Goal: Information Seeking & Learning: Find specific fact

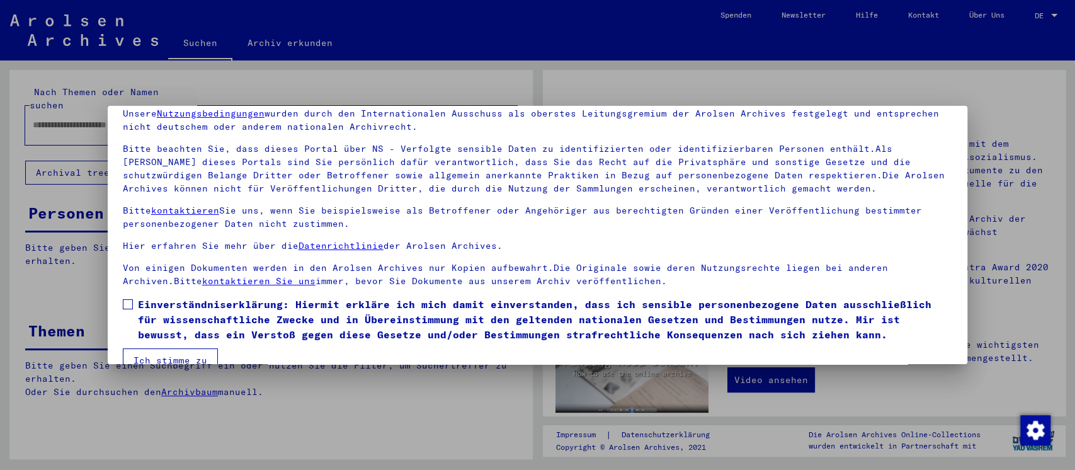
scroll to position [78, 0]
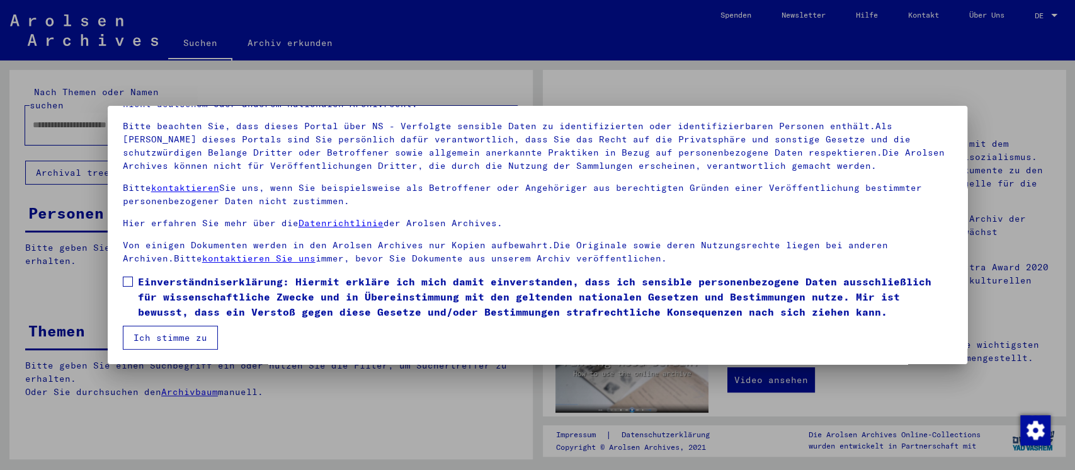
click at [129, 283] on span at bounding box center [128, 281] width 10 height 10
click at [174, 329] on button "Ich stimme zu" at bounding box center [170, 337] width 95 height 24
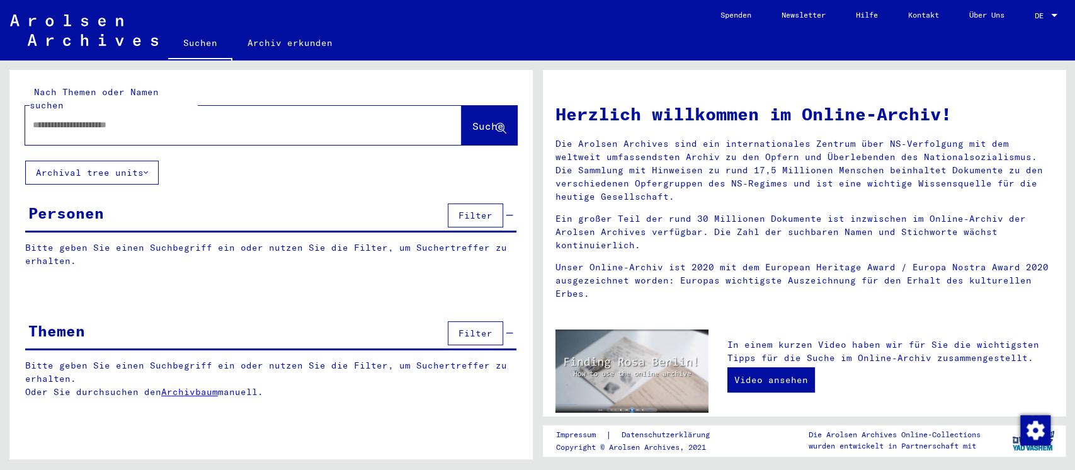
click at [177, 118] on input "text" at bounding box center [228, 124] width 391 height 13
type input "*******"
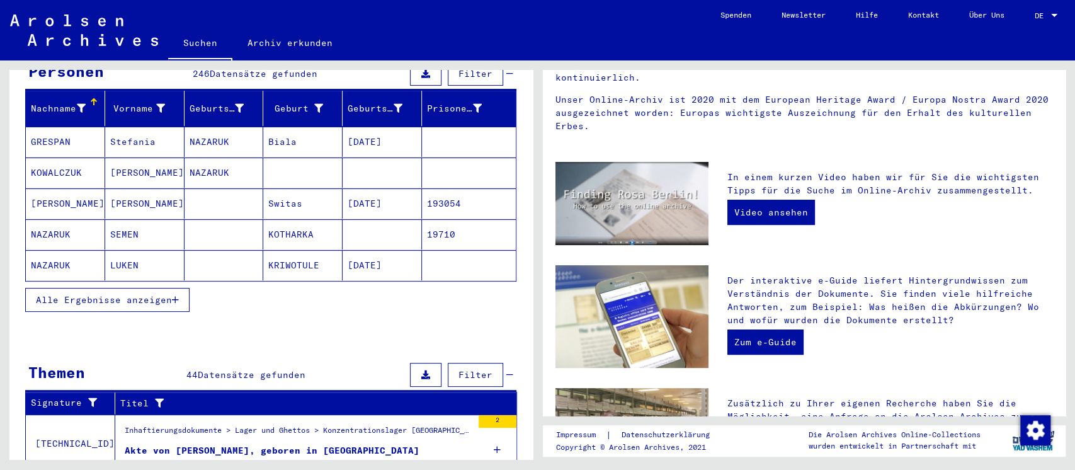
scroll to position [167, 0]
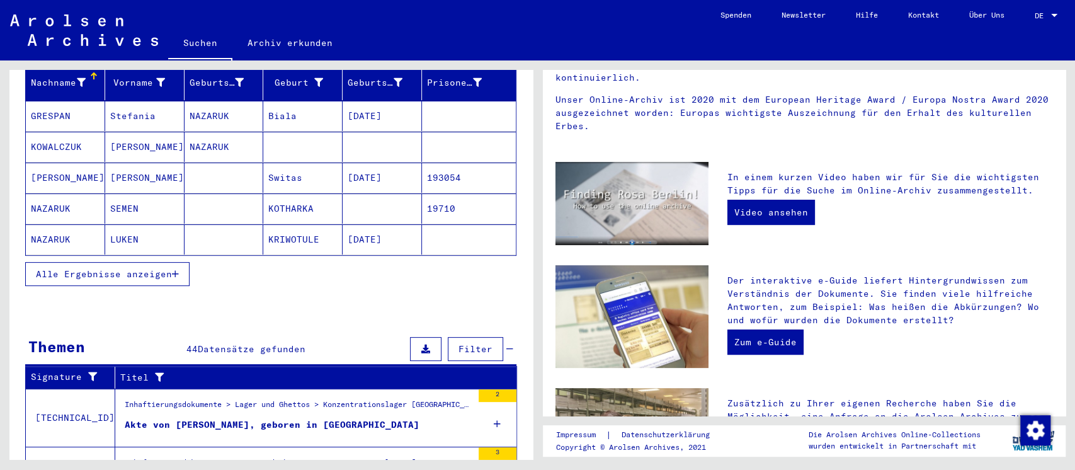
click at [113, 268] on button "Alle Ergebnisse anzeigen" at bounding box center [107, 274] width 164 height 24
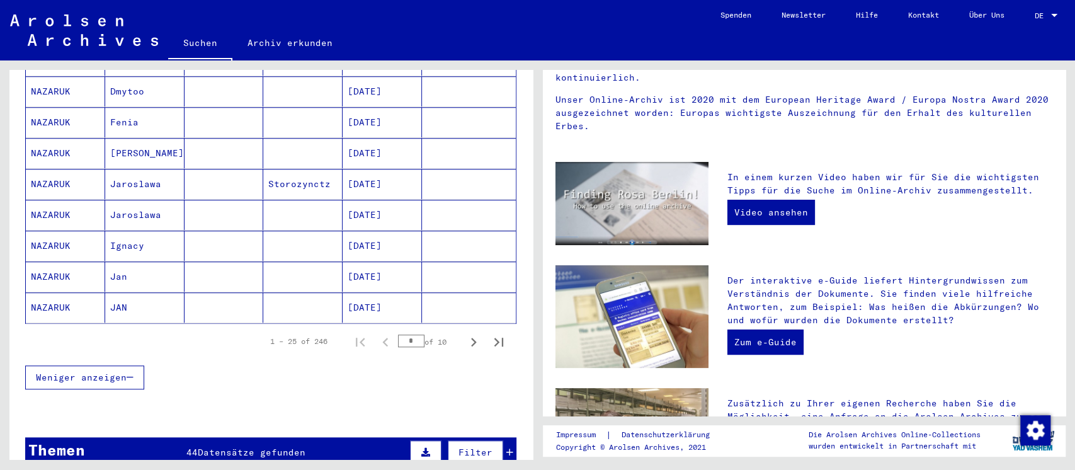
scroll to position [755, 0]
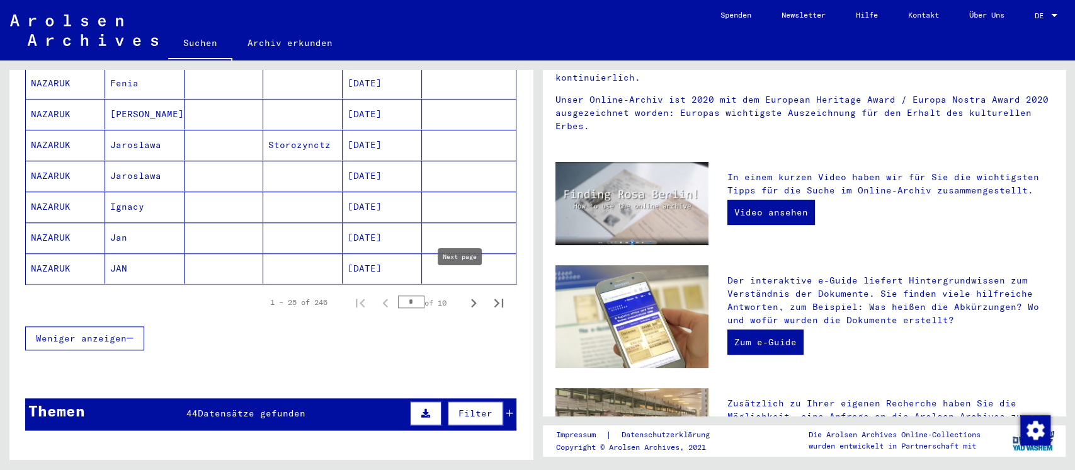
click at [465, 294] on icon "Next page" at bounding box center [474, 303] width 18 height 18
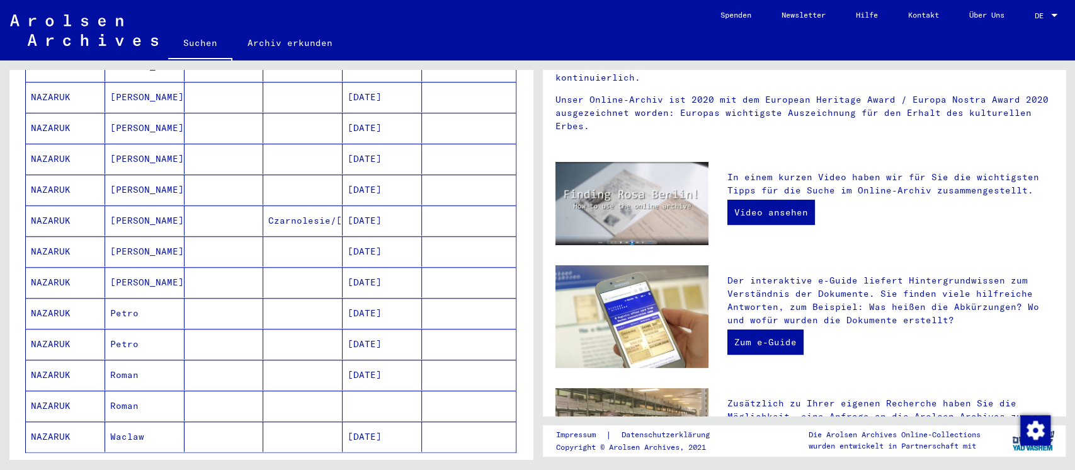
scroll to position [671, 0]
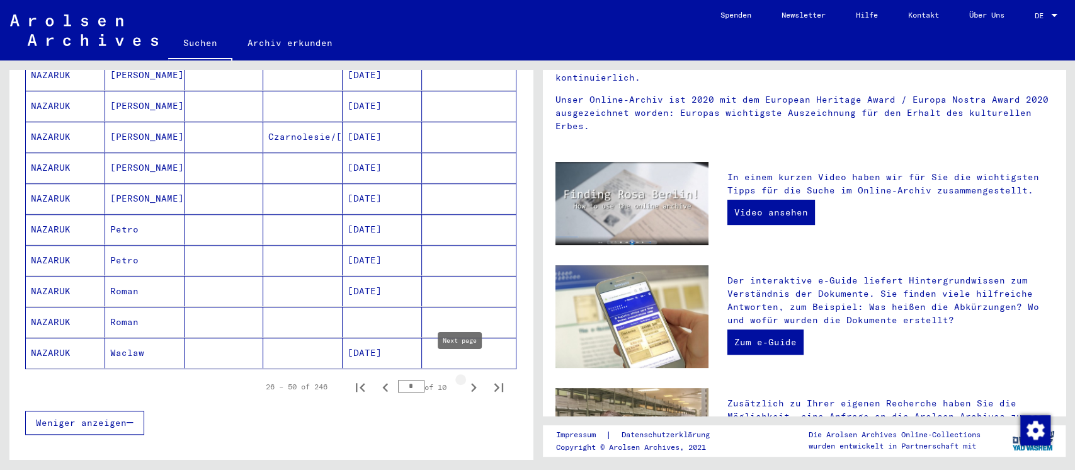
click at [465, 378] on icon "Next page" at bounding box center [474, 387] width 18 height 18
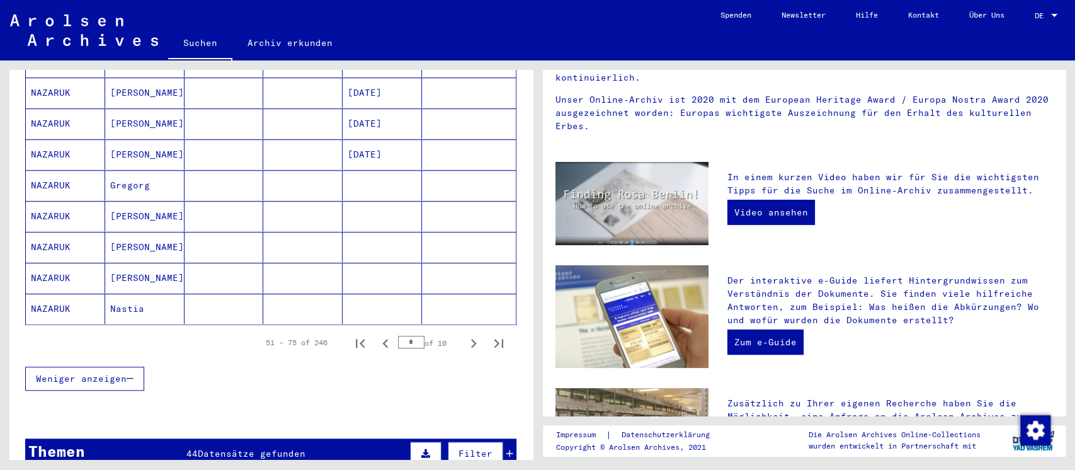
scroll to position [755, 0]
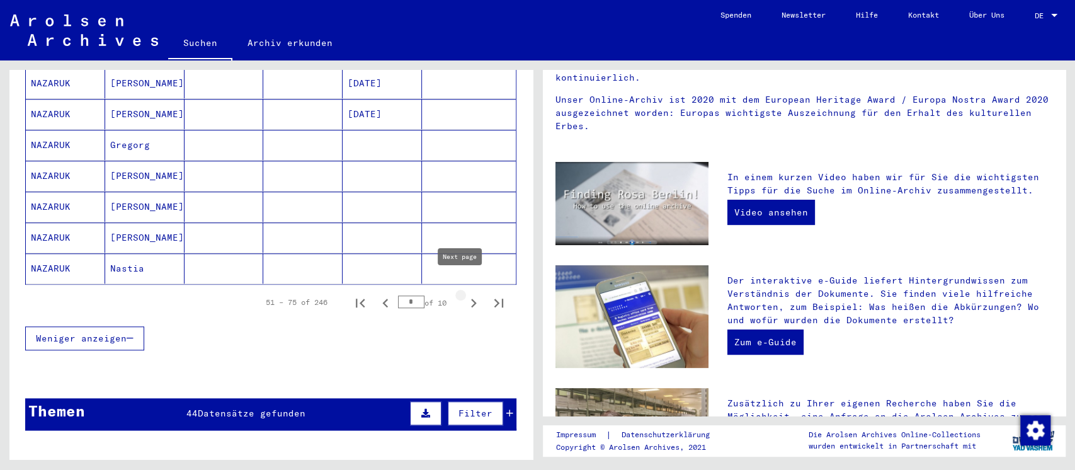
click at [465, 294] on icon "Next page" at bounding box center [474, 303] width 18 height 18
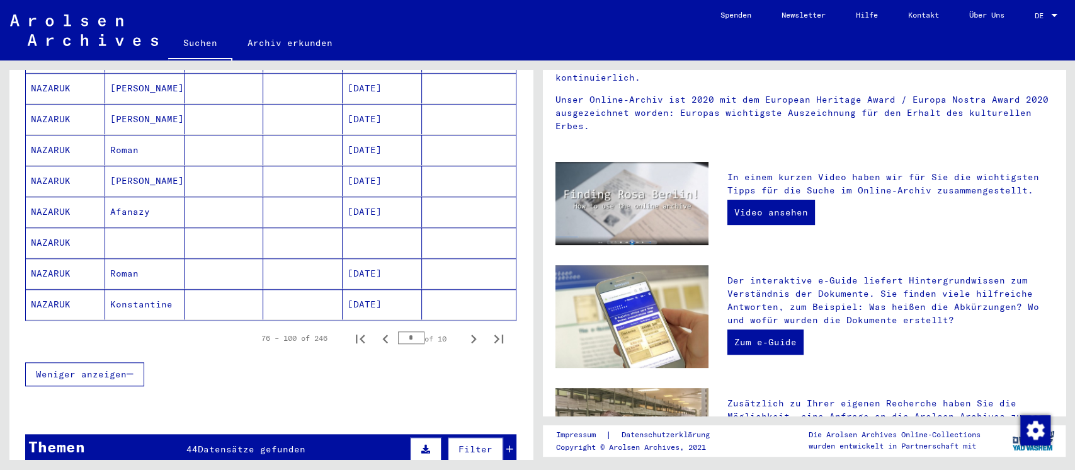
scroll to position [839, 0]
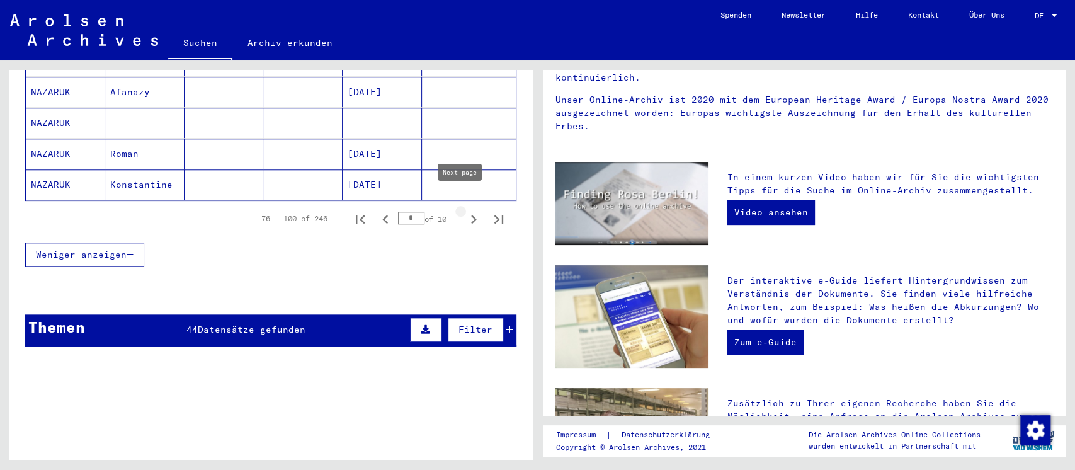
click at [471, 215] on icon "Next page" at bounding box center [474, 219] width 6 height 9
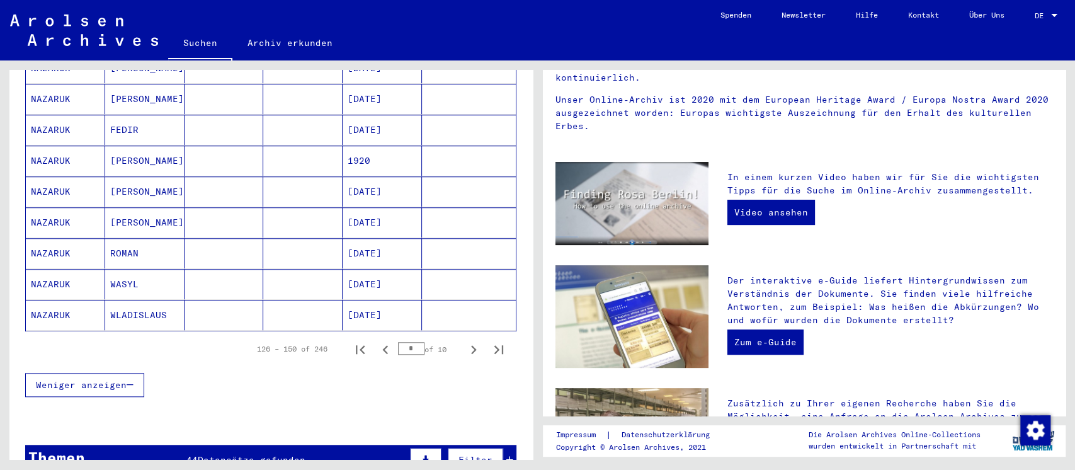
scroll to position [755, 0]
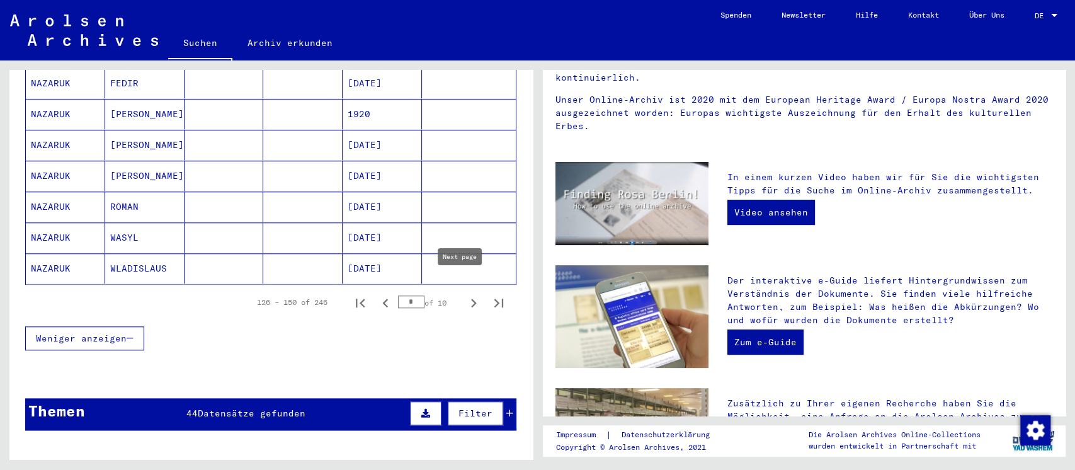
click at [465, 294] on icon "Next page" at bounding box center [474, 303] width 18 height 18
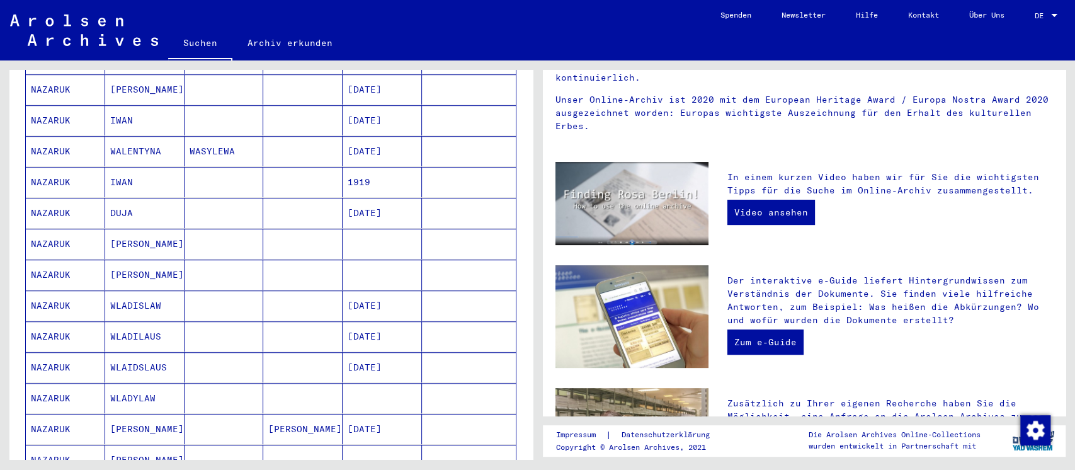
scroll to position [587, 0]
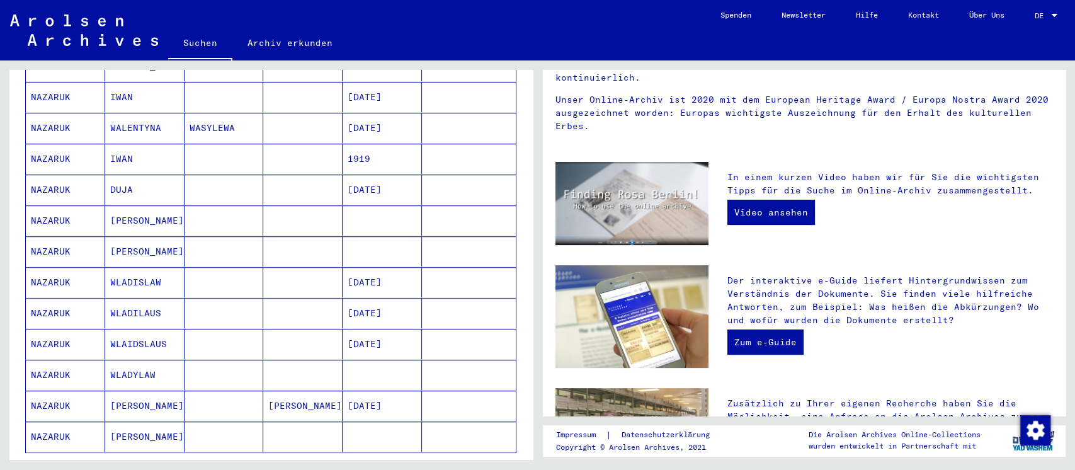
click at [46, 113] on mat-cell "NAZARUK" at bounding box center [65, 128] width 79 height 30
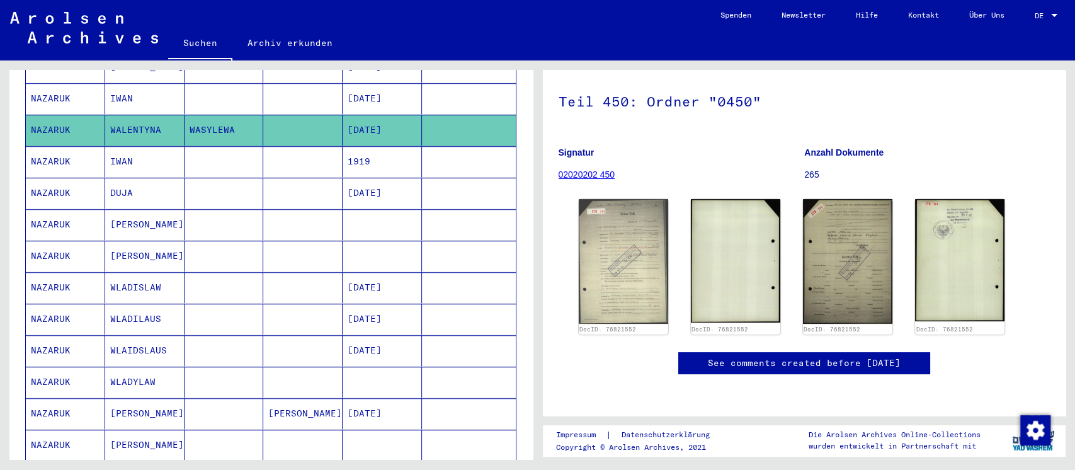
scroll to position [167, 0]
click at [643, 210] on img at bounding box center [623, 261] width 94 height 130
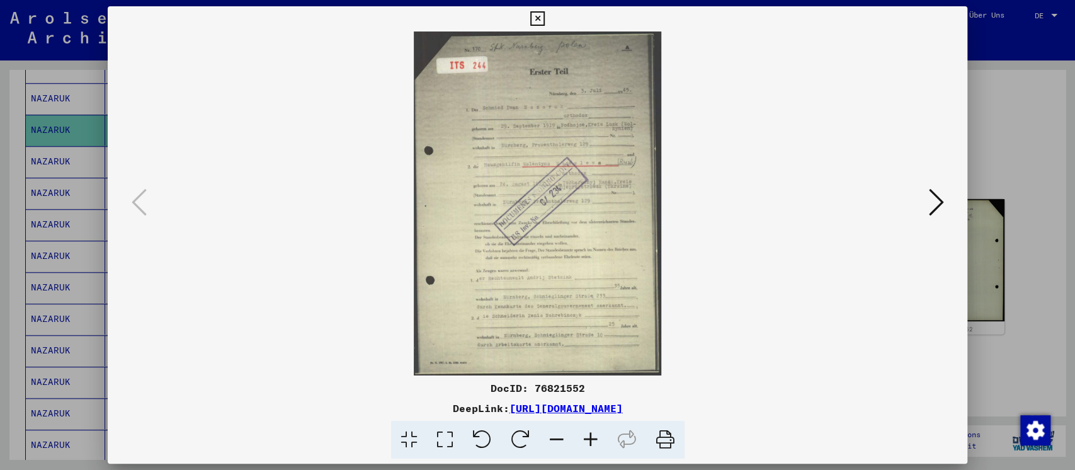
click at [449, 431] on icon at bounding box center [445, 440] width 36 height 38
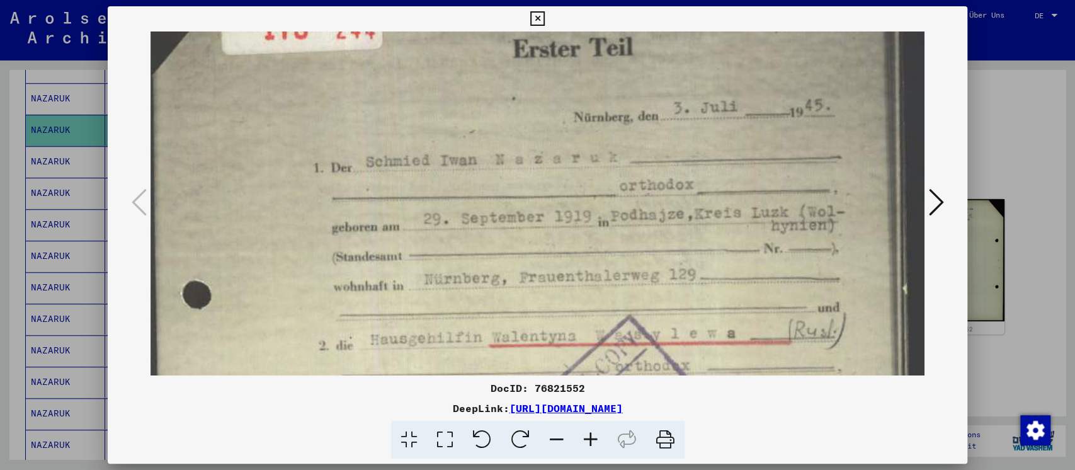
drag, startPoint x: 753, startPoint y: 278, endPoint x: 725, endPoint y: 165, distance: 116.8
click at [725, 165] on img at bounding box center [537, 460] width 774 height 1075
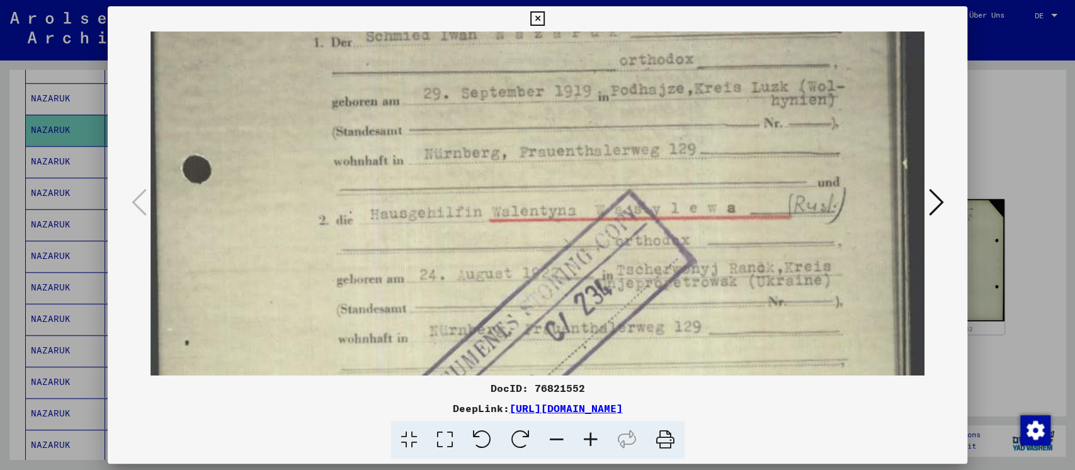
scroll to position [237, 0]
drag, startPoint x: 834, startPoint y: 281, endPoint x: 787, endPoint y: 157, distance: 132.5
click at [787, 157] on img at bounding box center [537, 332] width 774 height 1075
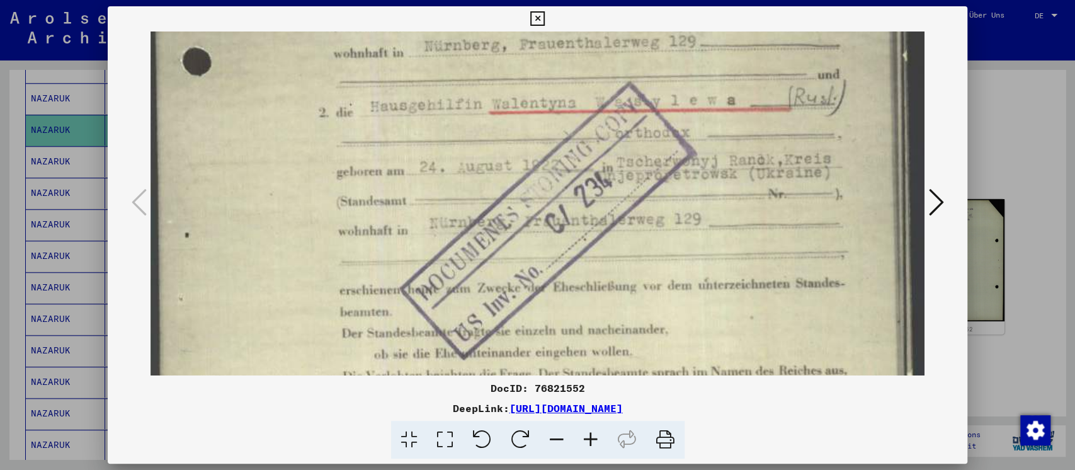
scroll to position [342, 0]
drag, startPoint x: 813, startPoint y: 264, endPoint x: 792, endPoint y: 159, distance: 106.6
click at [792, 159] on img at bounding box center [537, 226] width 774 height 1075
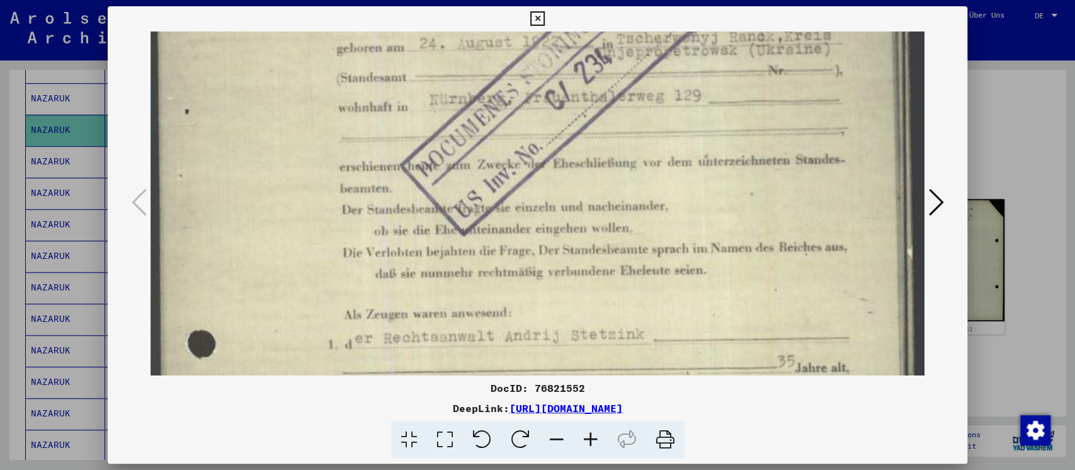
drag, startPoint x: 798, startPoint y: 237, endPoint x: 789, endPoint y: 113, distance: 124.3
click at [789, 113] on img at bounding box center [537, 103] width 774 height 1075
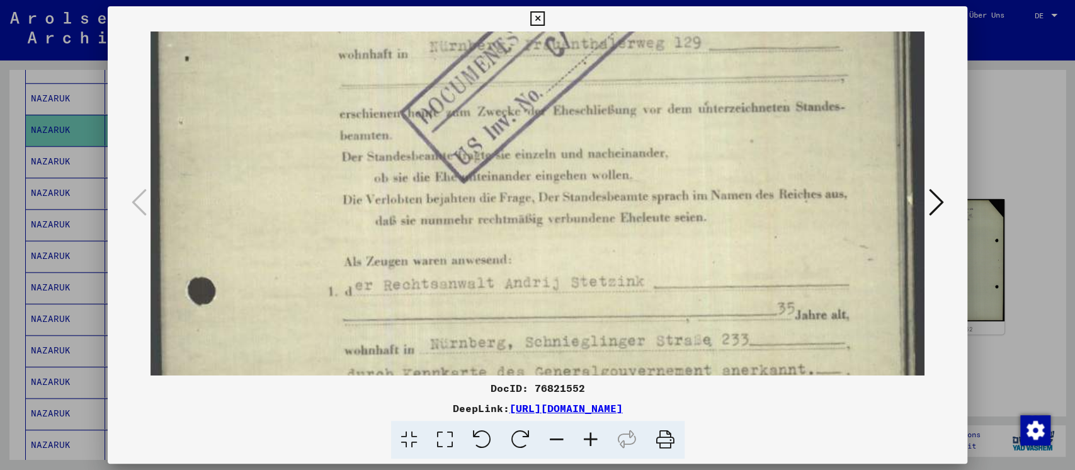
drag, startPoint x: 795, startPoint y: 266, endPoint x: 787, endPoint y: 130, distance: 135.6
click at [790, 166] on img at bounding box center [537, 50] width 774 height 1075
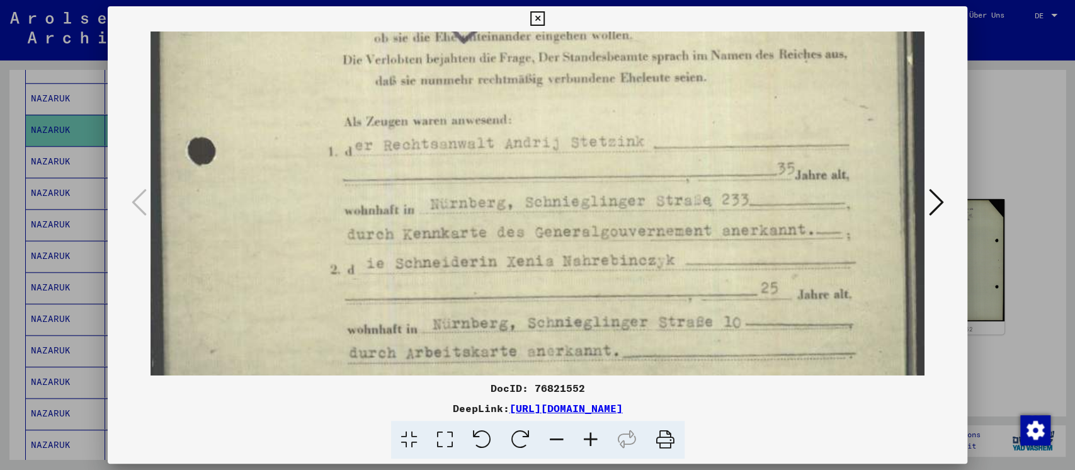
scroll to position [690, 0]
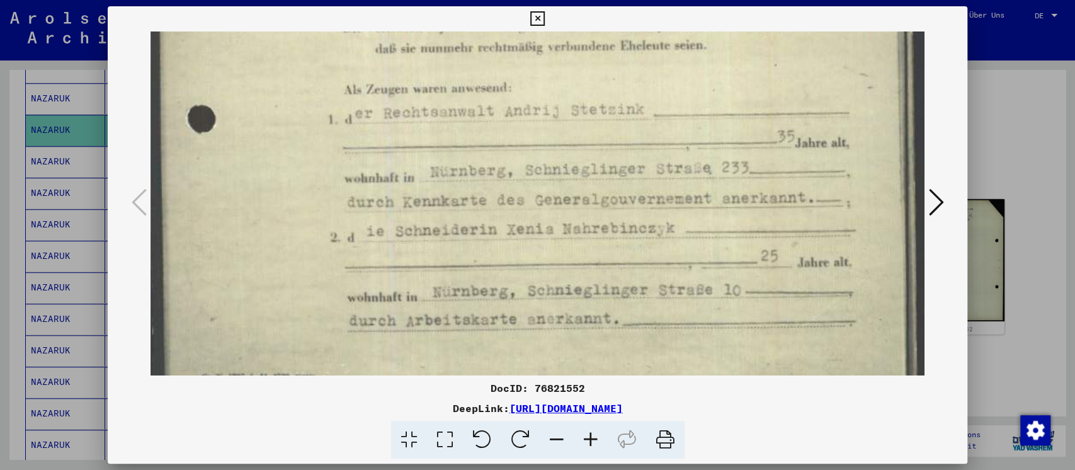
drag, startPoint x: 772, startPoint y: 301, endPoint x: 752, endPoint y: 177, distance: 125.8
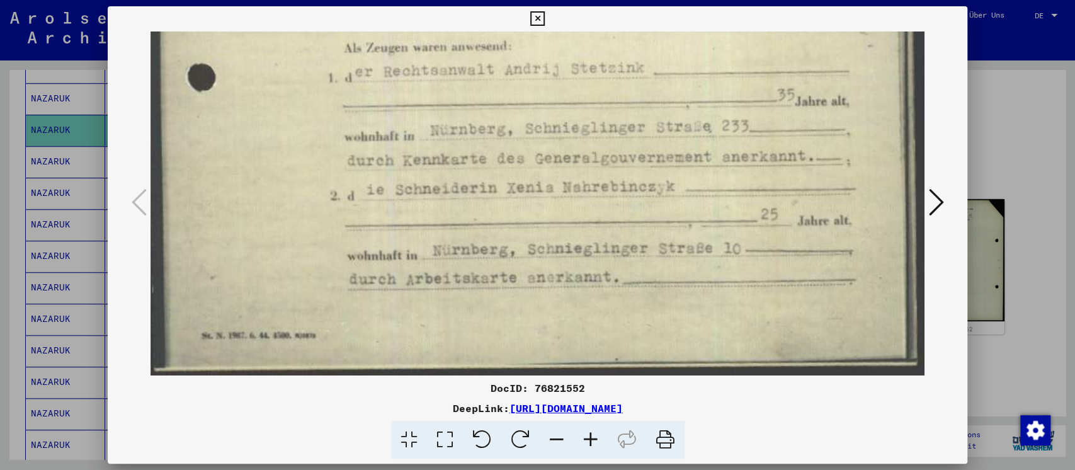
drag, startPoint x: 796, startPoint y: 305, endPoint x: 796, endPoint y: 73, distance: 231.7
click at [934, 209] on icon at bounding box center [935, 202] width 15 height 30
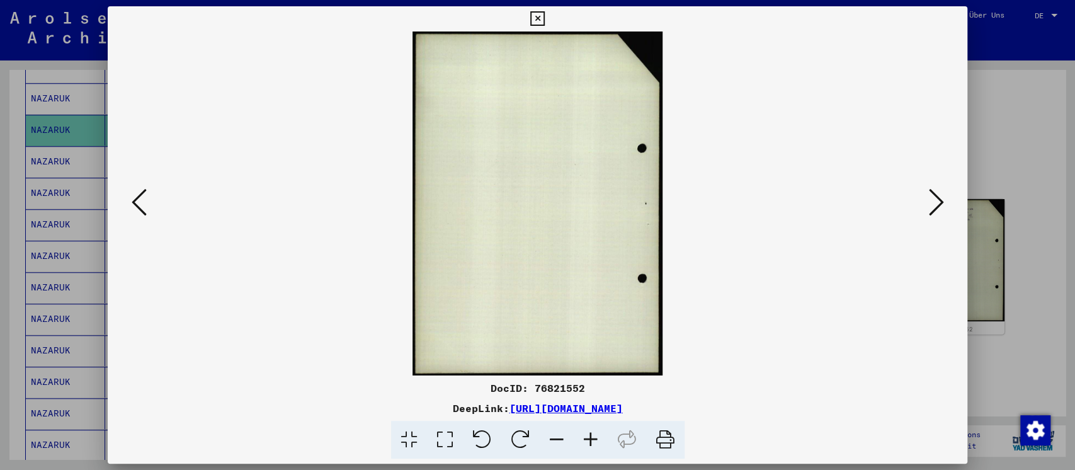
scroll to position [0, 0]
click at [934, 209] on icon at bounding box center [935, 202] width 15 height 30
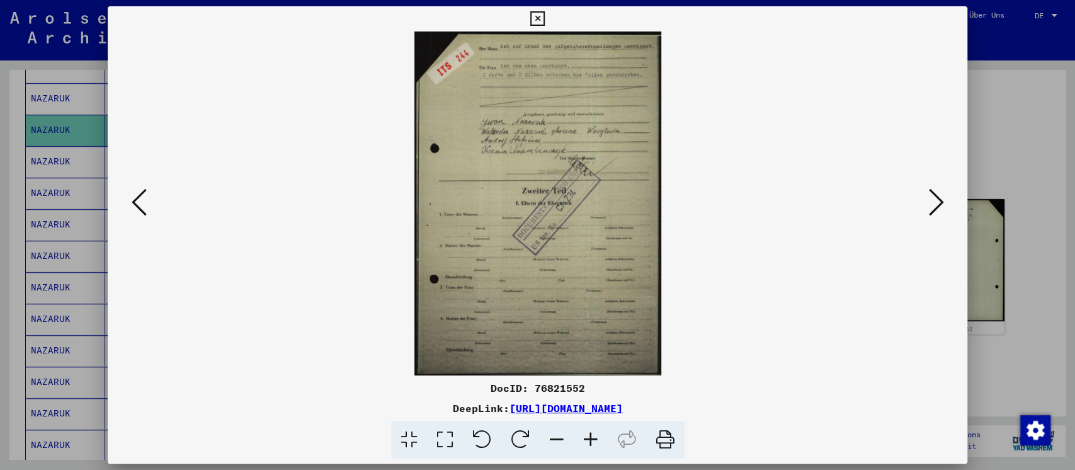
click at [934, 209] on icon at bounding box center [935, 202] width 15 height 30
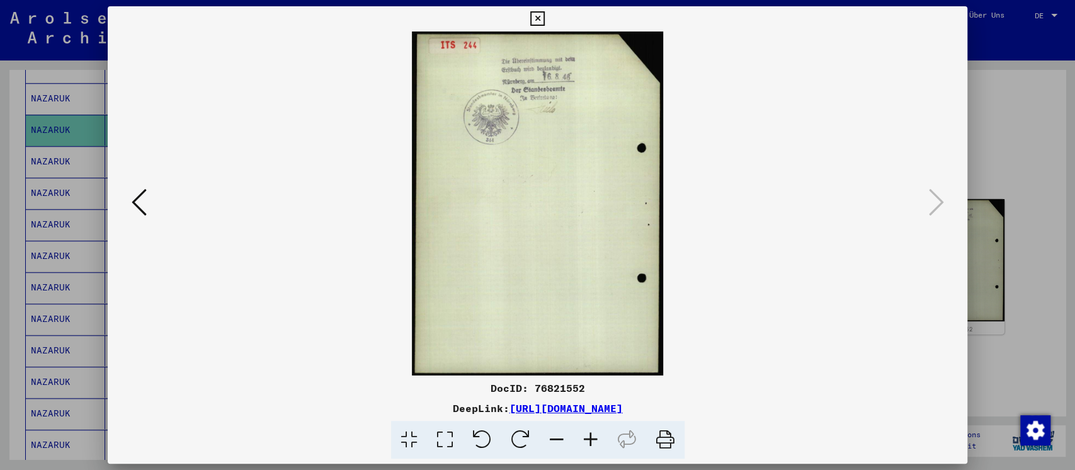
click at [145, 204] on icon at bounding box center [139, 202] width 15 height 30
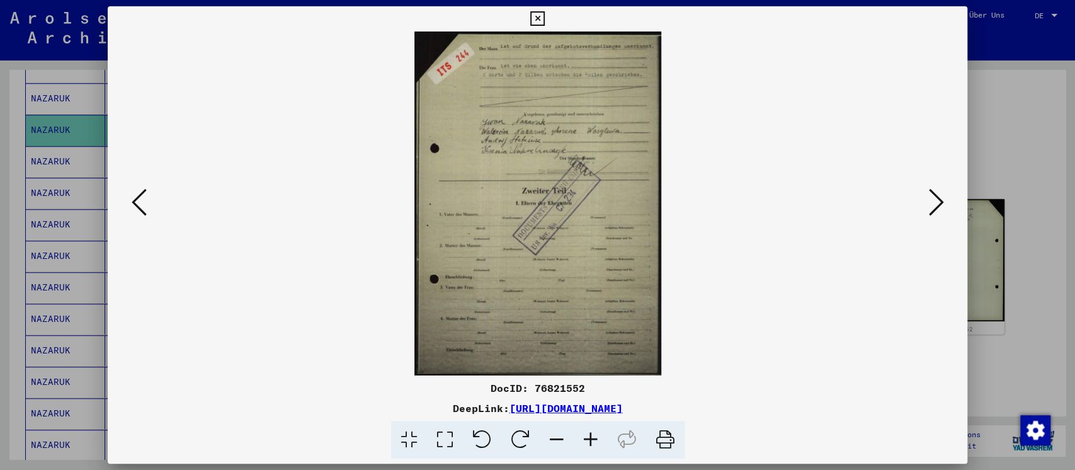
click at [448, 440] on icon at bounding box center [445, 440] width 36 height 38
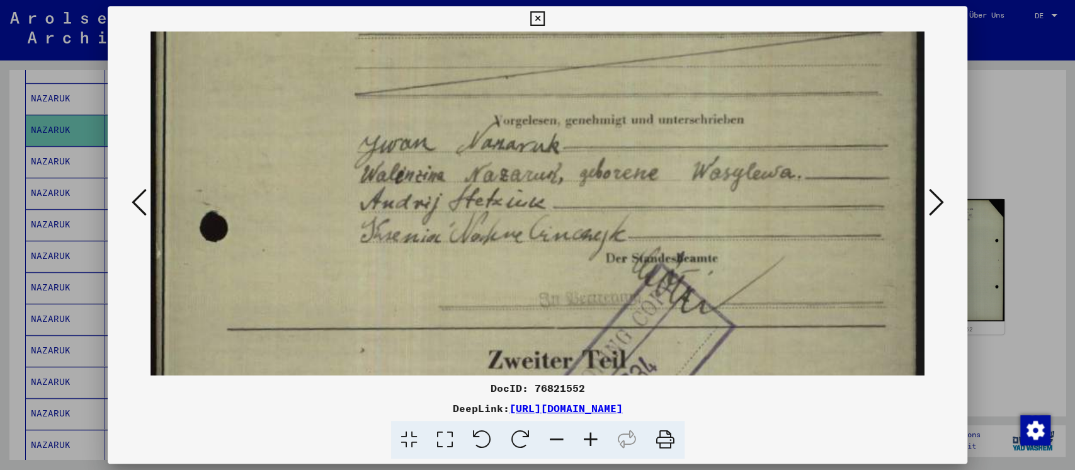
scroll to position [186, 0]
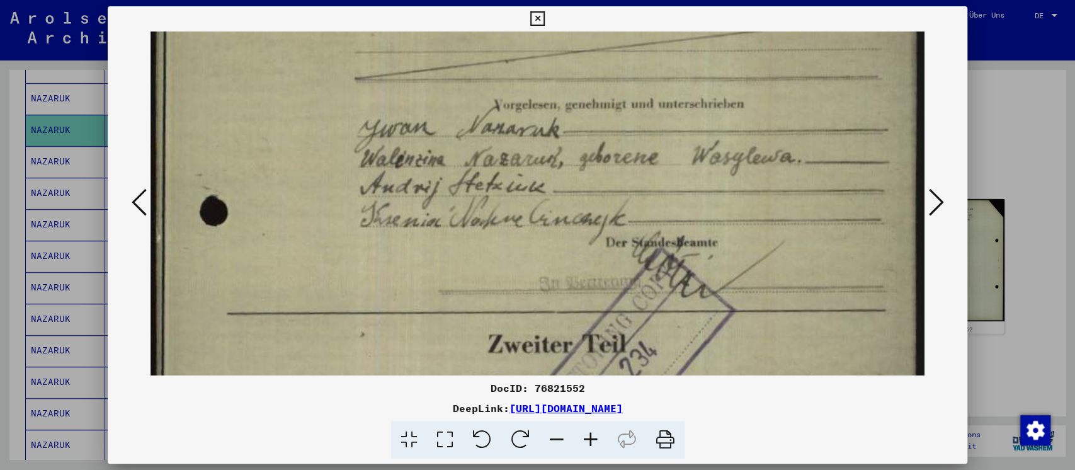
drag, startPoint x: 690, startPoint y: 295, endPoint x: 665, endPoint y: 108, distance: 188.6
click at [665, 108] on img at bounding box center [537, 384] width 774 height 1078
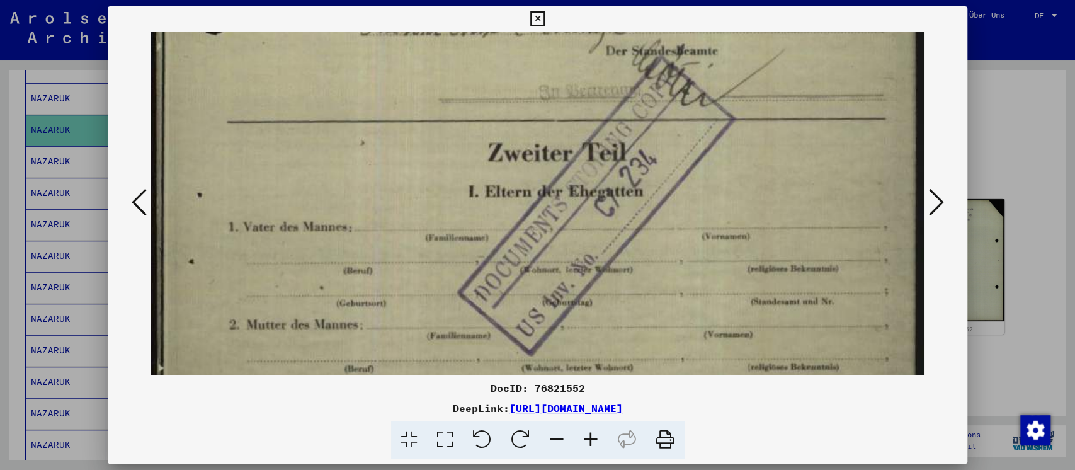
drag, startPoint x: 679, startPoint y: 289, endPoint x: 690, endPoint y: 60, distance: 228.8
click at [690, 65] on img at bounding box center [537, 193] width 774 height 1078
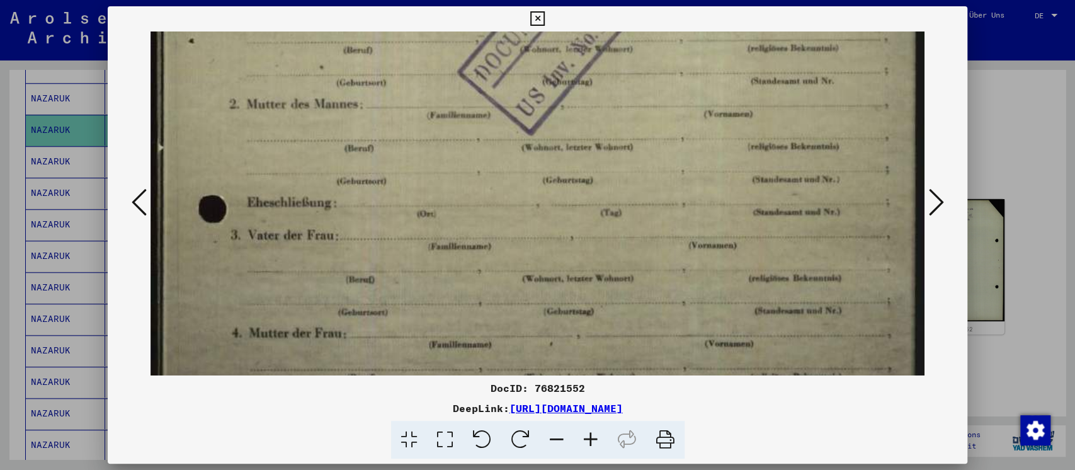
drag, startPoint x: 647, startPoint y: 279, endPoint x: 663, endPoint y: 74, distance: 205.9
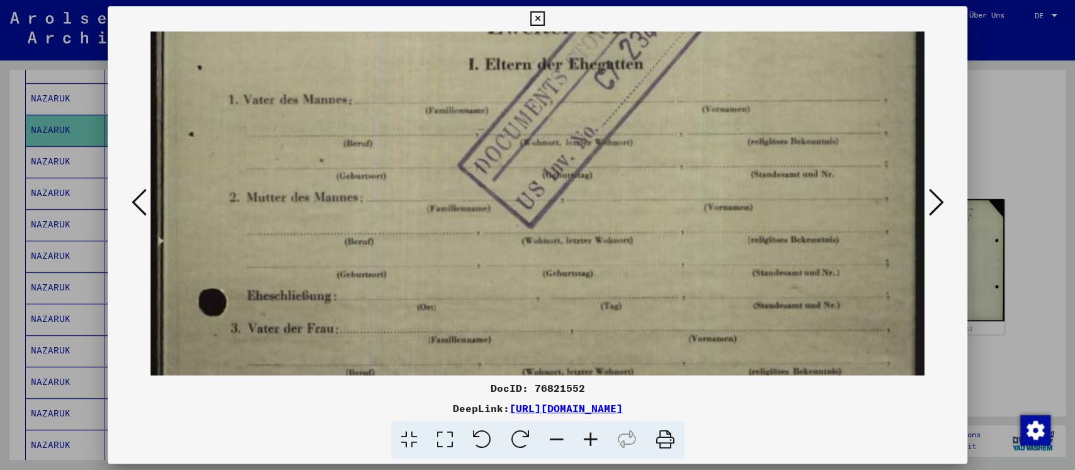
drag, startPoint x: 630, startPoint y: 282, endPoint x: 651, endPoint y: 310, distance: 35.0
click at [651, 310] on img at bounding box center [537, 66] width 774 height 1078
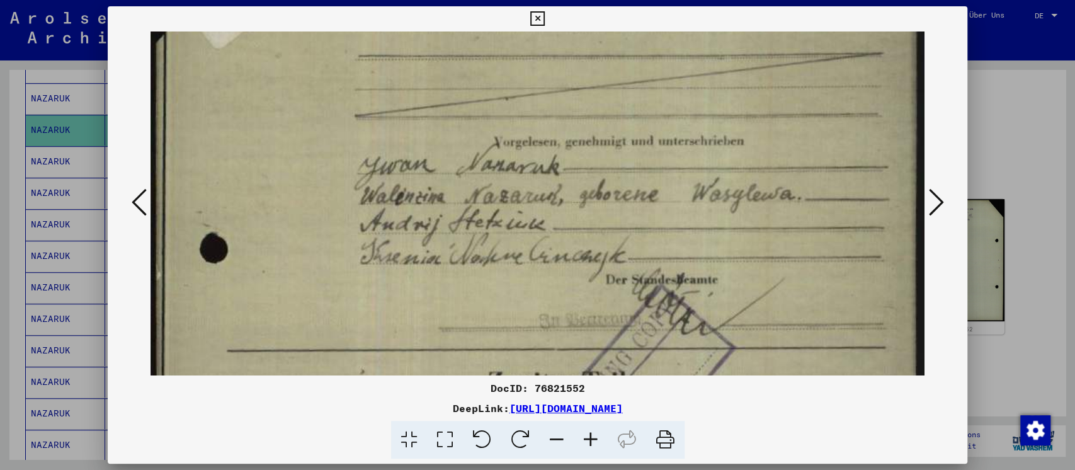
drag, startPoint x: 677, startPoint y: 128, endPoint x: 620, endPoint y: 401, distance: 278.6
click at [620, 401] on div "DocID: 76821552 DeepLink: [URL][DOMAIN_NAME]" at bounding box center [538, 232] width 860 height 453
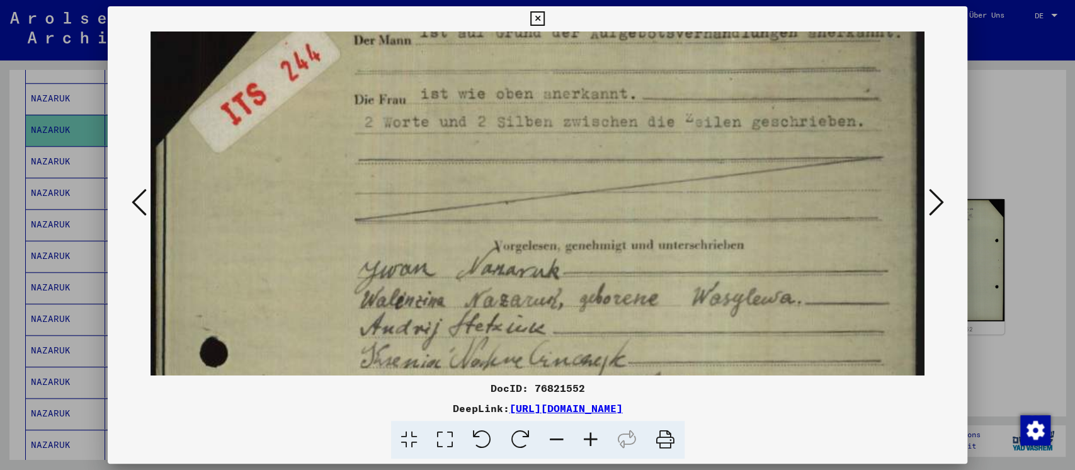
scroll to position [0, 0]
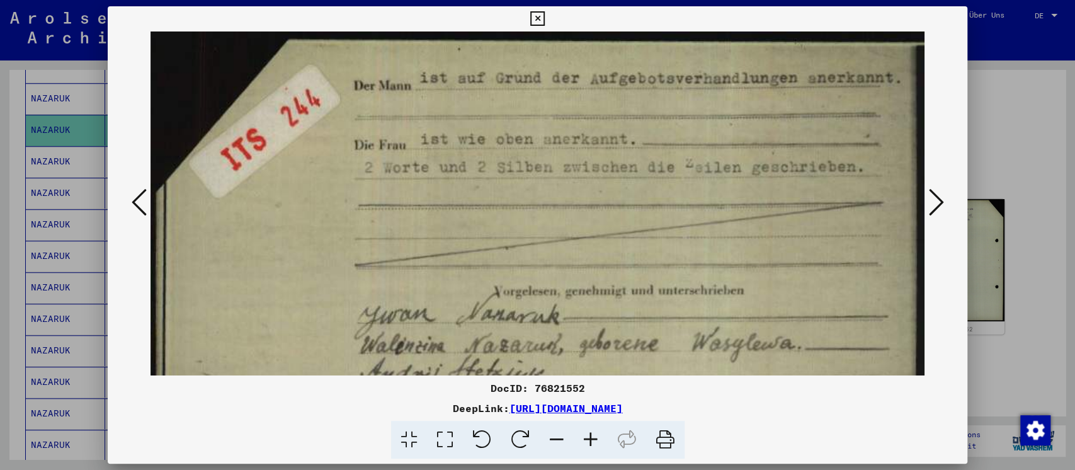
drag, startPoint x: 629, startPoint y: 73, endPoint x: 623, endPoint y: 340, distance: 267.0
click at [859, 418] on div "DocID: 76821552 DeepLink: [URL][DOMAIN_NAME]" at bounding box center [538, 419] width 860 height 79
click at [539, 21] on icon at bounding box center [537, 18] width 14 height 15
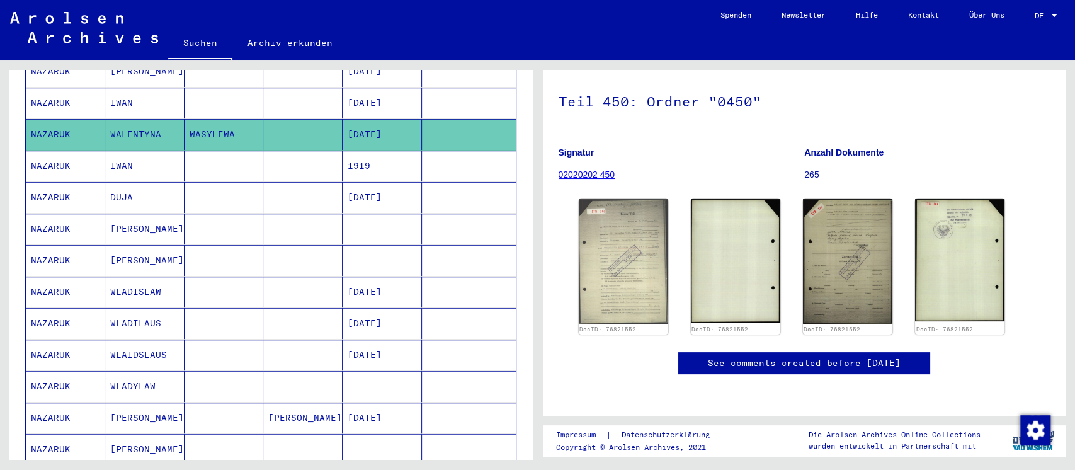
scroll to position [762, 0]
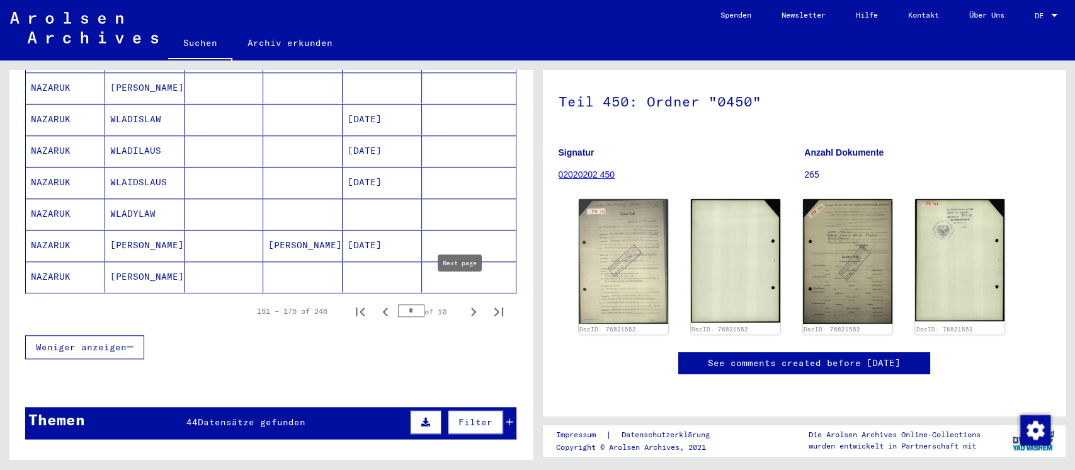
click at [465, 303] on icon "Next page" at bounding box center [474, 312] width 18 height 18
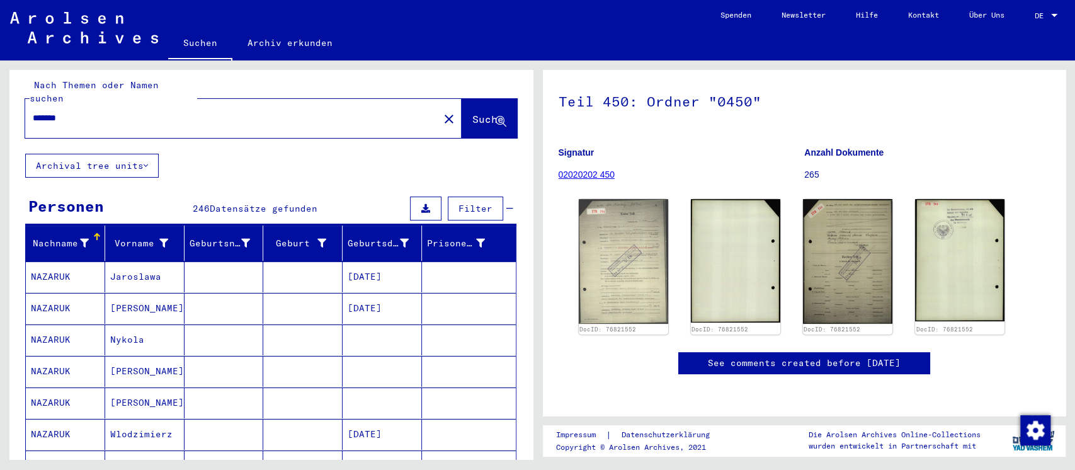
scroll to position [679, 0]
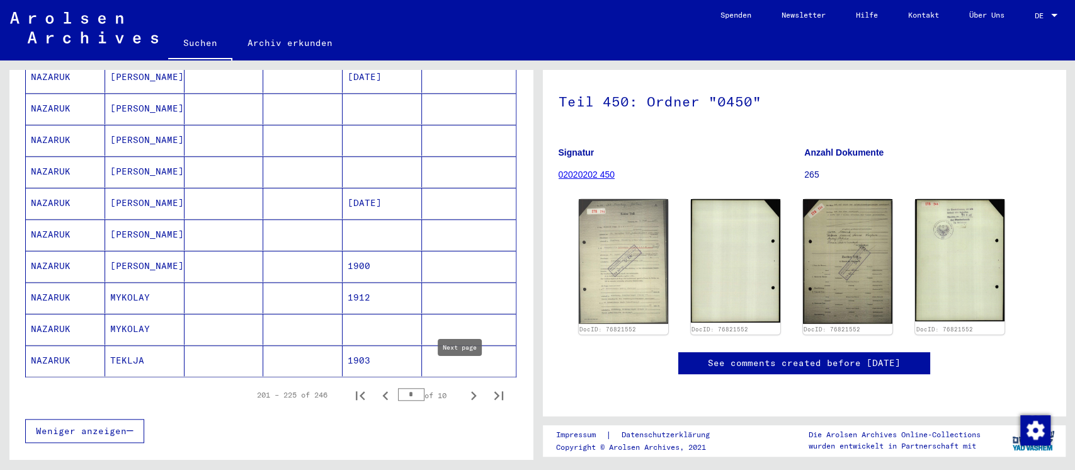
click at [465, 387] on icon "Next page" at bounding box center [474, 396] width 18 height 18
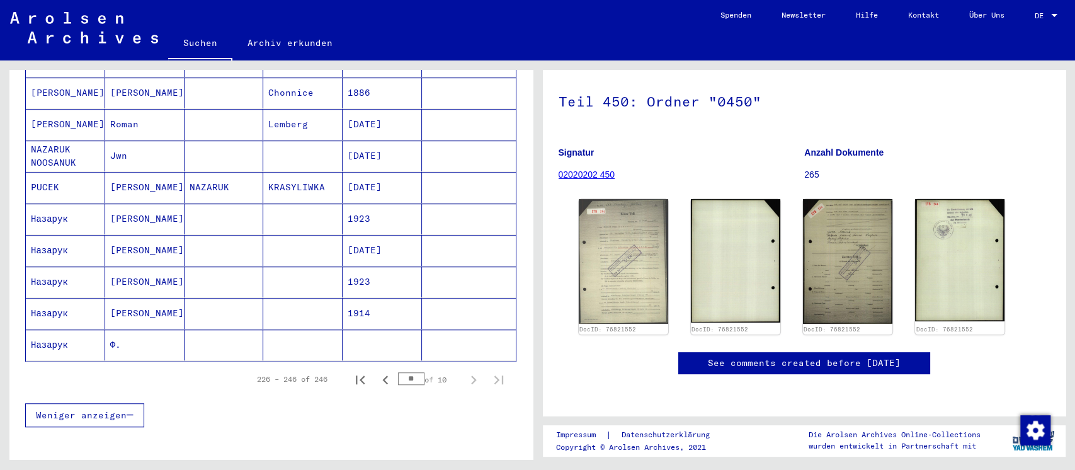
scroll to position [594, 0]
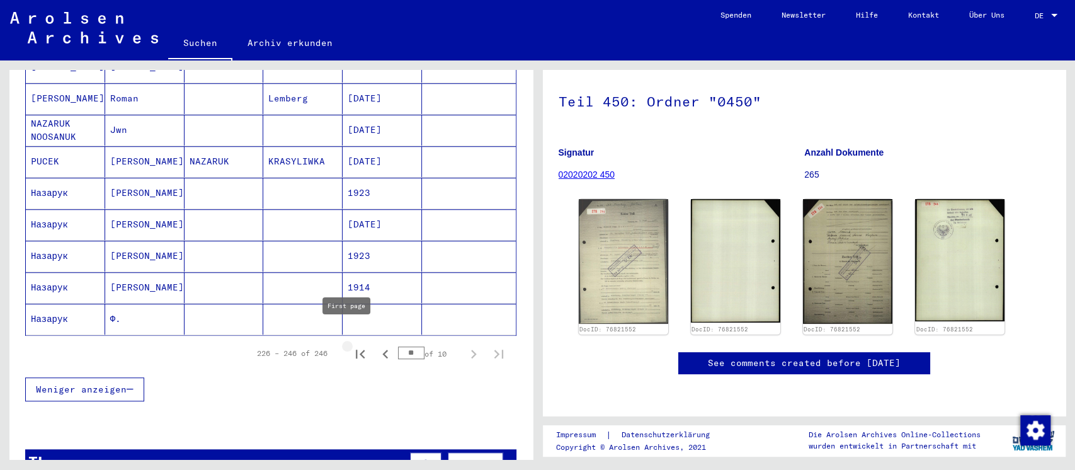
click at [351, 345] on icon "First page" at bounding box center [360, 354] width 18 height 18
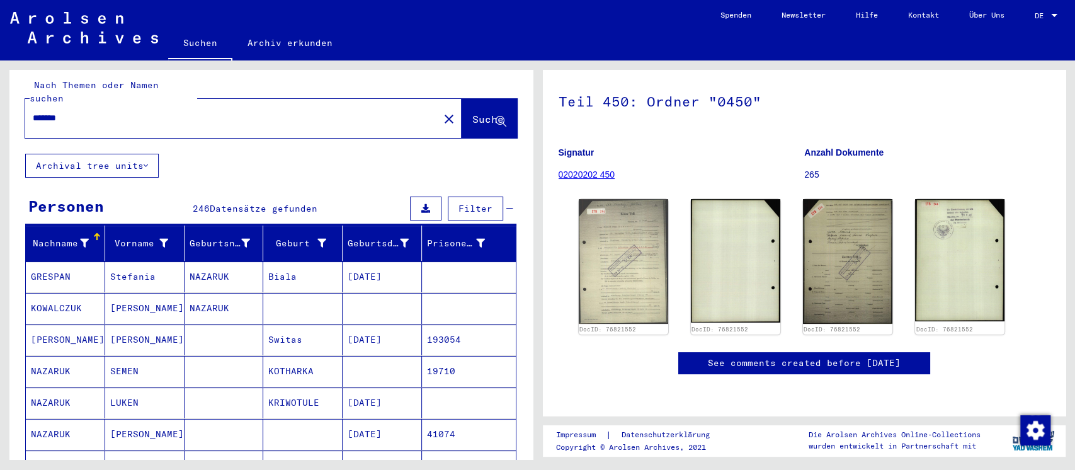
scroll to position [0, 0]
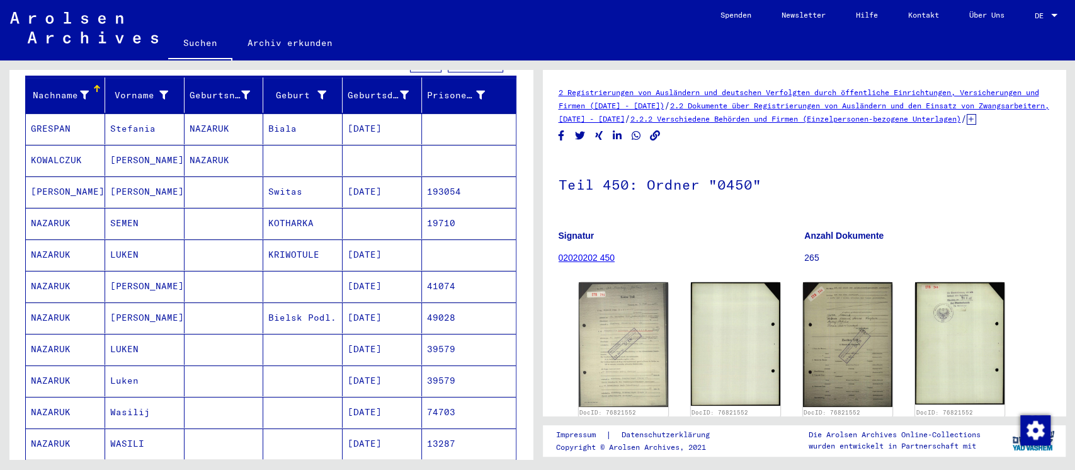
scroll to position [167, 0]
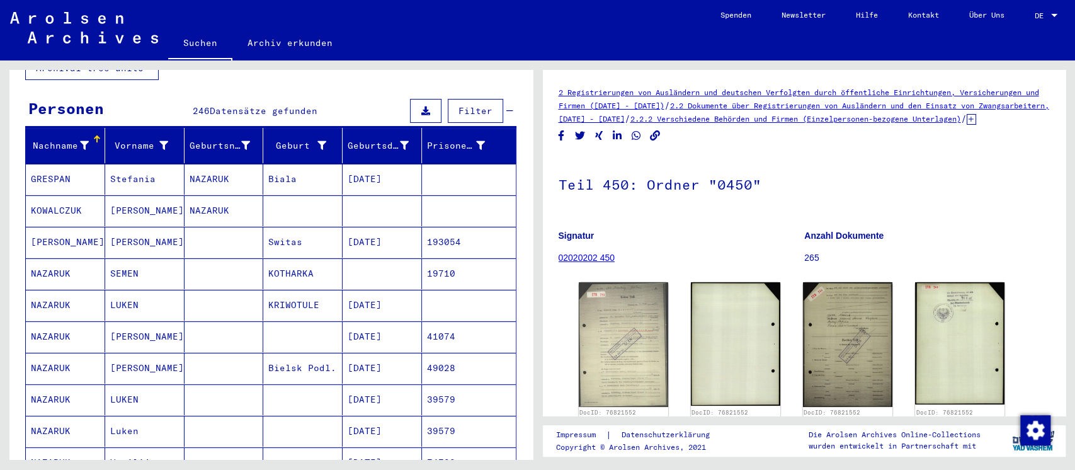
scroll to position [84, 0]
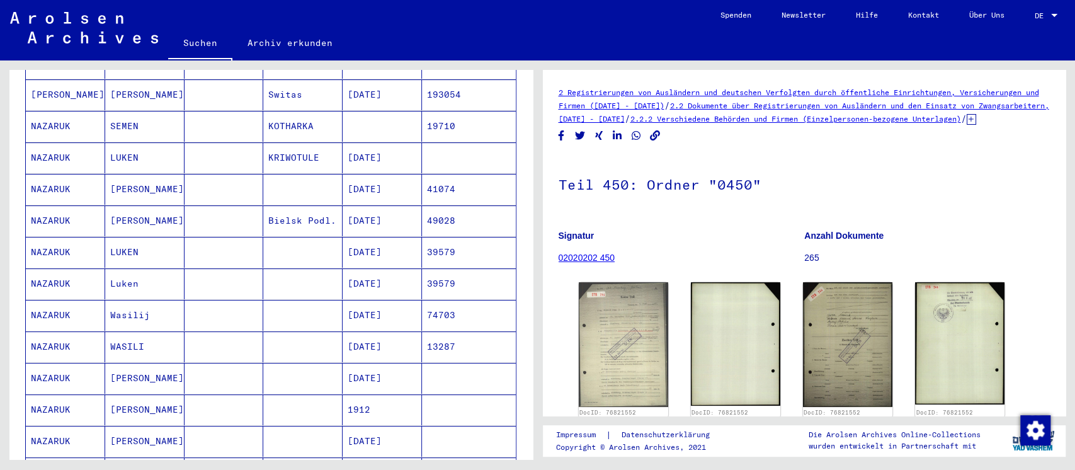
scroll to position [336, 0]
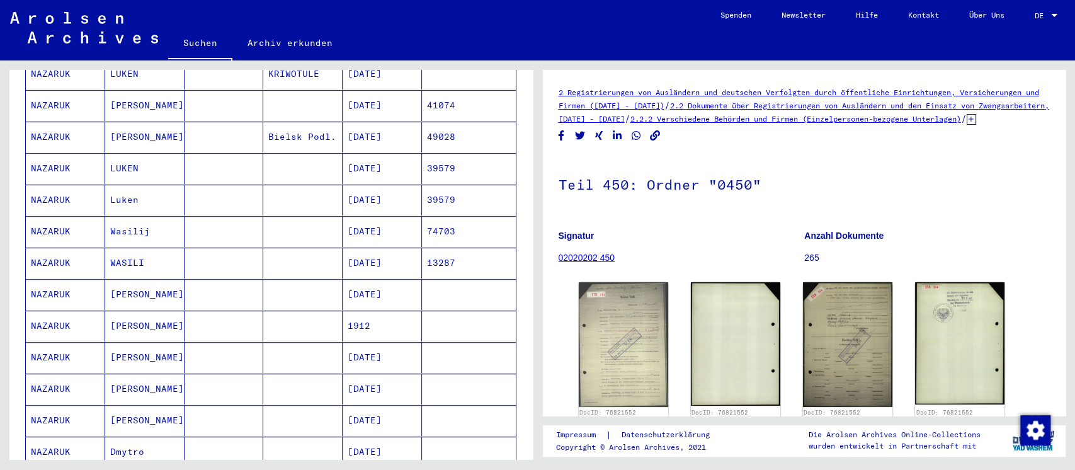
click at [514, 149] on div "Nachname Vorname Geburtsname Geburt‏ Geburtsdatum Prisoner # [PERSON_NAME] [DAT…" at bounding box center [270, 349] width 523 height 905
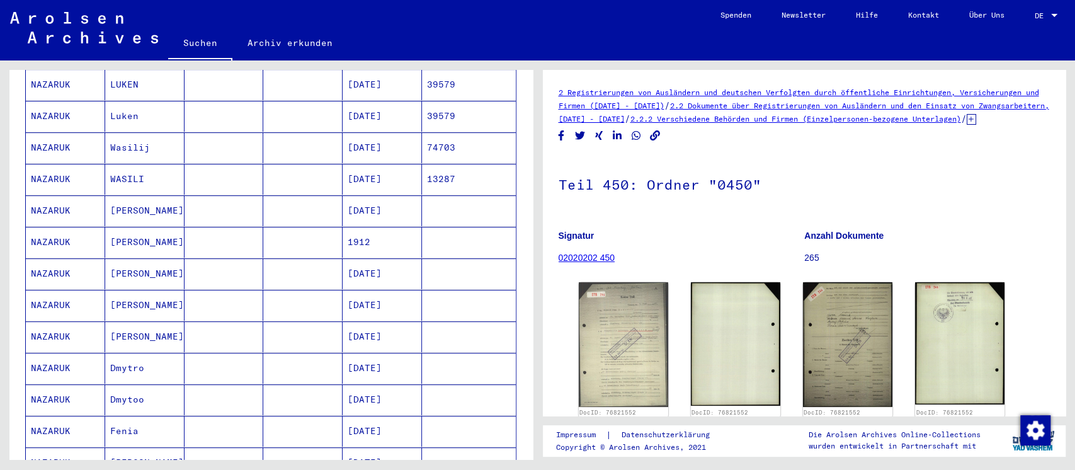
click at [514, 149] on div "Nachname Vorname Geburtsname Geburt‏ Geburtsdatum Prisoner # [PERSON_NAME] [DAT…" at bounding box center [270, 265] width 523 height 905
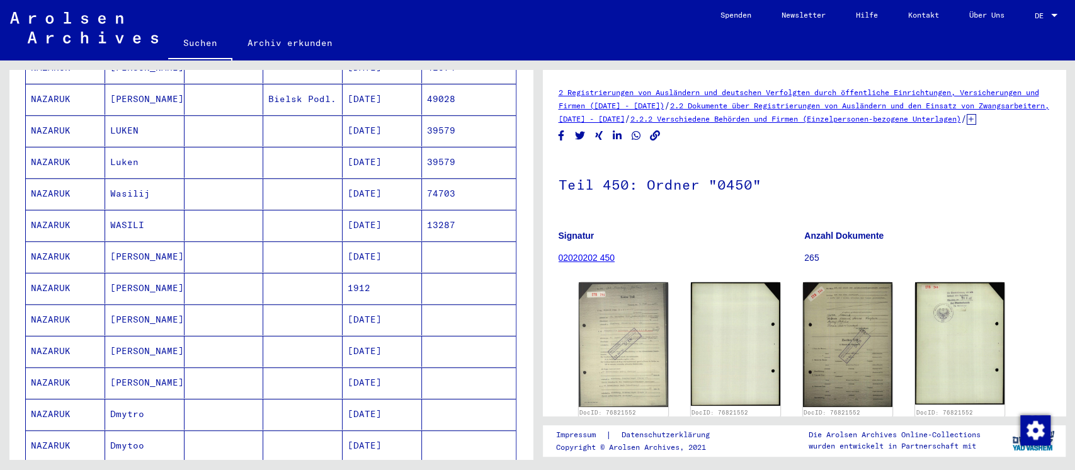
scroll to position [0, 0]
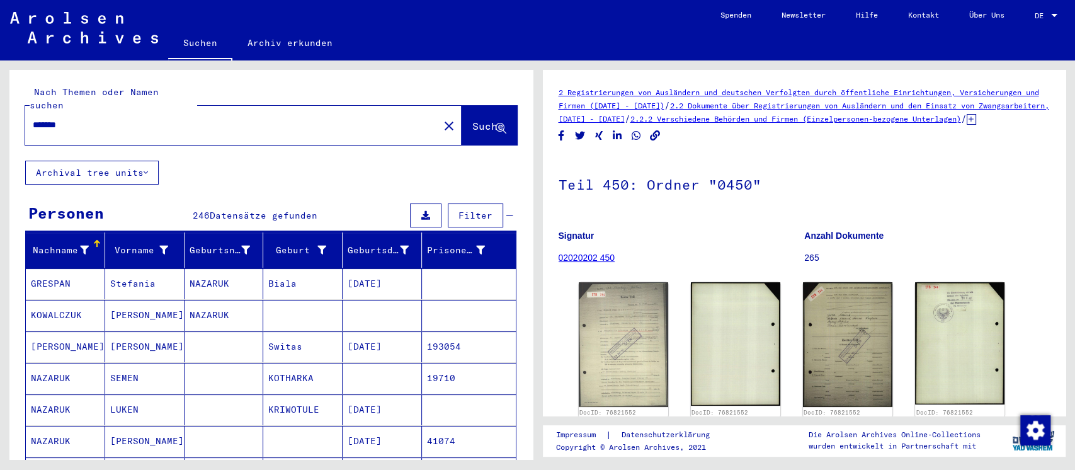
click at [209, 118] on input "*******" at bounding box center [232, 124] width 399 height 13
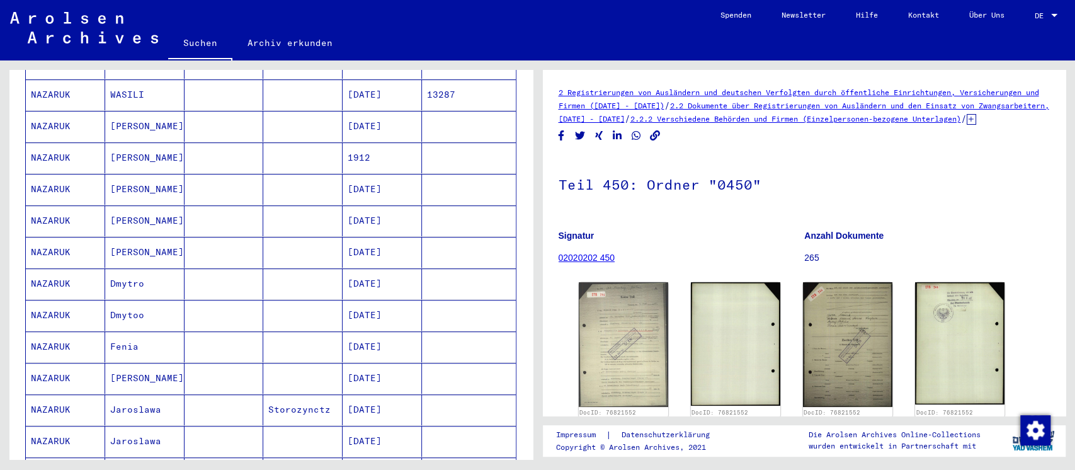
scroll to position [671, 0]
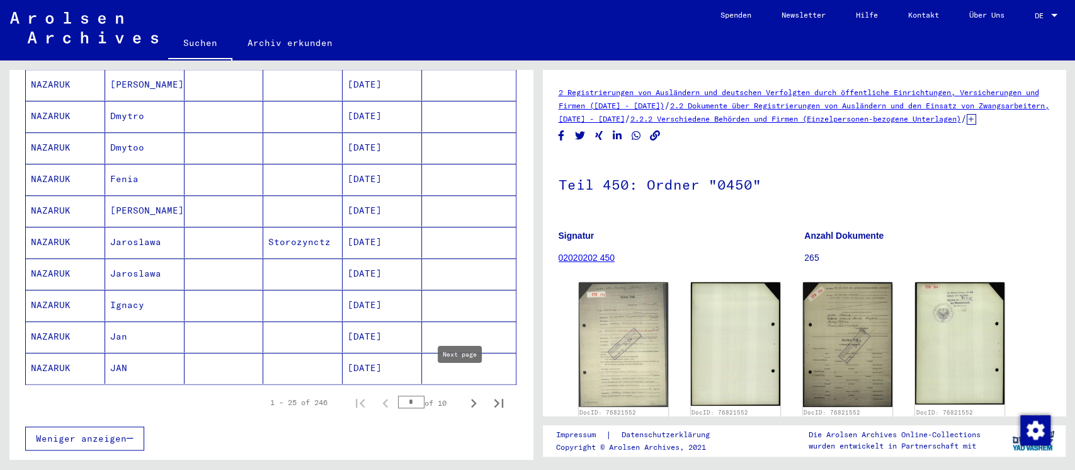
click at [465, 394] on icon "Next page" at bounding box center [474, 403] width 18 height 18
type input "*"
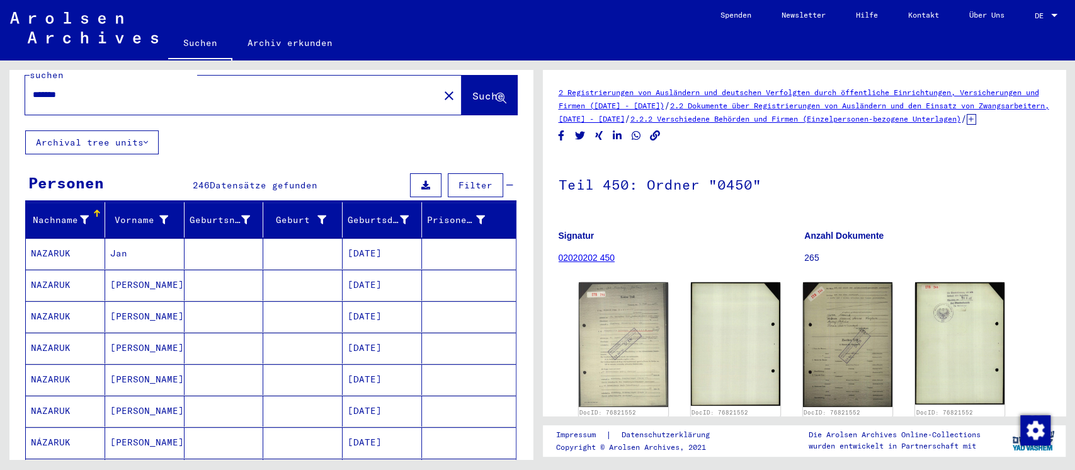
scroll to position [0, 0]
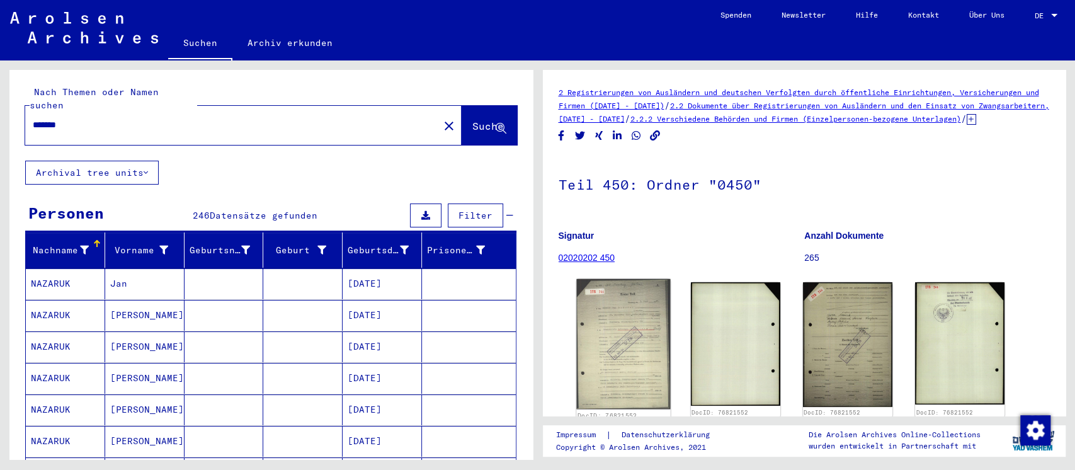
click at [626, 364] on img at bounding box center [623, 344] width 94 height 130
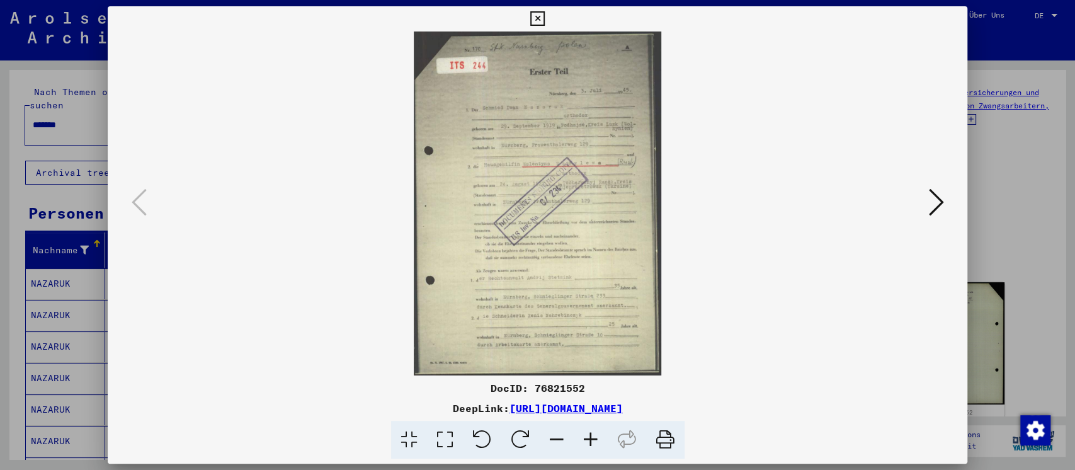
click at [551, 190] on img at bounding box center [537, 203] width 774 height 344
click at [445, 440] on icon at bounding box center [445, 440] width 36 height 38
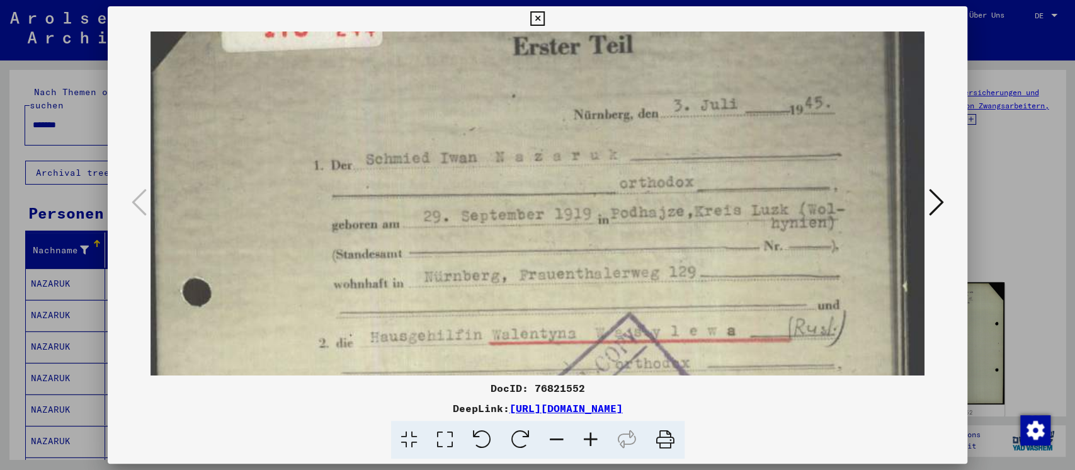
drag, startPoint x: 564, startPoint y: 315, endPoint x: 564, endPoint y: 90, distance: 224.8
click at [564, 114] on img at bounding box center [537, 457] width 774 height 1075
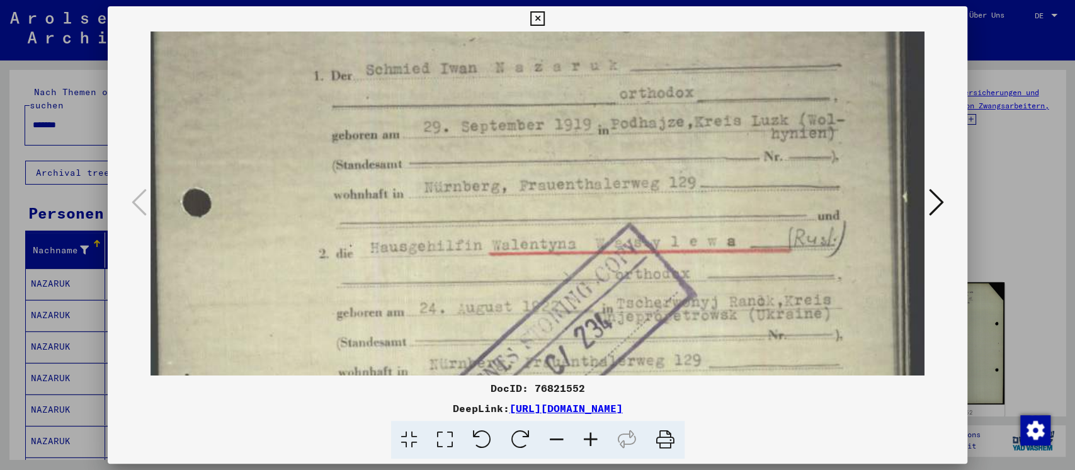
click at [535, 18] on icon at bounding box center [537, 18] width 14 height 15
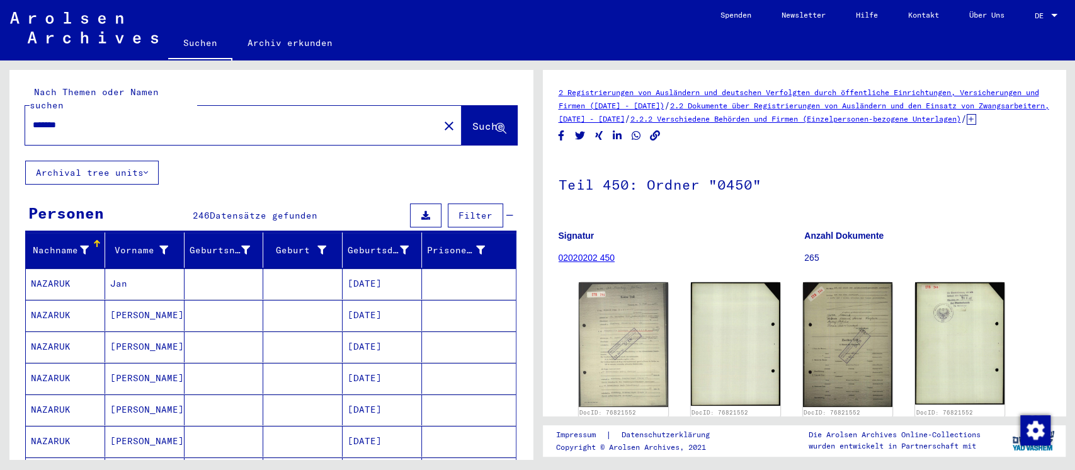
click at [215, 119] on div "*******" at bounding box center [228, 125] width 406 height 28
click at [215, 118] on input "*******" at bounding box center [232, 124] width 399 height 13
type input "********"
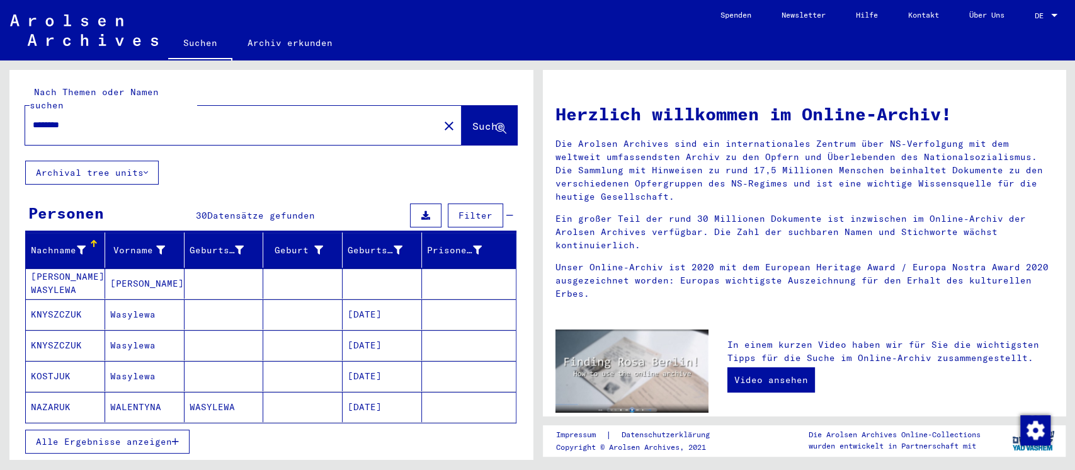
scroll to position [84, 0]
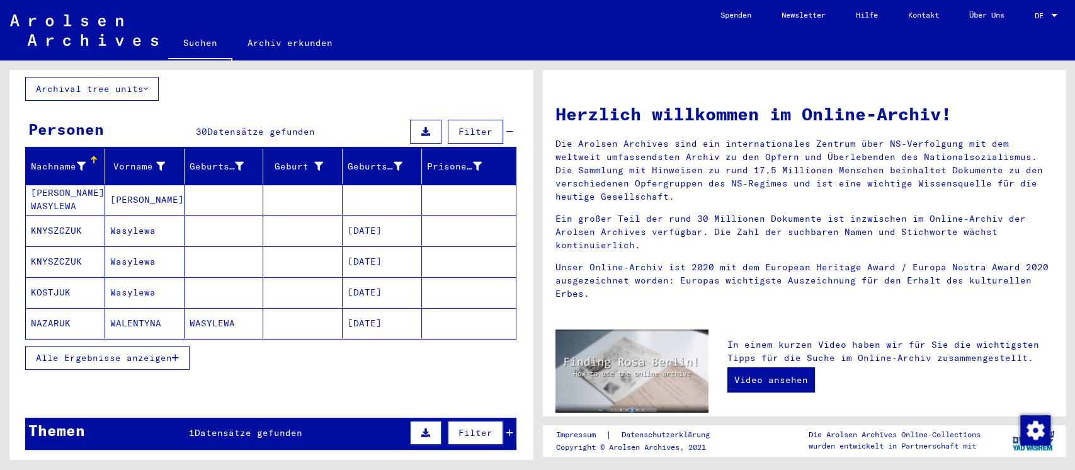
click at [122, 352] on span "Alle Ergebnisse anzeigen" at bounding box center [104, 357] width 136 height 11
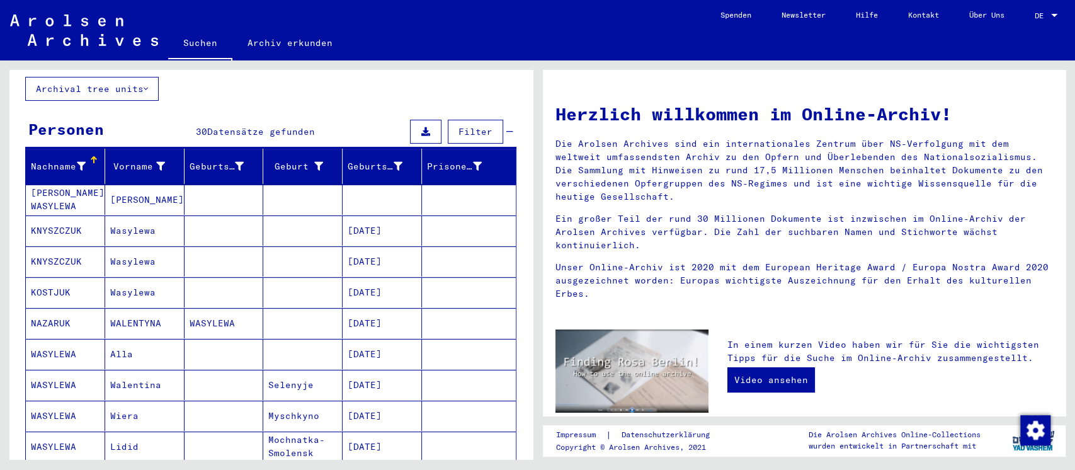
click at [291, 308] on mat-cell at bounding box center [302, 323] width 79 height 30
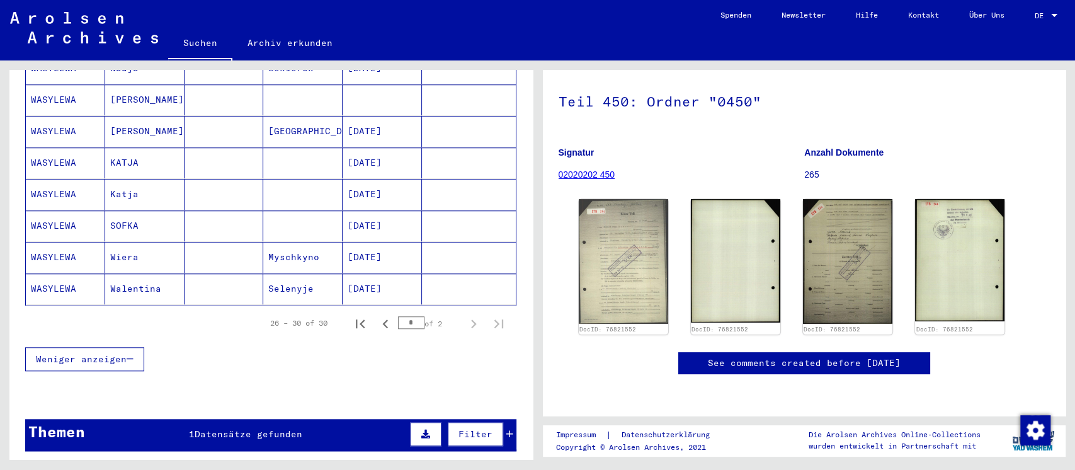
scroll to position [755, 0]
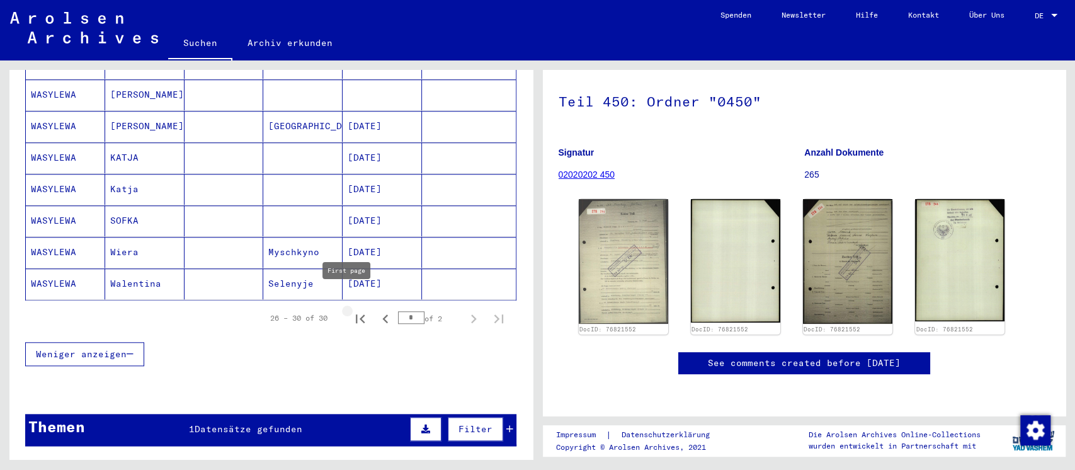
click at [351, 310] on icon "First page" at bounding box center [360, 319] width 18 height 18
click at [465, 310] on icon "Next page" at bounding box center [474, 319] width 18 height 18
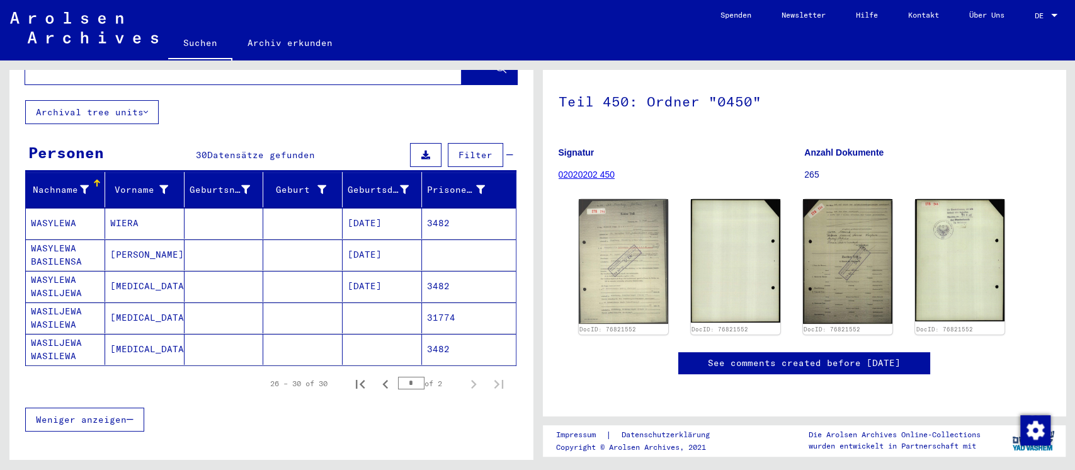
scroll to position [84, 0]
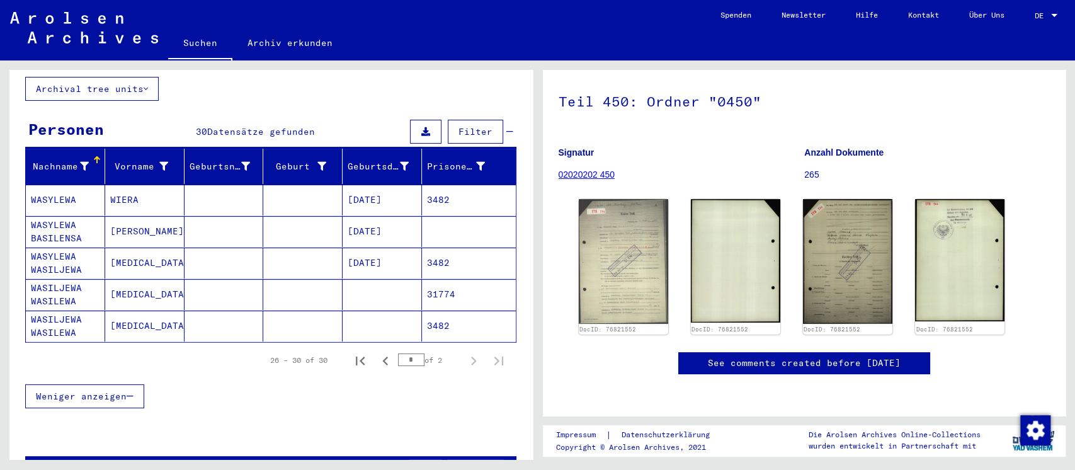
click at [205, 190] on mat-cell at bounding box center [223, 199] width 79 height 31
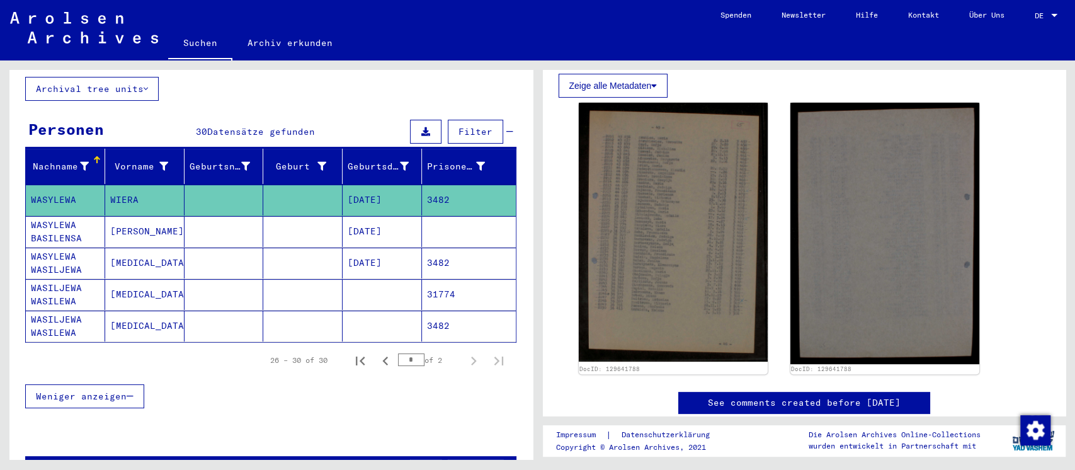
scroll to position [252, 0]
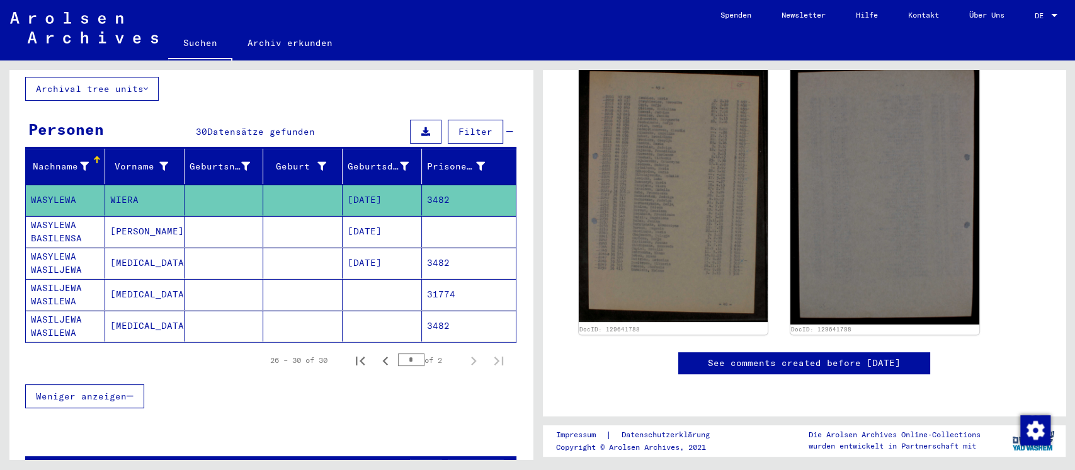
click at [212, 228] on mat-cell at bounding box center [223, 231] width 79 height 31
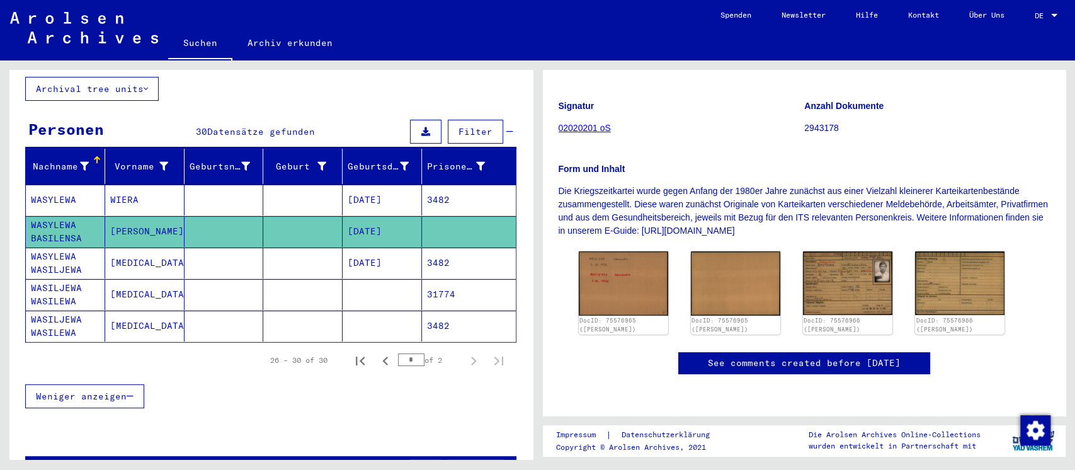
scroll to position [252, 0]
click at [861, 249] on img at bounding box center [847, 282] width 94 height 66
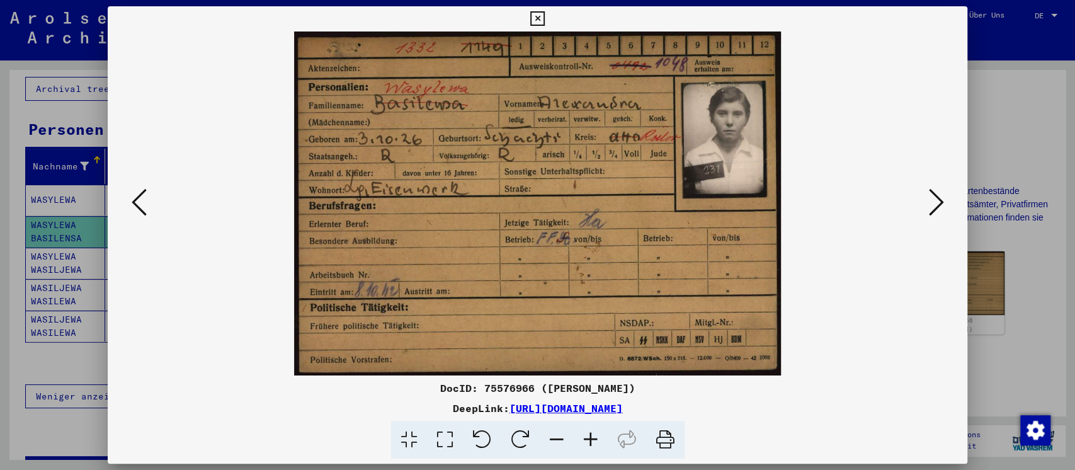
click at [970, 261] on div at bounding box center [537, 235] width 1075 height 470
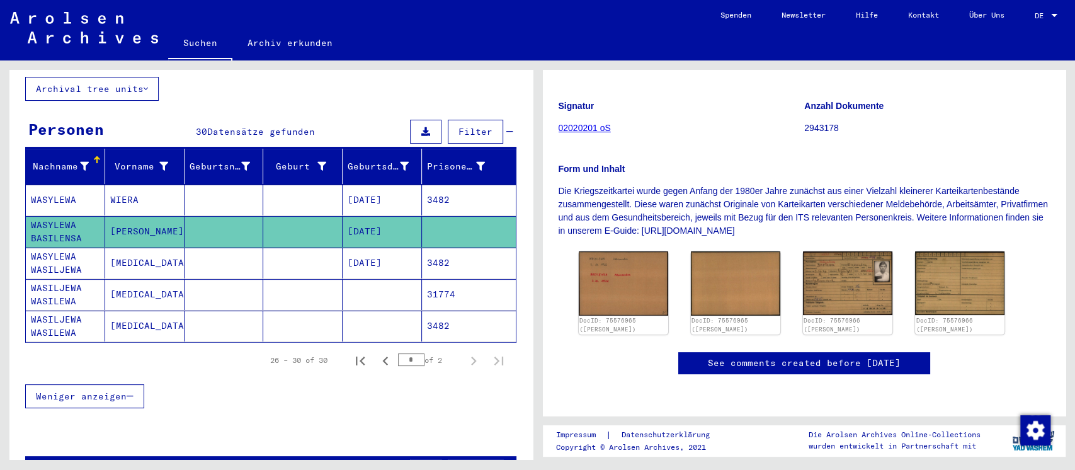
click at [263, 247] on mat-cell at bounding box center [302, 262] width 79 height 31
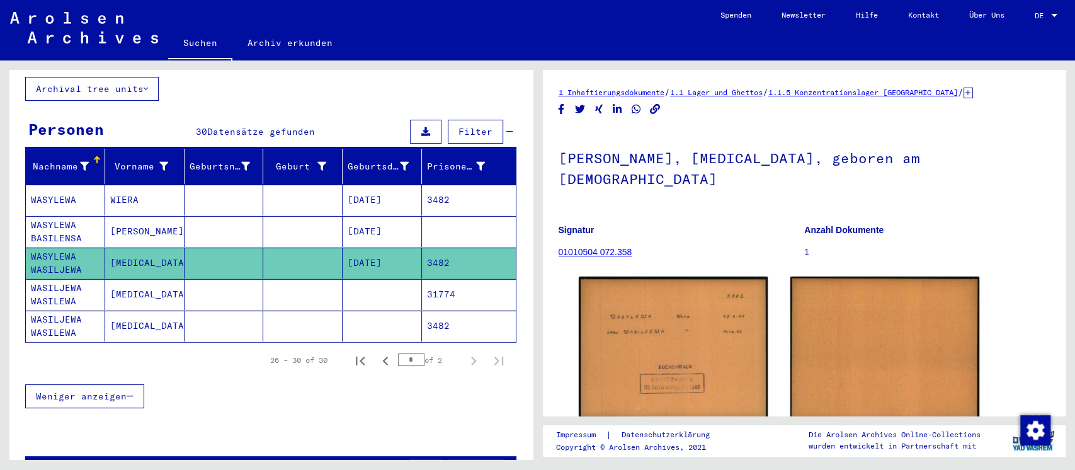
click at [244, 279] on mat-cell at bounding box center [223, 294] width 79 height 31
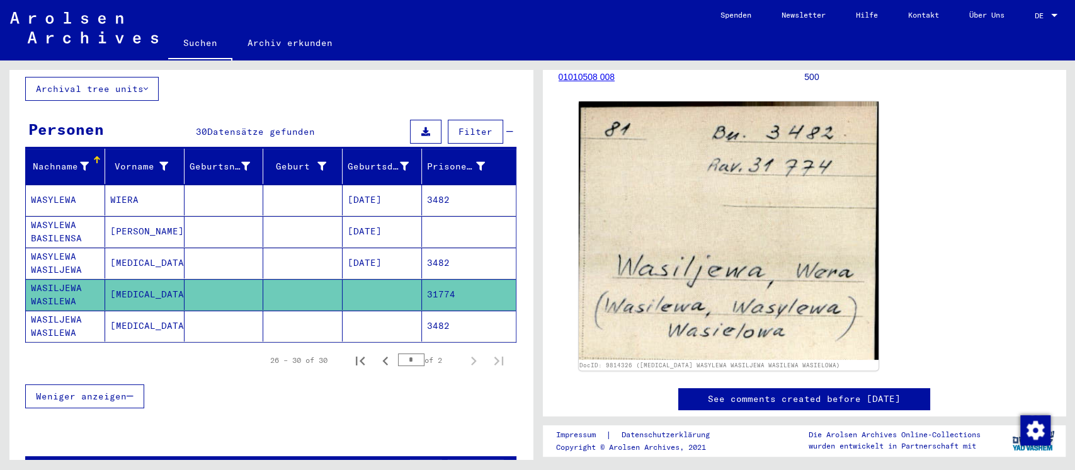
scroll to position [167, 0]
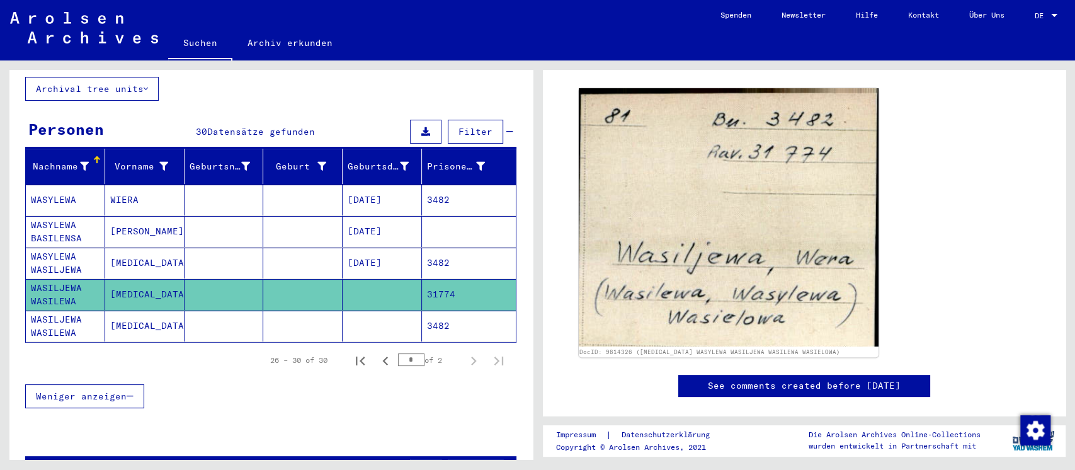
click at [181, 310] on mat-row "WASYLEWA WASILJEWA WASILEWA WASIELOWA [MEDICAL_DATA] 3482" at bounding box center [271, 325] width 490 height 31
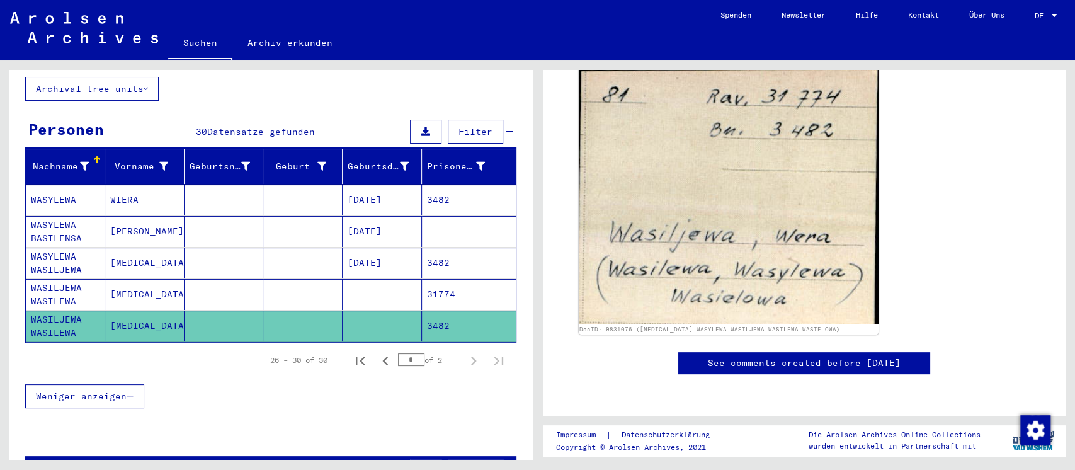
scroll to position [252, 0]
click at [376, 352] on icon "Previous page" at bounding box center [385, 361] width 18 height 18
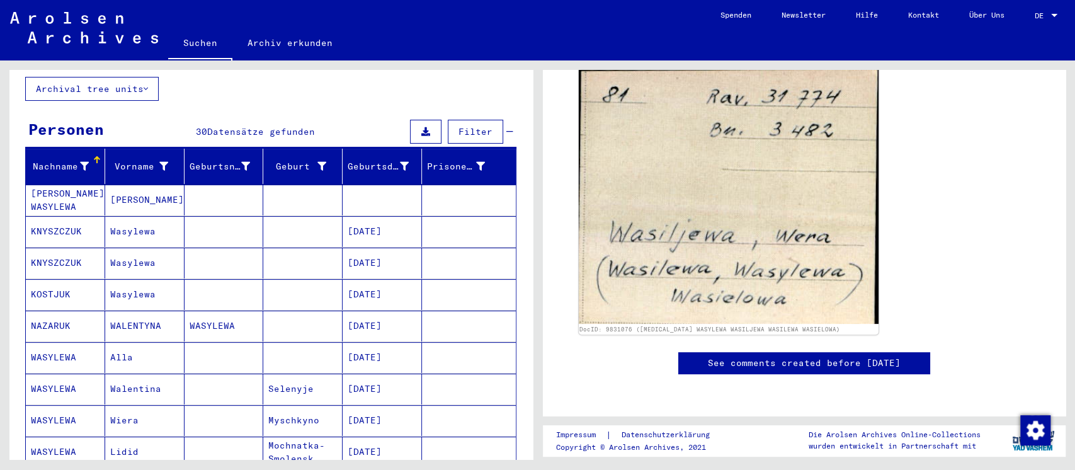
click at [271, 184] on mat-cell at bounding box center [302, 199] width 79 height 31
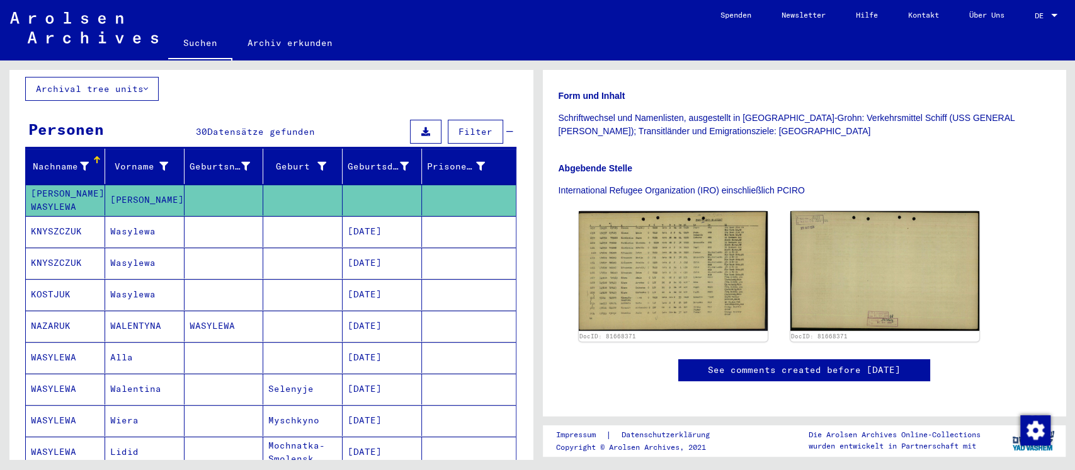
click at [626, 217] on img at bounding box center [673, 271] width 189 height 120
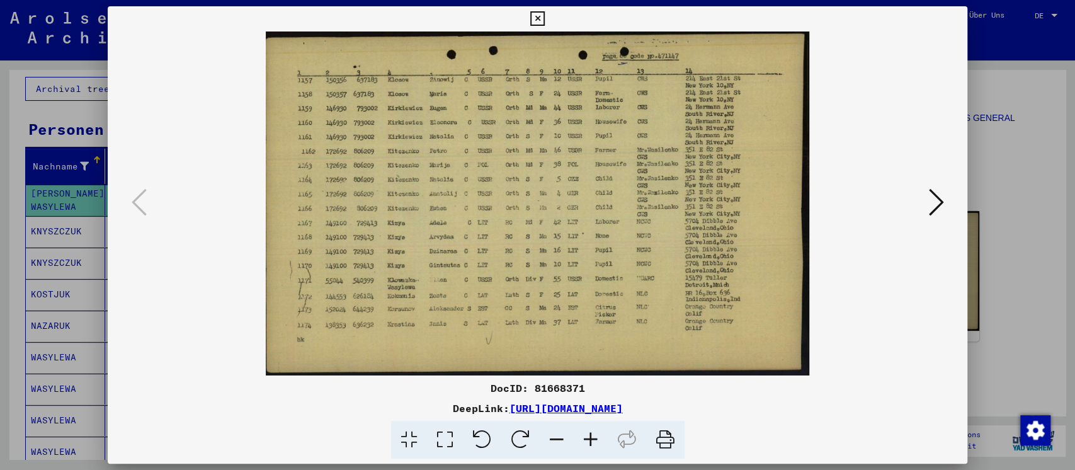
click at [1007, 299] on div at bounding box center [537, 235] width 1075 height 470
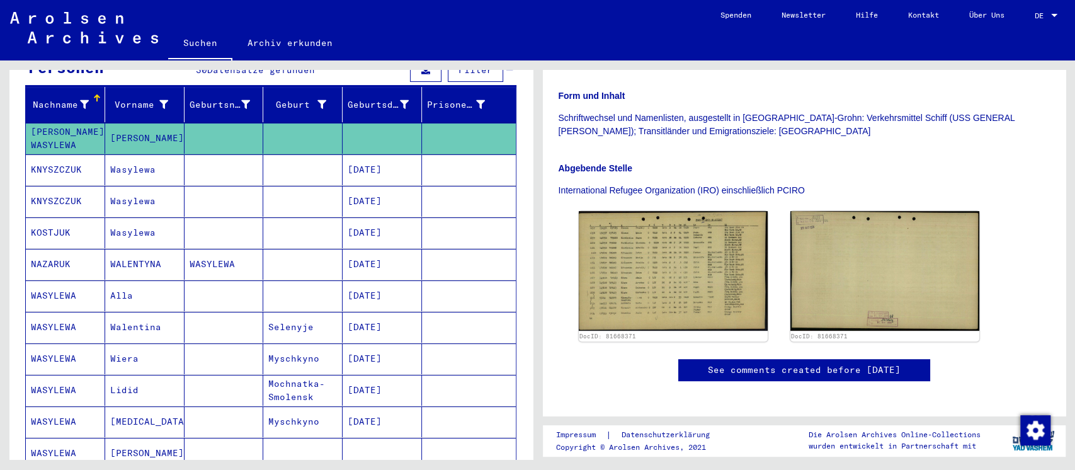
scroll to position [167, 0]
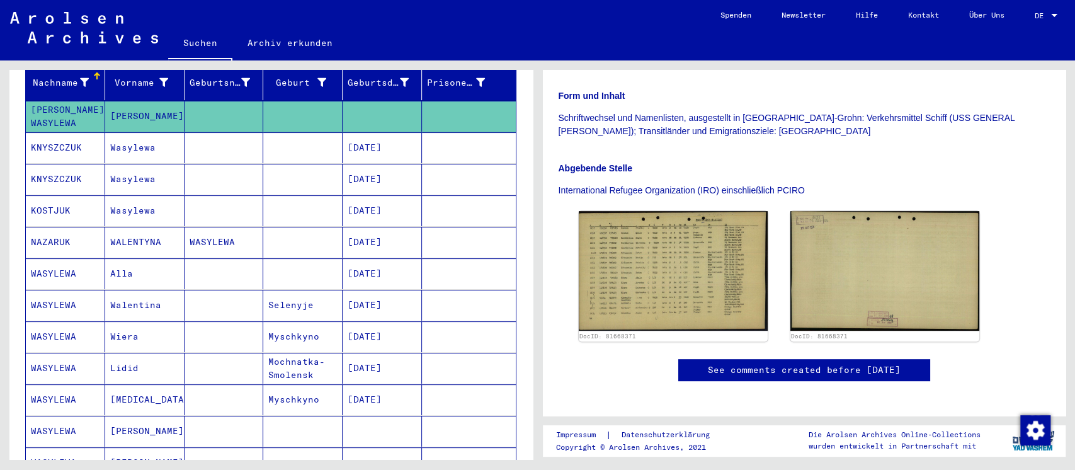
click at [225, 137] on mat-cell at bounding box center [223, 147] width 79 height 31
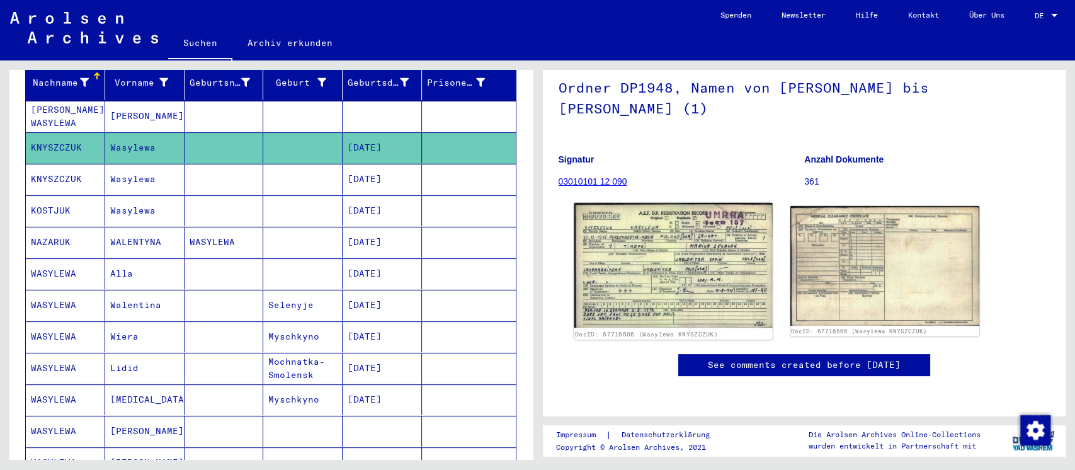
click at [664, 240] on img at bounding box center [673, 265] width 198 height 125
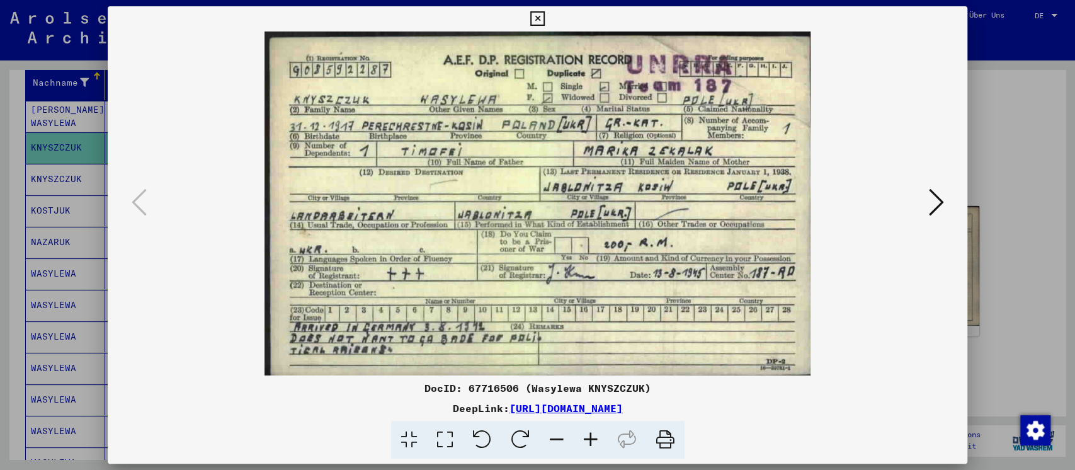
click at [992, 228] on div at bounding box center [537, 235] width 1075 height 470
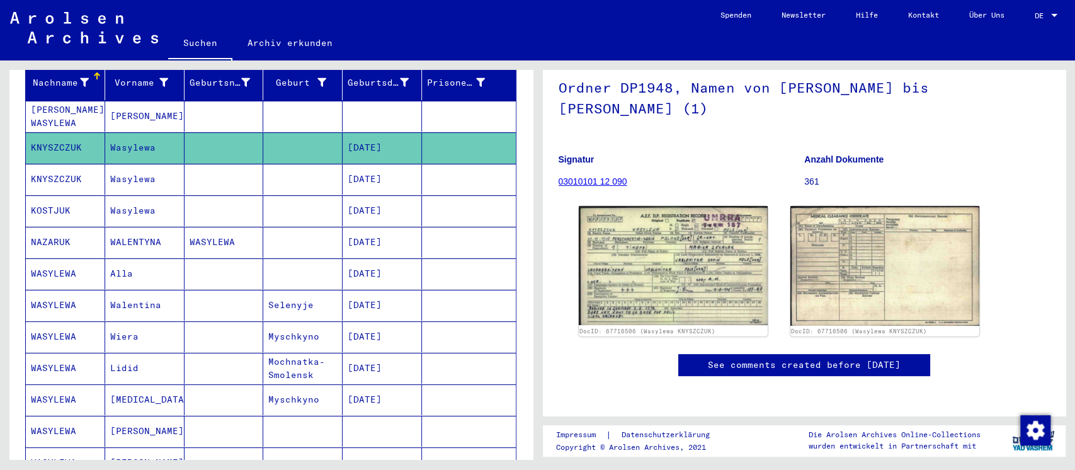
click at [246, 174] on mat-cell at bounding box center [223, 179] width 79 height 31
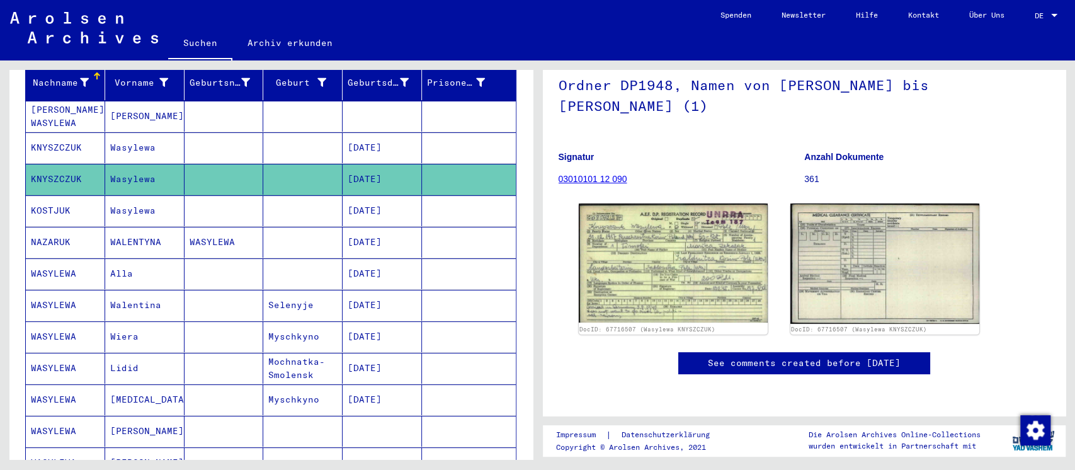
scroll to position [167, 0]
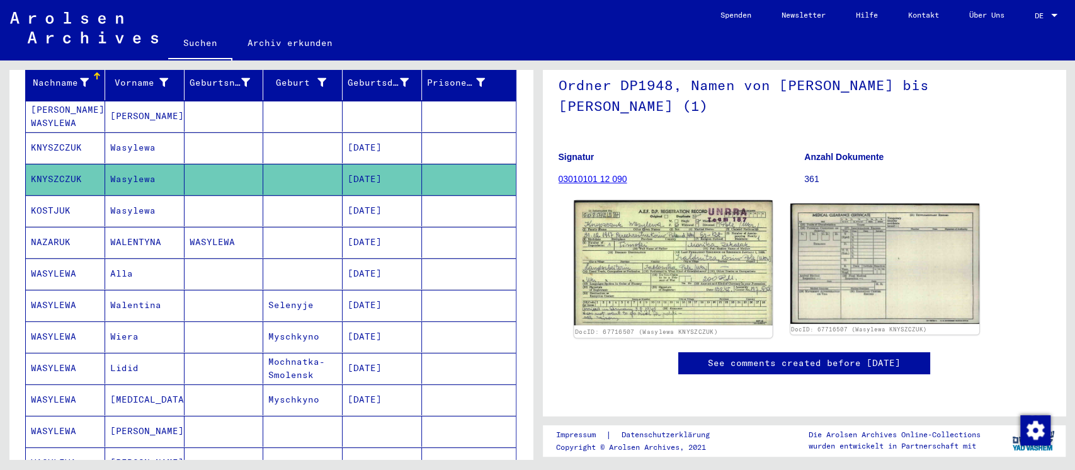
click at [688, 213] on img at bounding box center [673, 262] width 198 height 125
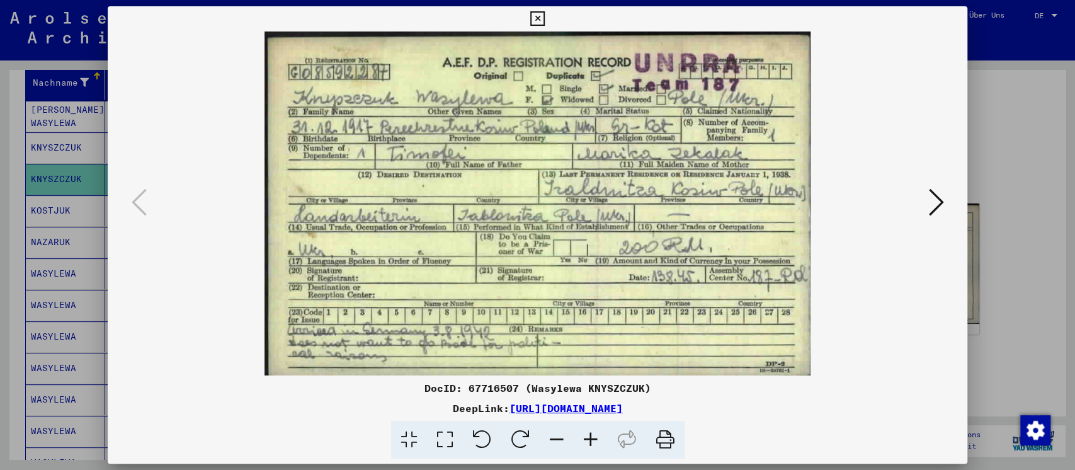
click at [991, 219] on div at bounding box center [537, 235] width 1075 height 470
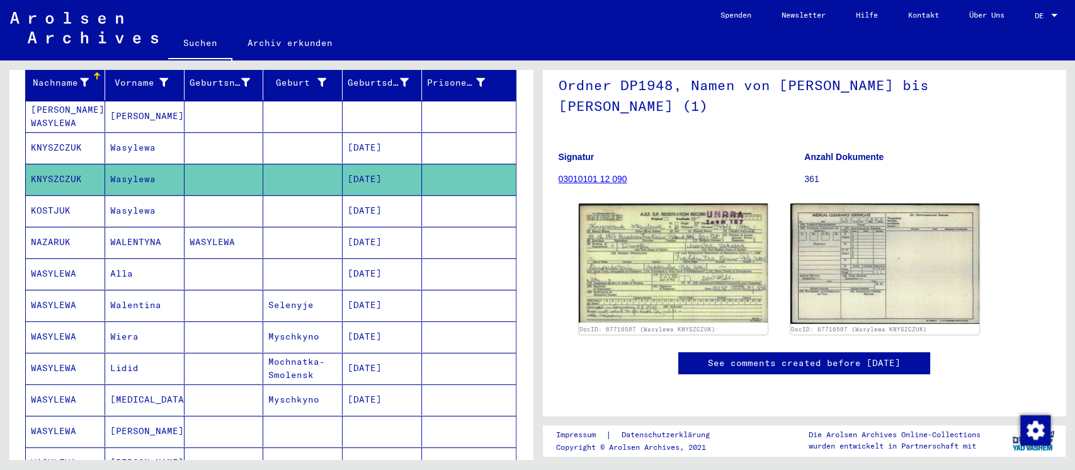
click at [263, 204] on mat-cell at bounding box center [302, 210] width 79 height 31
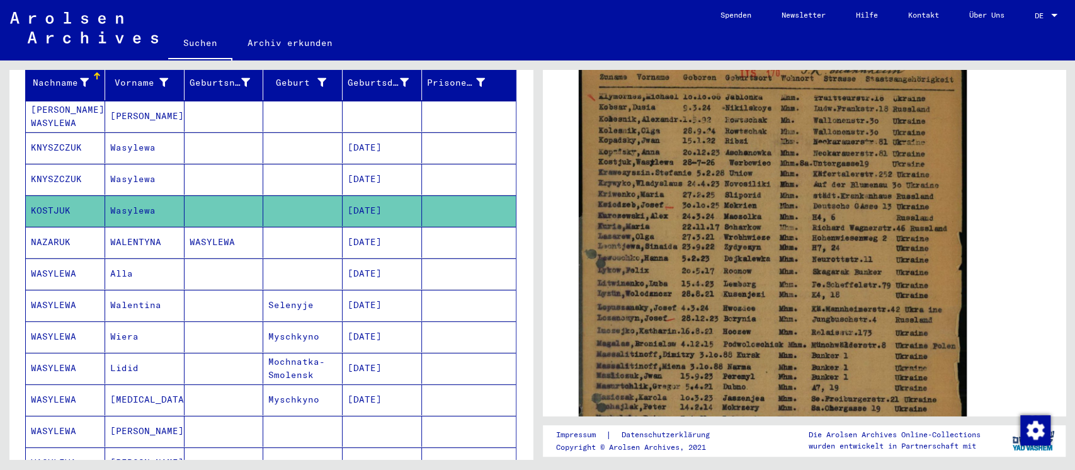
scroll to position [252, 0]
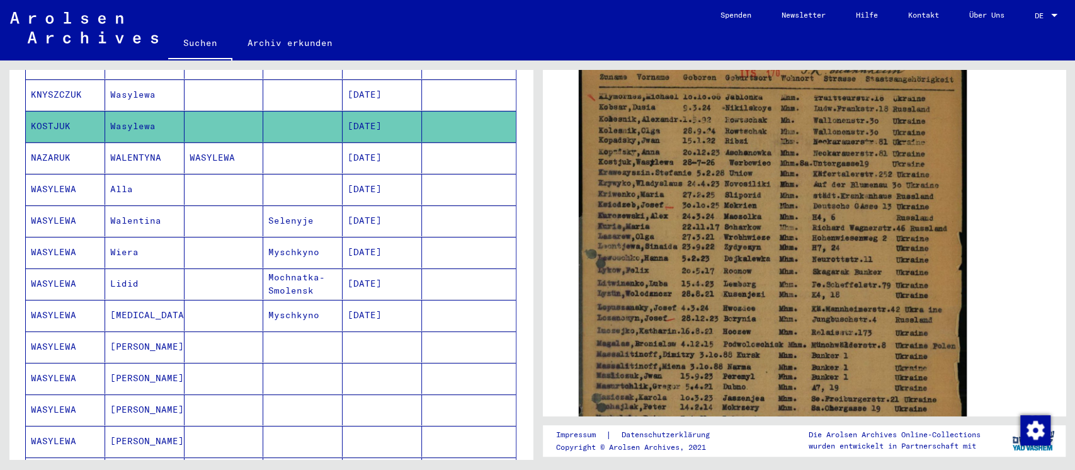
click at [236, 174] on mat-cell at bounding box center [223, 189] width 79 height 31
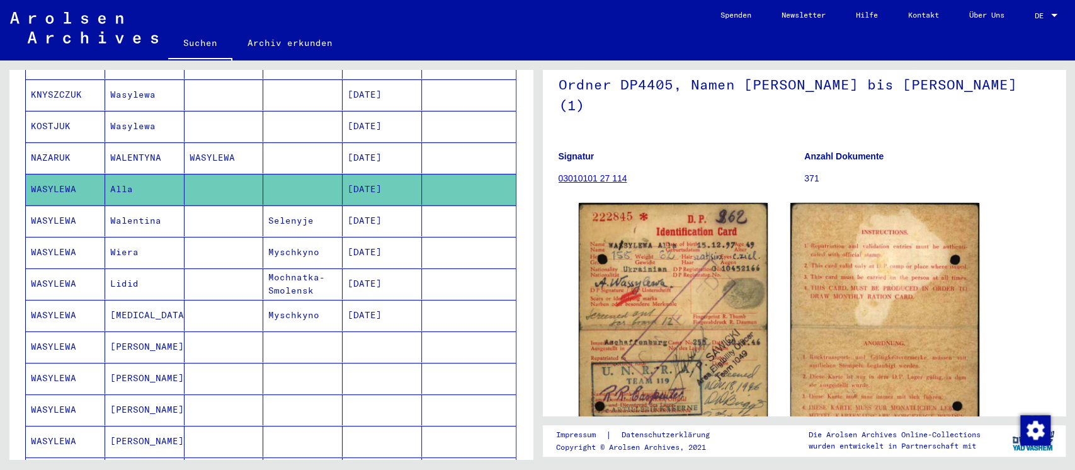
scroll to position [167, 0]
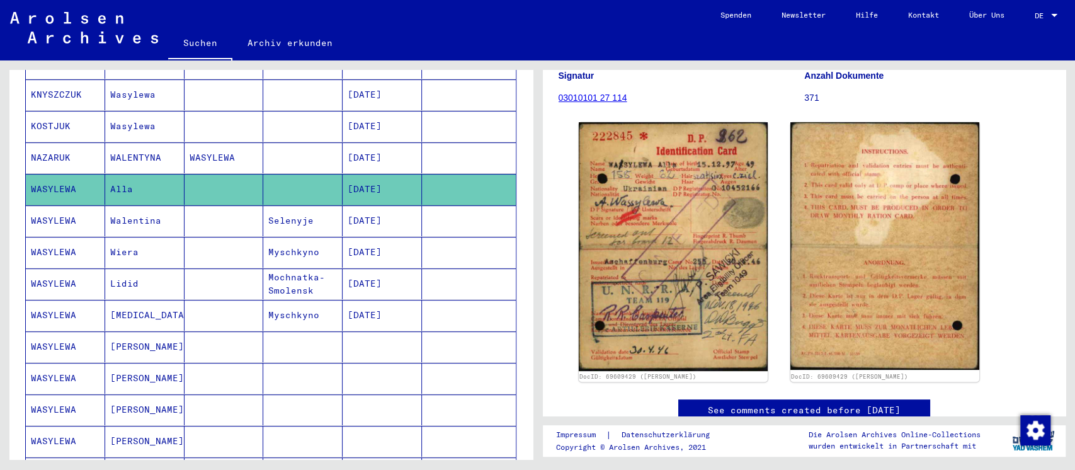
click at [162, 217] on mat-cell "Walentina" at bounding box center [144, 220] width 79 height 31
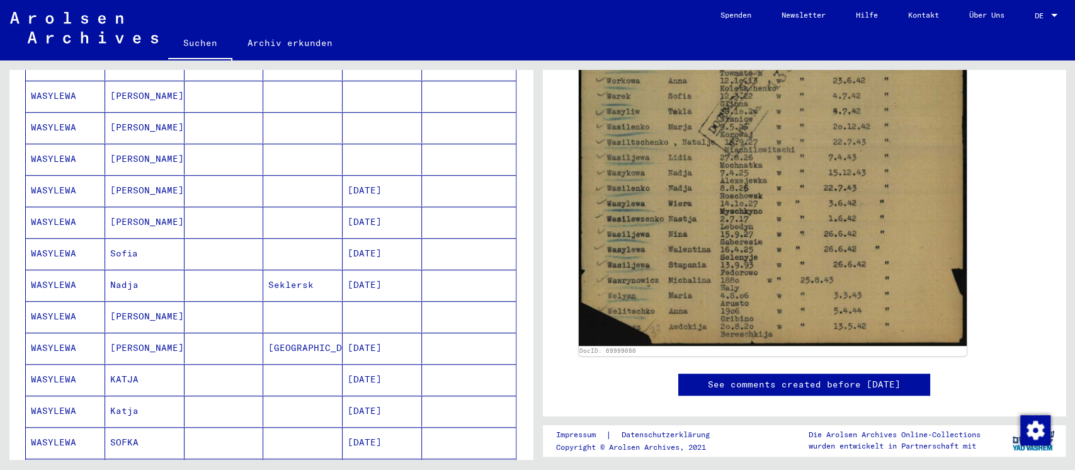
scroll to position [587, 0]
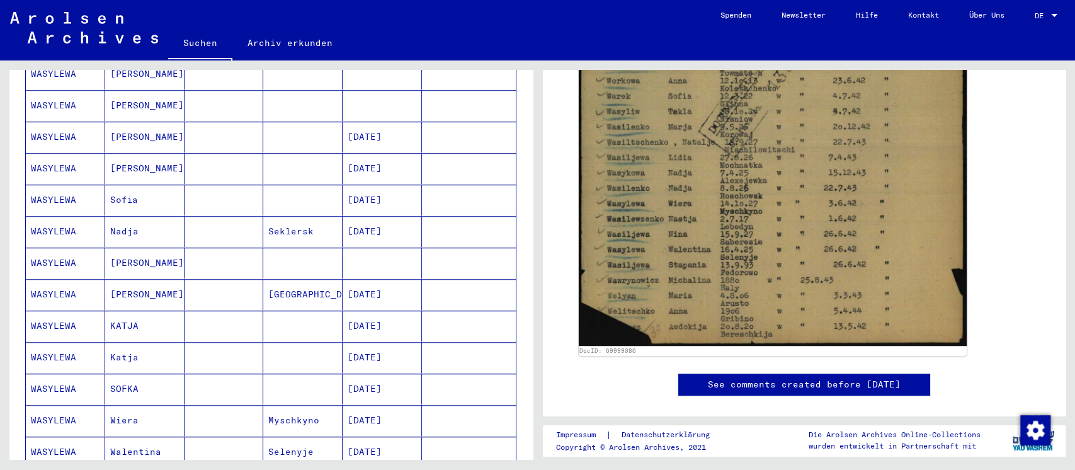
click at [195, 279] on mat-cell at bounding box center [223, 294] width 79 height 31
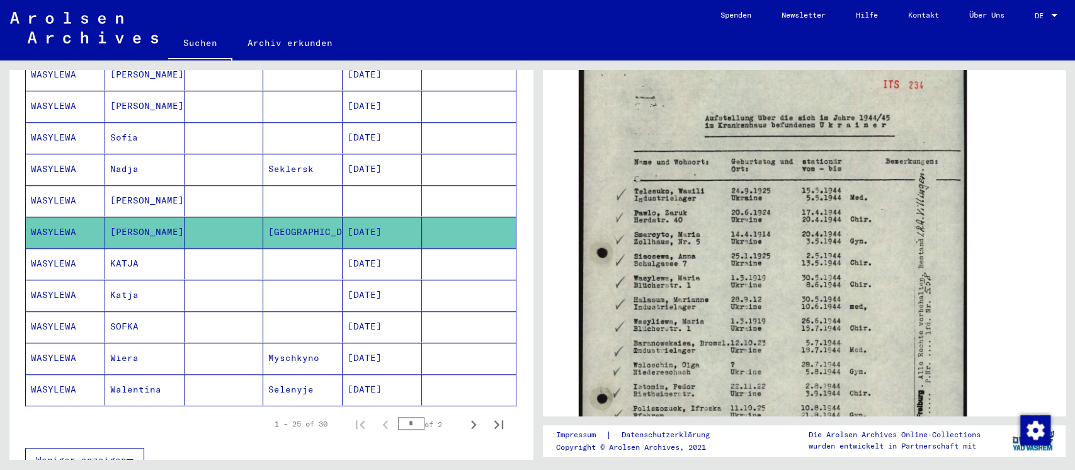
scroll to position [671, 0]
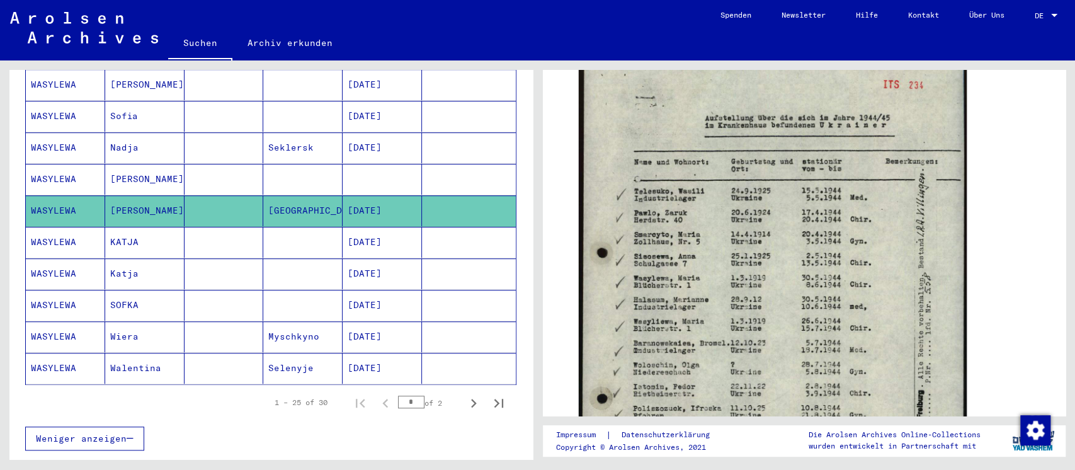
click at [223, 355] on mat-cell at bounding box center [223, 368] width 79 height 31
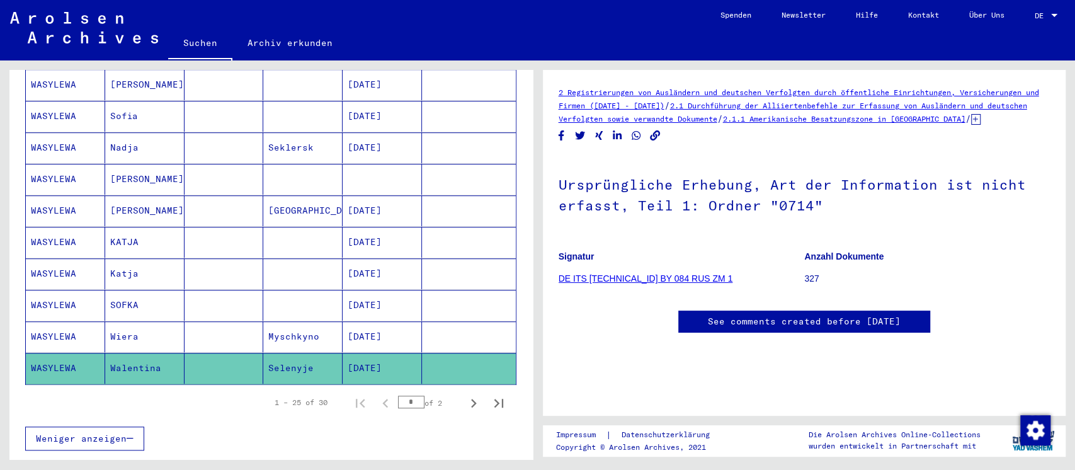
scroll to position [371, 0]
click at [217, 321] on mat-cell at bounding box center [223, 336] width 79 height 31
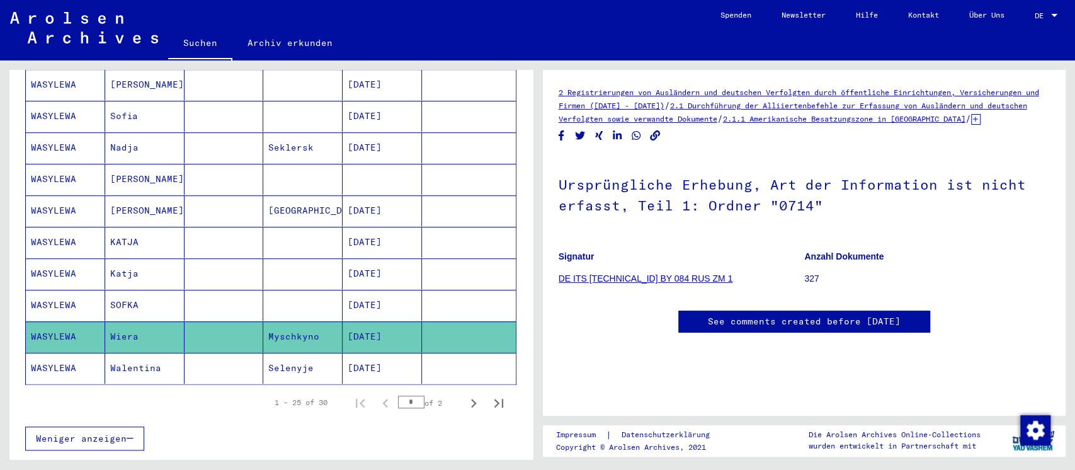
click at [166, 290] on mat-cell "SOFKA" at bounding box center [144, 305] width 79 height 31
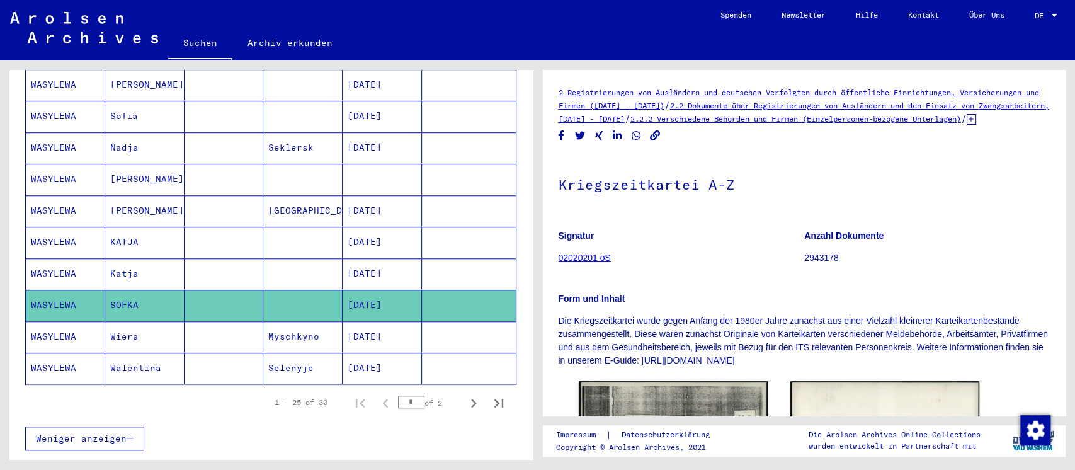
scroll to position [252, 0]
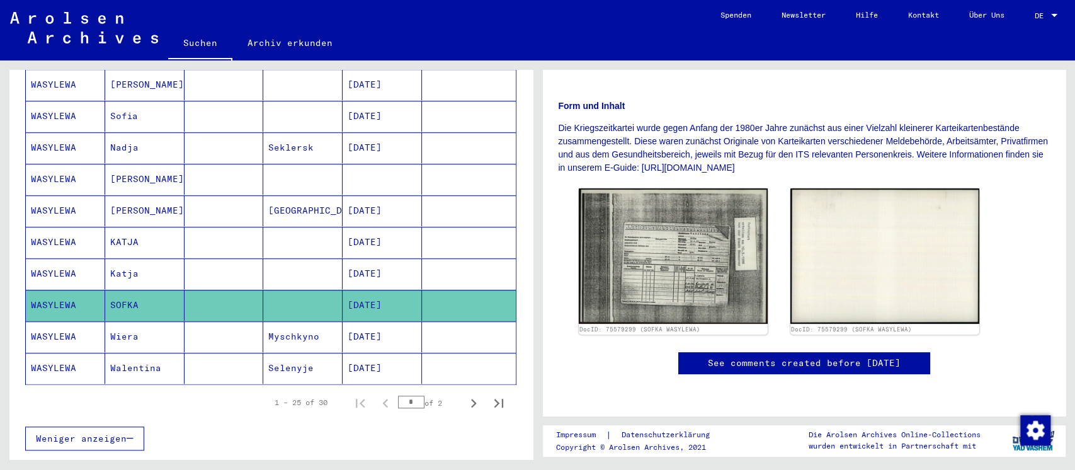
click at [194, 258] on mat-cell at bounding box center [223, 273] width 79 height 31
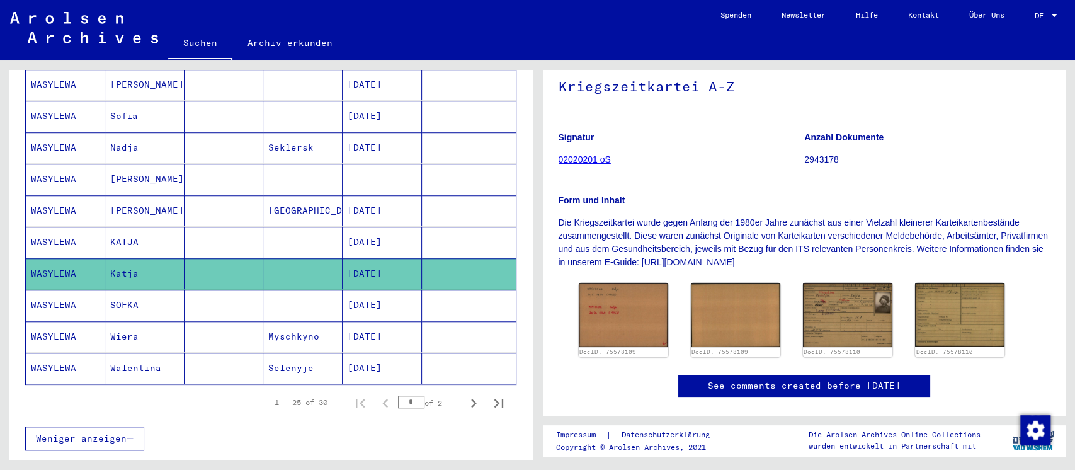
scroll to position [252, 0]
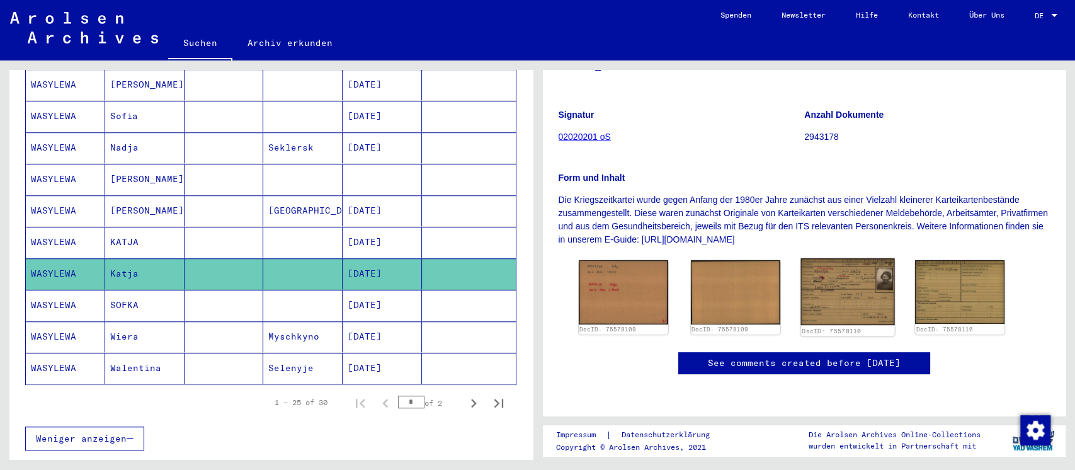
click at [844, 258] on img at bounding box center [847, 291] width 94 height 67
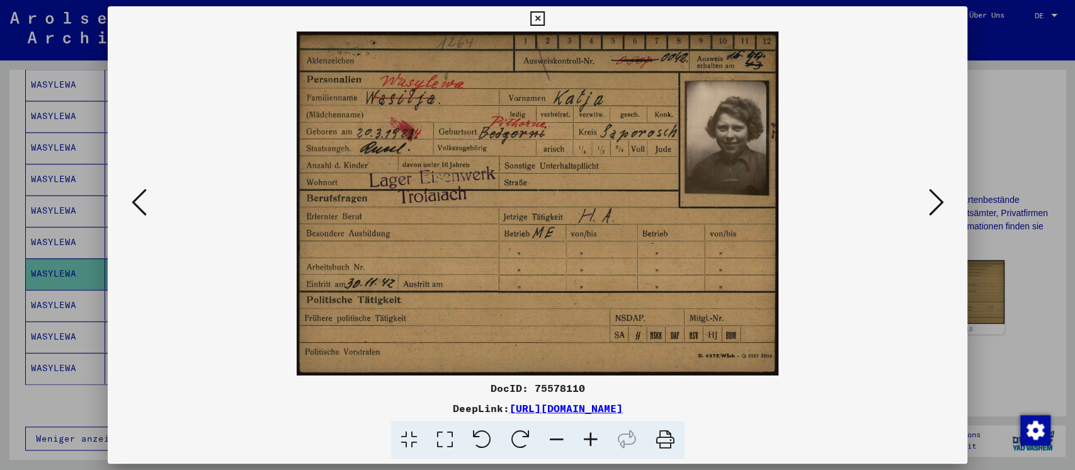
click at [993, 255] on div at bounding box center [537, 235] width 1075 height 470
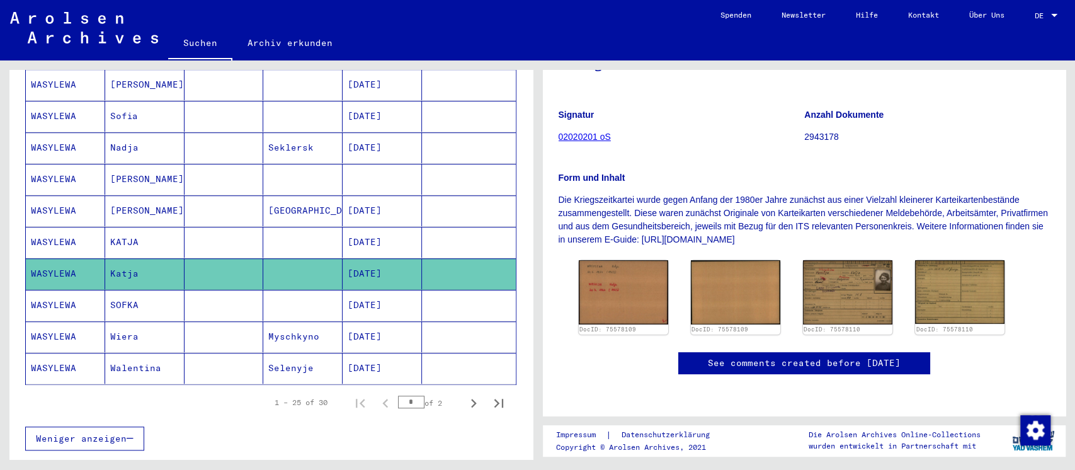
click at [249, 290] on mat-cell at bounding box center [223, 305] width 79 height 31
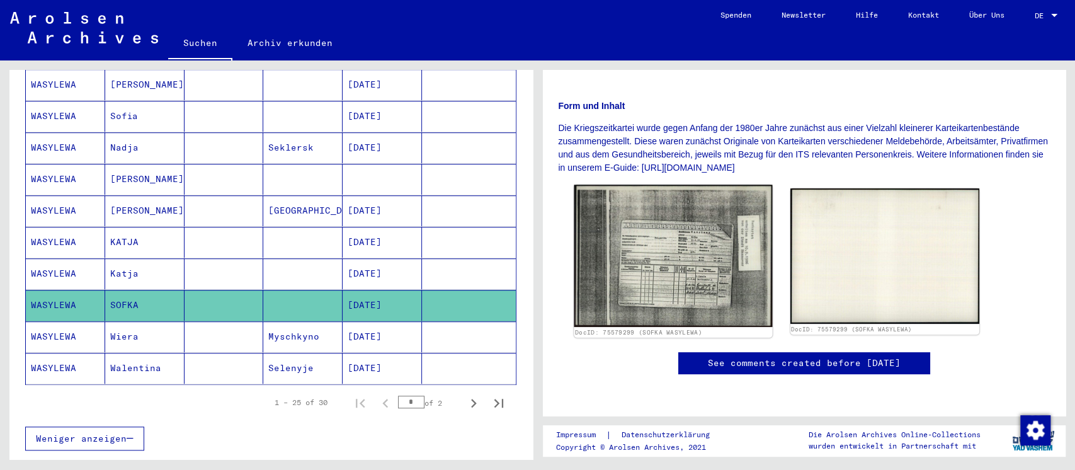
click at [705, 255] on img at bounding box center [673, 255] width 198 height 142
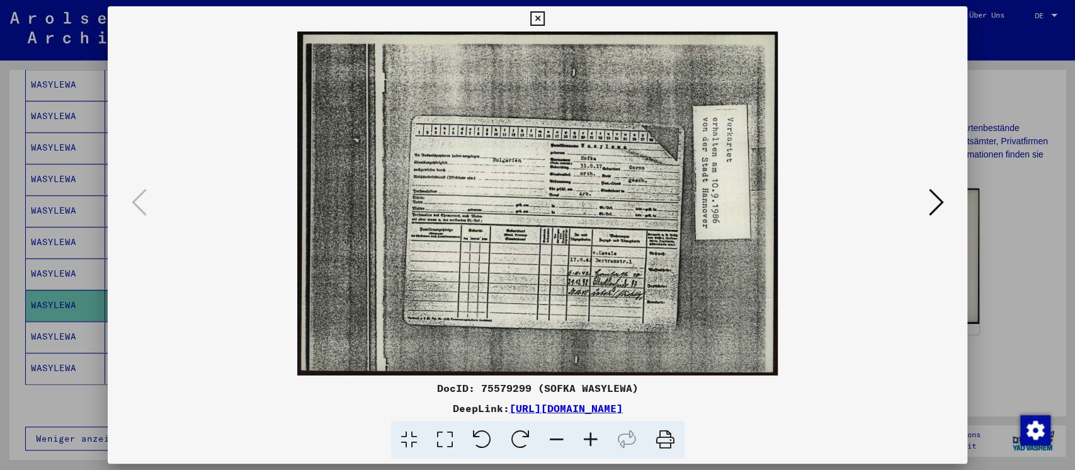
click at [990, 309] on div at bounding box center [537, 235] width 1075 height 470
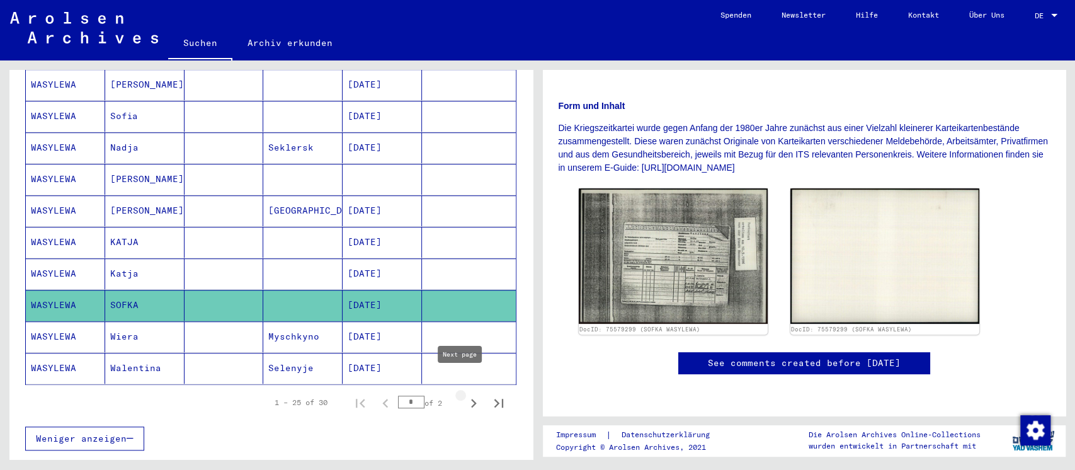
click at [471, 399] on icon "Next page" at bounding box center [474, 403] width 6 height 9
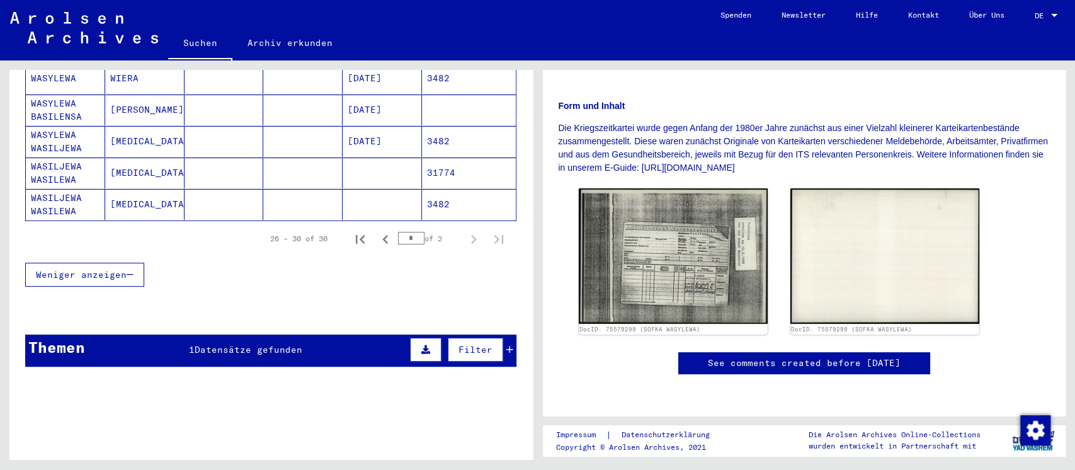
scroll to position [37, 0]
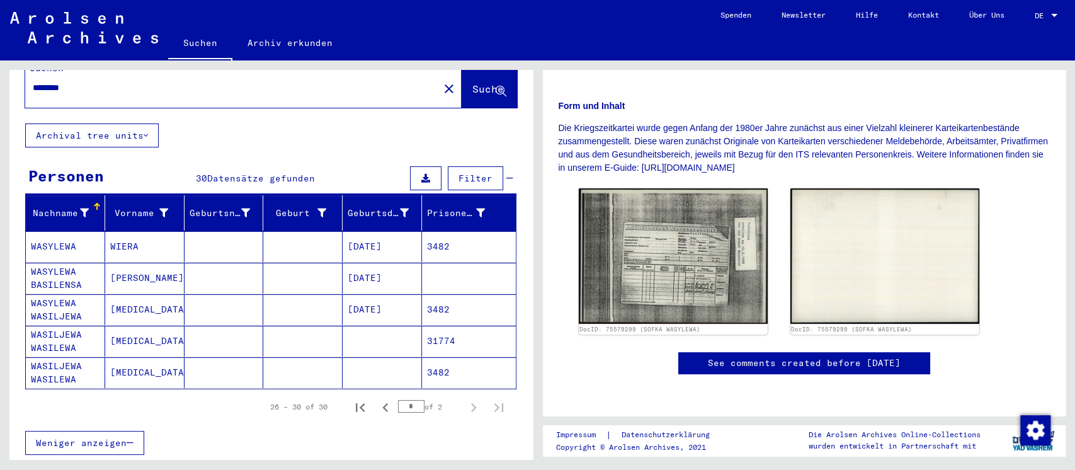
click at [188, 357] on mat-cell at bounding box center [223, 372] width 79 height 31
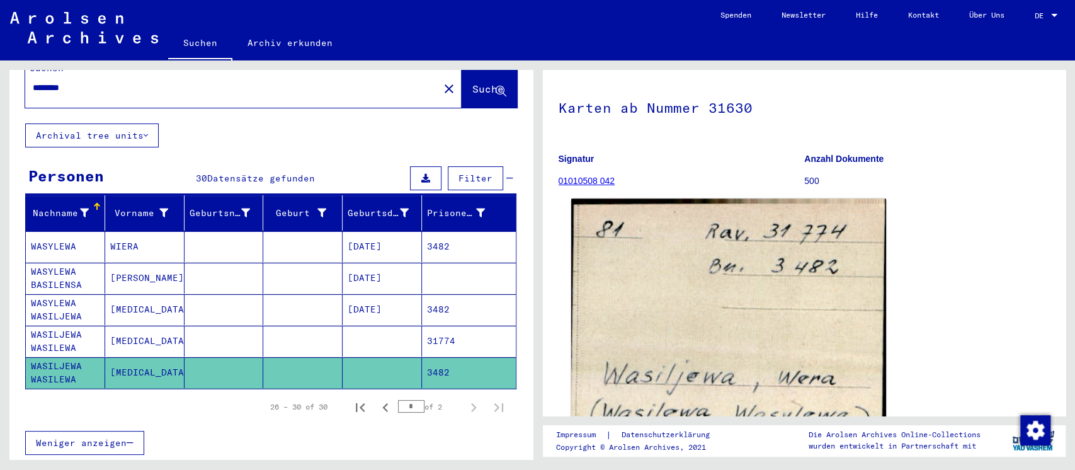
scroll to position [84, 0]
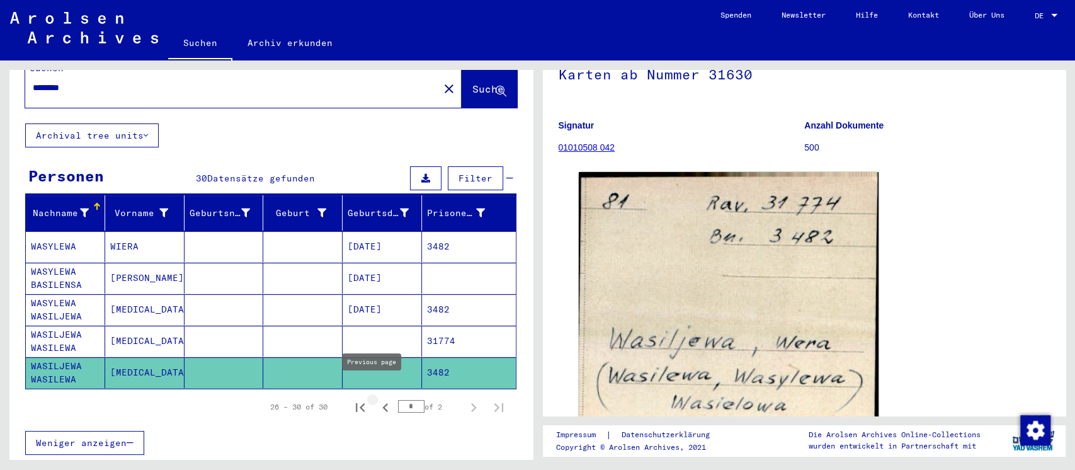
click at [376, 399] on icon "Previous page" at bounding box center [385, 408] width 18 height 18
type input "*"
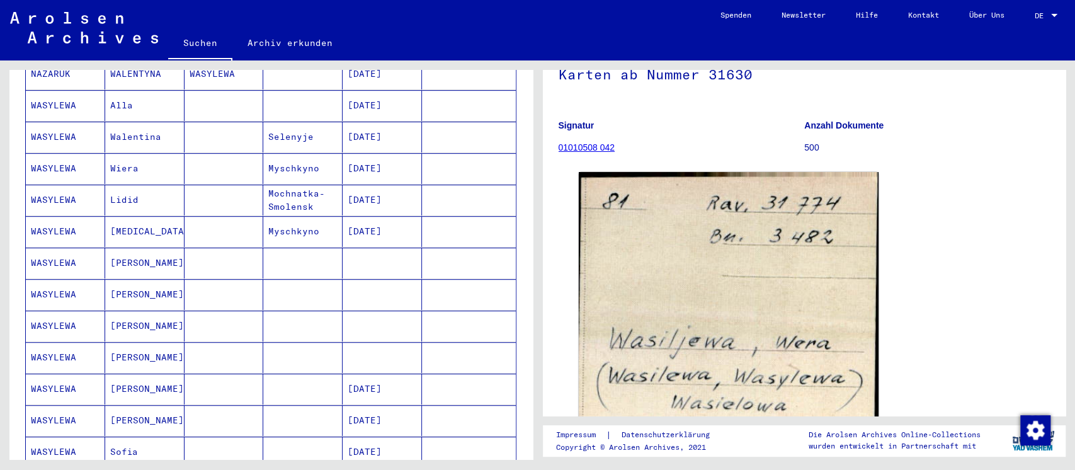
scroll to position [0, 0]
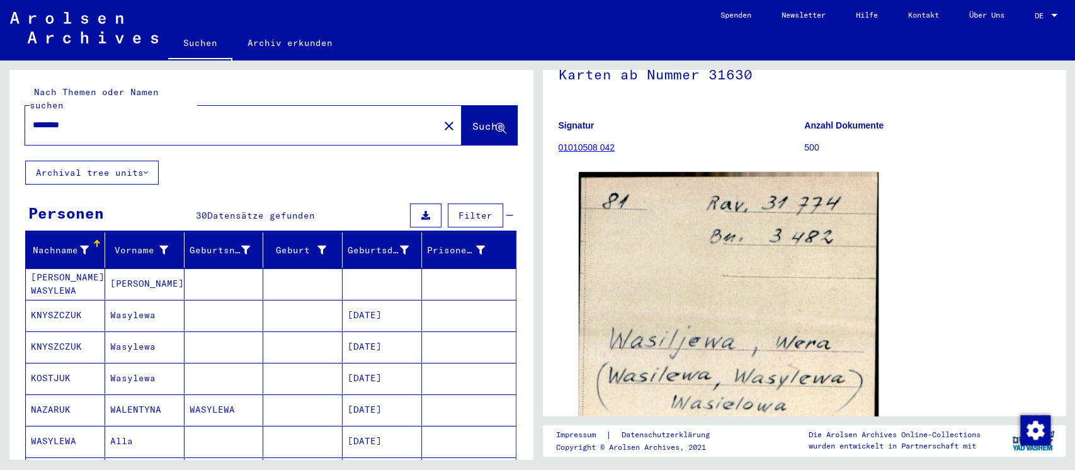
drag, startPoint x: 194, startPoint y: 116, endPoint x: 6, endPoint y: 120, distance: 187.7
click at [6, 120] on div "Nach Themen oder Namen suchen ******** close Suche Archival tree units Personen…" at bounding box center [268, 259] width 537 height 399
click at [472, 120] on span "Suche" at bounding box center [487, 126] width 31 height 13
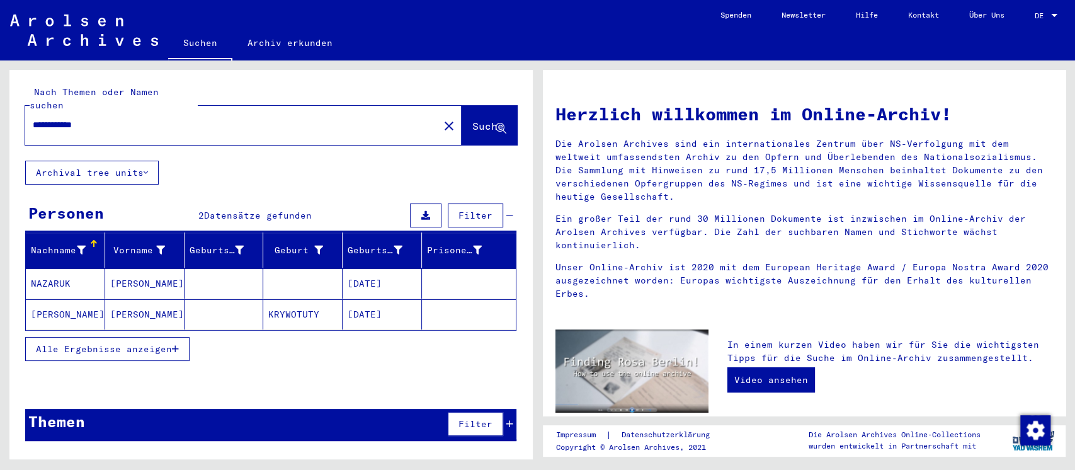
click at [215, 305] on mat-cell at bounding box center [223, 314] width 79 height 30
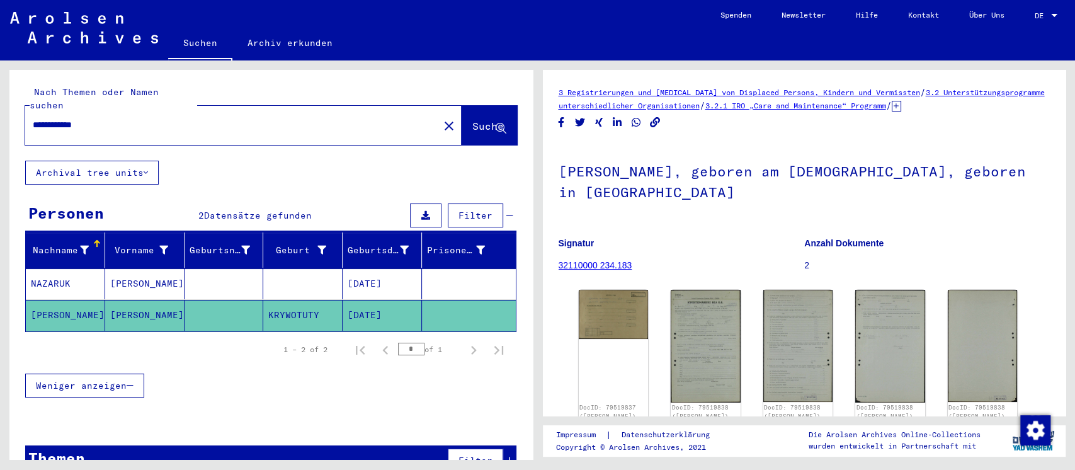
scroll to position [84, 0]
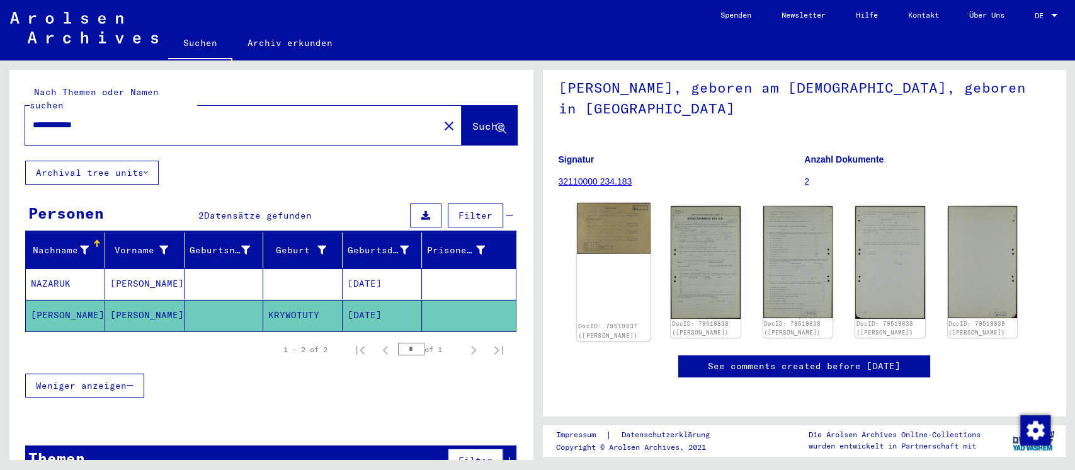
click at [629, 240] on img at bounding box center [613, 228] width 73 height 51
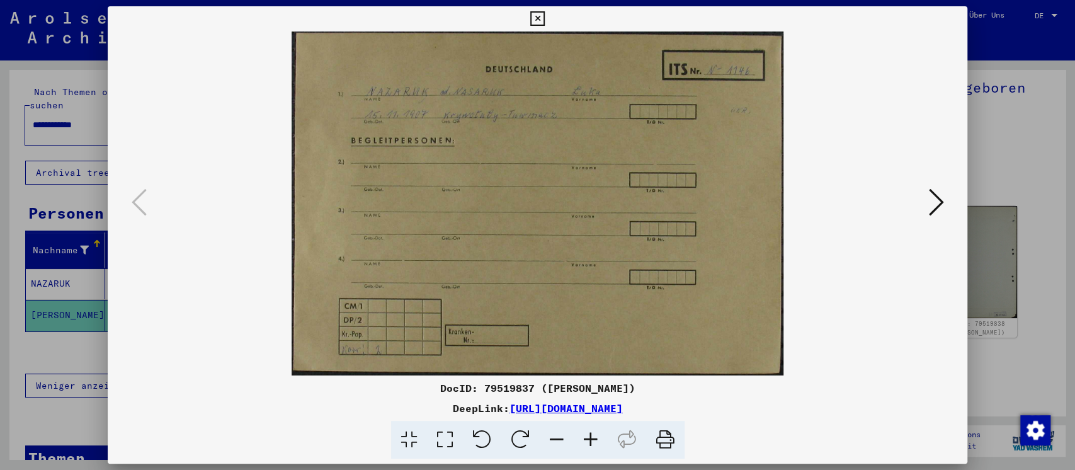
click at [932, 201] on icon at bounding box center [935, 202] width 15 height 30
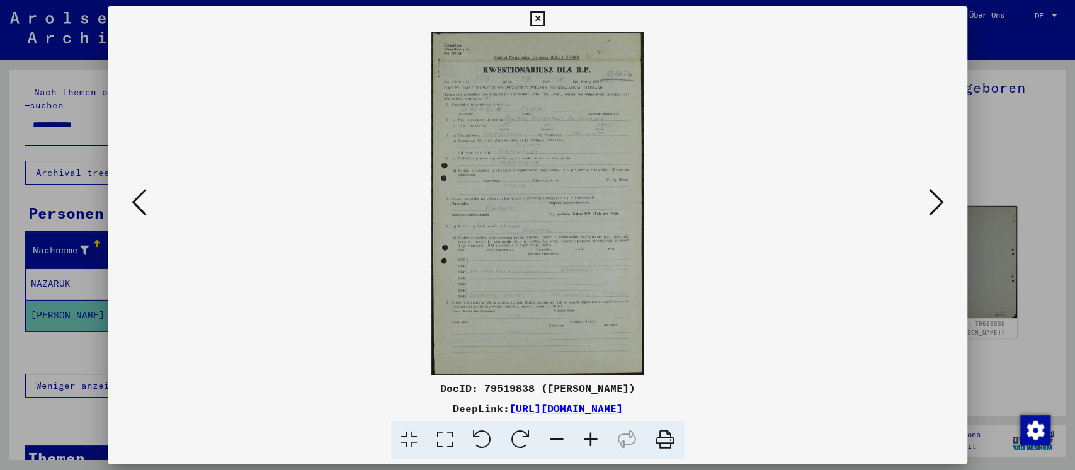
click at [448, 436] on icon at bounding box center [445, 440] width 36 height 38
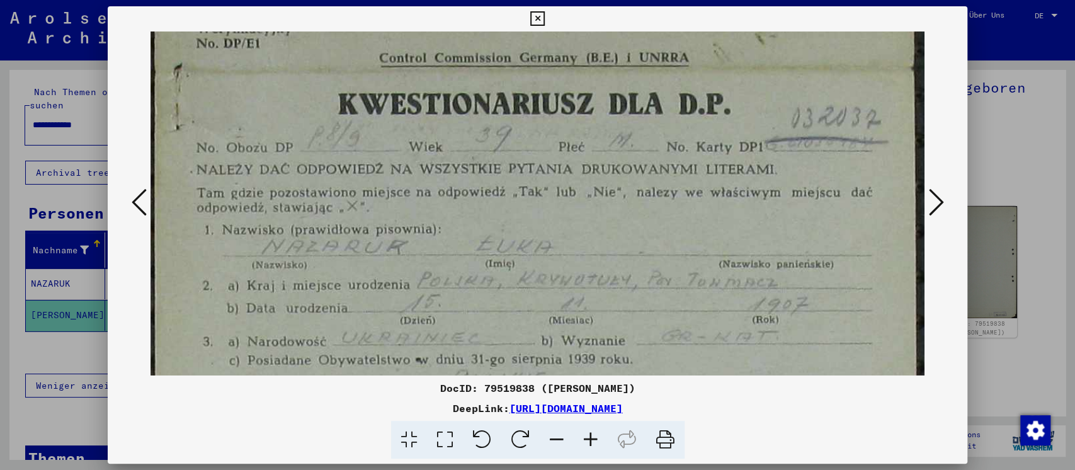
drag, startPoint x: 541, startPoint y: 290, endPoint x: 541, endPoint y: 128, distance: 161.2
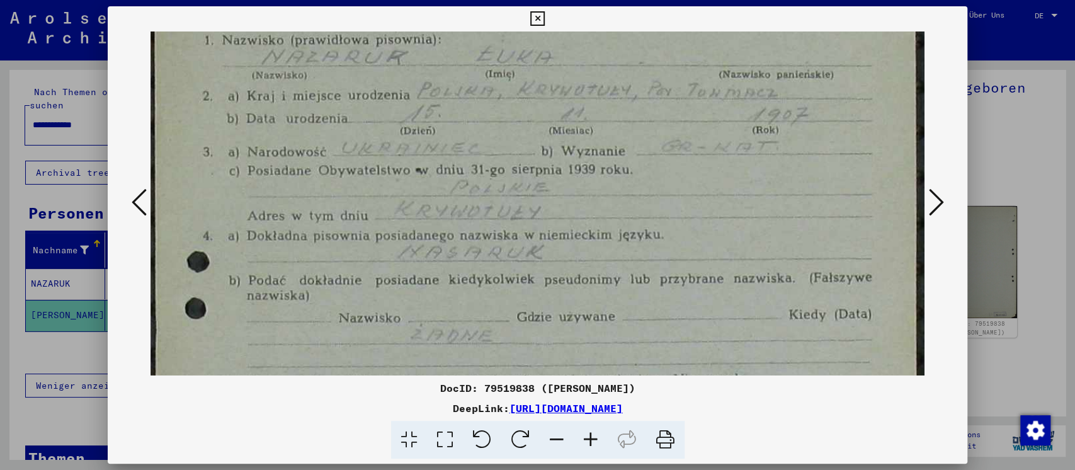
scroll to position [259, 0]
drag, startPoint x: 528, startPoint y: 257, endPoint x: 524, endPoint y: 140, distance: 117.2
click at [524, 140] on img at bounding box center [537, 398] width 774 height 1252
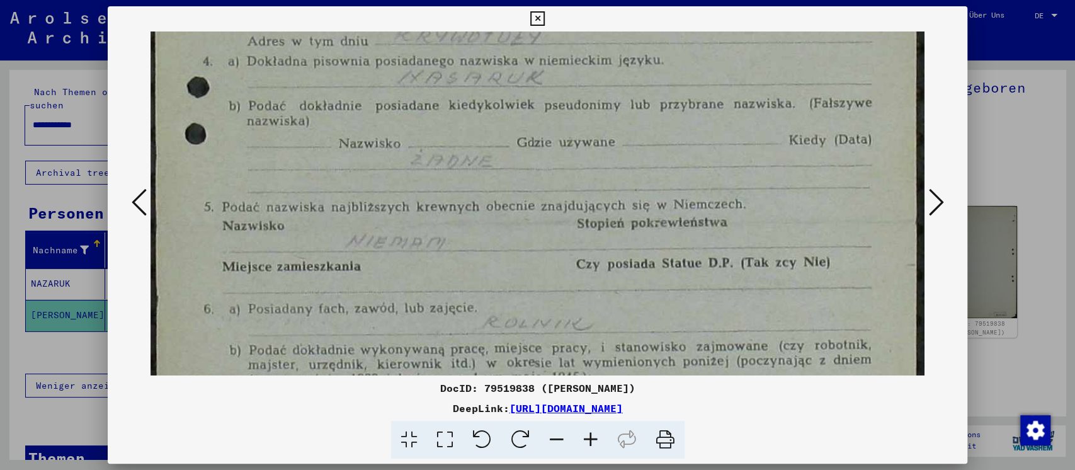
drag, startPoint x: 514, startPoint y: 269, endPoint x: 501, endPoint y: 98, distance: 171.8
click at [501, 98] on img at bounding box center [537, 226] width 774 height 1252
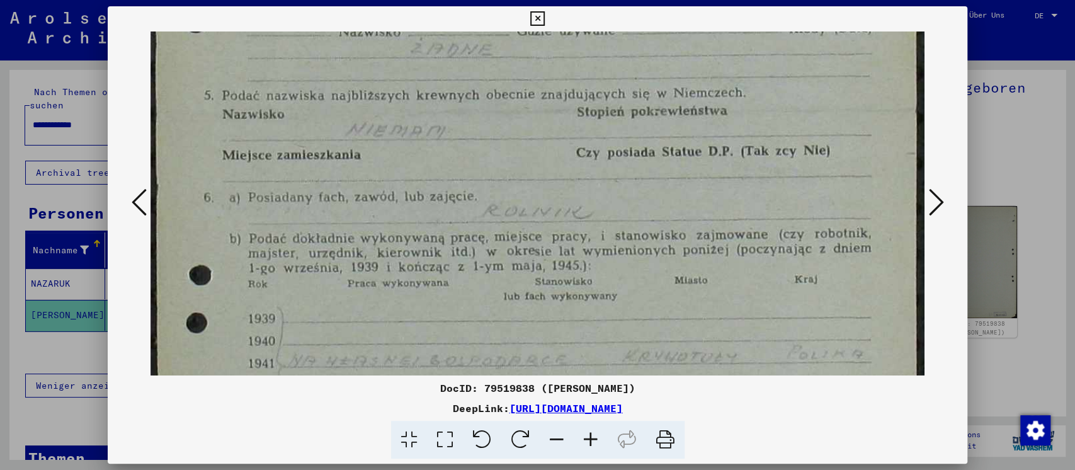
drag, startPoint x: 468, startPoint y: 259, endPoint x: 470, endPoint y: 113, distance: 145.5
click at [470, 115] on img at bounding box center [537, 115] width 774 height 1252
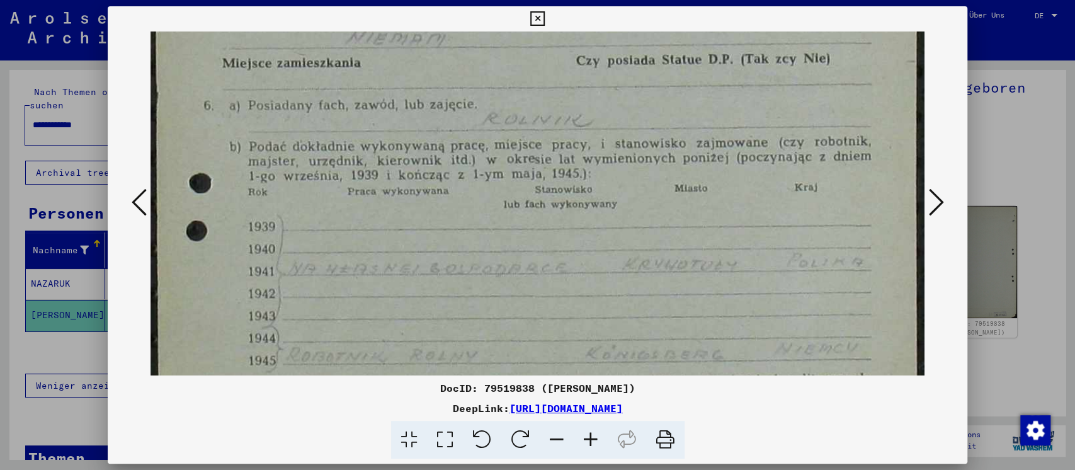
drag, startPoint x: 453, startPoint y: 205, endPoint x: 456, endPoint y: 134, distance: 70.6
click at [456, 140] on img at bounding box center [537, 23] width 774 height 1252
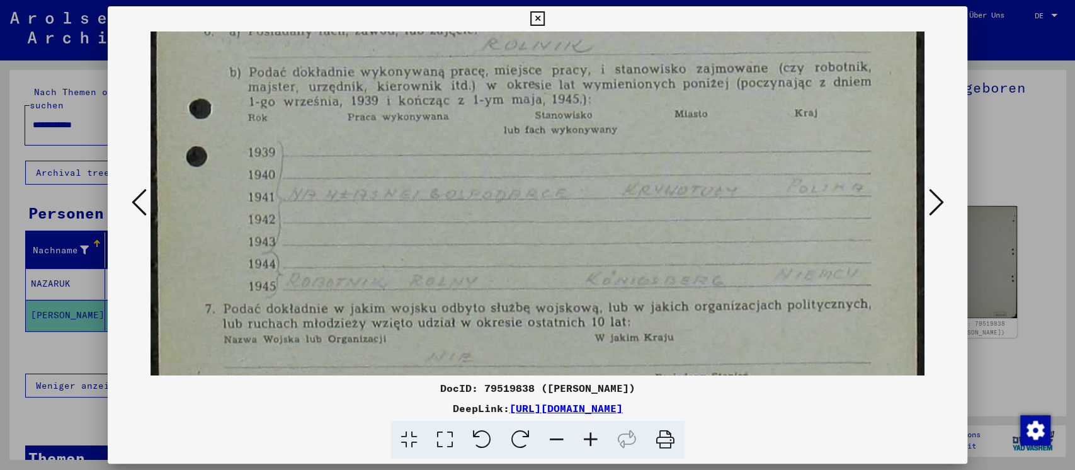
click at [991, 147] on div at bounding box center [537, 235] width 1075 height 470
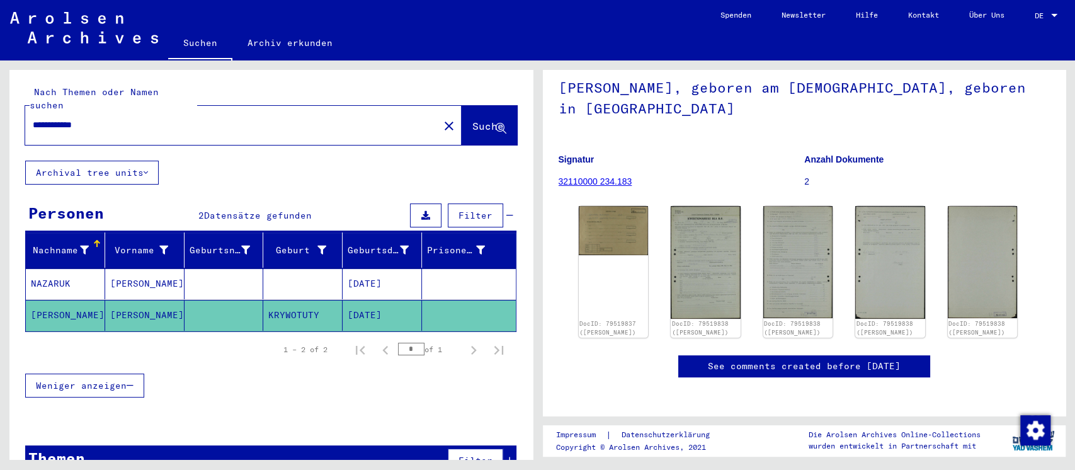
click at [121, 118] on input "**********" at bounding box center [232, 124] width 399 height 13
type input "*******"
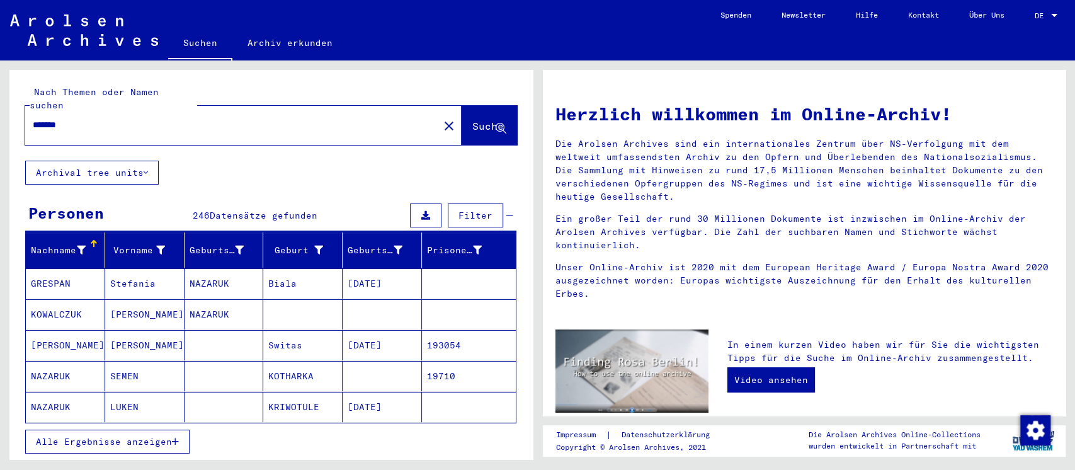
scroll to position [84, 0]
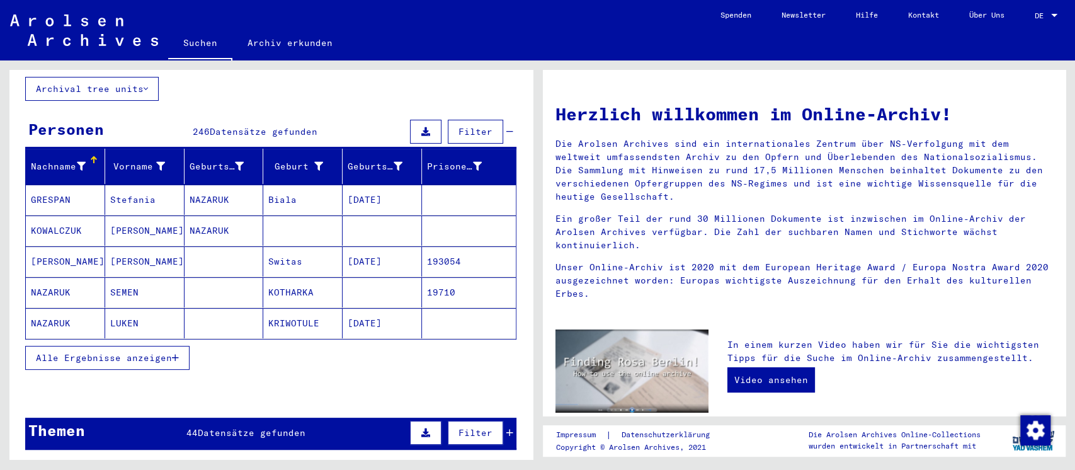
click at [171, 352] on button "Alle Ergebnisse anzeigen" at bounding box center [107, 358] width 164 height 24
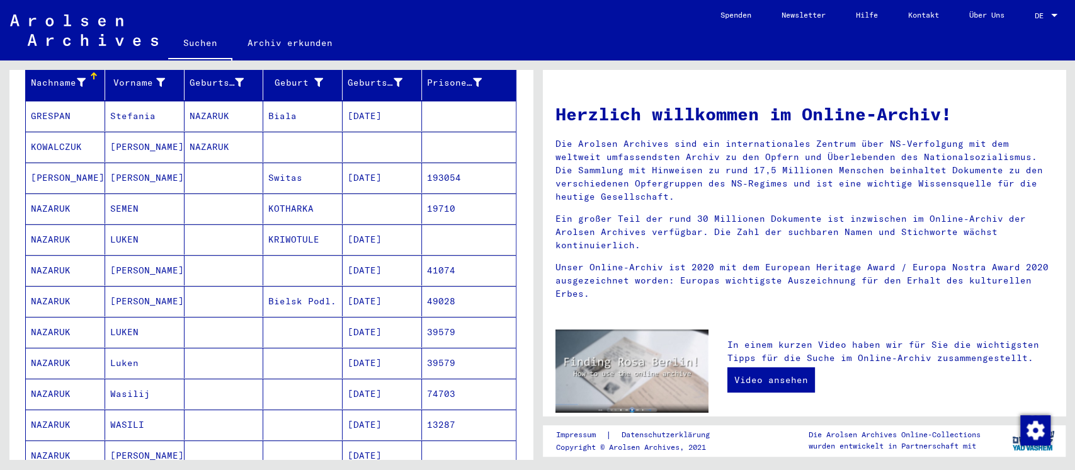
scroll to position [252, 0]
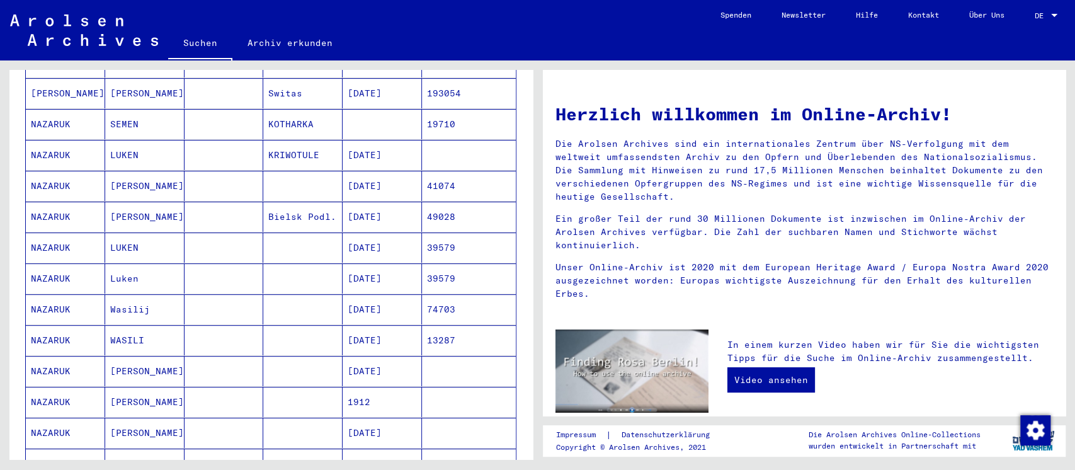
click at [304, 175] on mat-cell at bounding box center [302, 186] width 79 height 30
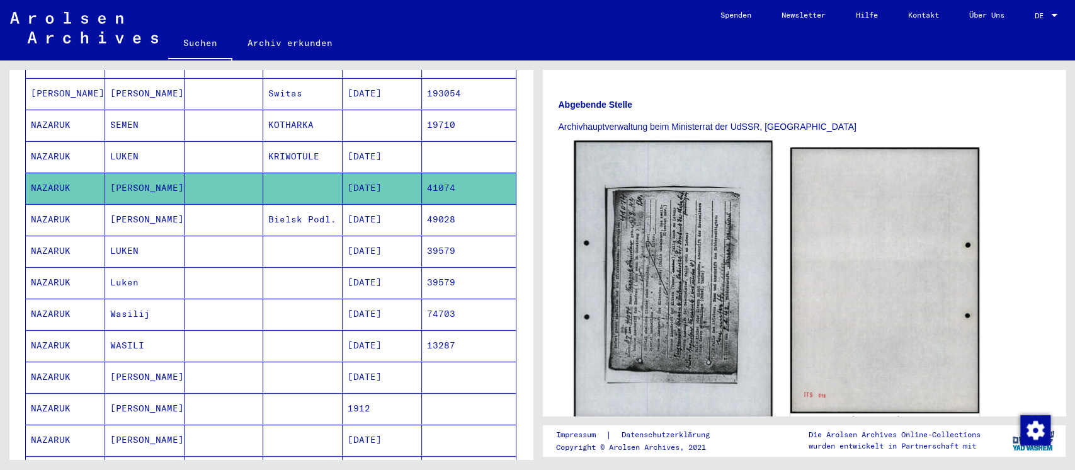
click at [657, 234] on img at bounding box center [673, 279] width 198 height 279
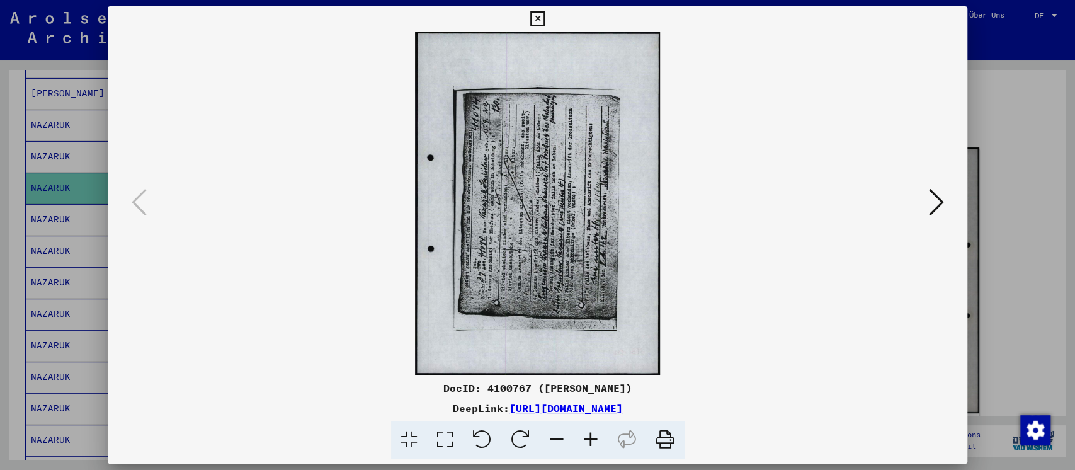
click at [524, 440] on icon at bounding box center [520, 440] width 38 height 38
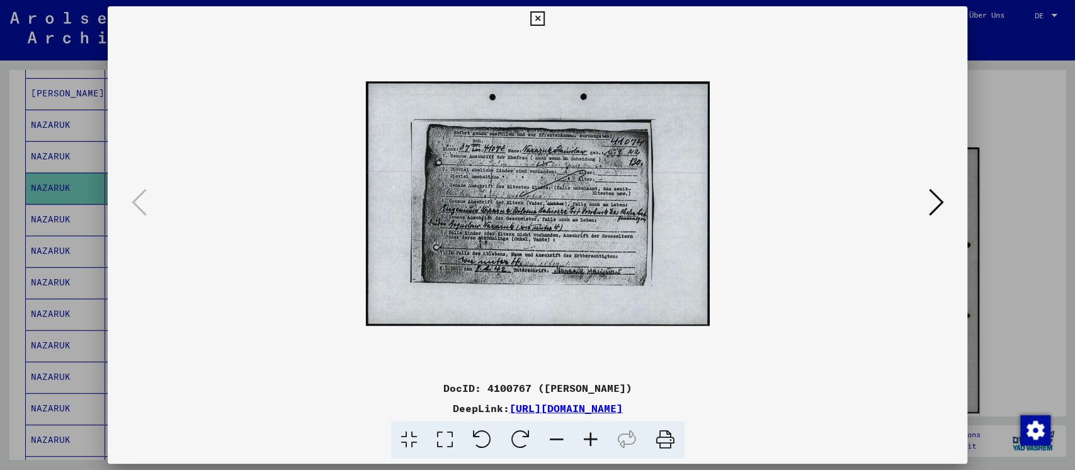
click at [438, 450] on icon at bounding box center [445, 440] width 36 height 38
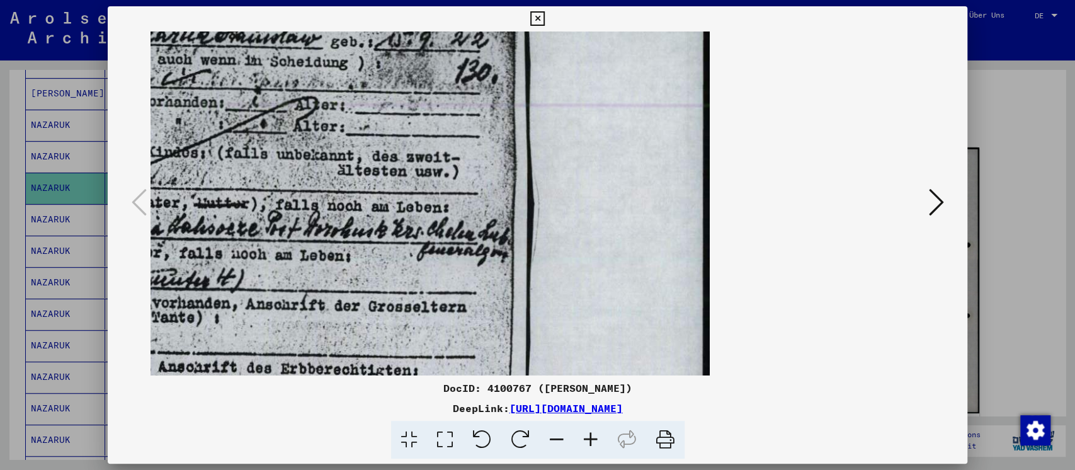
drag, startPoint x: 281, startPoint y: 154, endPoint x: 580, endPoint y: 228, distance: 308.1
click at [580, 228] on img at bounding box center [166, 203] width 1088 height 774
drag, startPoint x: 485, startPoint y: 240, endPoint x: 375, endPoint y: 256, distance: 110.7
click at [375, 256] on img at bounding box center [166, 203] width 1088 height 774
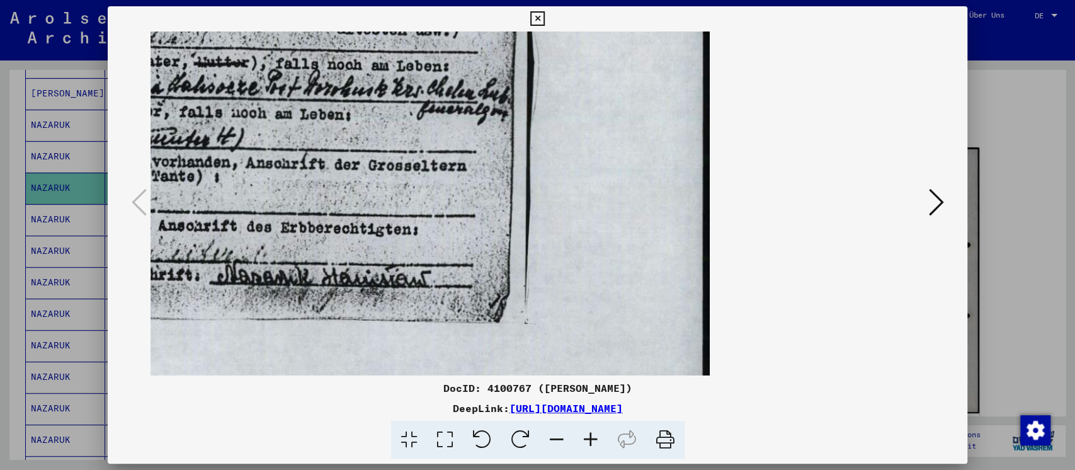
drag, startPoint x: 319, startPoint y: 228, endPoint x: 465, endPoint y: 89, distance: 201.7
click at [465, 89] on img at bounding box center [166, 62] width 1088 height 774
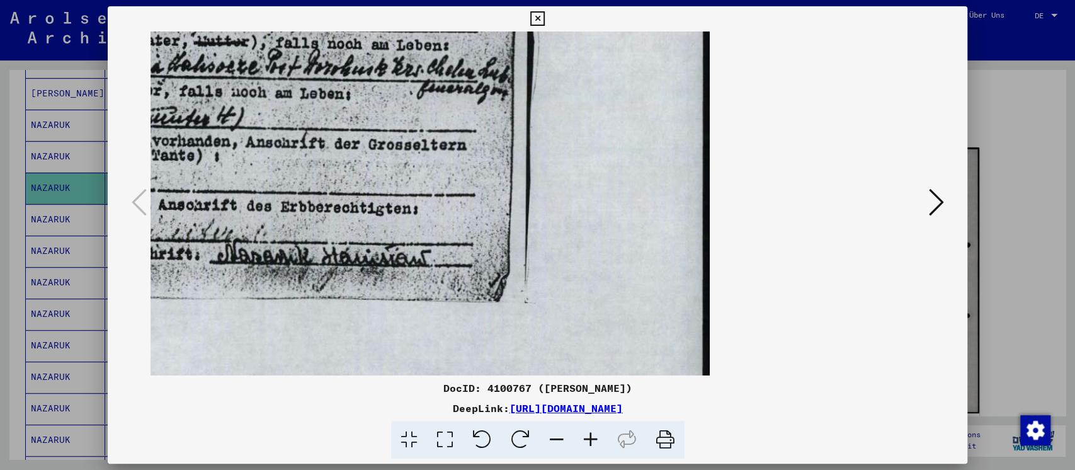
scroll to position [165, 0]
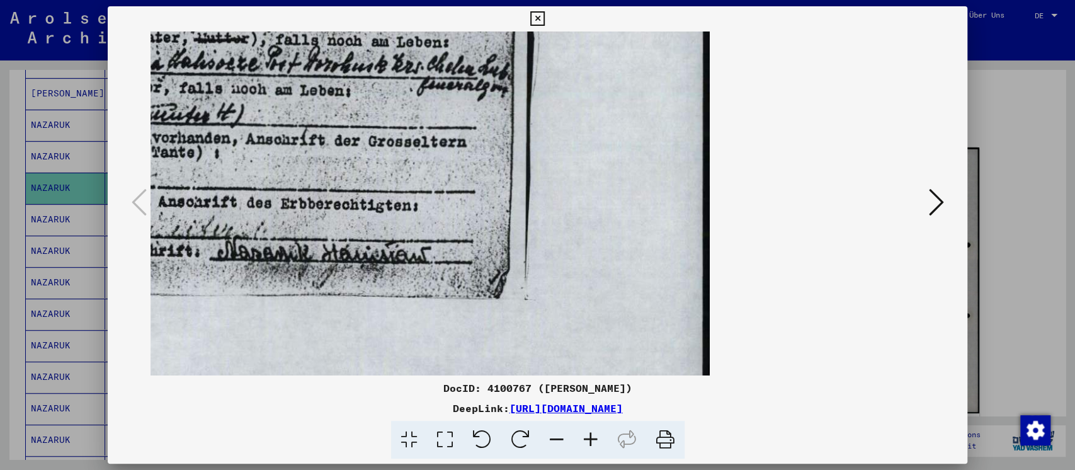
drag, startPoint x: 348, startPoint y: 238, endPoint x: 544, endPoint y: 214, distance: 197.9
click at [544, 214] on img at bounding box center [166, 38] width 1088 height 774
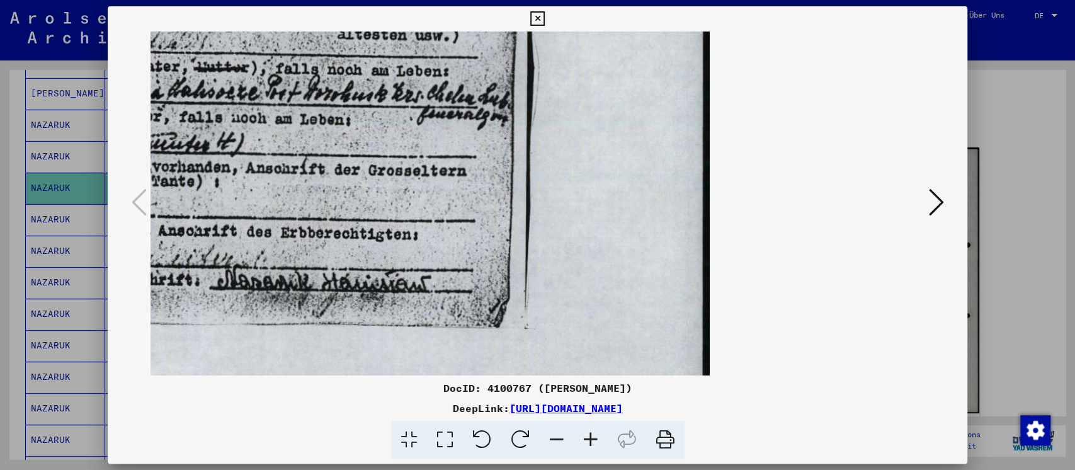
scroll to position [20, 0]
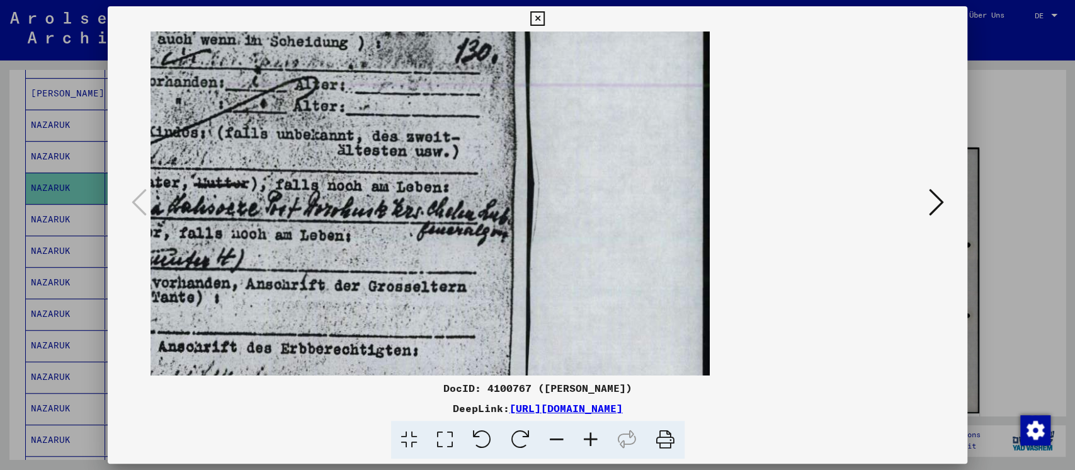
drag, startPoint x: 408, startPoint y: 88, endPoint x: 408, endPoint y: 263, distance: 174.4
click at [408, 257] on img at bounding box center [166, 183] width 1088 height 774
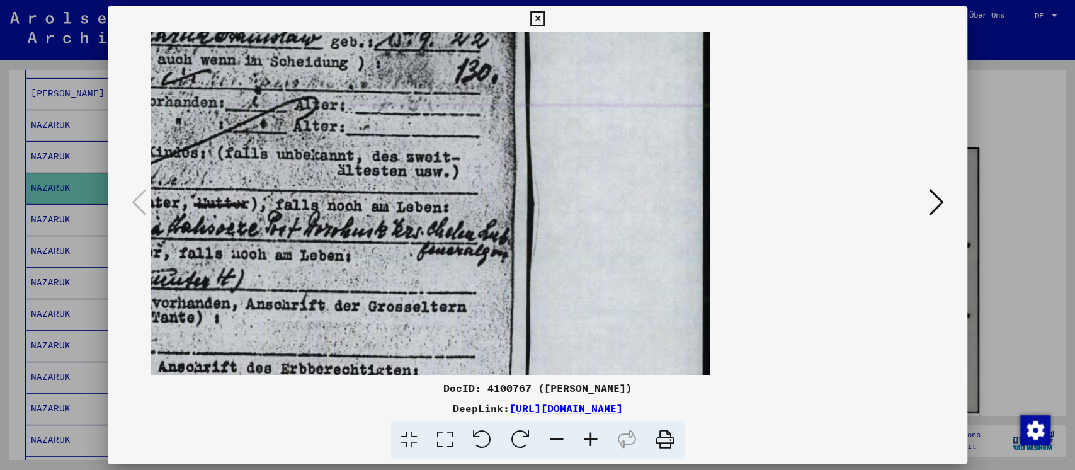
drag, startPoint x: 327, startPoint y: 93, endPoint x: 332, endPoint y: 205, distance: 111.5
click at [332, 207] on img at bounding box center [166, 203] width 1088 height 774
drag, startPoint x: 329, startPoint y: 162, endPoint x: 369, endPoint y: 314, distance: 156.2
click at [369, 314] on img at bounding box center [166, 203] width 1088 height 774
drag, startPoint x: 412, startPoint y: 131, endPoint x: 410, endPoint y: 232, distance: 100.7
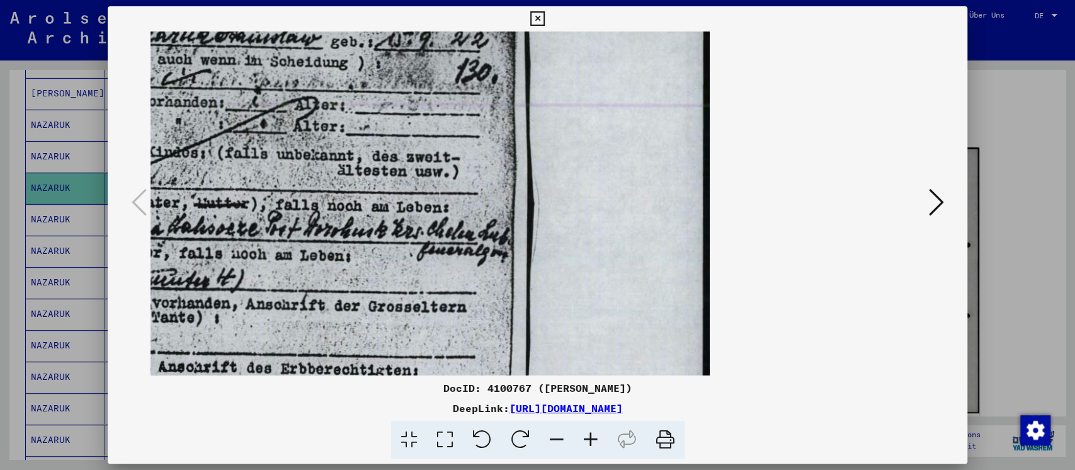
click at [410, 231] on img at bounding box center [166, 203] width 1088 height 774
click at [449, 444] on icon at bounding box center [445, 440] width 36 height 38
click at [407, 439] on icon at bounding box center [409, 440] width 36 height 38
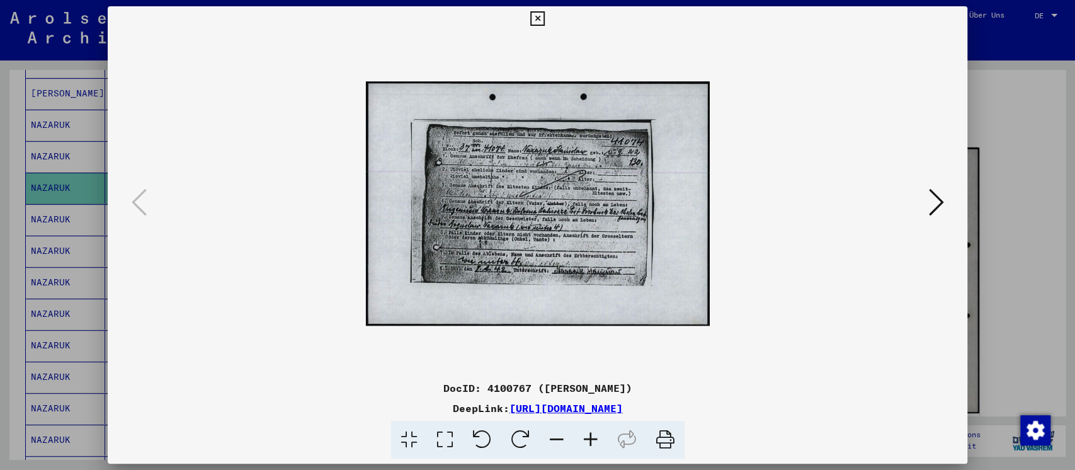
click at [996, 232] on div at bounding box center [537, 235] width 1075 height 470
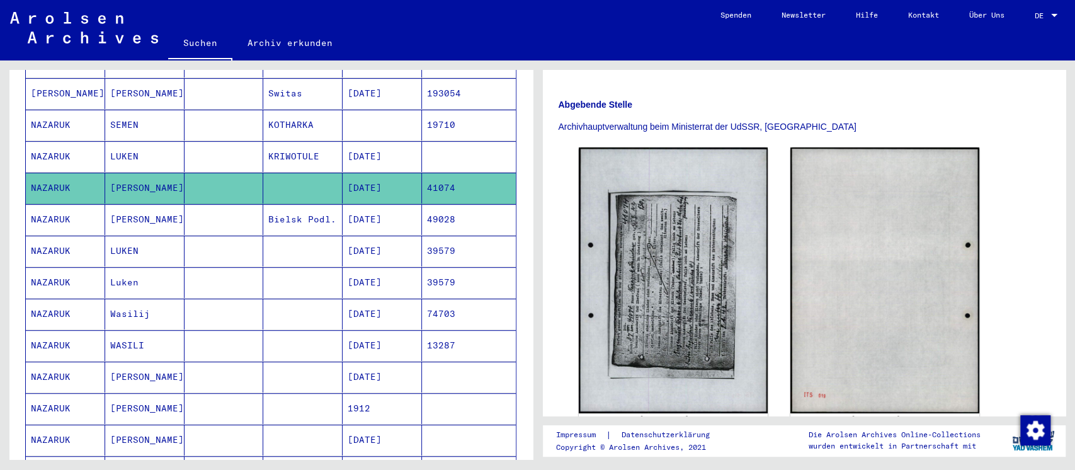
click at [310, 239] on mat-cell at bounding box center [302, 250] width 79 height 31
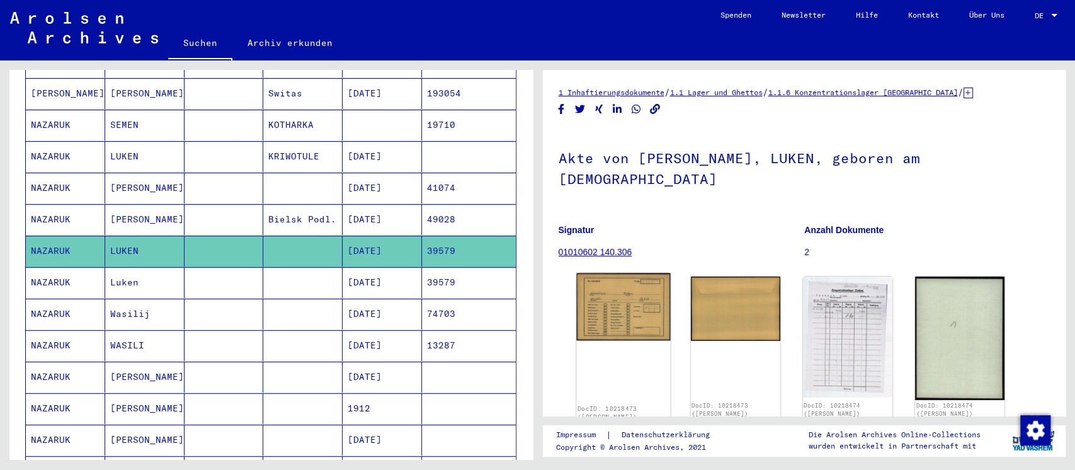
click at [621, 276] on img at bounding box center [623, 306] width 94 height 67
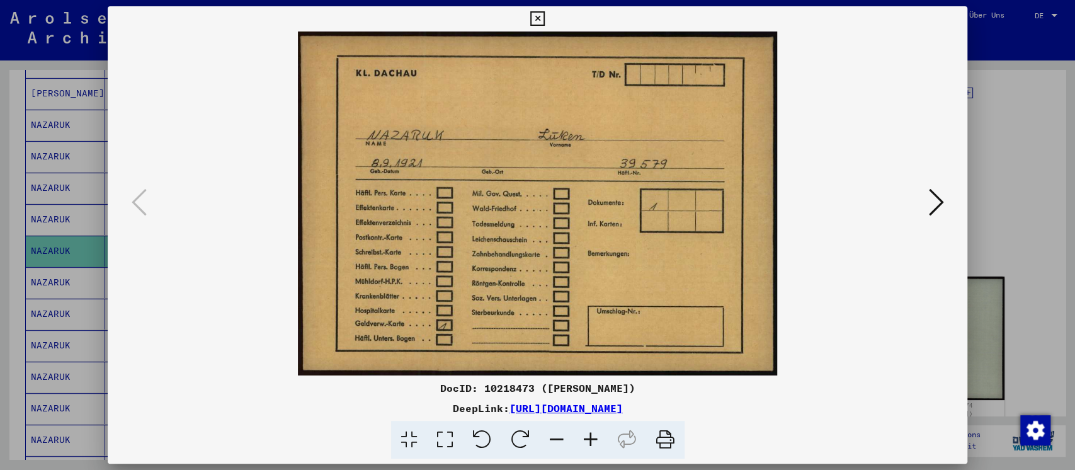
click at [922, 199] on img at bounding box center [537, 203] width 774 height 344
click at [937, 203] on icon at bounding box center [935, 202] width 15 height 30
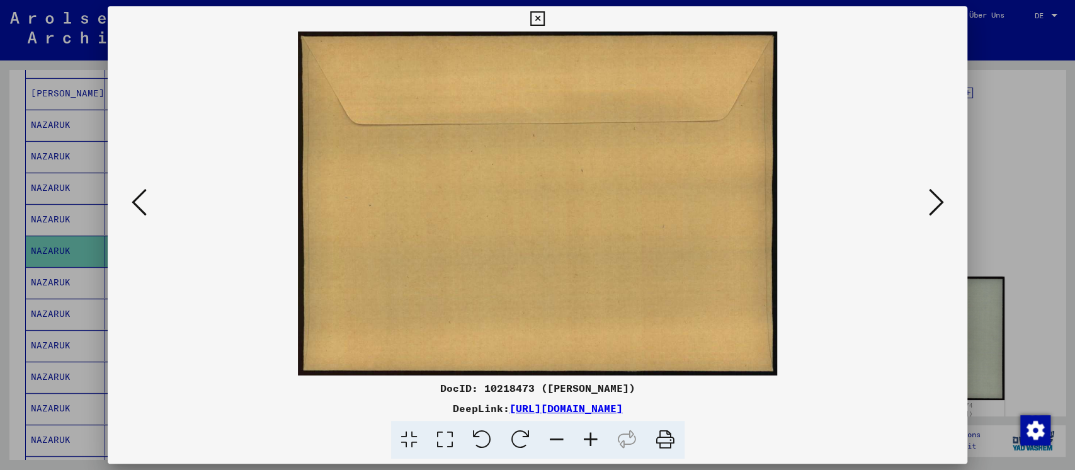
click at [937, 203] on icon at bounding box center [935, 202] width 15 height 30
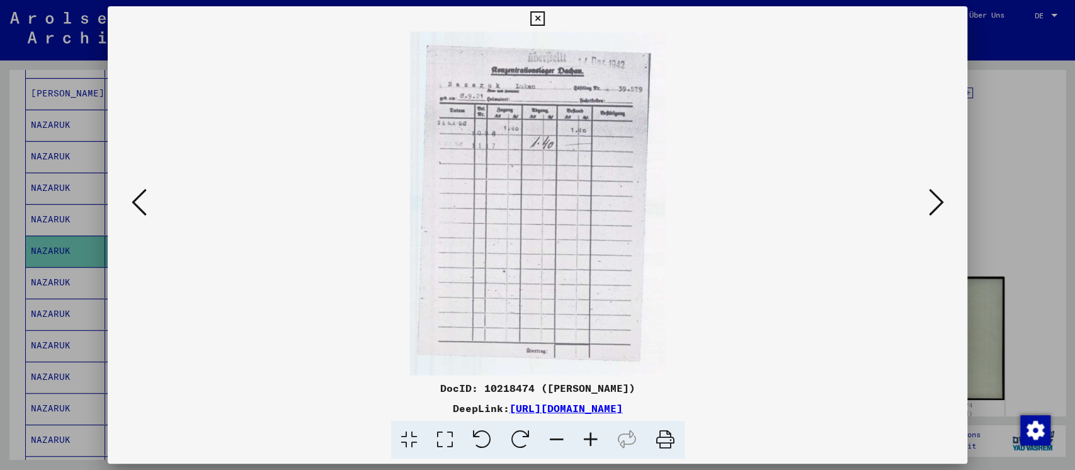
click at [937, 203] on icon at bounding box center [935, 202] width 15 height 30
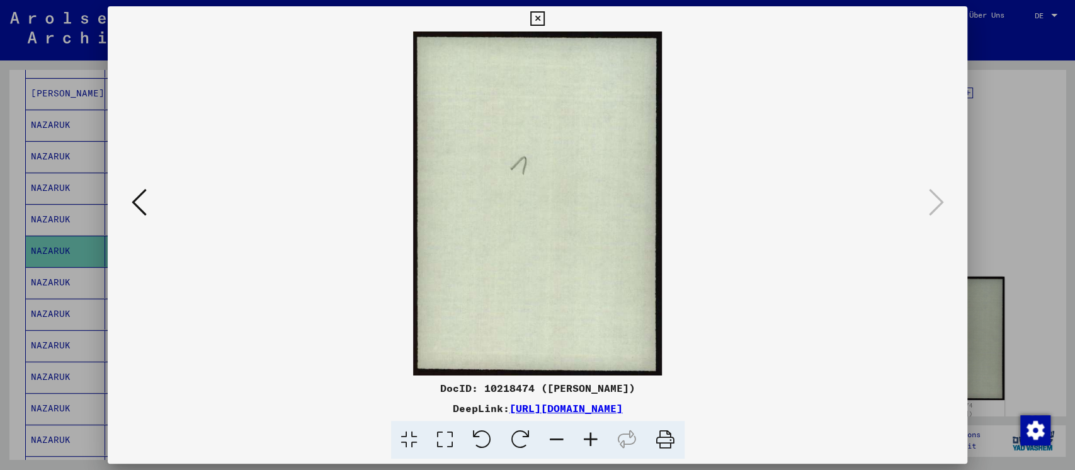
click at [1018, 219] on div at bounding box center [537, 235] width 1075 height 470
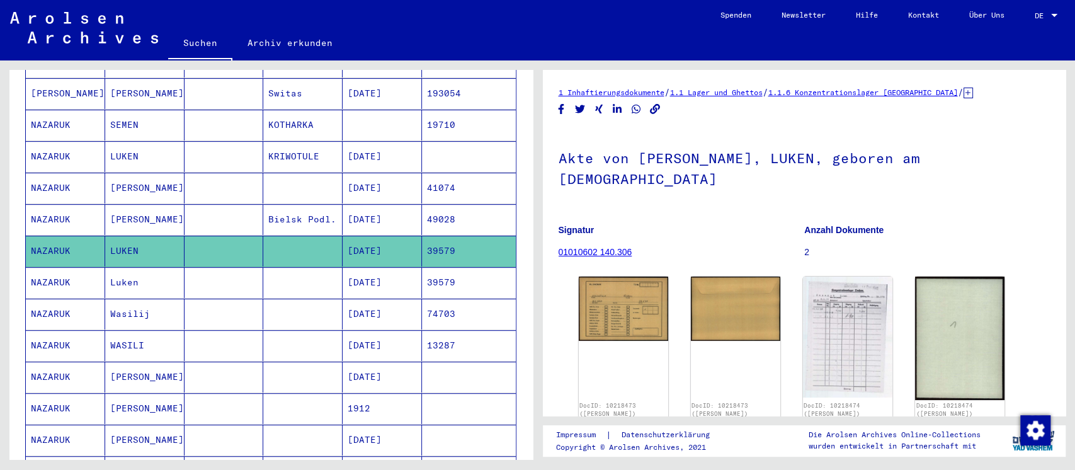
scroll to position [337, 0]
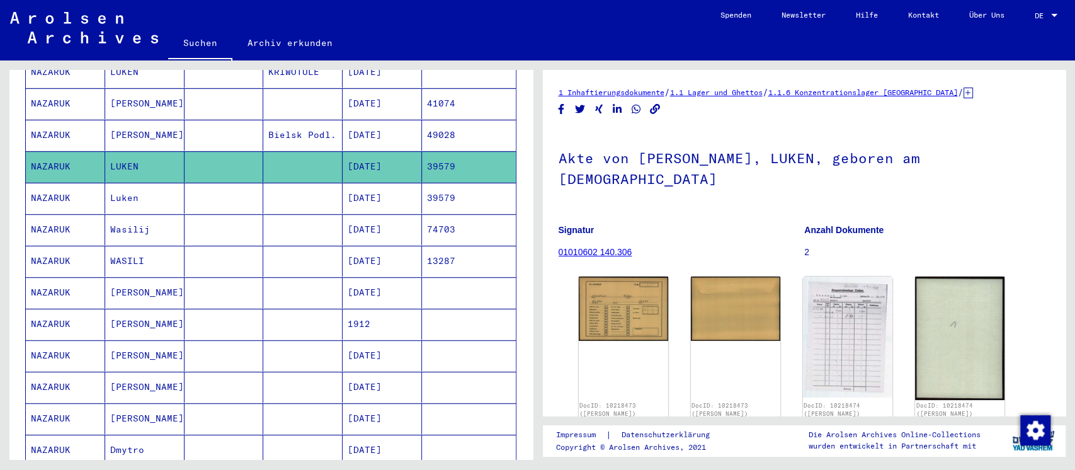
click at [305, 194] on mat-cell at bounding box center [302, 198] width 79 height 31
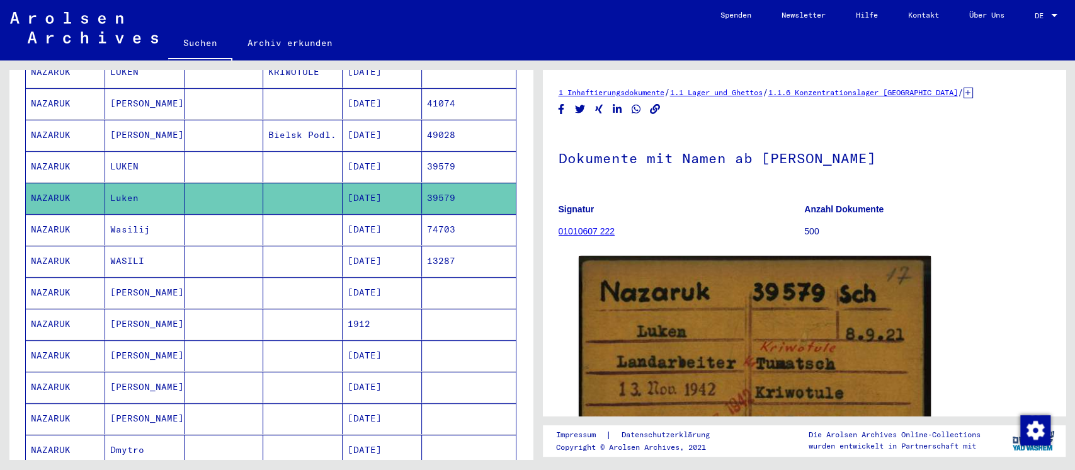
scroll to position [167, 0]
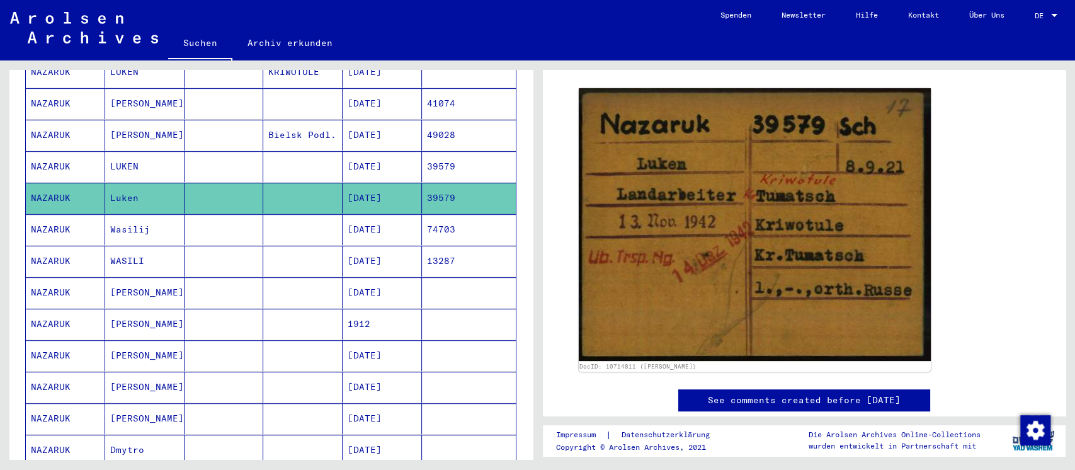
click at [321, 214] on mat-cell at bounding box center [302, 229] width 79 height 31
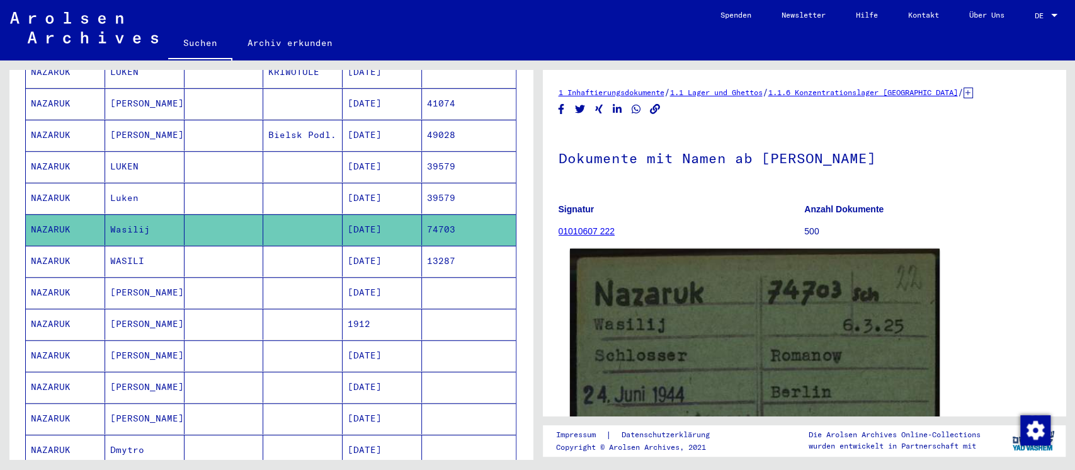
scroll to position [167, 0]
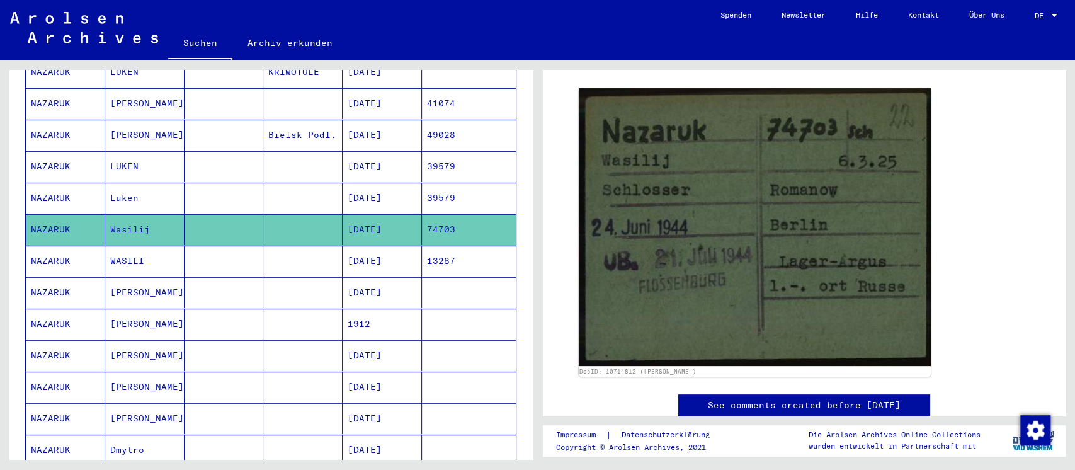
click at [254, 247] on mat-cell at bounding box center [223, 261] width 79 height 31
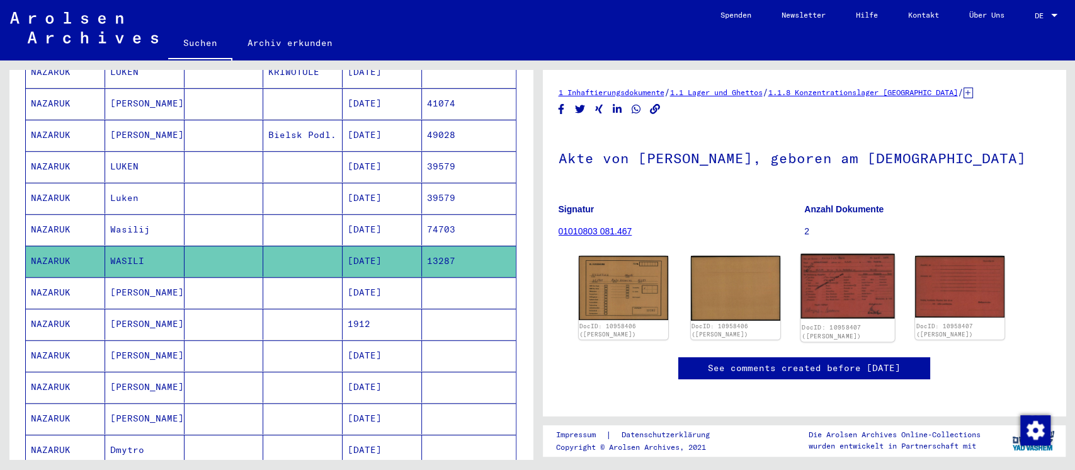
click at [849, 282] on img at bounding box center [847, 286] width 94 height 65
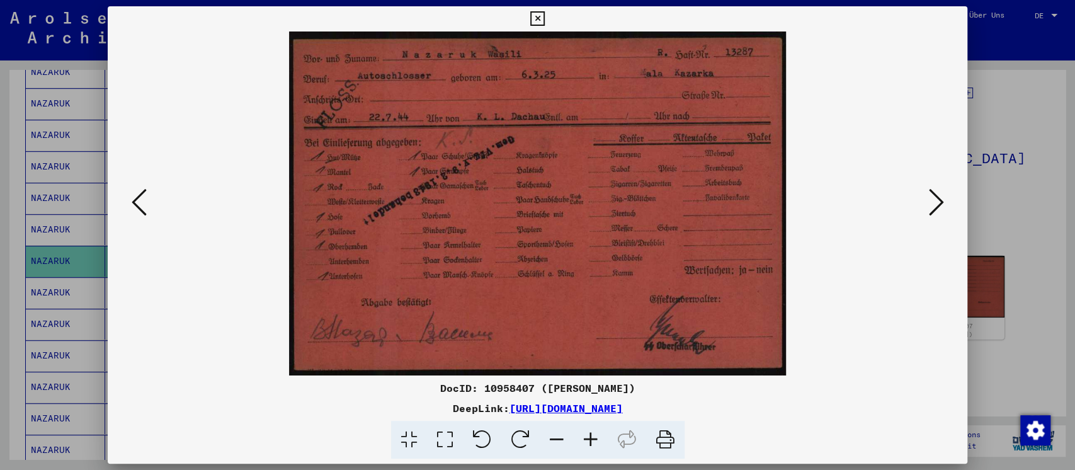
click at [1027, 229] on div at bounding box center [537, 235] width 1075 height 470
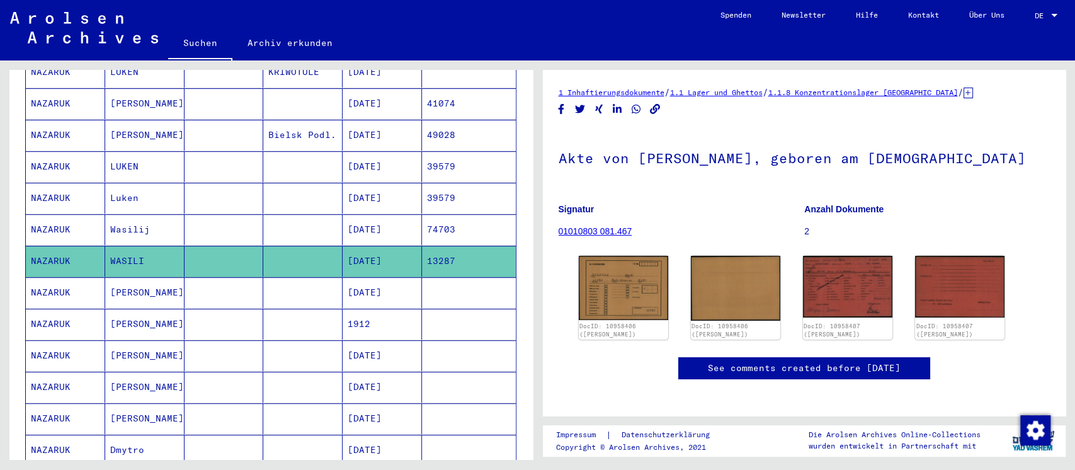
scroll to position [421, 0]
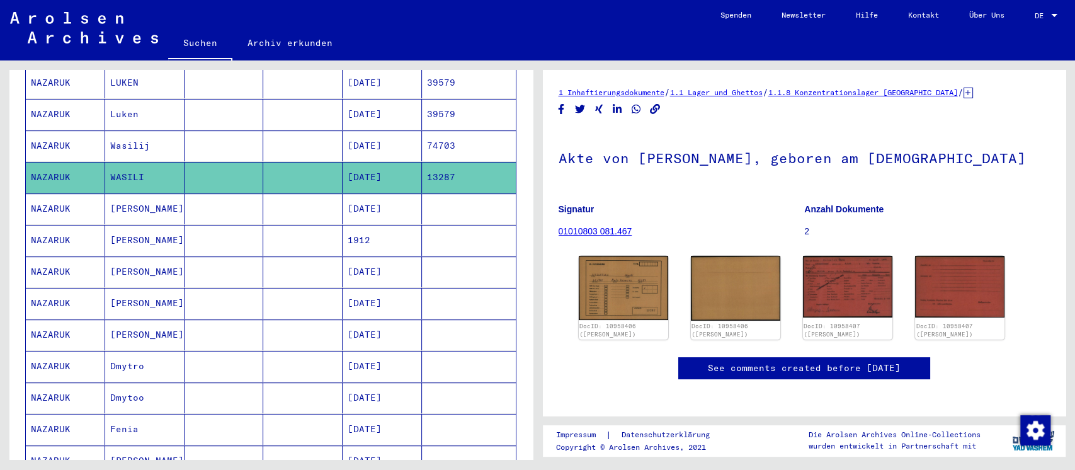
click at [295, 194] on mat-cell at bounding box center [302, 208] width 79 height 31
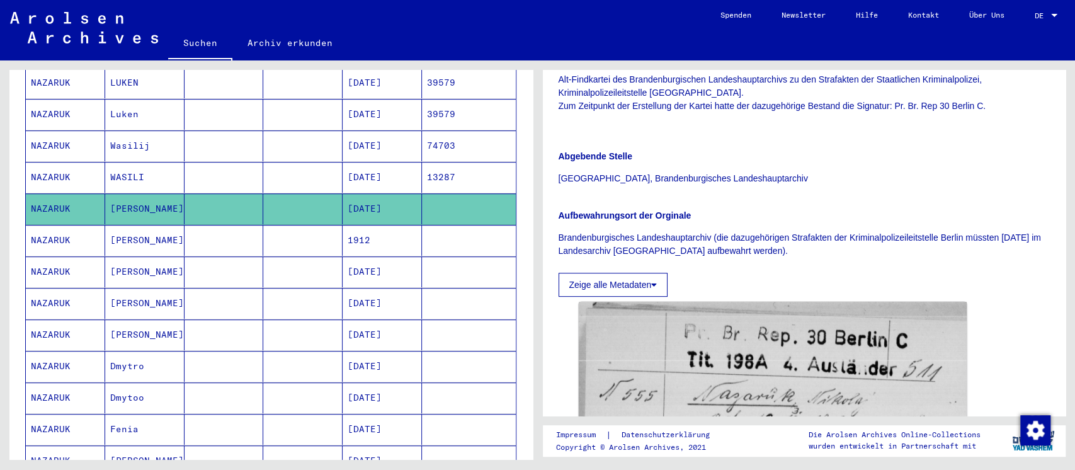
scroll to position [419, 0]
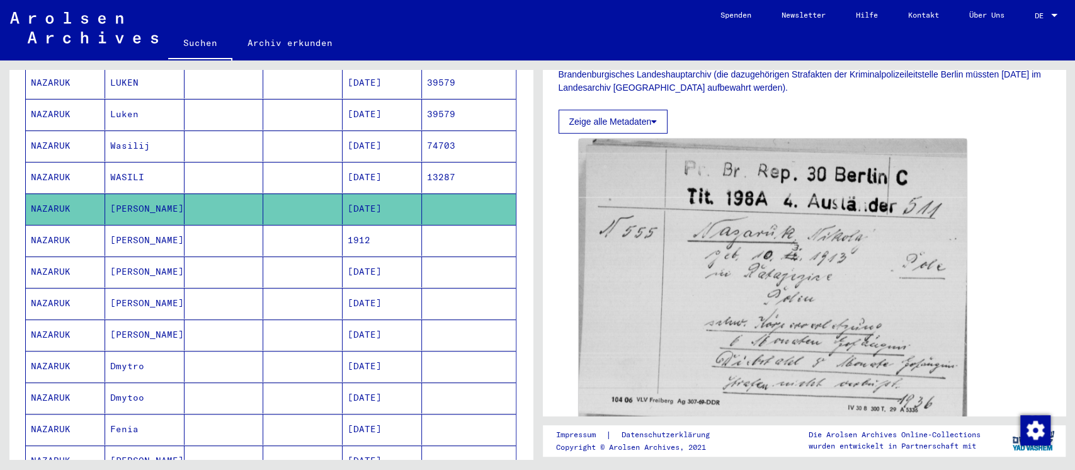
click at [247, 235] on mat-cell at bounding box center [223, 240] width 79 height 31
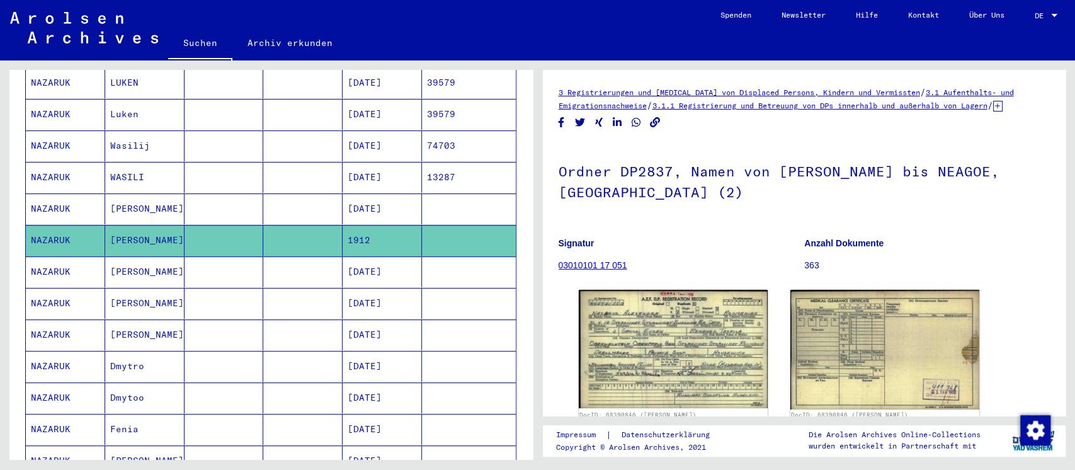
scroll to position [167, 0]
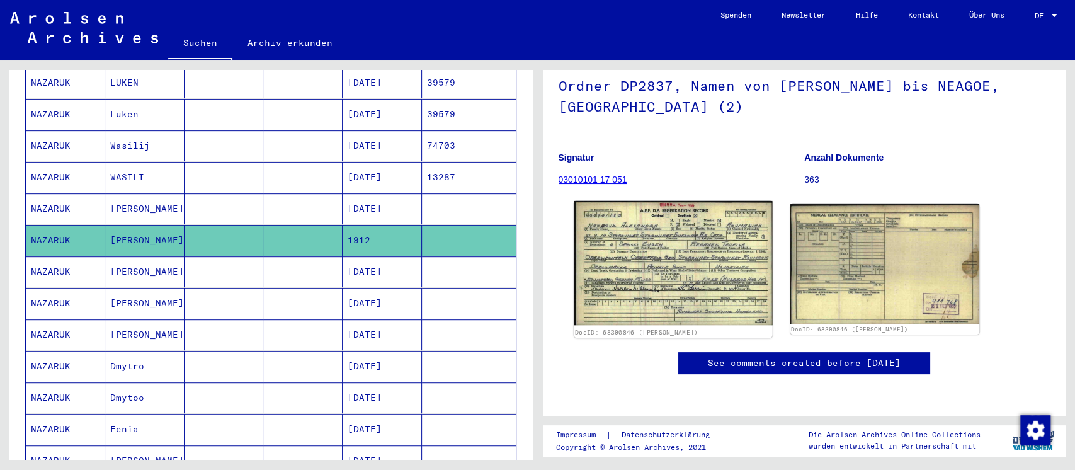
click at [685, 201] on img at bounding box center [673, 263] width 198 height 124
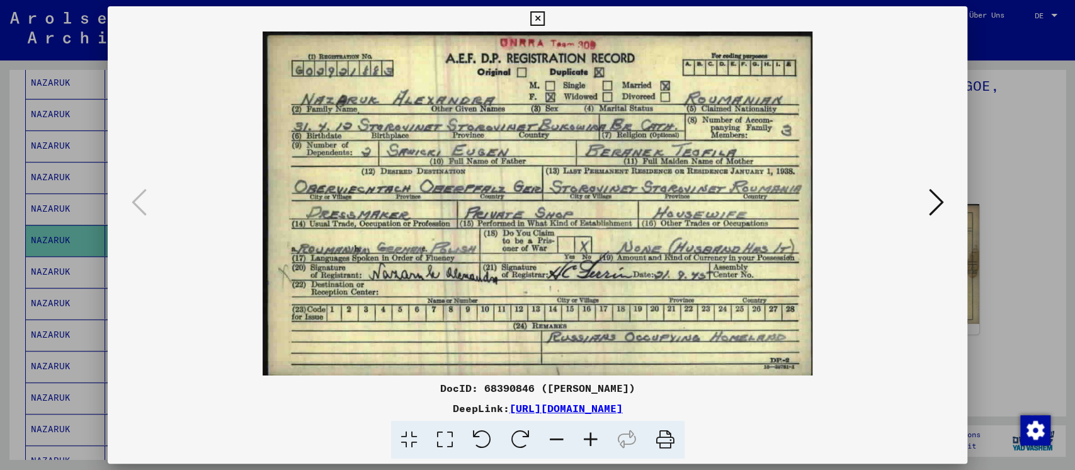
click at [993, 264] on div at bounding box center [537, 235] width 1075 height 470
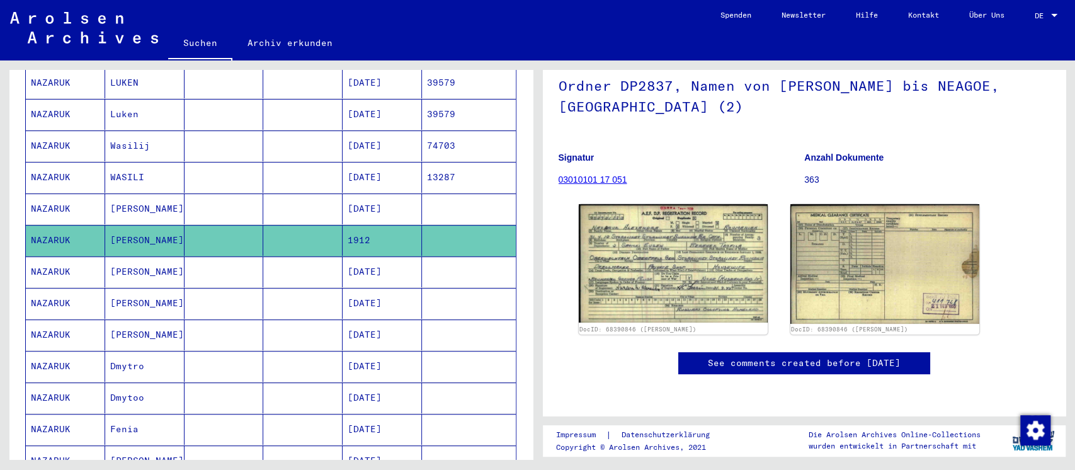
click at [256, 256] on mat-cell at bounding box center [223, 271] width 79 height 31
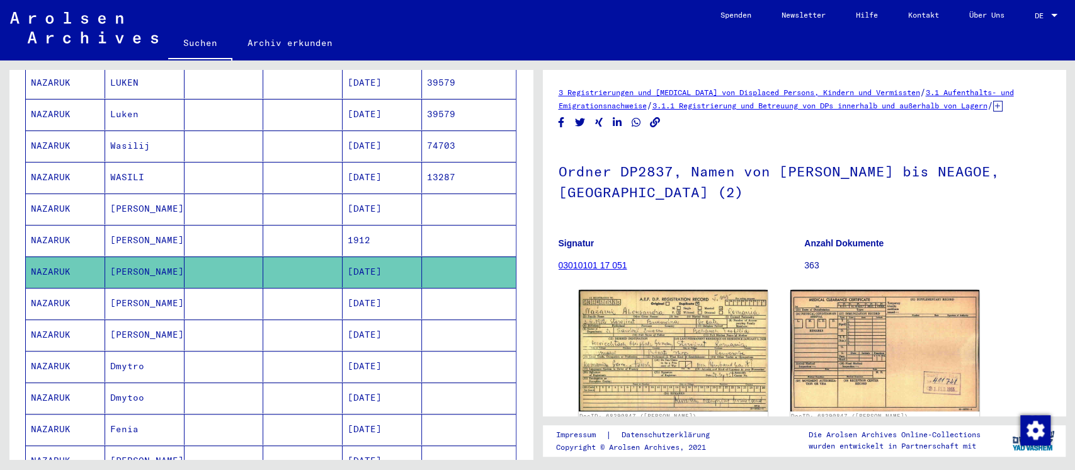
scroll to position [167, 0]
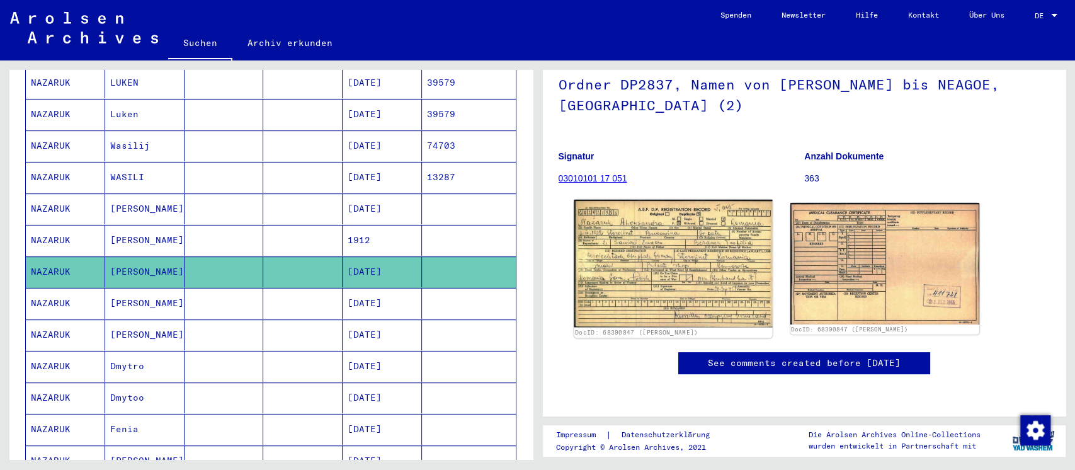
click at [659, 205] on img at bounding box center [673, 263] width 198 height 127
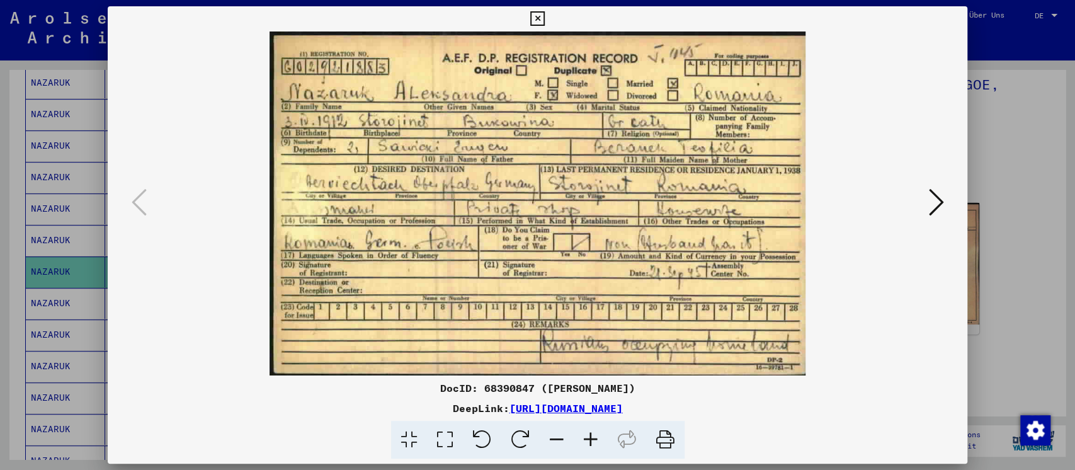
click at [997, 227] on div at bounding box center [537, 235] width 1075 height 470
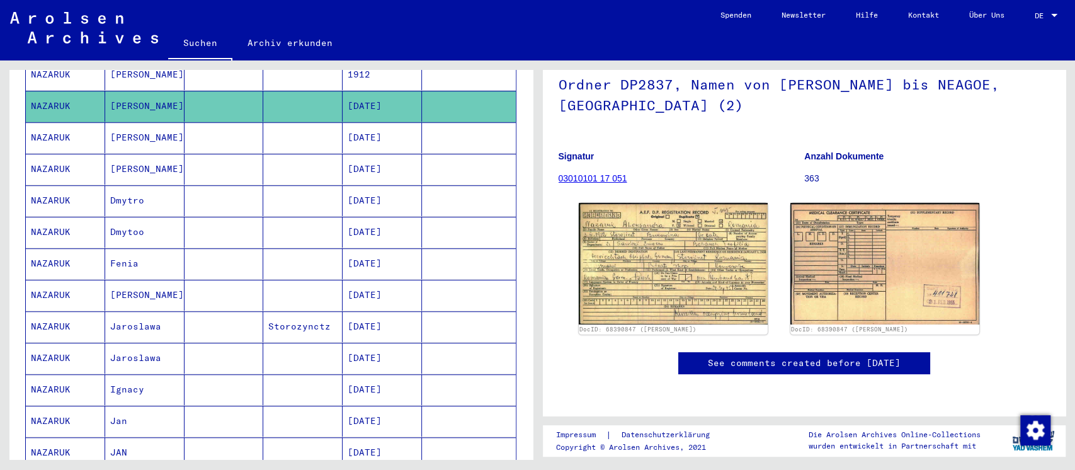
scroll to position [589, 0]
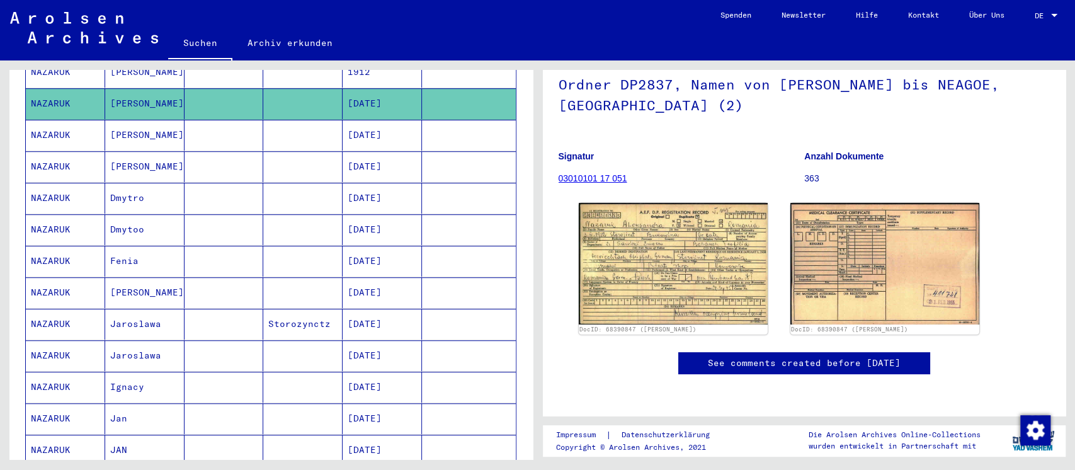
click at [270, 125] on mat-cell at bounding box center [302, 135] width 79 height 31
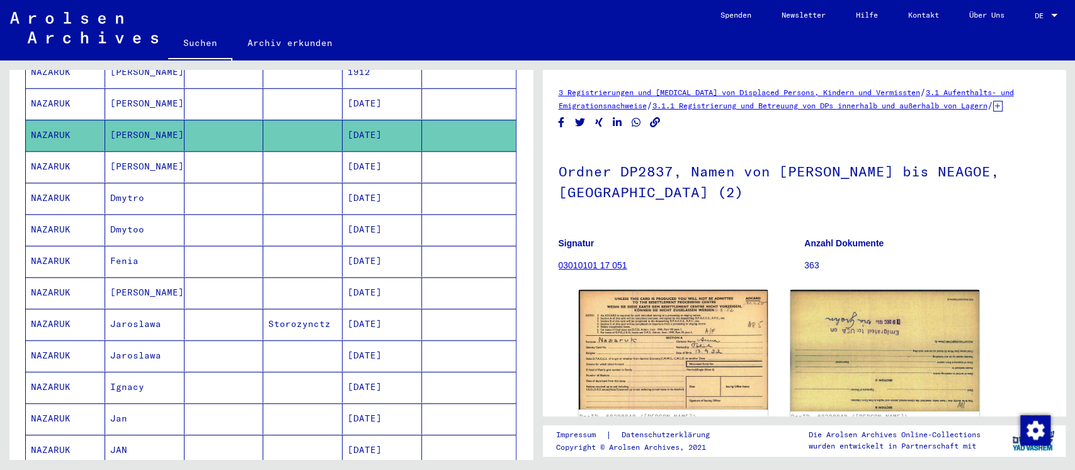
scroll to position [167, 0]
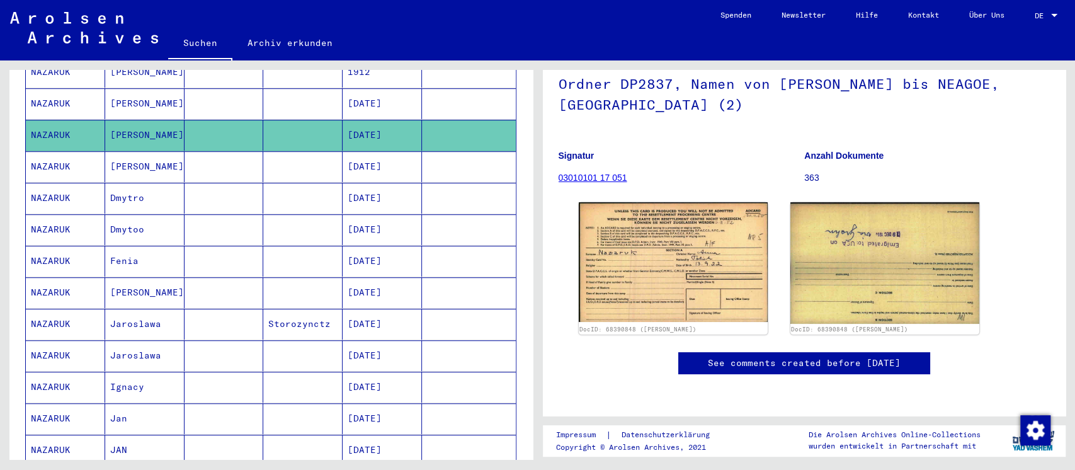
click at [203, 159] on mat-cell at bounding box center [223, 166] width 79 height 31
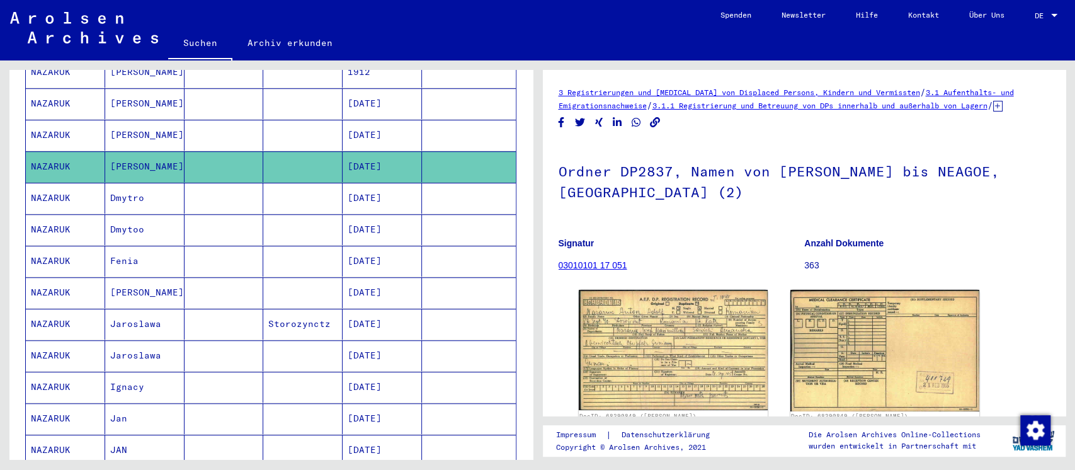
scroll to position [84, 0]
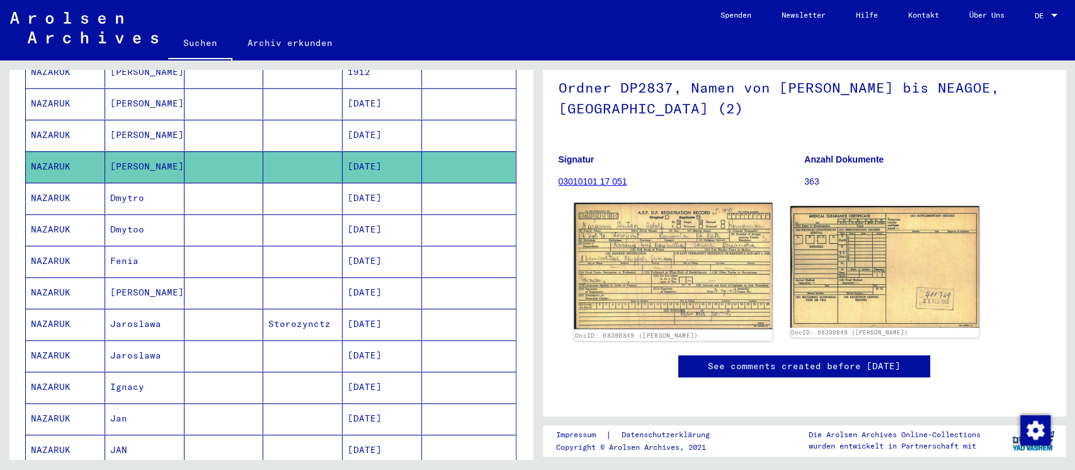
click at [643, 260] on img at bounding box center [673, 266] width 198 height 127
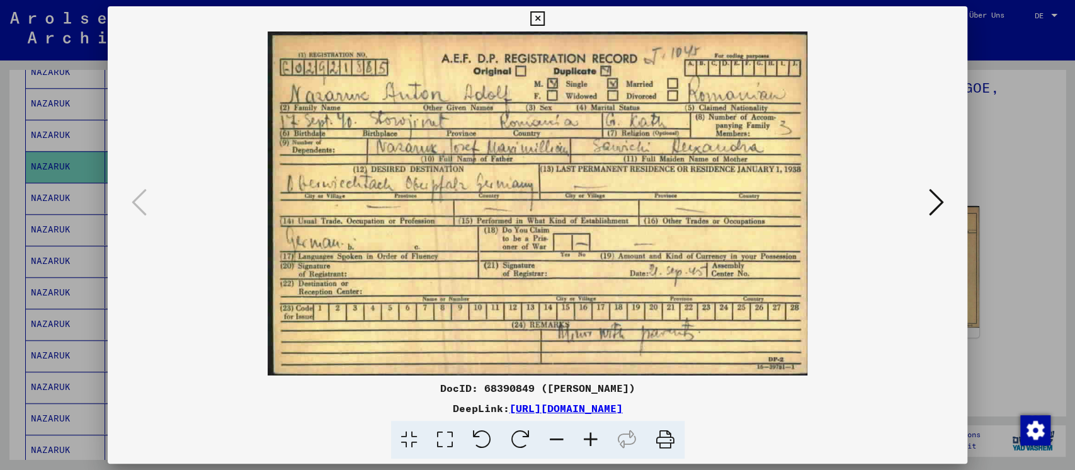
click at [1004, 237] on div at bounding box center [537, 235] width 1075 height 470
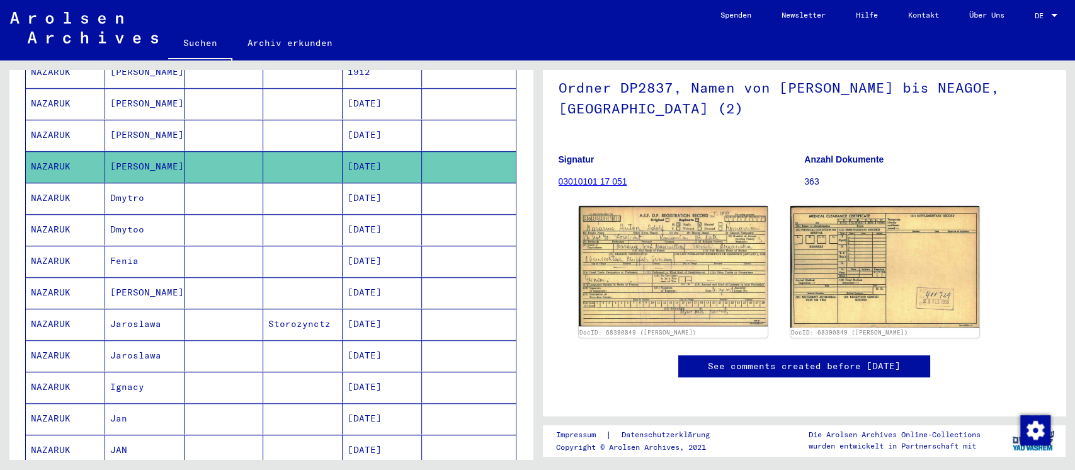
click at [263, 191] on mat-cell at bounding box center [302, 198] width 79 height 31
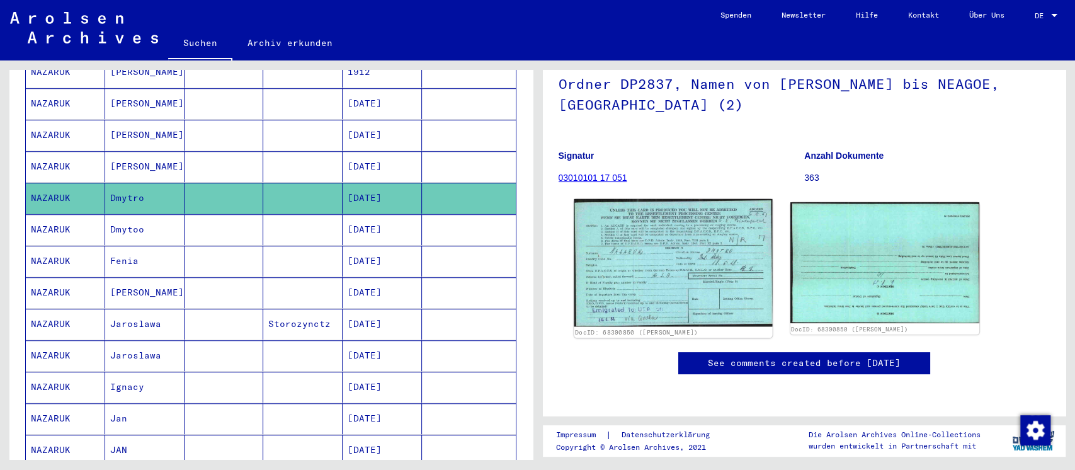
click at [713, 235] on img at bounding box center [673, 263] width 198 height 128
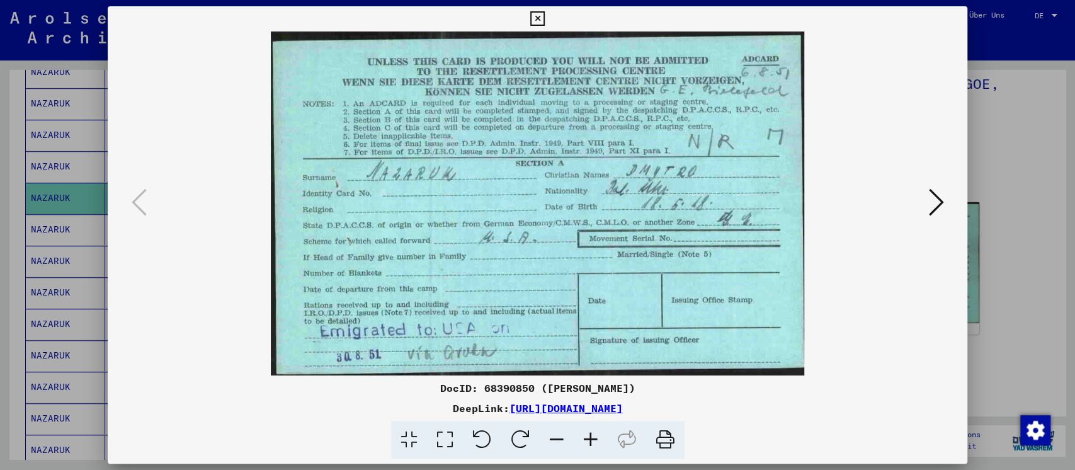
click at [1022, 291] on div at bounding box center [537, 235] width 1075 height 470
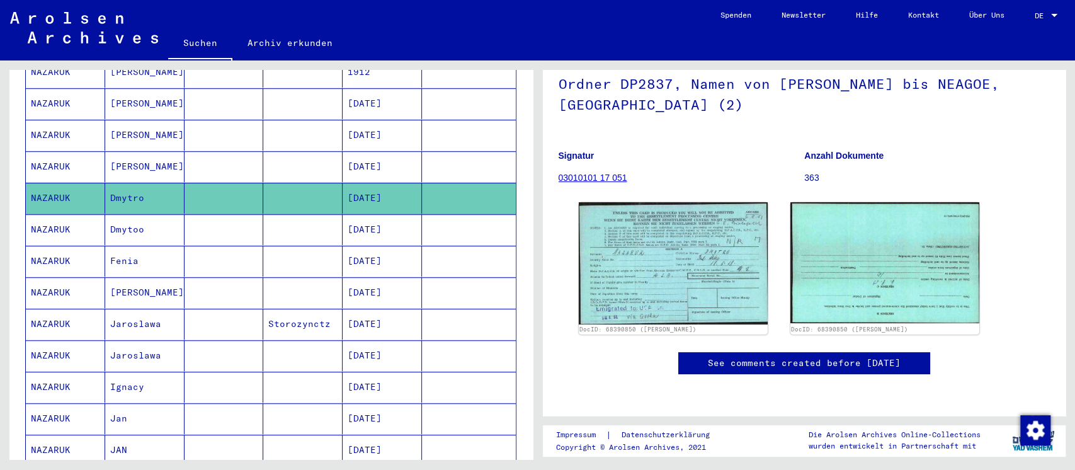
click at [206, 254] on mat-cell at bounding box center [223, 261] width 79 height 31
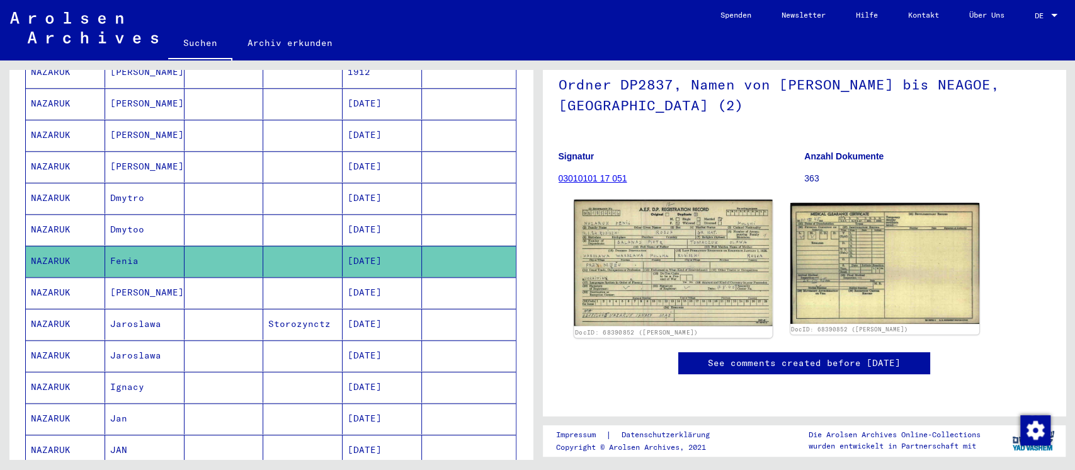
click at [623, 200] on img at bounding box center [673, 263] width 198 height 127
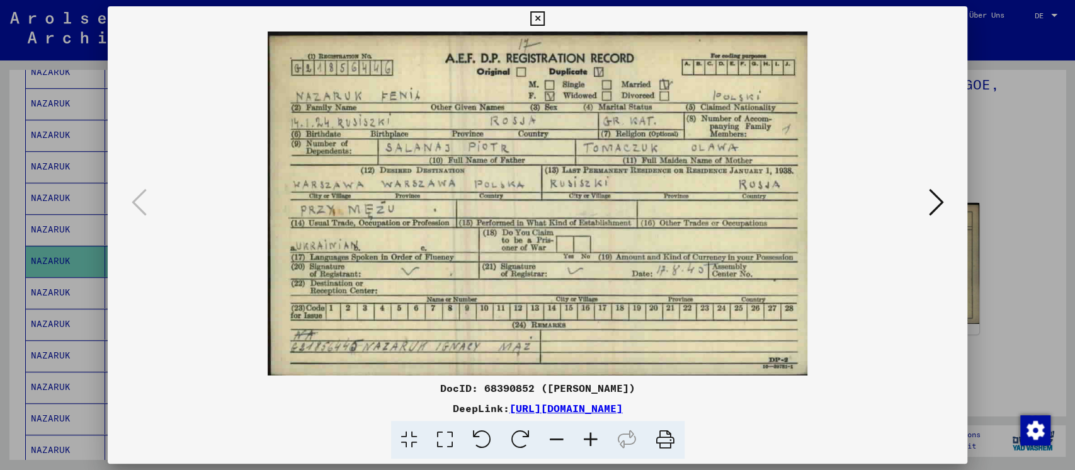
click at [1014, 264] on div at bounding box center [537, 235] width 1075 height 470
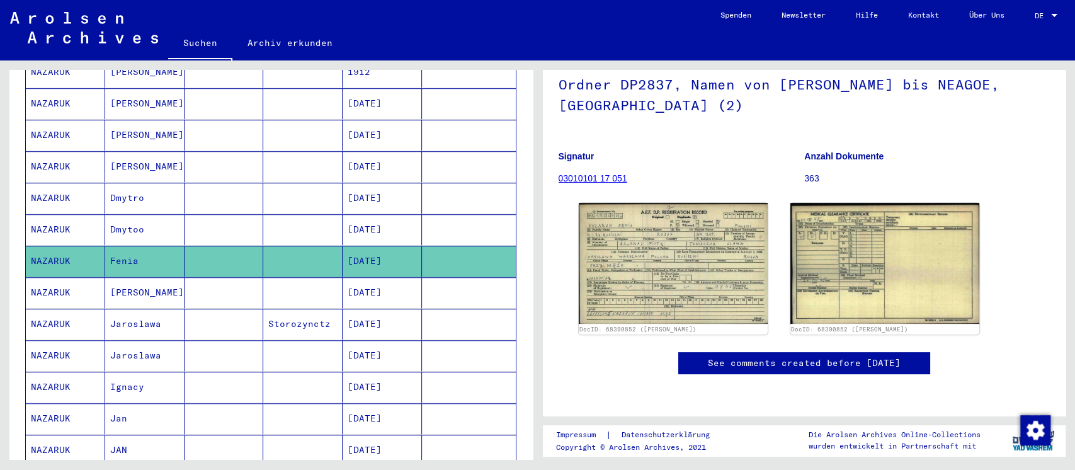
click at [267, 280] on mat-cell at bounding box center [302, 292] width 79 height 31
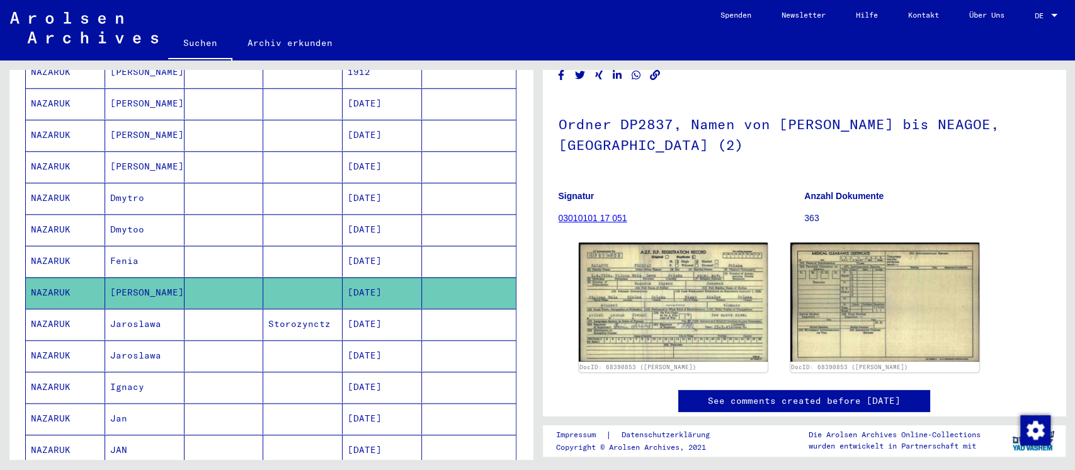
scroll to position [84, 0]
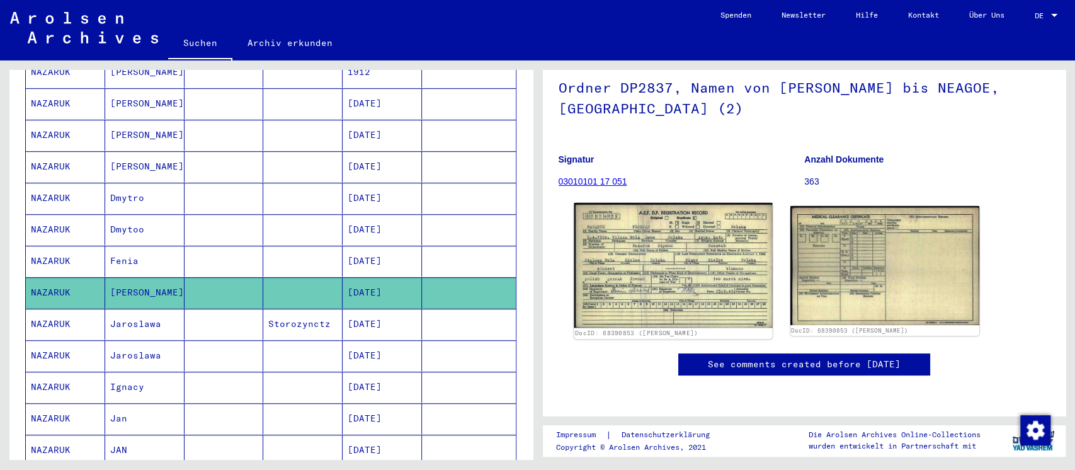
click at [698, 241] on img at bounding box center [673, 265] width 198 height 125
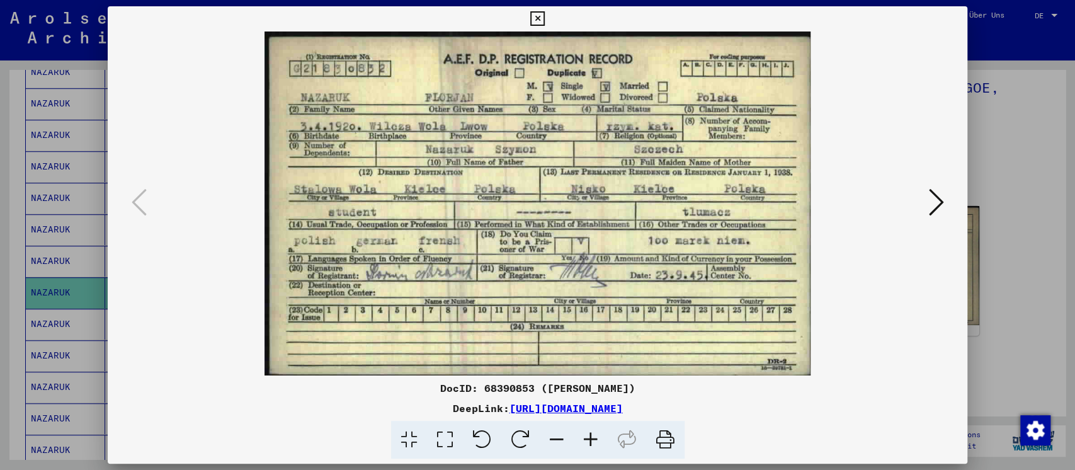
click at [1018, 237] on div at bounding box center [537, 235] width 1075 height 470
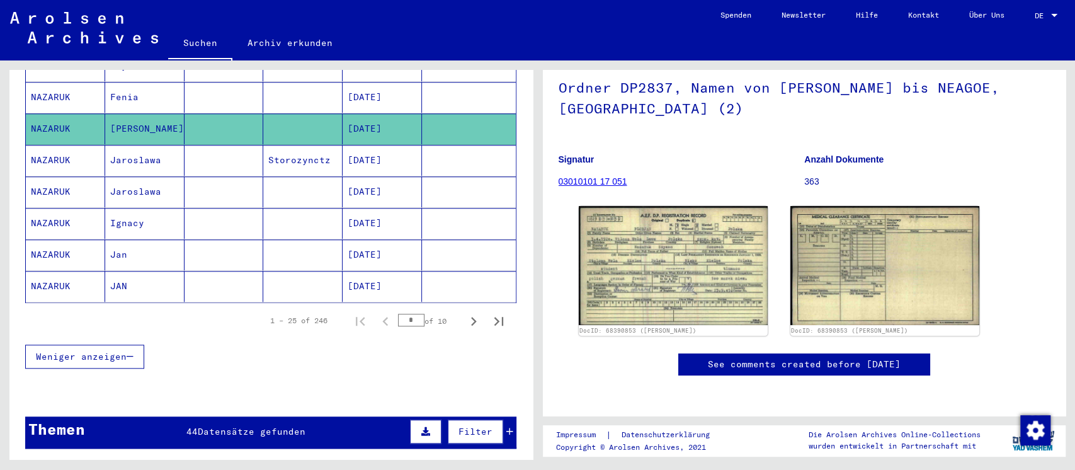
scroll to position [757, 0]
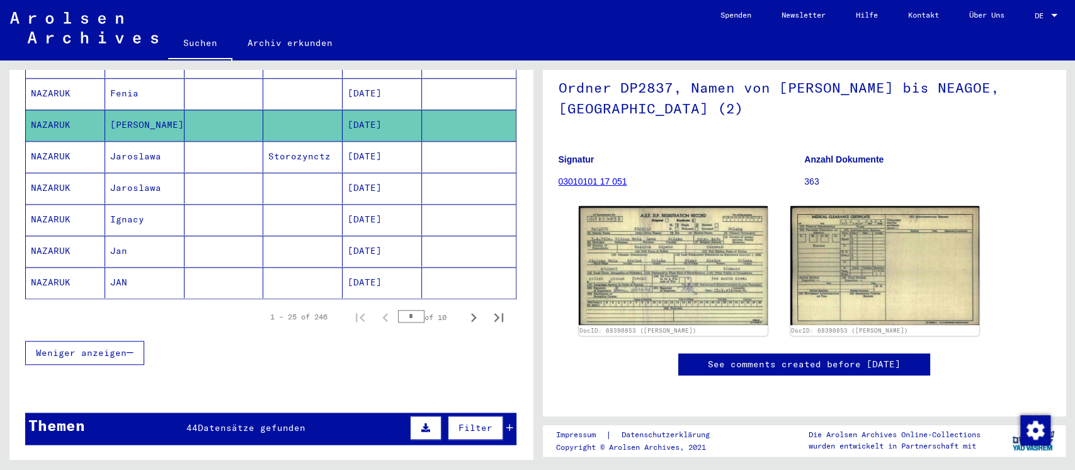
click at [186, 204] on mat-cell at bounding box center [223, 219] width 79 height 31
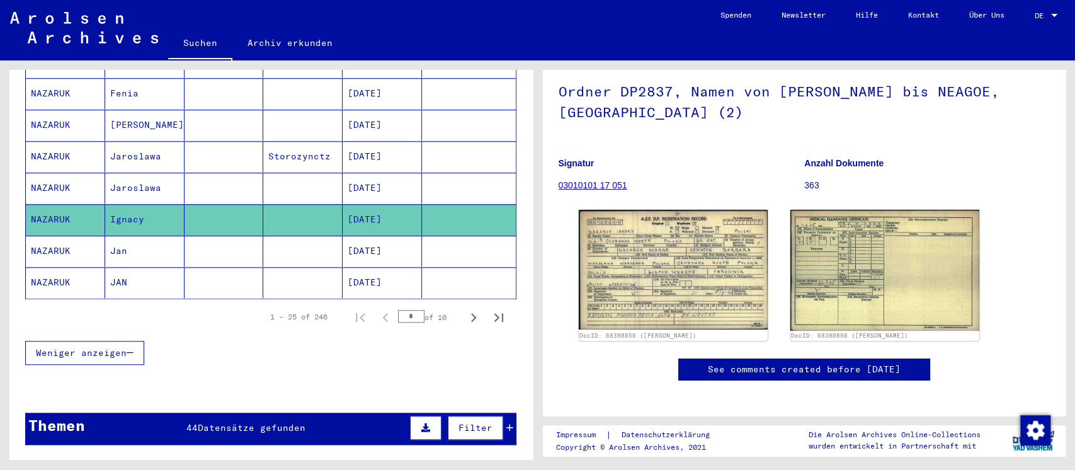
scroll to position [84, 0]
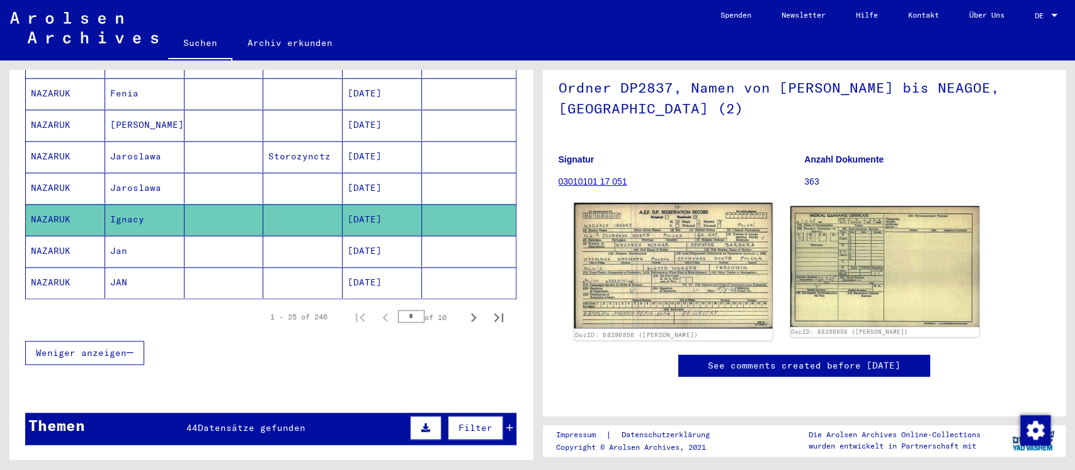
click at [743, 242] on img at bounding box center [673, 266] width 198 height 126
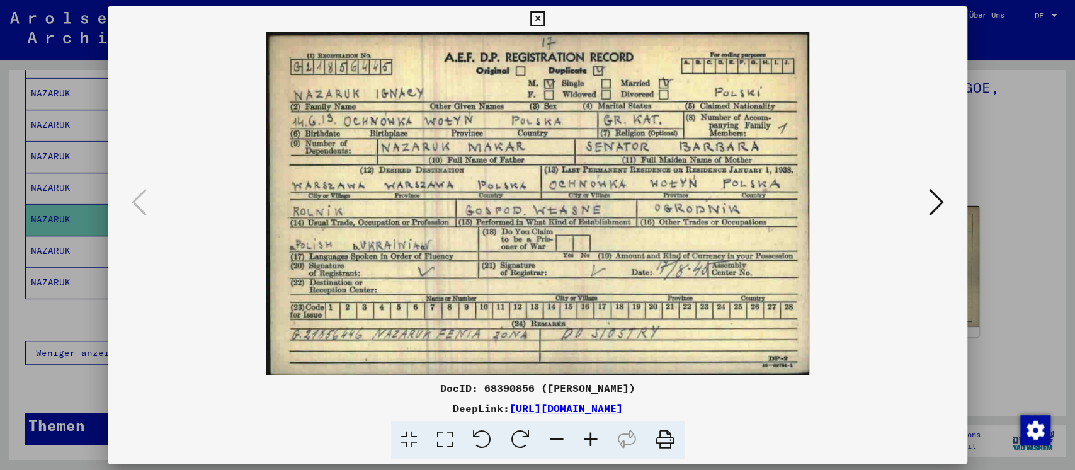
click at [1019, 250] on div at bounding box center [537, 235] width 1075 height 470
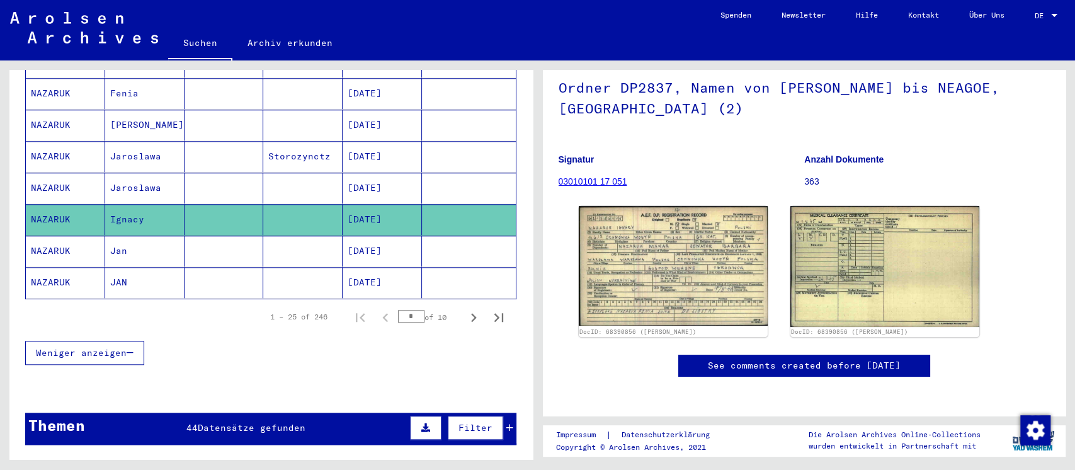
click at [222, 235] on mat-cell at bounding box center [223, 250] width 79 height 31
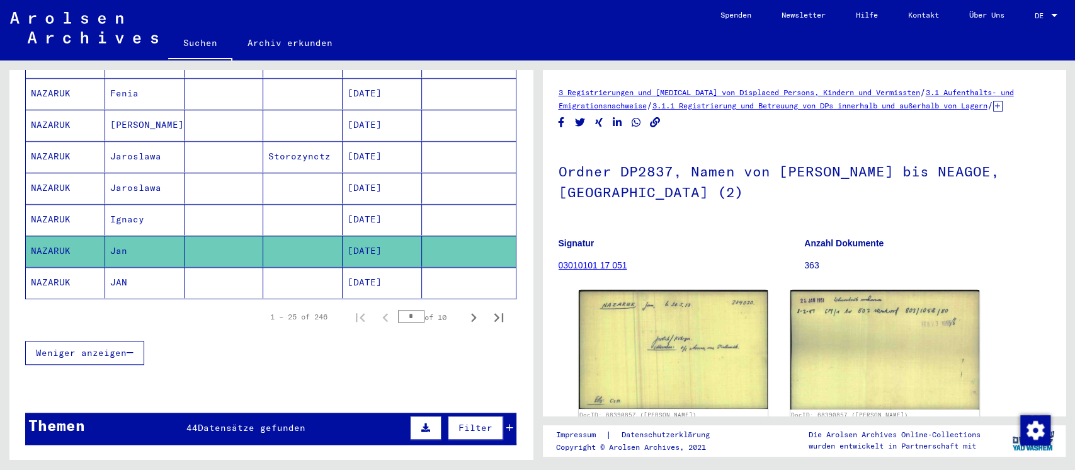
scroll to position [167, 0]
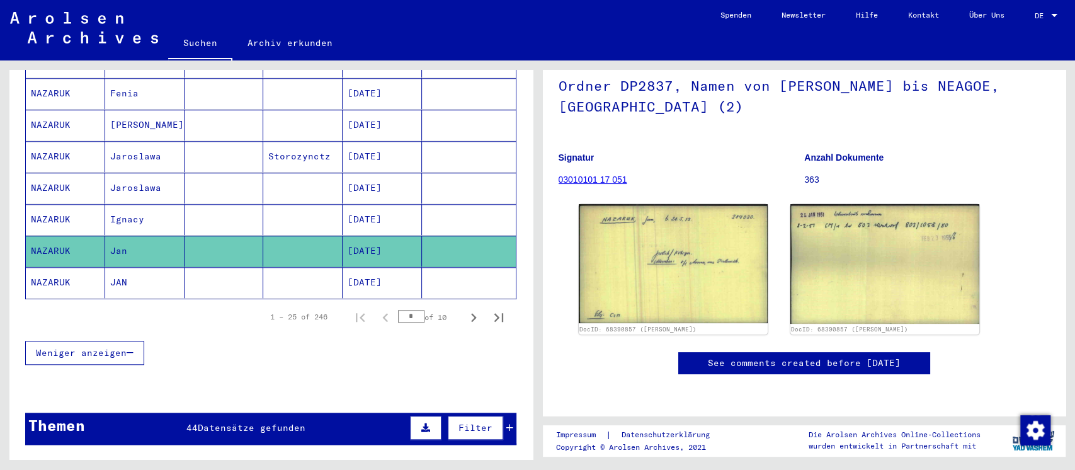
click at [244, 267] on mat-cell at bounding box center [223, 282] width 79 height 31
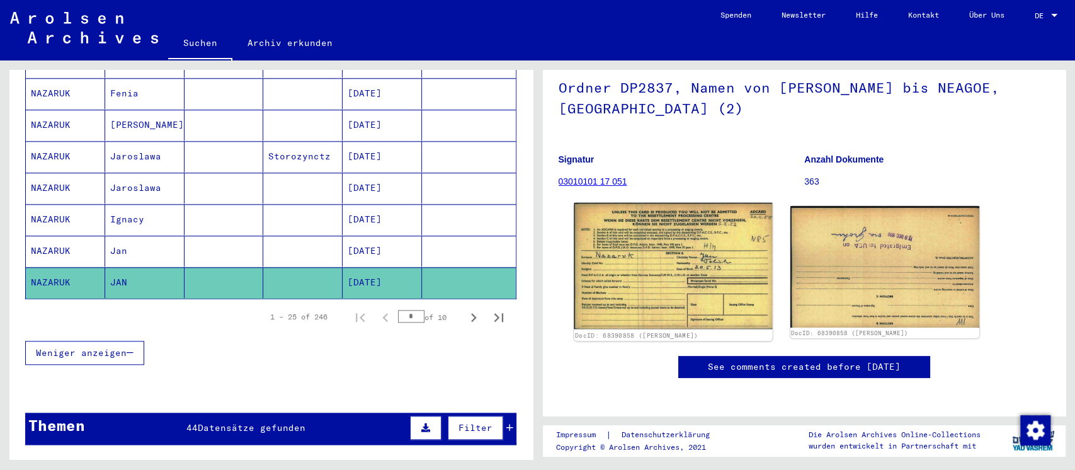
click at [702, 260] on img at bounding box center [673, 266] width 198 height 126
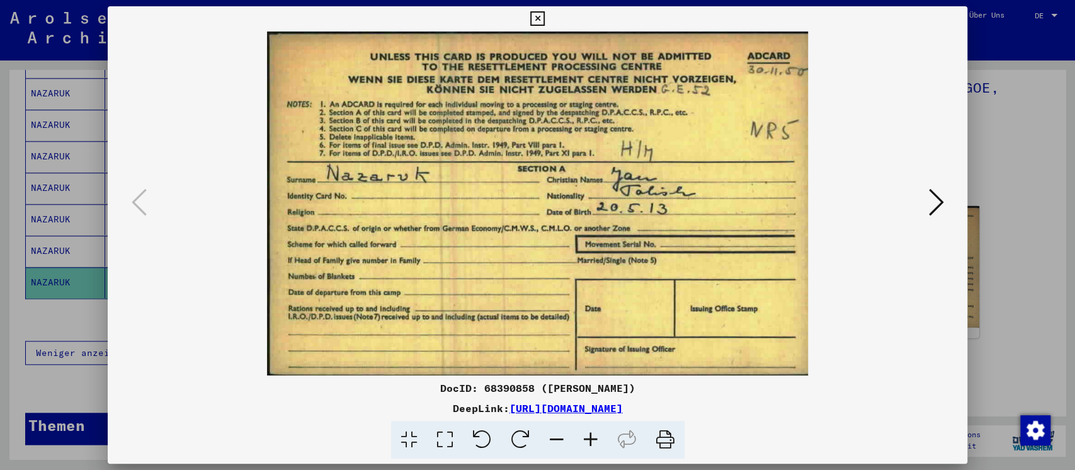
click at [1041, 273] on div at bounding box center [537, 235] width 1075 height 470
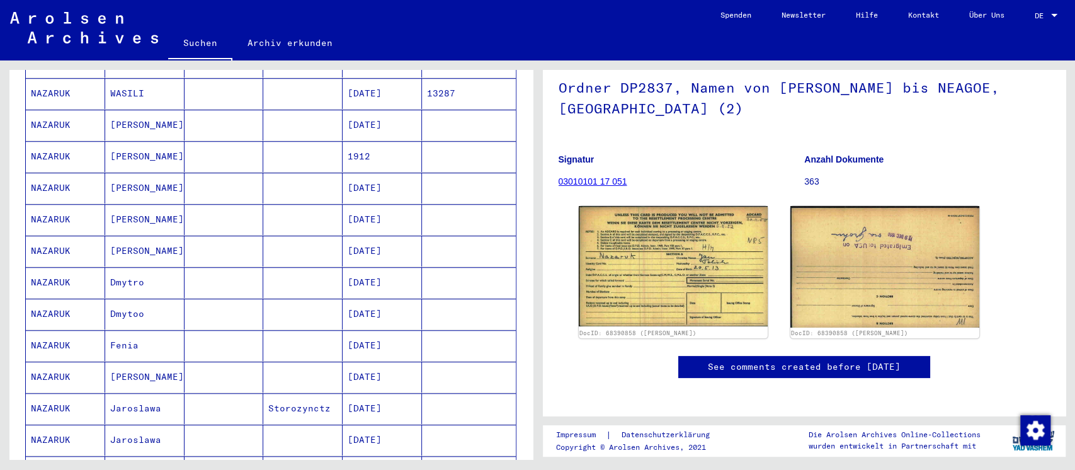
scroll to position [925, 0]
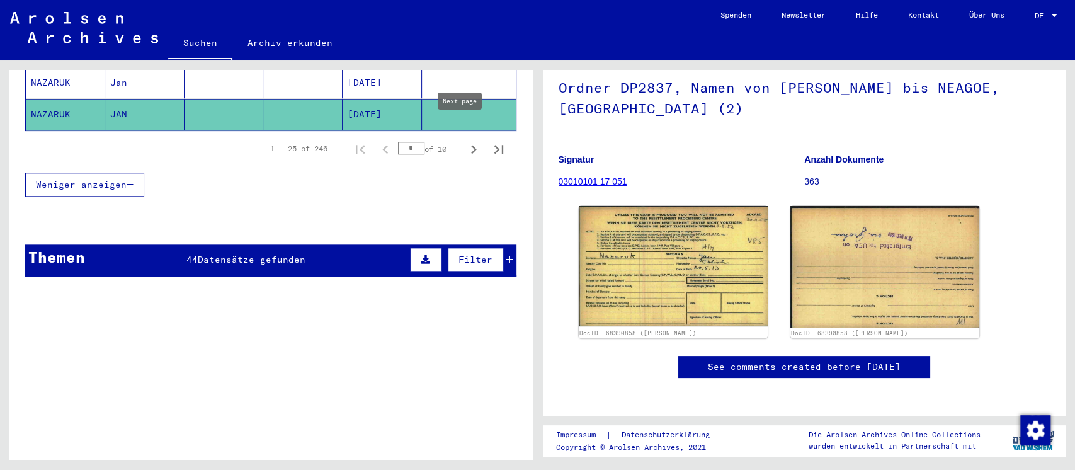
click at [465, 140] on icon "Next page" at bounding box center [474, 149] width 18 height 18
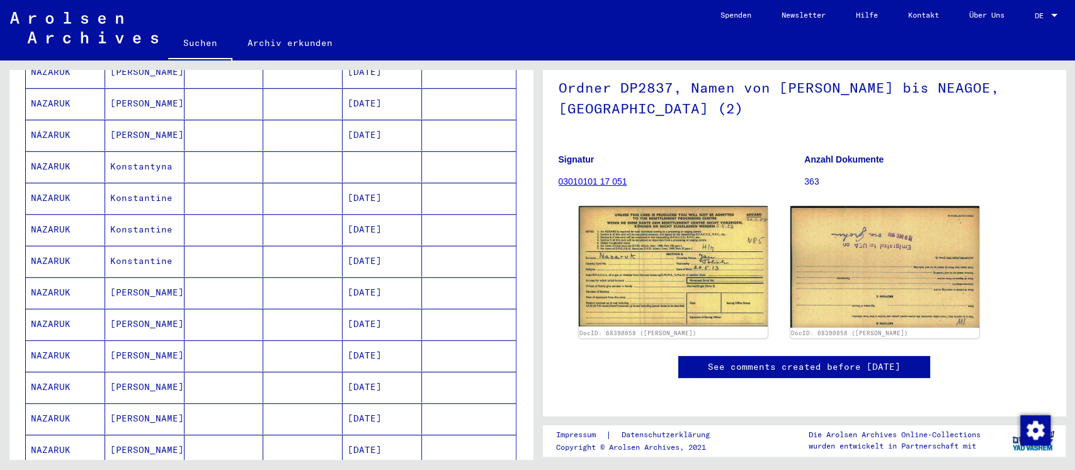
scroll to position [169, 0]
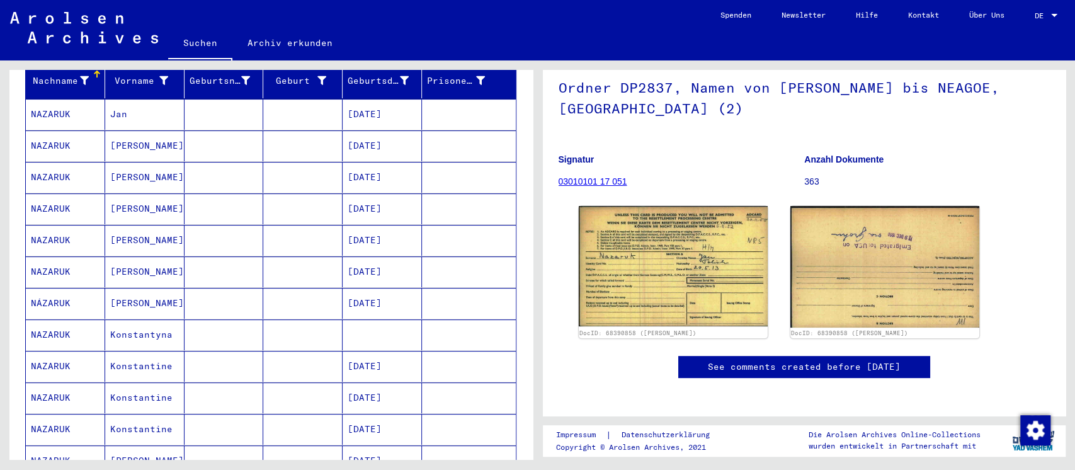
click at [208, 99] on mat-cell at bounding box center [223, 114] width 79 height 31
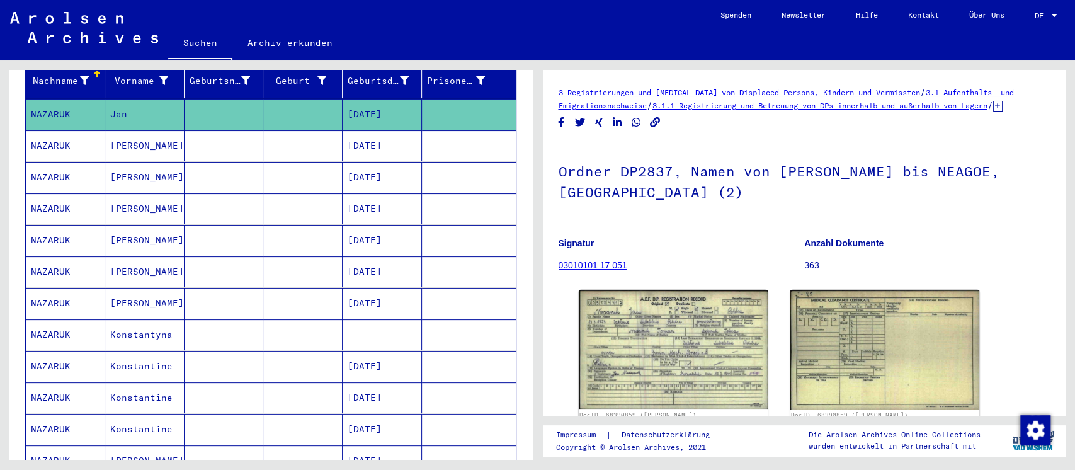
scroll to position [166, 0]
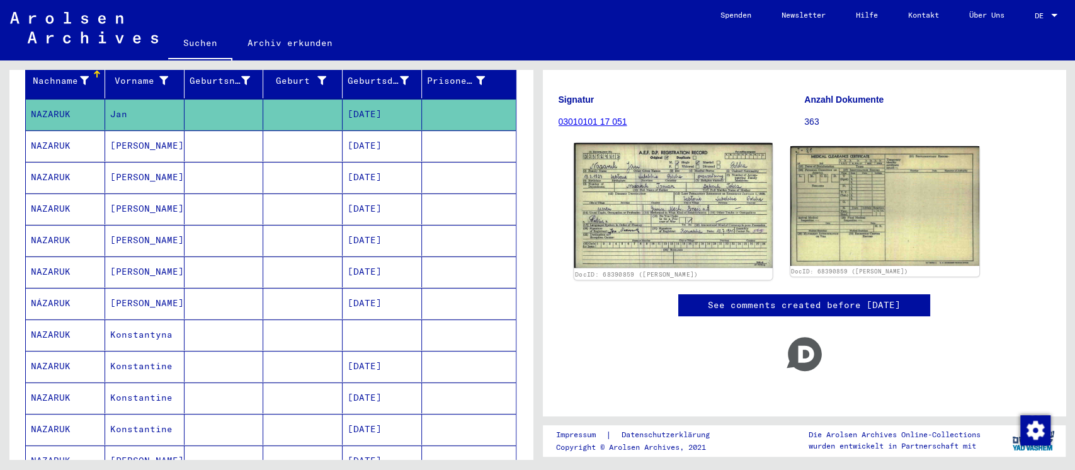
click at [683, 200] on img at bounding box center [673, 205] width 198 height 125
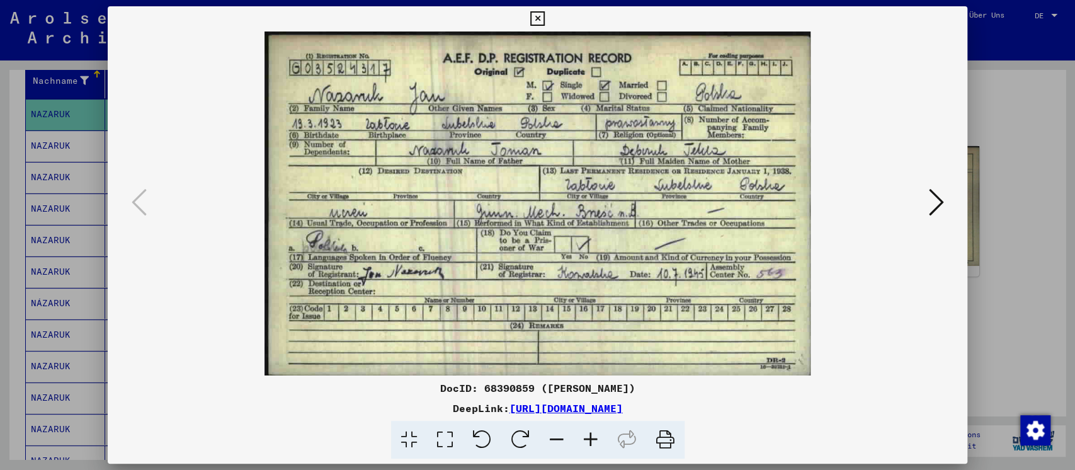
click at [1000, 296] on div at bounding box center [537, 235] width 1075 height 470
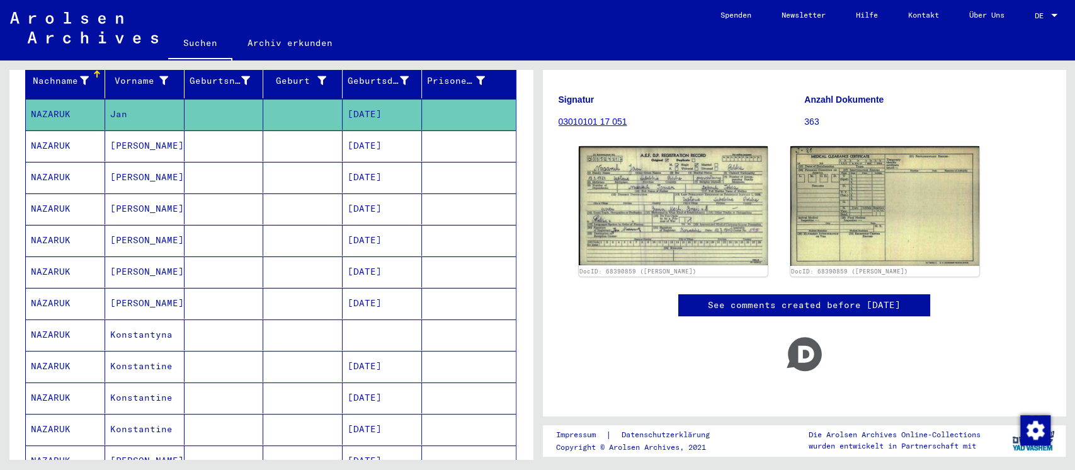
click at [247, 162] on mat-cell at bounding box center [223, 177] width 79 height 31
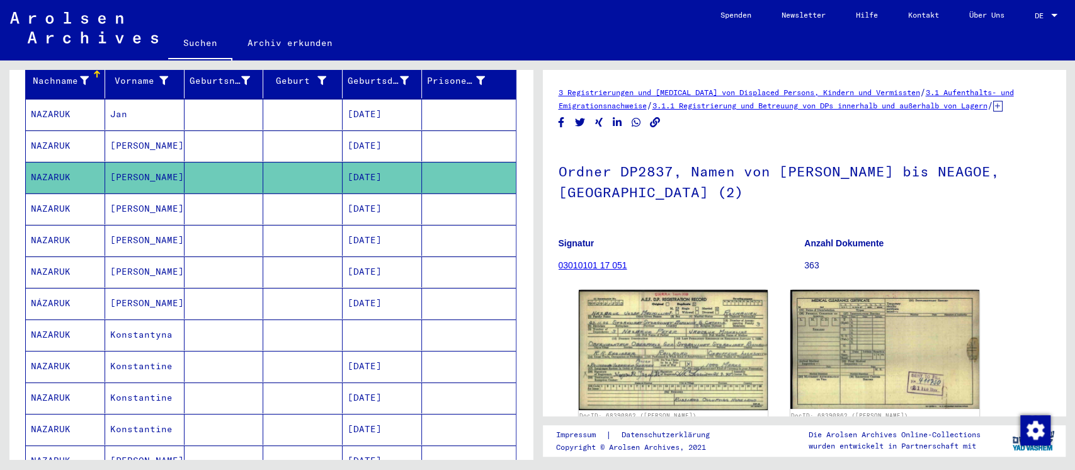
scroll to position [166, 0]
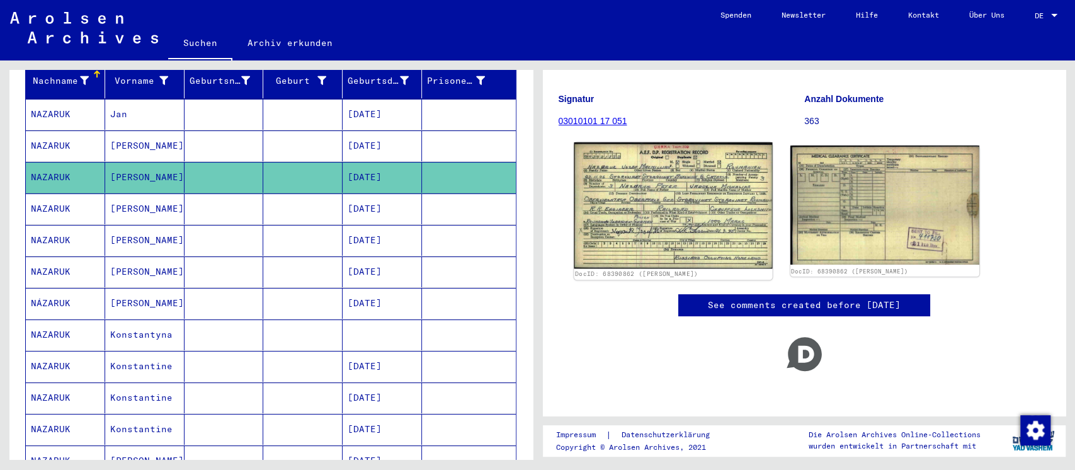
click at [699, 229] on img at bounding box center [673, 205] width 198 height 126
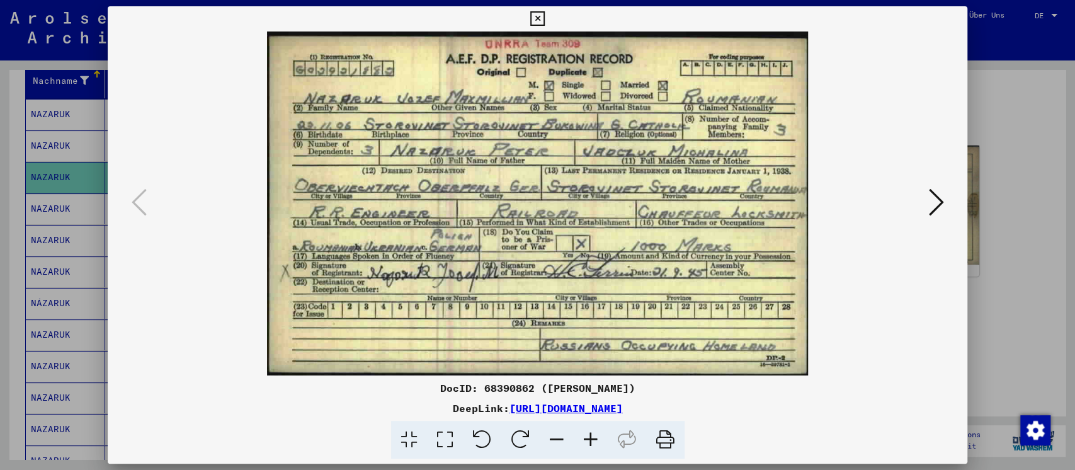
click at [990, 262] on div at bounding box center [537, 235] width 1075 height 470
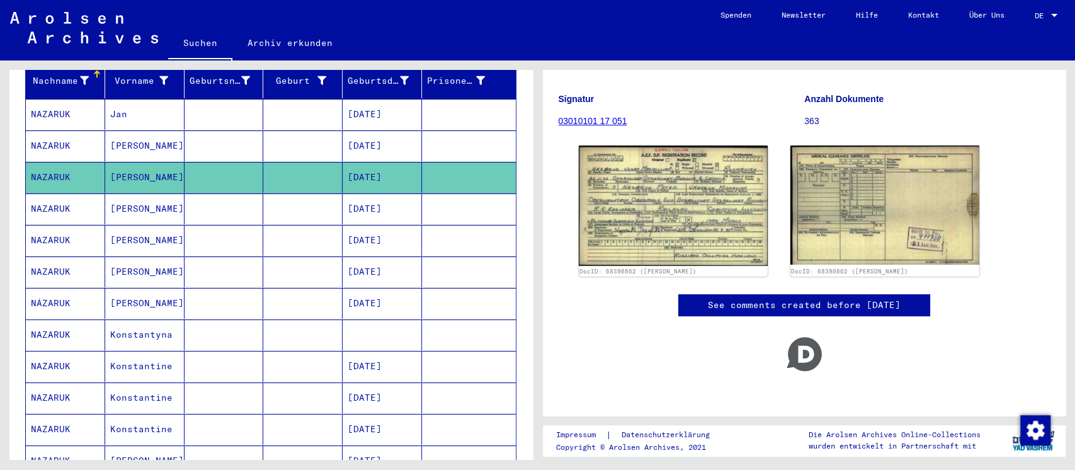
click at [287, 195] on mat-cell at bounding box center [302, 208] width 79 height 31
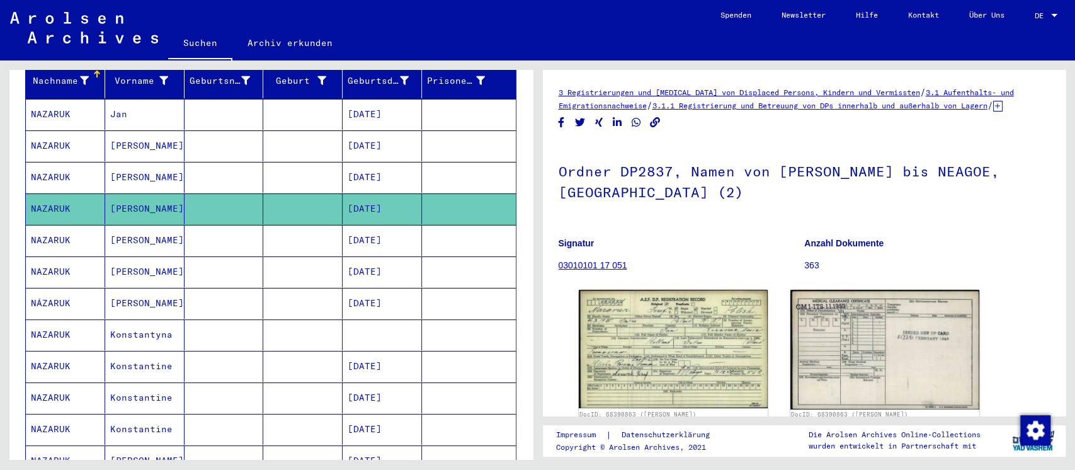
scroll to position [166, 0]
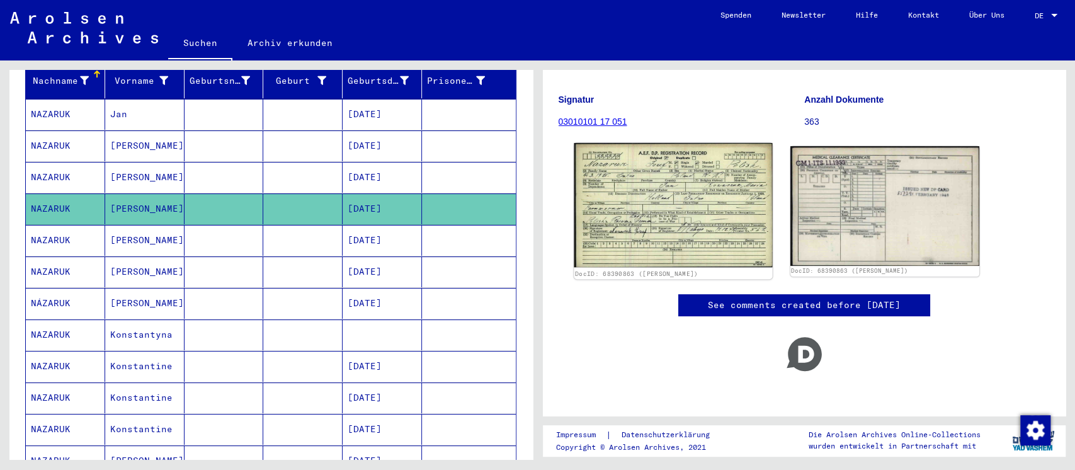
click at [696, 213] on img at bounding box center [673, 205] width 198 height 124
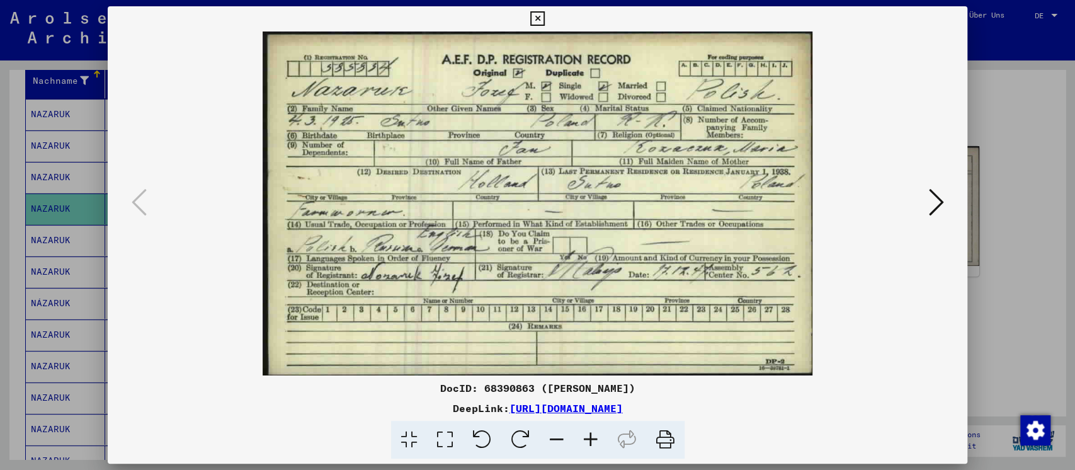
click at [1034, 213] on div at bounding box center [537, 235] width 1075 height 470
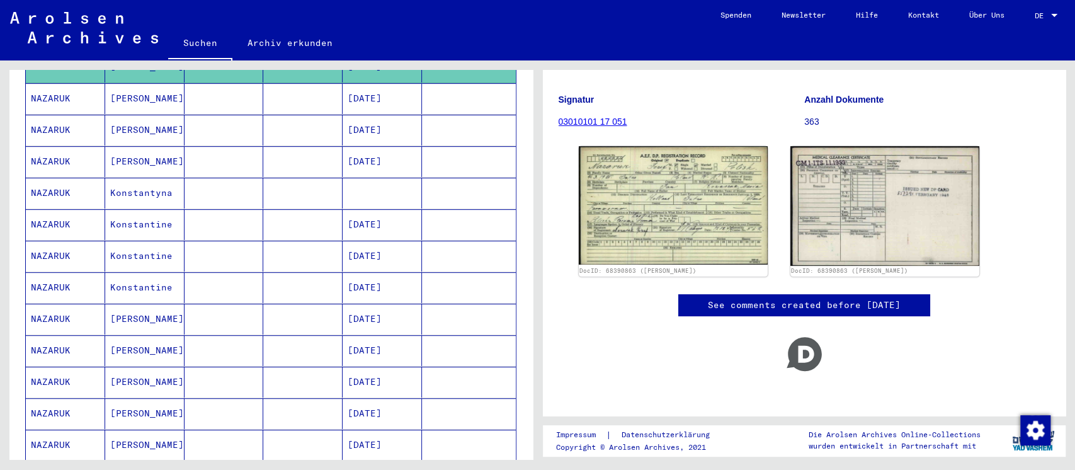
scroll to position [337, 0]
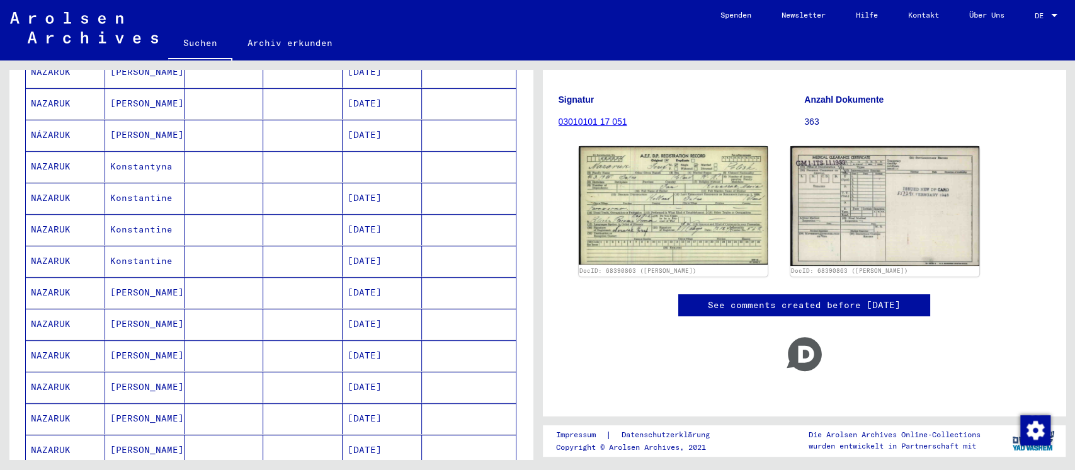
click at [307, 98] on mat-cell at bounding box center [302, 103] width 79 height 31
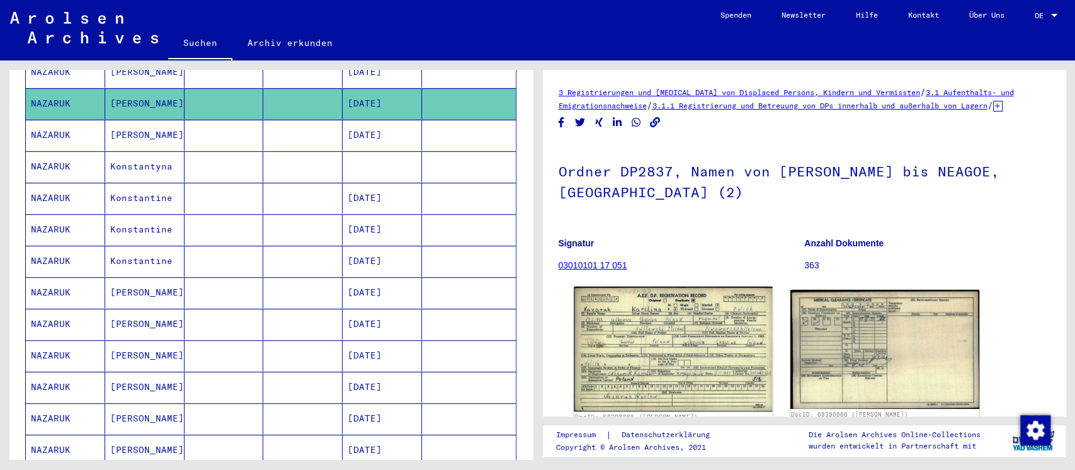
click at [710, 342] on img at bounding box center [673, 348] width 198 height 125
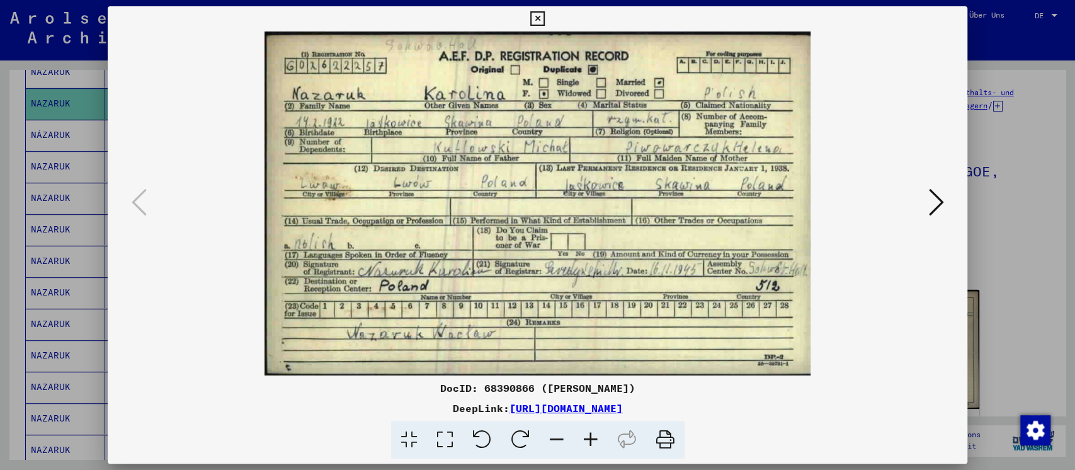
click at [1031, 197] on div at bounding box center [537, 235] width 1075 height 470
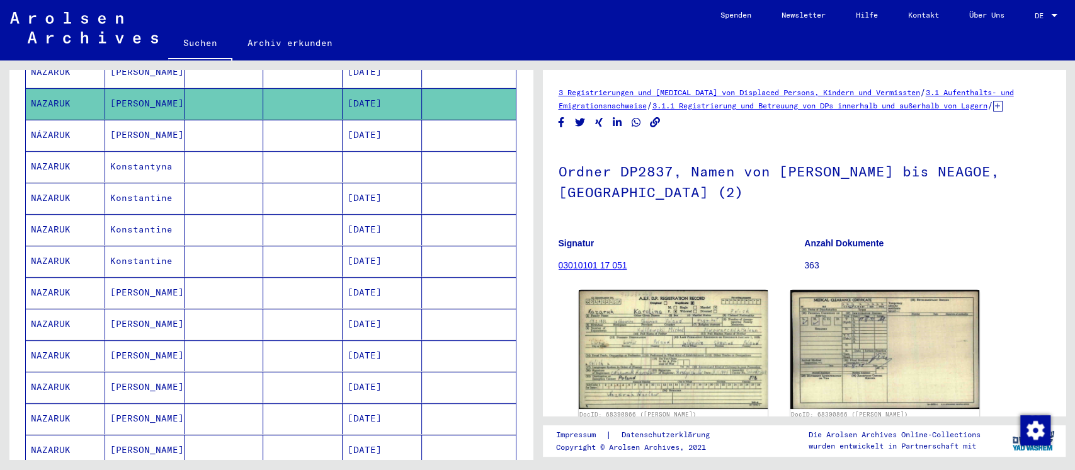
click at [264, 128] on mat-cell at bounding box center [302, 135] width 79 height 31
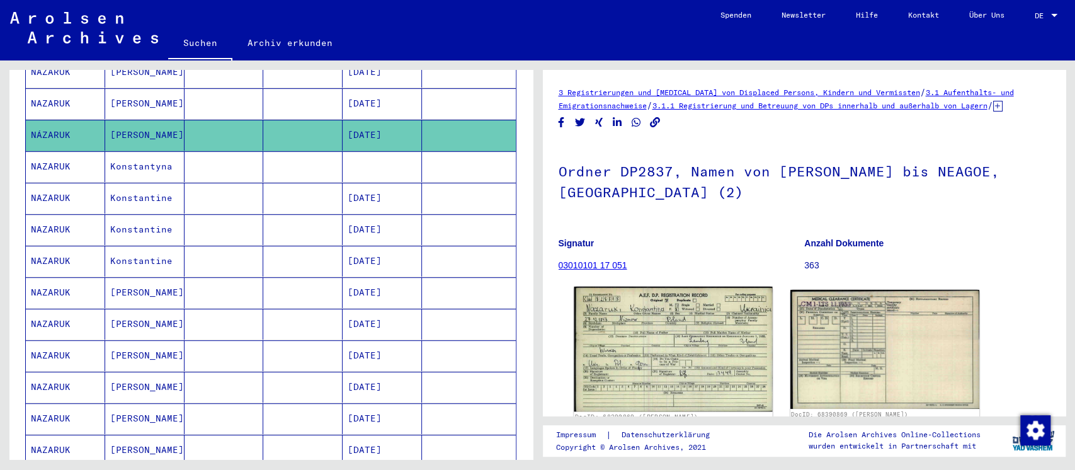
click at [668, 325] on img at bounding box center [673, 348] width 198 height 125
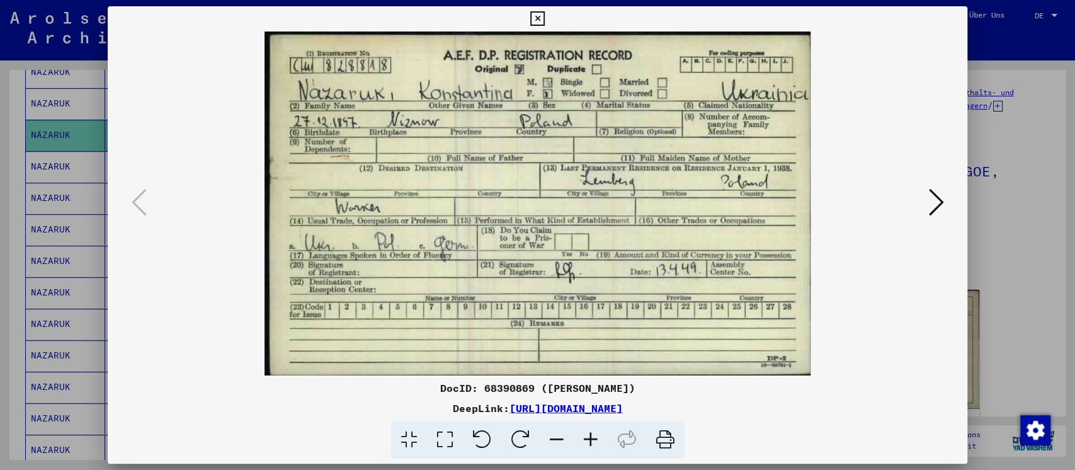
click at [1029, 270] on div at bounding box center [537, 235] width 1075 height 470
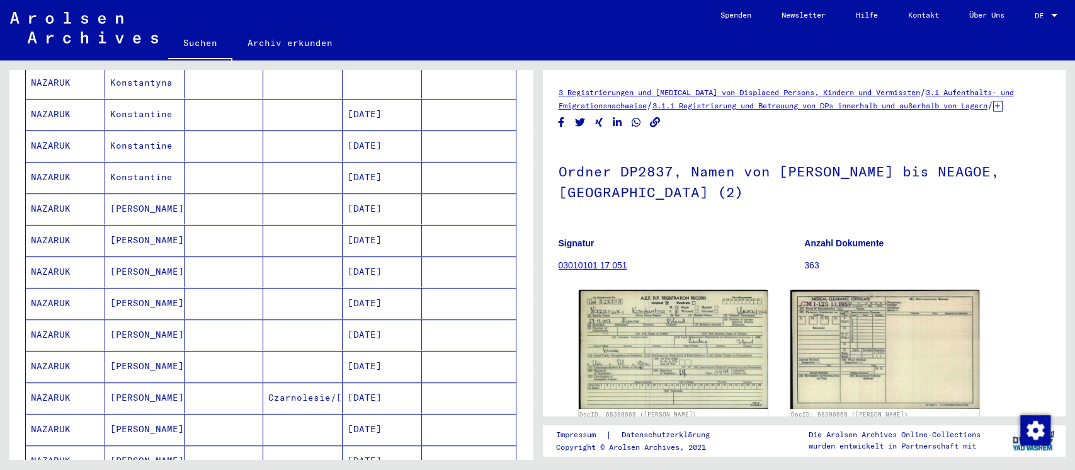
scroll to position [505, 0]
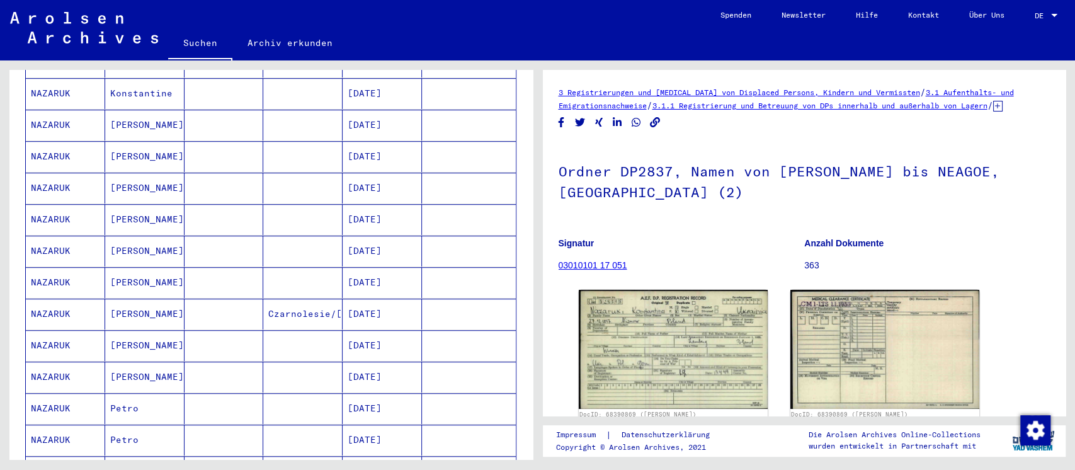
click at [264, 144] on mat-cell at bounding box center [302, 156] width 79 height 31
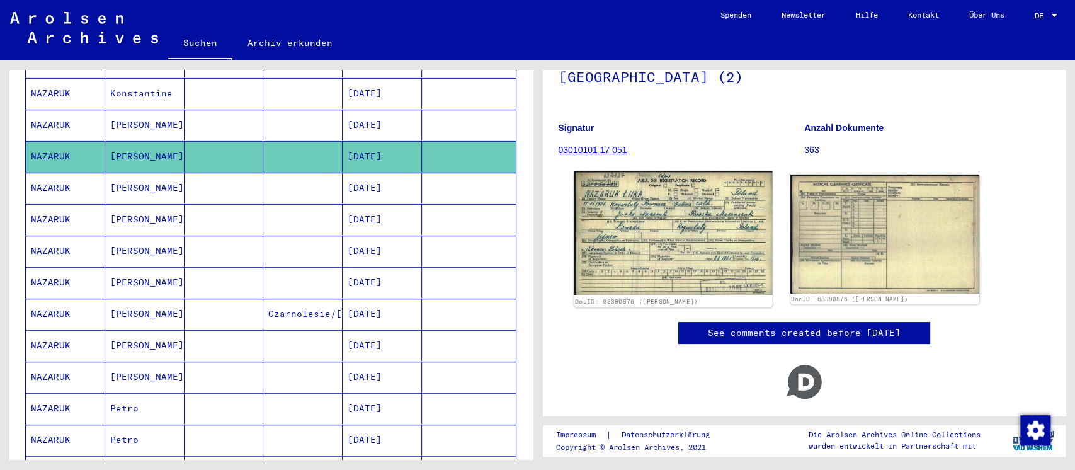
scroll to position [166, 0]
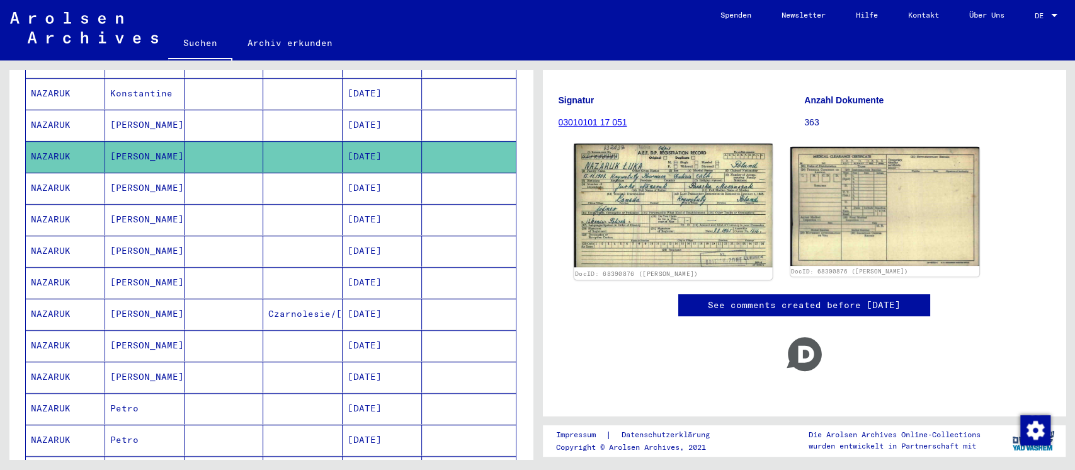
click at [695, 230] on img at bounding box center [673, 205] width 198 height 123
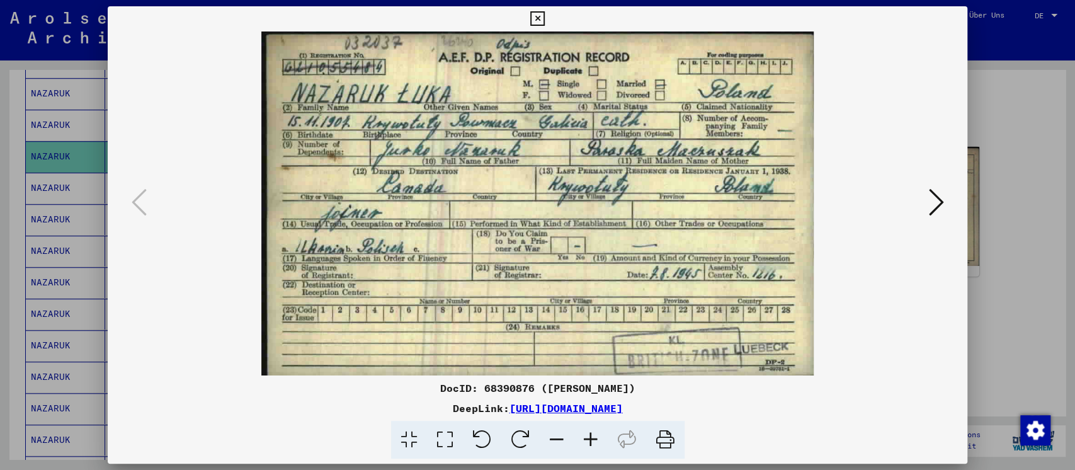
click at [1012, 235] on div at bounding box center [537, 235] width 1075 height 470
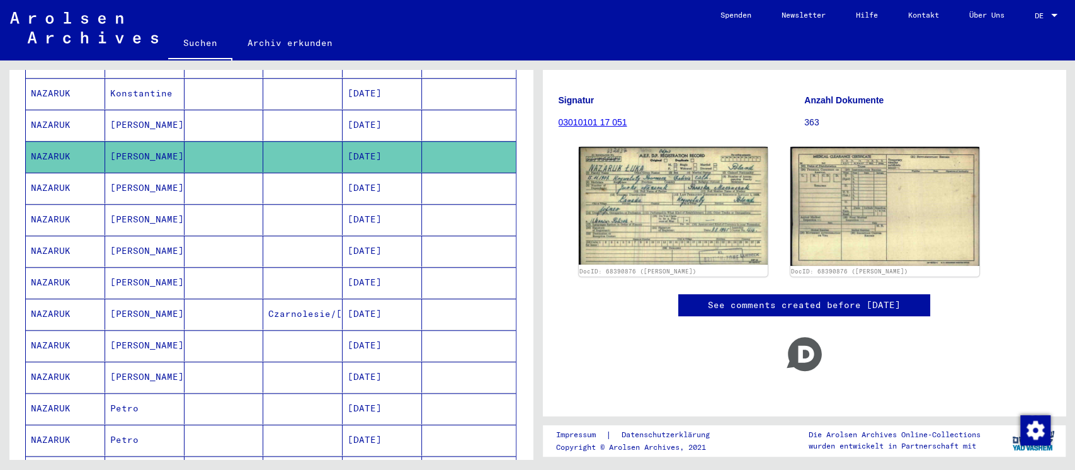
scroll to position [589, 0]
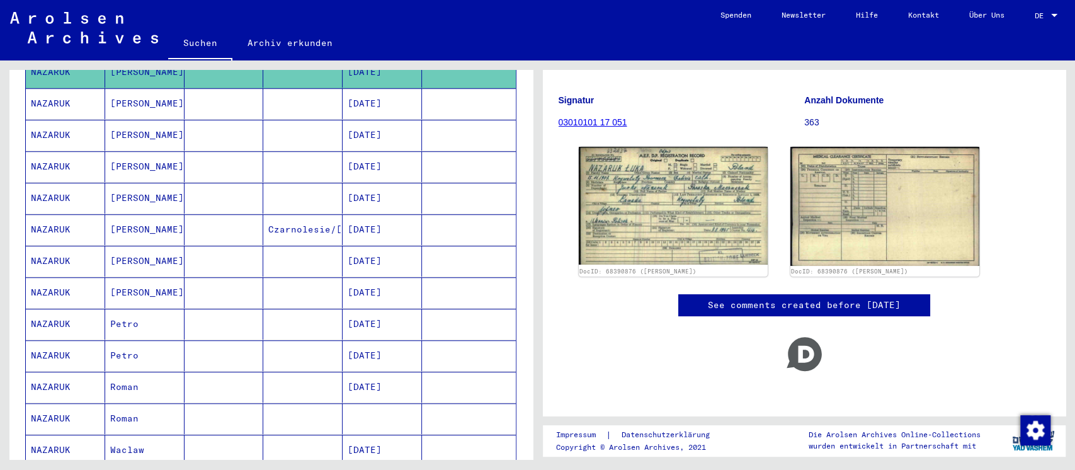
click at [275, 88] on mat-cell at bounding box center [302, 103] width 79 height 31
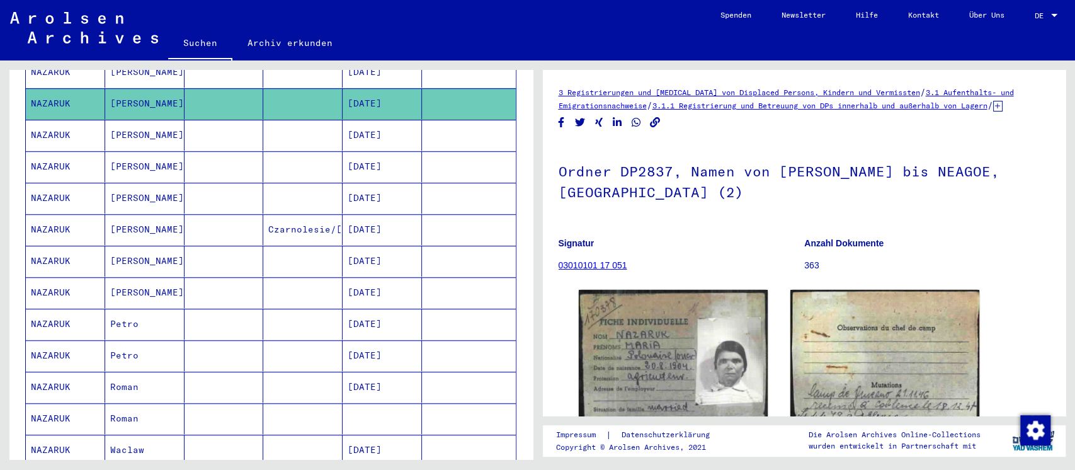
scroll to position [167, 0]
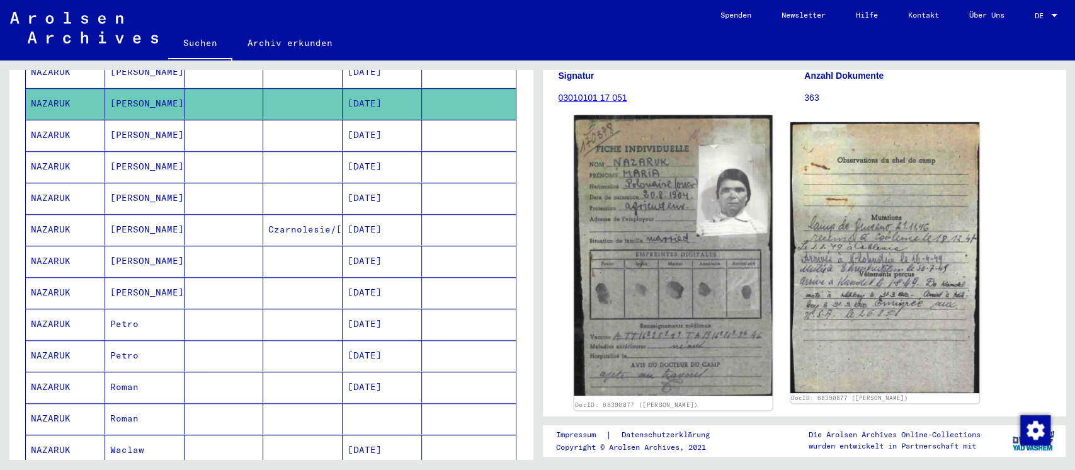
click at [672, 208] on img at bounding box center [673, 255] width 198 height 280
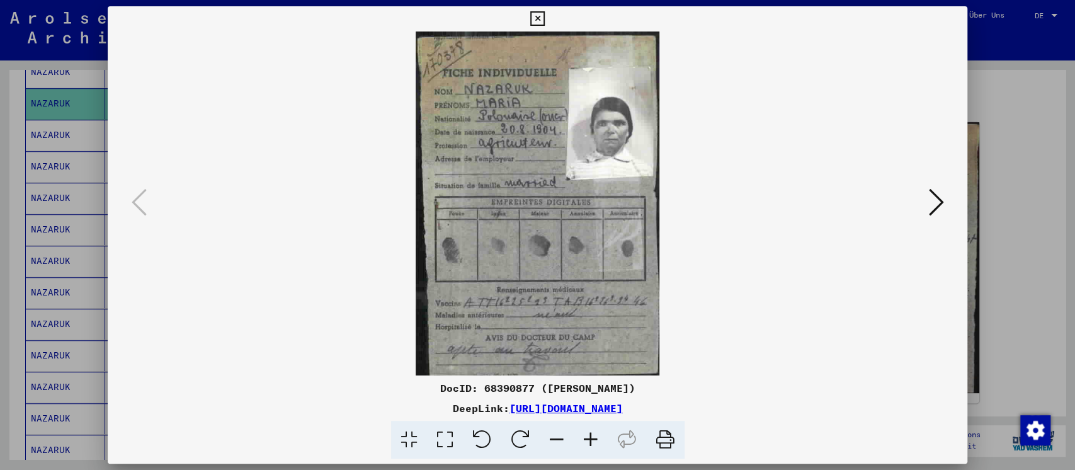
click at [935, 204] on icon at bounding box center [935, 202] width 15 height 30
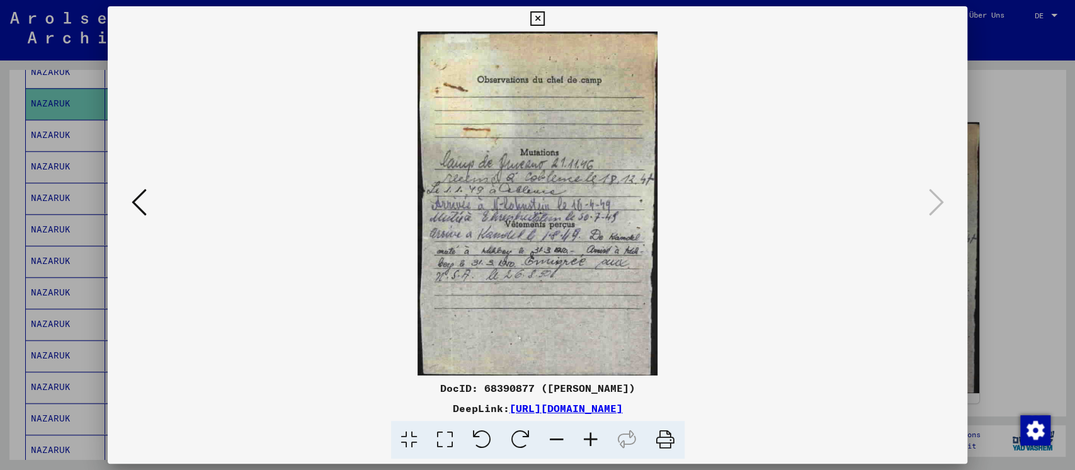
click at [996, 232] on div at bounding box center [537, 235] width 1075 height 470
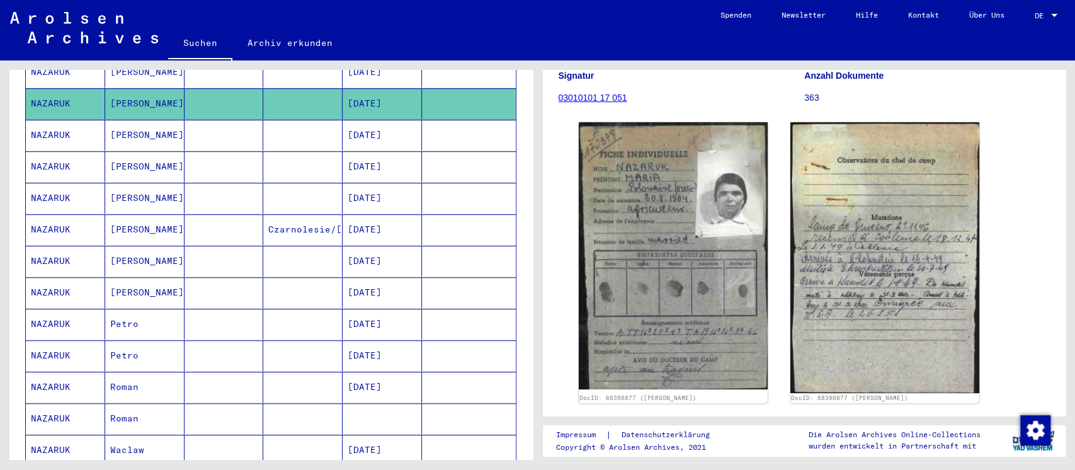
click at [353, 120] on mat-cell "[DATE]" at bounding box center [381, 135] width 79 height 31
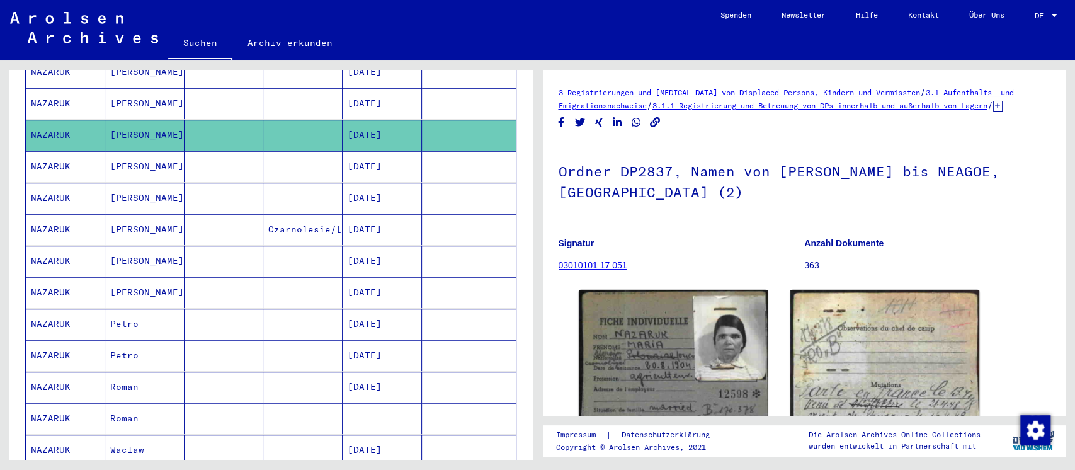
click at [365, 151] on mat-cell "[DATE]" at bounding box center [381, 166] width 79 height 31
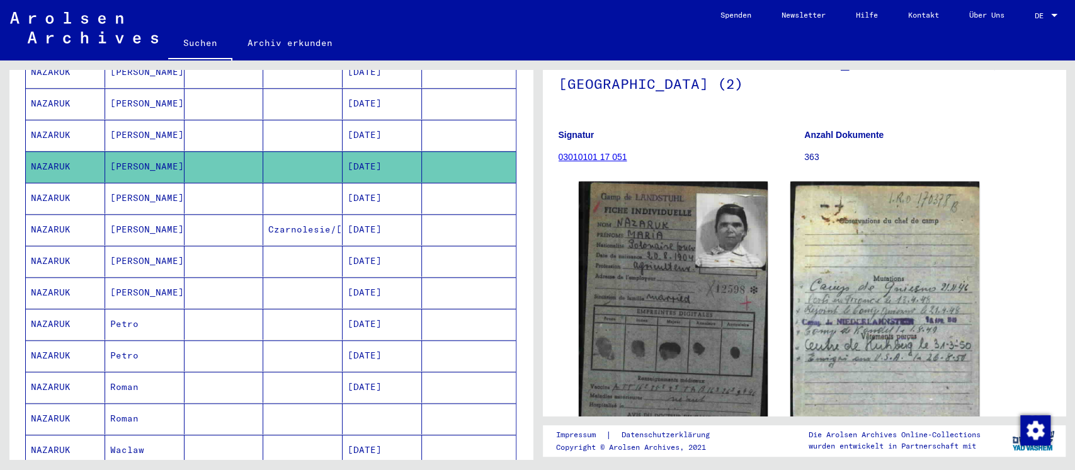
scroll to position [167, 0]
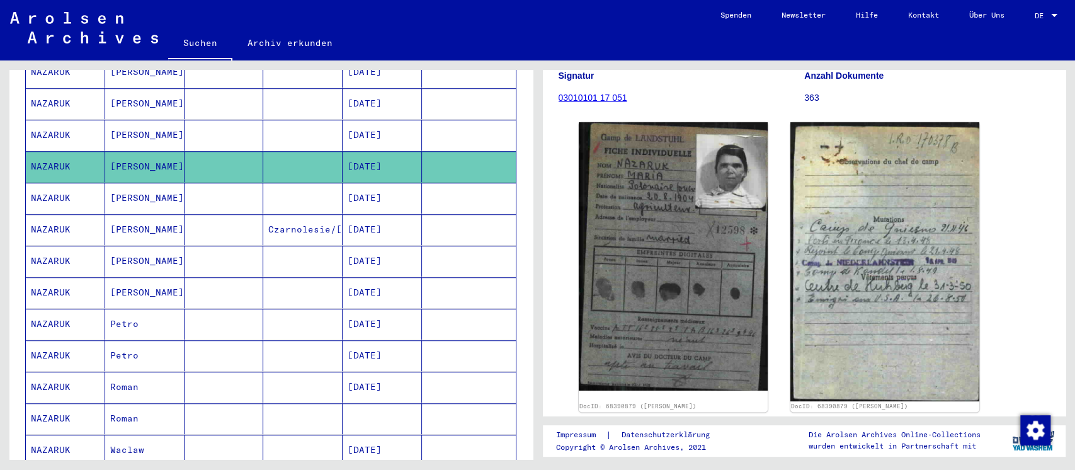
click at [401, 183] on mat-cell "[DATE]" at bounding box center [381, 198] width 79 height 31
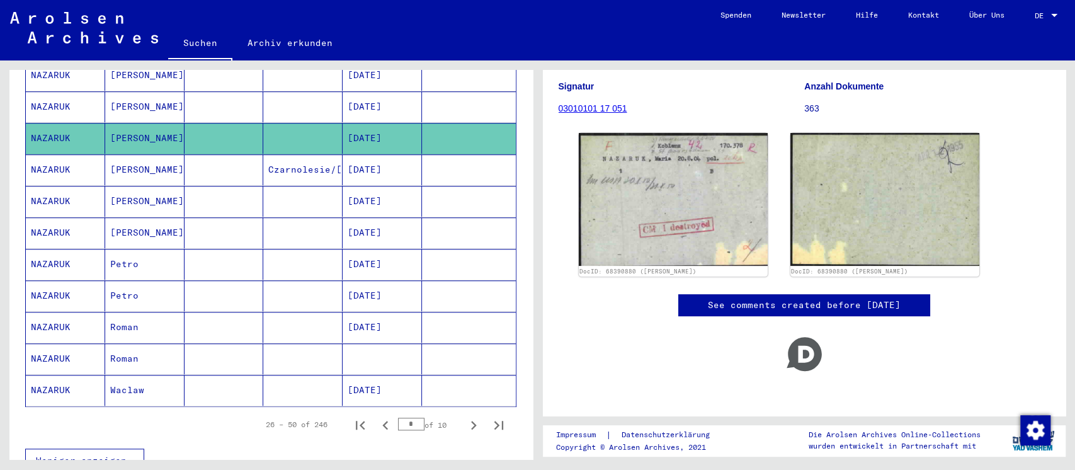
scroll to position [673, 0]
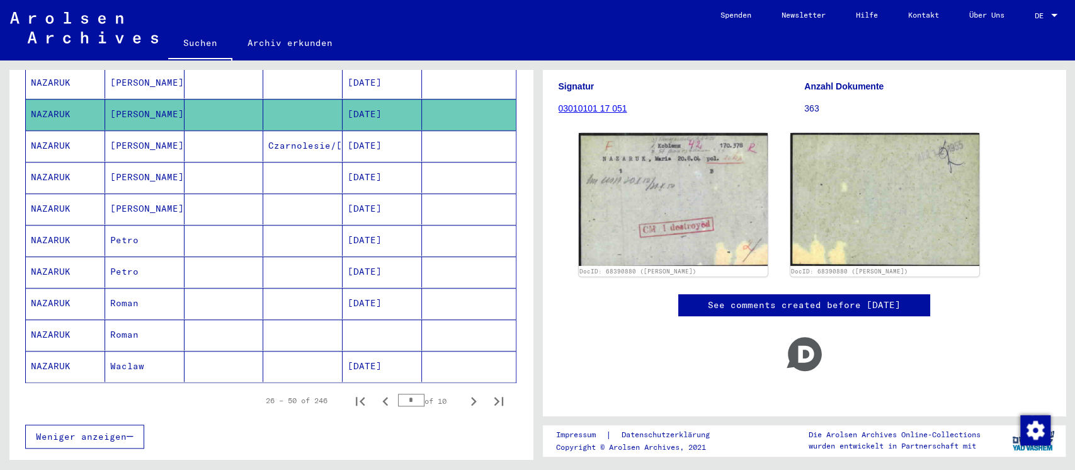
click at [302, 130] on mat-cell "Czarnolesie/[PERSON_NAME]" at bounding box center [302, 145] width 79 height 31
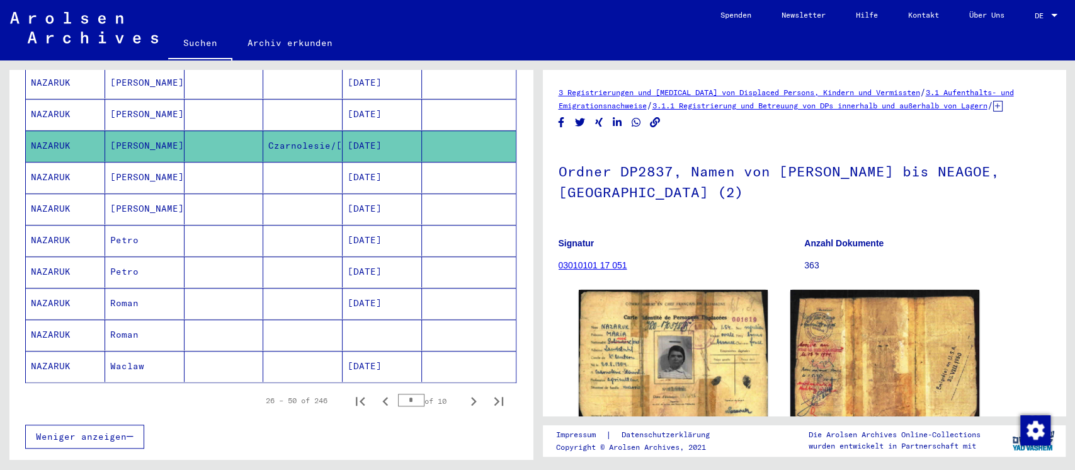
scroll to position [84, 0]
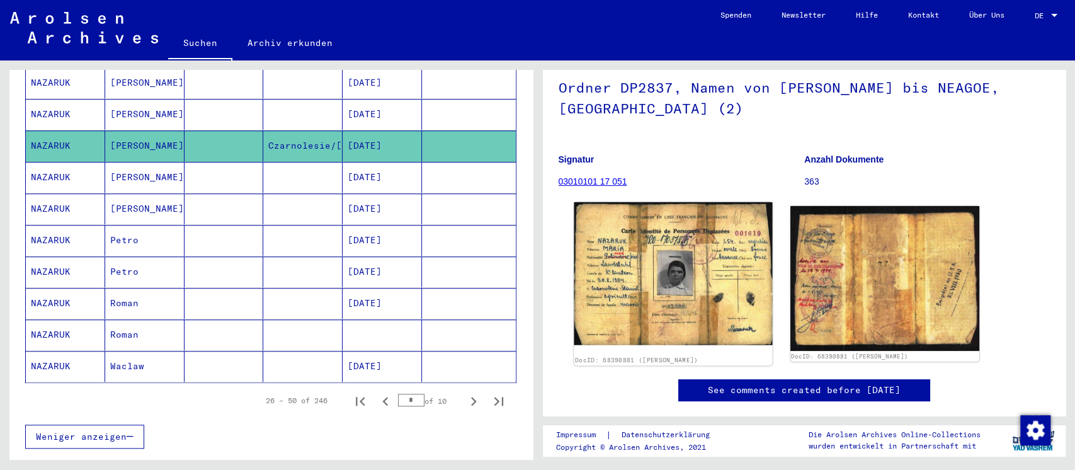
click at [693, 248] on img at bounding box center [673, 273] width 198 height 143
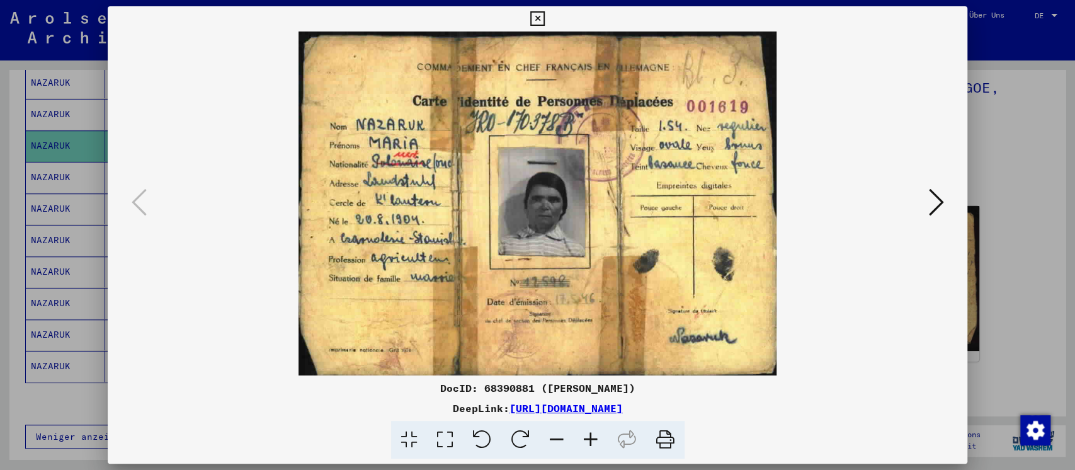
click at [1004, 224] on div at bounding box center [537, 235] width 1075 height 470
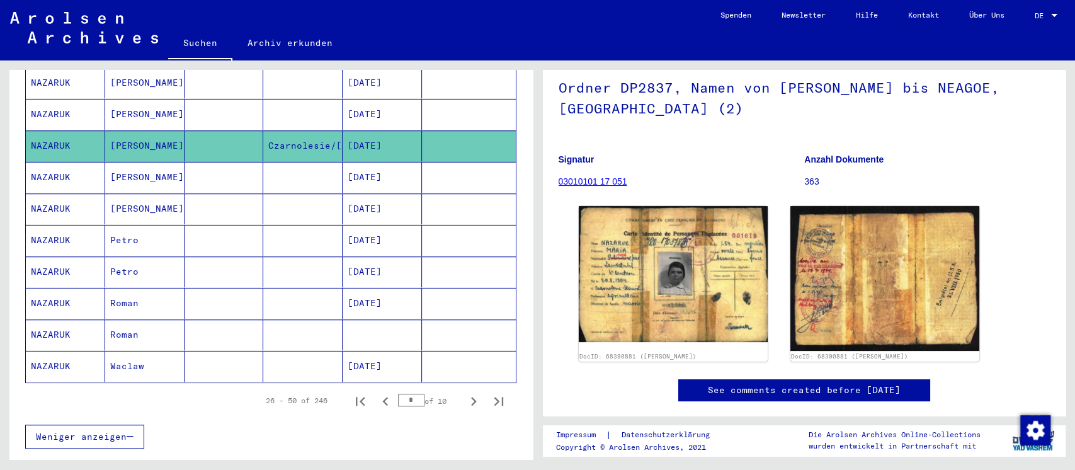
click at [277, 225] on mat-cell at bounding box center [302, 240] width 79 height 31
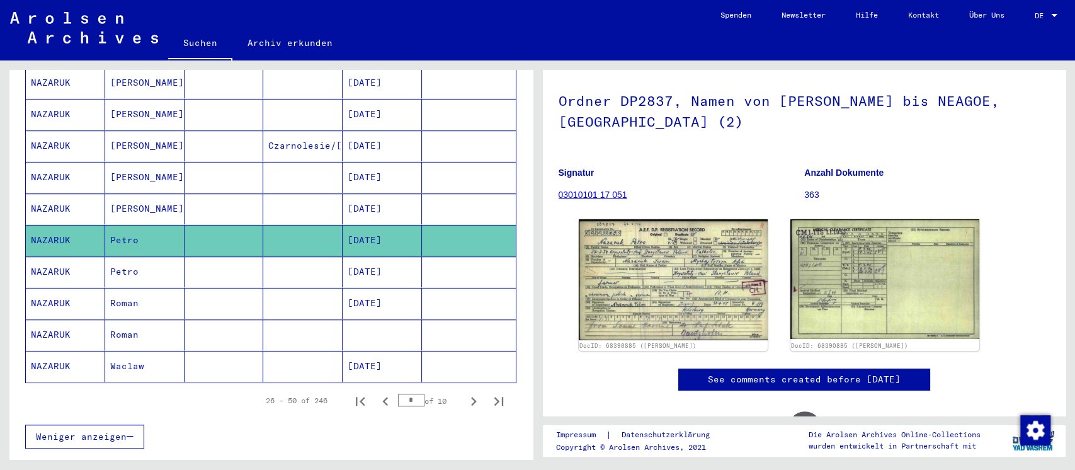
scroll to position [167, 0]
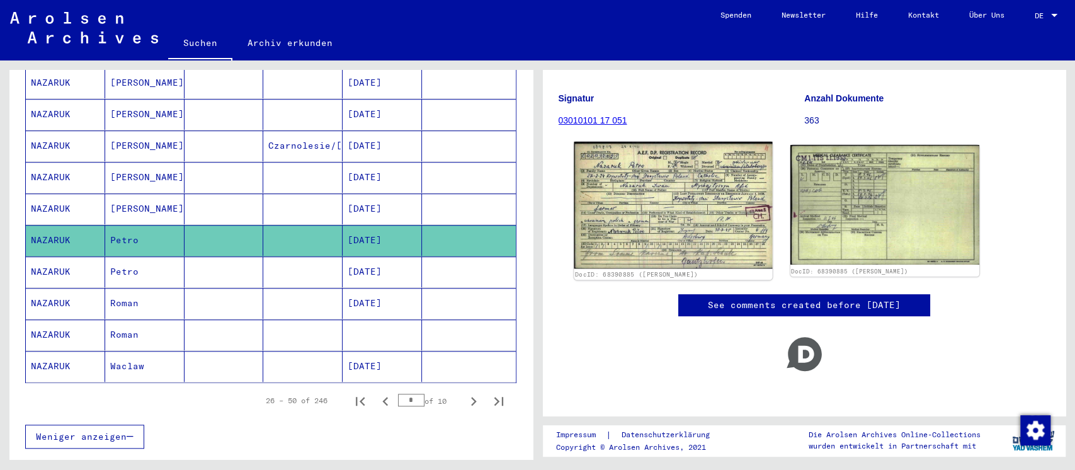
click at [655, 159] on img at bounding box center [673, 205] width 198 height 127
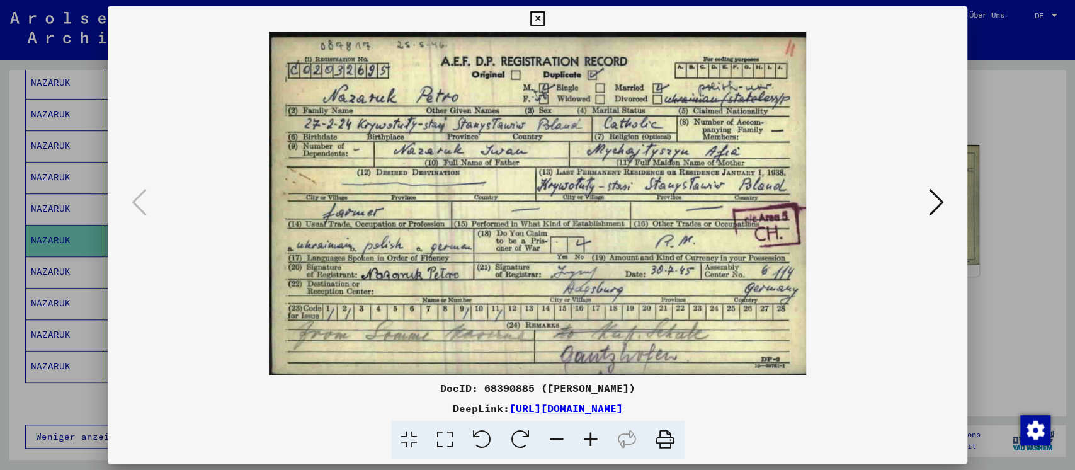
click at [990, 205] on div at bounding box center [537, 235] width 1075 height 470
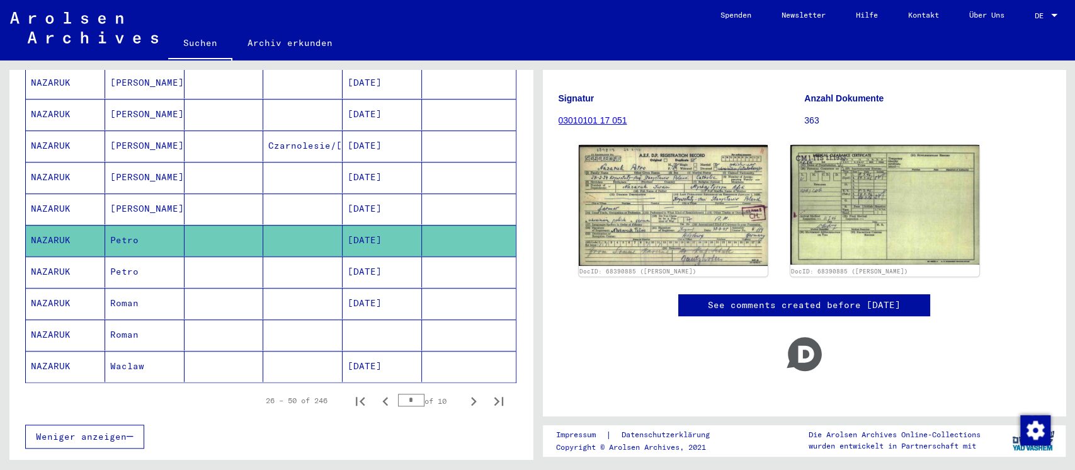
click at [310, 288] on mat-cell at bounding box center [302, 303] width 79 height 31
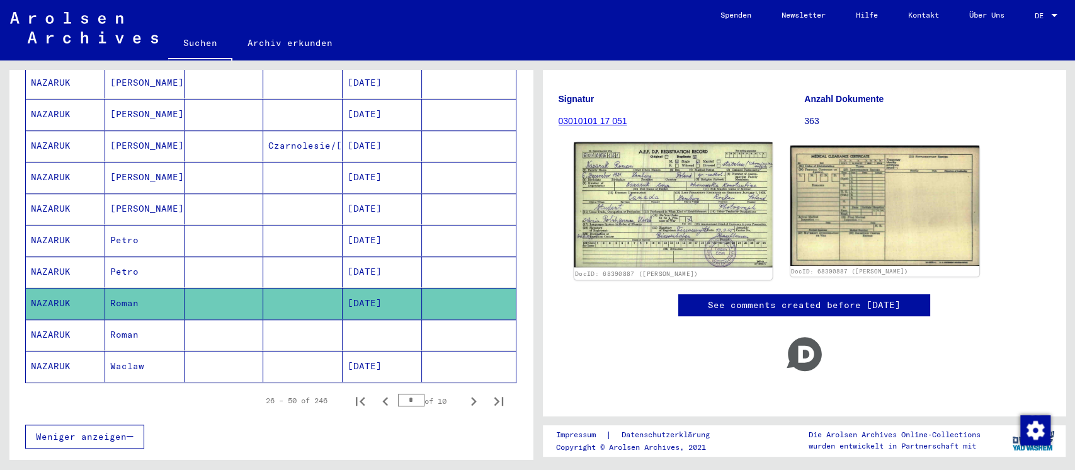
scroll to position [166, 0]
click at [693, 188] on img at bounding box center [673, 204] width 198 height 125
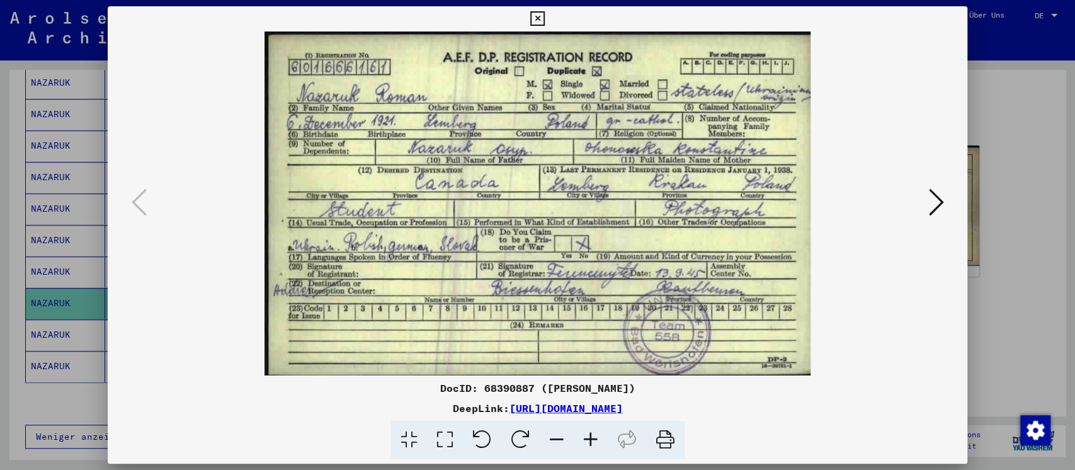
click at [1019, 232] on div at bounding box center [537, 235] width 1075 height 470
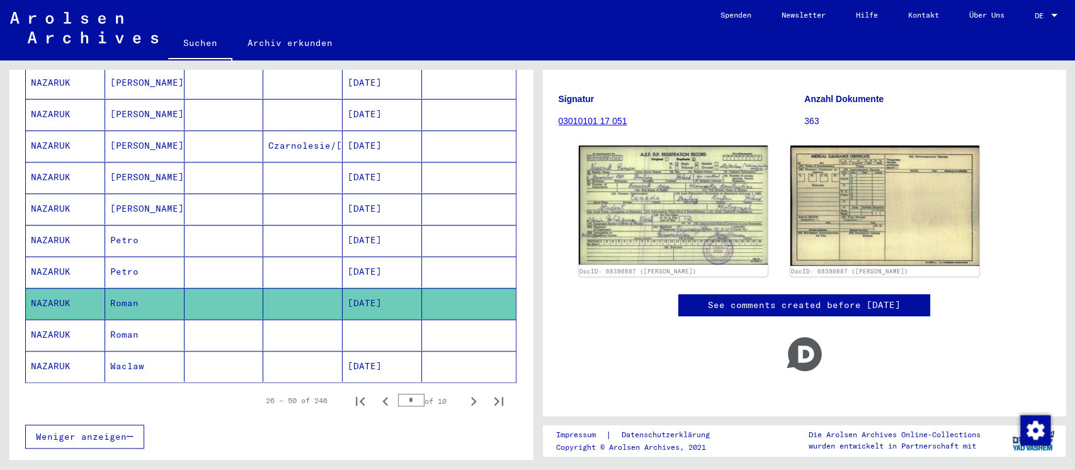
click at [300, 351] on mat-cell at bounding box center [302, 366] width 79 height 31
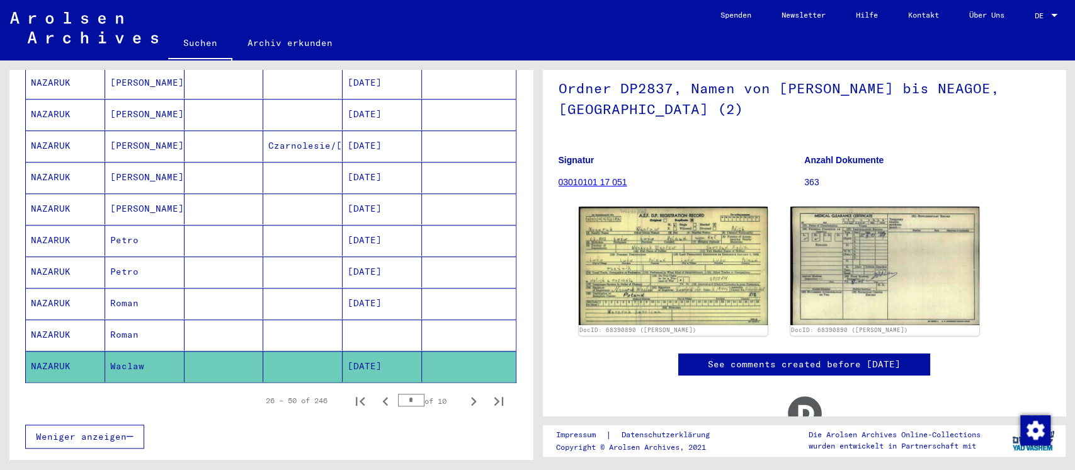
scroll to position [164, 0]
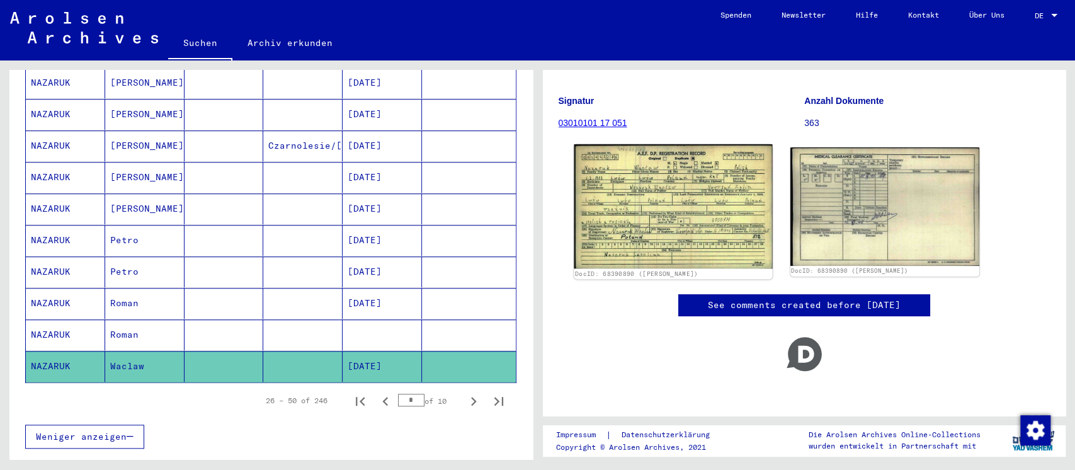
click at [677, 218] on img at bounding box center [673, 206] width 198 height 124
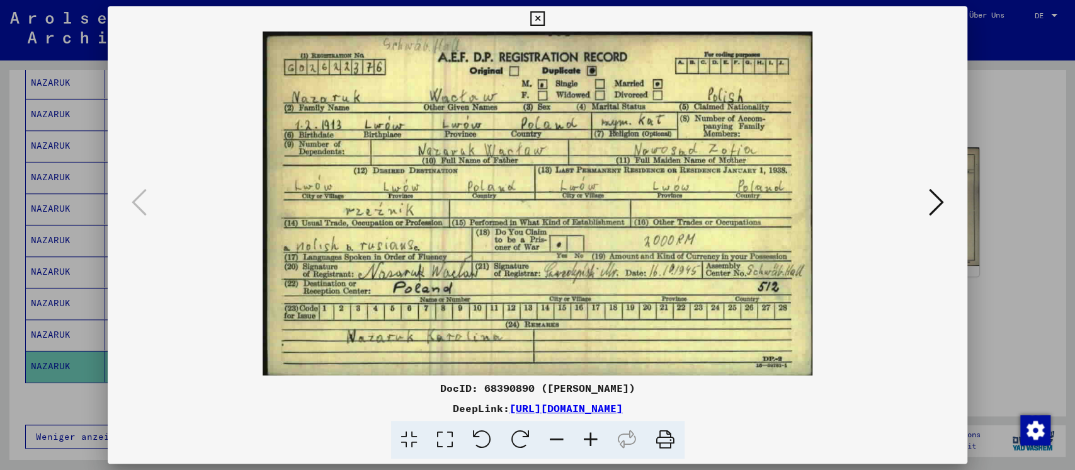
click at [1002, 231] on div at bounding box center [537, 235] width 1075 height 470
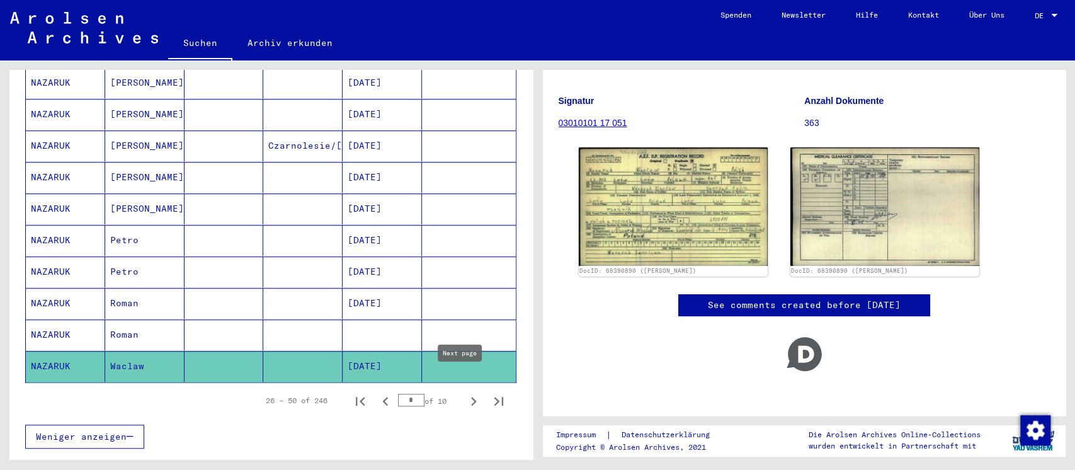
click at [465, 392] on icon "Next page" at bounding box center [474, 401] width 18 height 18
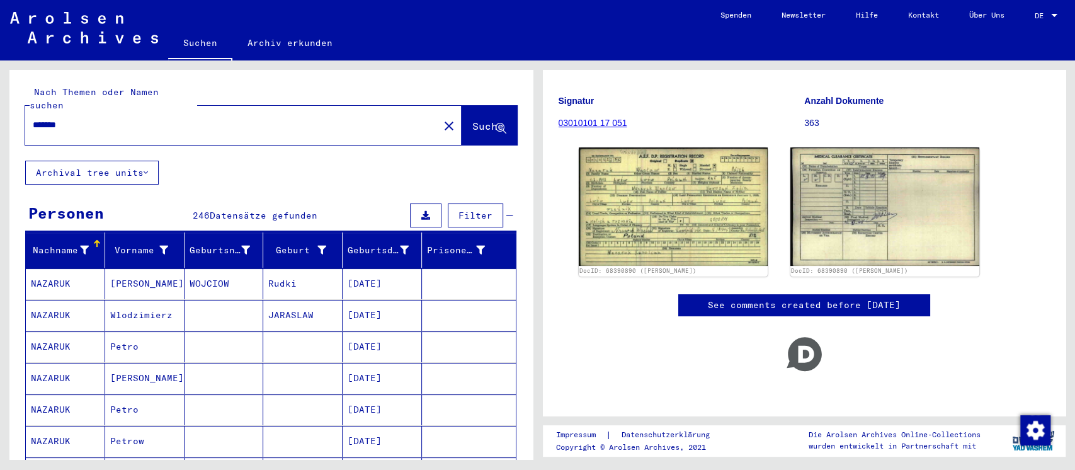
scroll to position [167, 0]
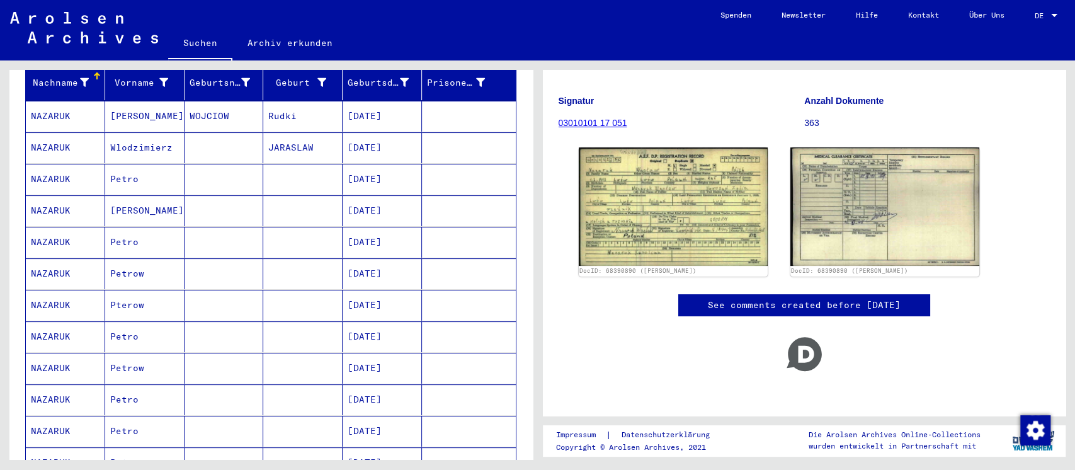
click at [278, 108] on mat-cell "Rudki" at bounding box center [302, 116] width 79 height 31
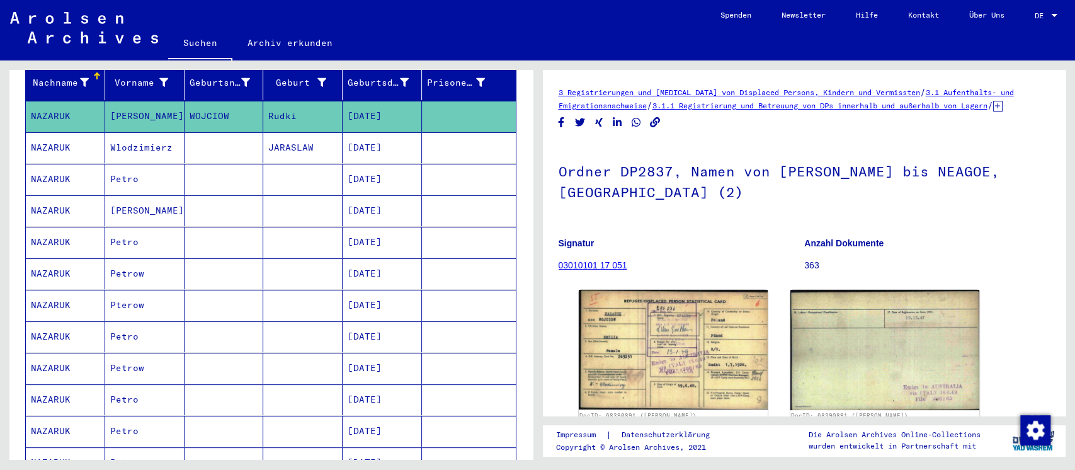
scroll to position [166, 0]
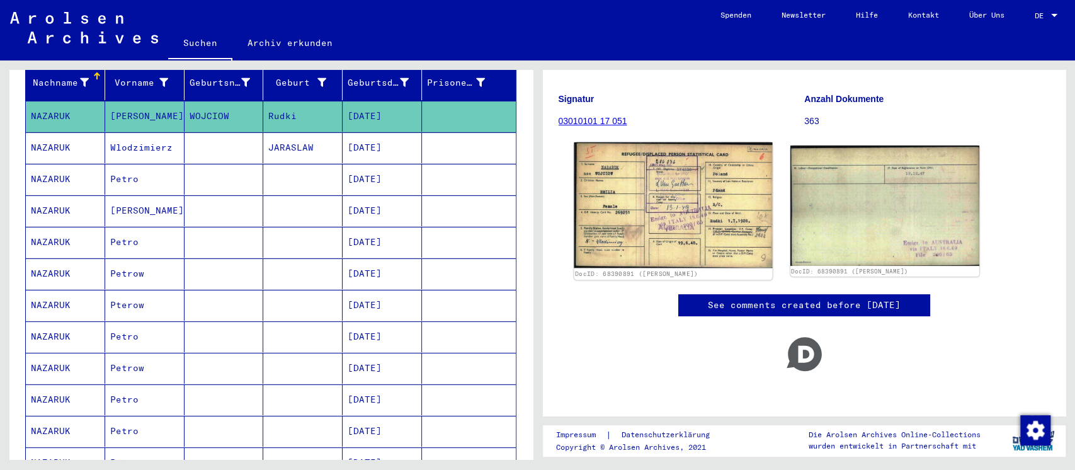
click at [721, 193] on img at bounding box center [673, 204] width 198 height 125
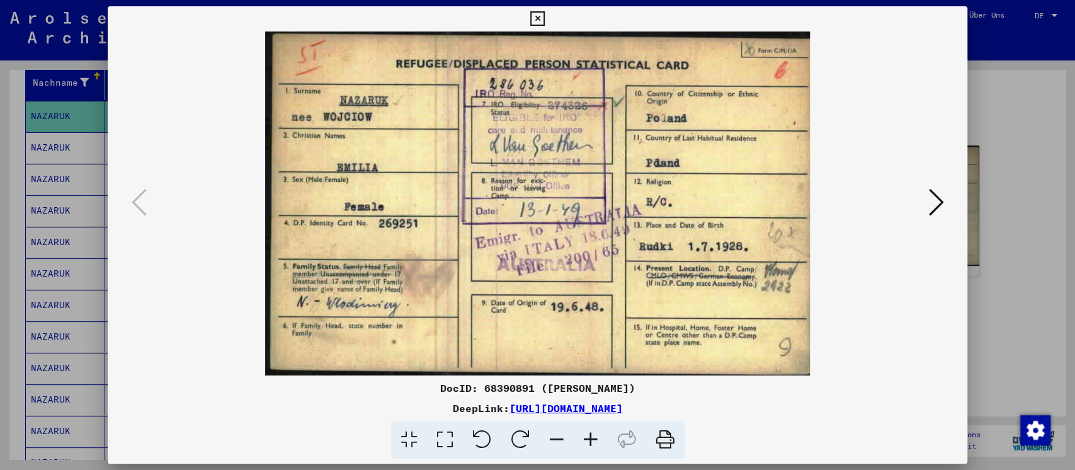
click at [1001, 257] on div at bounding box center [537, 235] width 1075 height 470
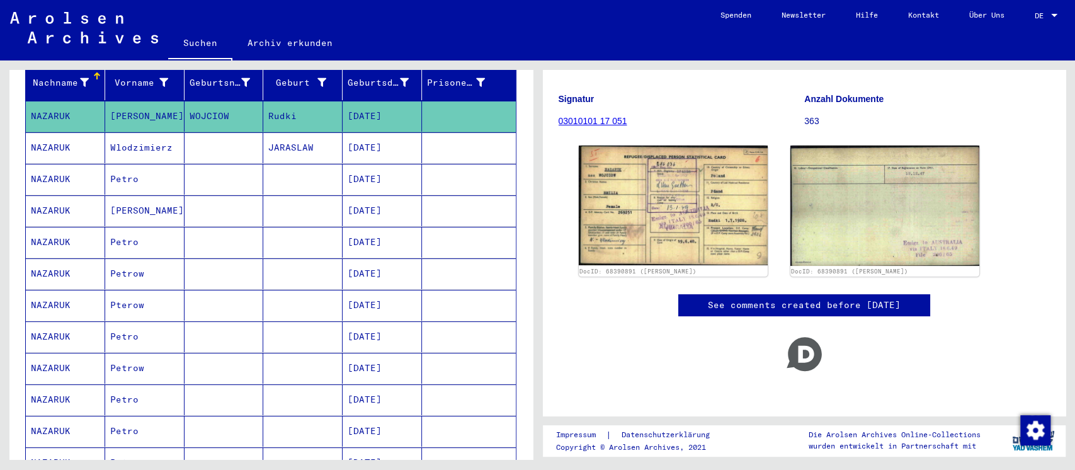
click at [223, 133] on mat-cell at bounding box center [223, 147] width 79 height 31
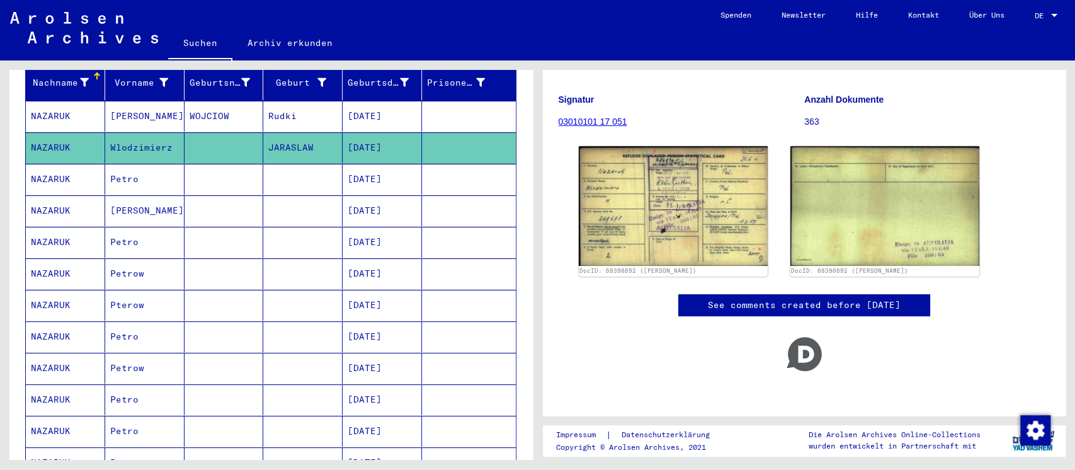
scroll to position [166, 0]
click at [714, 271] on div "3 Registrierungen und [MEDICAL_DATA] von Displaced Persons, Kindern und Vermiss…" at bounding box center [804, 171] width 492 height 458
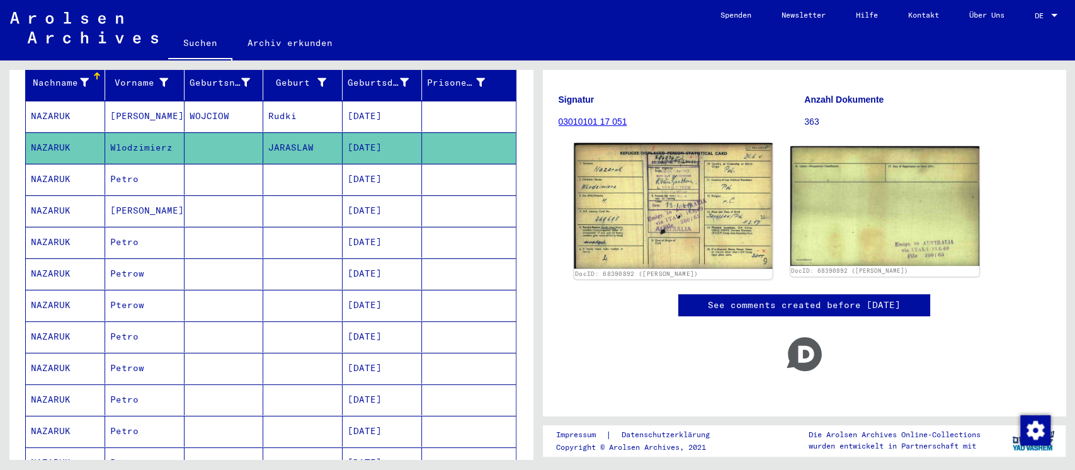
click at [715, 193] on img at bounding box center [673, 205] width 198 height 125
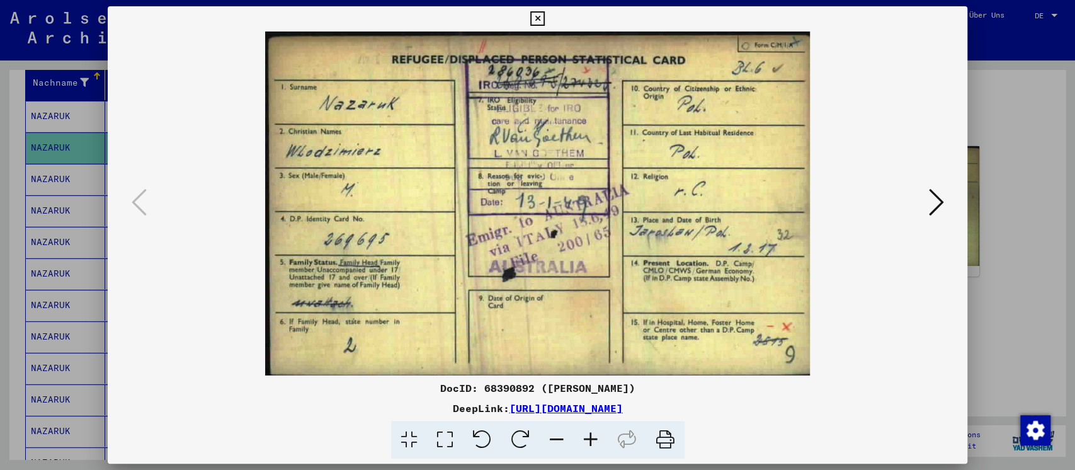
click at [1022, 249] on div at bounding box center [537, 235] width 1075 height 470
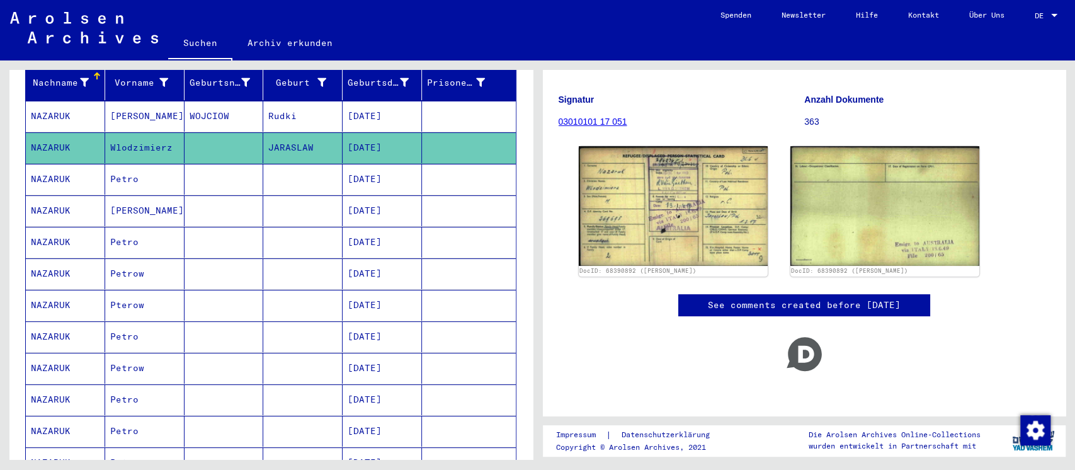
click at [289, 164] on mat-cell at bounding box center [302, 179] width 79 height 31
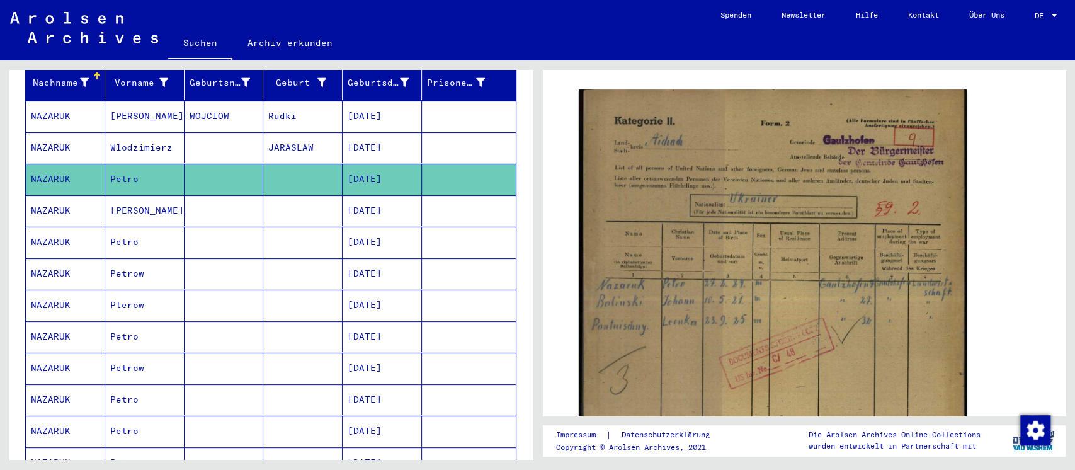
scroll to position [252, 0]
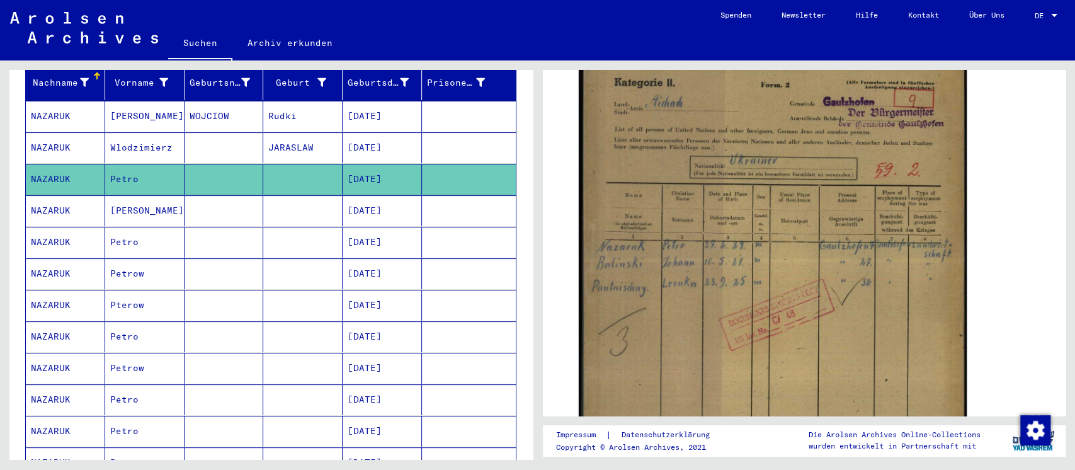
click at [297, 195] on mat-cell at bounding box center [302, 210] width 79 height 31
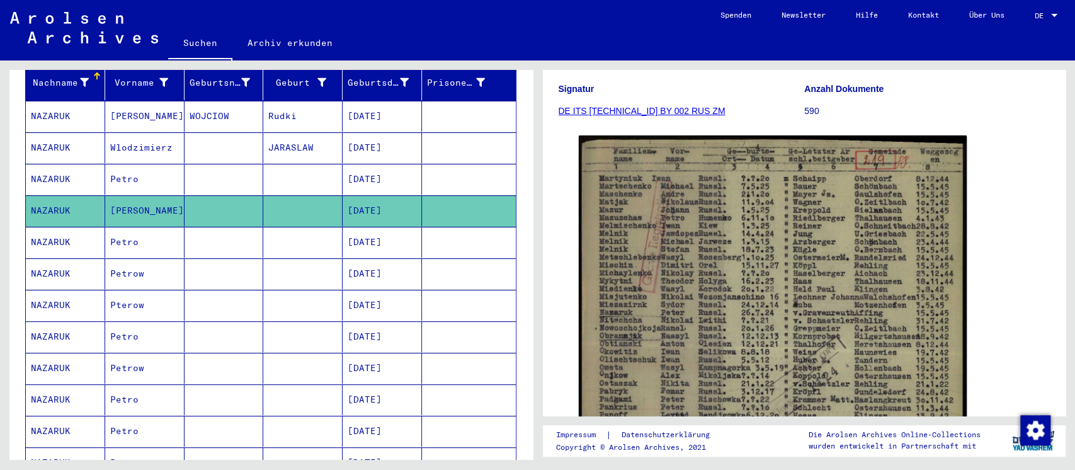
scroll to position [252, 0]
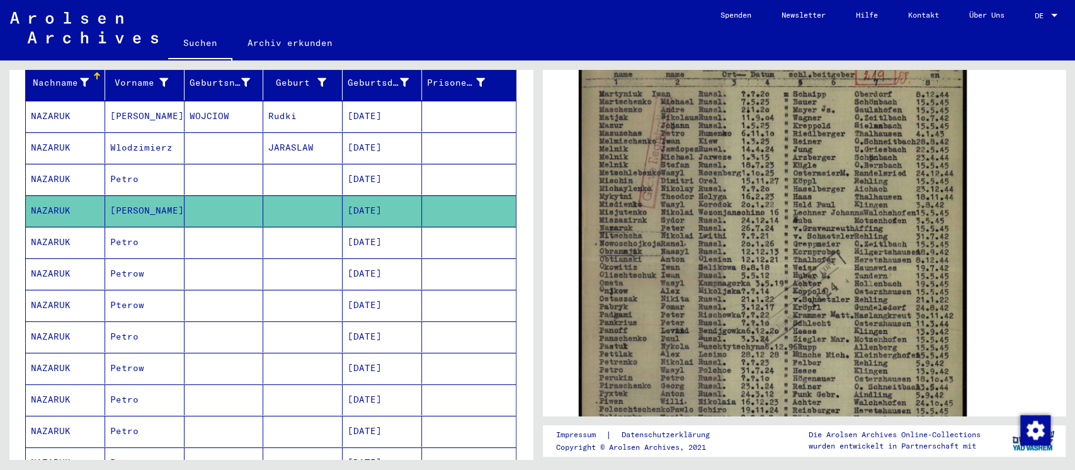
click at [263, 227] on mat-cell at bounding box center [302, 242] width 79 height 31
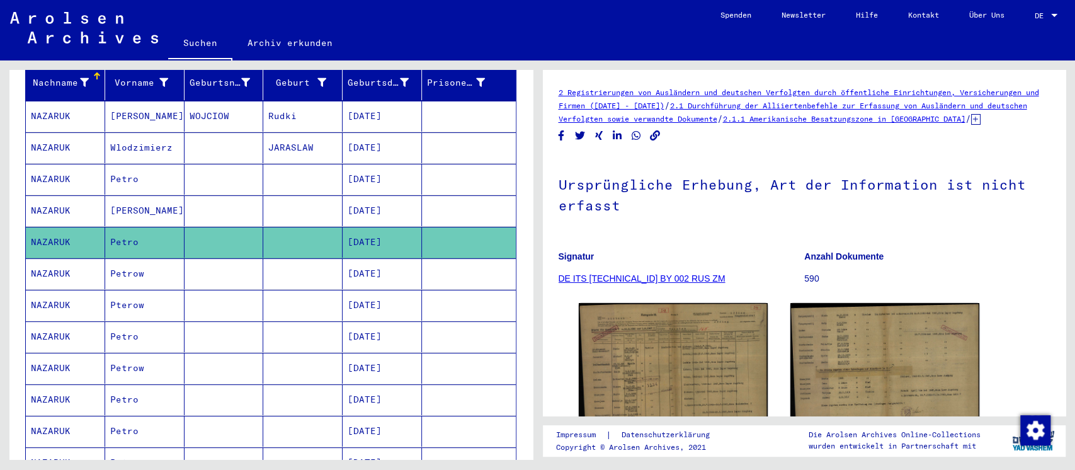
scroll to position [167, 0]
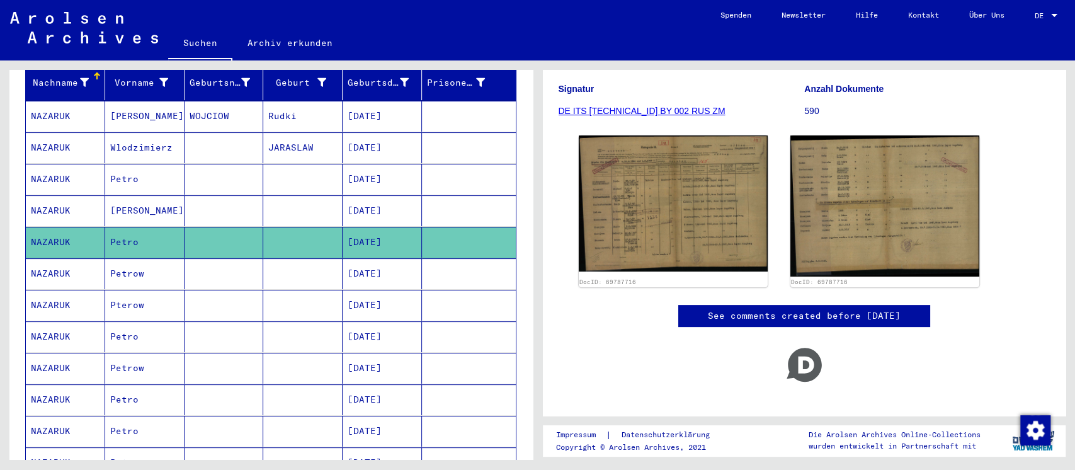
click at [690, 202] on img at bounding box center [673, 202] width 189 height 135
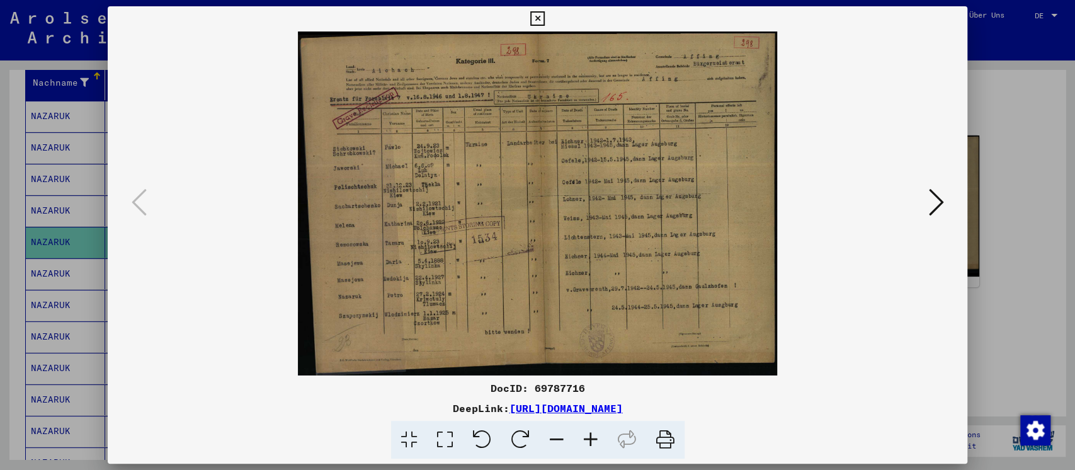
click at [988, 235] on div at bounding box center [537, 235] width 1075 height 470
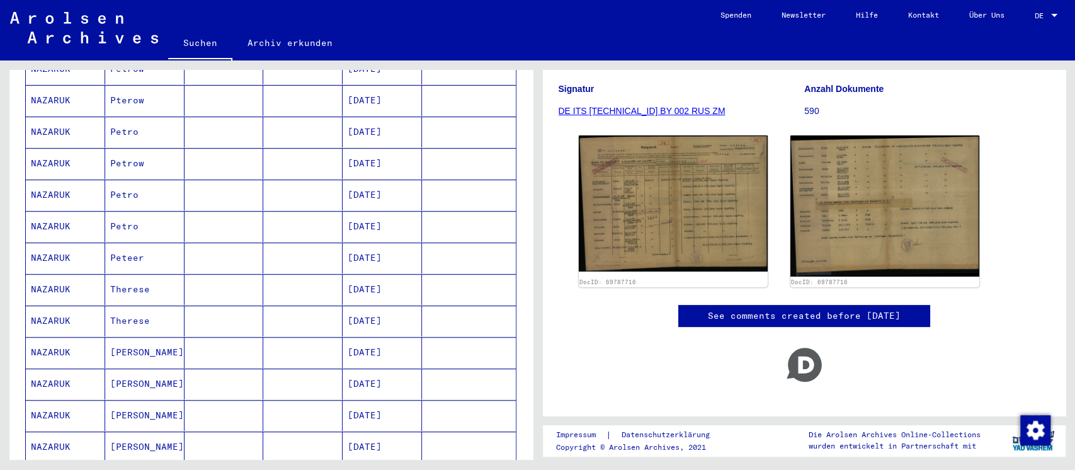
scroll to position [419, 0]
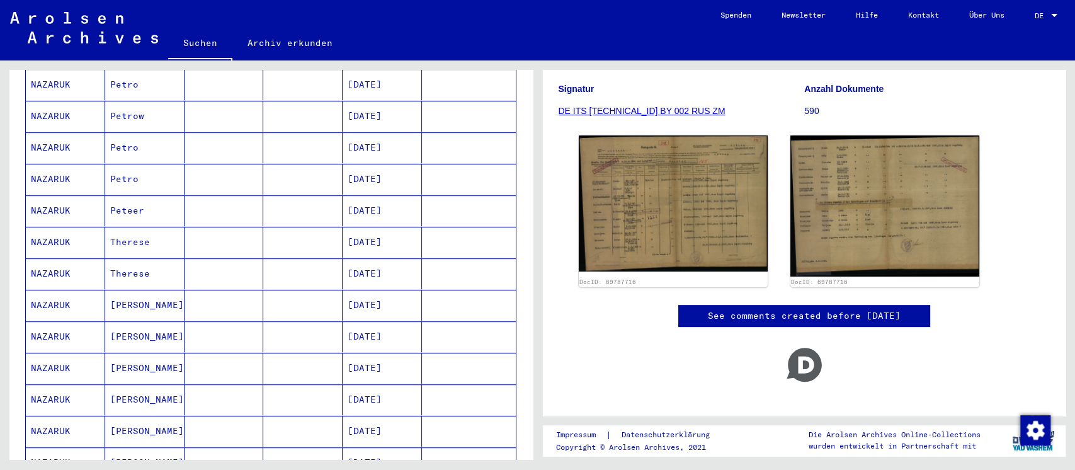
click at [290, 195] on mat-cell at bounding box center [302, 210] width 79 height 31
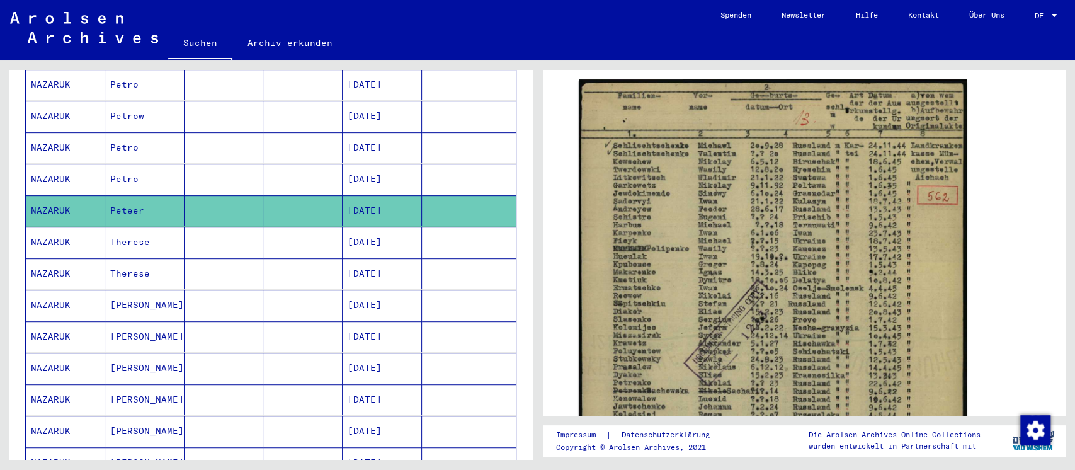
scroll to position [252, 0]
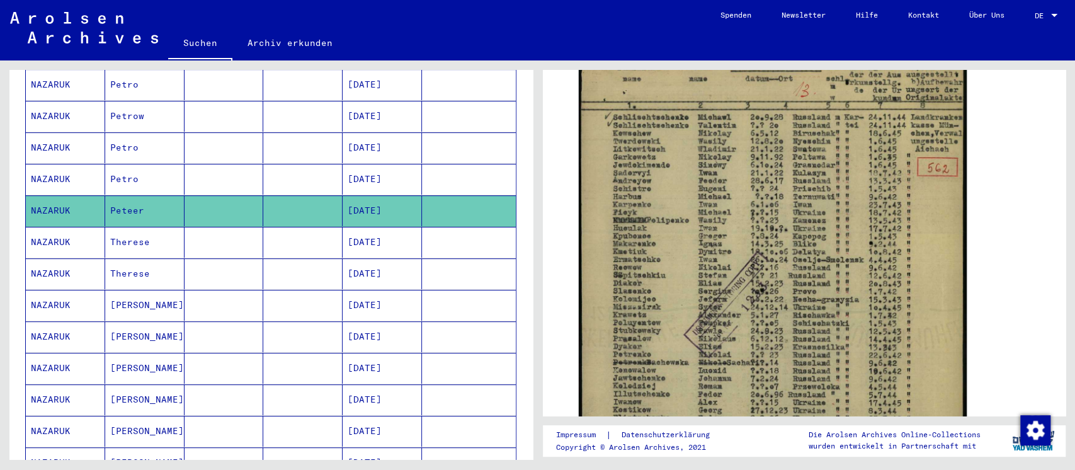
click at [221, 230] on mat-cell at bounding box center [223, 242] width 79 height 31
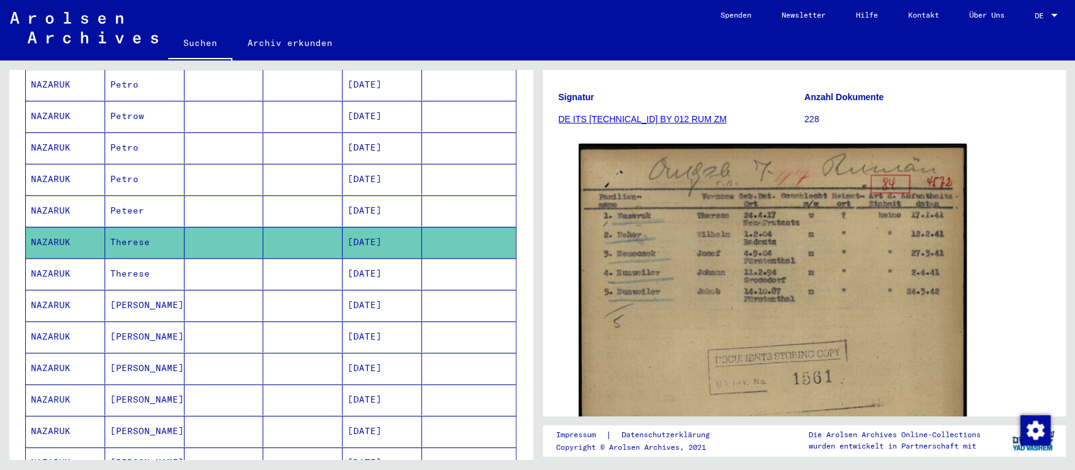
scroll to position [167, 0]
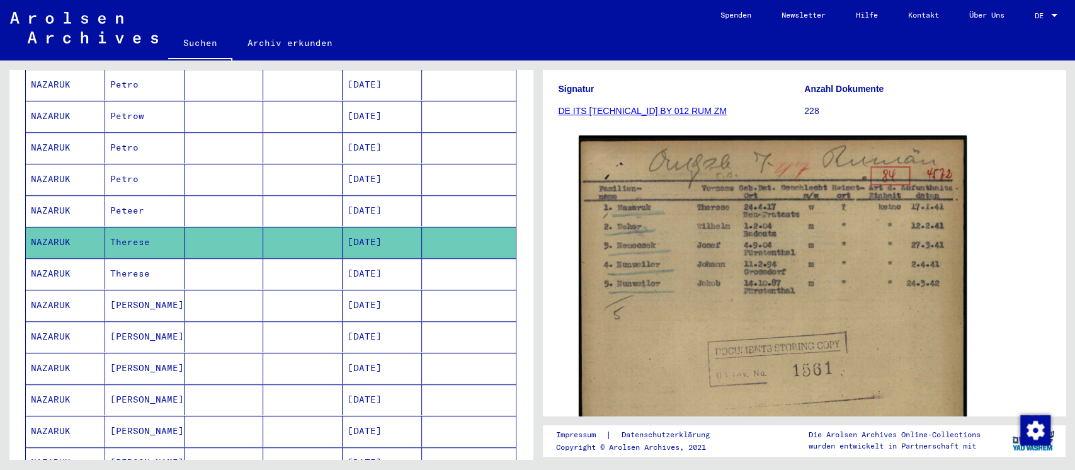
click at [282, 267] on mat-cell at bounding box center [302, 273] width 79 height 31
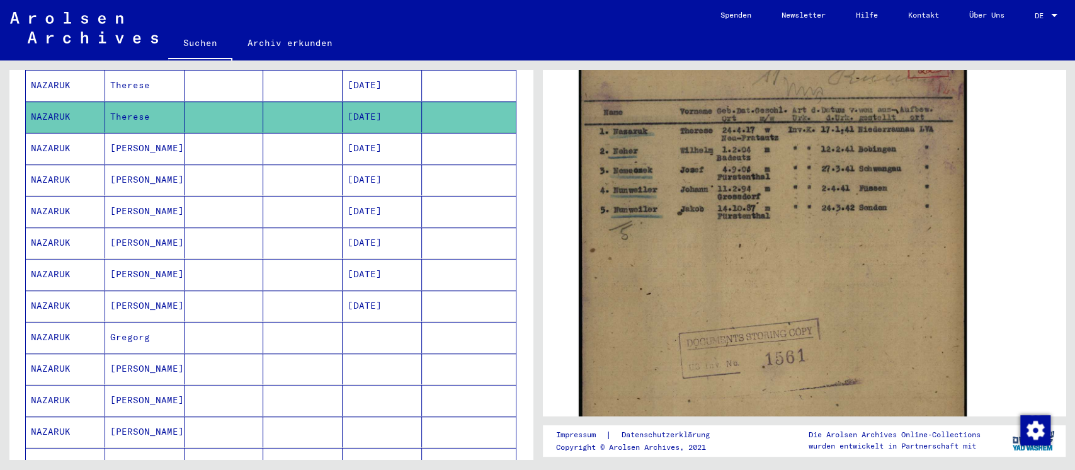
scroll to position [587, 0]
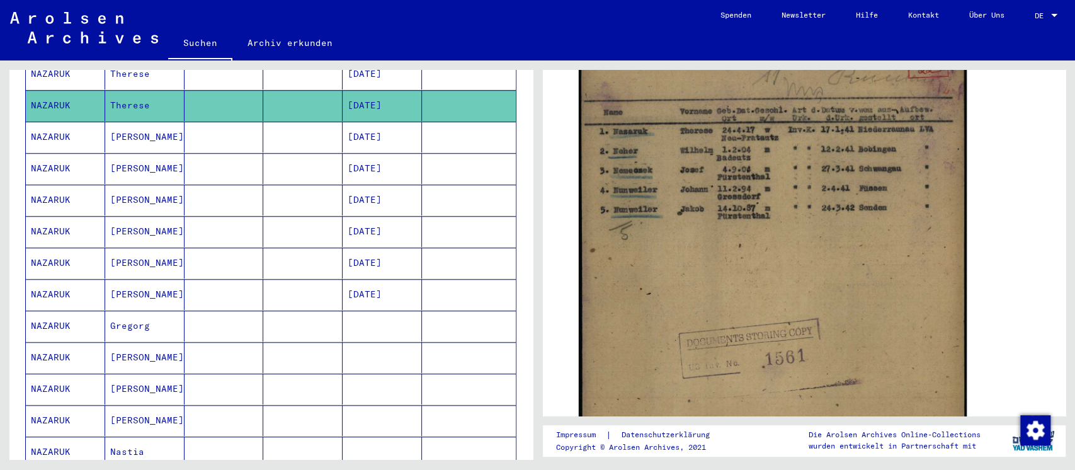
click at [272, 122] on mat-cell at bounding box center [302, 137] width 79 height 31
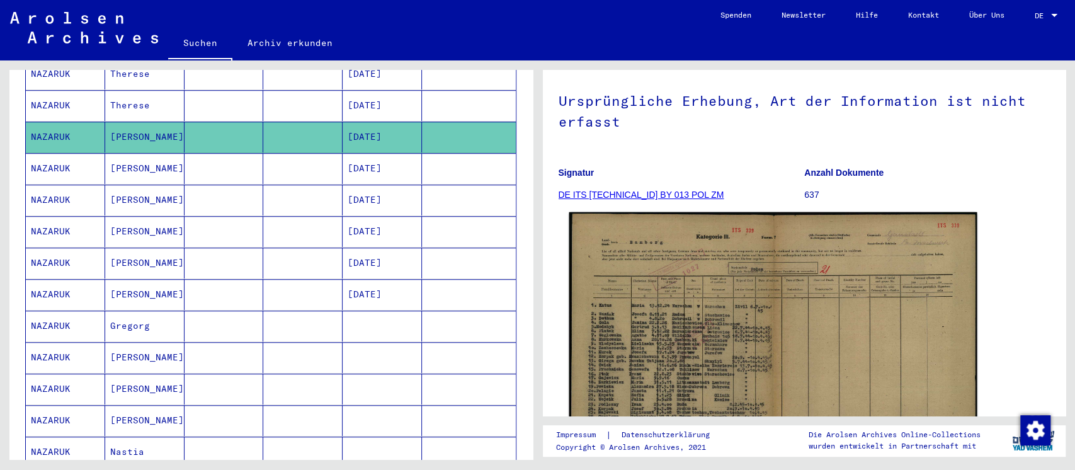
scroll to position [252, 0]
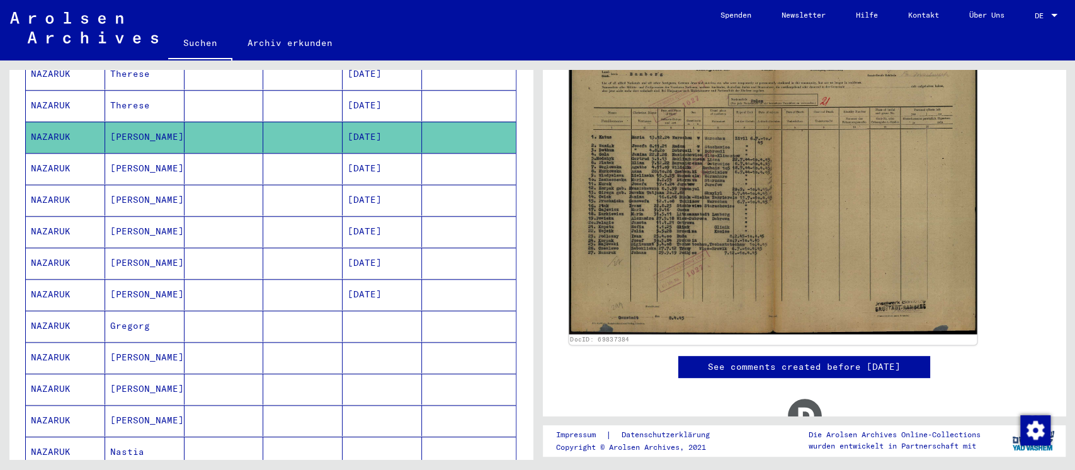
click at [614, 205] on img at bounding box center [772, 189] width 407 height 290
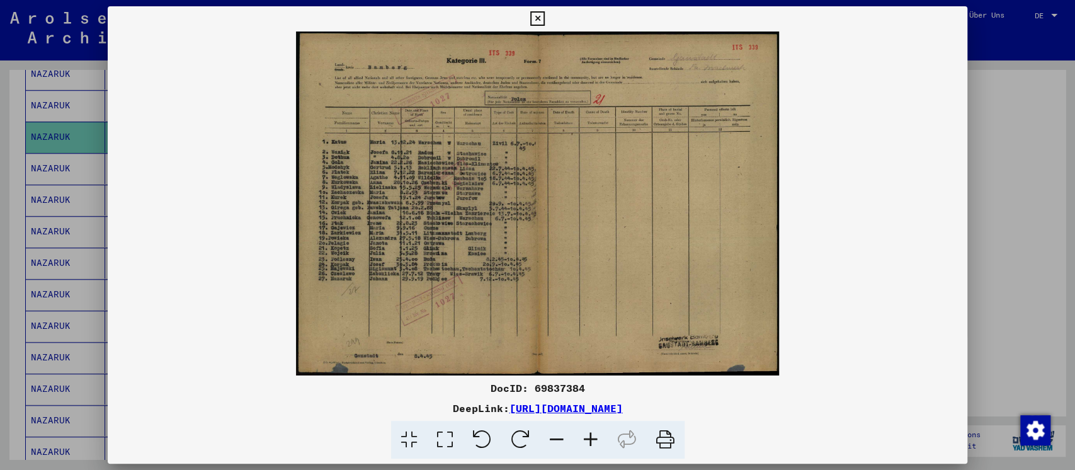
click at [443, 439] on icon at bounding box center [445, 440] width 36 height 38
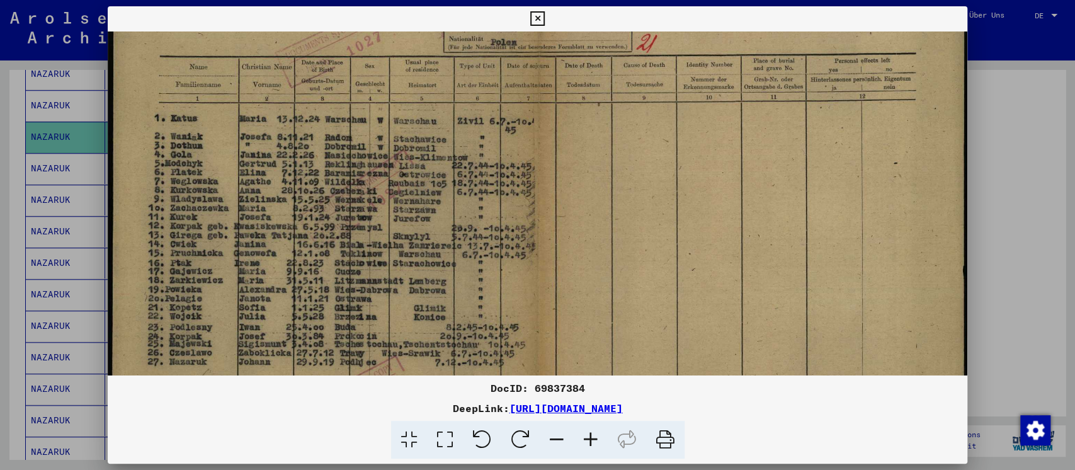
scroll to position [116, 0]
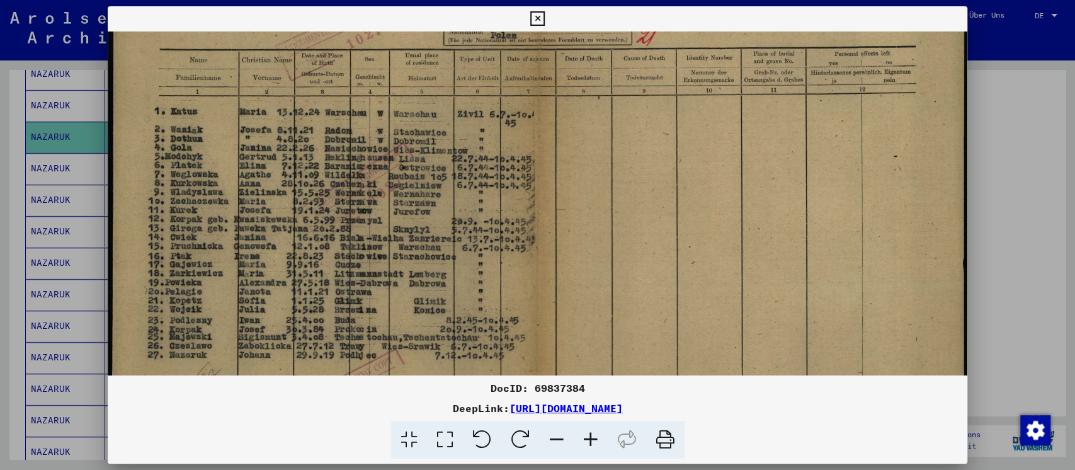
drag, startPoint x: 207, startPoint y: 266, endPoint x: 227, endPoint y: 151, distance: 117.0
click at [227, 151] on img at bounding box center [538, 221] width 860 height 612
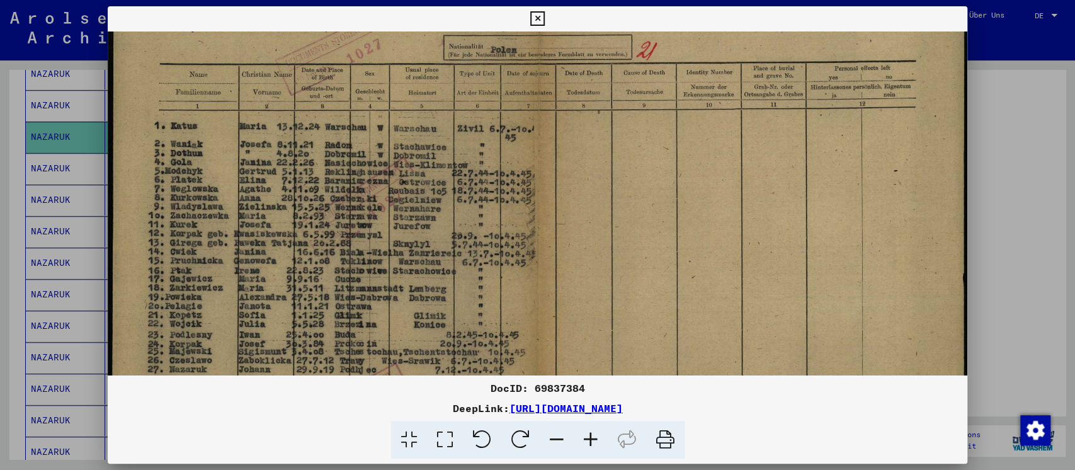
scroll to position [103, 0]
drag, startPoint x: 492, startPoint y: 86, endPoint x: 451, endPoint y: 102, distance: 43.8
click at [451, 102] on img at bounding box center [538, 234] width 860 height 612
click at [990, 155] on div at bounding box center [537, 235] width 1075 height 470
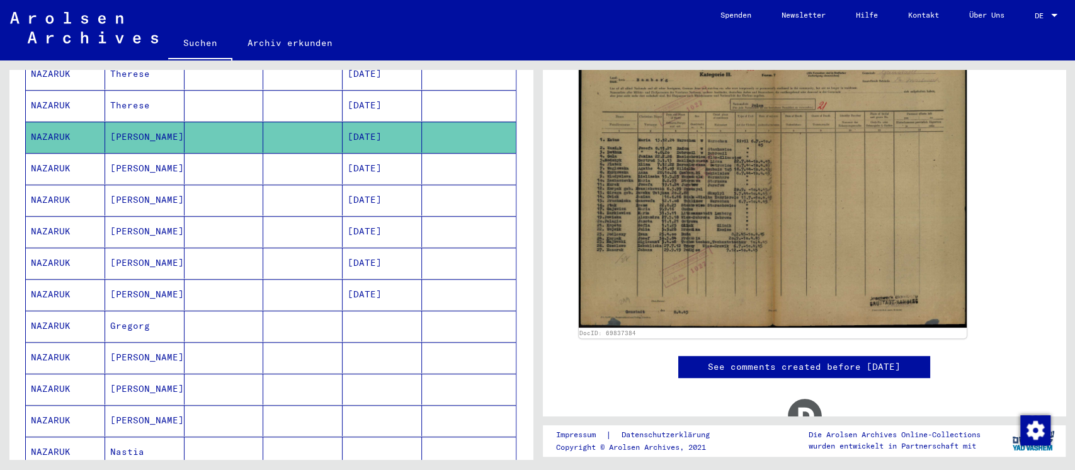
click at [352, 153] on mat-cell "[DATE]" at bounding box center [381, 168] width 79 height 31
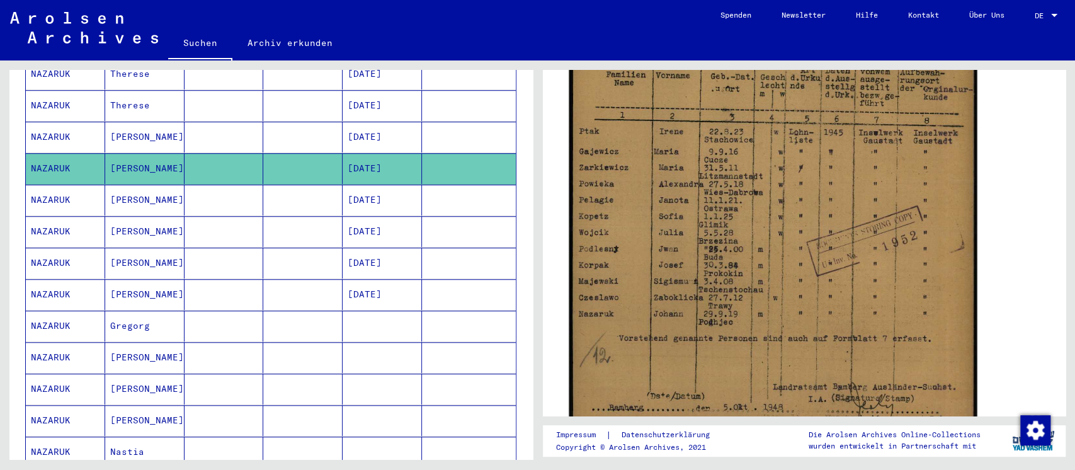
scroll to position [419, 0]
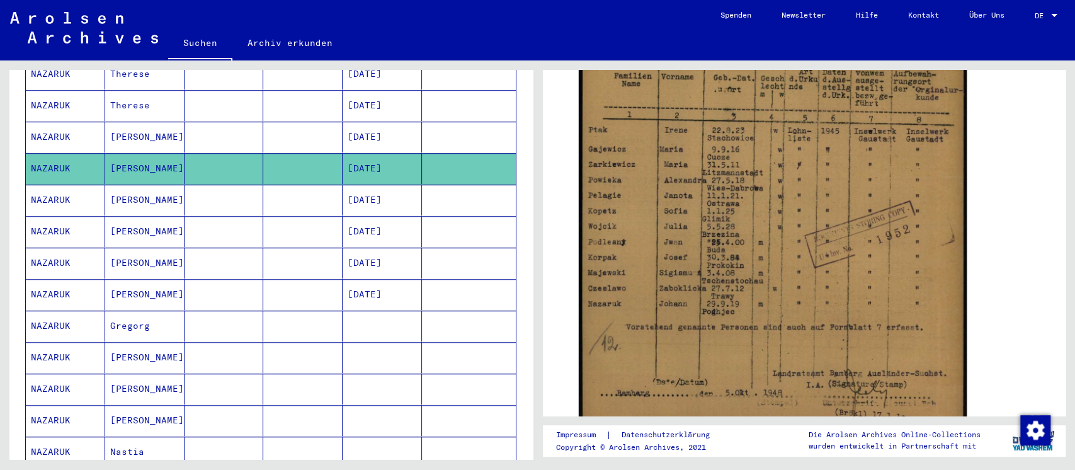
click at [995, 200] on div "DocID: 69837665" at bounding box center [804, 165] width 461 height 574
click at [281, 184] on mat-cell at bounding box center [302, 199] width 79 height 31
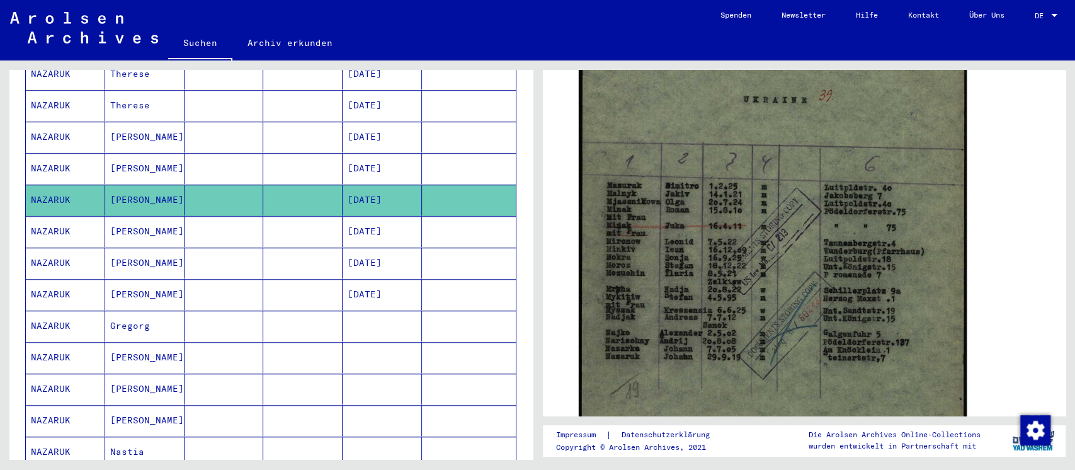
scroll to position [419, 0]
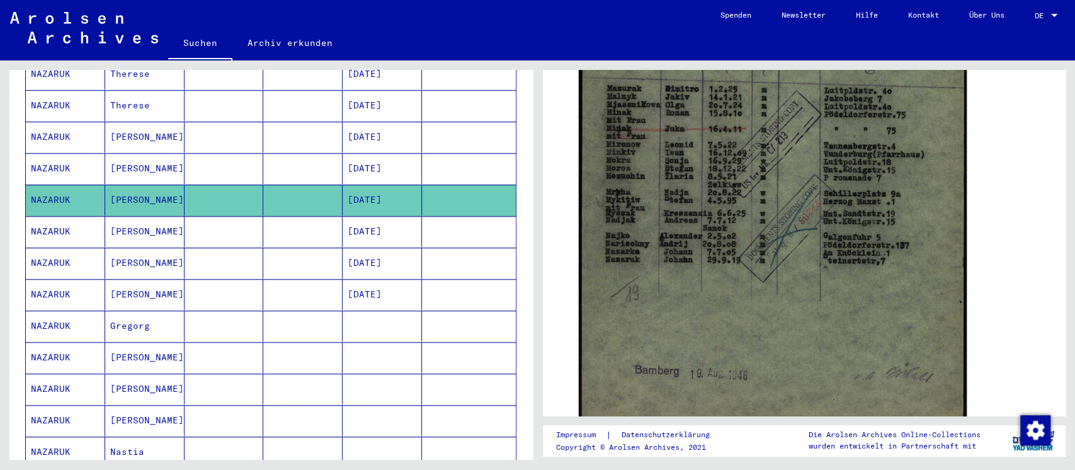
click at [292, 223] on mat-cell at bounding box center [302, 231] width 79 height 31
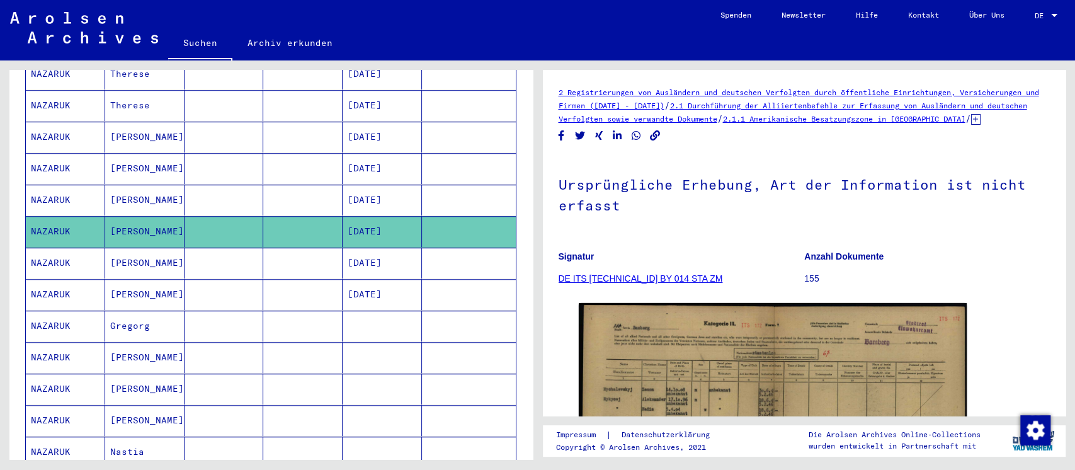
scroll to position [252, 0]
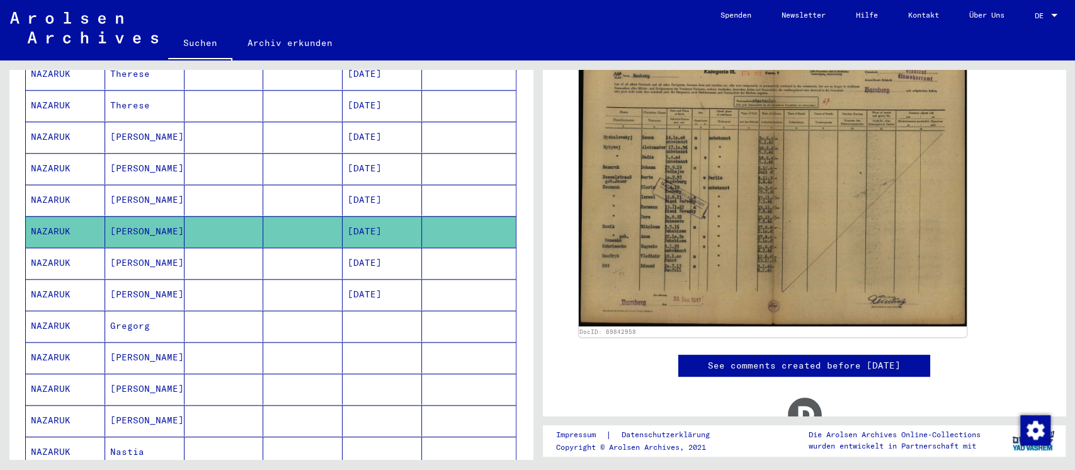
click at [733, 179] on img at bounding box center [773, 188] width 388 height 275
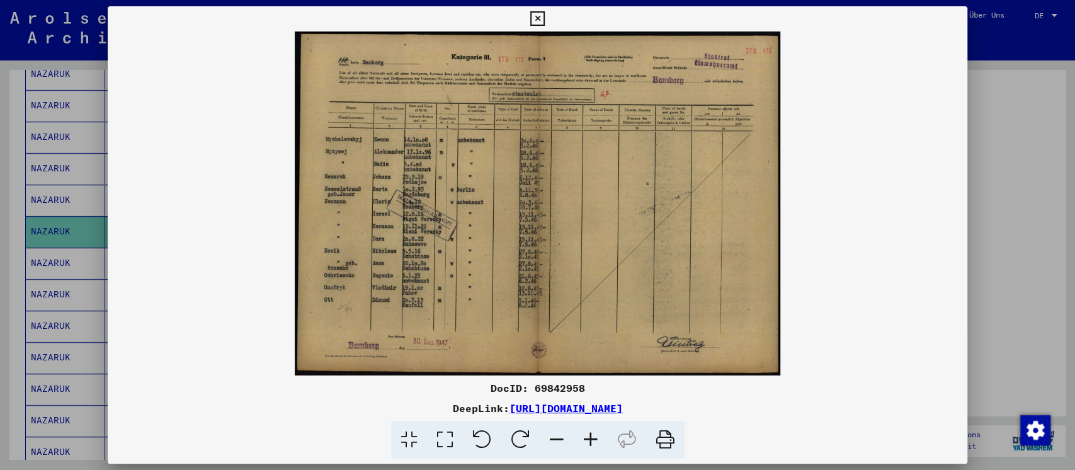
click at [813, 239] on img at bounding box center [538, 203] width 860 height 344
click at [977, 210] on div at bounding box center [537, 235] width 1075 height 470
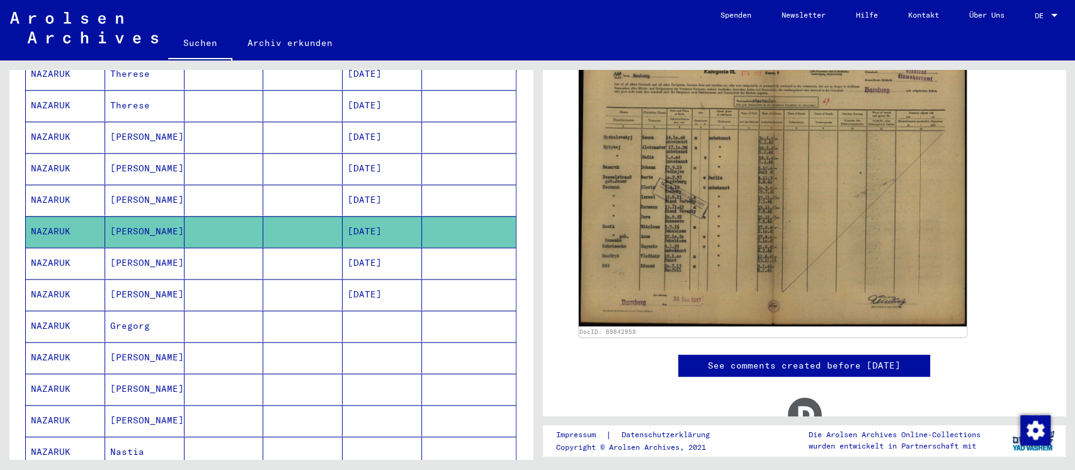
click at [231, 247] on mat-cell at bounding box center [223, 262] width 79 height 31
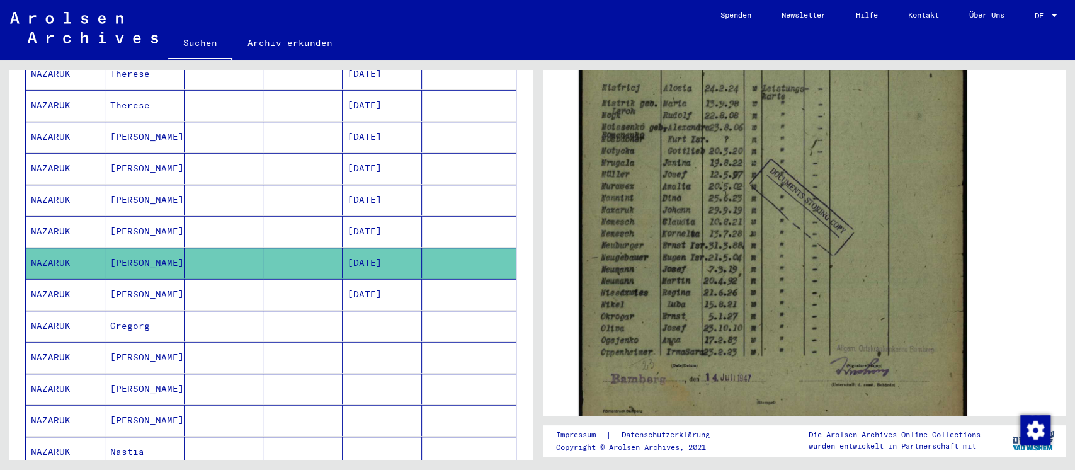
scroll to position [419, 0]
click at [207, 280] on mat-cell at bounding box center [223, 294] width 79 height 31
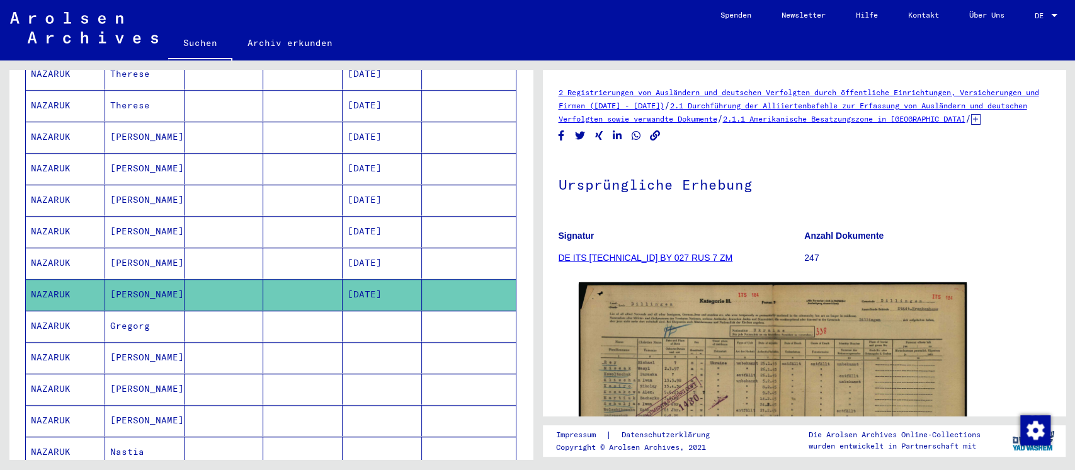
scroll to position [252, 0]
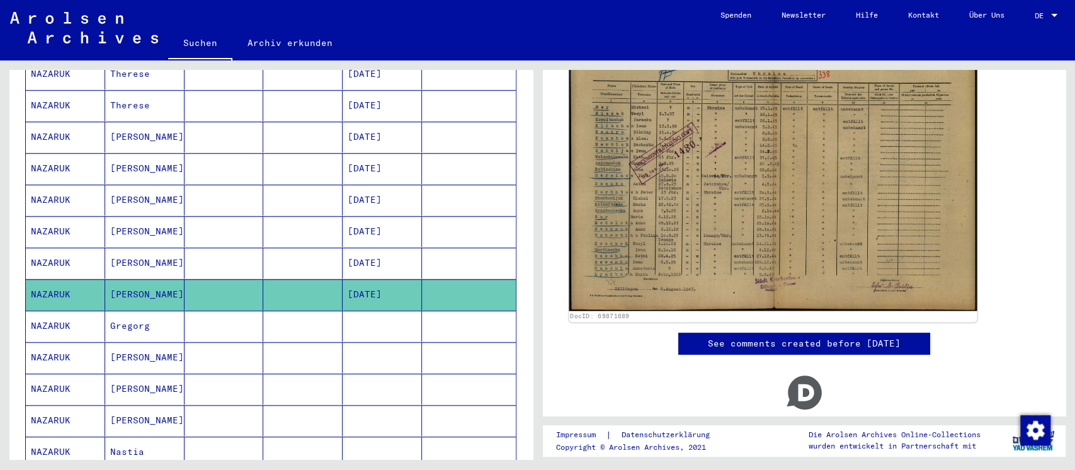
click at [645, 180] on img at bounding box center [772, 167] width 407 height 288
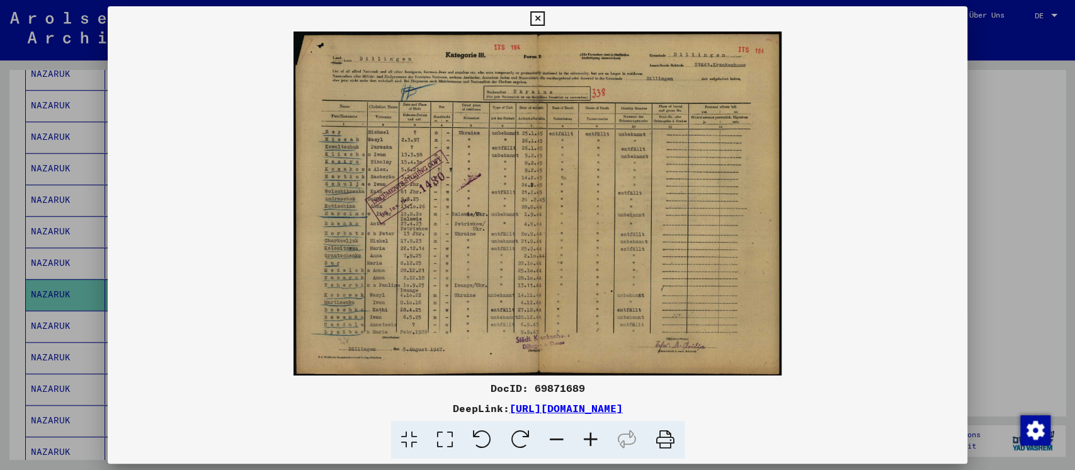
click at [997, 220] on div at bounding box center [537, 235] width 1075 height 470
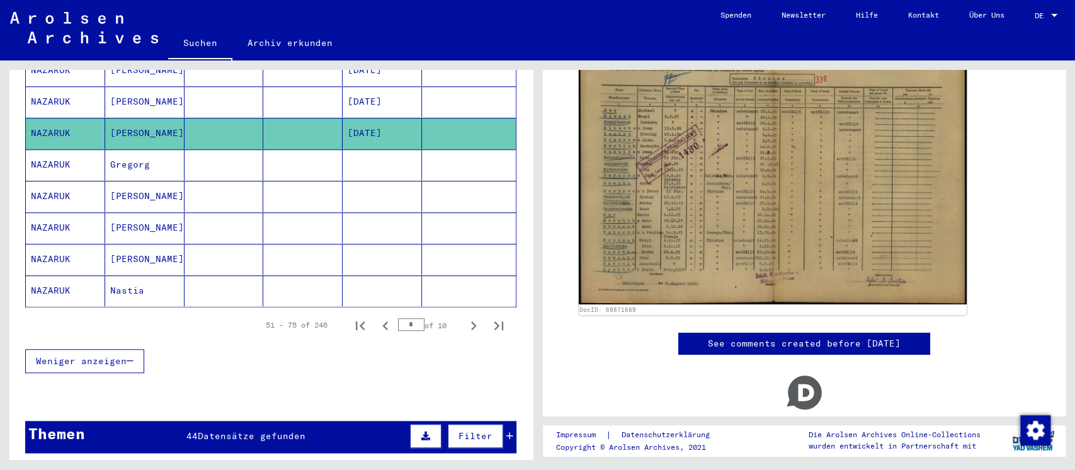
scroll to position [755, 0]
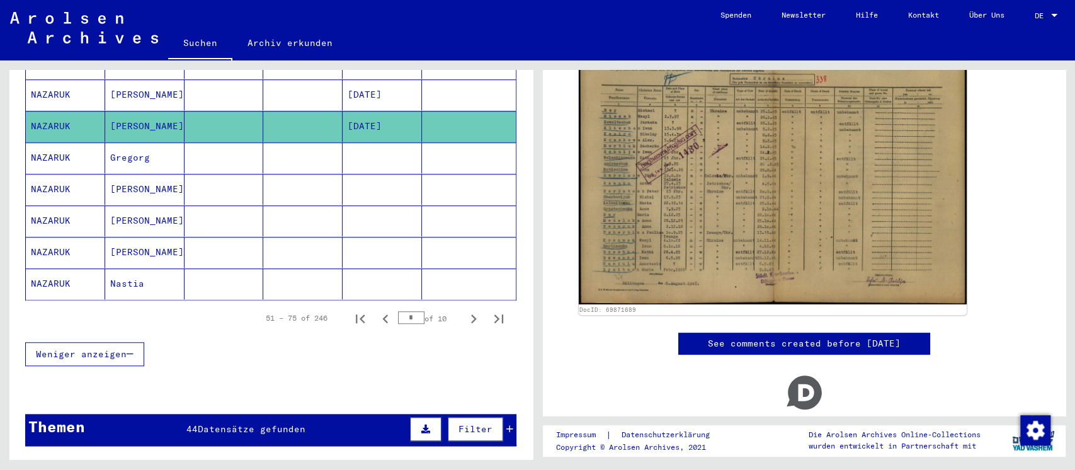
click at [225, 149] on mat-cell at bounding box center [223, 157] width 79 height 31
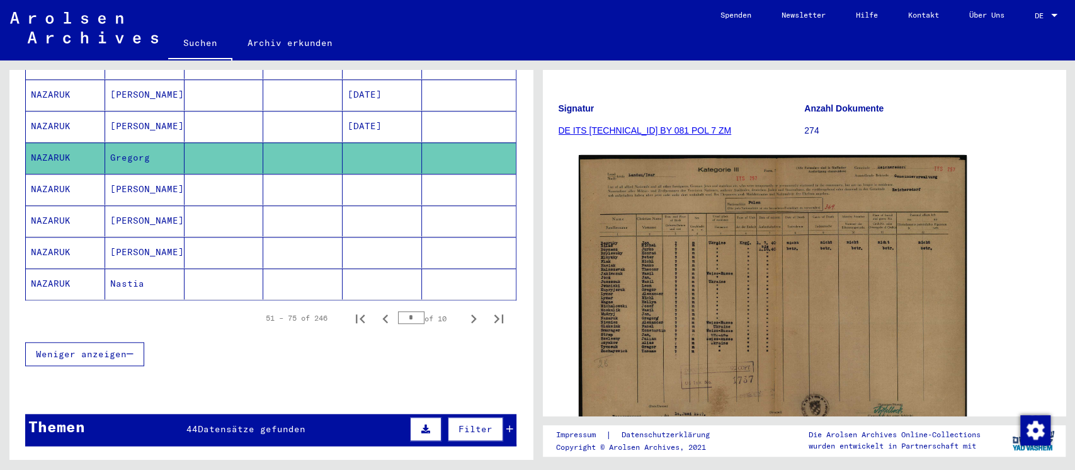
scroll to position [167, 0]
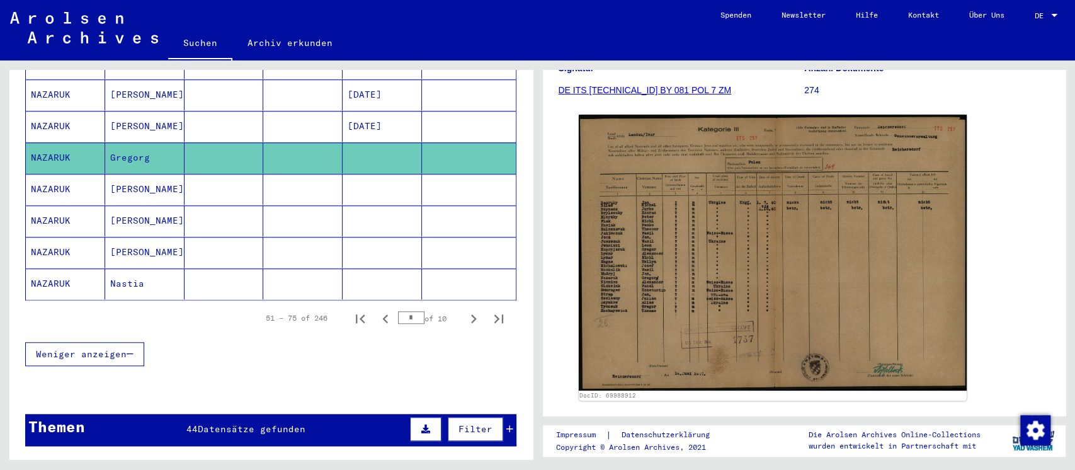
click at [282, 174] on mat-cell at bounding box center [302, 189] width 79 height 31
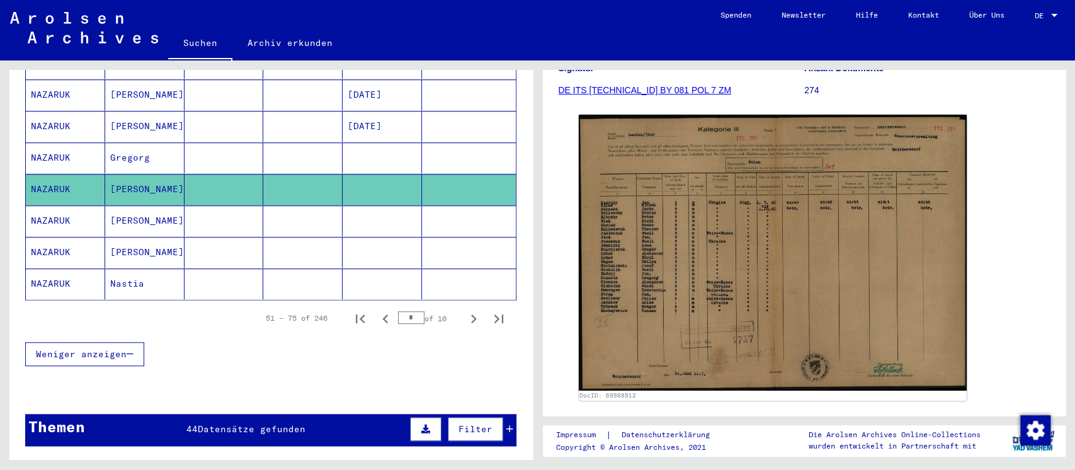
click at [324, 205] on mat-cell at bounding box center [302, 220] width 79 height 31
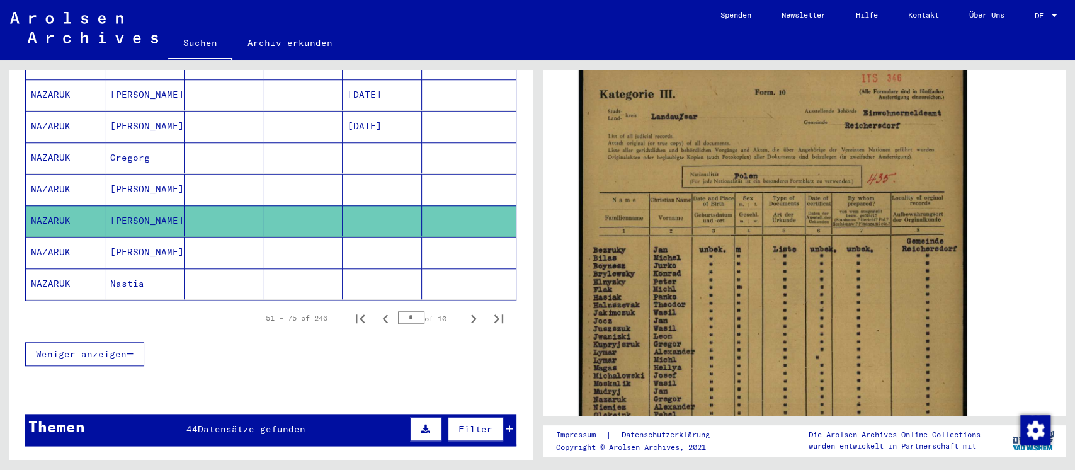
scroll to position [419, 0]
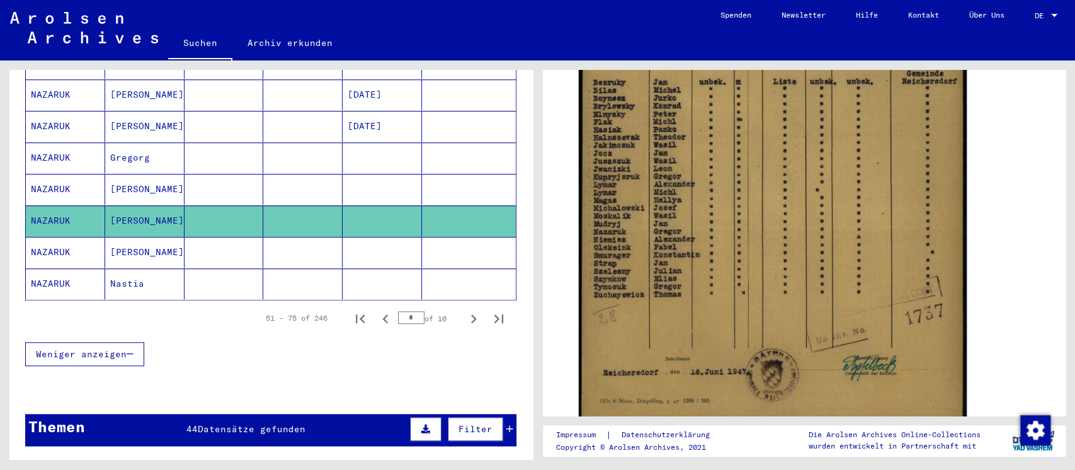
click at [285, 249] on mat-cell at bounding box center [302, 252] width 79 height 31
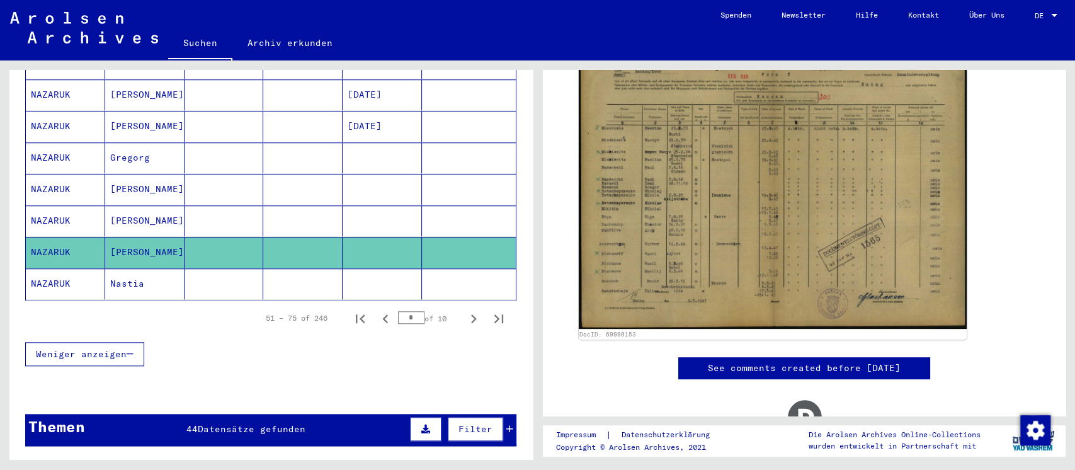
scroll to position [252, 0]
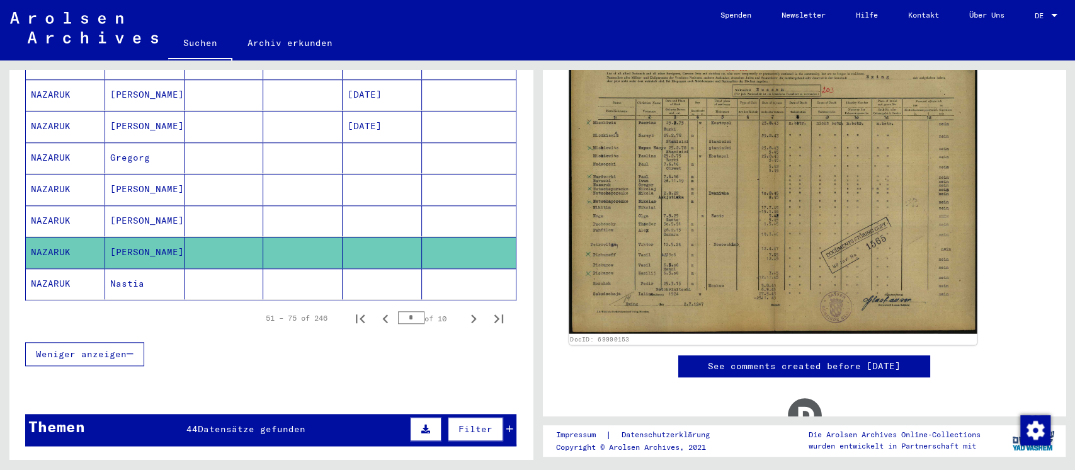
click at [676, 231] on img at bounding box center [772, 189] width 407 height 290
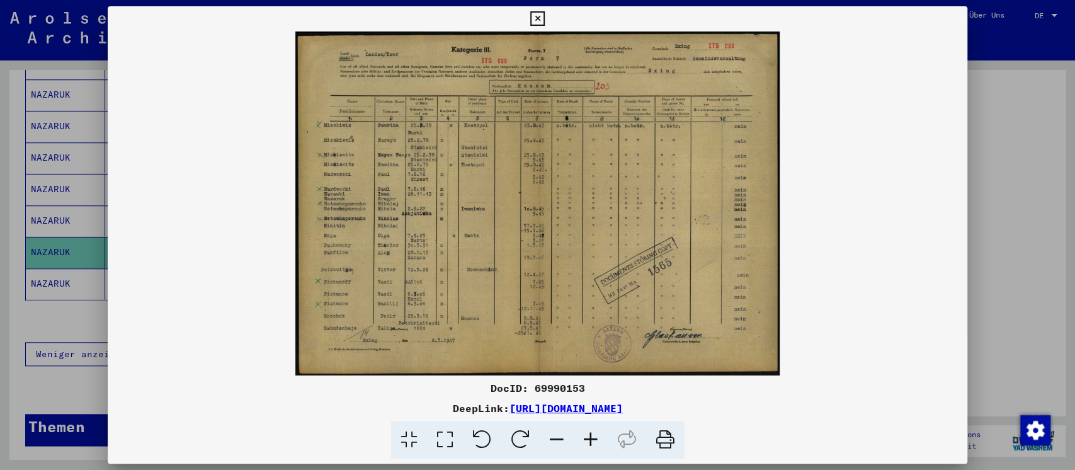
click at [993, 199] on div at bounding box center [537, 235] width 1075 height 470
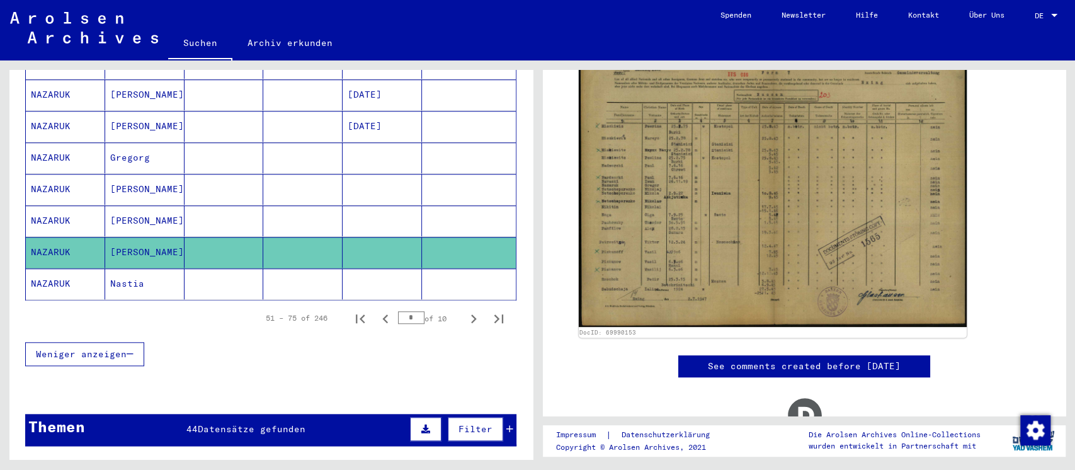
click at [200, 268] on mat-cell at bounding box center [223, 283] width 79 height 31
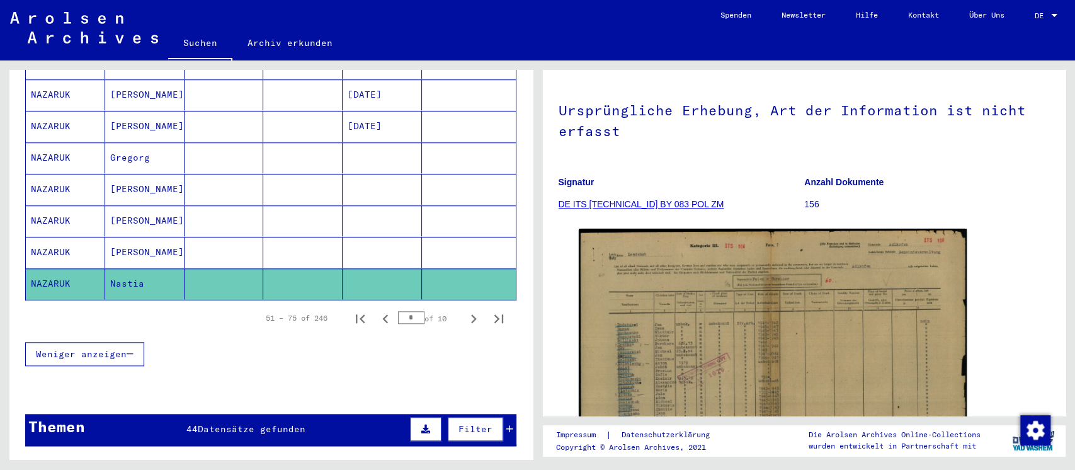
scroll to position [252, 0]
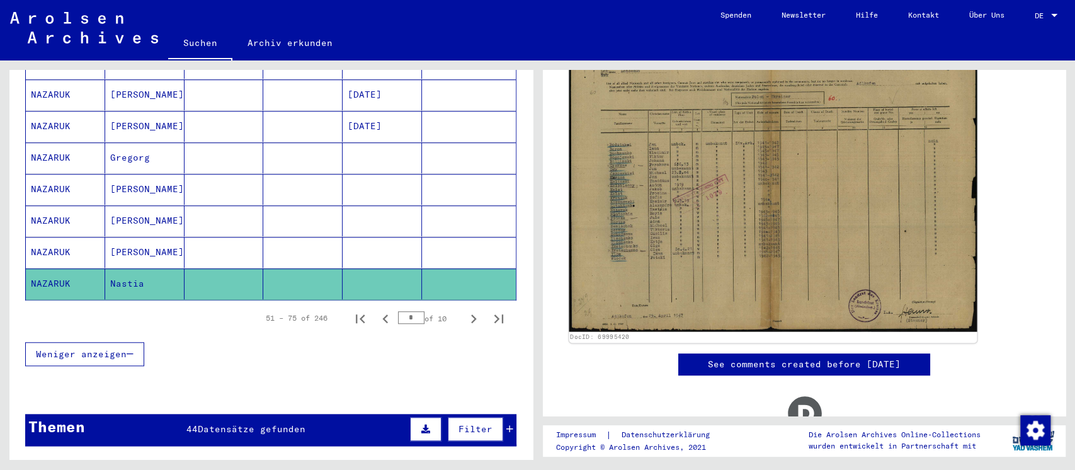
click at [625, 231] on img at bounding box center [772, 188] width 407 height 288
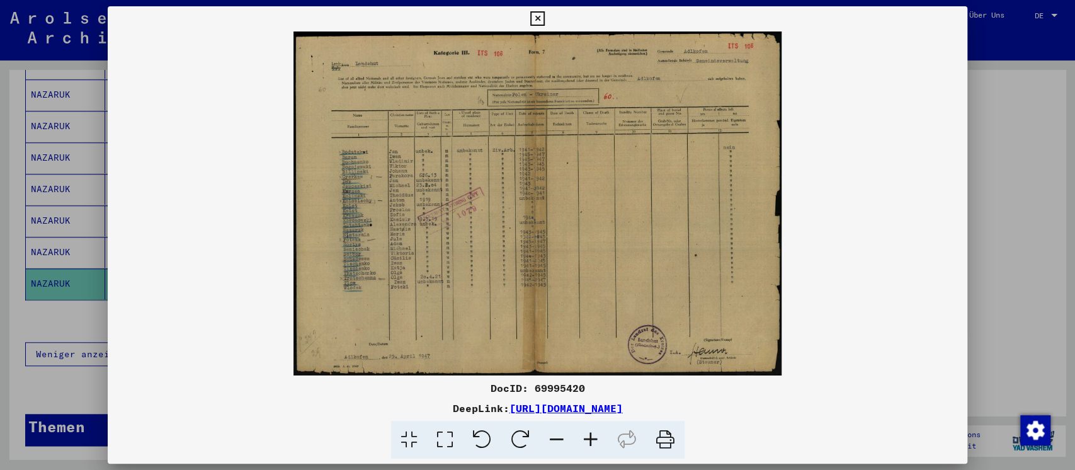
click at [439, 446] on icon at bounding box center [445, 440] width 36 height 38
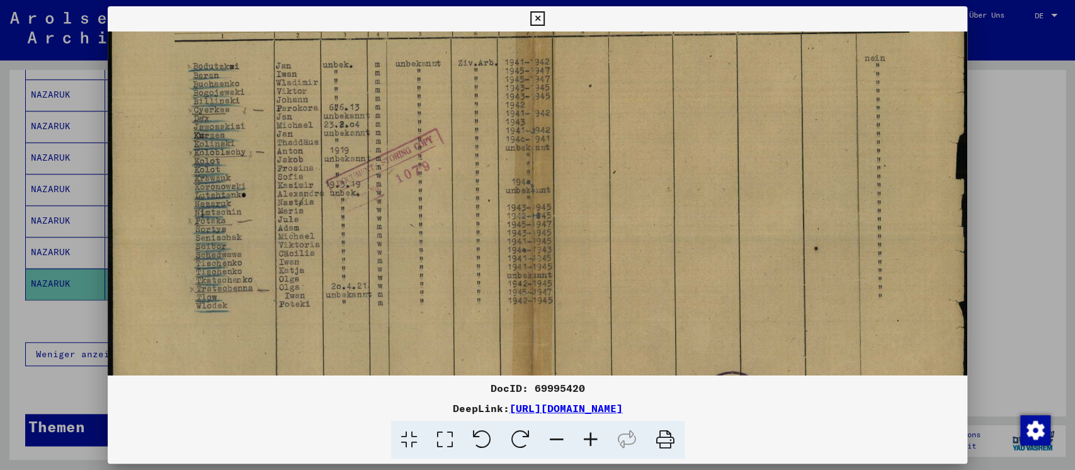
scroll to position [217, 0]
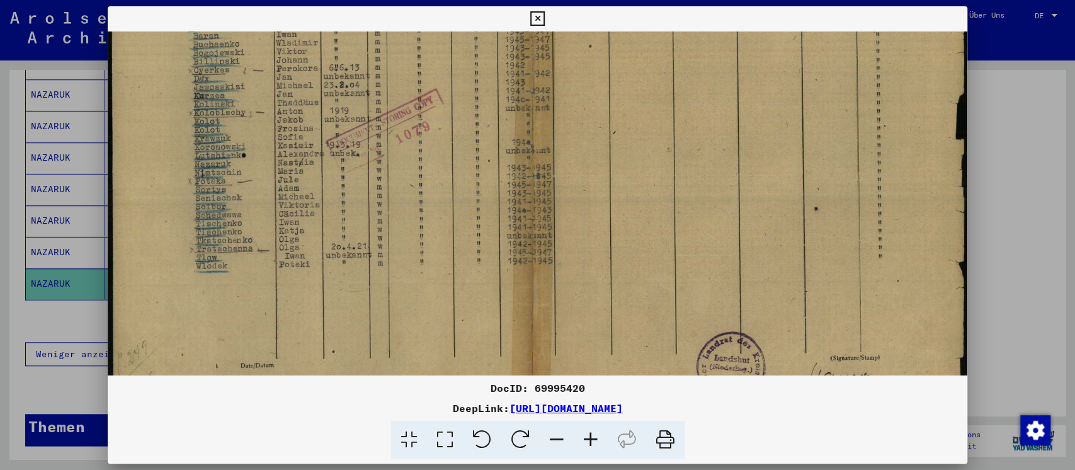
drag, startPoint x: 198, startPoint y: 300, endPoint x: 210, endPoint y: 83, distance: 217.5
click at [210, 83] on img at bounding box center [538, 117] width 860 height 606
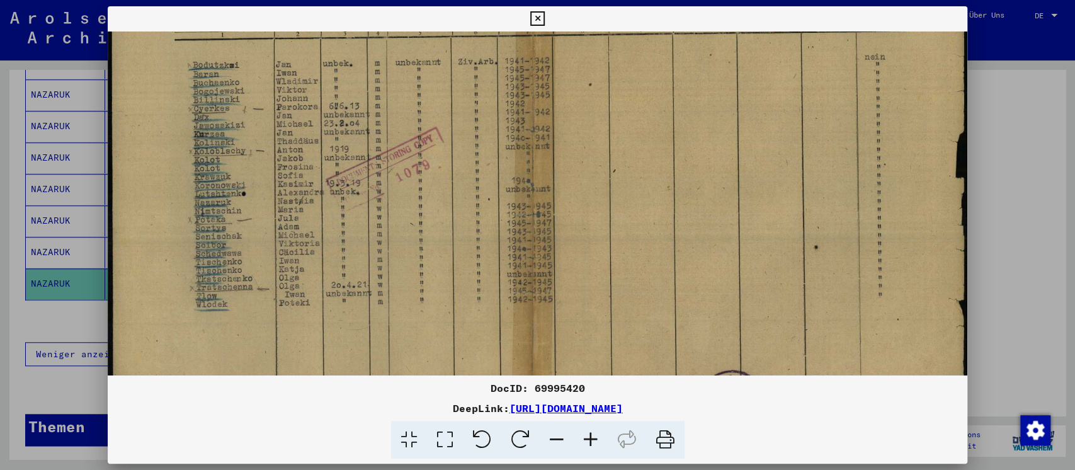
scroll to position [174, 0]
drag, startPoint x: 218, startPoint y: 156, endPoint x: 217, endPoint y: 201, distance: 45.3
click at [217, 201] on img at bounding box center [538, 161] width 860 height 606
click at [996, 229] on div at bounding box center [537, 235] width 1075 height 470
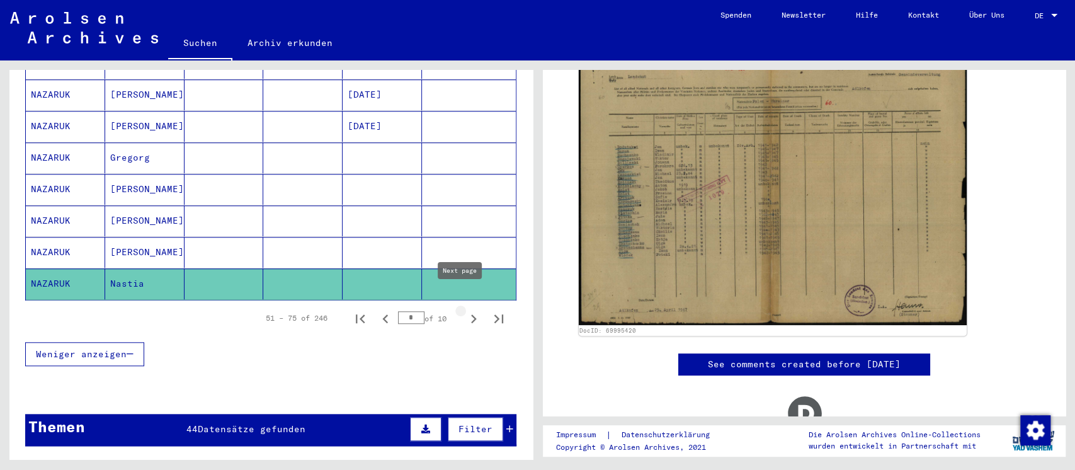
click at [465, 310] on icon "Next page" at bounding box center [474, 319] width 18 height 18
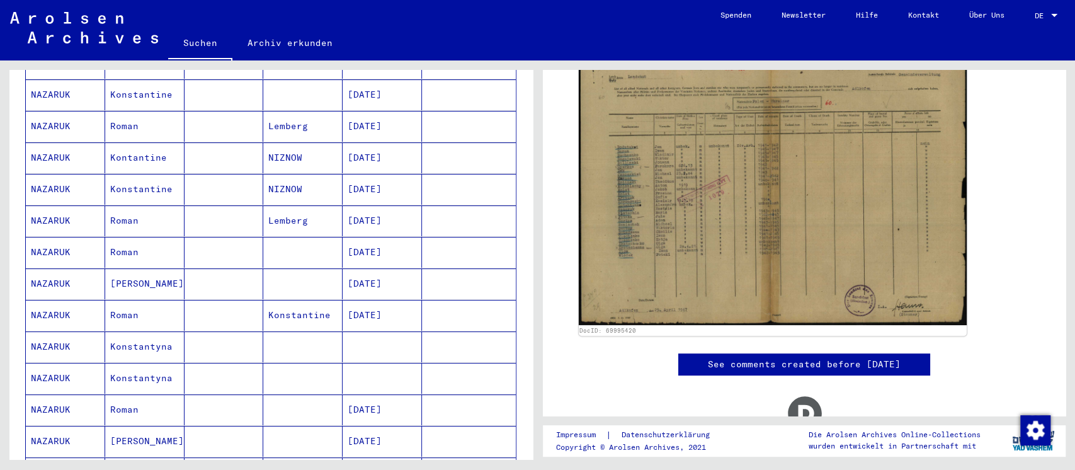
scroll to position [167, 0]
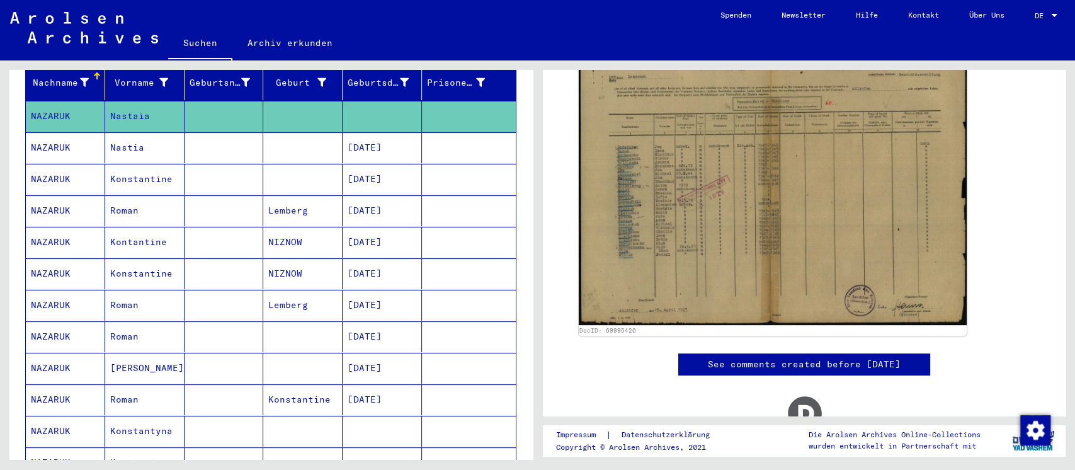
click at [288, 132] on mat-cell at bounding box center [302, 147] width 79 height 31
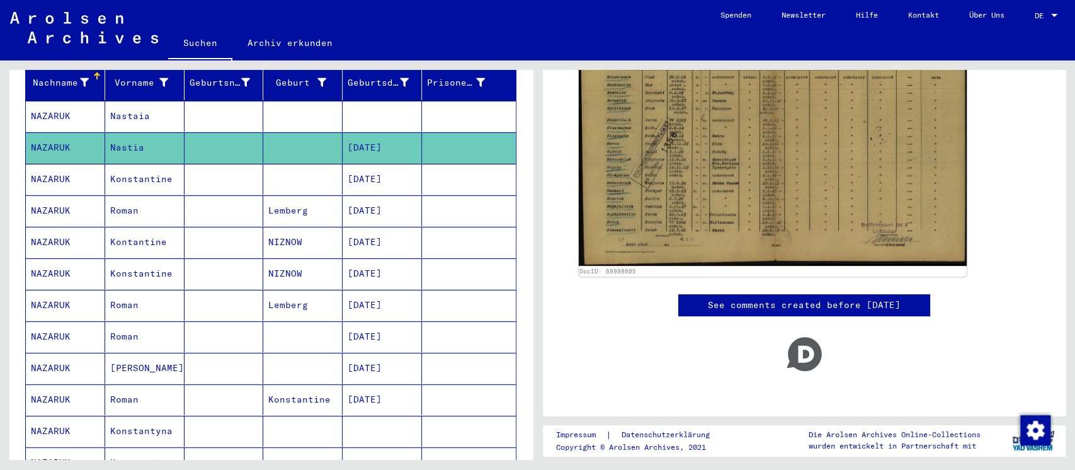
scroll to position [310, 0]
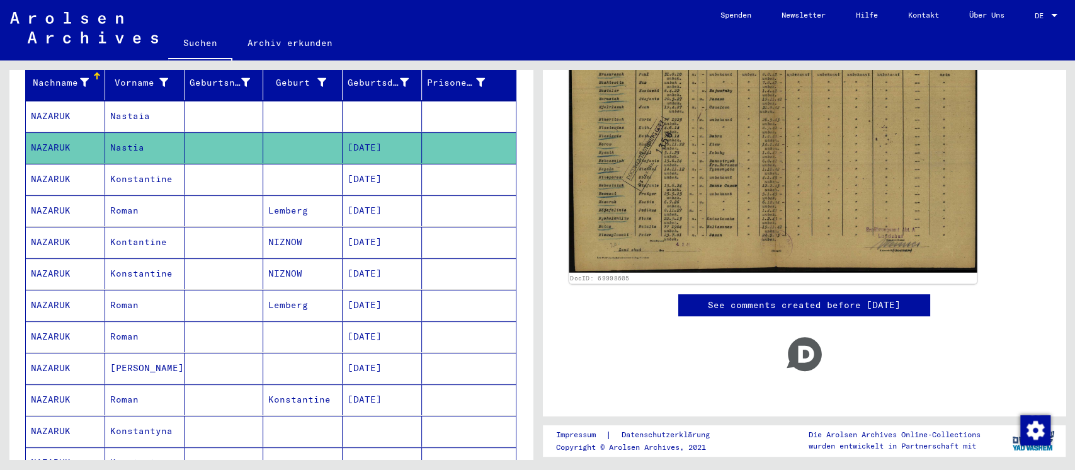
click at [614, 108] on img at bounding box center [772, 127] width 407 height 291
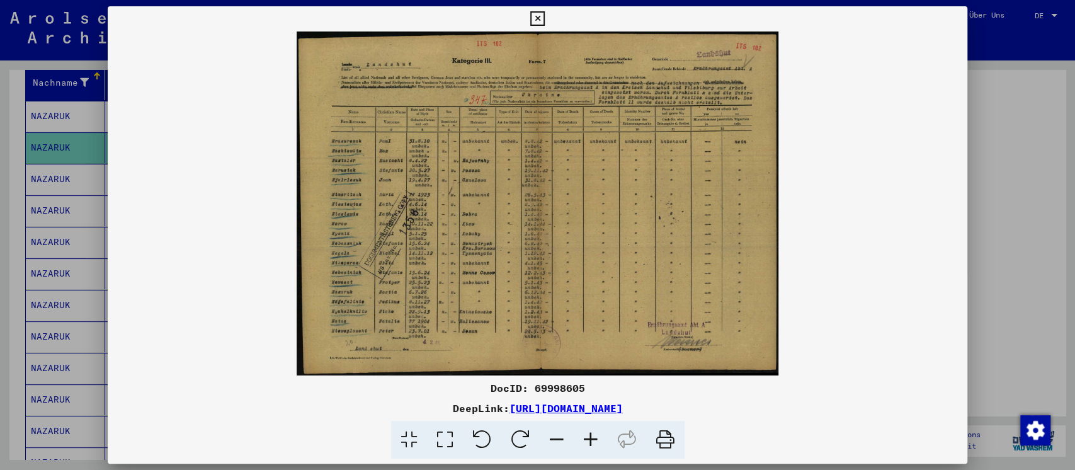
click at [1024, 215] on div at bounding box center [537, 235] width 1075 height 470
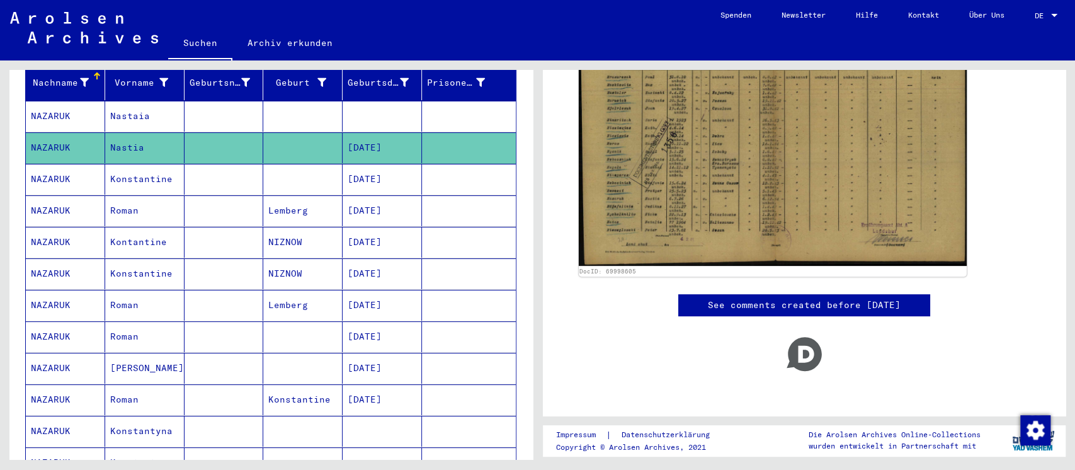
click at [267, 164] on mat-cell at bounding box center [302, 179] width 79 height 31
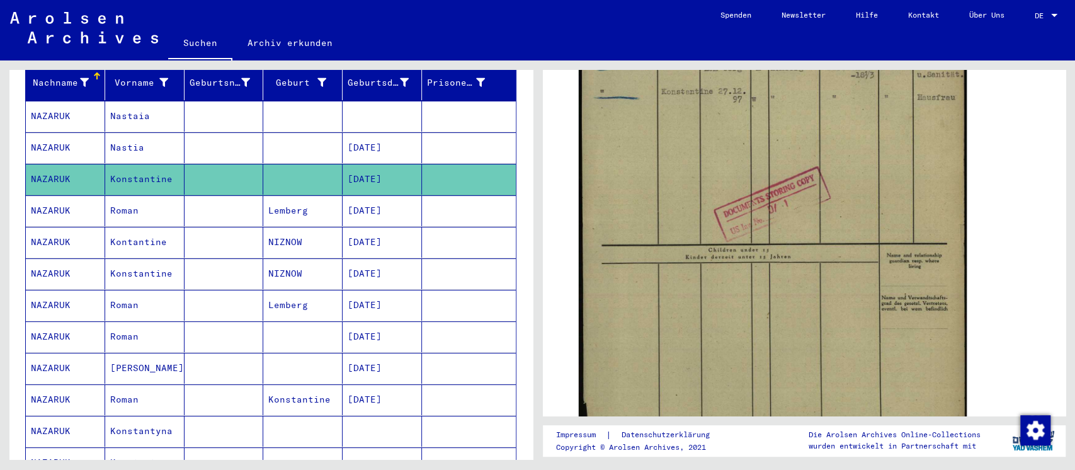
scroll to position [252, 0]
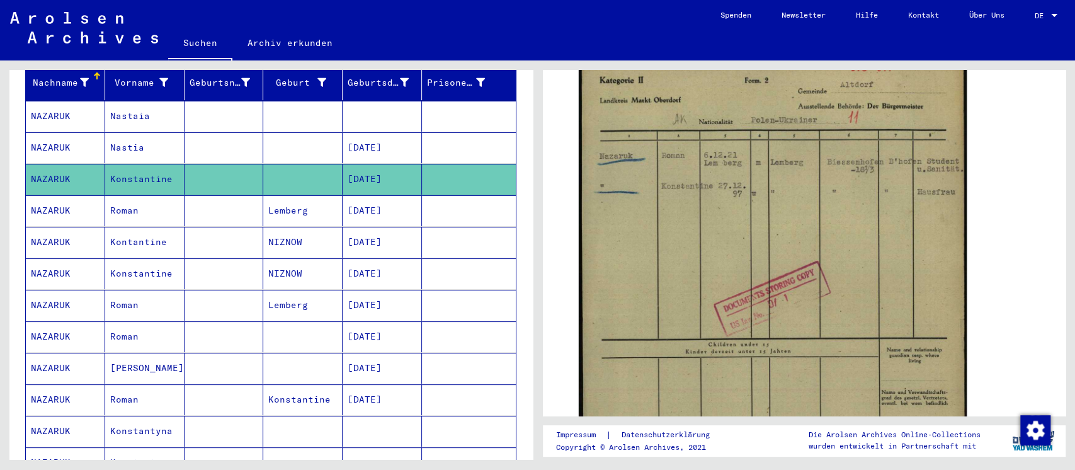
click at [235, 230] on mat-cell at bounding box center [223, 242] width 79 height 31
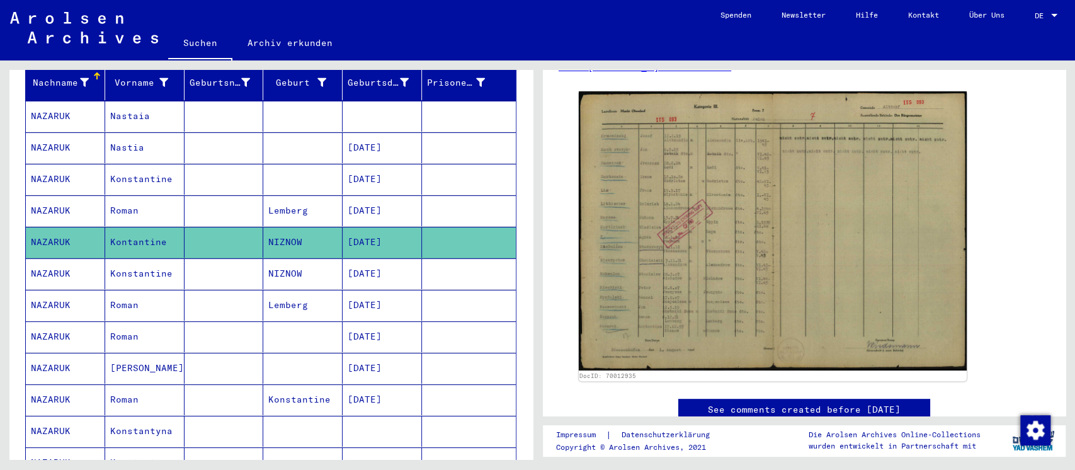
scroll to position [252, 0]
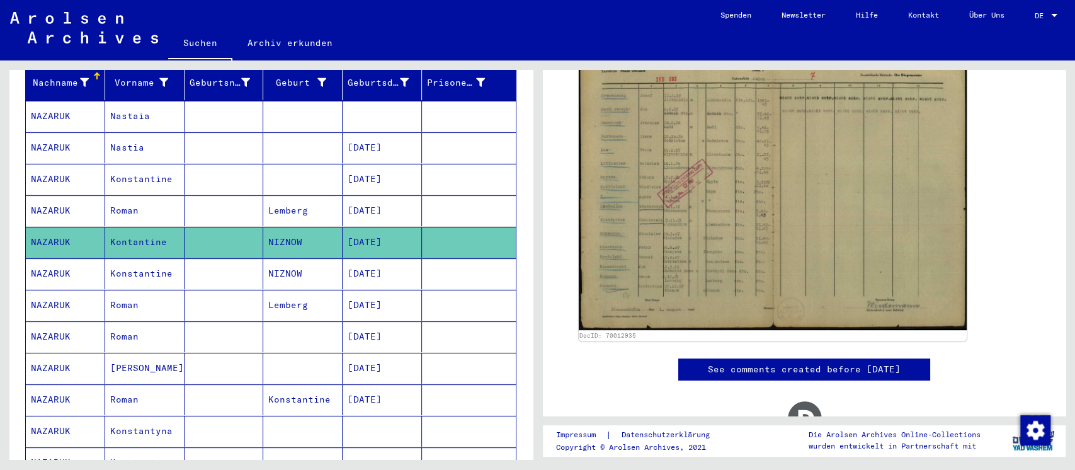
click at [726, 229] on img at bounding box center [773, 190] width 388 height 279
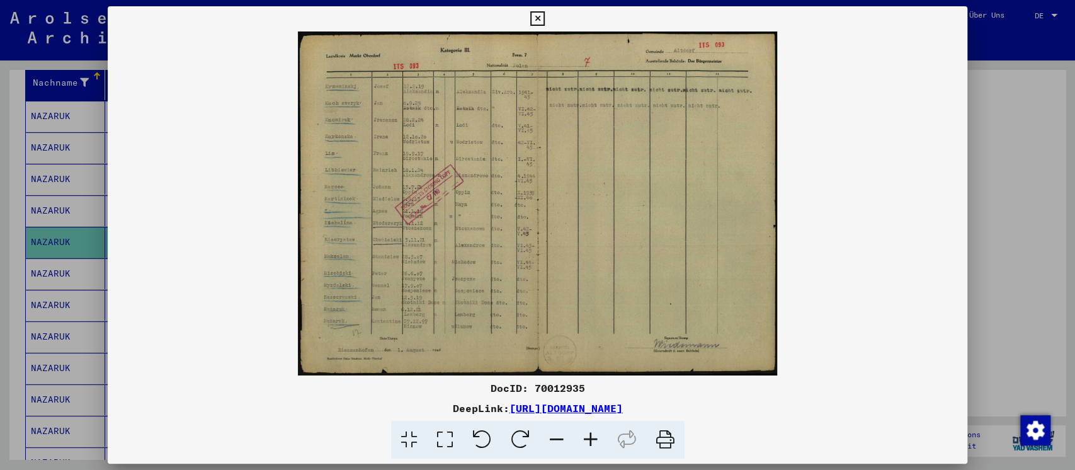
click at [1023, 230] on div at bounding box center [537, 235] width 1075 height 470
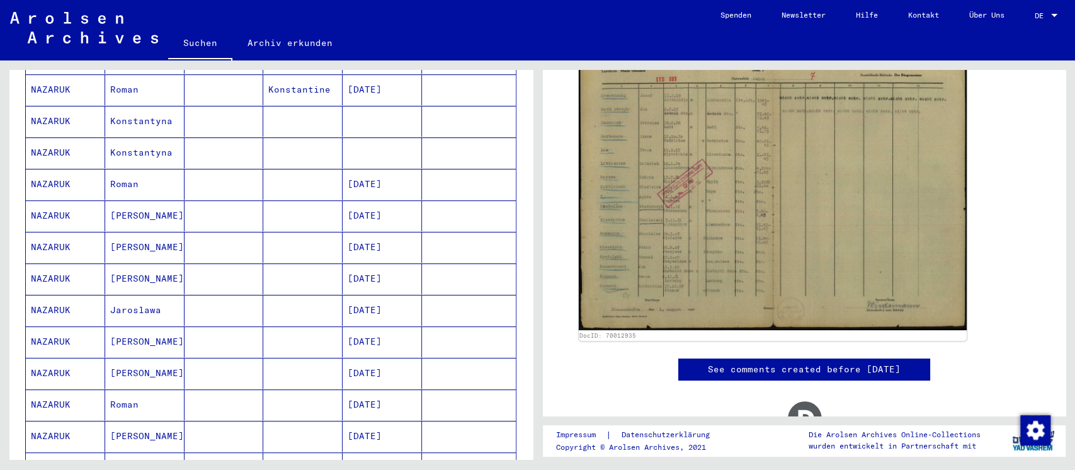
scroll to position [504, 0]
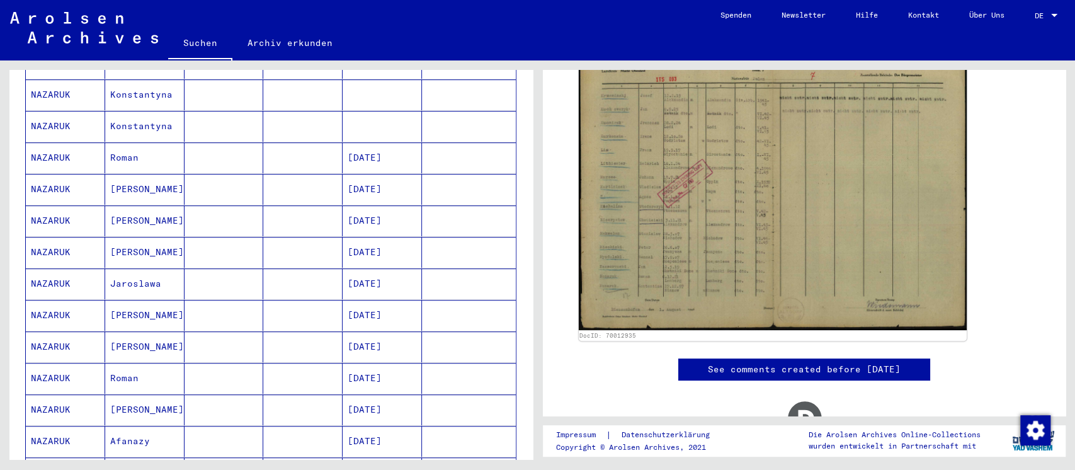
click at [353, 181] on mat-cell "[DATE]" at bounding box center [381, 189] width 79 height 31
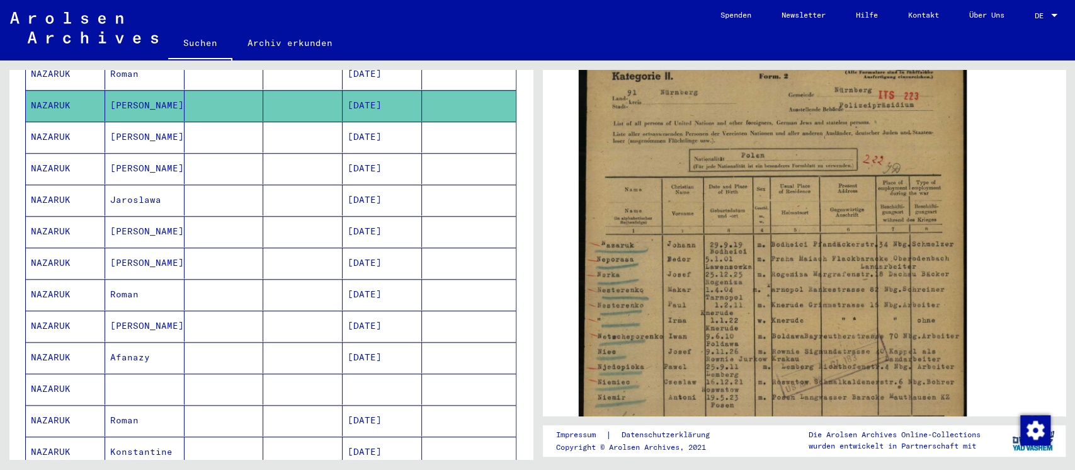
scroll to position [252, 0]
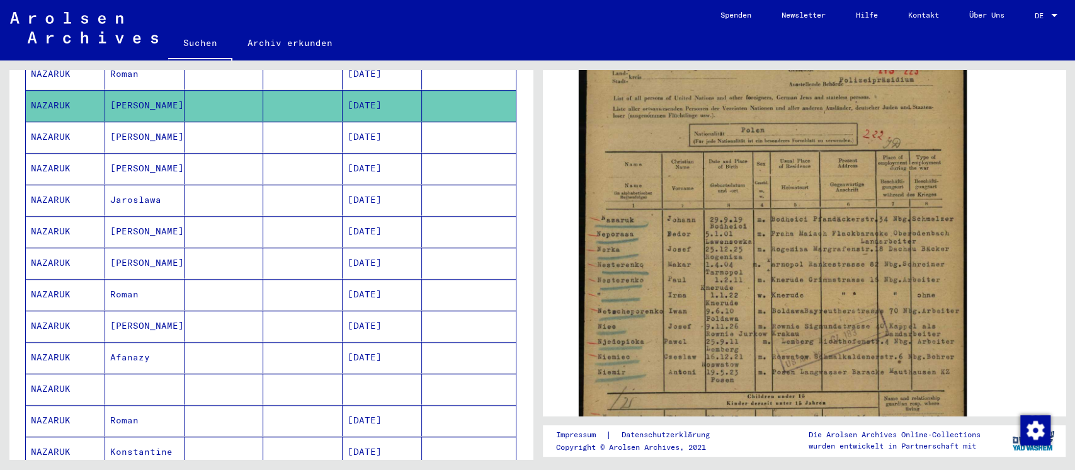
click at [297, 123] on mat-cell at bounding box center [302, 137] width 79 height 31
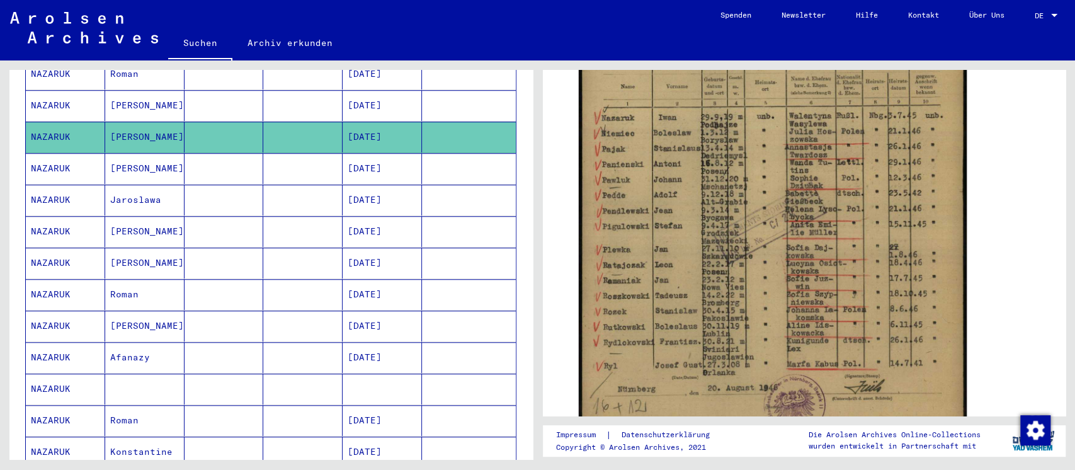
scroll to position [399, 0]
click at [293, 158] on mat-cell at bounding box center [302, 168] width 79 height 31
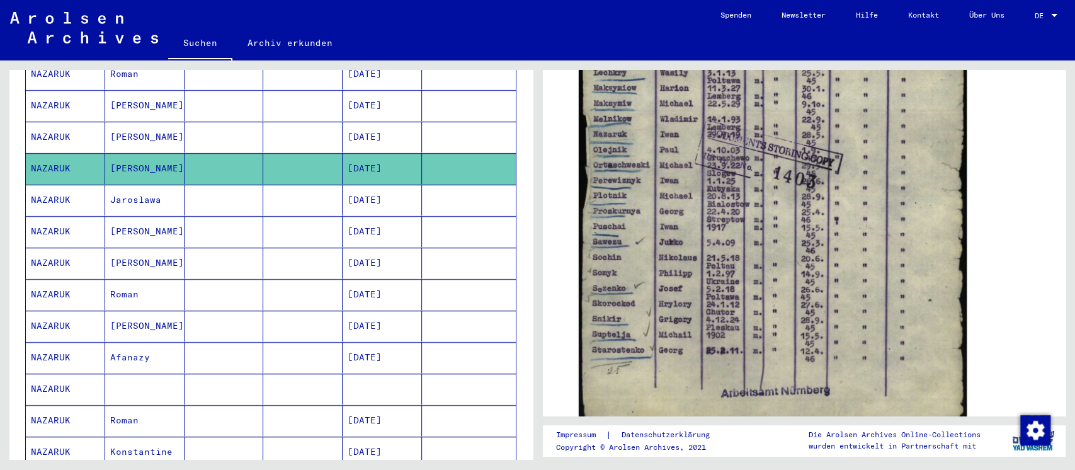
scroll to position [419, 0]
click at [209, 184] on mat-cell at bounding box center [223, 199] width 79 height 31
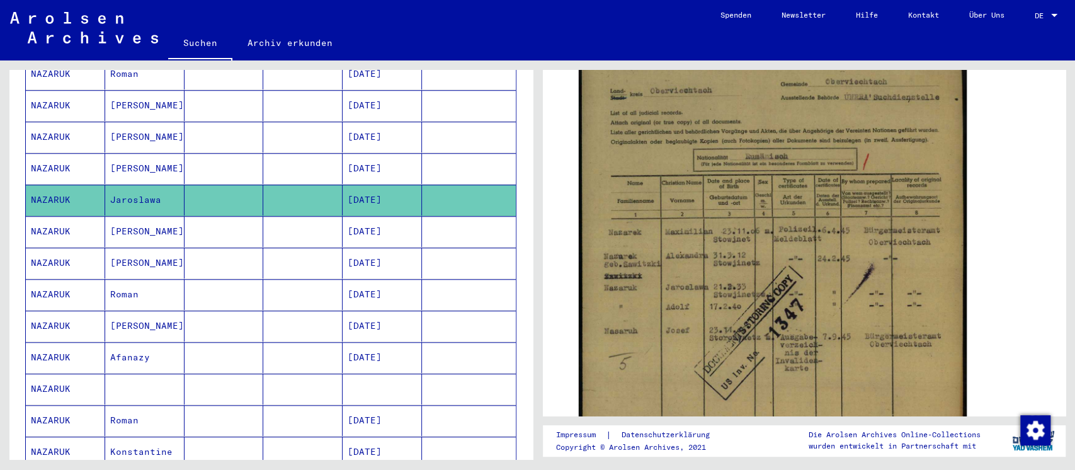
scroll to position [336, 0]
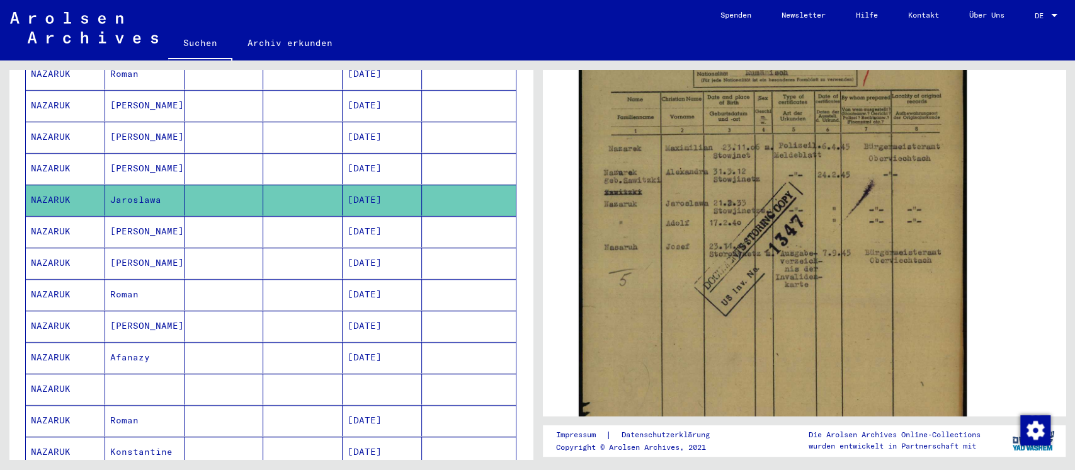
click at [298, 216] on mat-cell at bounding box center [302, 231] width 79 height 31
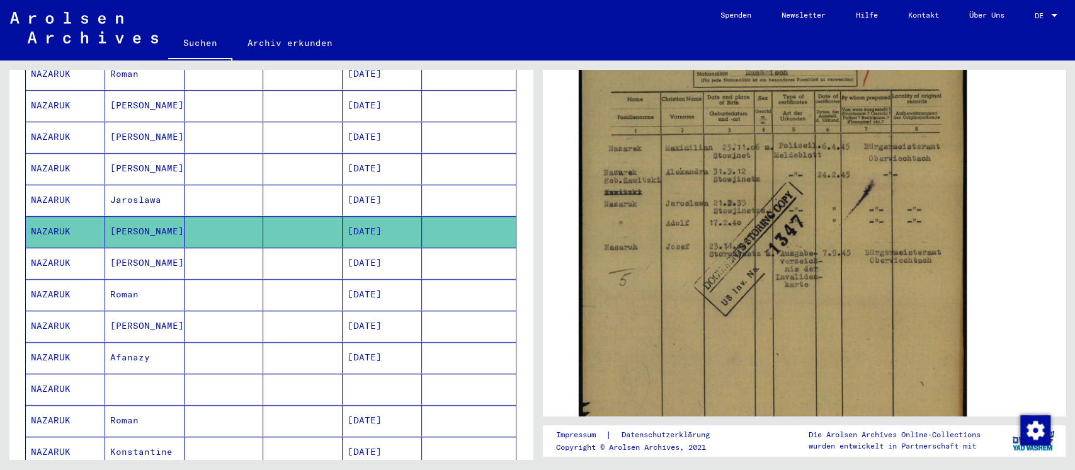
click at [310, 250] on mat-cell at bounding box center [302, 262] width 79 height 31
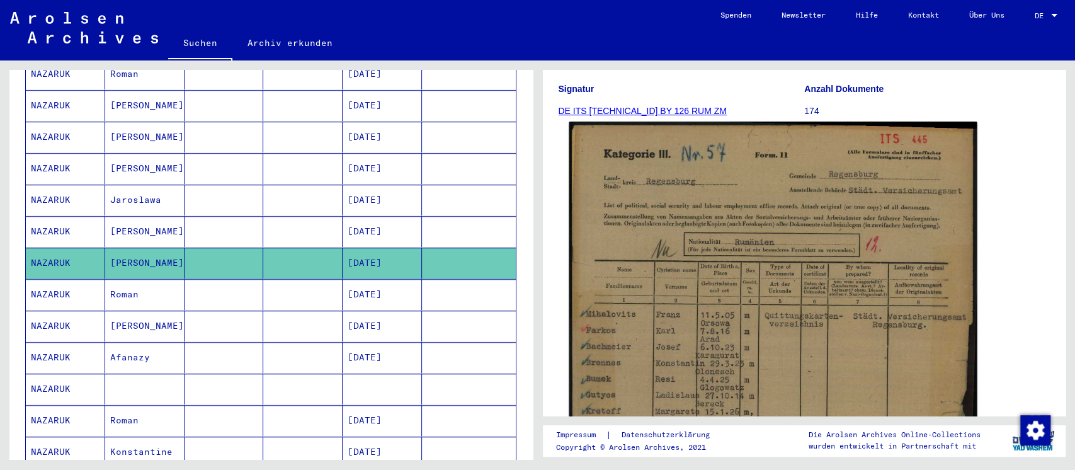
scroll to position [419, 0]
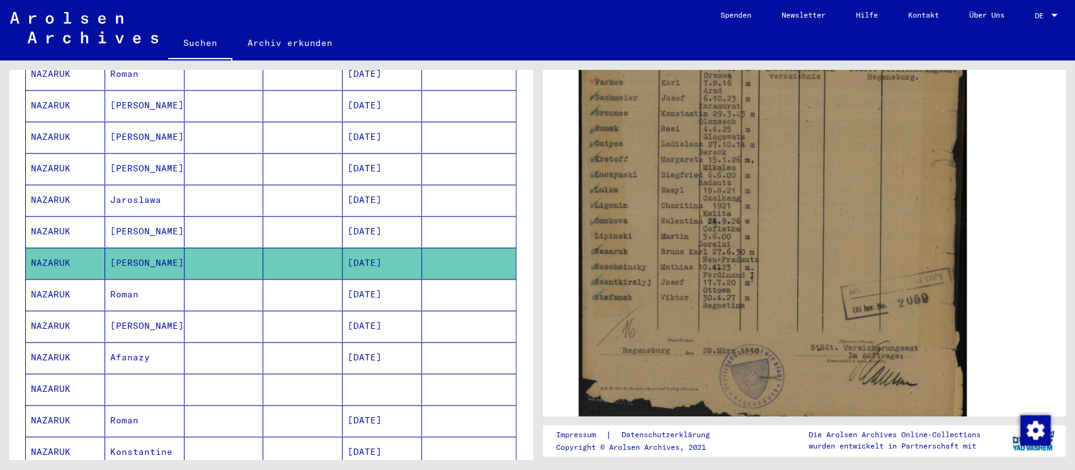
click at [263, 279] on mat-cell at bounding box center [302, 294] width 79 height 31
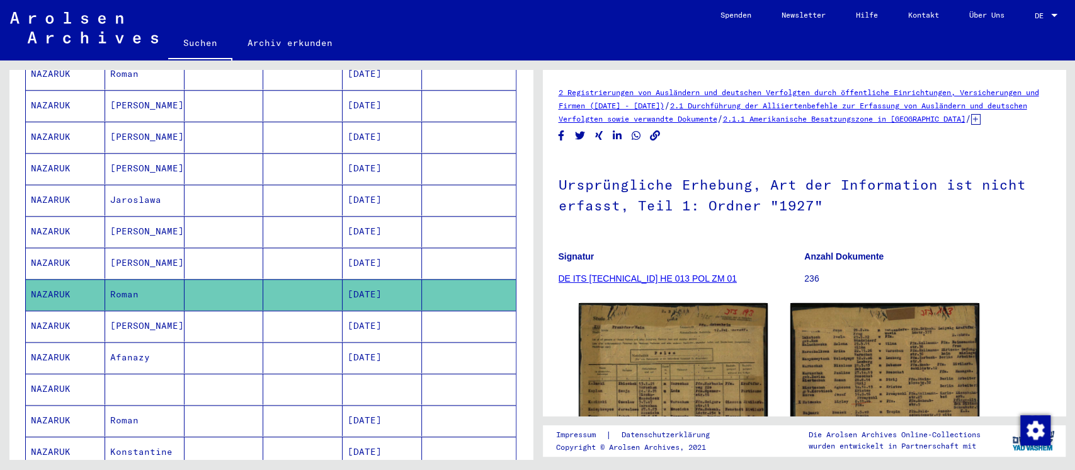
scroll to position [167, 0]
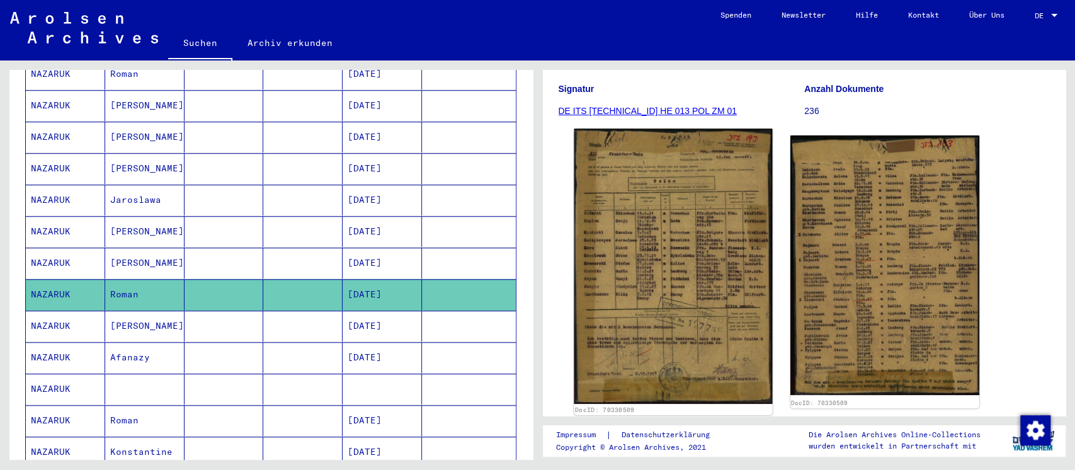
click at [637, 271] on img at bounding box center [673, 265] width 198 height 275
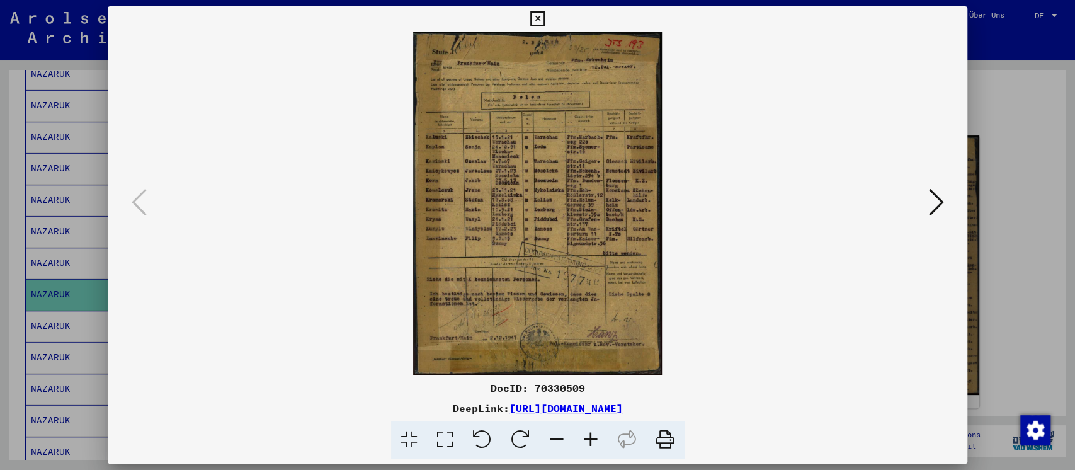
click at [931, 200] on icon at bounding box center [935, 202] width 15 height 30
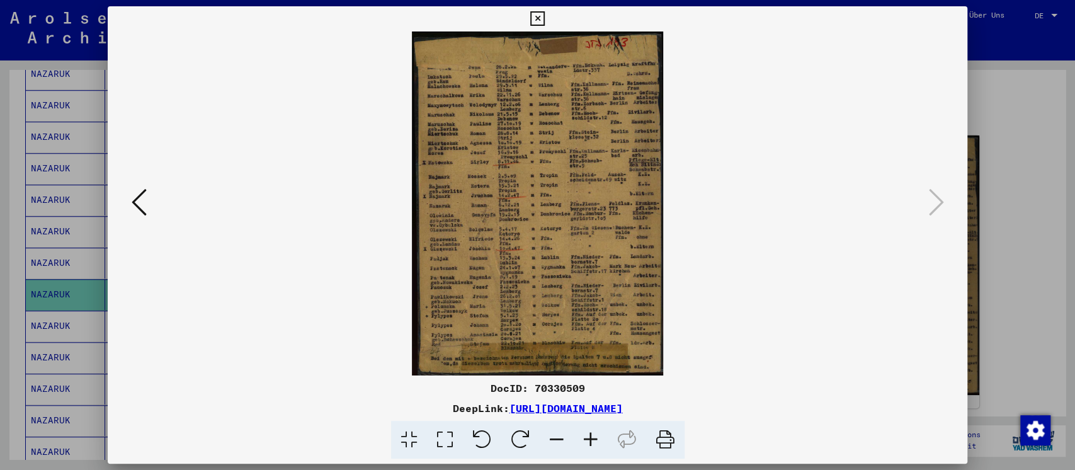
click at [1002, 204] on div at bounding box center [537, 235] width 1075 height 470
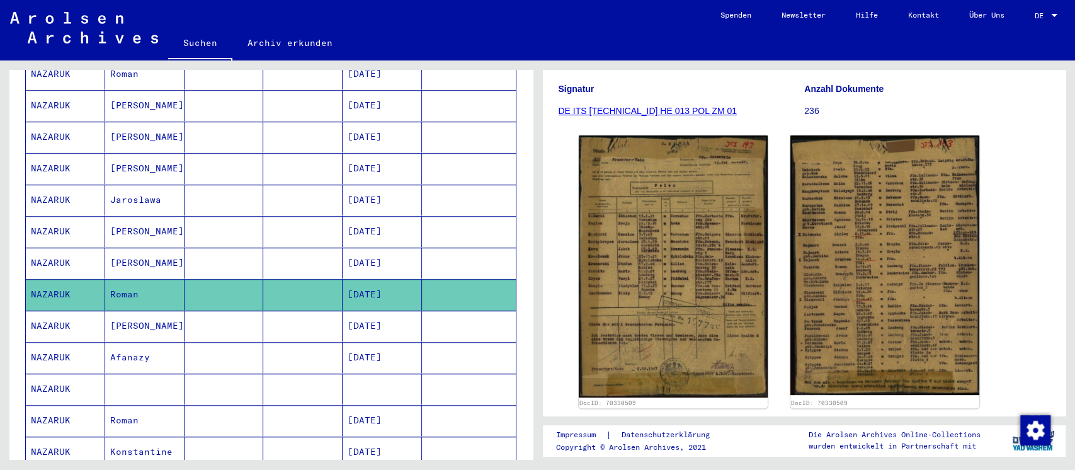
scroll to position [671, 0]
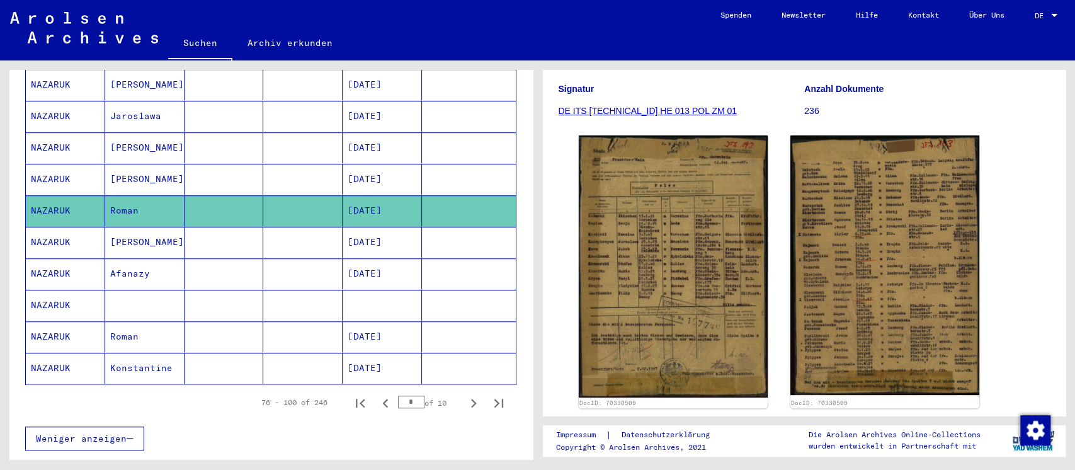
click at [297, 227] on mat-cell at bounding box center [302, 242] width 79 height 31
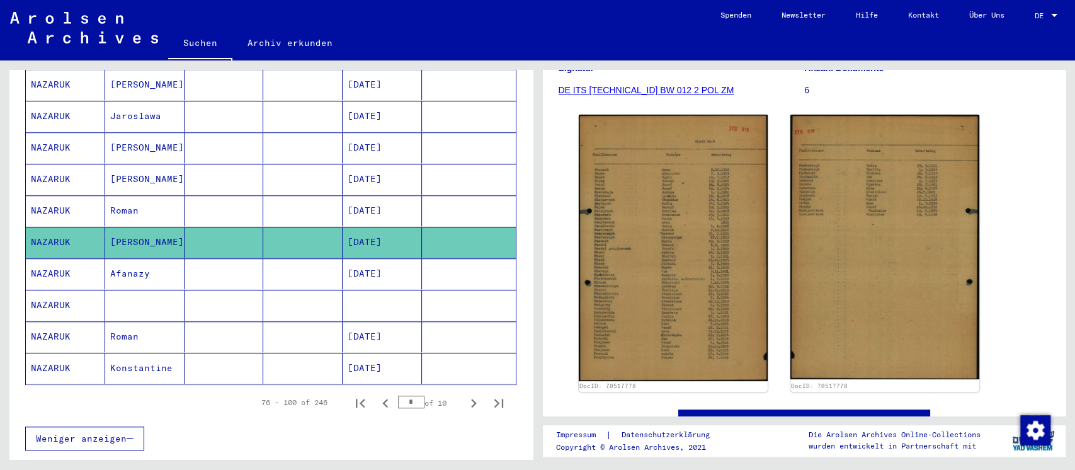
scroll to position [755, 0]
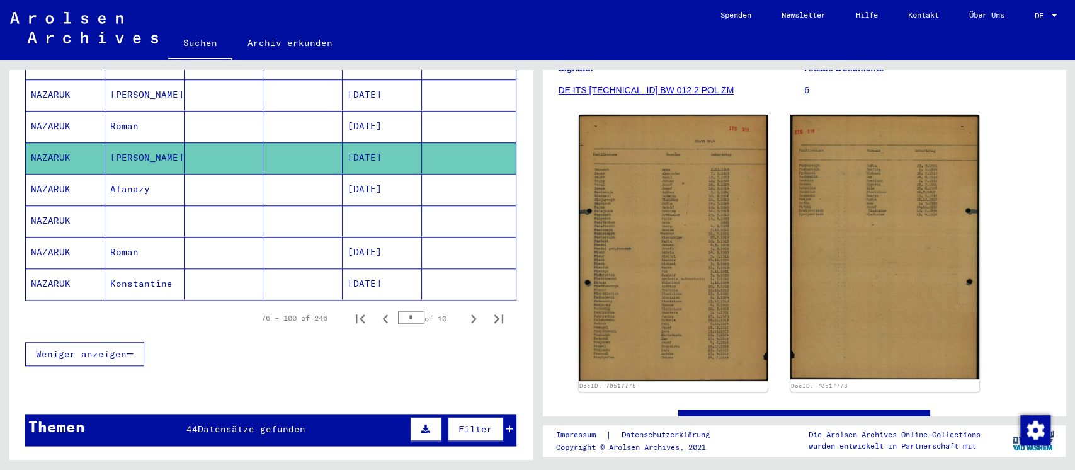
click at [295, 174] on mat-cell at bounding box center [302, 189] width 79 height 31
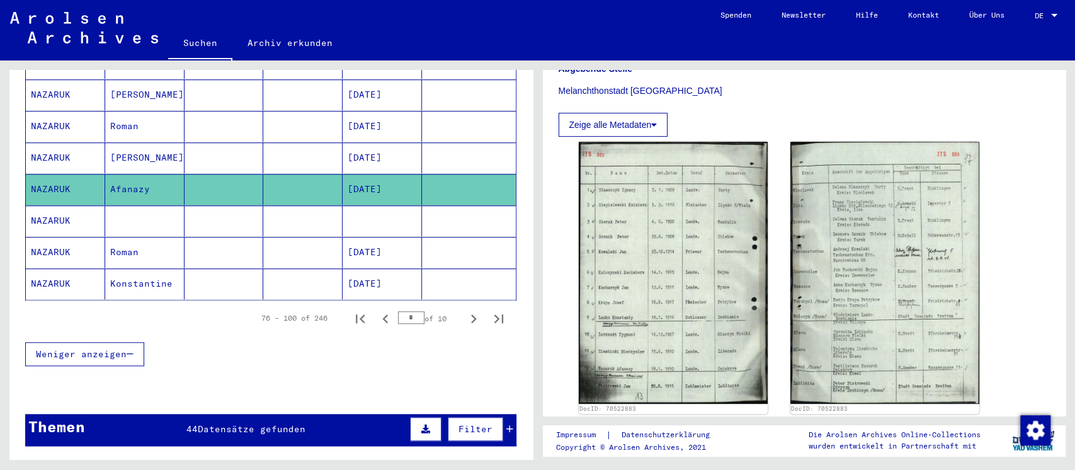
scroll to position [336, 0]
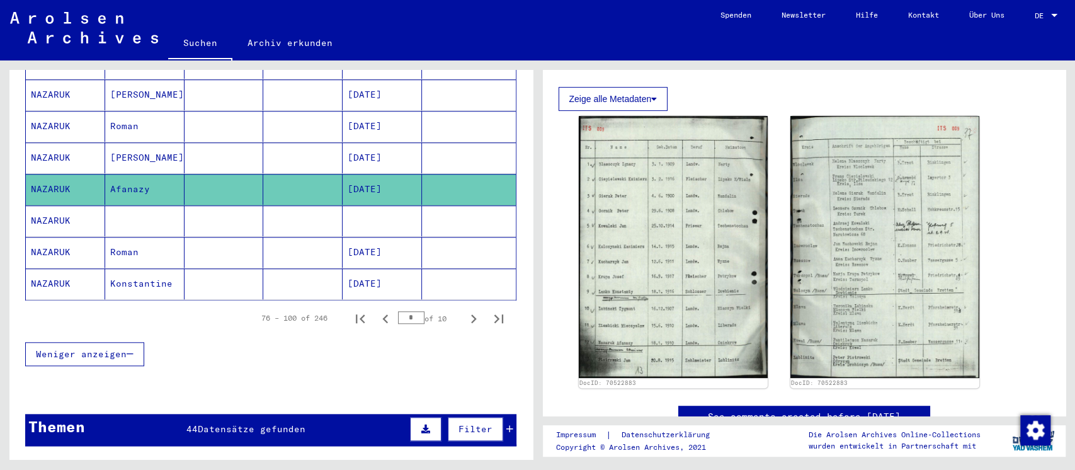
click at [673, 247] on img at bounding box center [673, 246] width 189 height 261
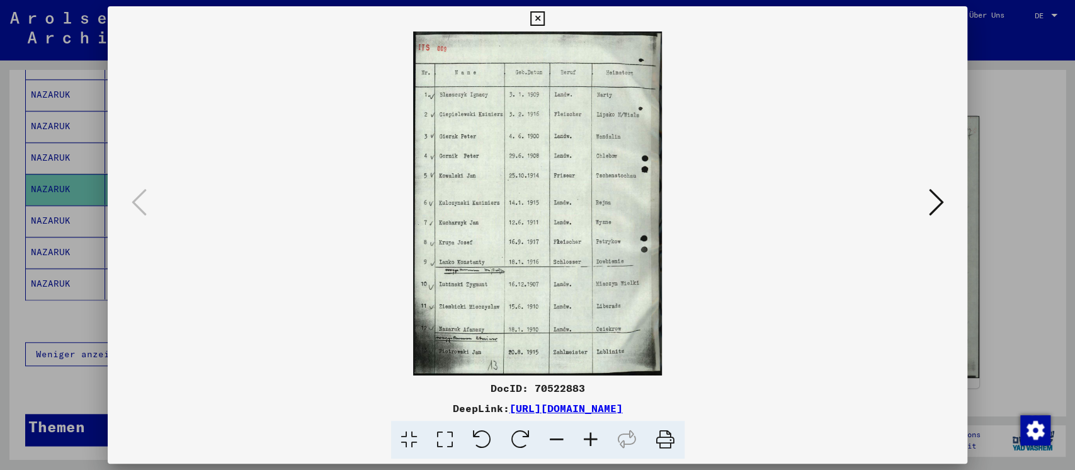
click at [1004, 251] on div at bounding box center [537, 235] width 1075 height 470
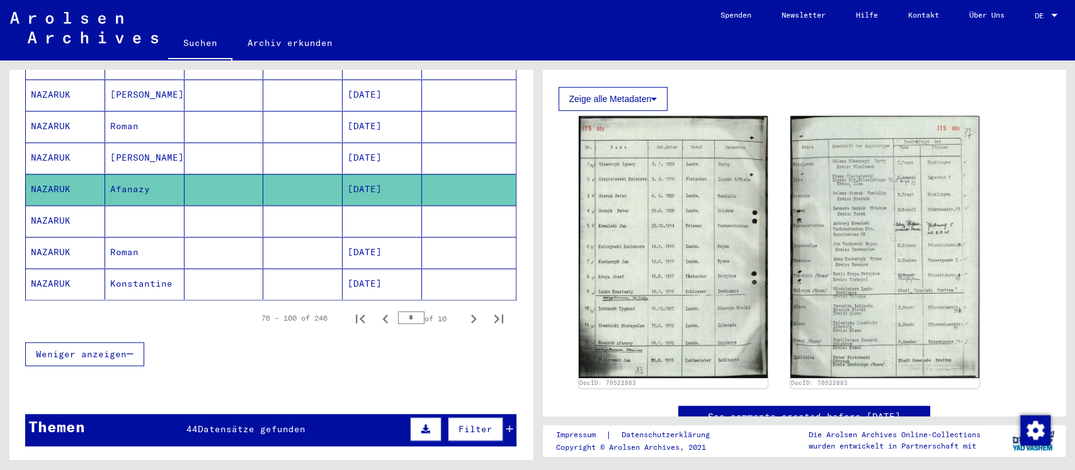
click at [151, 205] on mat-cell at bounding box center [144, 220] width 79 height 31
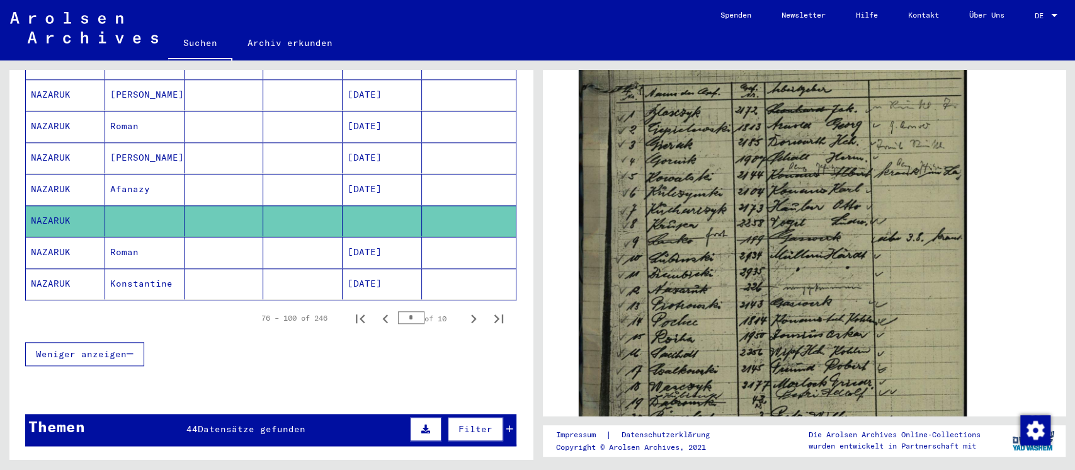
scroll to position [504, 0]
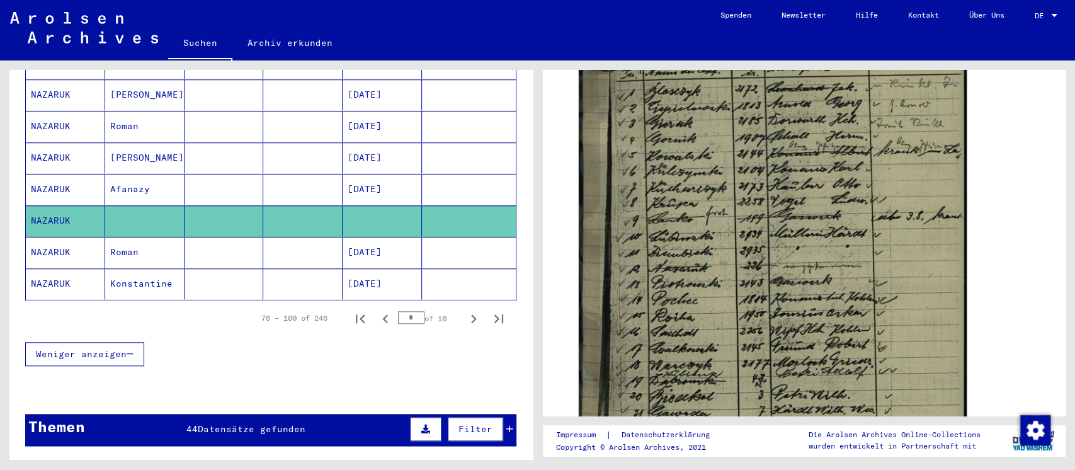
click at [221, 237] on mat-cell at bounding box center [223, 252] width 79 height 31
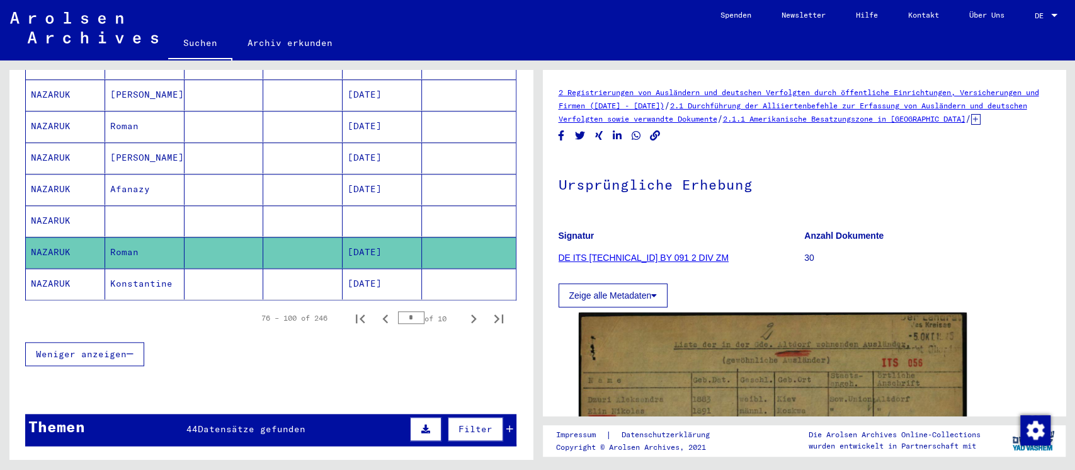
click at [244, 268] on mat-cell at bounding box center [223, 283] width 79 height 31
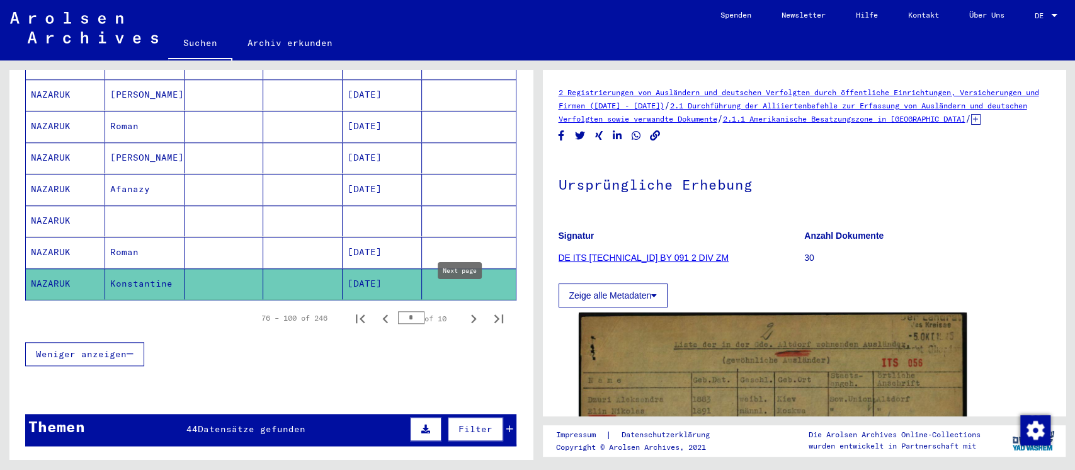
click at [465, 310] on icon "Next page" at bounding box center [474, 319] width 18 height 18
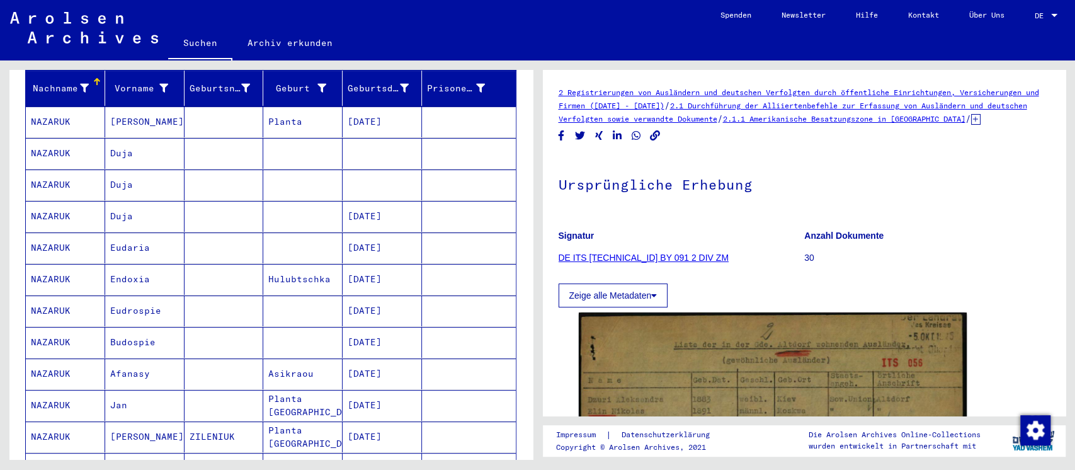
scroll to position [84, 0]
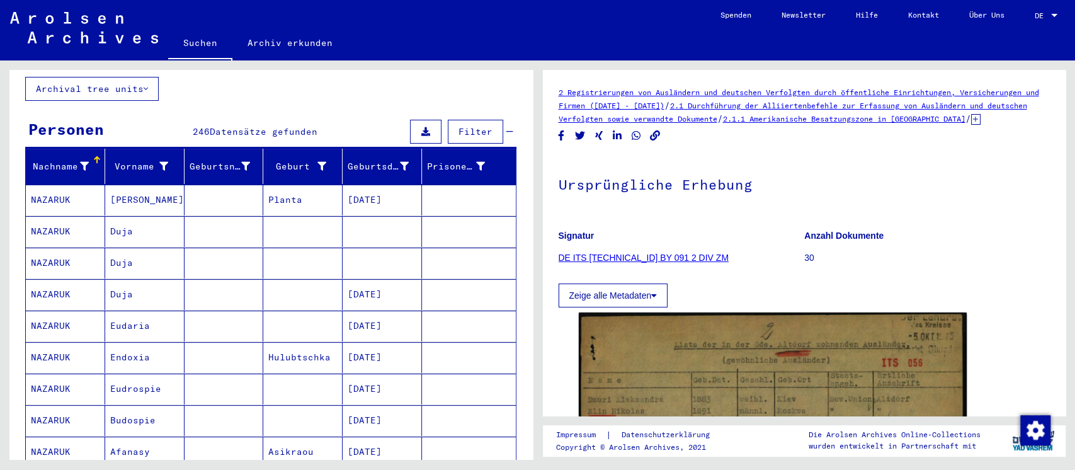
click at [322, 193] on mat-cell "Planta" at bounding box center [302, 199] width 79 height 31
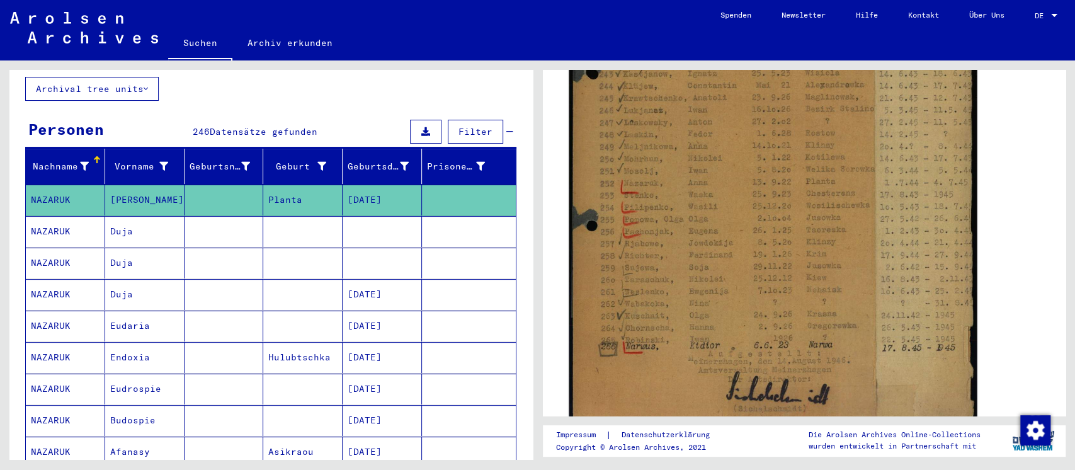
scroll to position [419, 0]
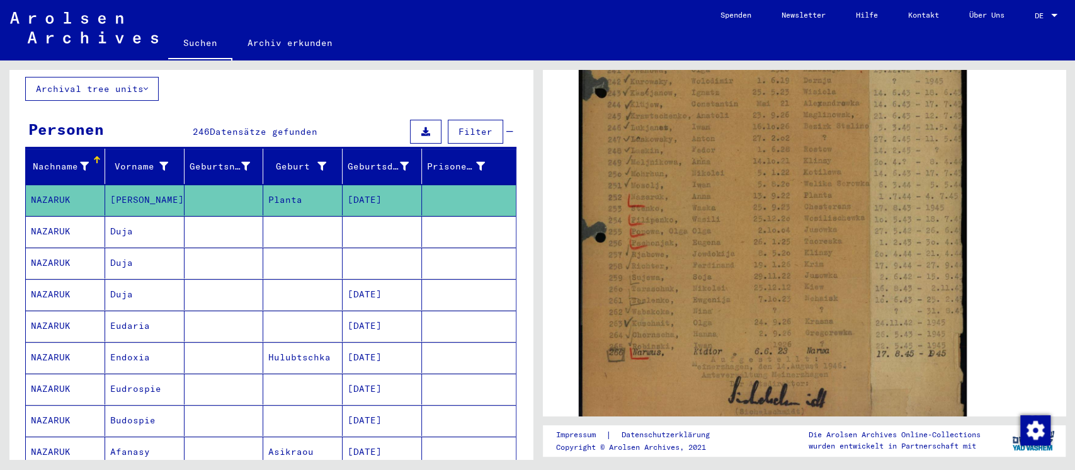
click at [263, 218] on mat-cell at bounding box center [302, 231] width 79 height 31
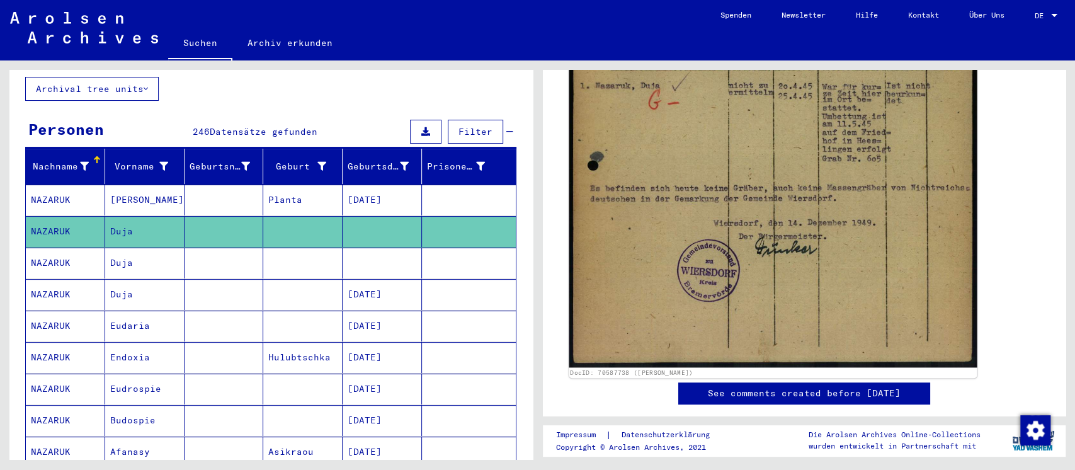
scroll to position [504, 0]
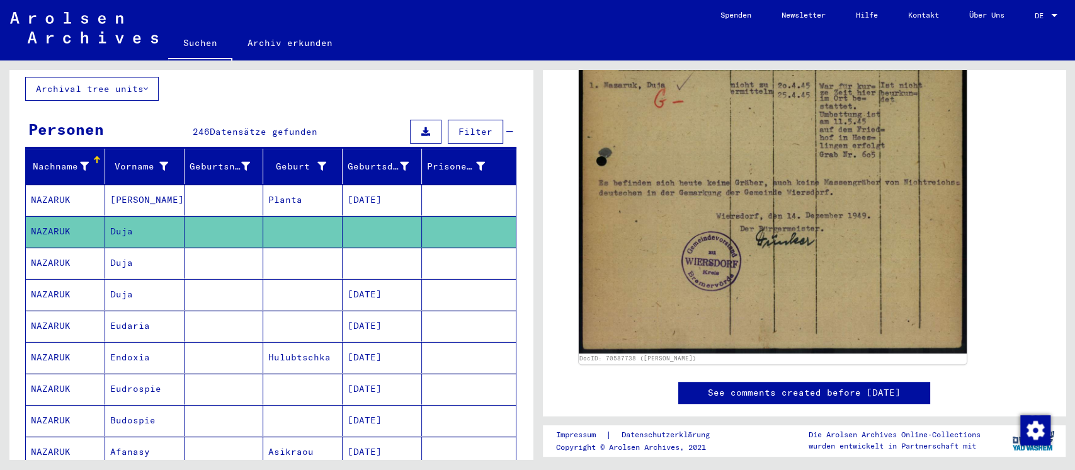
click at [255, 248] on mat-cell at bounding box center [223, 262] width 79 height 31
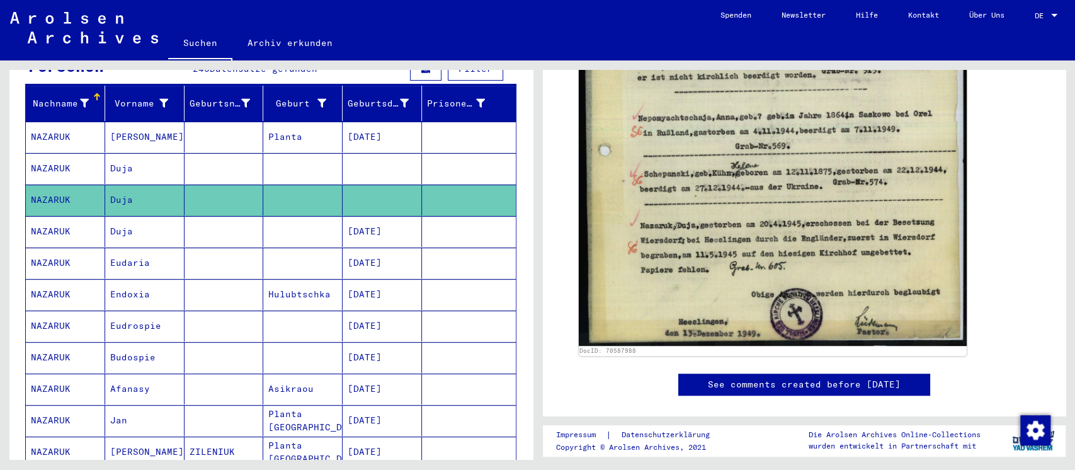
scroll to position [167, 0]
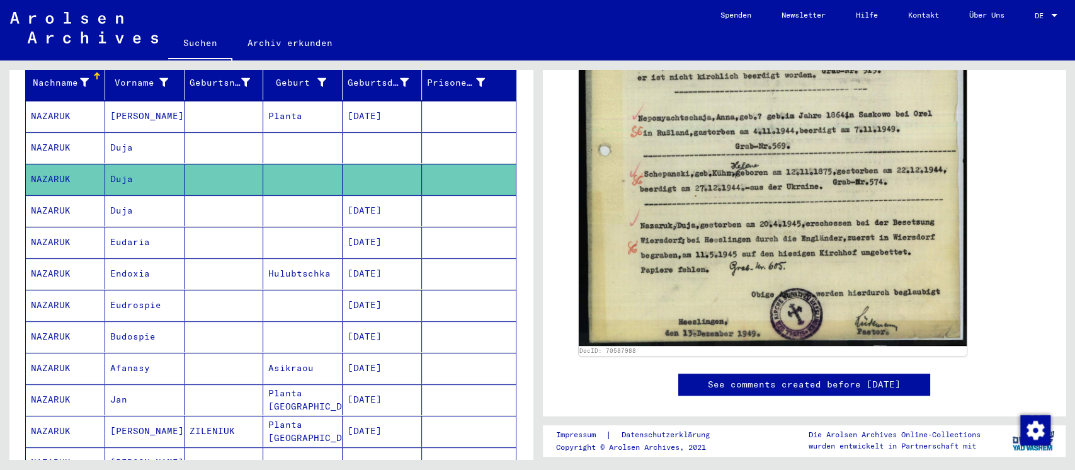
click at [300, 209] on mat-cell at bounding box center [302, 210] width 79 height 31
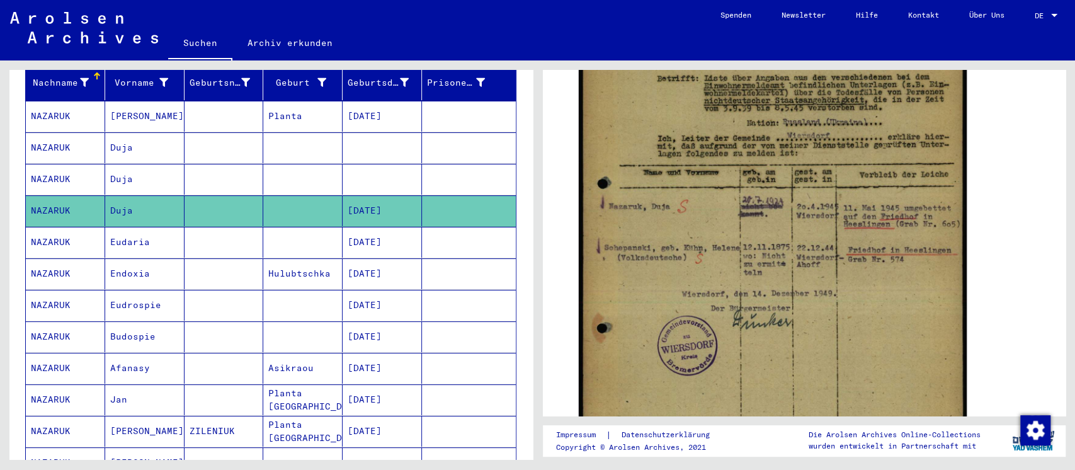
scroll to position [336, 0]
click at [346, 232] on mat-cell "[DATE]" at bounding box center [381, 242] width 79 height 31
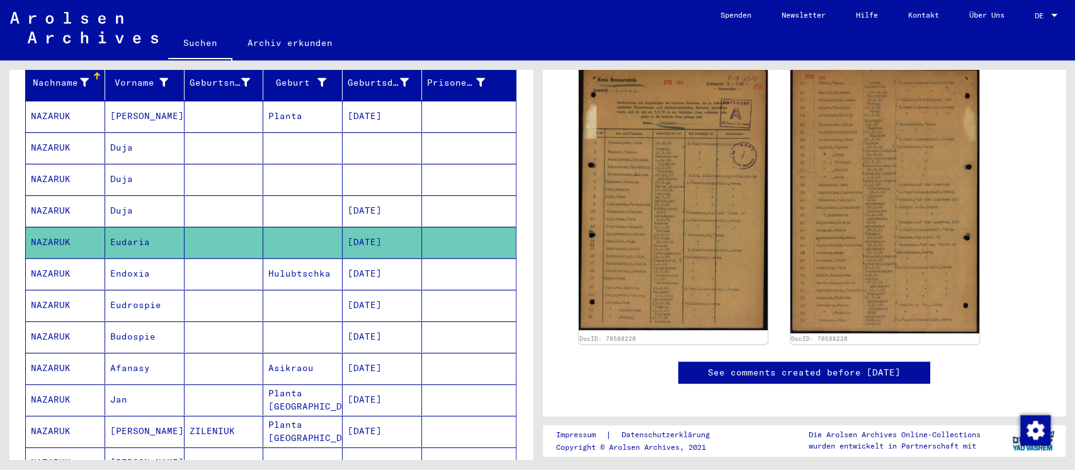
scroll to position [252, 0]
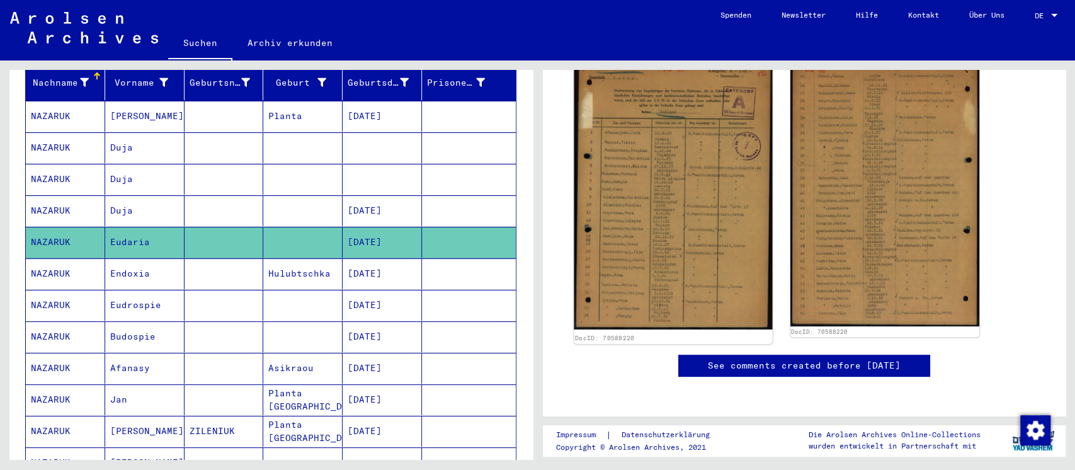
click at [621, 199] on img at bounding box center [673, 191] width 198 height 275
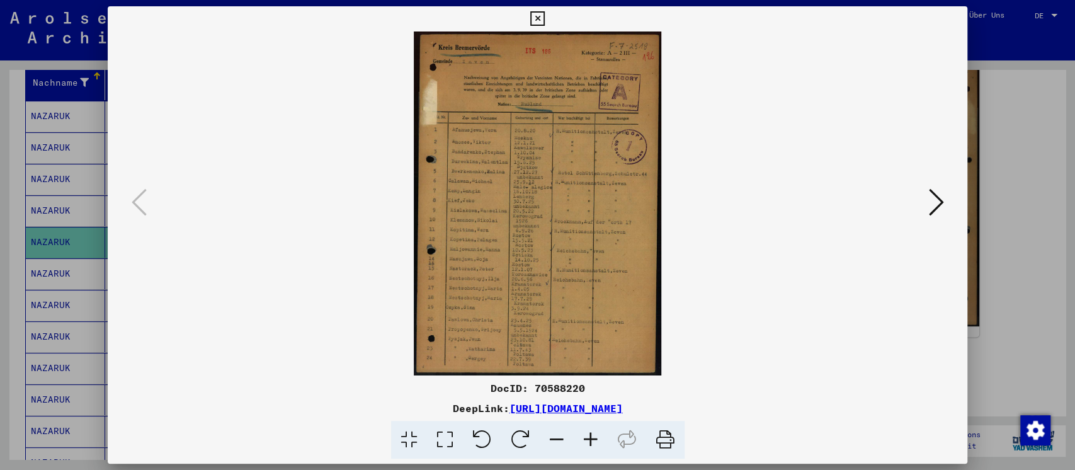
click at [937, 204] on icon at bounding box center [935, 202] width 15 height 30
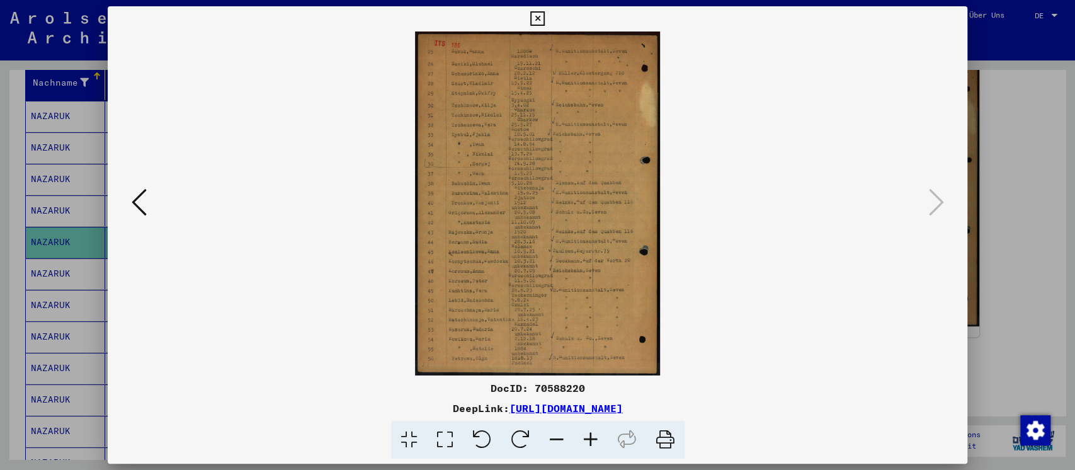
click at [1009, 235] on div at bounding box center [537, 235] width 1075 height 470
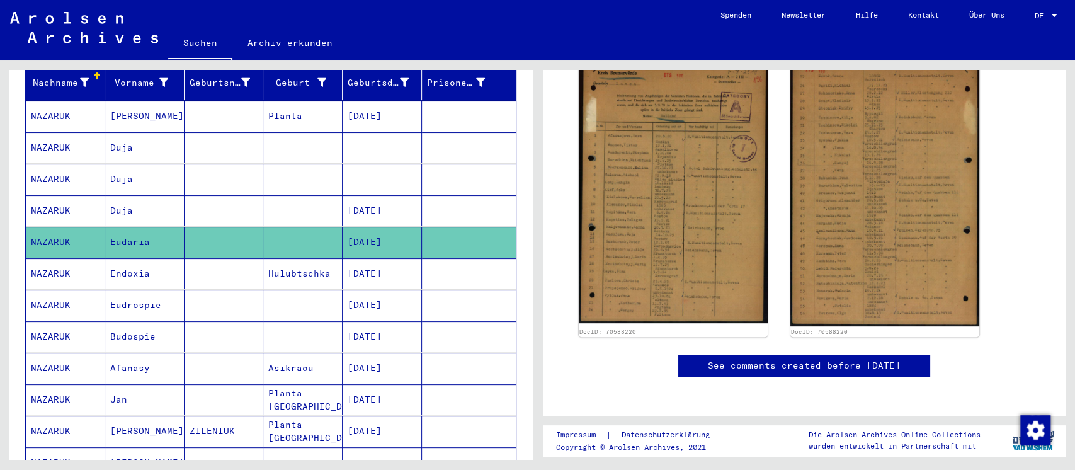
click at [299, 263] on mat-cell "Hulubtschka" at bounding box center [302, 273] width 79 height 31
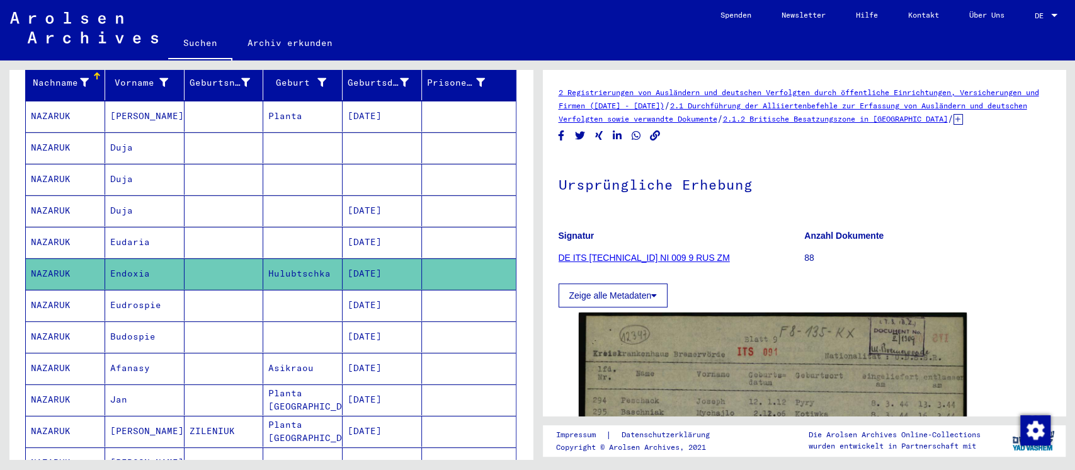
click at [242, 290] on mat-cell at bounding box center [223, 305] width 79 height 31
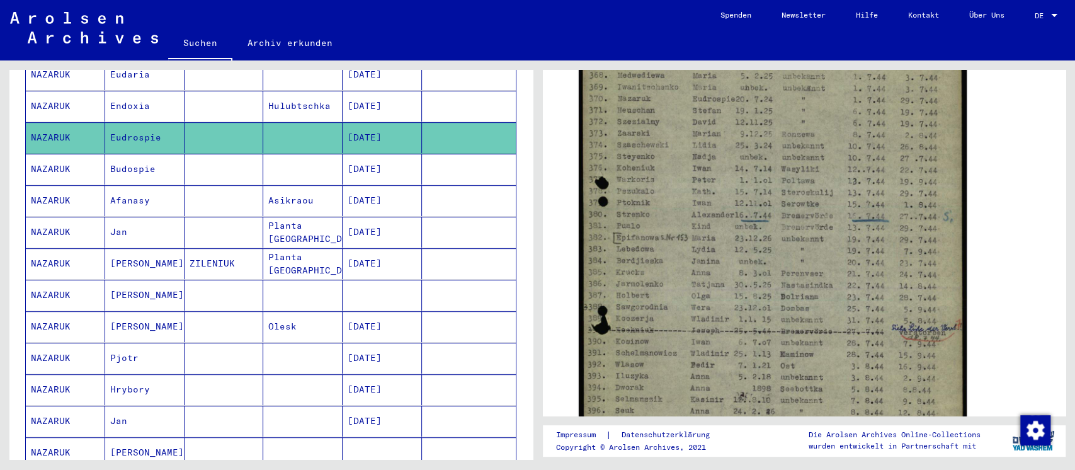
scroll to position [336, 0]
click at [234, 153] on mat-cell at bounding box center [223, 168] width 79 height 31
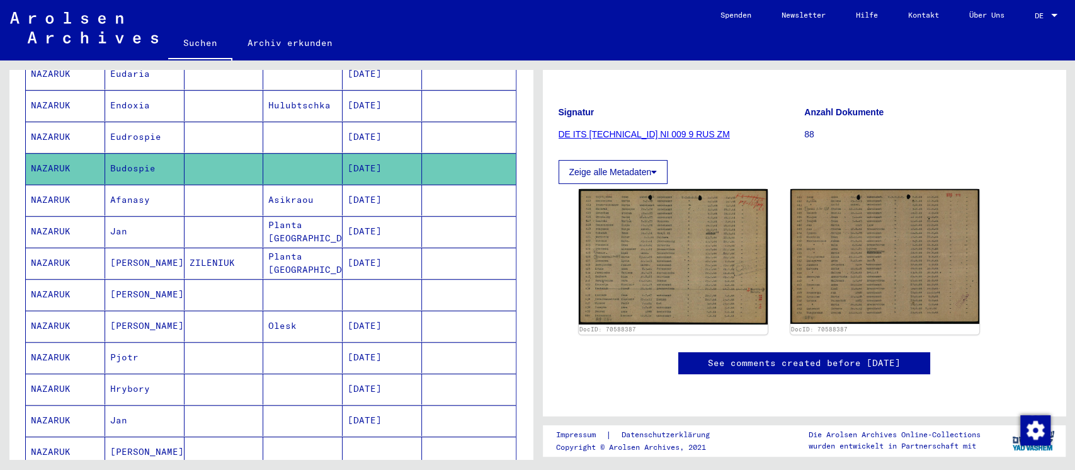
scroll to position [153, 0]
click at [165, 188] on mat-cell "Afanasy" at bounding box center [144, 199] width 79 height 31
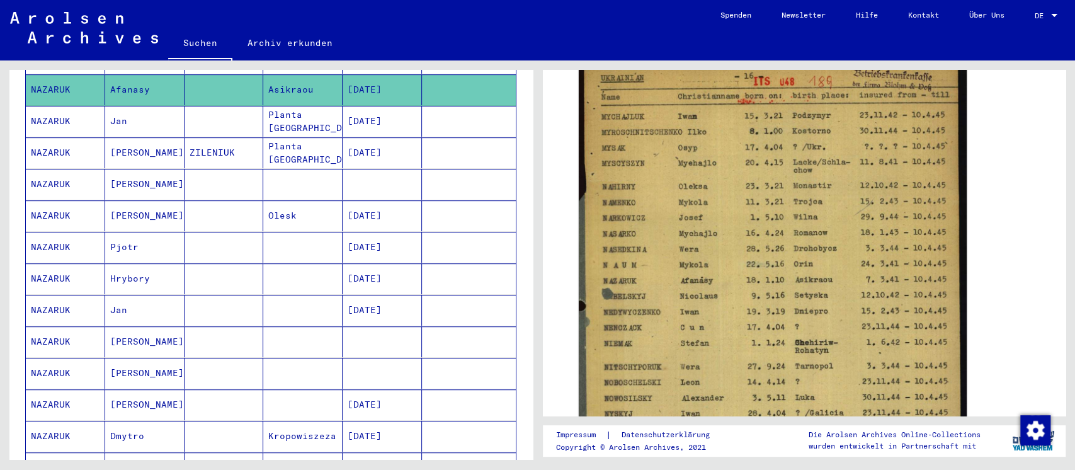
scroll to position [419, 0]
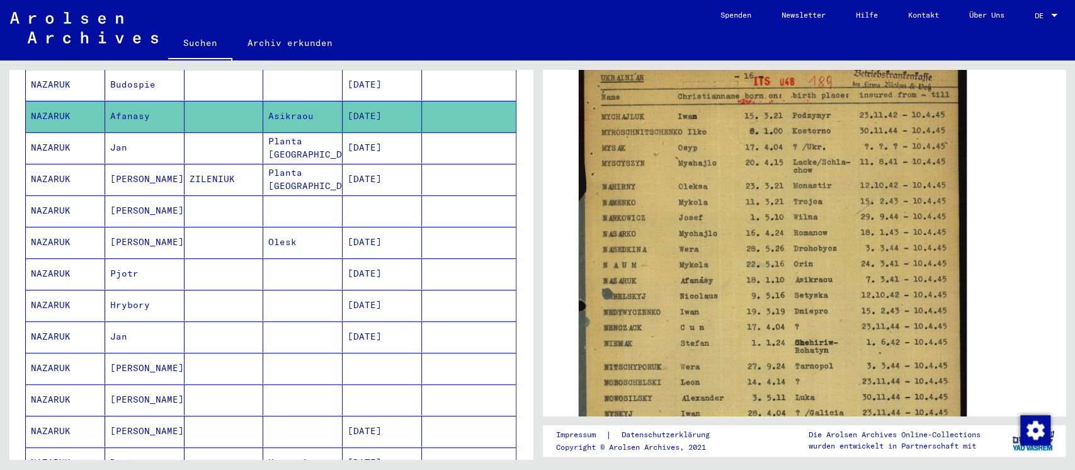
click at [213, 137] on mat-cell at bounding box center [223, 147] width 79 height 31
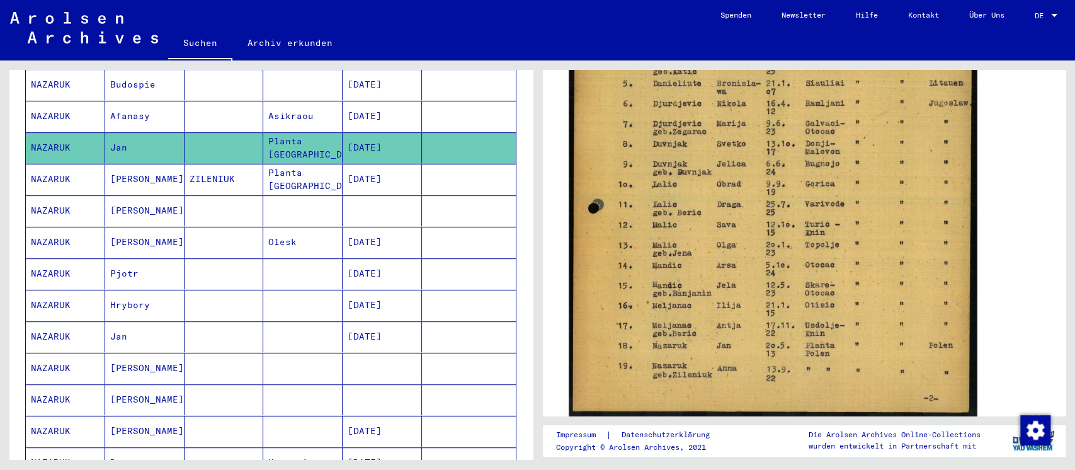
scroll to position [504, 0]
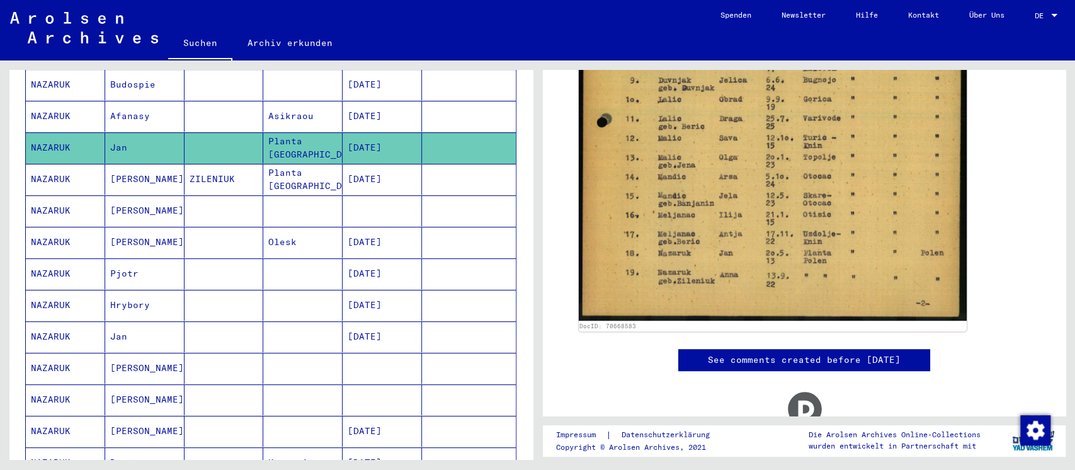
click at [216, 205] on mat-cell at bounding box center [223, 210] width 79 height 31
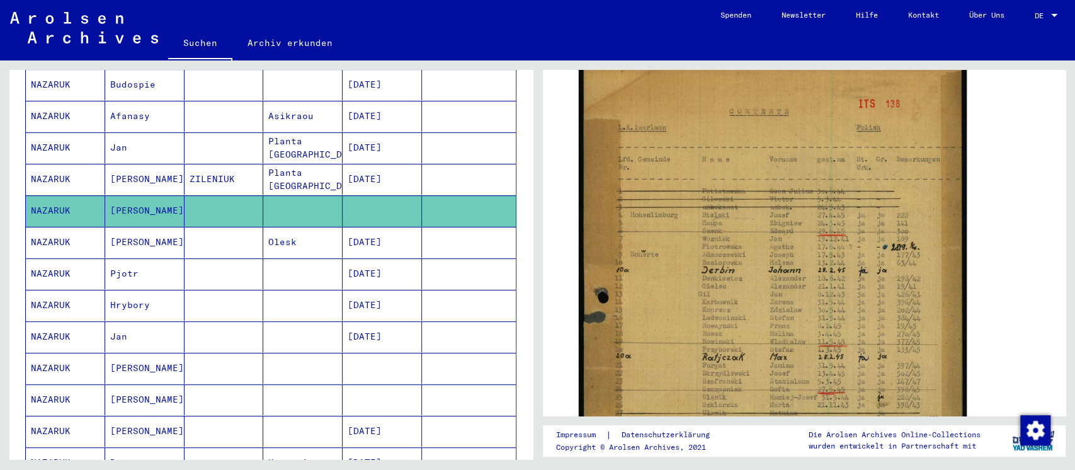
scroll to position [336, 0]
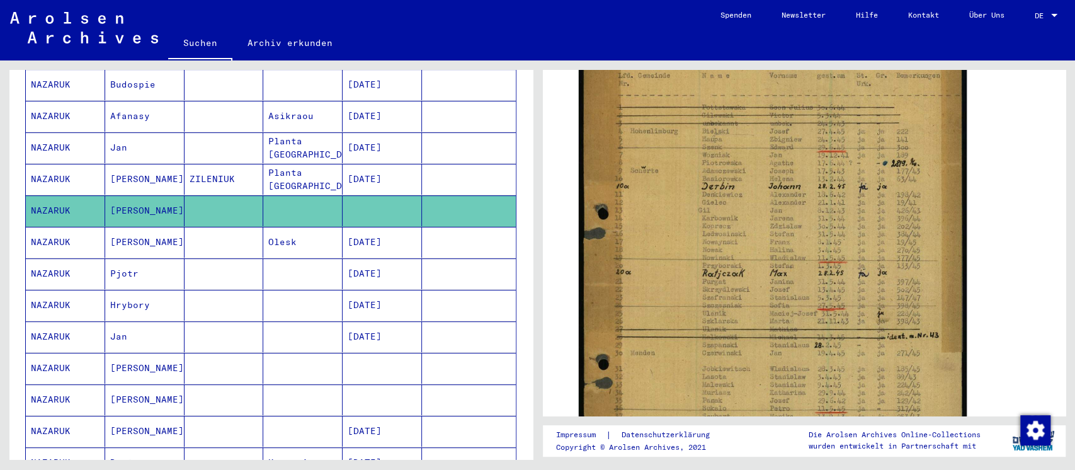
click at [215, 227] on mat-cell at bounding box center [223, 242] width 79 height 31
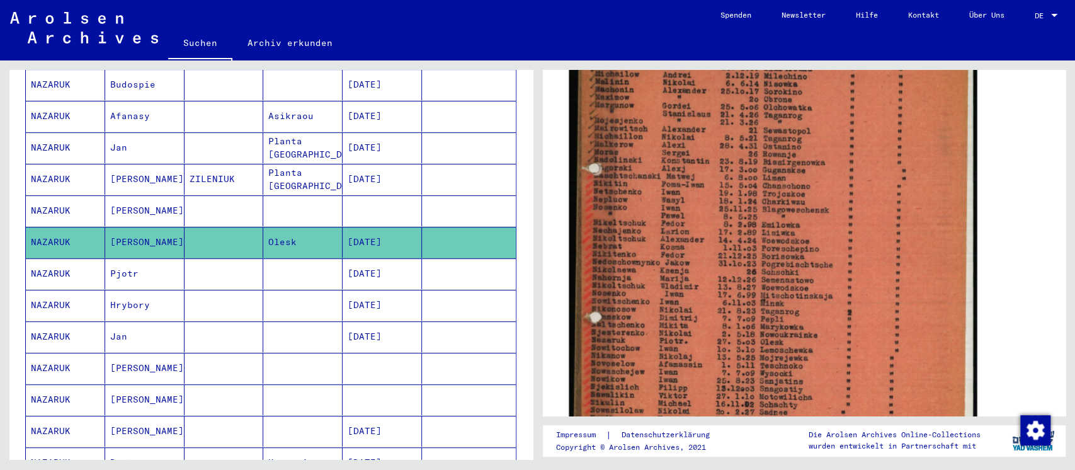
scroll to position [419, 0]
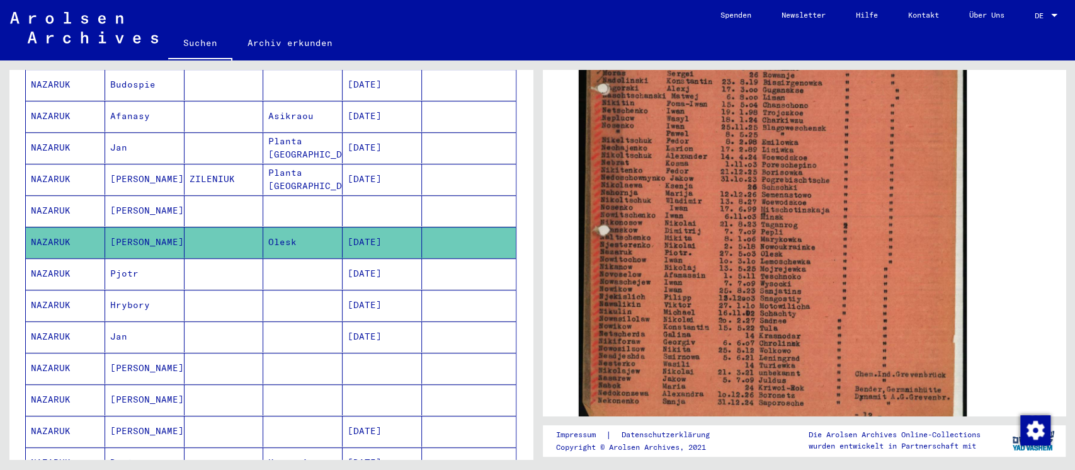
click at [235, 268] on mat-cell at bounding box center [223, 273] width 79 height 31
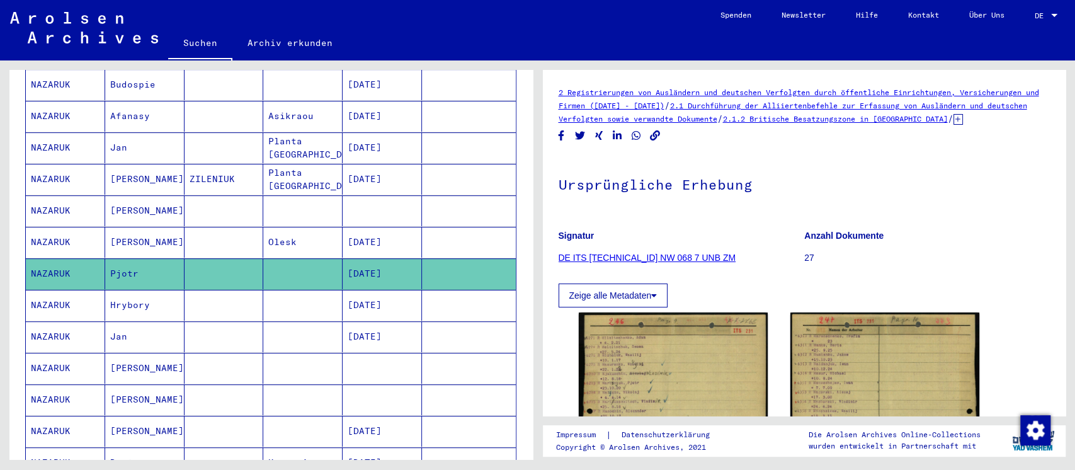
scroll to position [167, 0]
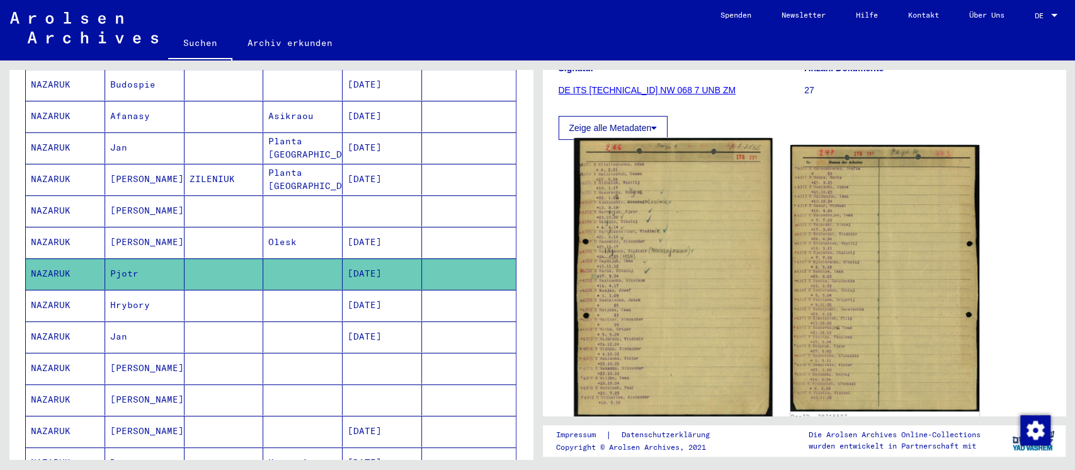
click at [674, 281] on img at bounding box center [673, 277] width 198 height 278
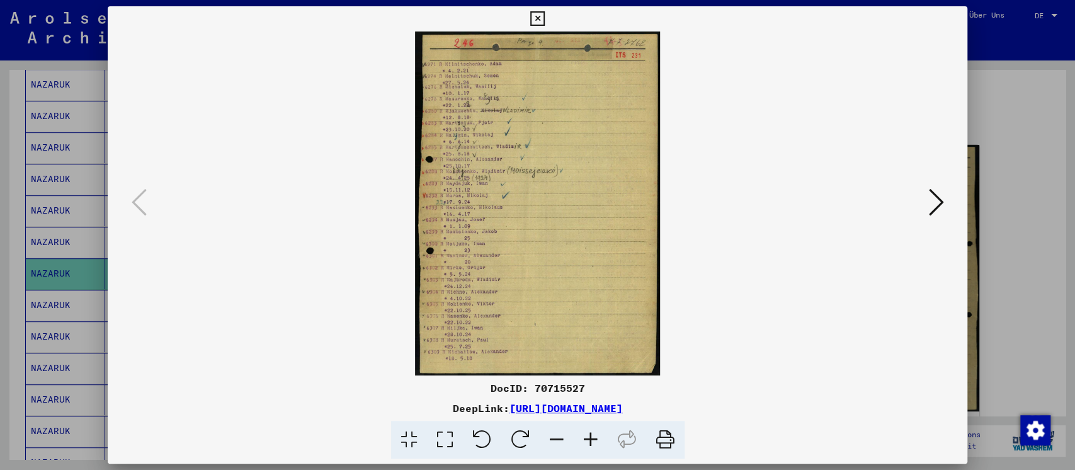
click at [1022, 285] on div at bounding box center [537, 235] width 1075 height 470
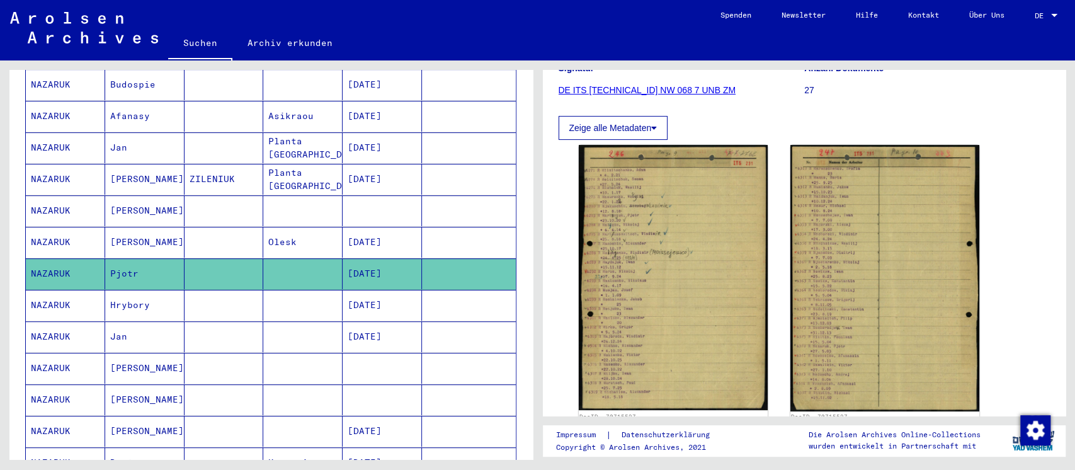
scroll to position [504, 0]
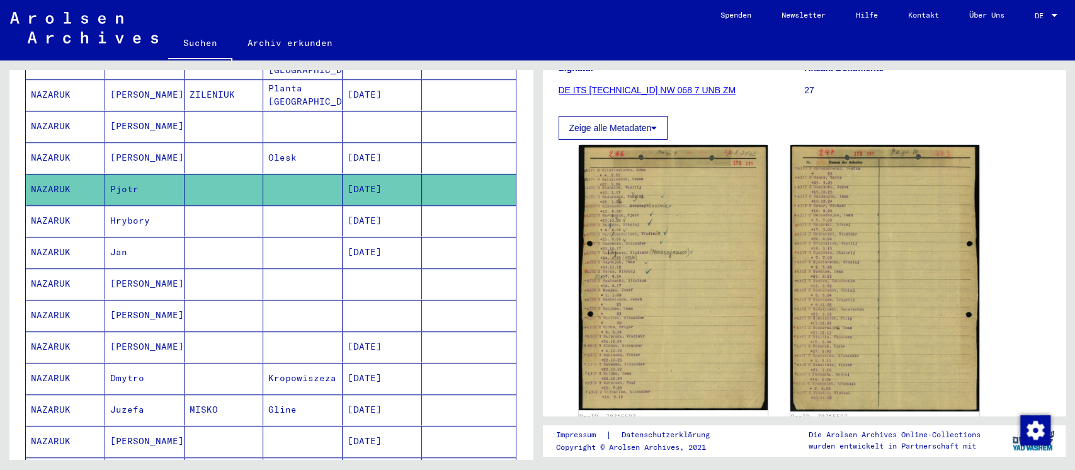
click at [244, 205] on mat-cell at bounding box center [223, 220] width 79 height 31
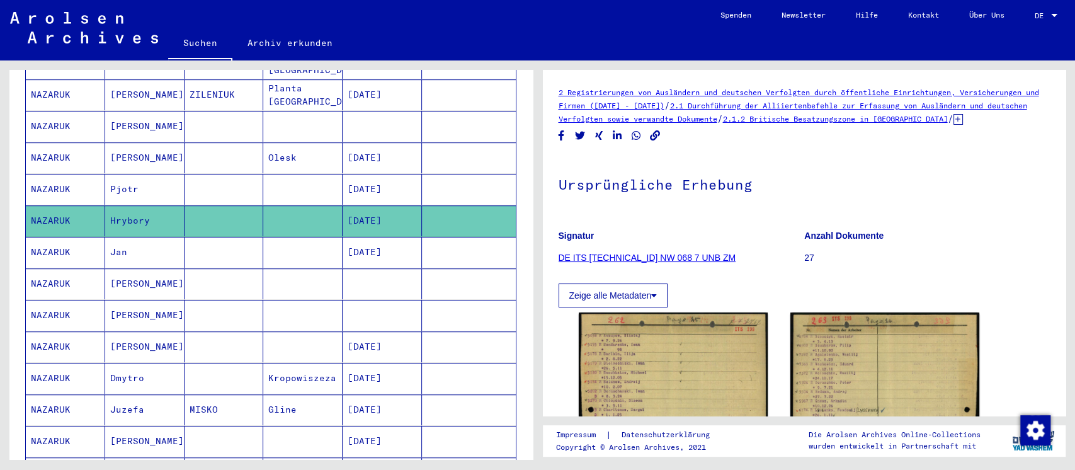
scroll to position [167, 0]
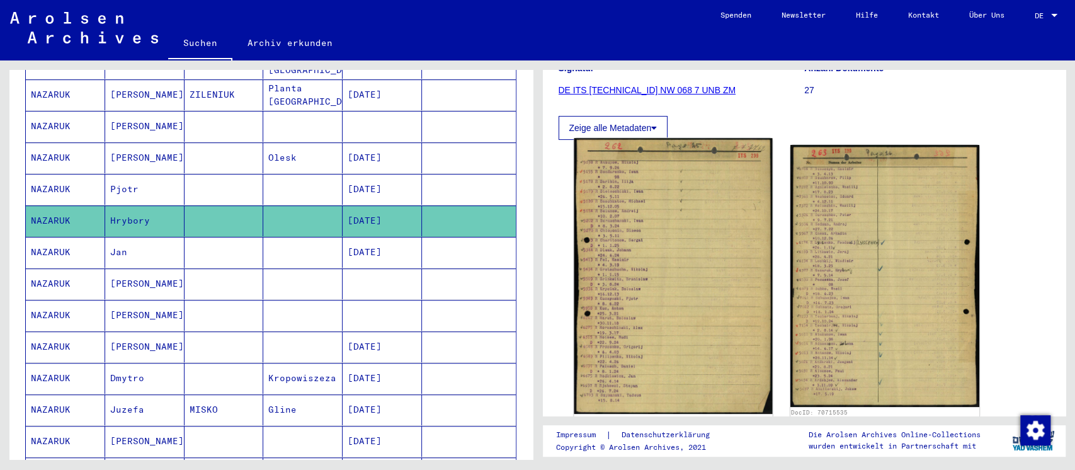
click at [695, 246] on img at bounding box center [673, 275] width 198 height 275
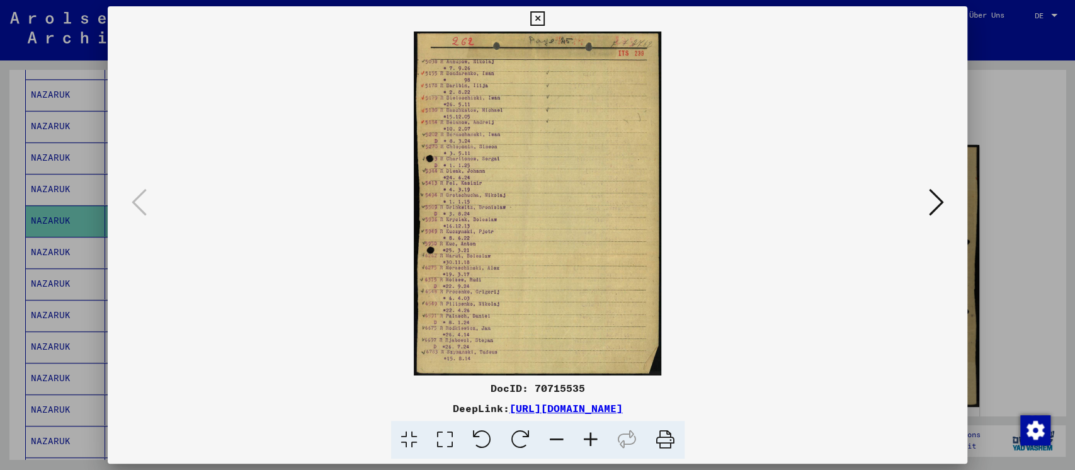
click at [1007, 295] on div at bounding box center [537, 235] width 1075 height 470
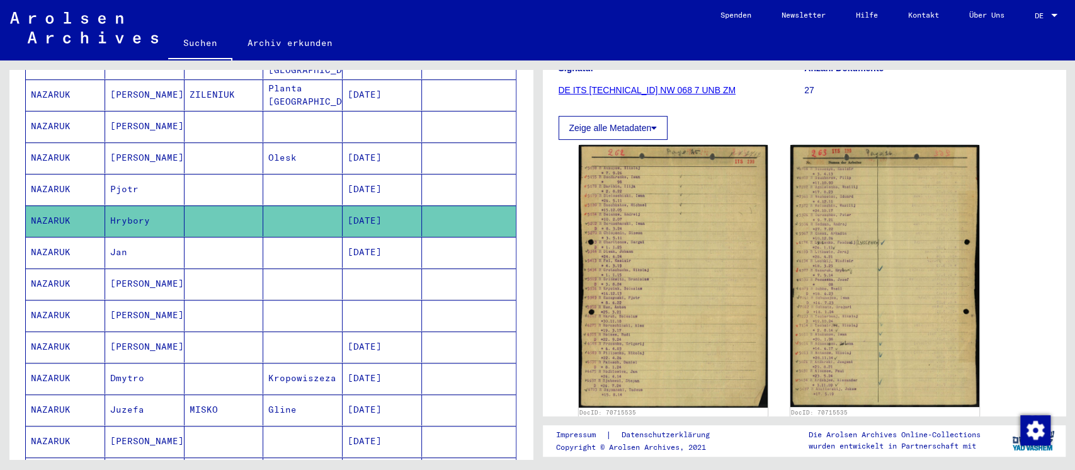
click at [170, 237] on mat-cell "Jan" at bounding box center [144, 252] width 79 height 31
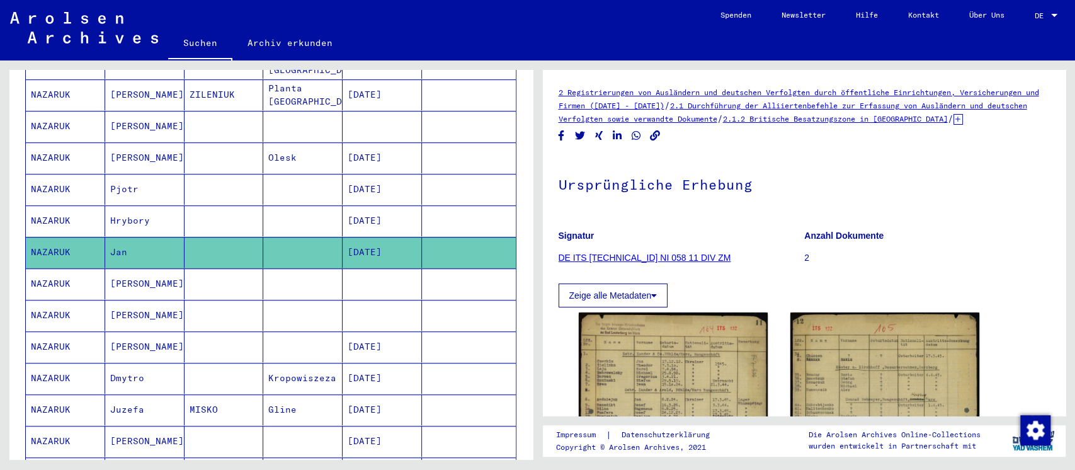
scroll to position [252, 0]
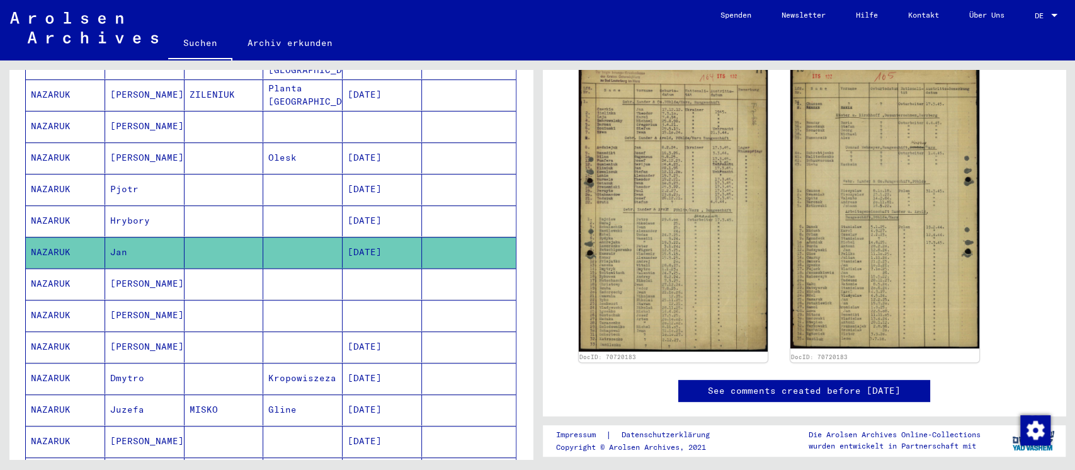
click at [1013, 280] on div "DocID: 70720183 DocID: 70720183" at bounding box center [804, 211] width 461 height 312
click at [217, 276] on mat-cell at bounding box center [223, 283] width 79 height 31
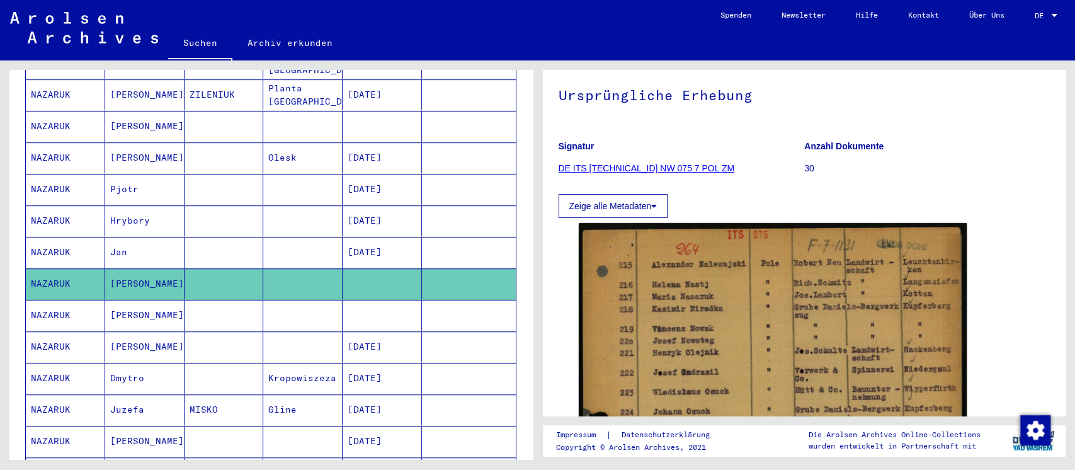
scroll to position [252, 0]
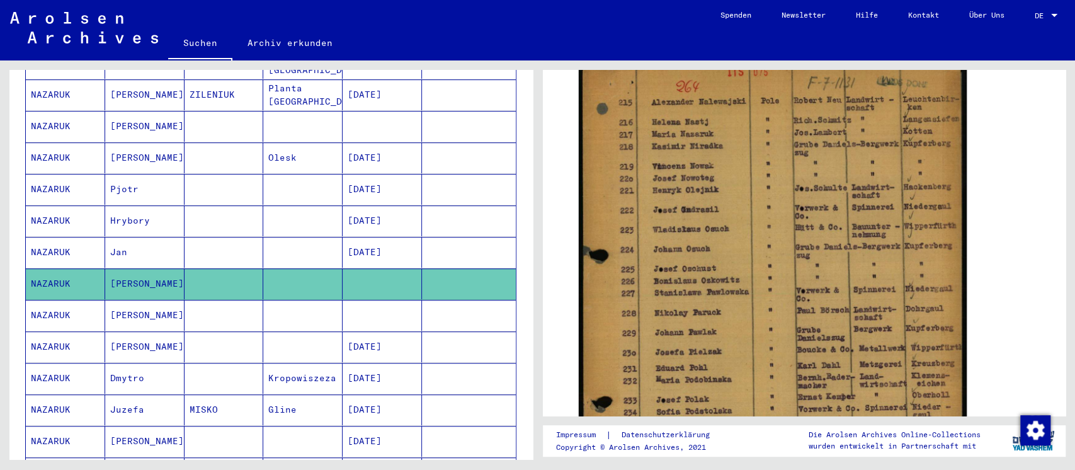
click at [383, 300] on mat-cell at bounding box center [381, 315] width 79 height 31
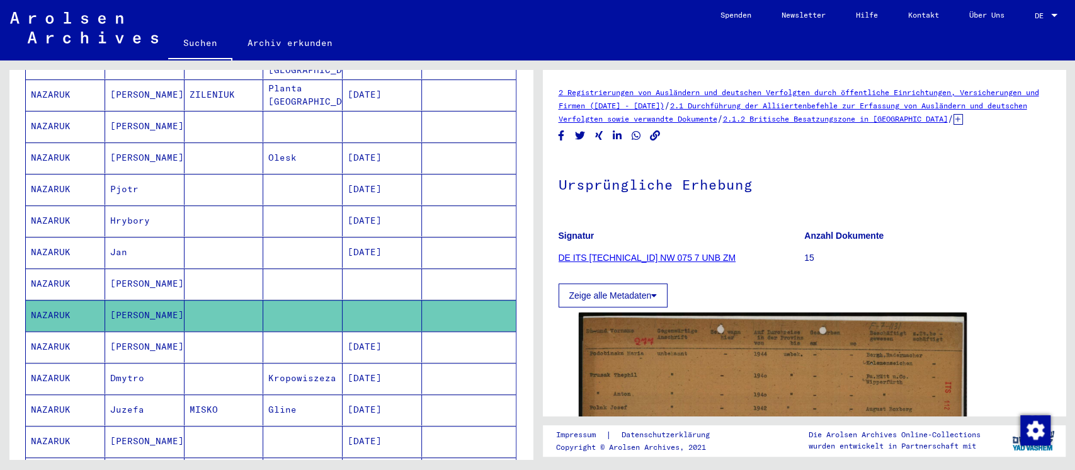
scroll to position [252, 0]
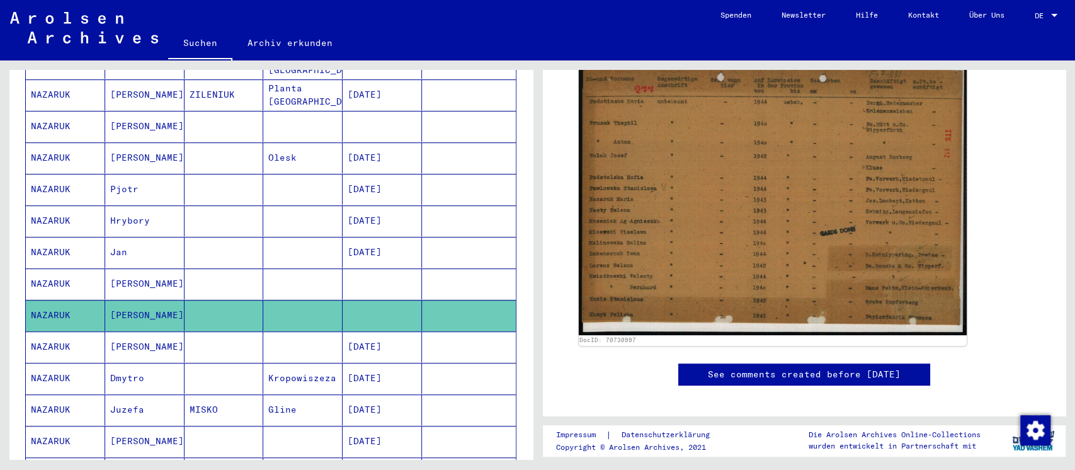
click at [207, 331] on mat-cell at bounding box center [223, 346] width 79 height 31
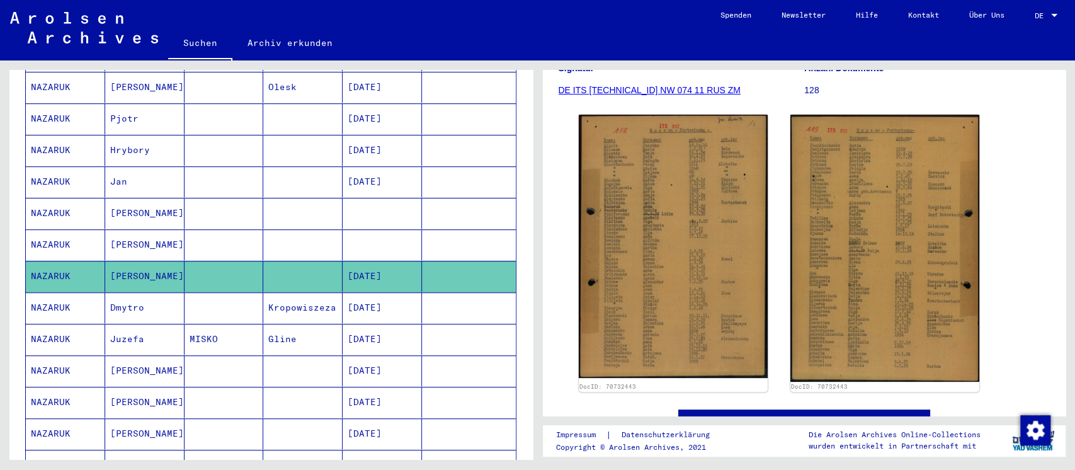
scroll to position [671, 0]
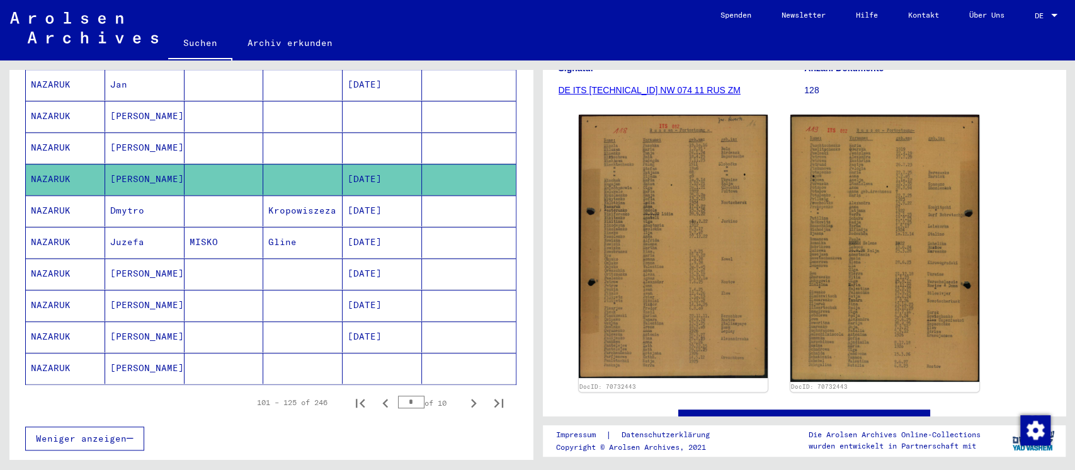
click at [212, 198] on mat-cell at bounding box center [223, 210] width 79 height 31
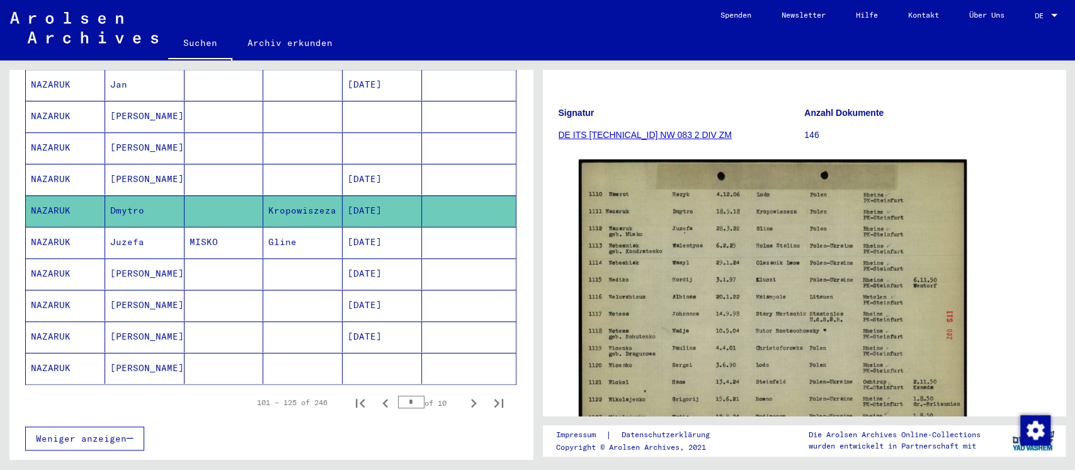
scroll to position [167, 0]
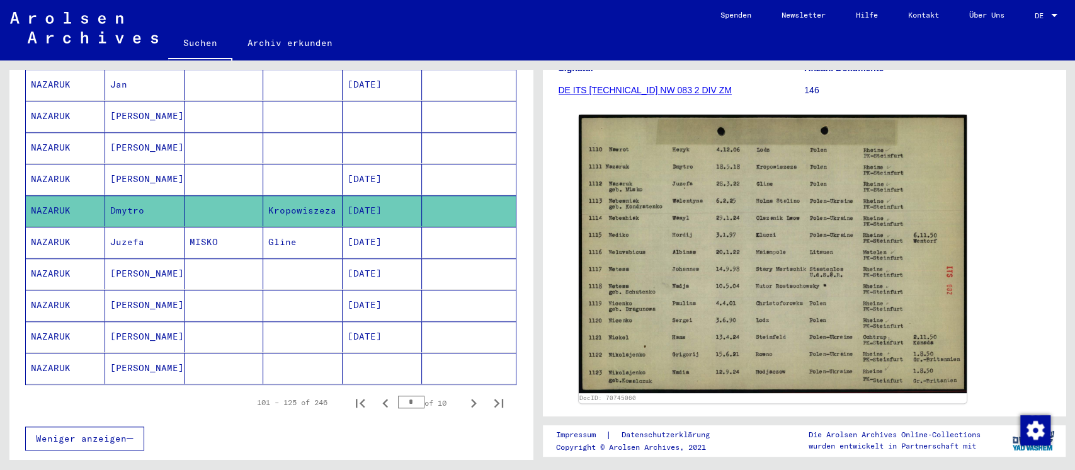
click at [292, 227] on mat-cell "Gline" at bounding box center [302, 242] width 79 height 31
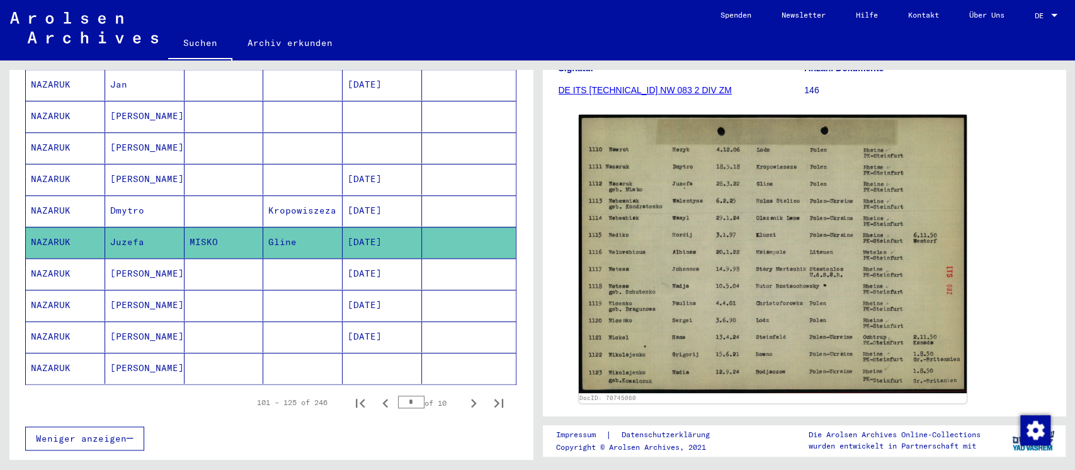
click at [303, 259] on mat-cell at bounding box center [302, 273] width 79 height 31
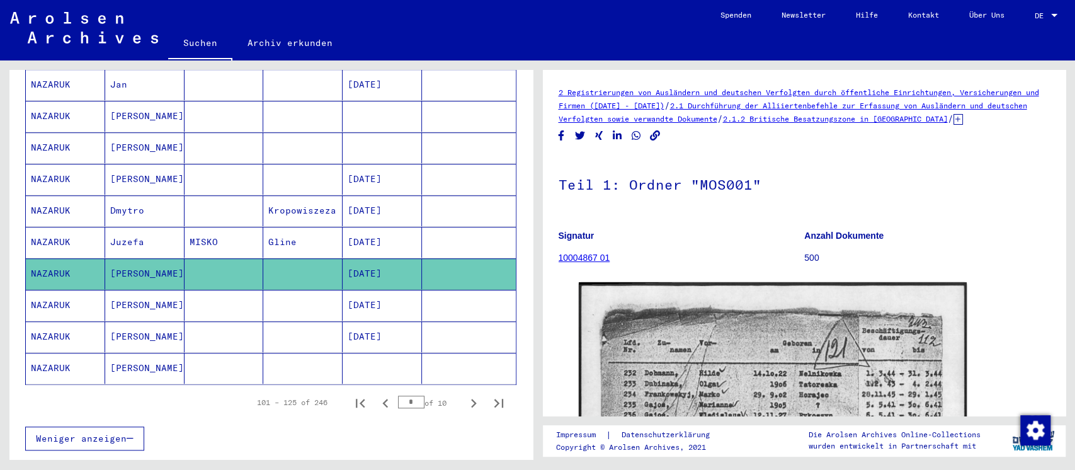
scroll to position [252, 0]
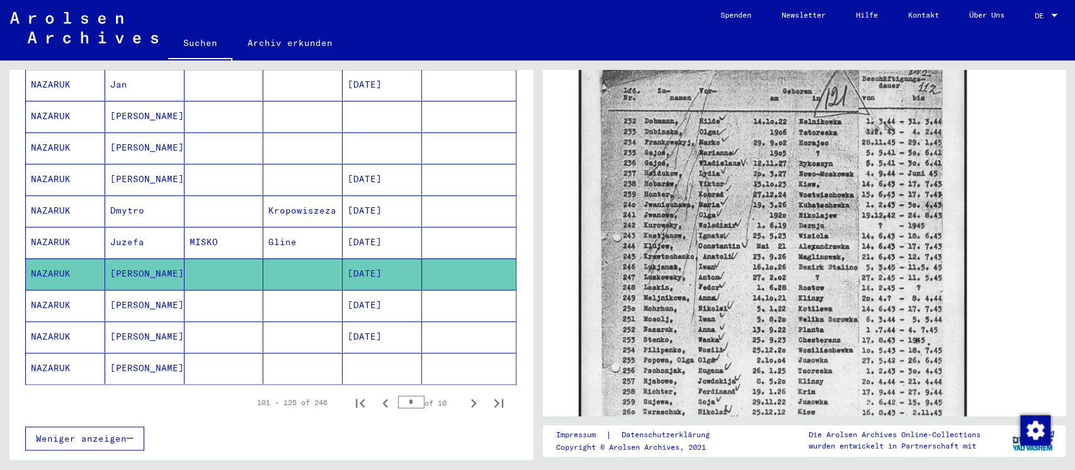
click at [272, 290] on mat-cell at bounding box center [302, 305] width 79 height 31
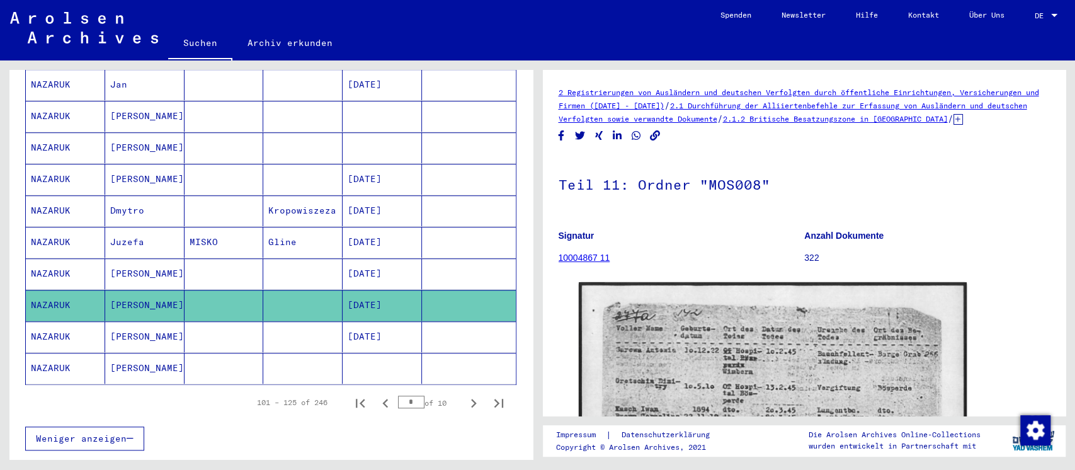
scroll to position [419, 0]
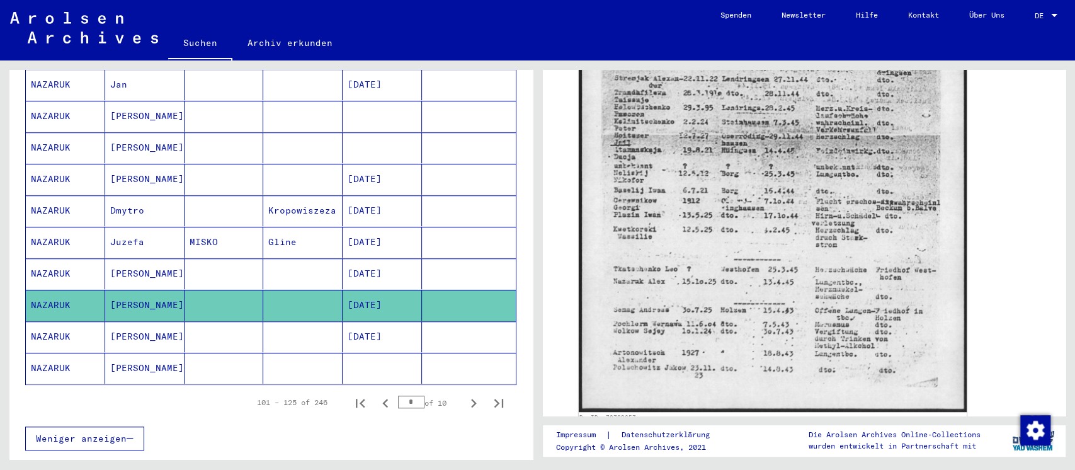
click at [208, 321] on mat-cell at bounding box center [223, 336] width 79 height 31
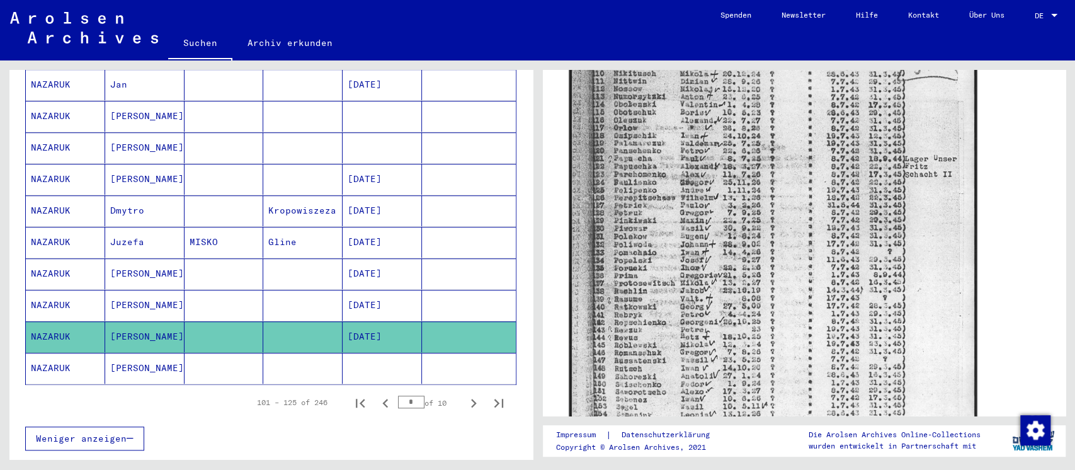
scroll to position [252, 0]
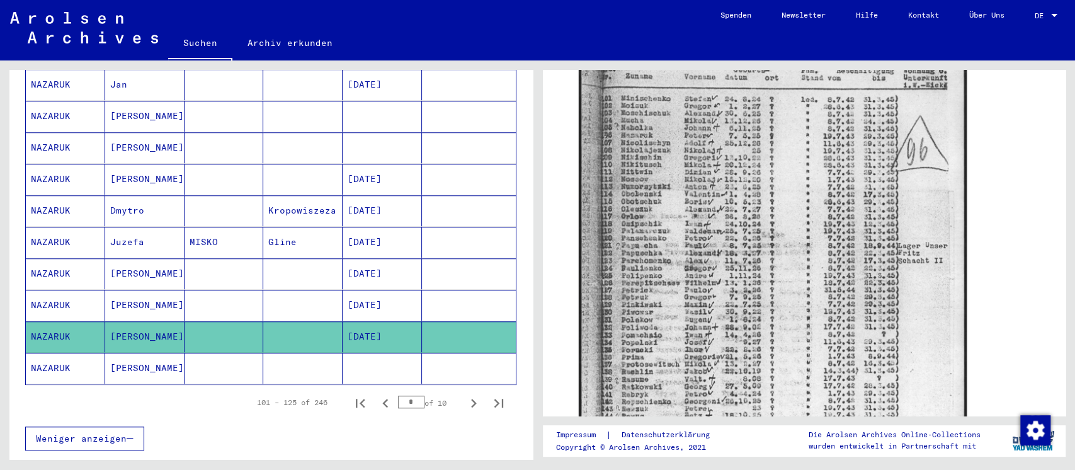
click at [212, 353] on mat-cell at bounding box center [223, 368] width 79 height 31
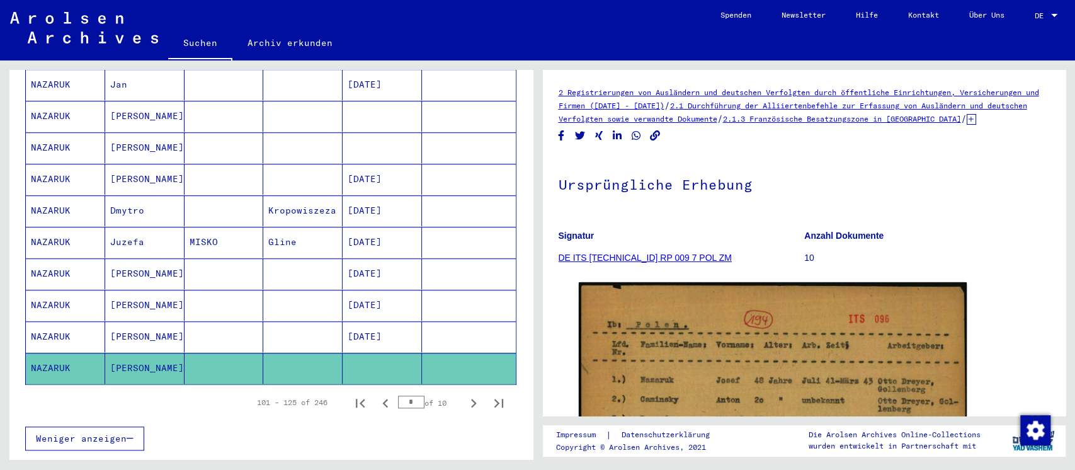
scroll to position [252, 0]
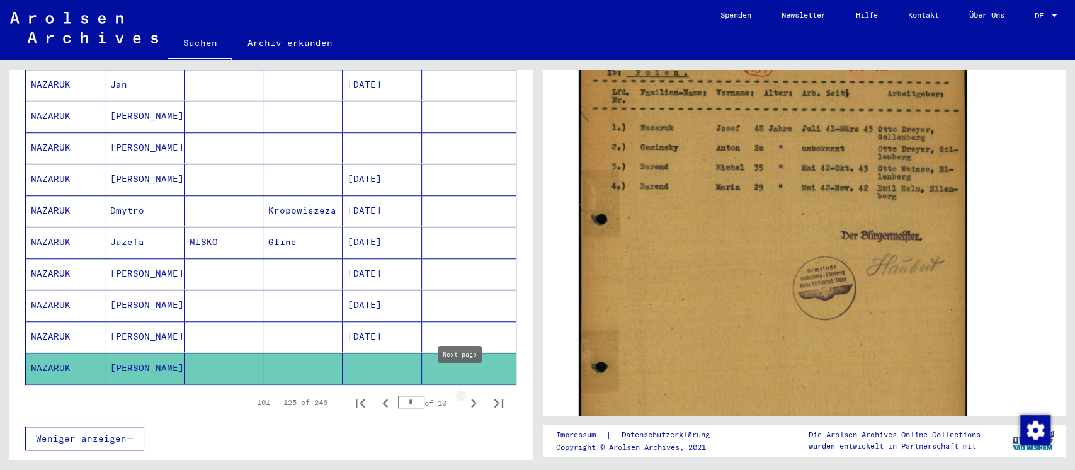
click at [465, 394] on icon "Next page" at bounding box center [474, 403] width 18 height 18
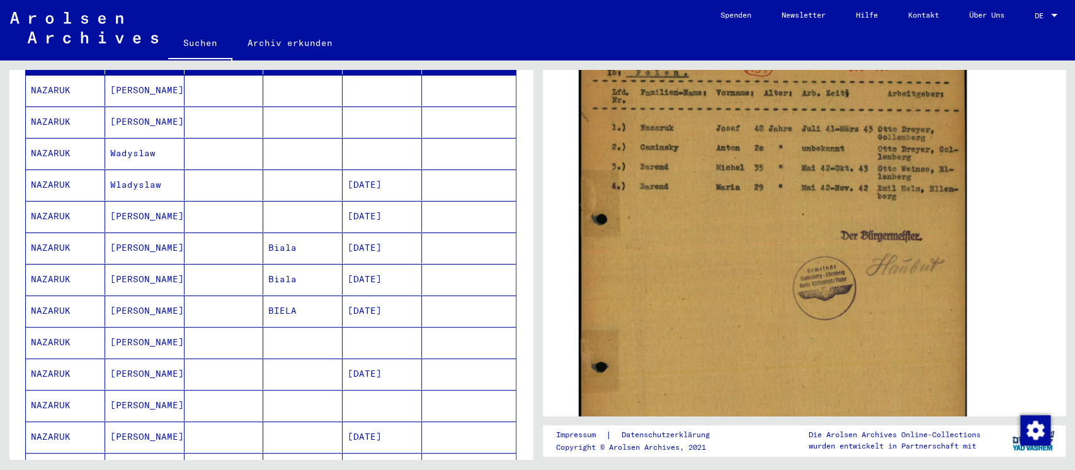
scroll to position [167, 0]
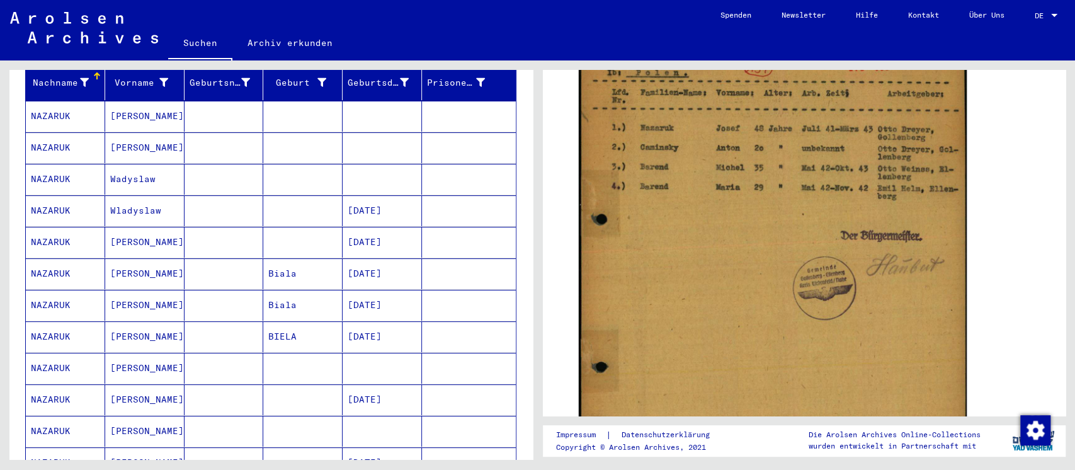
click at [373, 101] on mat-cell at bounding box center [381, 116] width 79 height 31
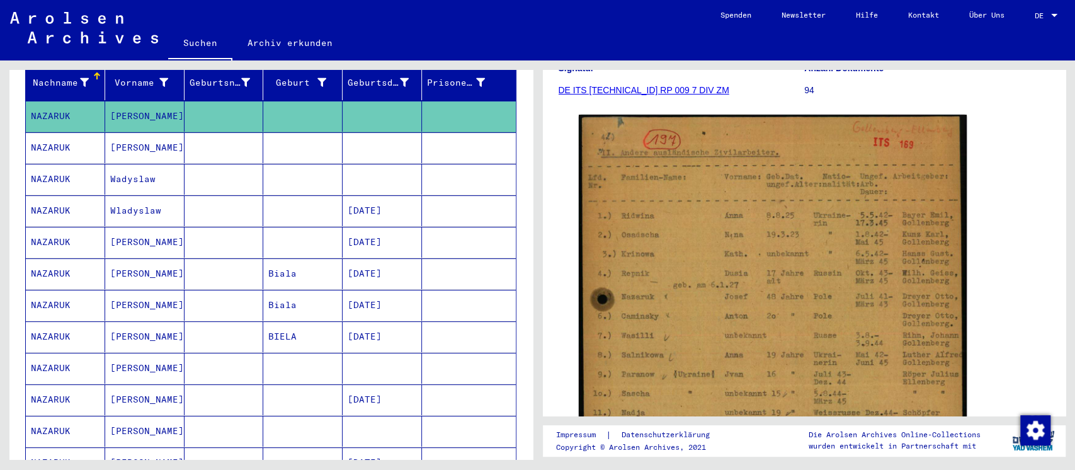
scroll to position [252, 0]
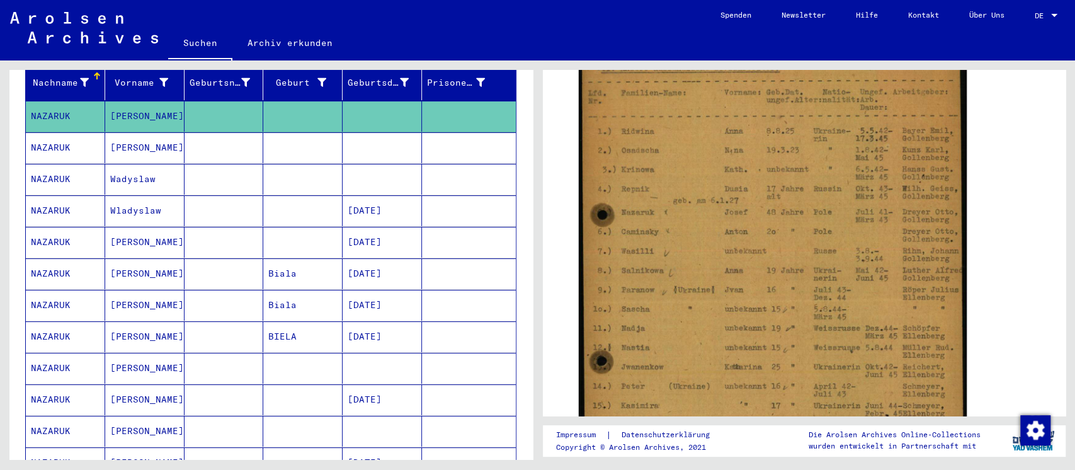
click at [237, 136] on mat-cell at bounding box center [223, 147] width 79 height 31
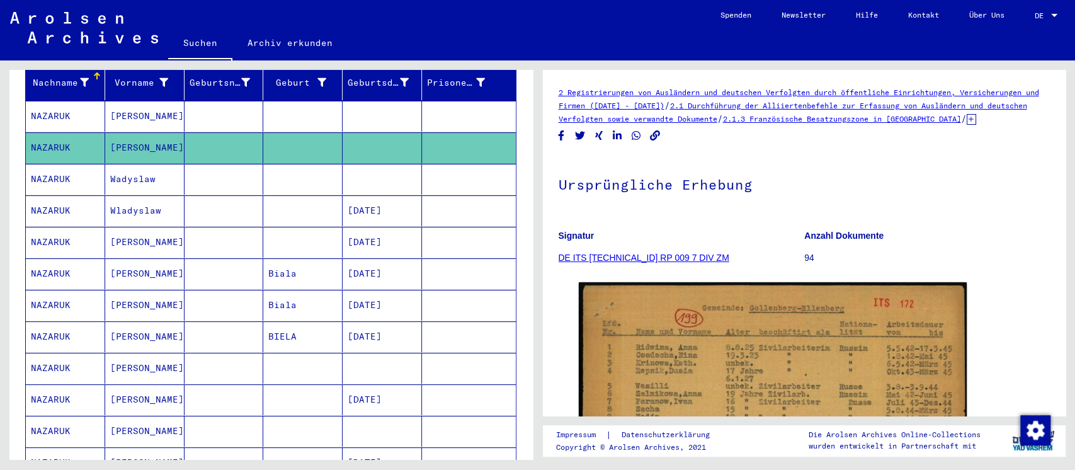
scroll to position [252, 0]
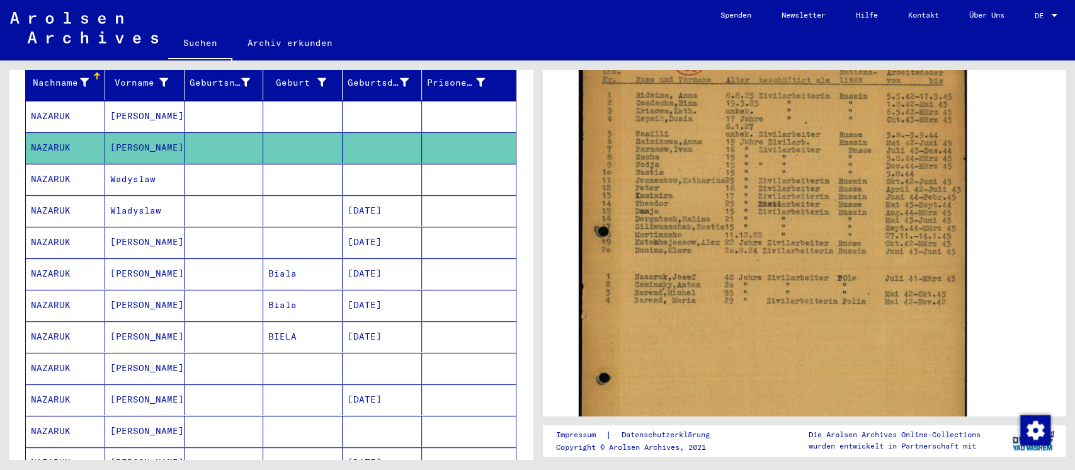
click at [251, 164] on mat-cell at bounding box center [223, 179] width 79 height 31
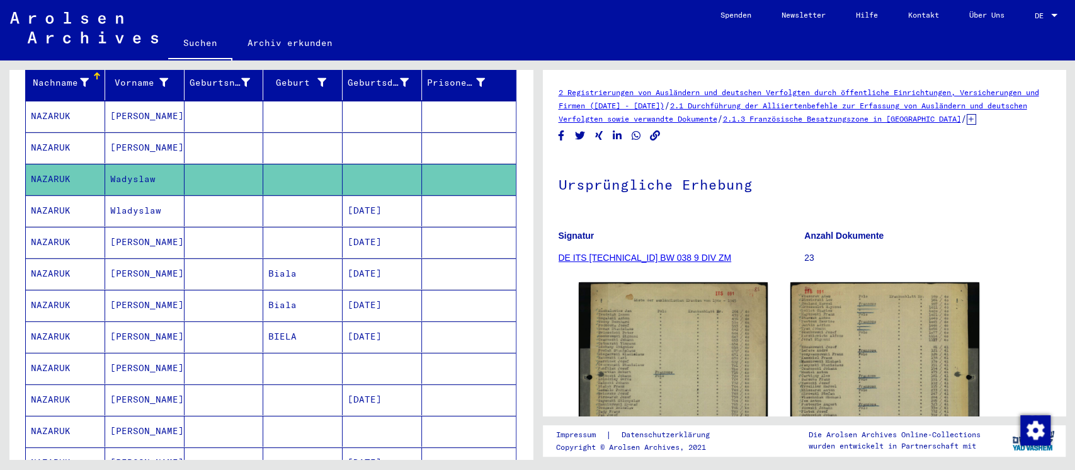
scroll to position [167, 0]
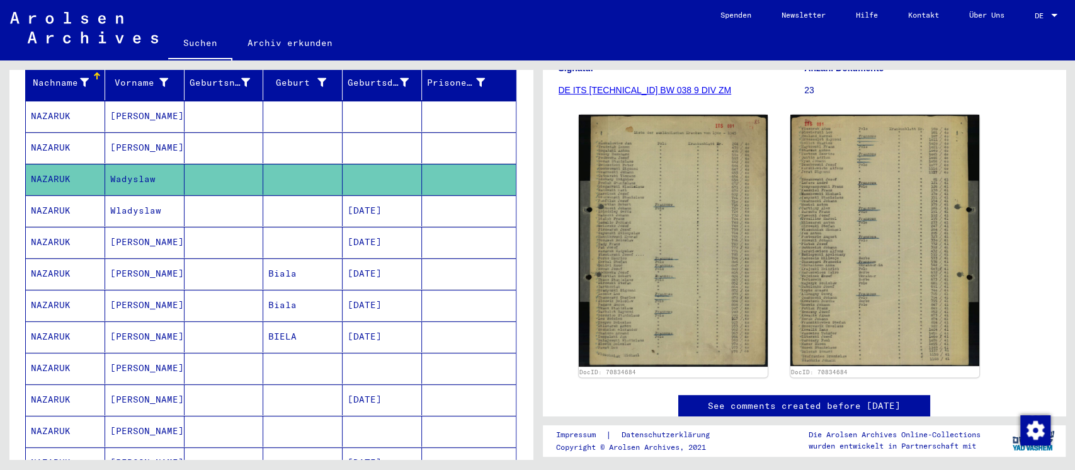
click at [218, 198] on mat-cell at bounding box center [223, 210] width 79 height 31
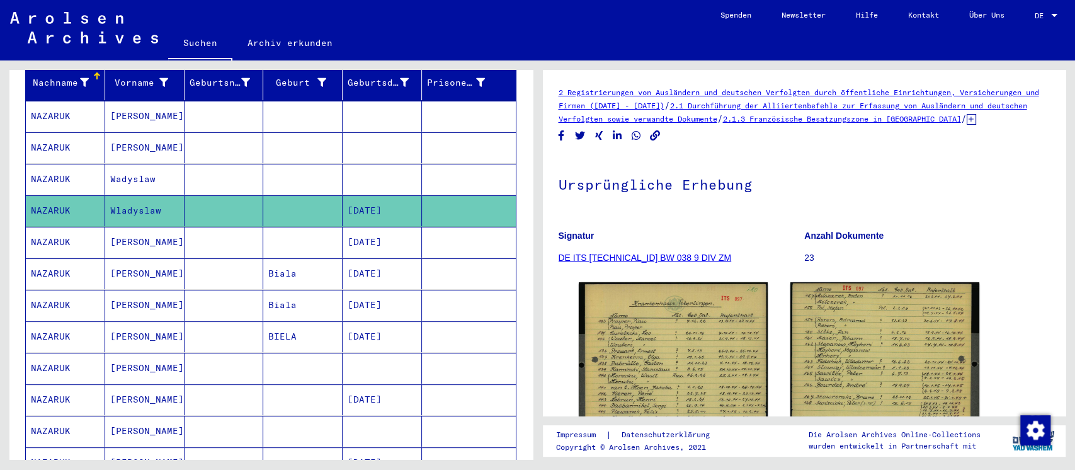
scroll to position [167, 0]
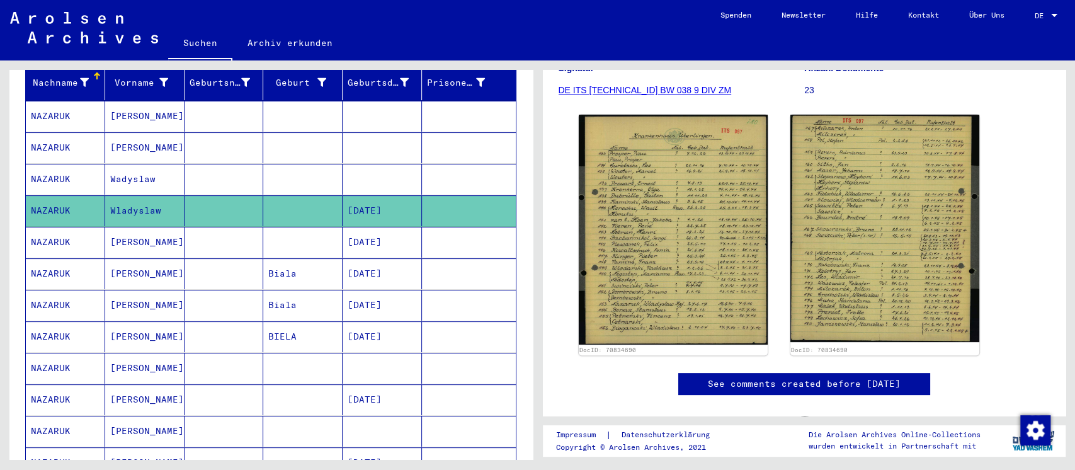
click at [155, 237] on mat-cell "[PERSON_NAME]" at bounding box center [144, 242] width 79 height 31
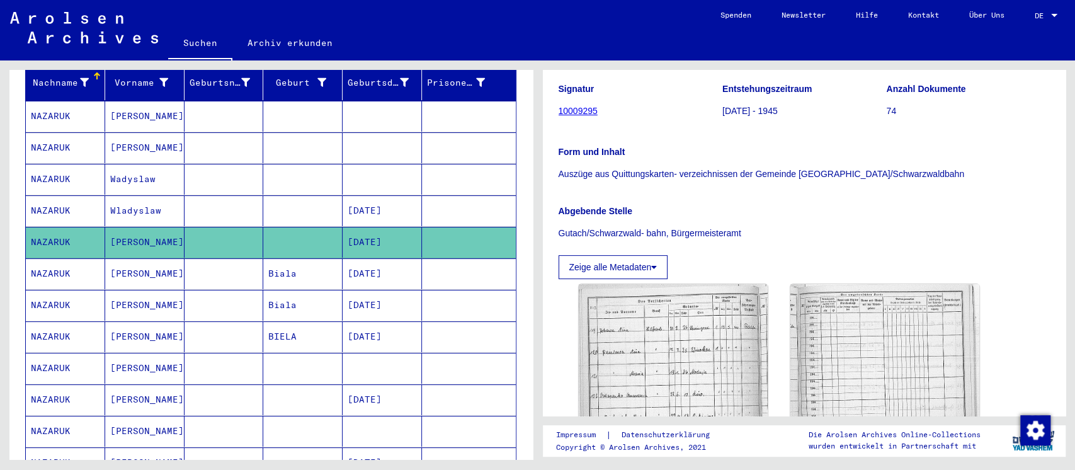
scroll to position [418, 0]
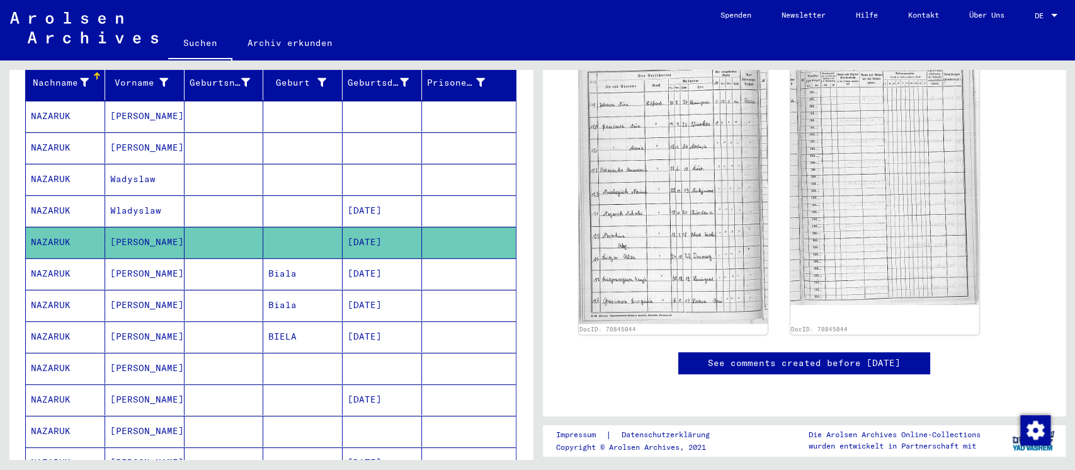
click at [179, 262] on mat-cell "[PERSON_NAME]" at bounding box center [144, 273] width 79 height 31
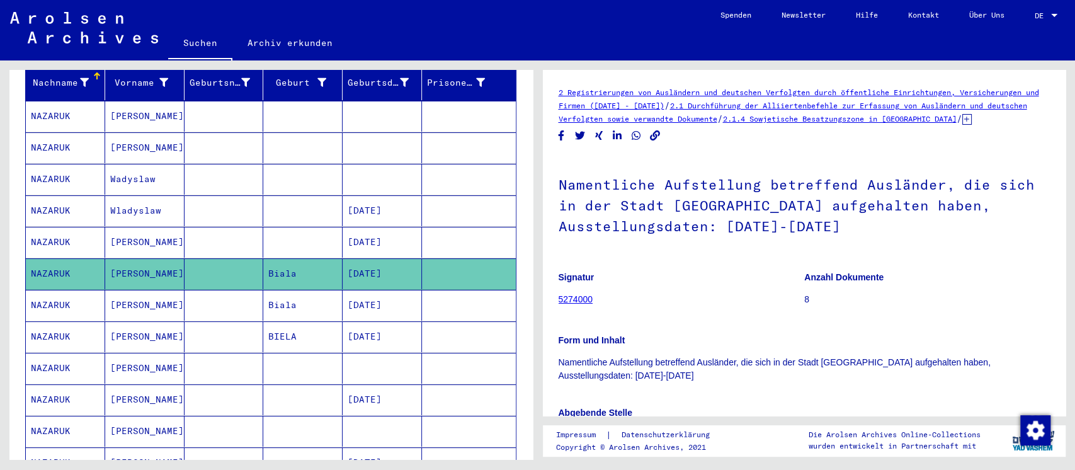
click at [733, 274] on div "Namentliche Aufstellung betreffend Ausländer, die sich in der Stadt [GEOGRAPHIC…" at bounding box center [804, 318] width 492 height 325
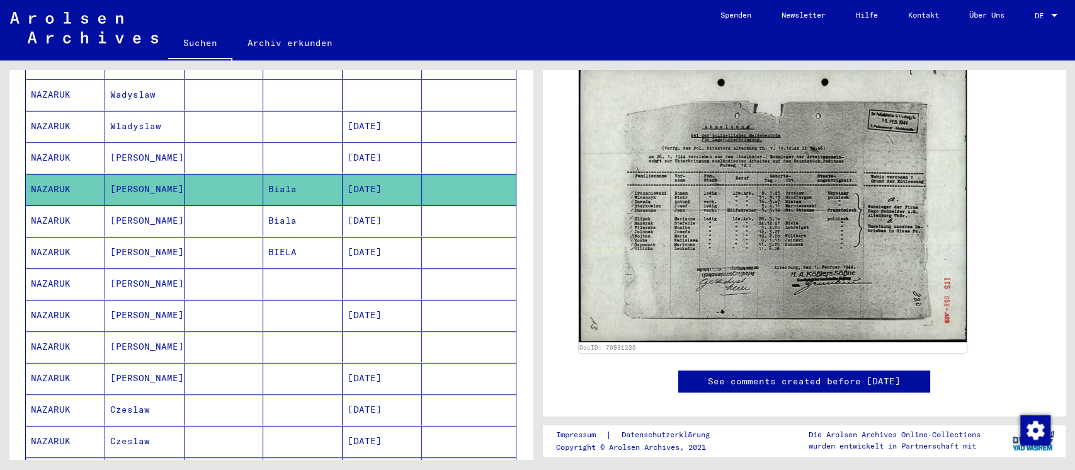
scroll to position [336, 0]
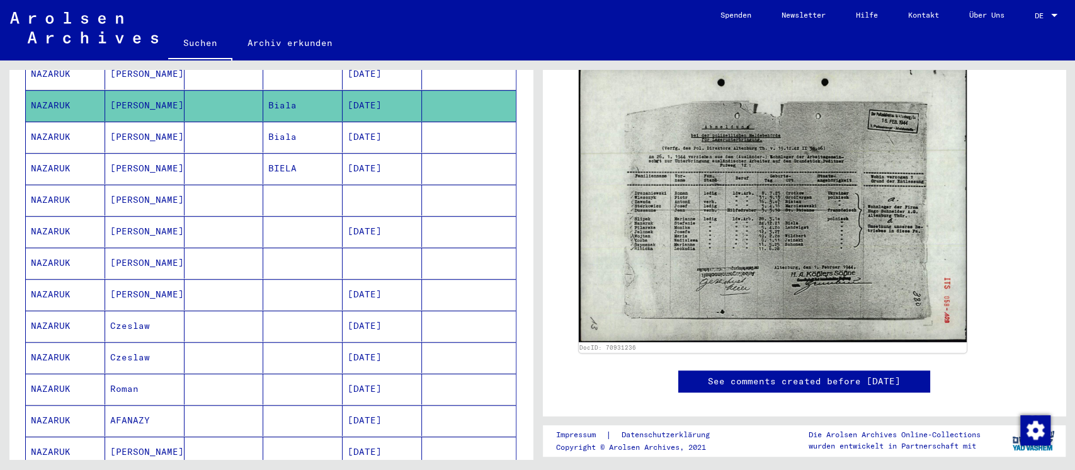
click at [319, 189] on mat-cell at bounding box center [302, 199] width 79 height 31
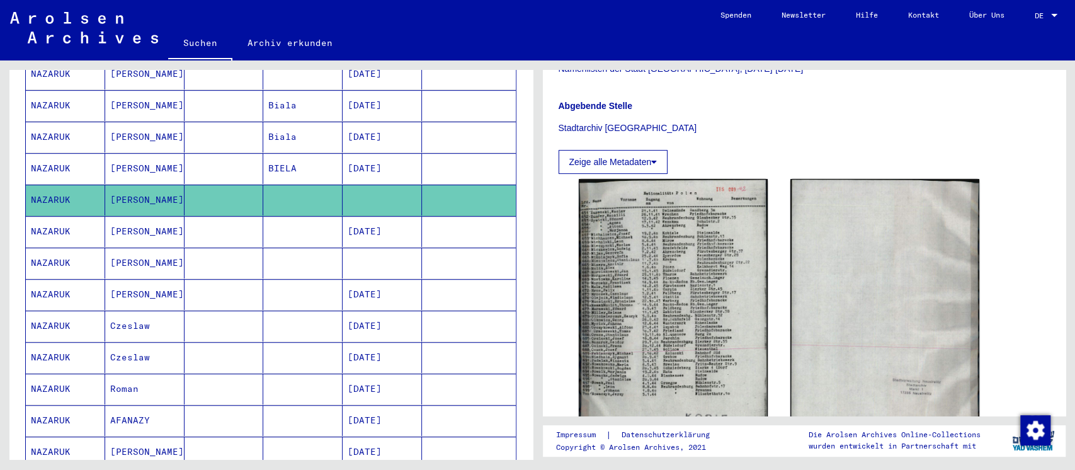
scroll to position [336, 0]
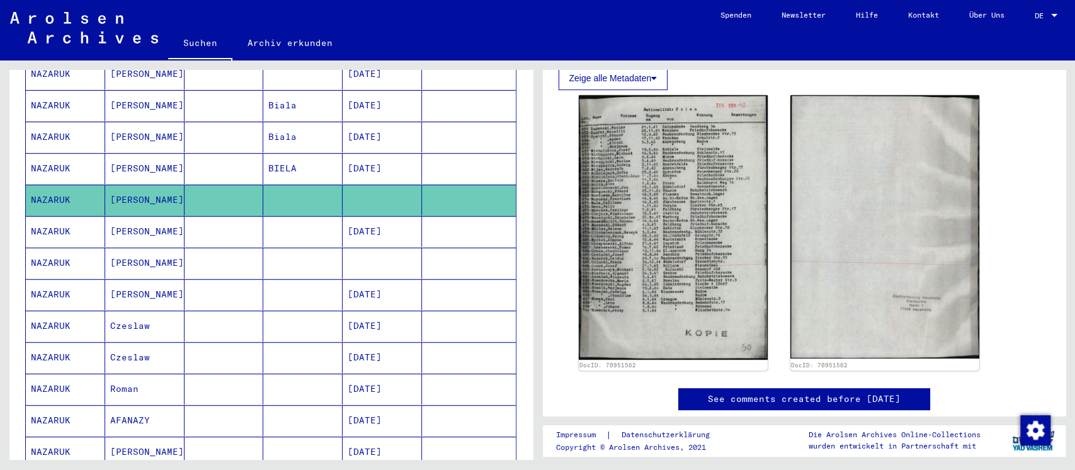
click at [277, 218] on mat-cell at bounding box center [302, 231] width 79 height 31
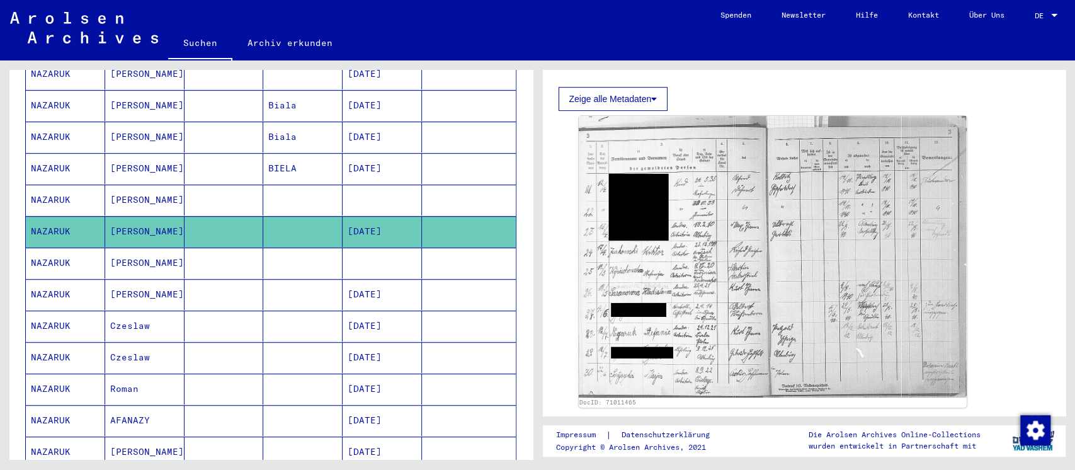
scroll to position [419, 0]
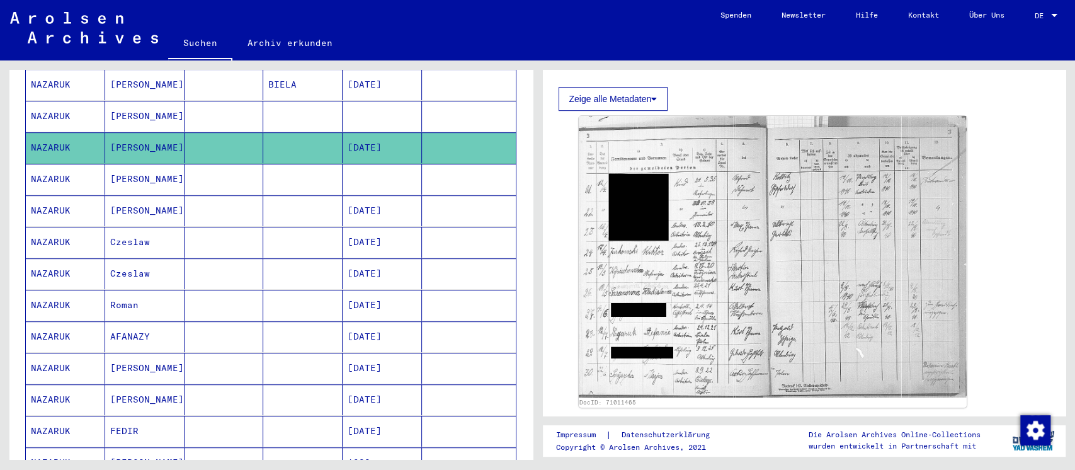
click at [379, 164] on mat-cell at bounding box center [381, 179] width 79 height 31
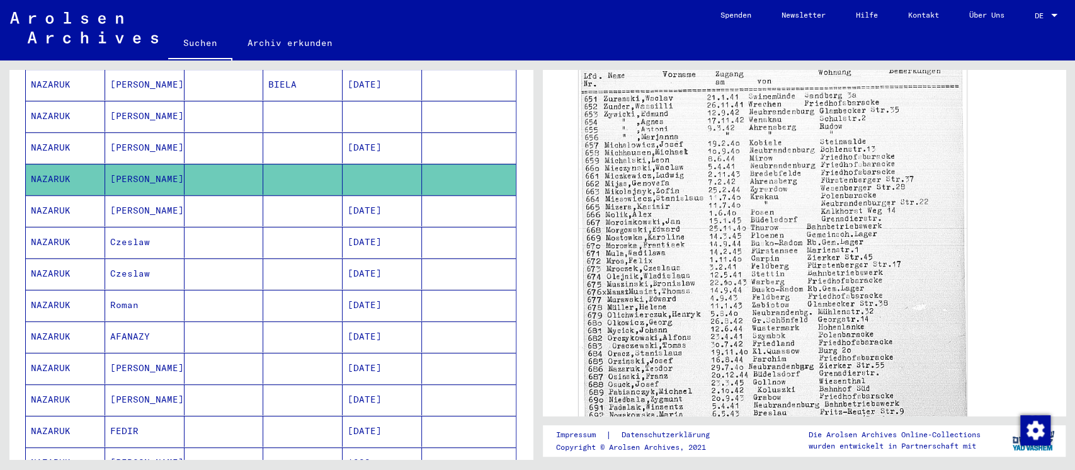
scroll to position [477, 0]
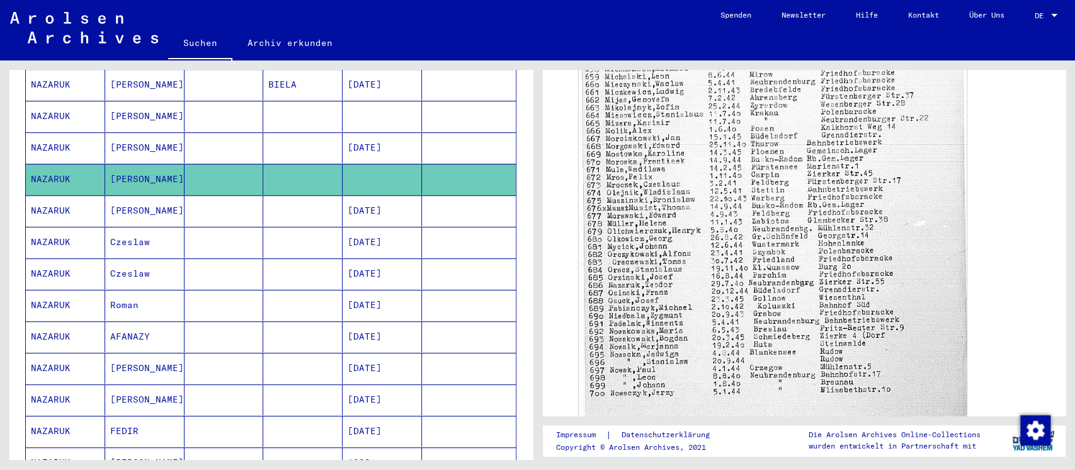
click at [246, 195] on mat-cell at bounding box center [223, 210] width 79 height 31
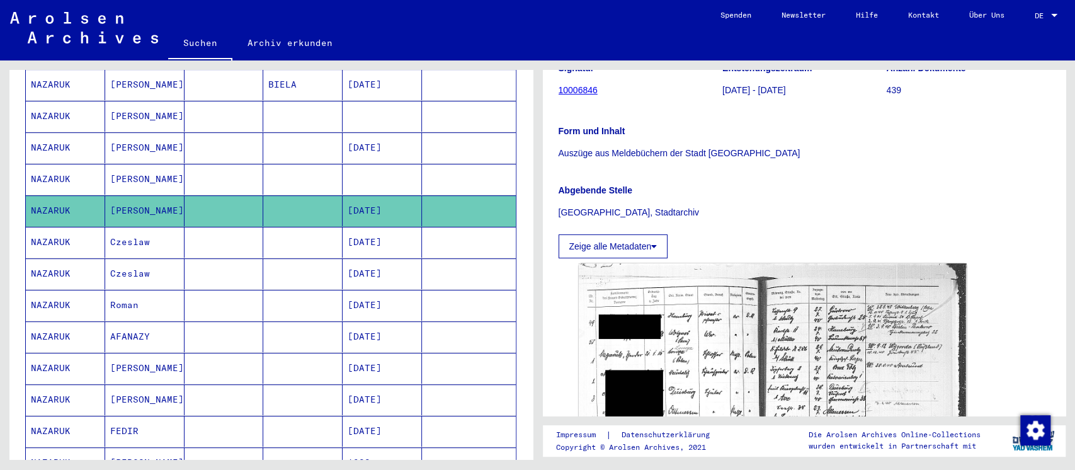
scroll to position [336, 0]
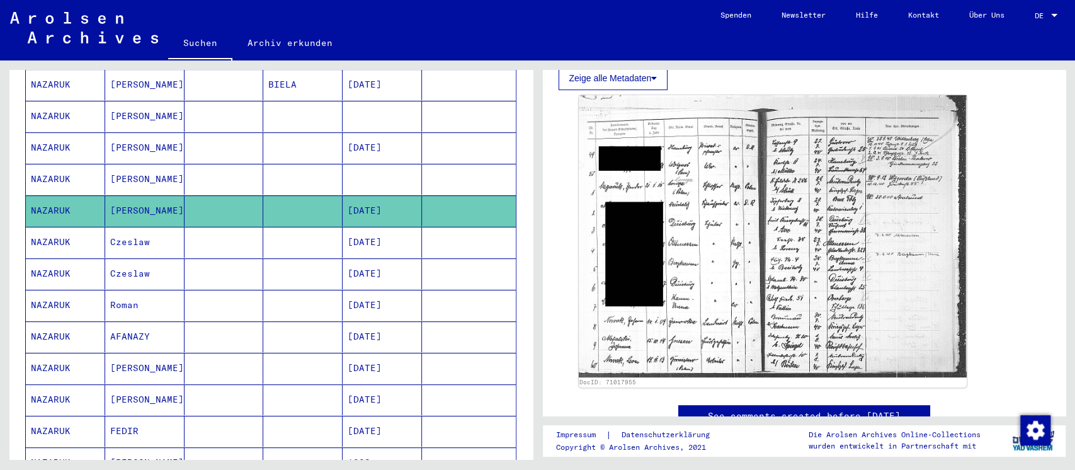
click at [207, 227] on mat-cell at bounding box center [223, 242] width 79 height 31
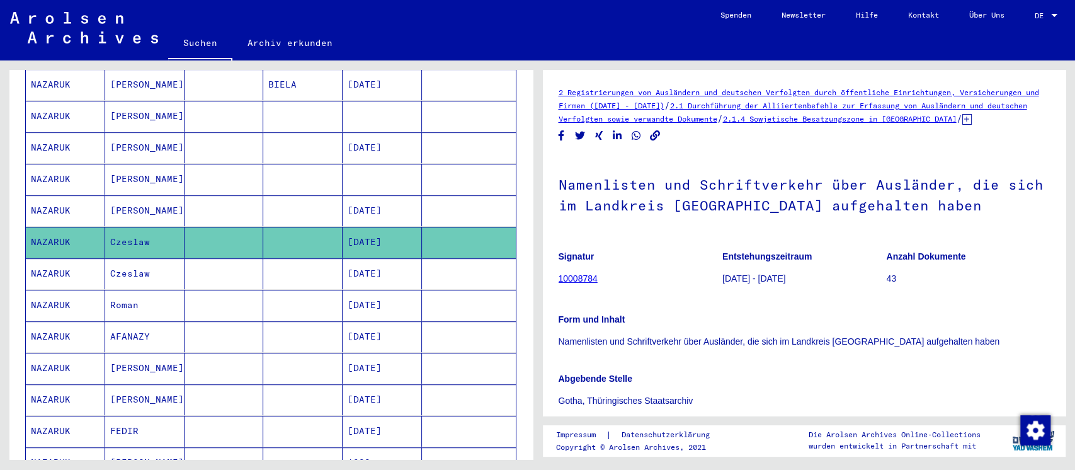
scroll to position [167, 0]
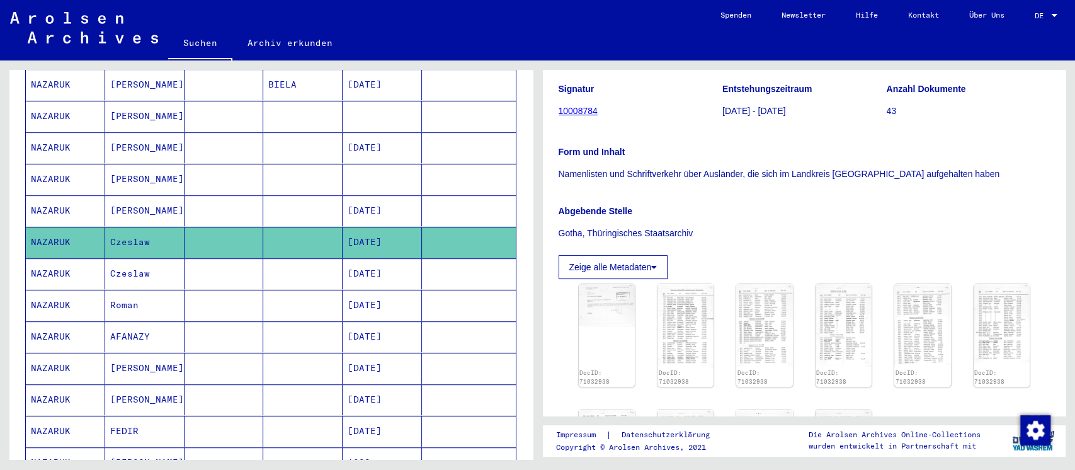
click at [302, 259] on mat-cell at bounding box center [302, 273] width 79 height 31
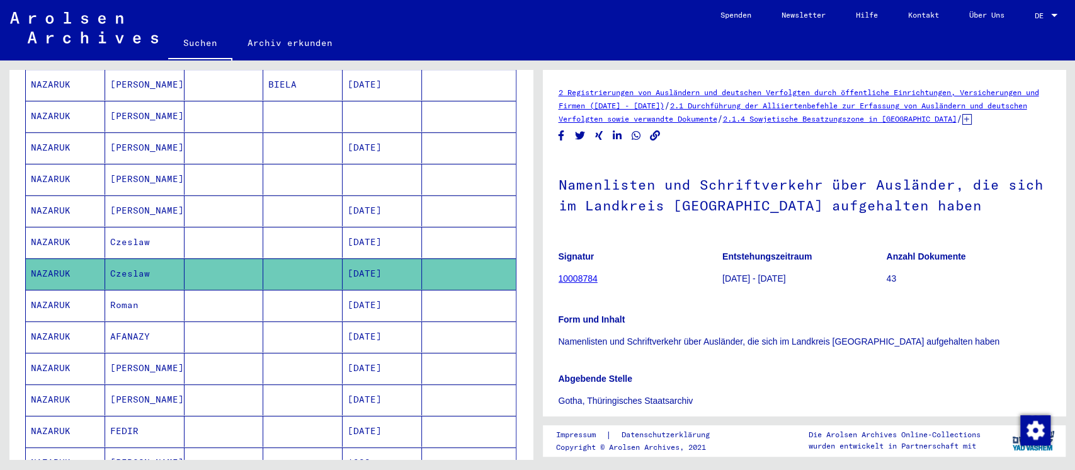
scroll to position [252, 0]
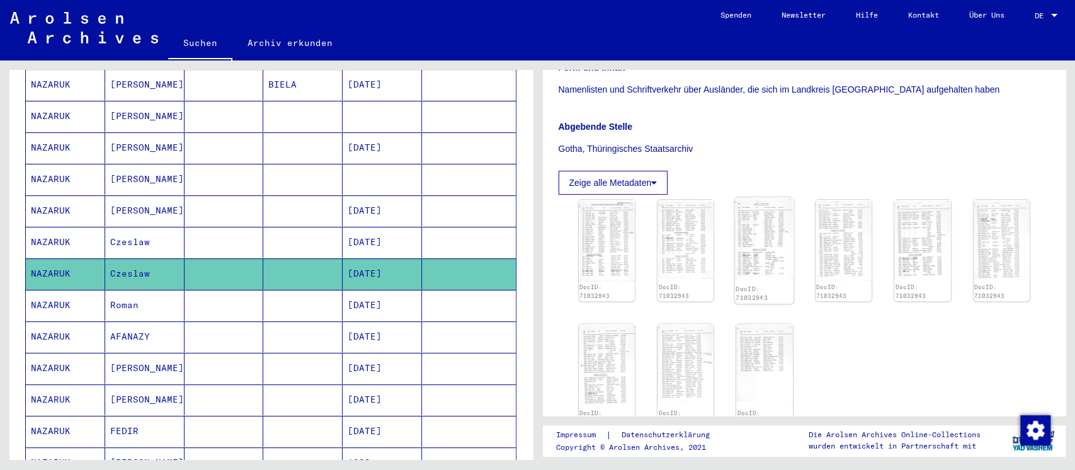
click at [751, 244] on img at bounding box center [764, 238] width 59 height 82
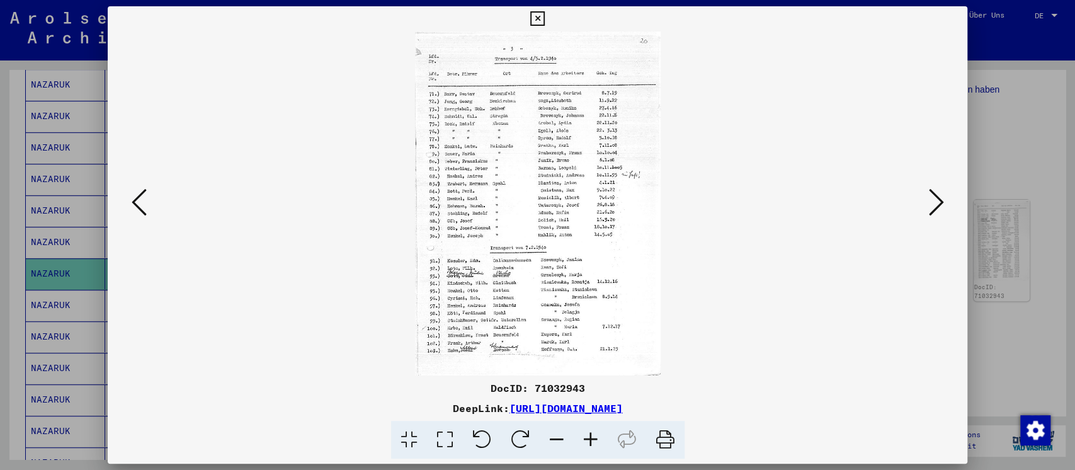
click at [1010, 329] on div at bounding box center [537, 235] width 1075 height 470
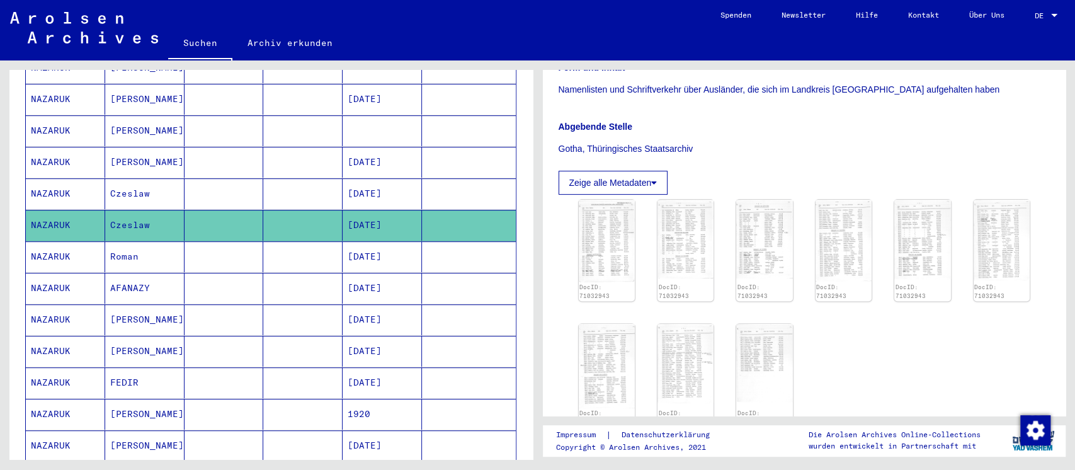
scroll to position [504, 0]
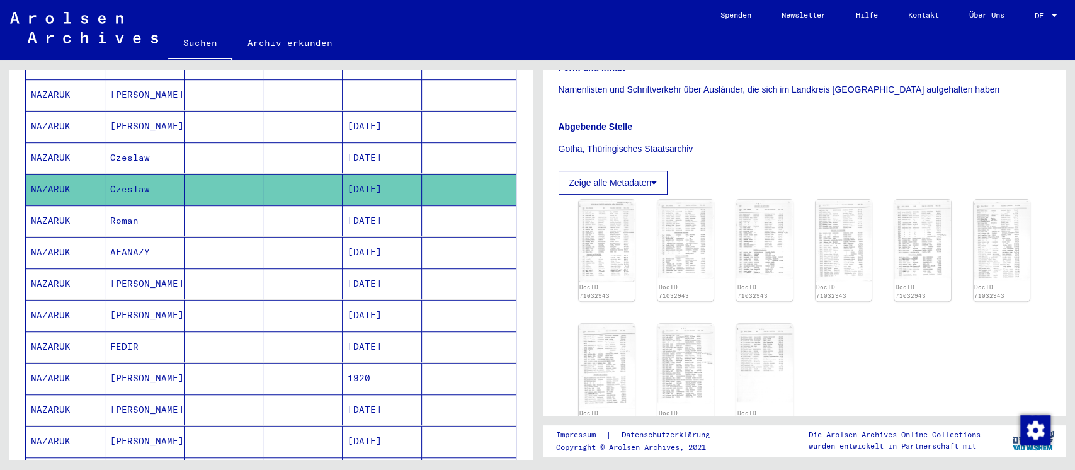
click at [302, 205] on mat-cell at bounding box center [302, 220] width 79 height 31
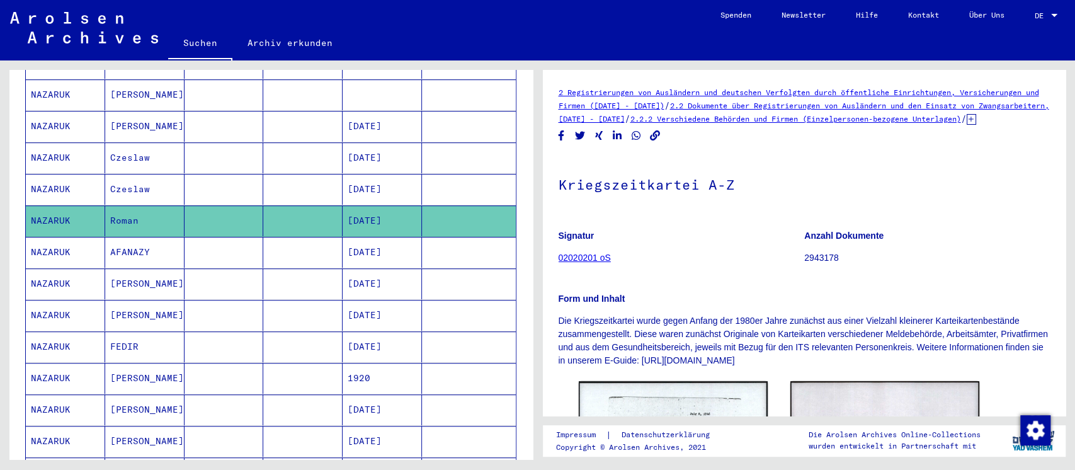
scroll to position [222, 0]
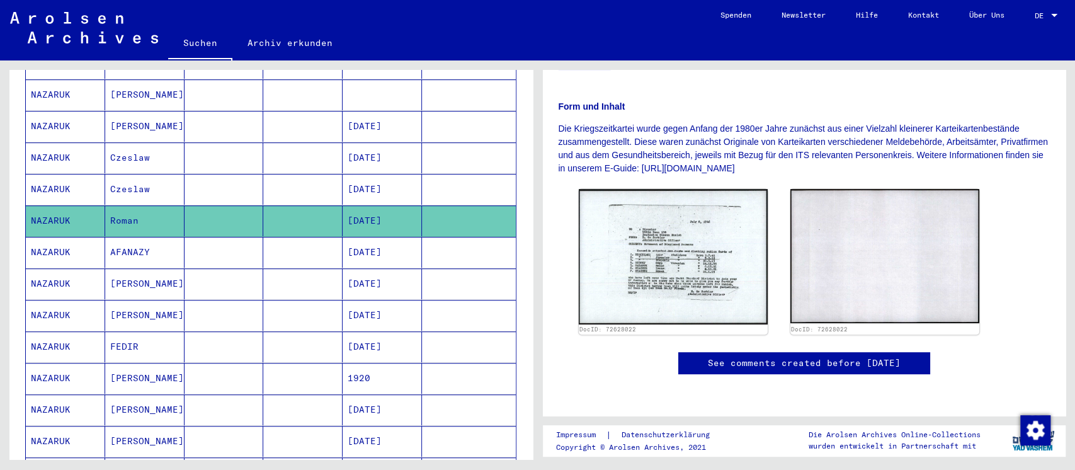
click at [711, 223] on img at bounding box center [673, 256] width 189 height 135
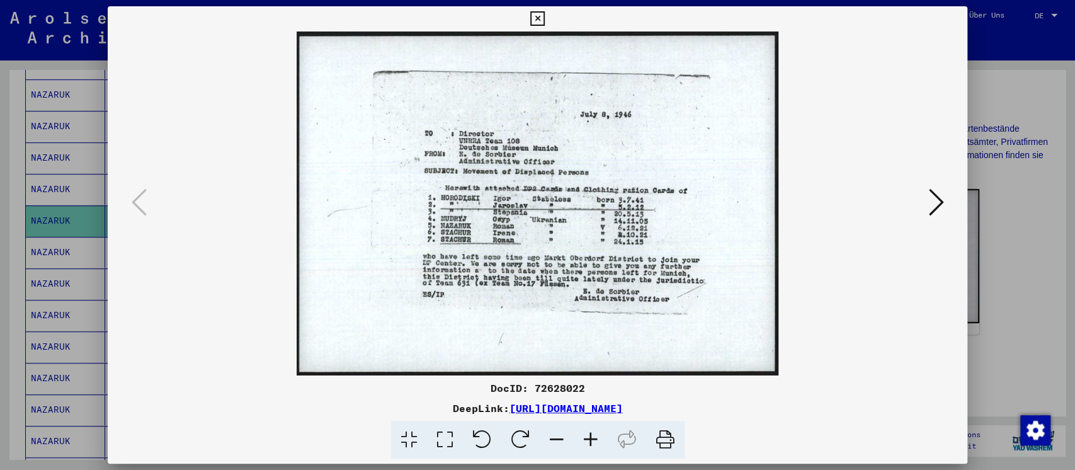
click at [1016, 296] on div at bounding box center [537, 235] width 1075 height 470
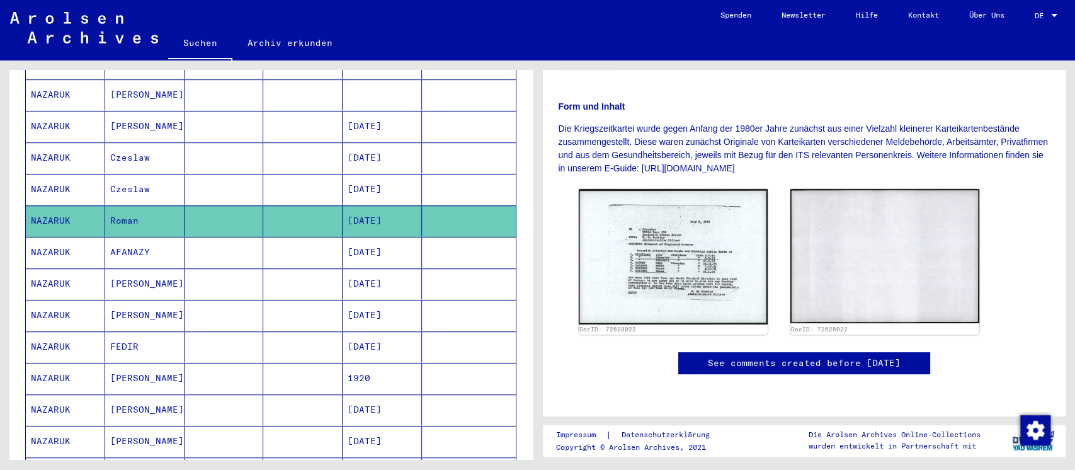
click at [317, 237] on mat-cell at bounding box center [302, 252] width 79 height 31
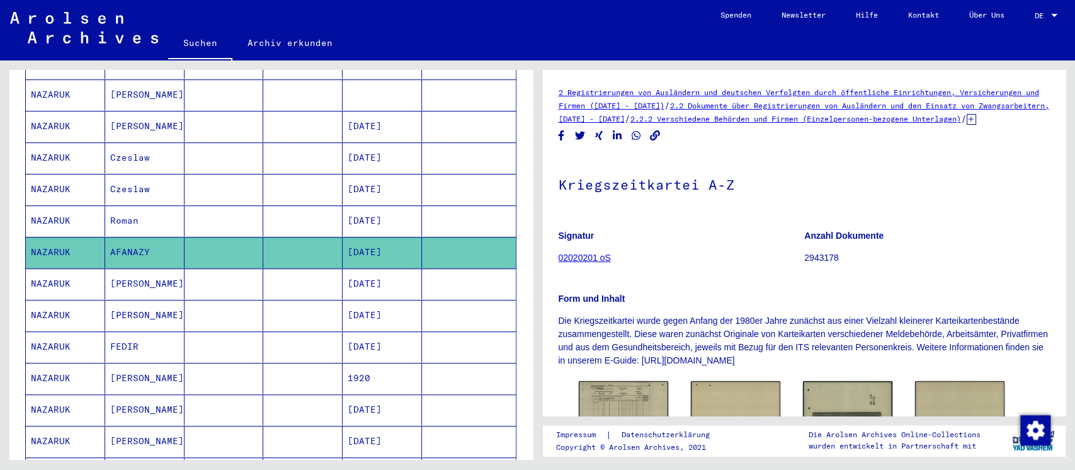
scroll to position [221, 0]
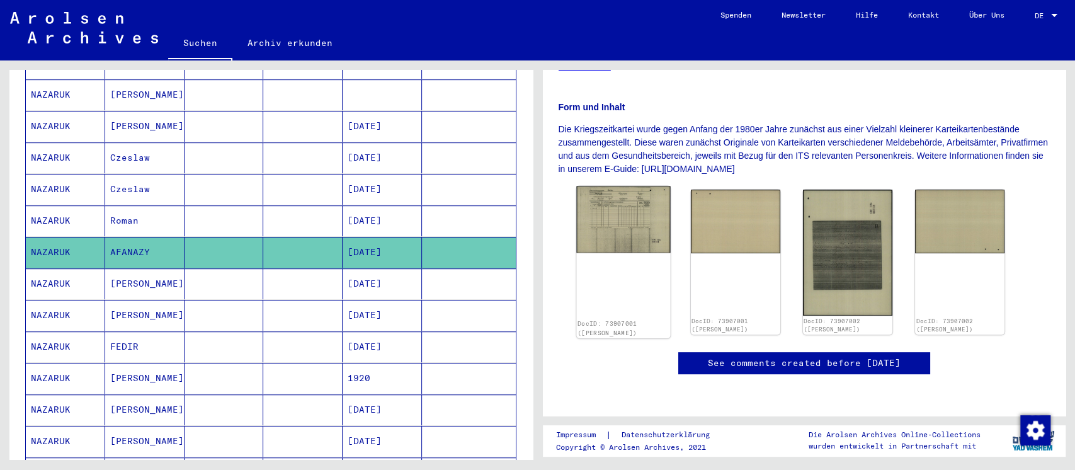
click at [631, 213] on img at bounding box center [623, 219] width 94 height 67
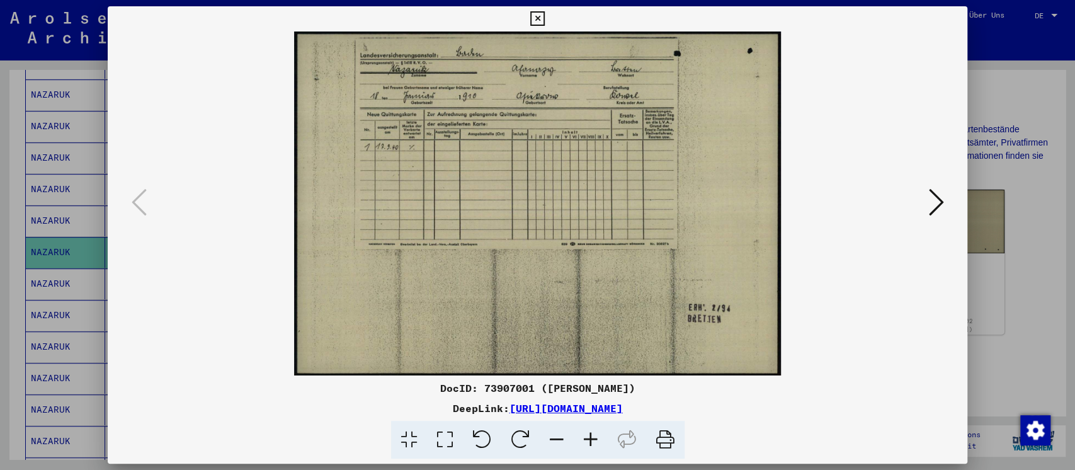
click at [1007, 286] on div at bounding box center [537, 235] width 1075 height 470
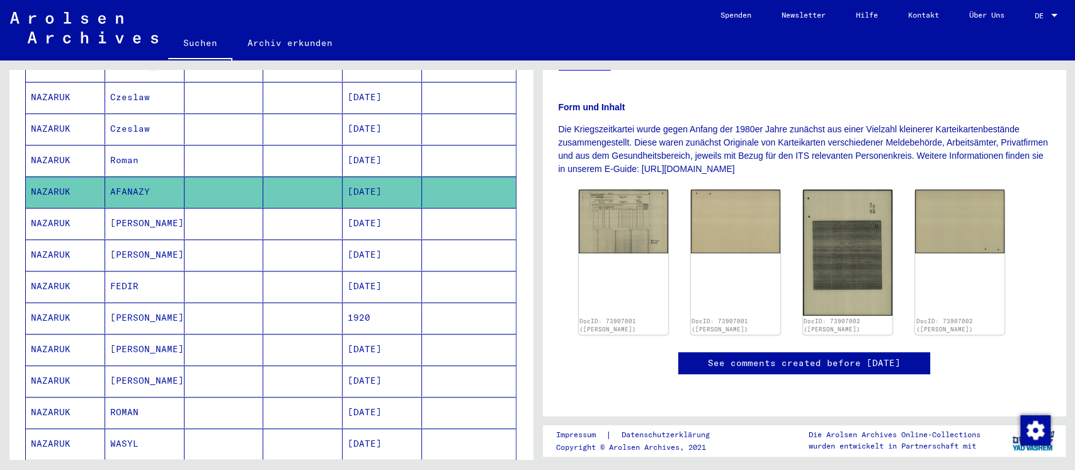
scroll to position [587, 0]
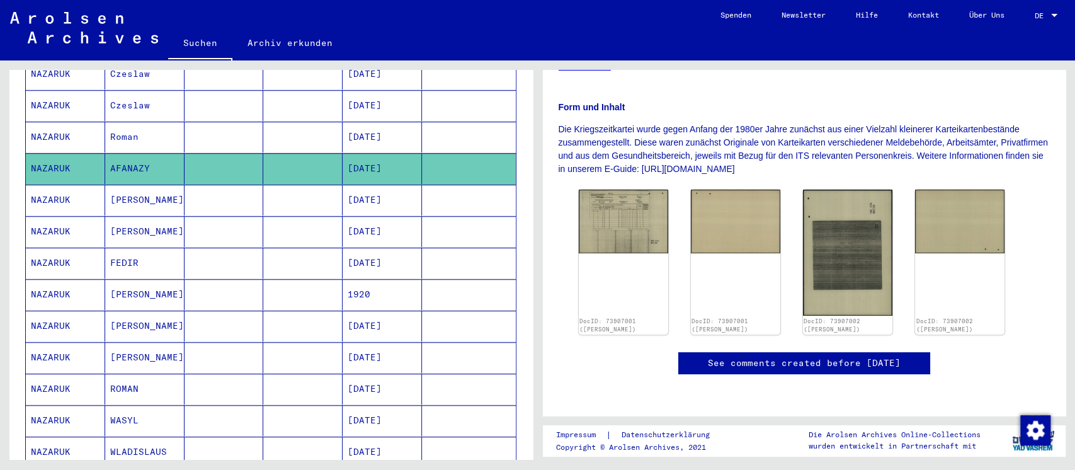
click at [269, 186] on mat-cell at bounding box center [302, 199] width 79 height 31
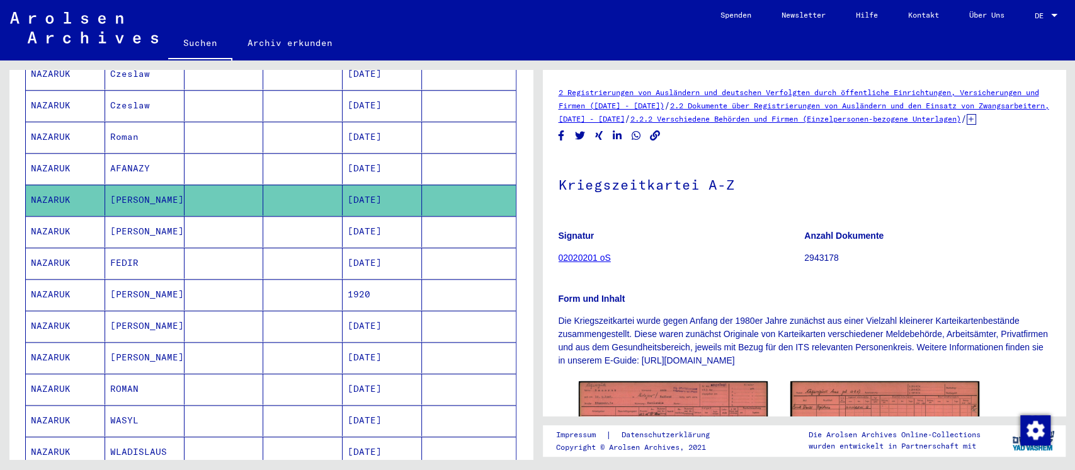
scroll to position [167, 0]
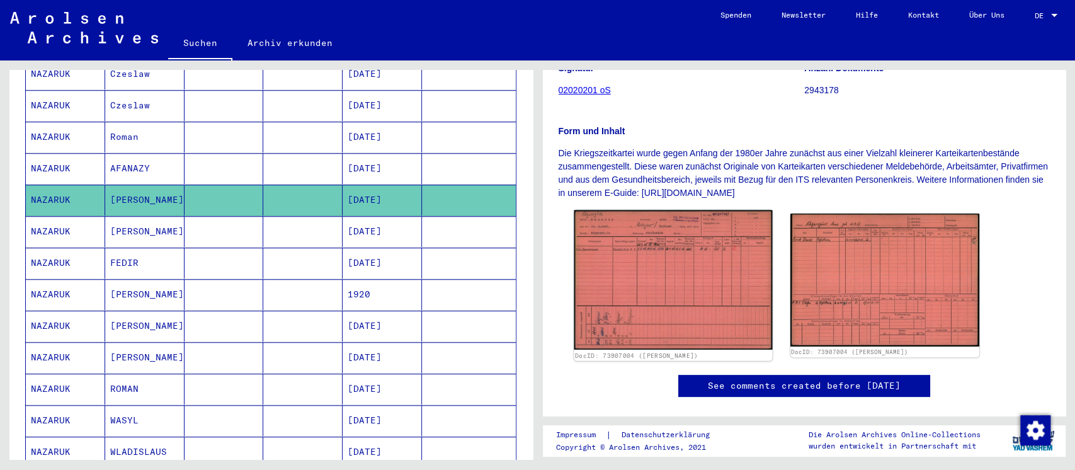
click at [704, 263] on img at bounding box center [673, 280] width 198 height 140
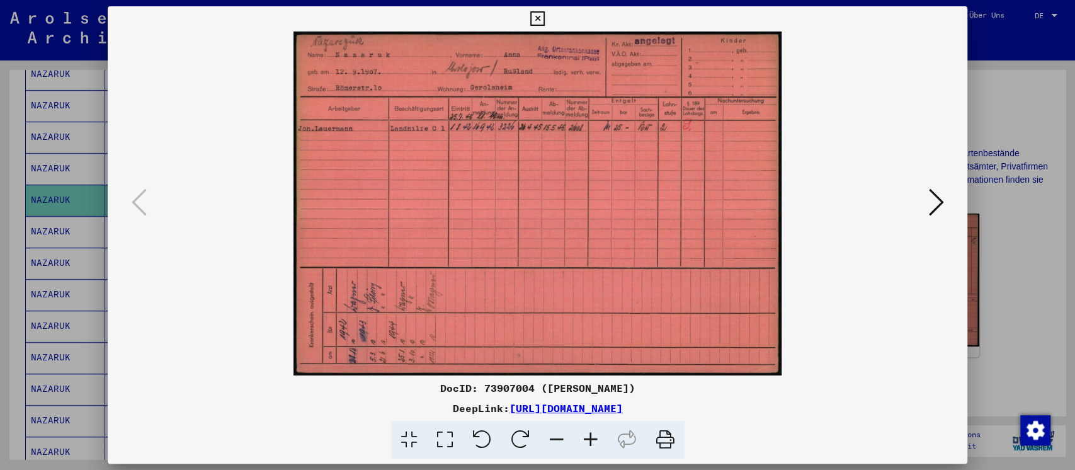
click at [992, 291] on div at bounding box center [537, 235] width 1075 height 470
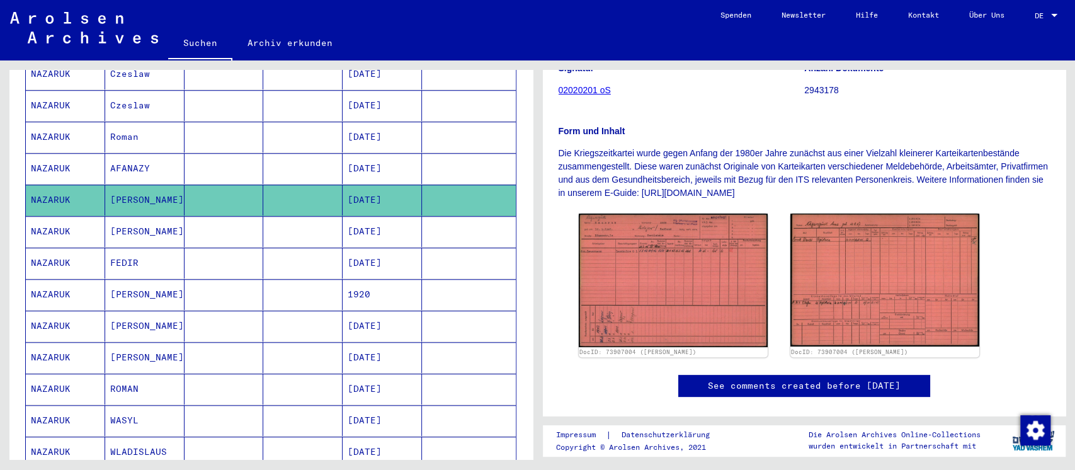
click at [274, 217] on mat-cell at bounding box center [302, 231] width 79 height 31
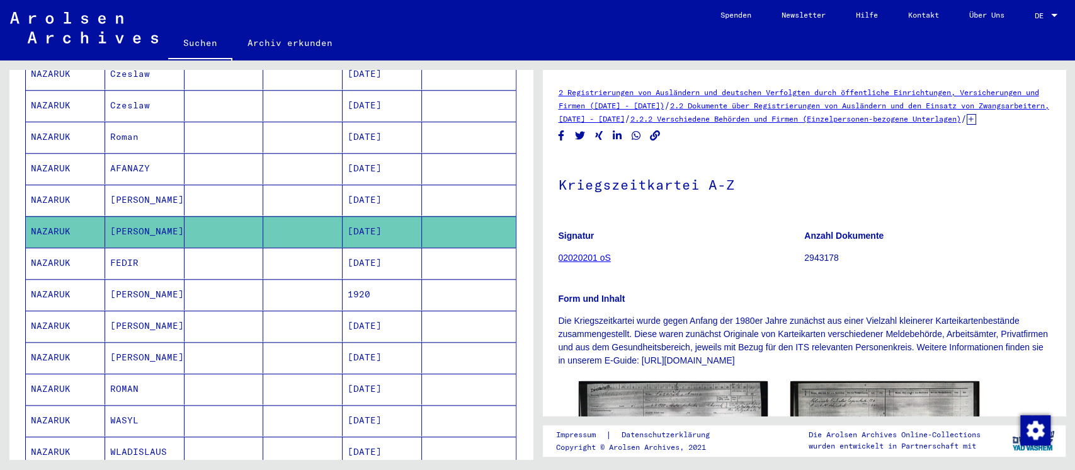
scroll to position [167, 0]
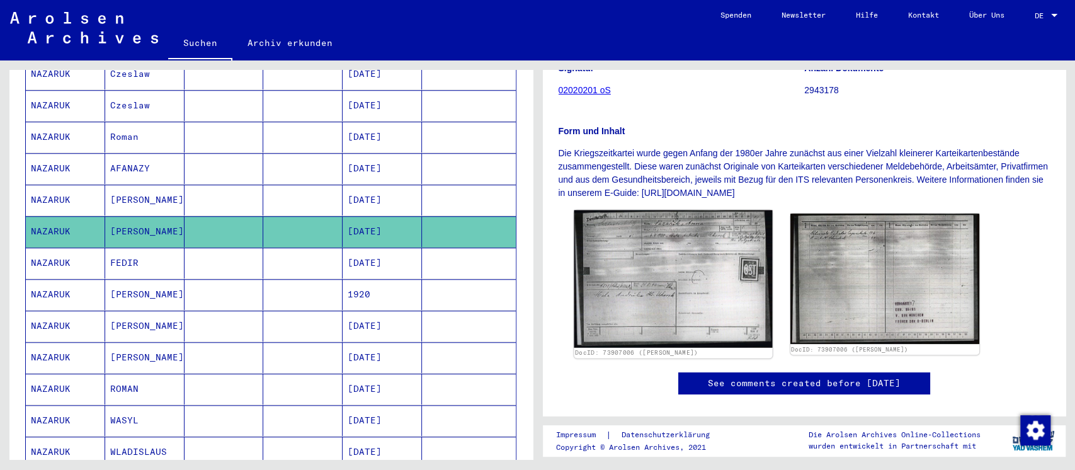
click at [660, 254] on img at bounding box center [673, 278] width 198 height 137
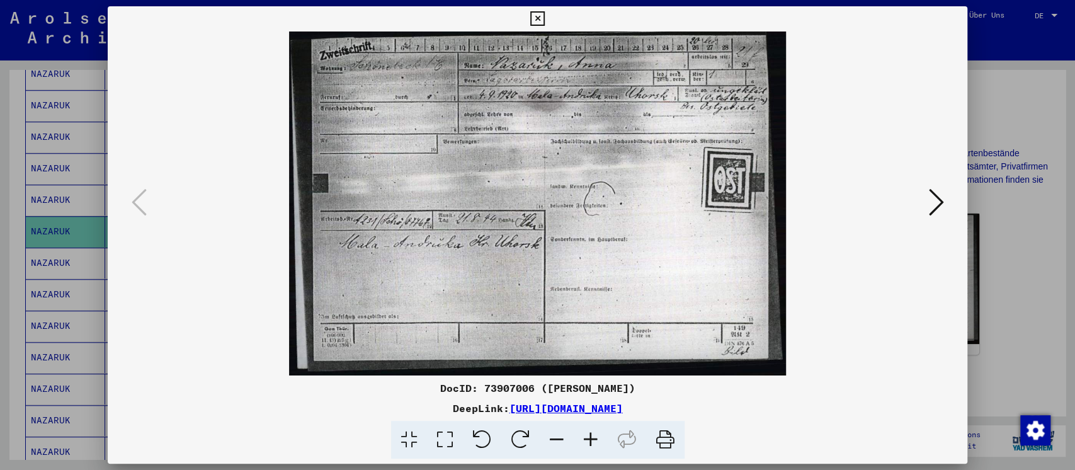
click at [1017, 286] on div at bounding box center [537, 235] width 1075 height 470
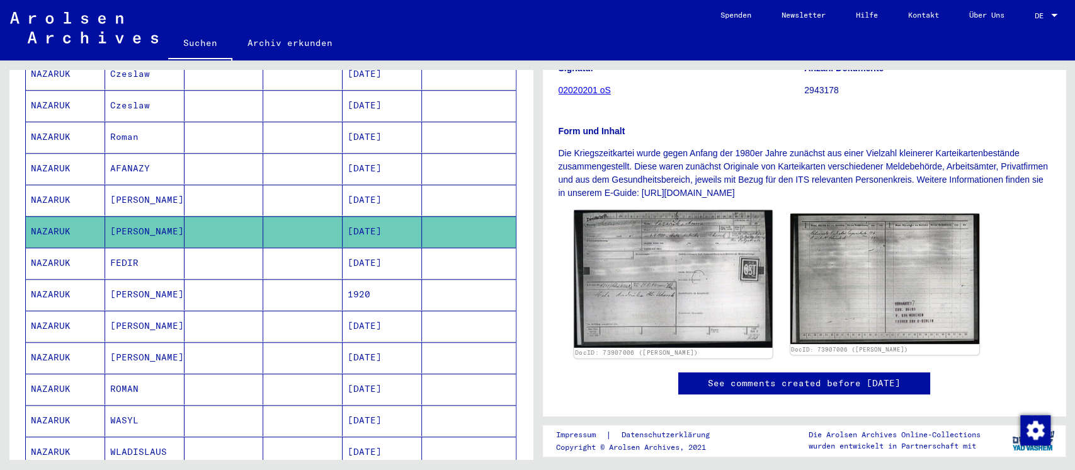
click at [651, 278] on img at bounding box center [673, 278] width 198 height 137
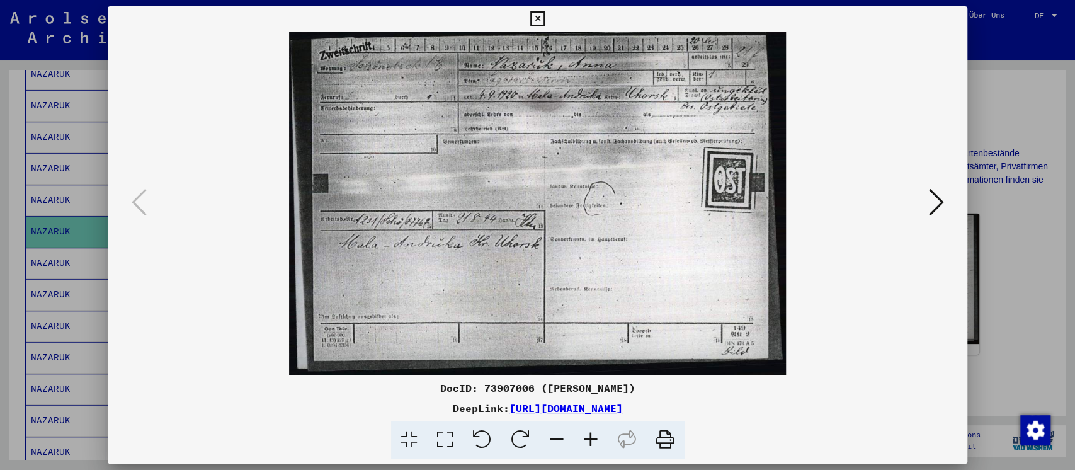
click at [996, 266] on div at bounding box center [537, 235] width 1075 height 470
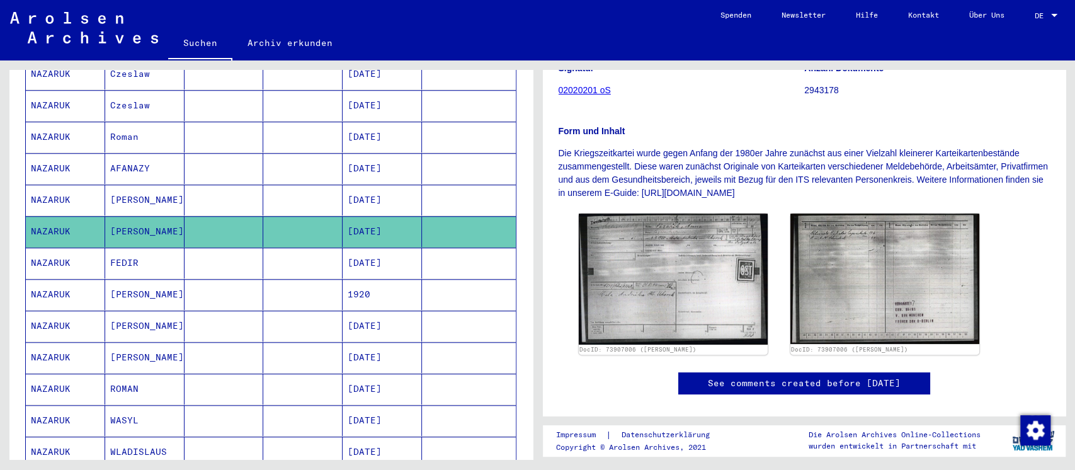
click at [217, 247] on mat-cell at bounding box center [223, 262] width 79 height 31
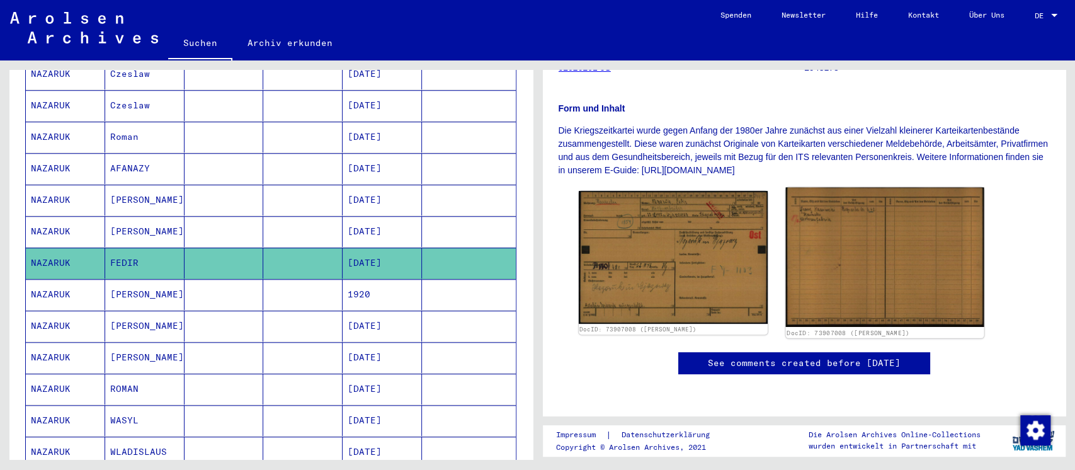
scroll to position [220, 0]
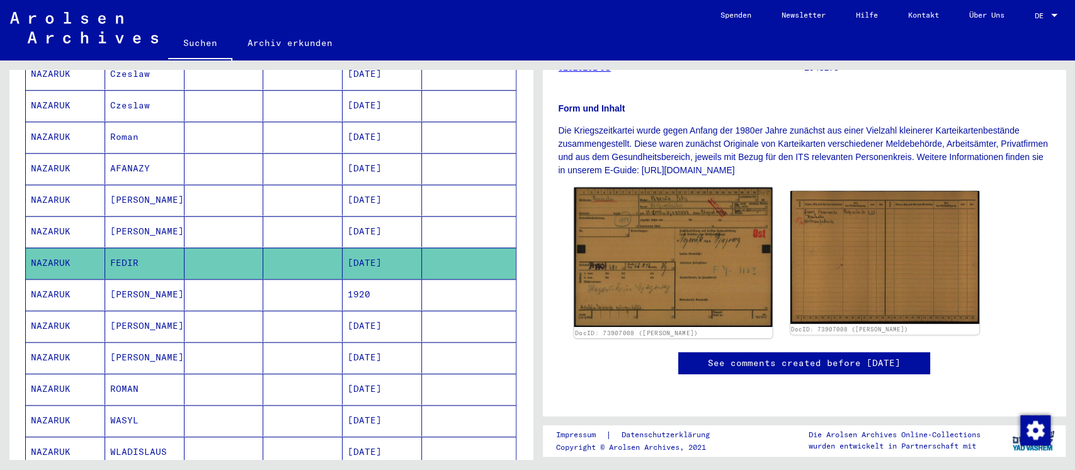
click at [655, 218] on img at bounding box center [673, 257] width 198 height 139
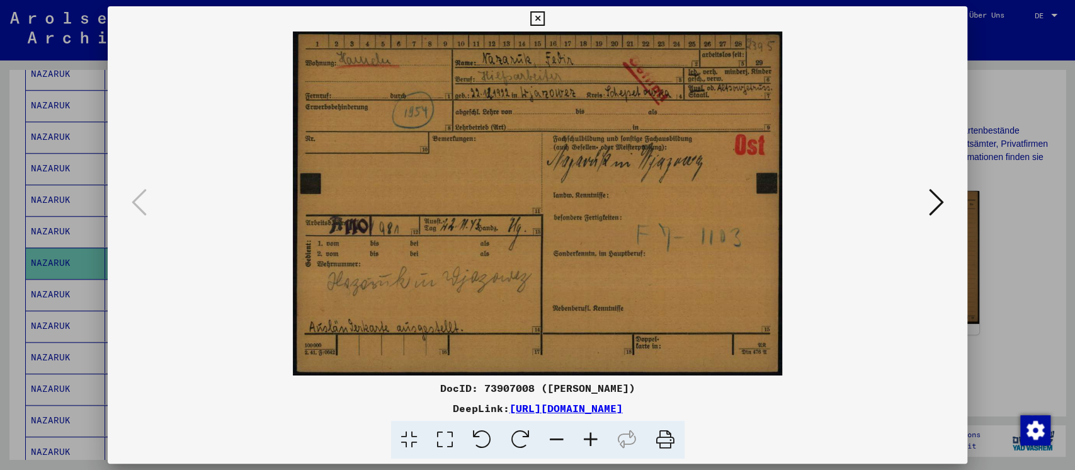
click at [1014, 298] on div at bounding box center [537, 235] width 1075 height 470
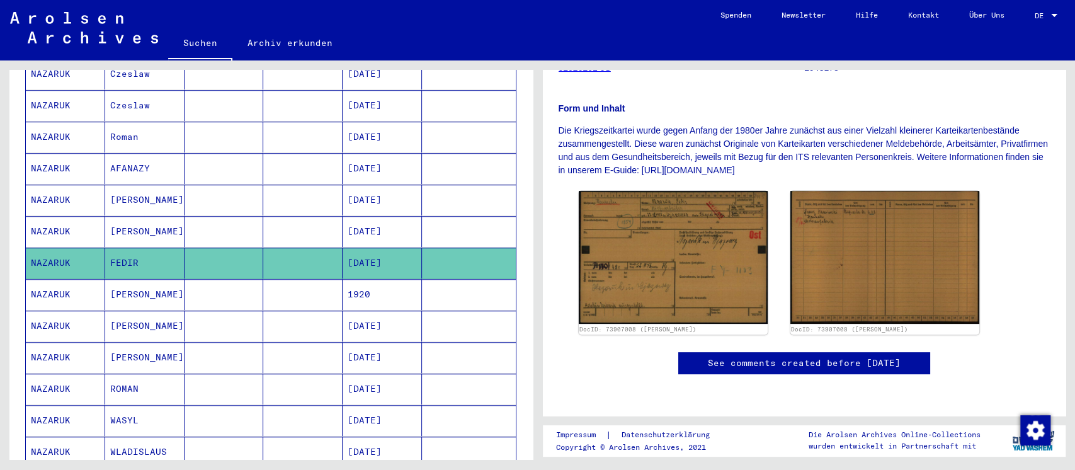
scroll to position [671, 0]
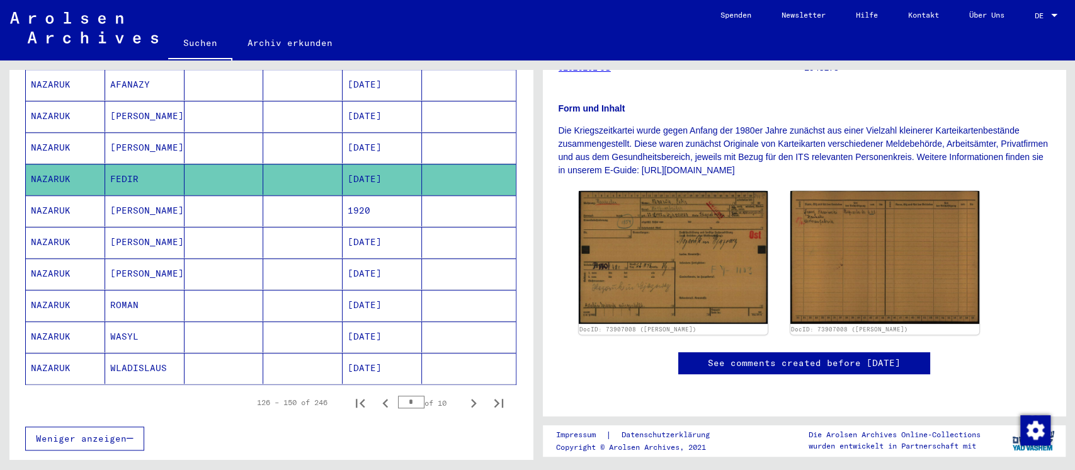
click at [290, 195] on mat-cell at bounding box center [302, 210] width 79 height 31
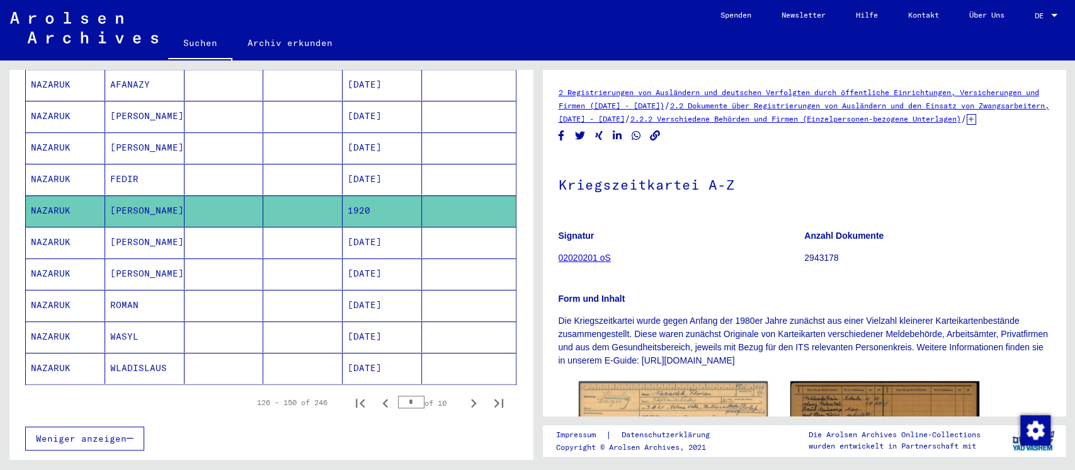
scroll to position [222, 0]
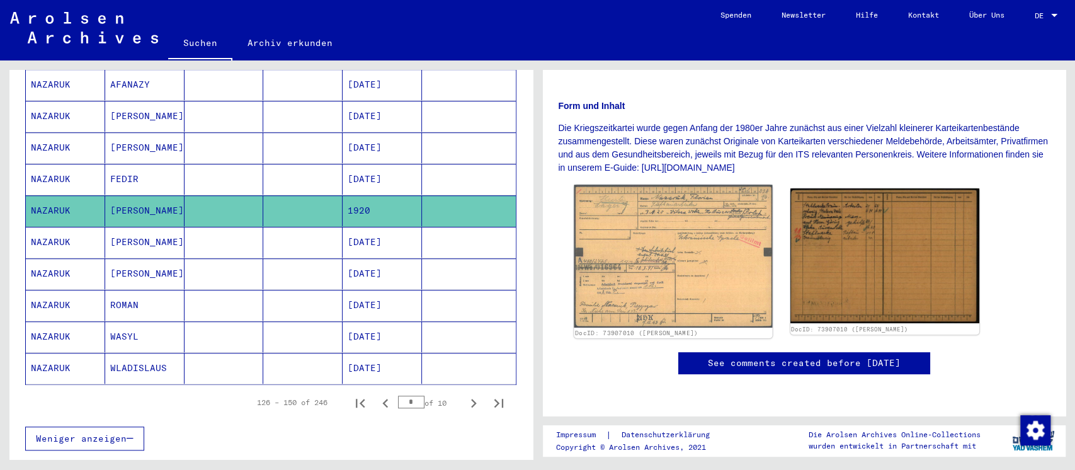
click at [707, 229] on img at bounding box center [673, 255] width 198 height 142
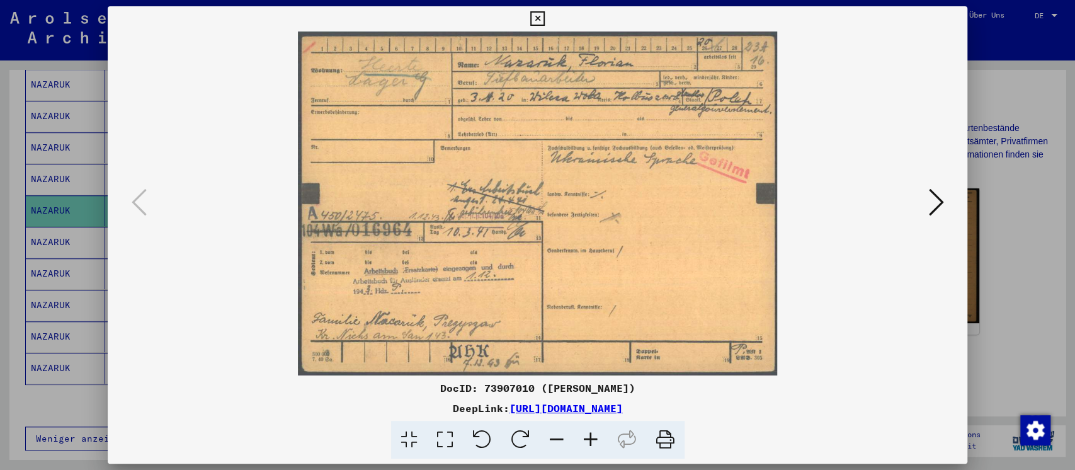
click at [1032, 288] on div at bounding box center [537, 235] width 1075 height 470
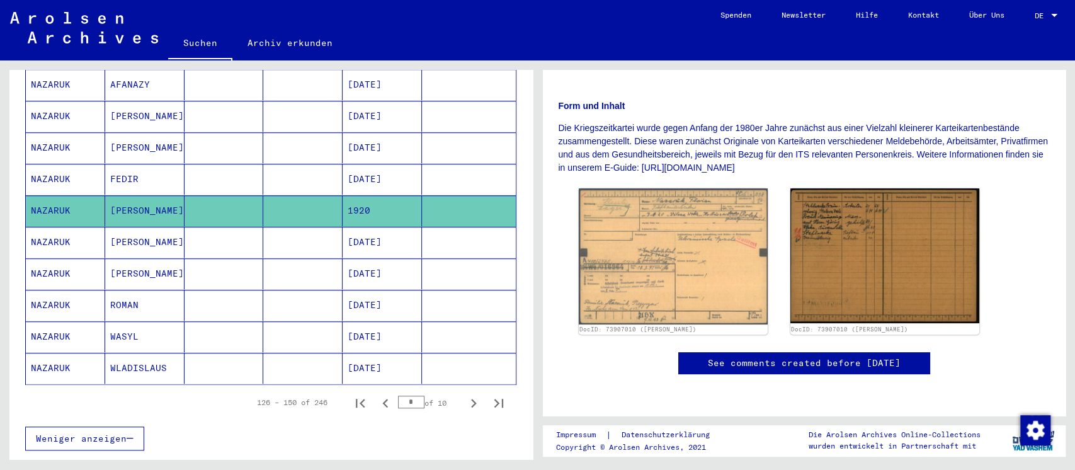
click at [263, 227] on mat-cell at bounding box center [302, 242] width 79 height 31
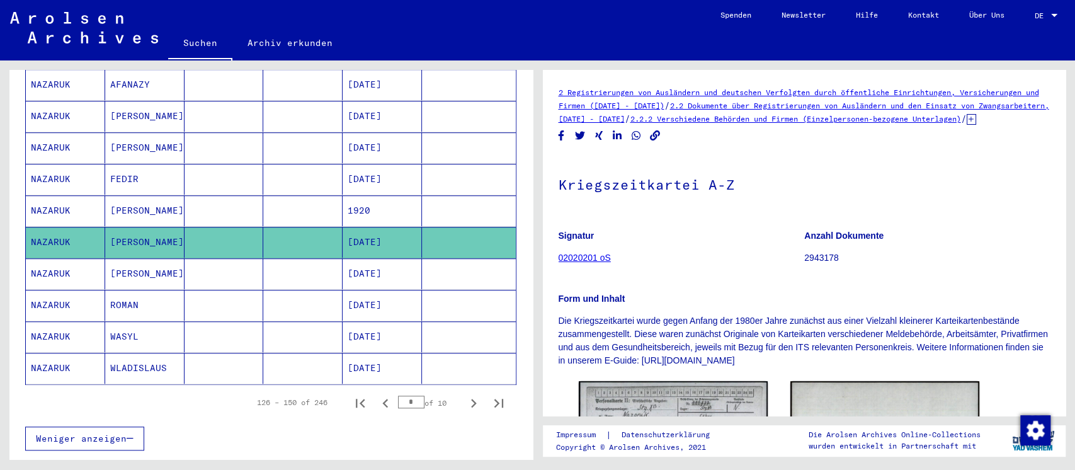
scroll to position [220, 0]
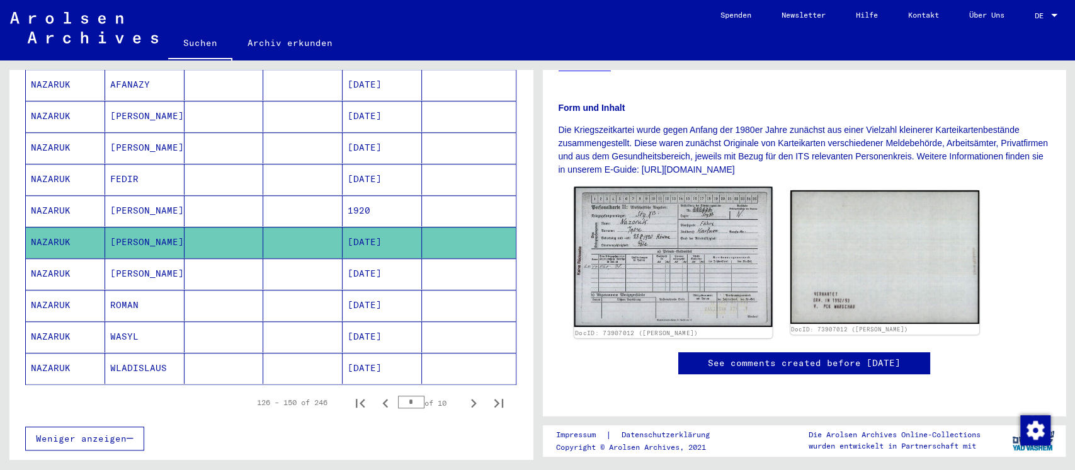
click at [642, 219] on img at bounding box center [673, 256] width 198 height 140
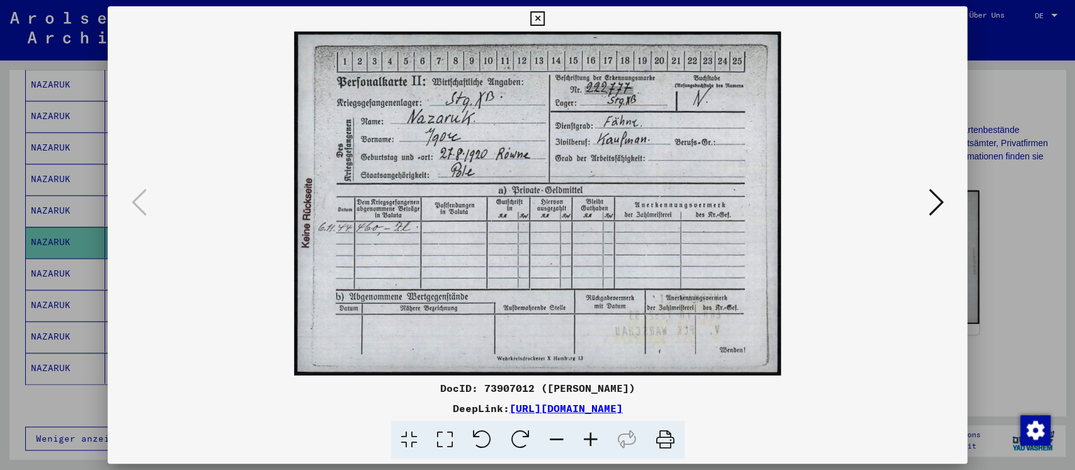
click at [1031, 275] on div at bounding box center [537, 235] width 1075 height 470
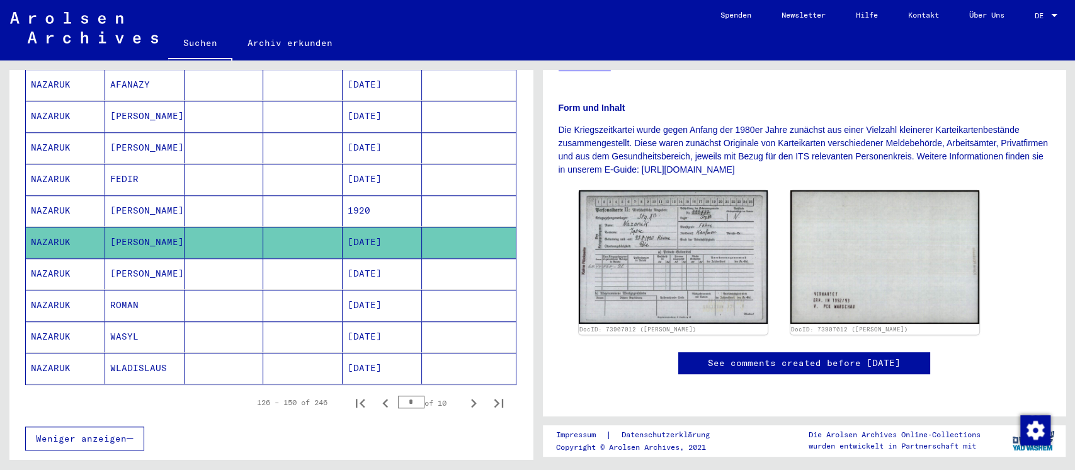
click at [200, 258] on mat-cell at bounding box center [223, 273] width 79 height 31
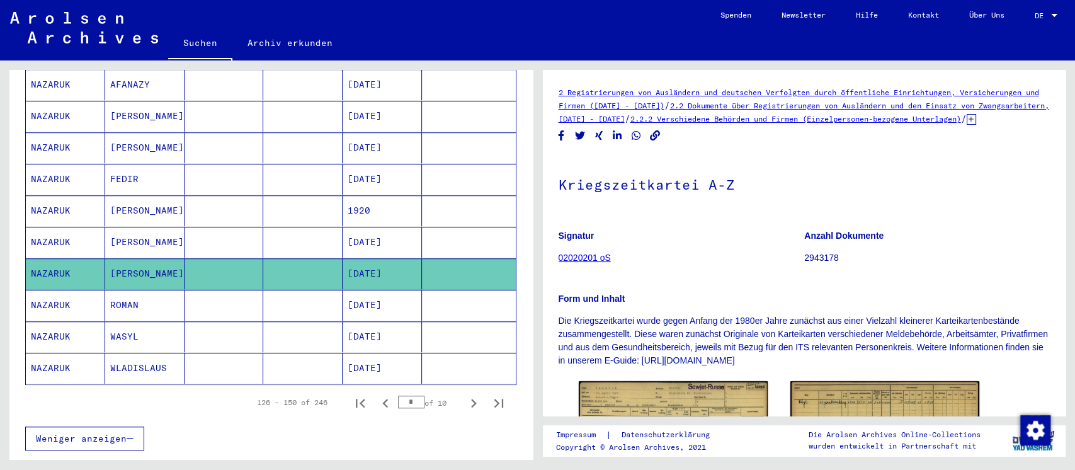
scroll to position [222, 0]
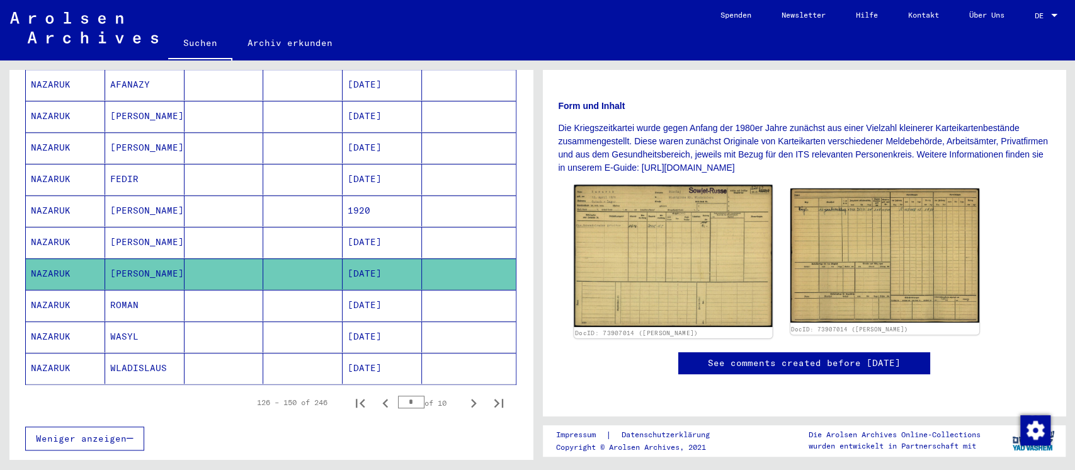
click at [703, 218] on img at bounding box center [673, 255] width 198 height 142
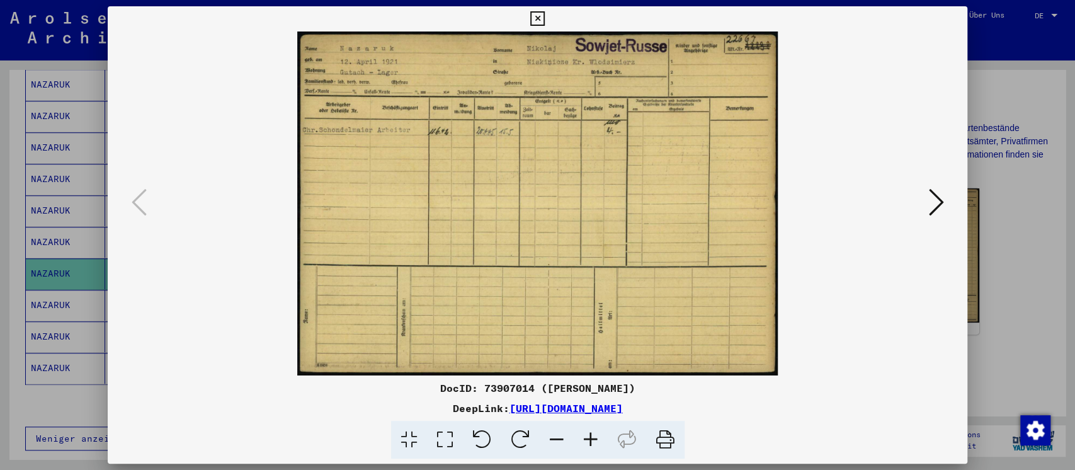
click at [1017, 288] on div at bounding box center [537, 235] width 1075 height 470
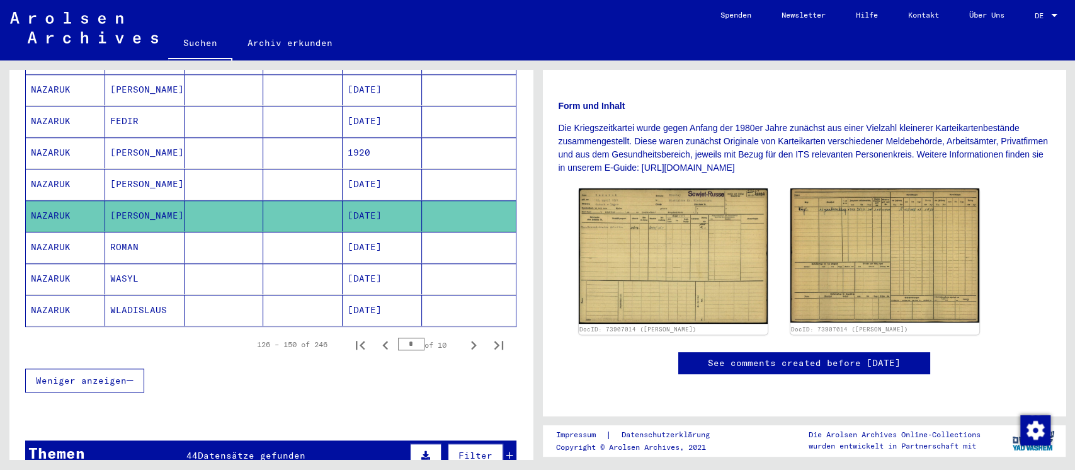
scroll to position [755, 0]
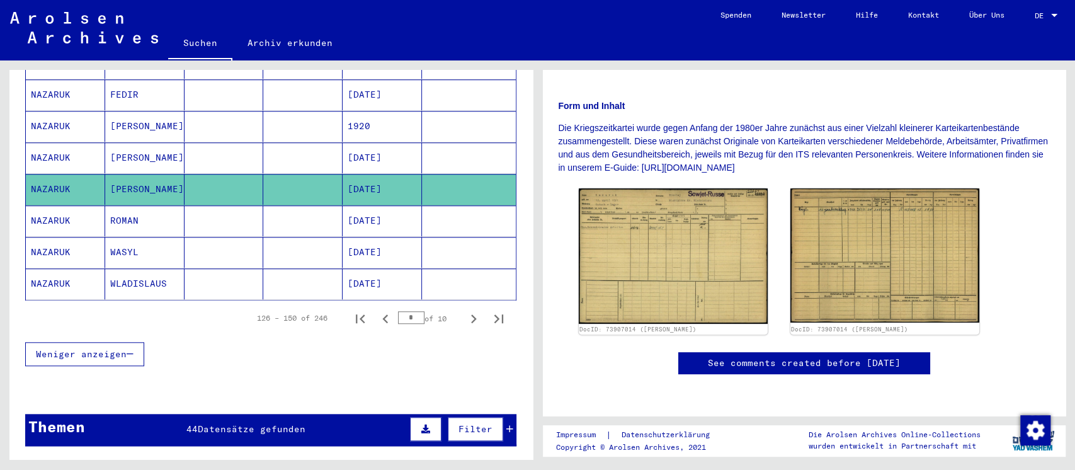
click at [263, 205] on mat-cell at bounding box center [302, 220] width 79 height 31
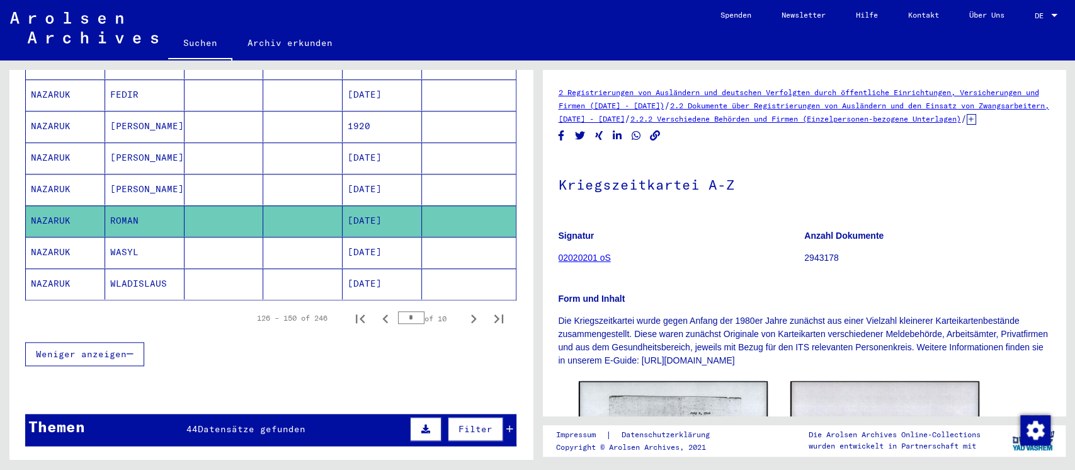
scroll to position [220, 0]
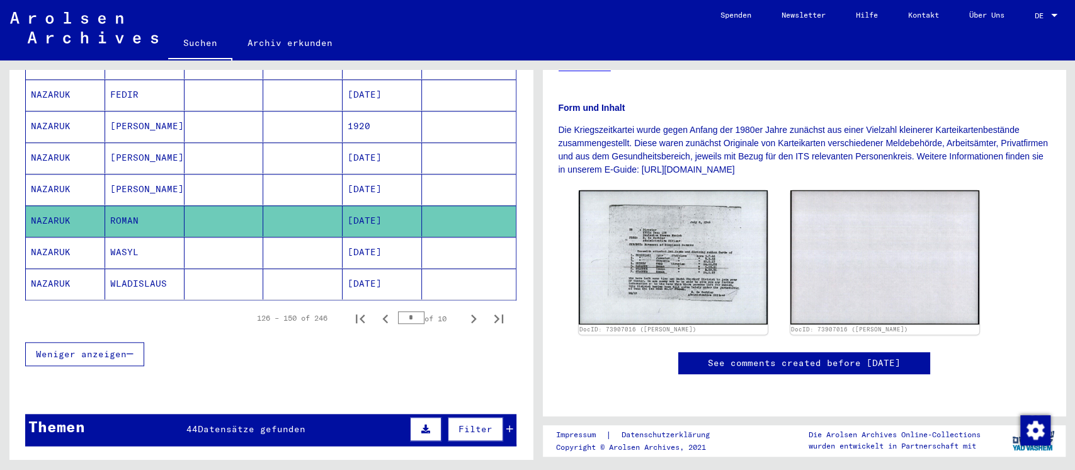
click at [190, 237] on mat-cell at bounding box center [223, 252] width 79 height 31
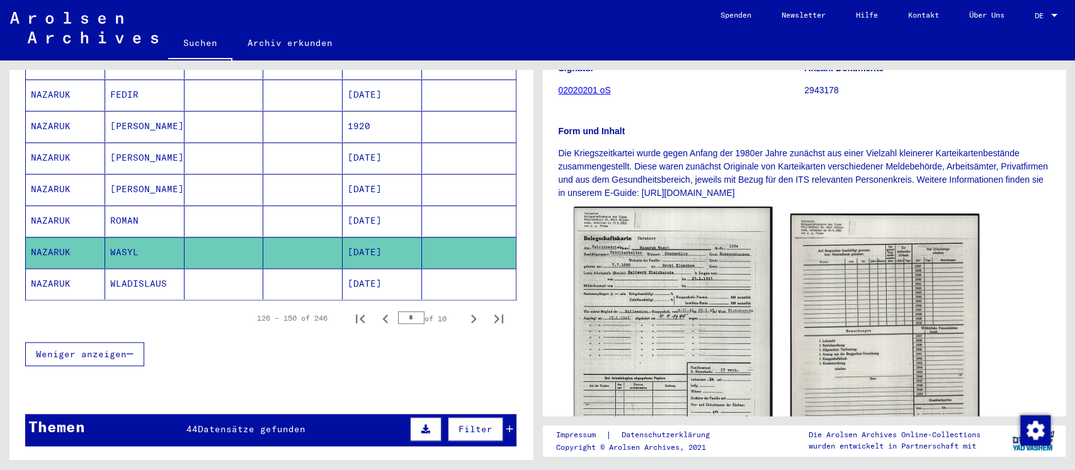
scroll to position [252, 0]
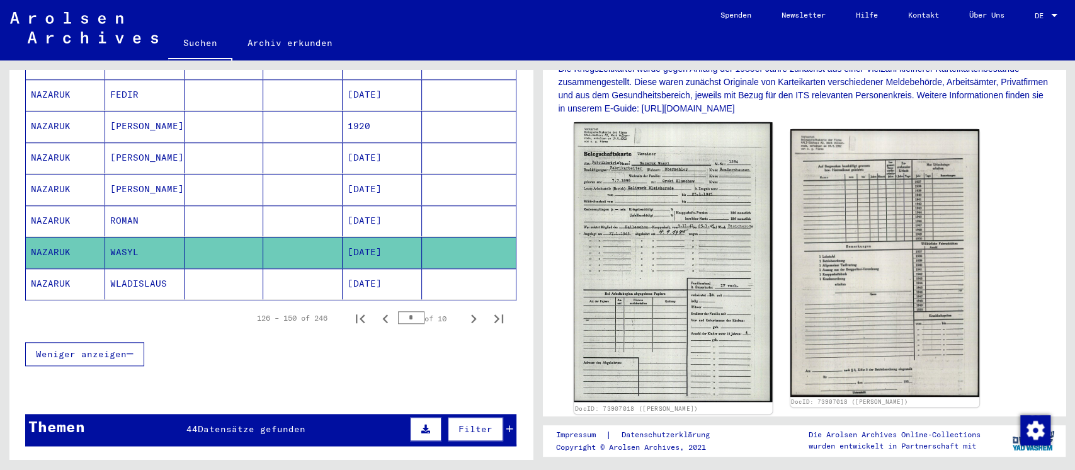
click at [688, 237] on img at bounding box center [673, 262] width 198 height 280
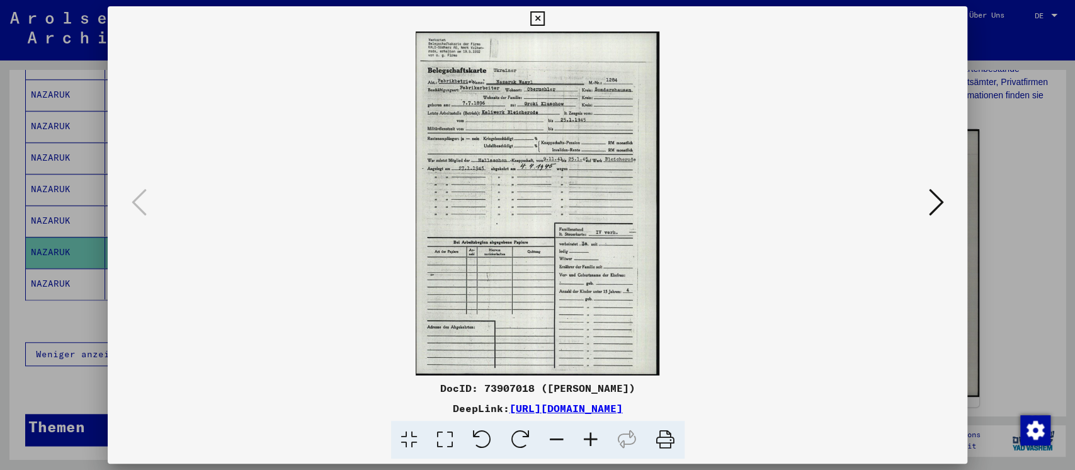
click at [1000, 288] on div at bounding box center [537, 235] width 1075 height 470
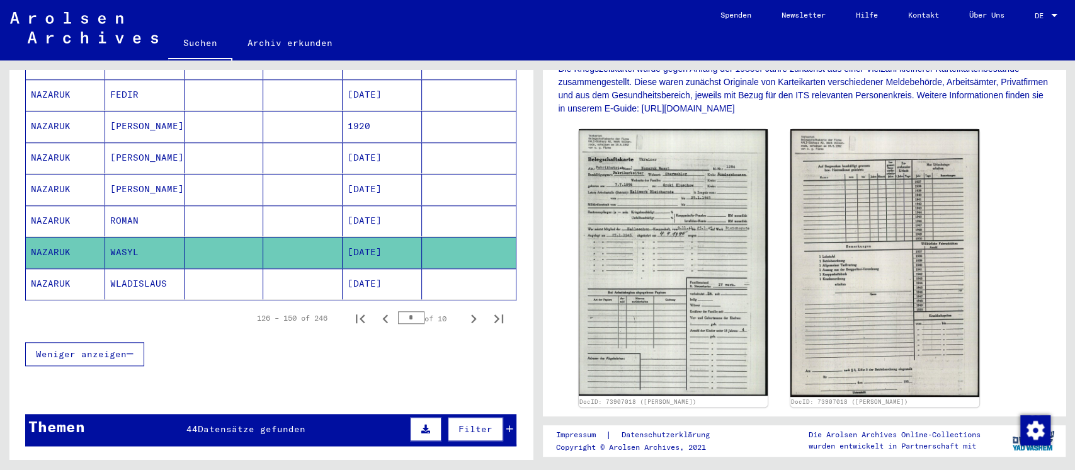
click at [289, 268] on mat-cell at bounding box center [302, 283] width 79 height 31
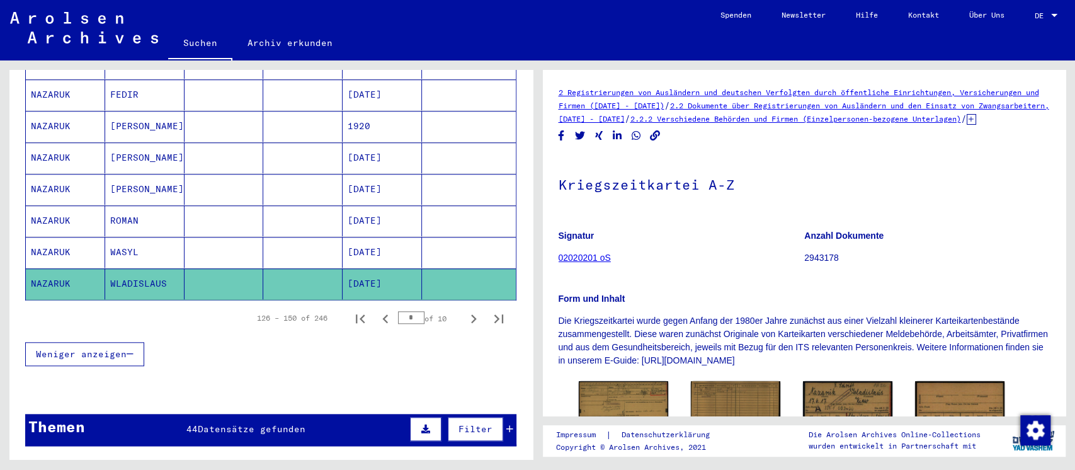
scroll to position [225, 0]
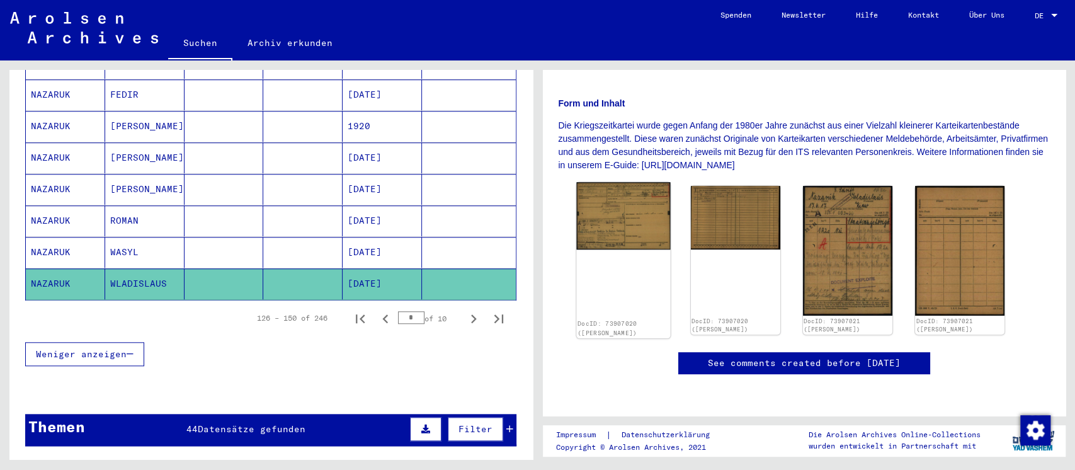
click at [607, 195] on img at bounding box center [623, 215] width 94 height 67
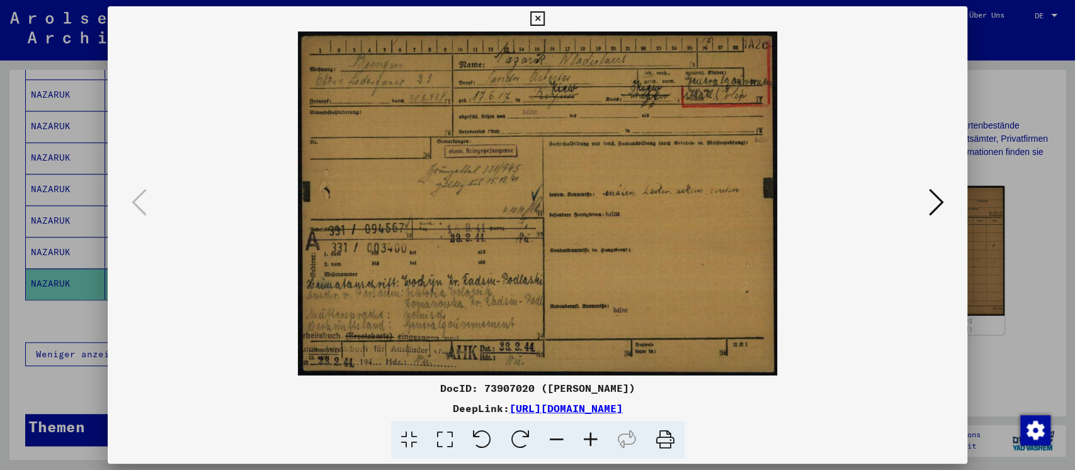
click at [1020, 313] on div at bounding box center [537, 235] width 1075 height 470
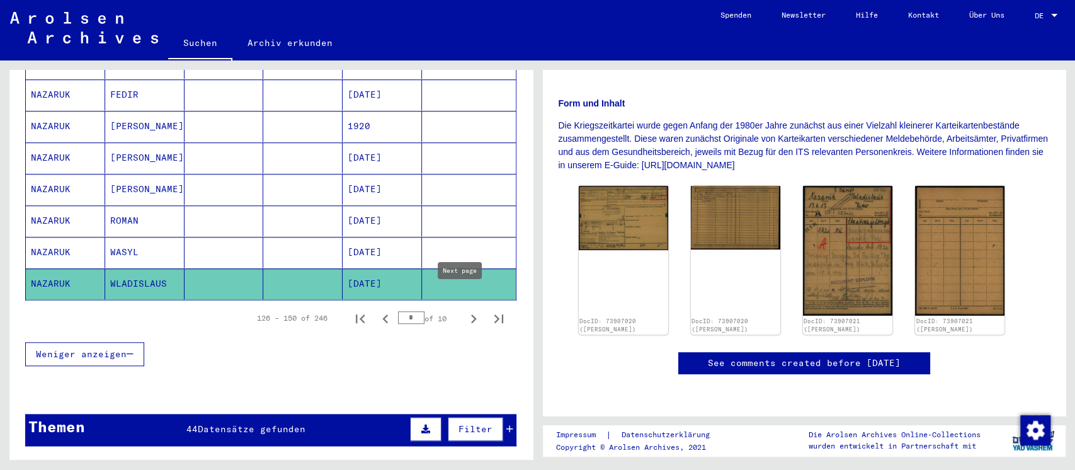
click at [465, 310] on icon "Next page" at bounding box center [474, 319] width 18 height 18
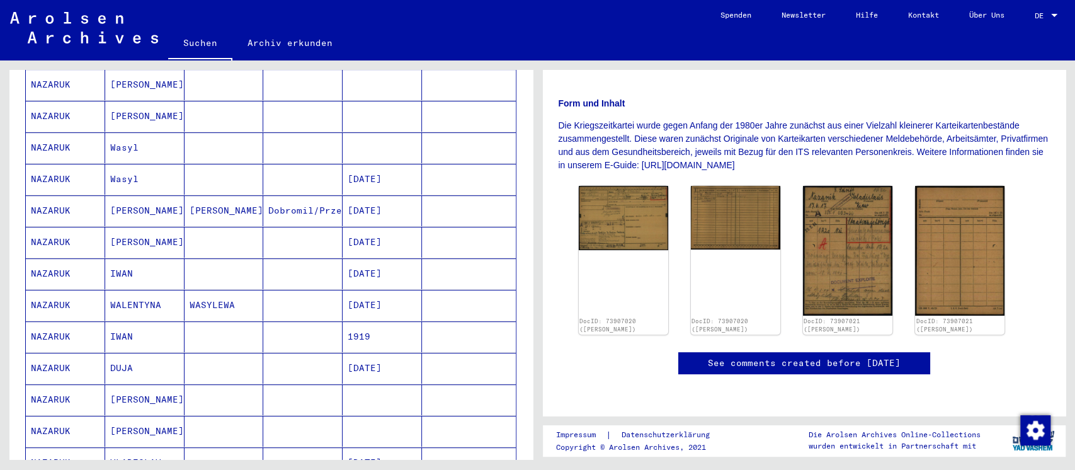
scroll to position [167, 0]
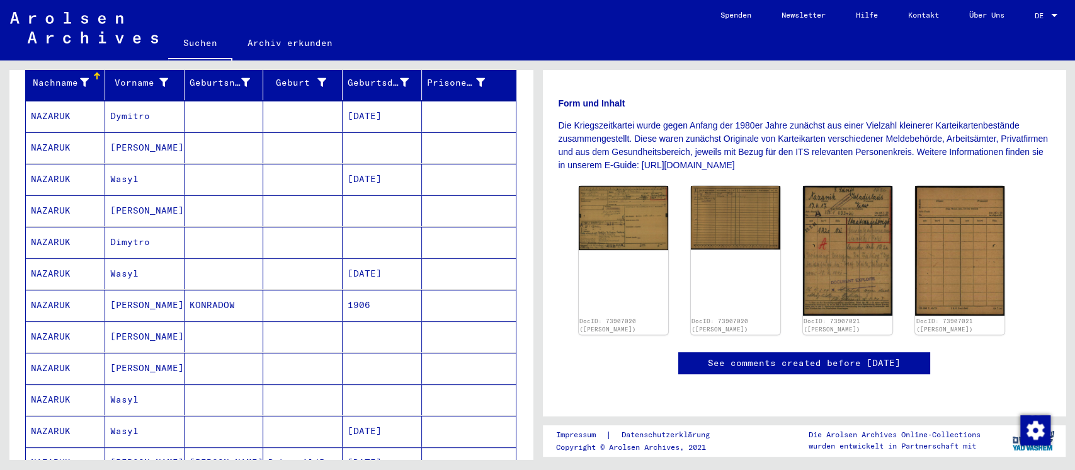
click at [263, 113] on mat-cell at bounding box center [302, 116] width 79 height 31
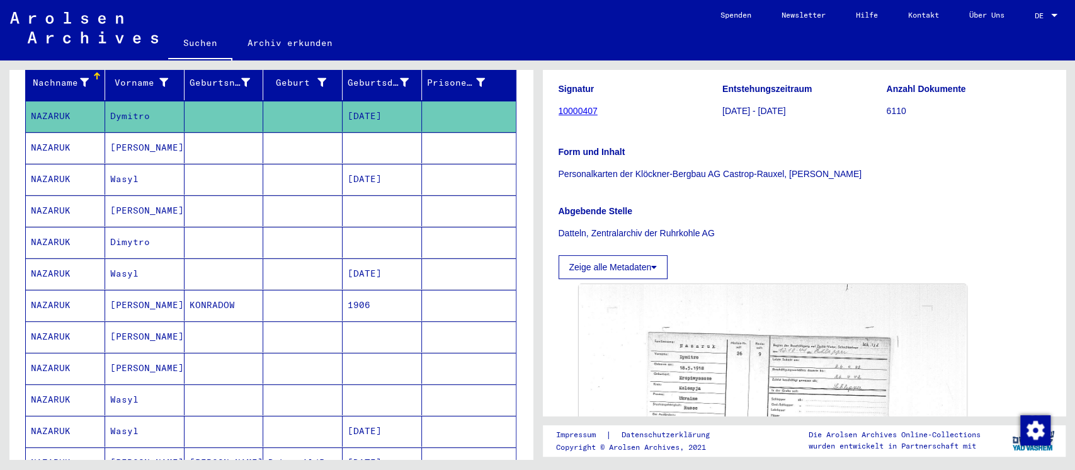
scroll to position [336, 0]
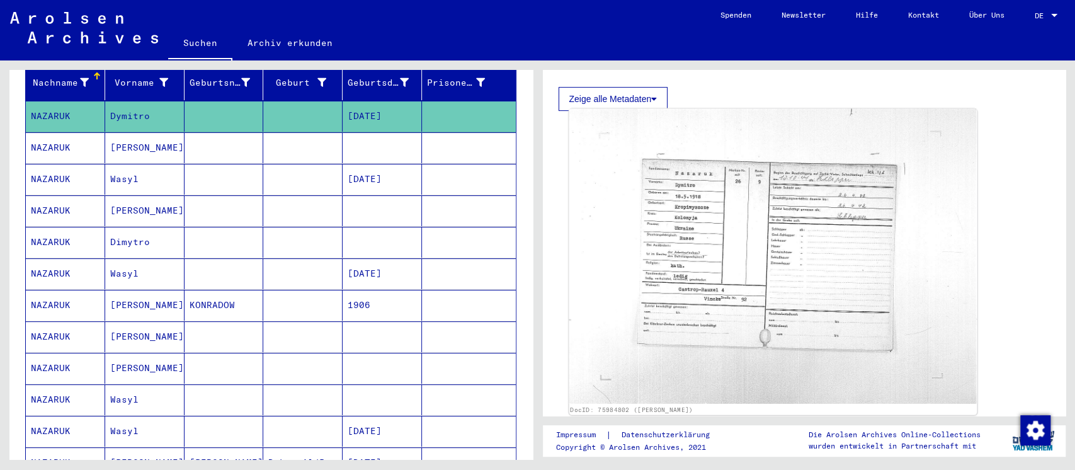
click at [713, 209] on img at bounding box center [772, 256] width 407 height 295
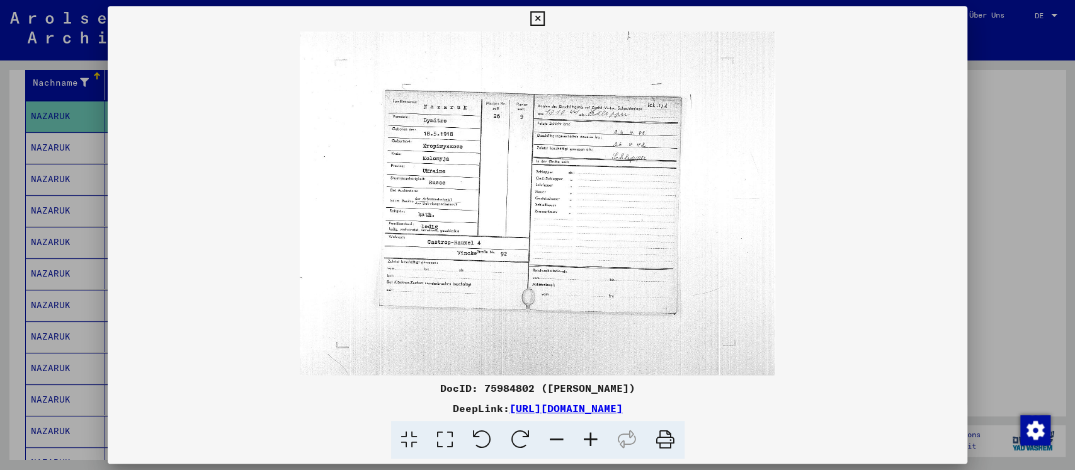
click at [1002, 223] on div at bounding box center [537, 235] width 1075 height 470
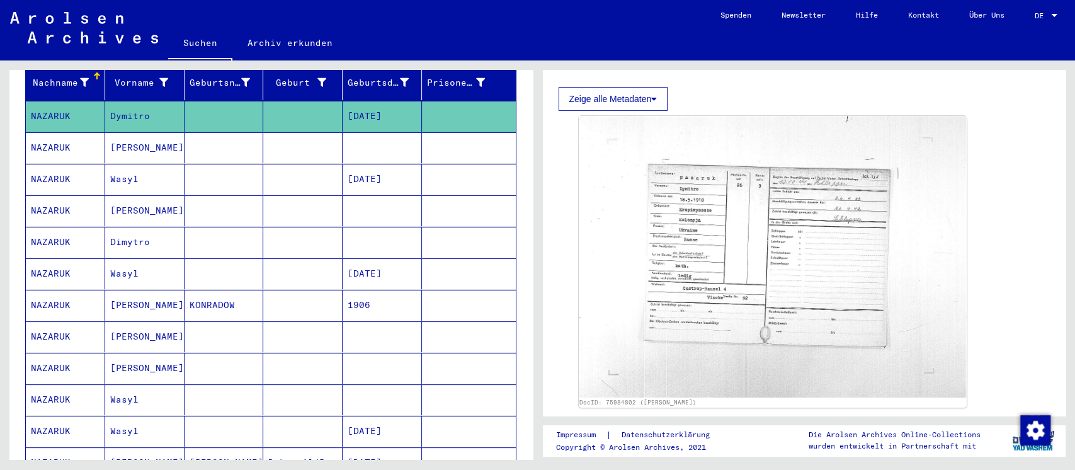
click at [292, 133] on mat-cell at bounding box center [302, 147] width 79 height 31
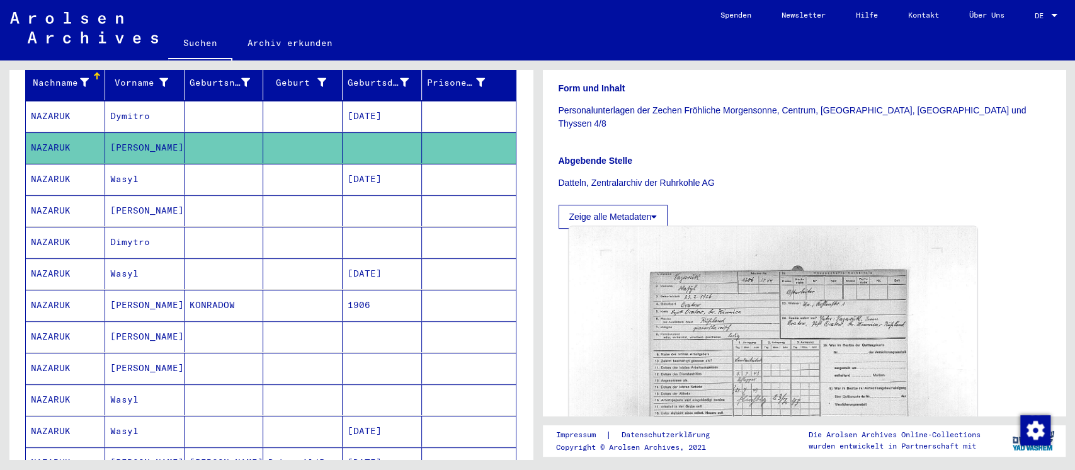
scroll to position [336, 0]
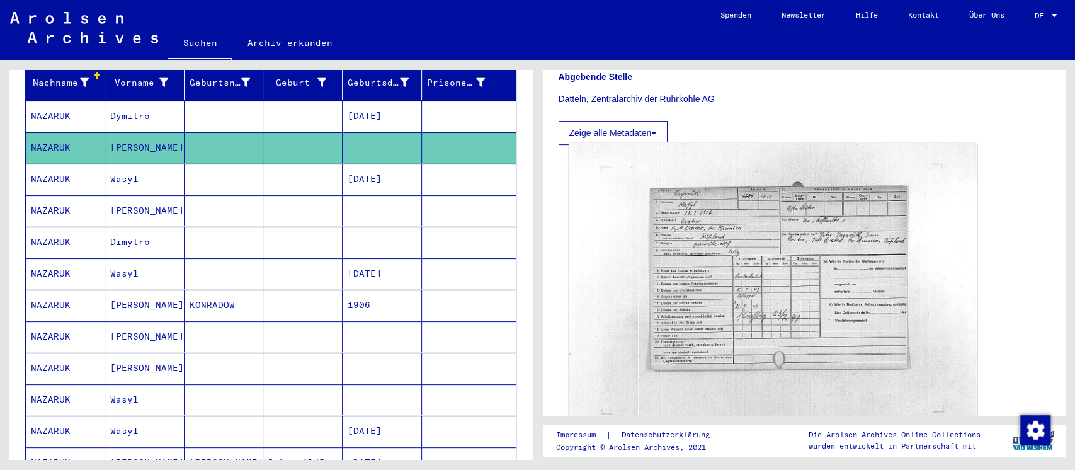
click at [758, 263] on img at bounding box center [772, 290] width 407 height 295
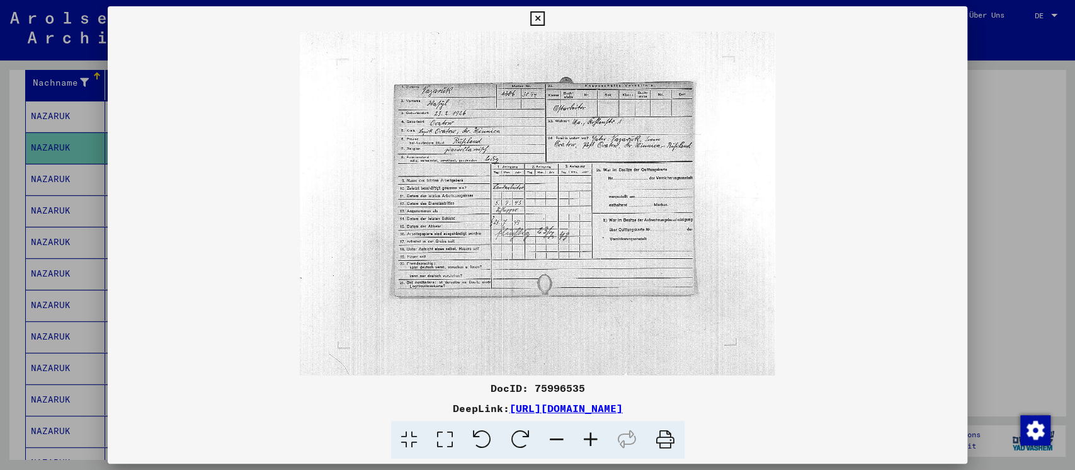
click at [998, 211] on div at bounding box center [537, 235] width 1075 height 470
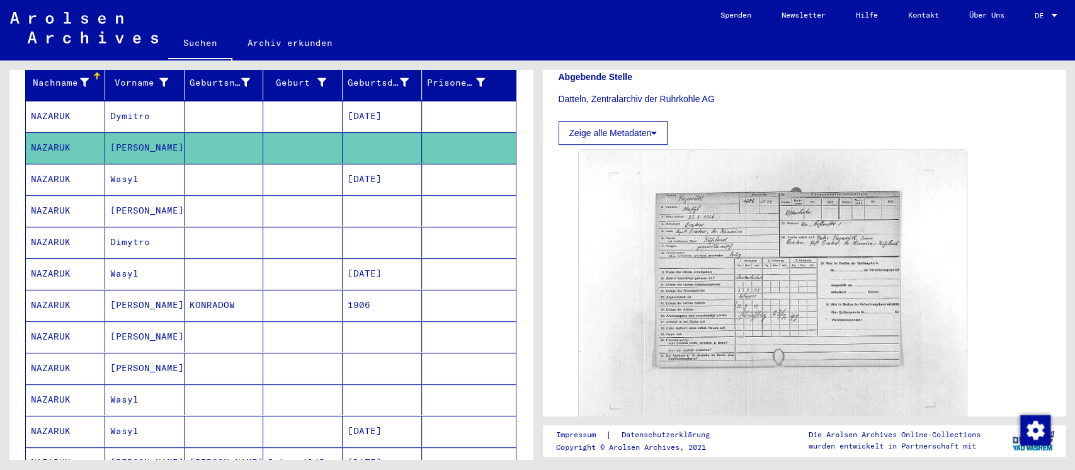
click at [364, 164] on mat-cell "[DATE]" at bounding box center [381, 179] width 79 height 31
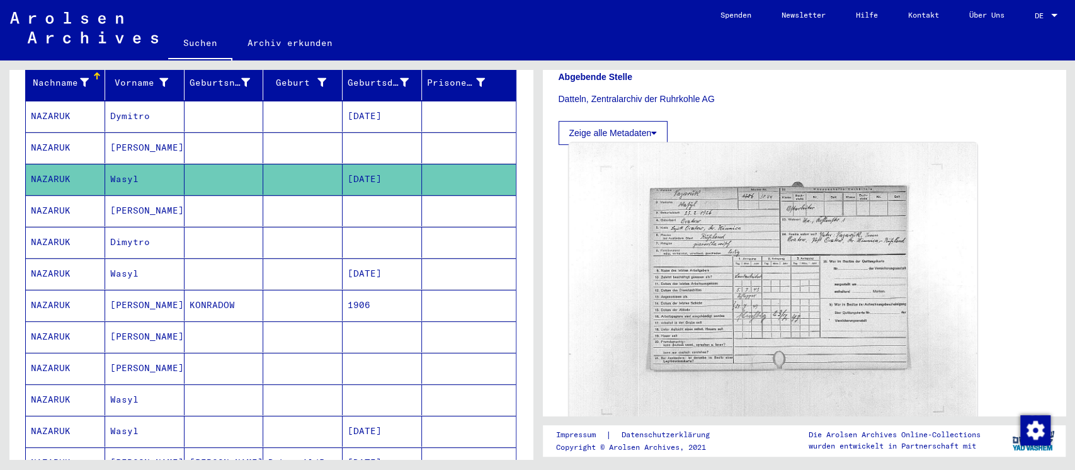
click at [754, 241] on img at bounding box center [772, 290] width 407 height 295
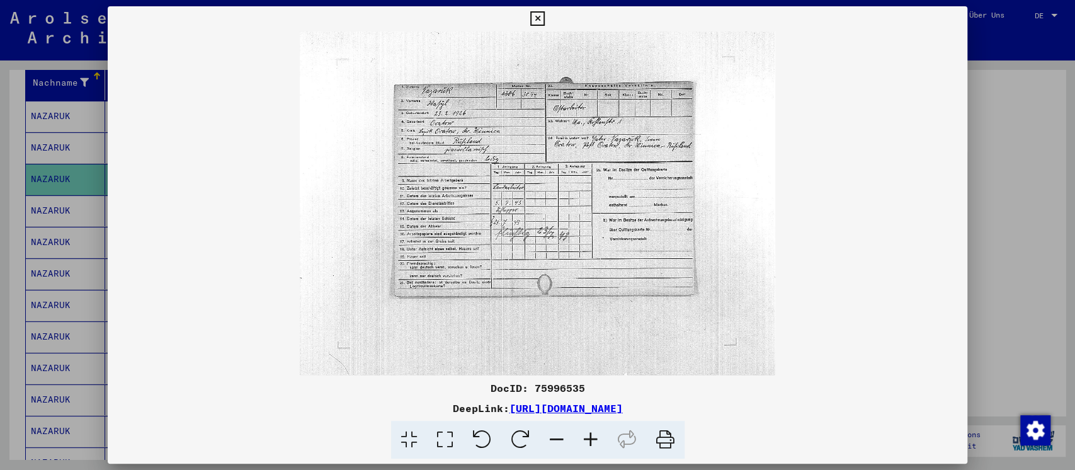
click at [1004, 234] on div at bounding box center [537, 235] width 1075 height 470
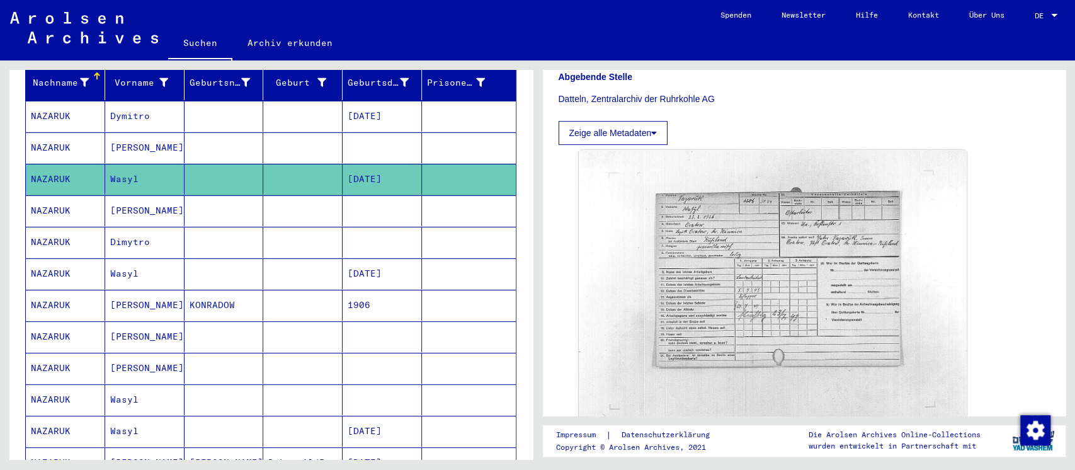
click at [229, 195] on mat-cell at bounding box center [223, 210] width 79 height 31
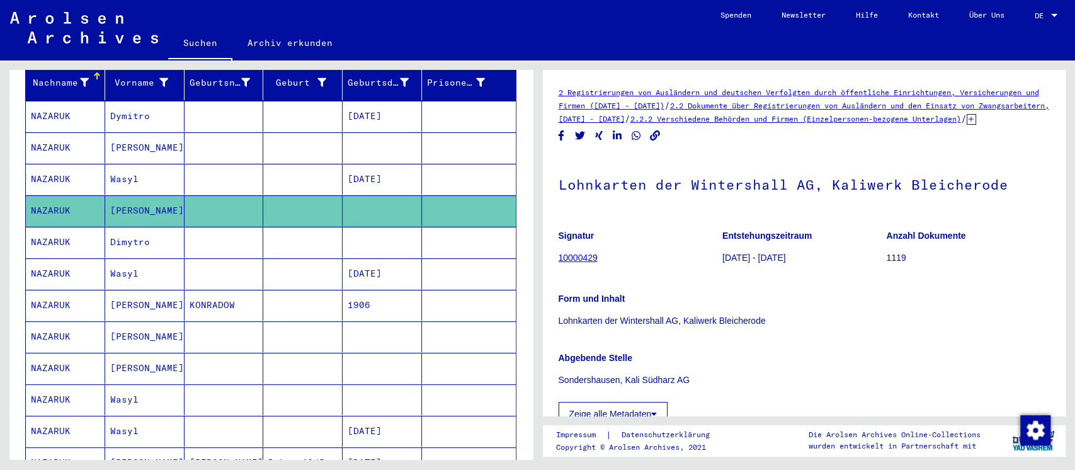
scroll to position [252, 0]
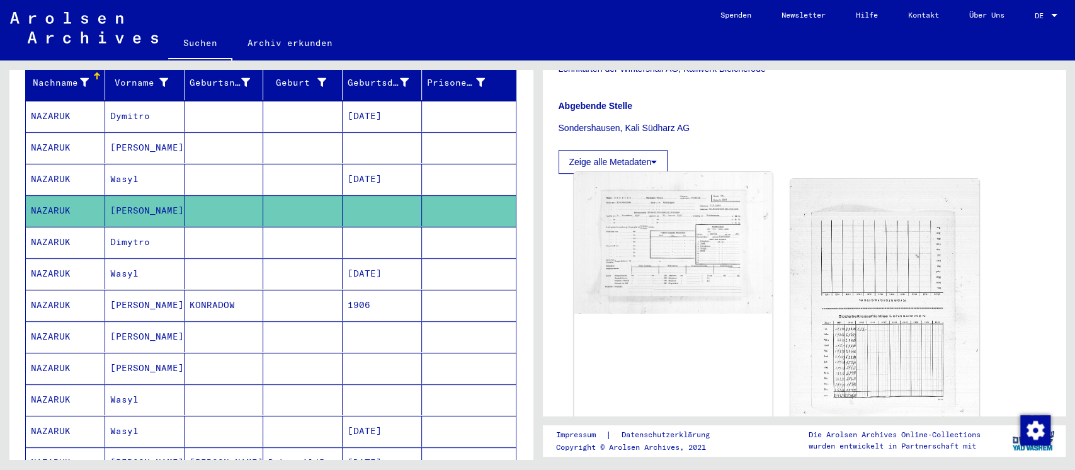
click at [688, 229] on img at bounding box center [673, 242] width 198 height 141
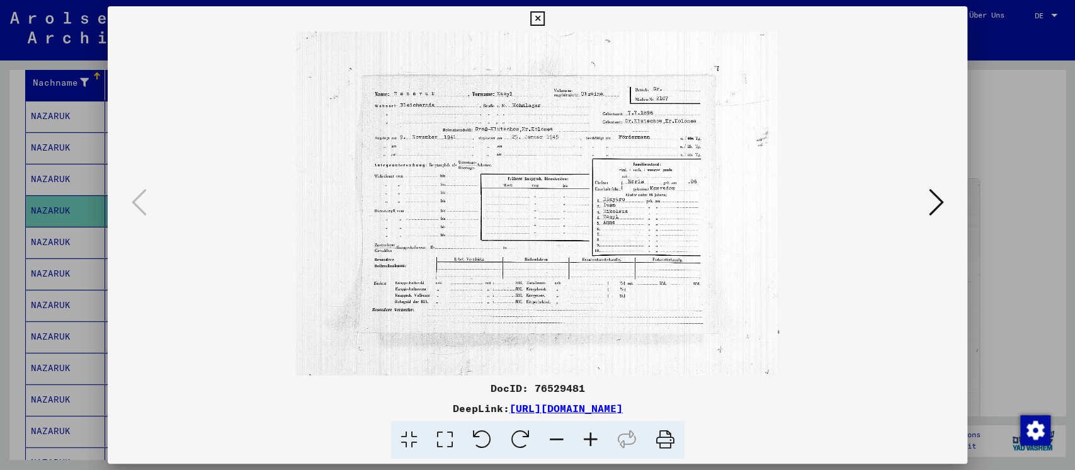
click at [977, 146] on div at bounding box center [537, 235] width 1075 height 470
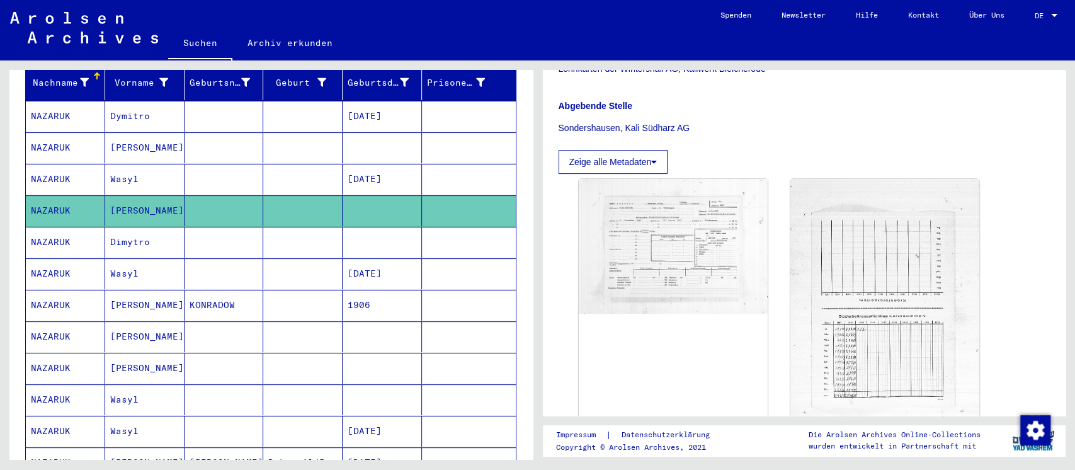
click at [348, 227] on mat-cell at bounding box center [381, 242] width 79 height 31
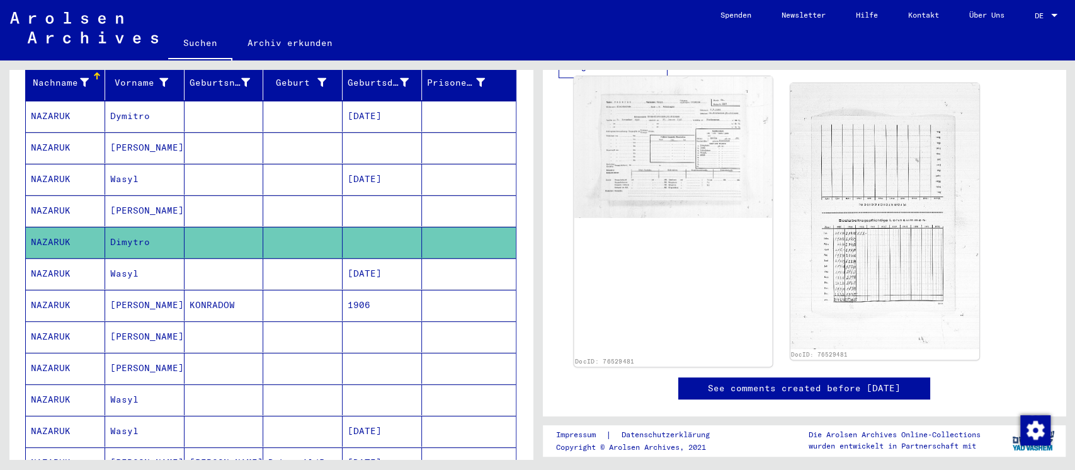
scroll to position [398, 0]
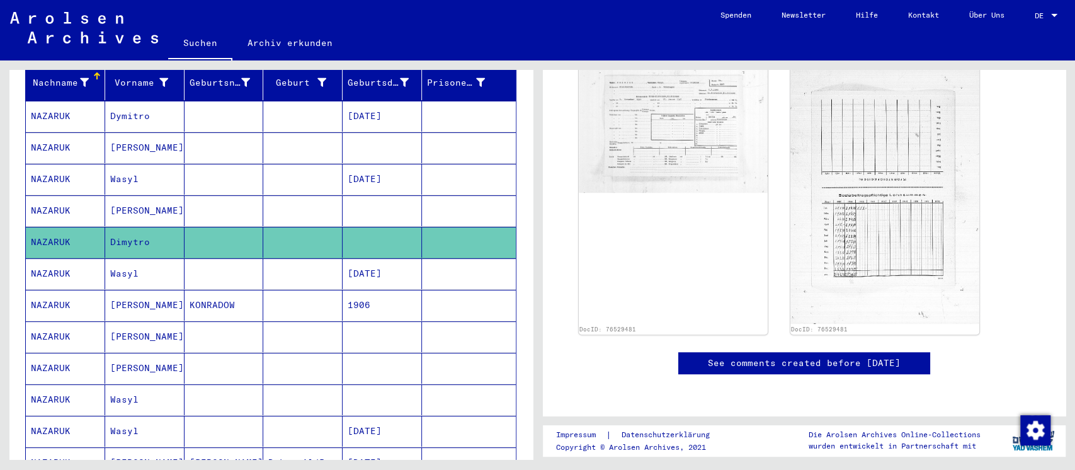
click at [207, 258] on mat-cell at bounding box center [223, 273] width 79 height 31
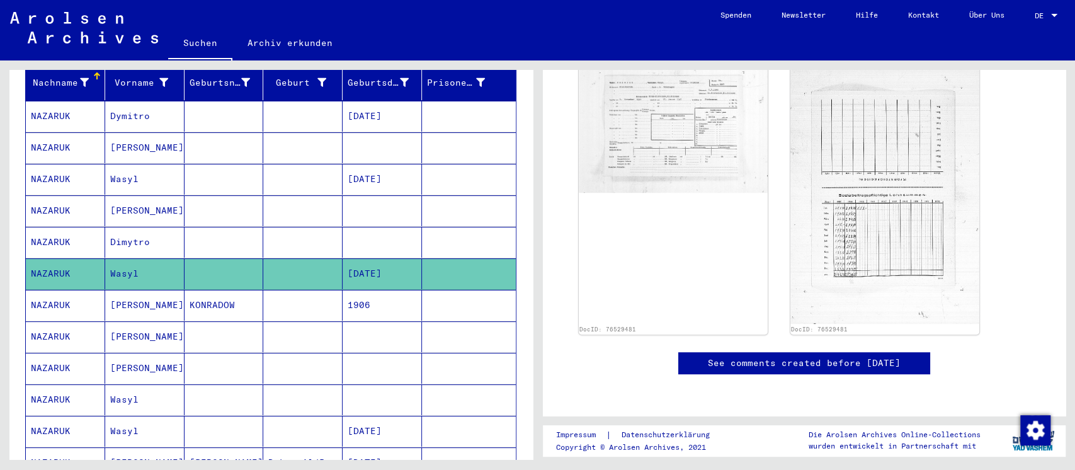
click at [285, 295] on mat-cell at bounding box center [302, 305] width 79 height 31
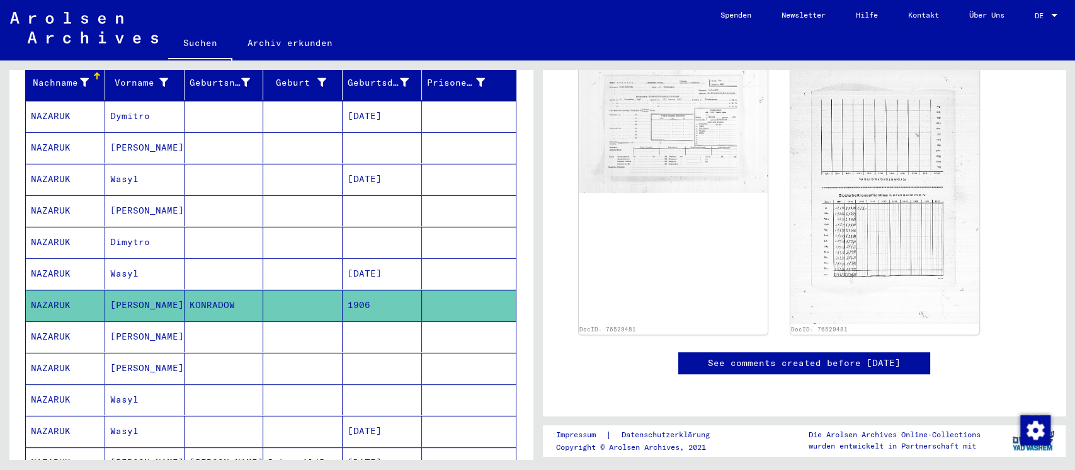
scroll to position [252, 0]
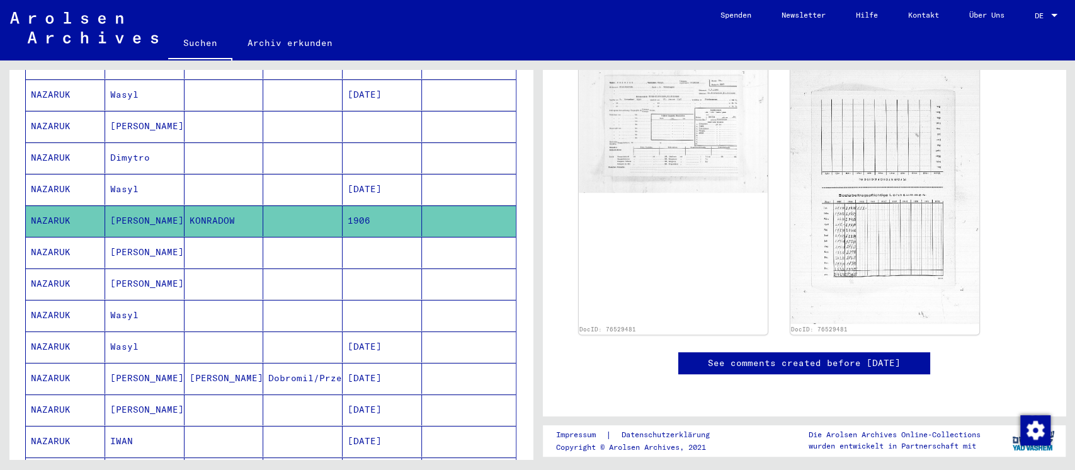
click at [274, 237] on mat-cell at bounding box center [302, 252] width 79 height 31
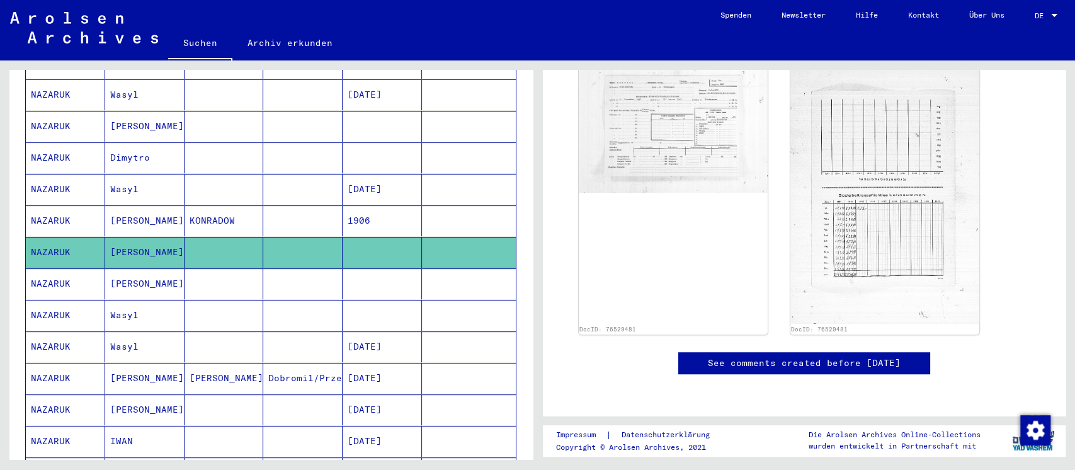
click at [287, 268] on mat-cell at bounding box center [302, 283] width 79 height 31
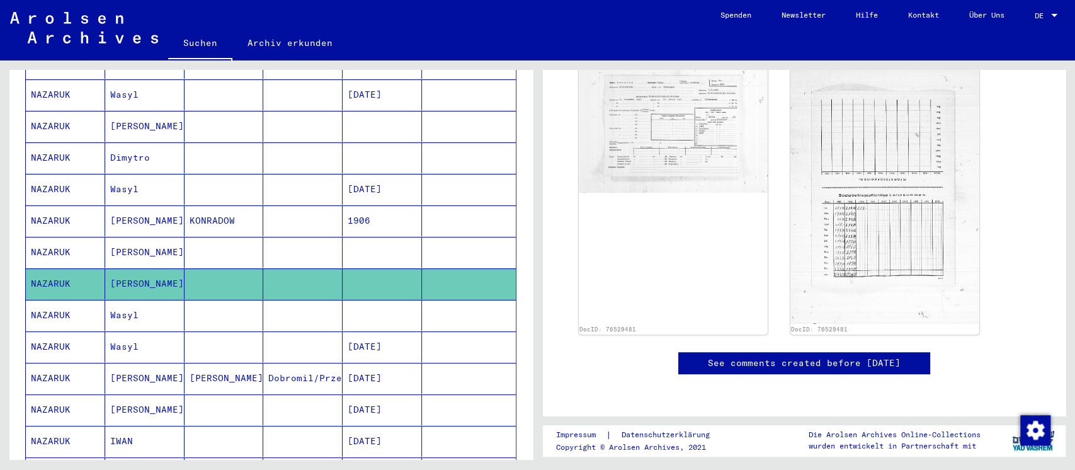
click at [293, 300] on mat-cell at bounding box center [302, 315] width 79 height 31
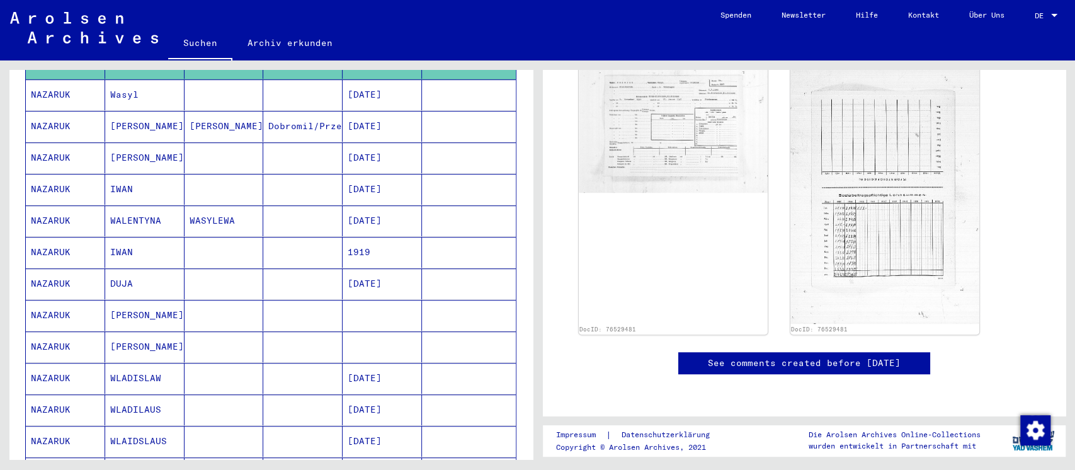
scroll to position [419, 0]
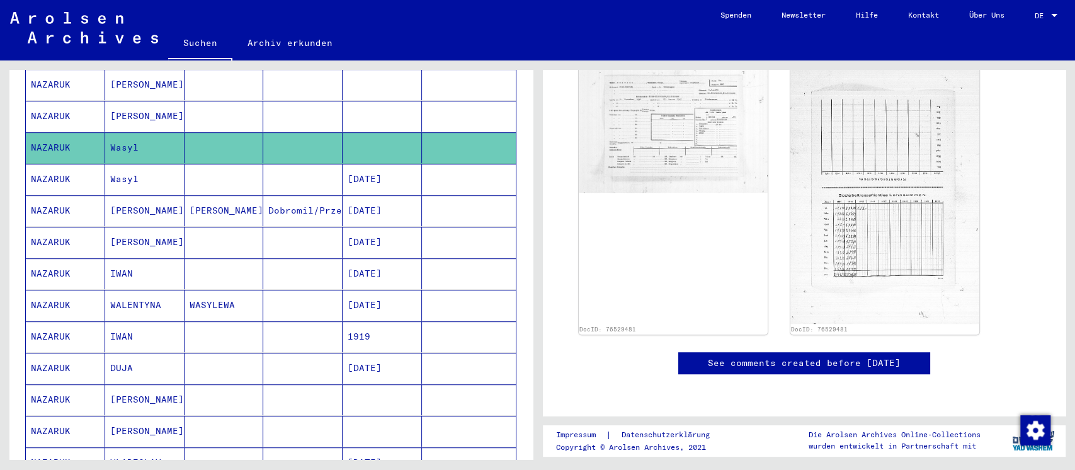
click at [287, 164] on mat-cell at bounding box center [302, 179] width 79 height 31
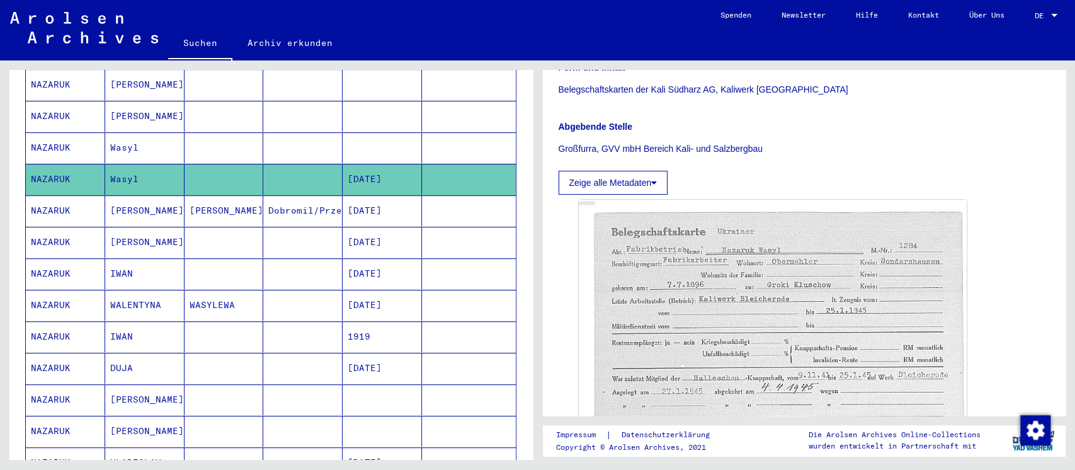
scroll to position [419, 0]
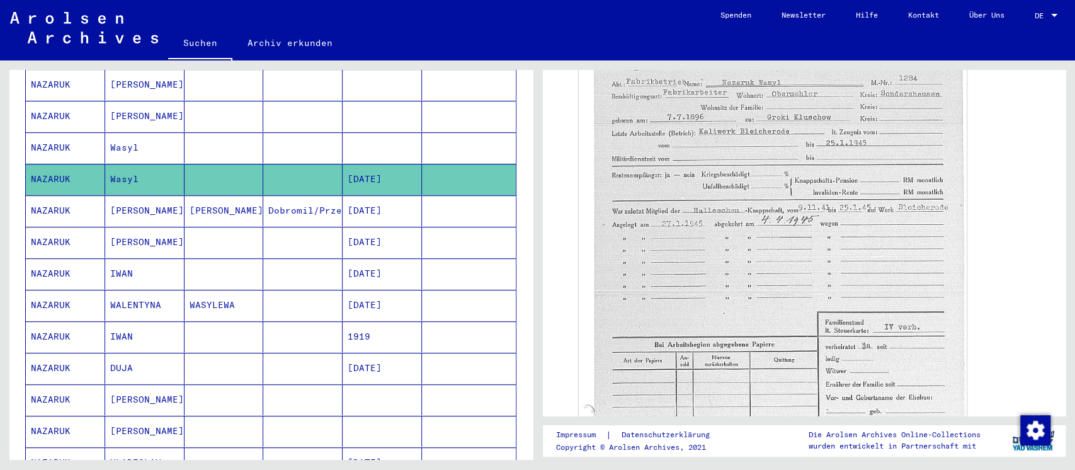
click at [273, 204] on mat-cell "Dobromil/Przemysl" at bounding box center [302, 210] width 79 height 31
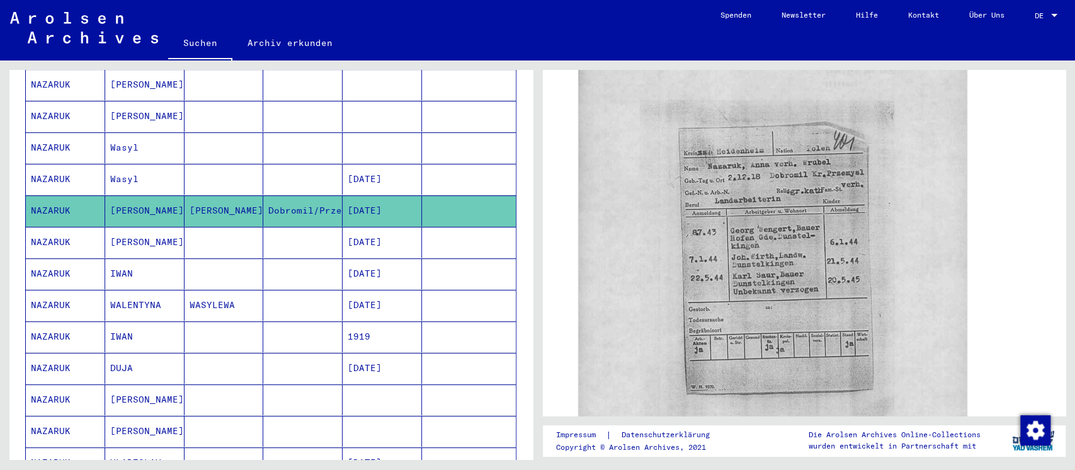
scroll to position [504, 0]
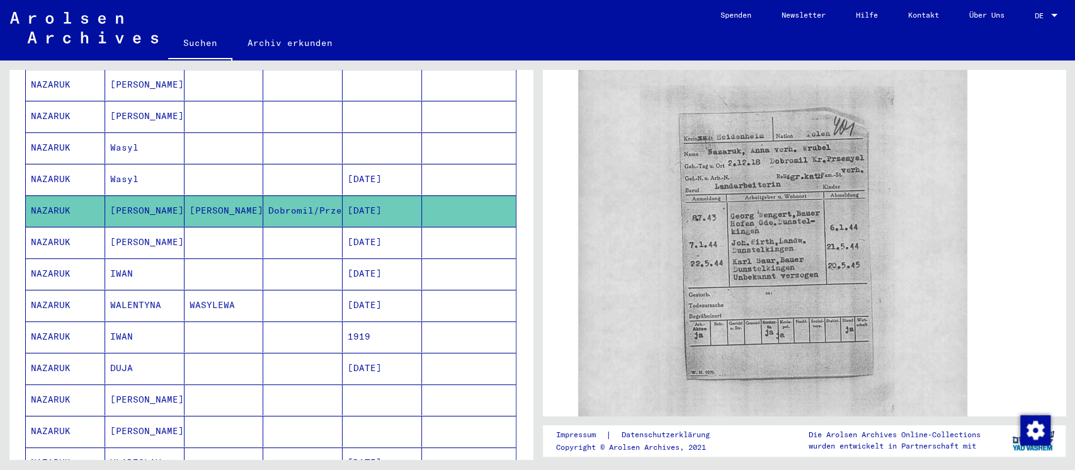
click at [290, 228] on mat-cell at bounding box center [302, 242] width 79 height 31
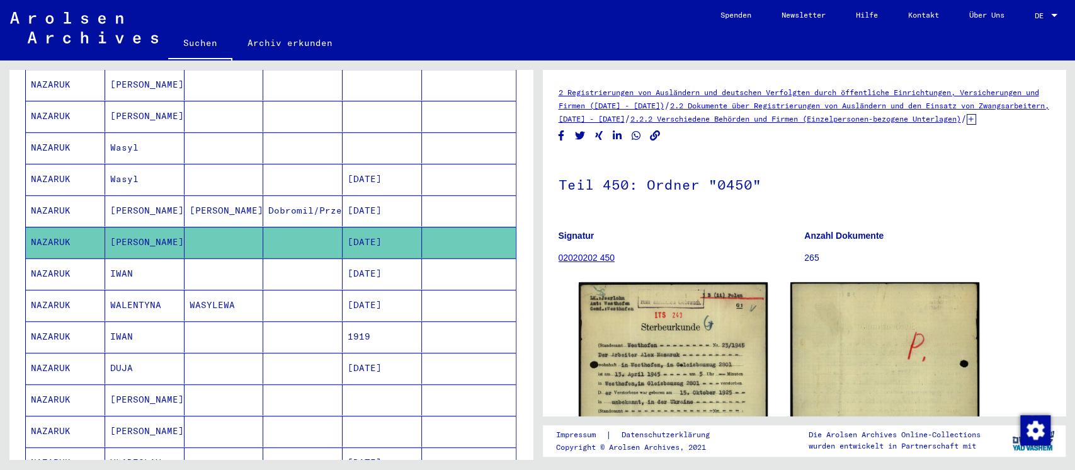
scroll to position [167, 0]
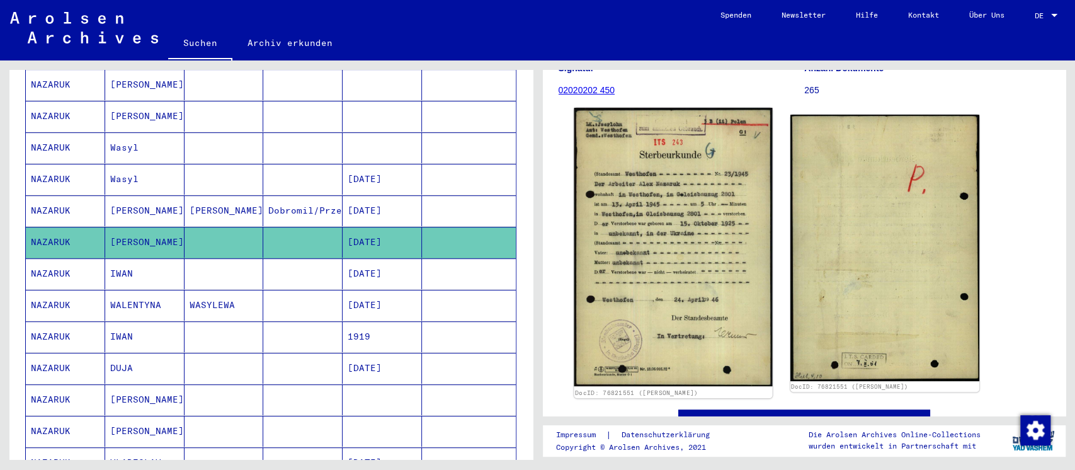
click at [699, 235] on img at bounding box center [673, 247] width 198 height 278
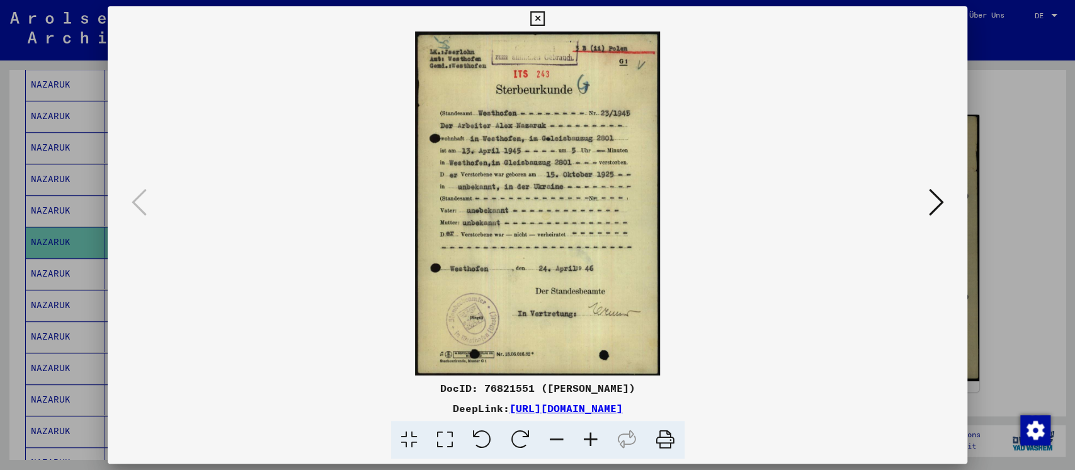
click at [1010, 255] on div at bounding box center [537, 235] width 1075 height 470
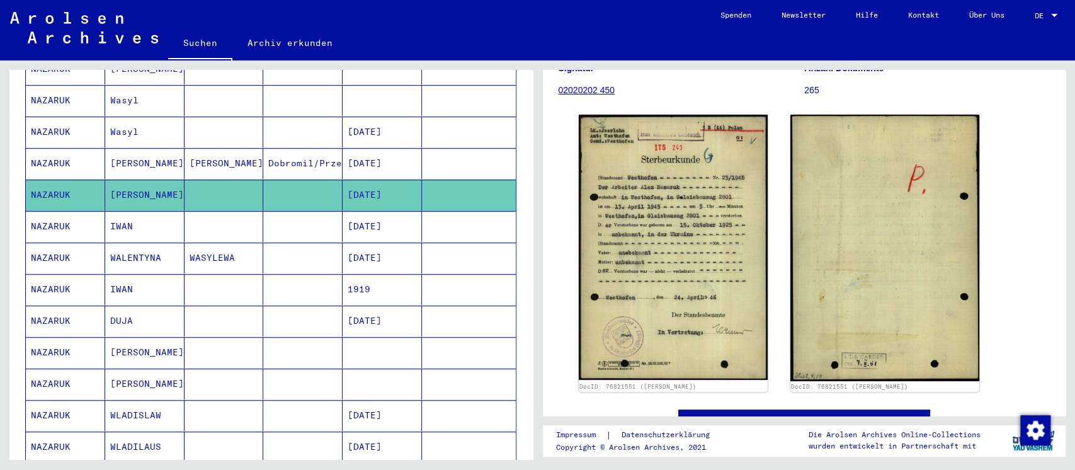
scroll to position [504, 0]
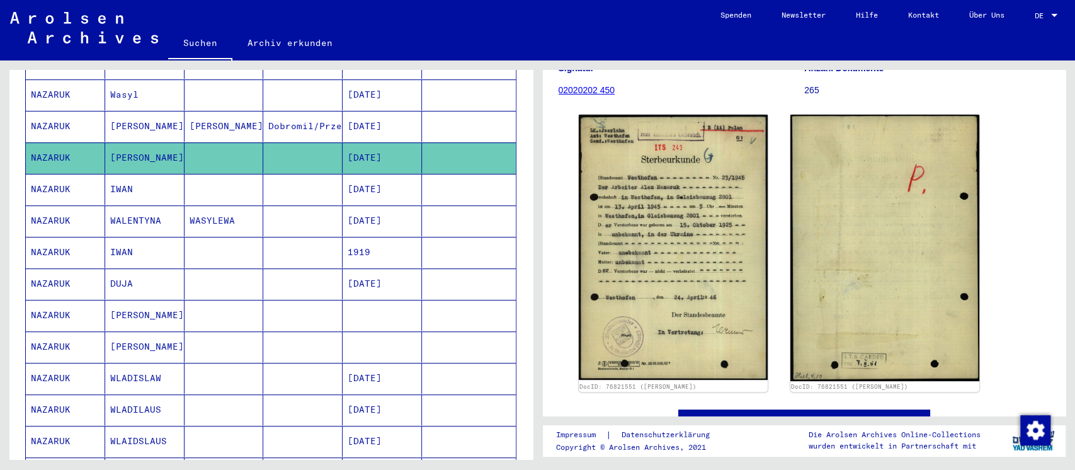
click at [266, 174] on mat-cell at bounding box center [302, 189] width 79 height 31
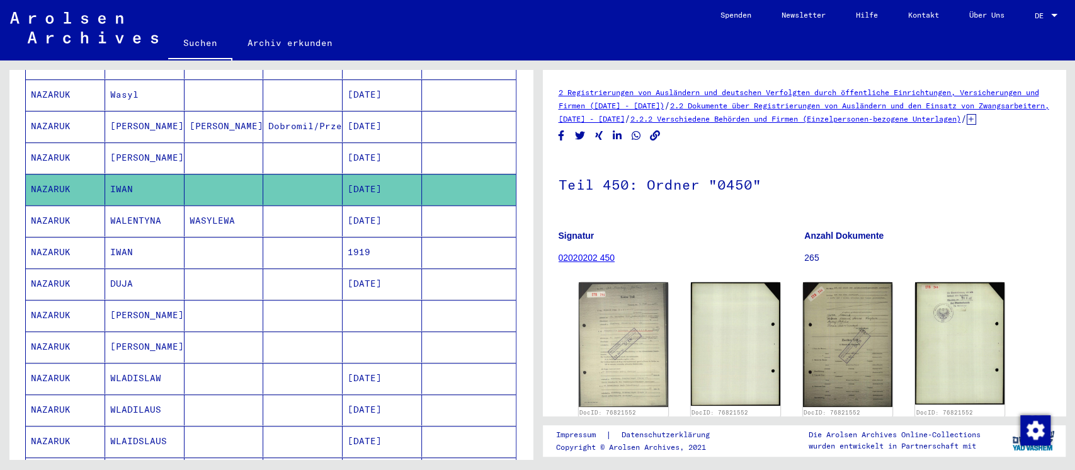
scroll to position [113, 0]
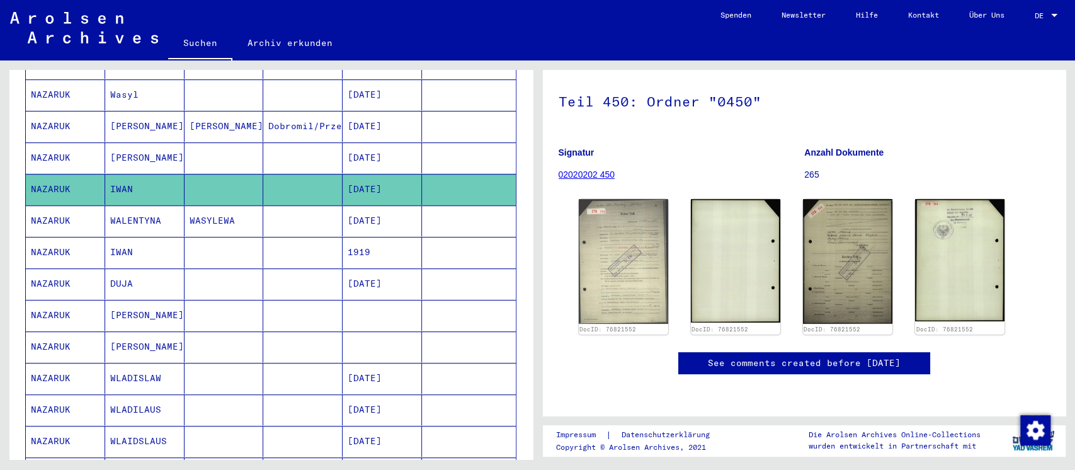
click at [292, 210] on mat-cell at bounding box center [302, 220] width 79 height 31
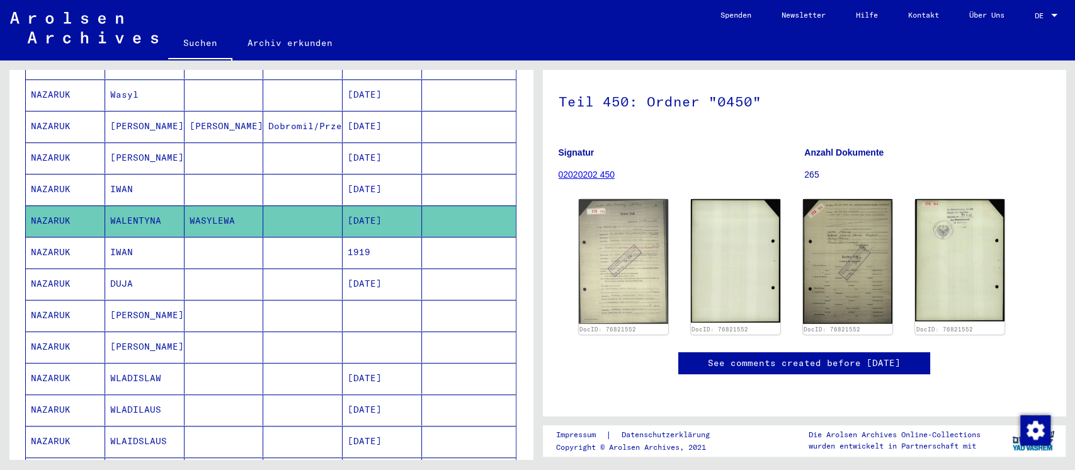
click at [287, 242] on mat-cell at bounding box center [302, 252] width 79 height 31
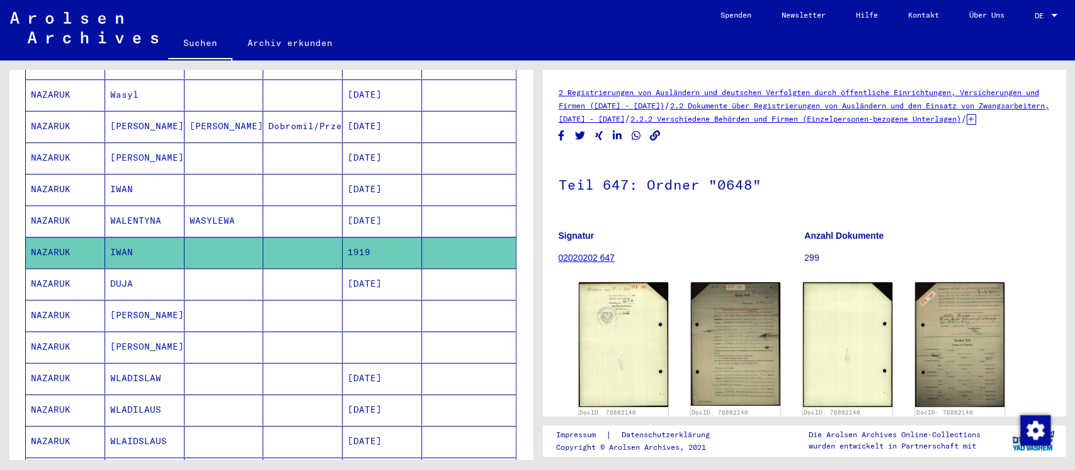
scroll to position [84, 0]
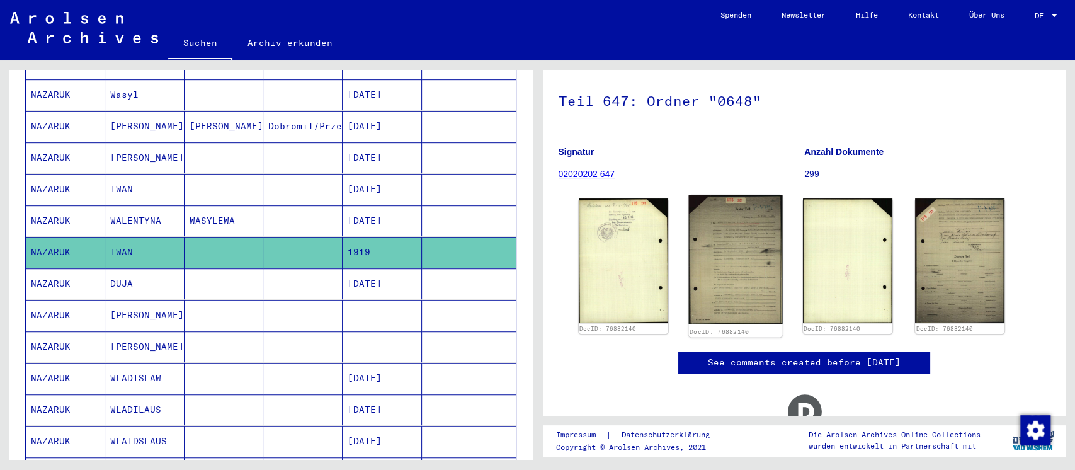
click at [733, 243] on img at bounding box center [735, 259] width 94 height 129
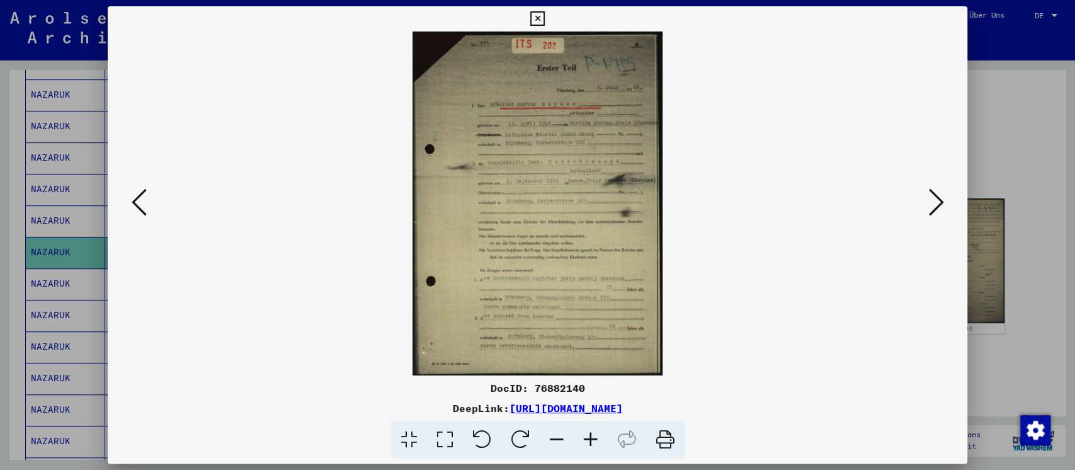
click at [1005, 172] on div at bounding box center [537, 235] width 1075 height 470
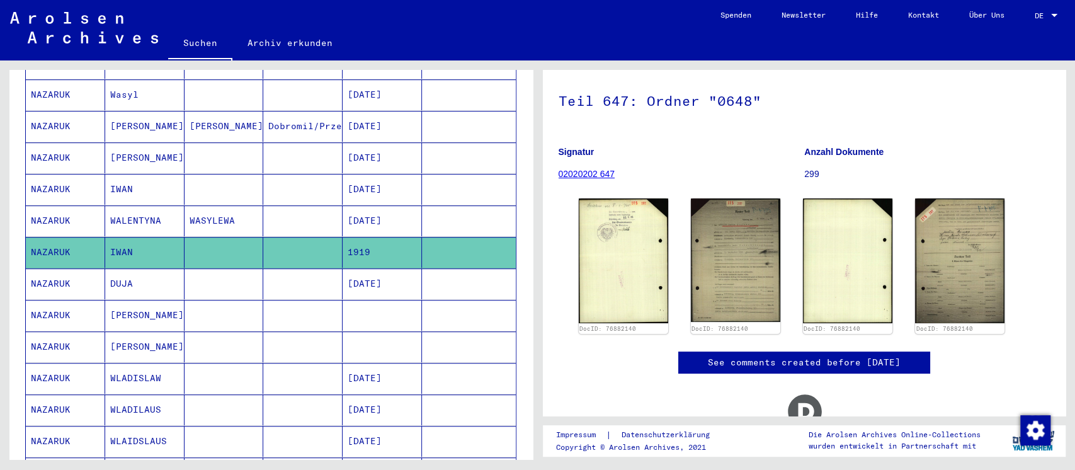
click at [312, 268] on mat-cell at bounding box center [302, 283] width 79 height 31
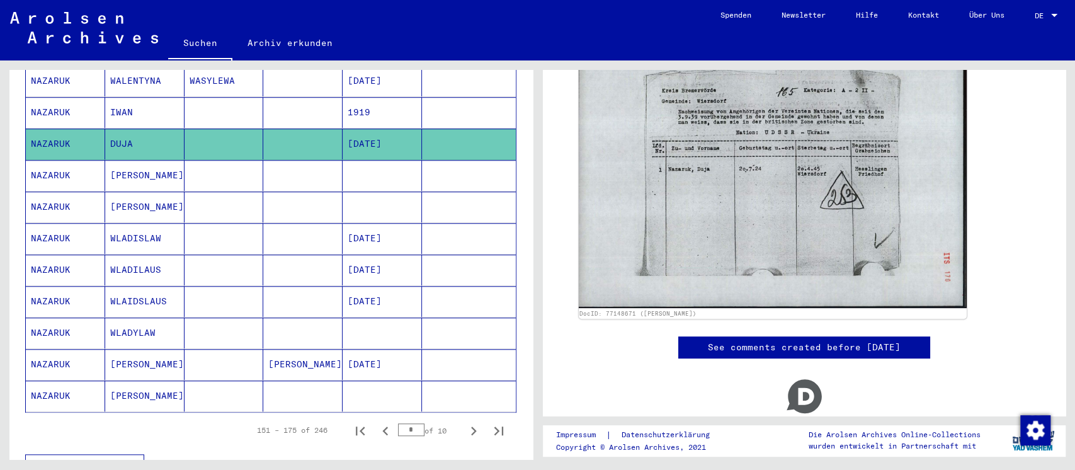
scroll to position [671, 0]
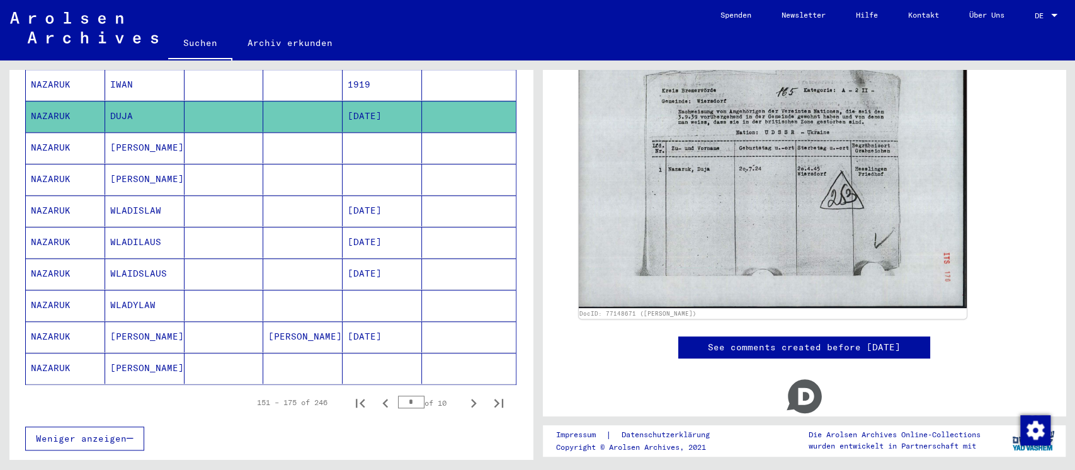
click at [292, 132] on mat-cell at bounding box center [302, 147] width 79 height 31
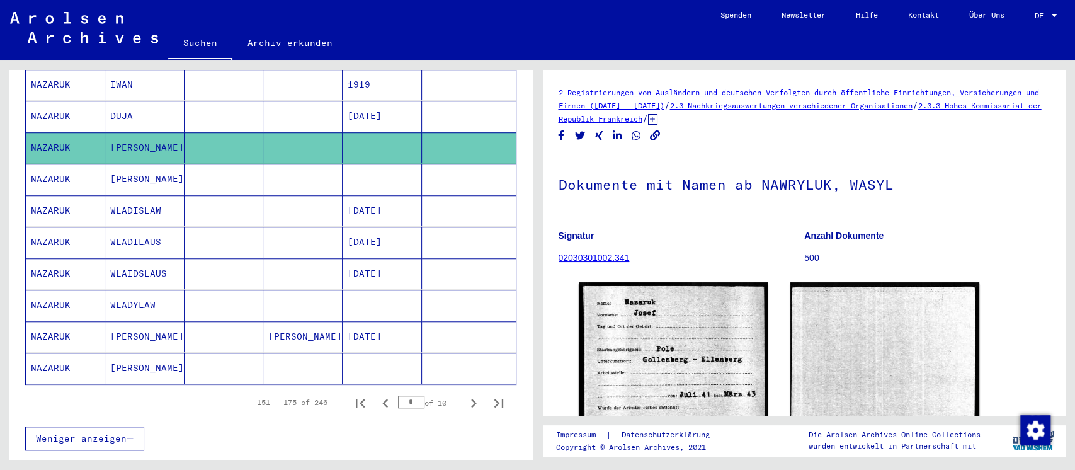
scroll to position [167, 0]
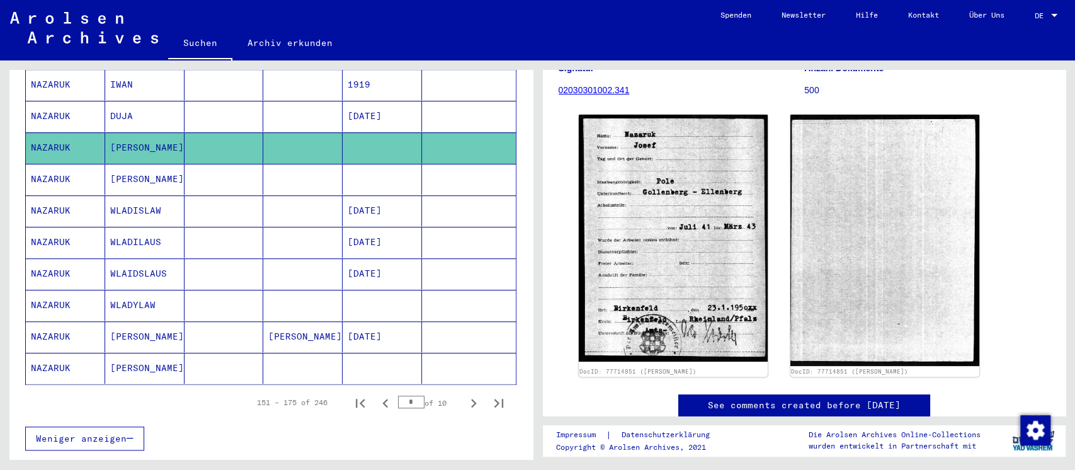
click at [232, 168] on mat-cell at bounding box center [223, 179] width 79 height 31
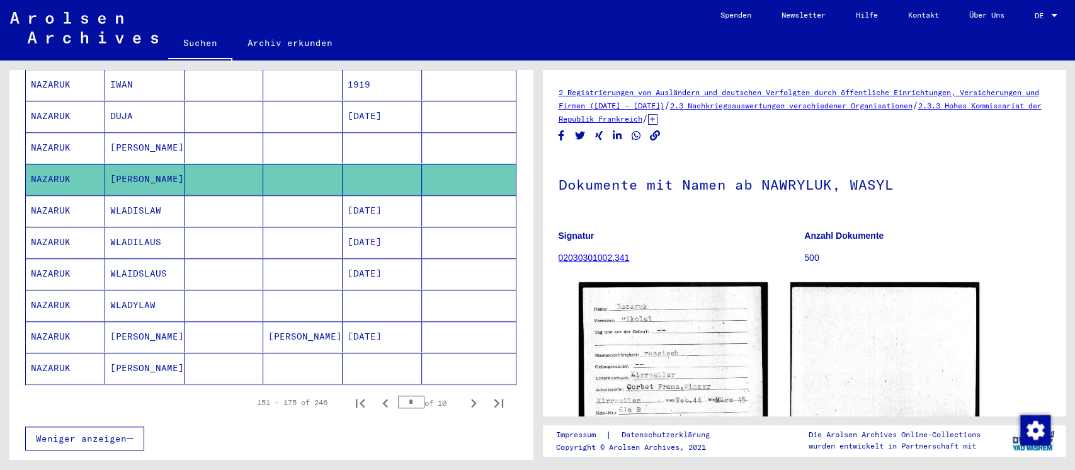
scroll to position [167, 0]
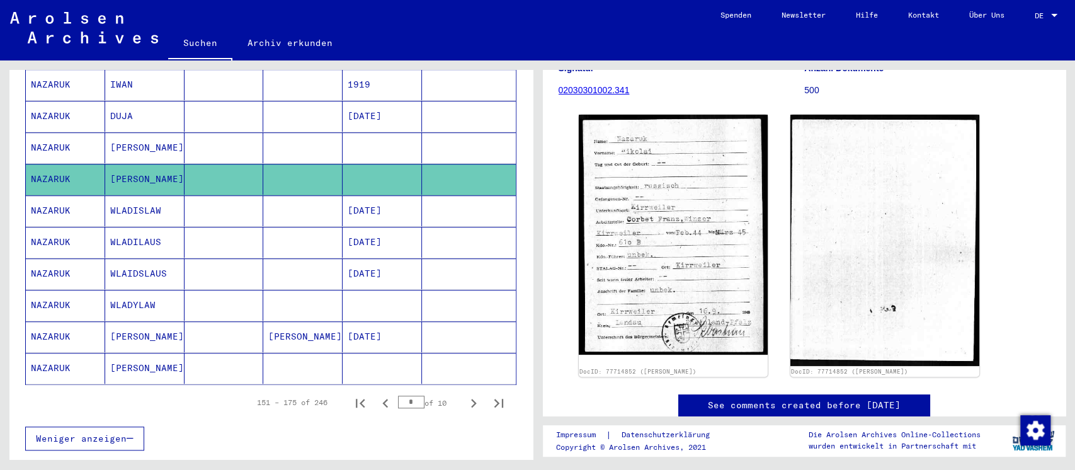
click at [220, 195] on mat-cell at bounding box center [223, 210] width 79 height 31
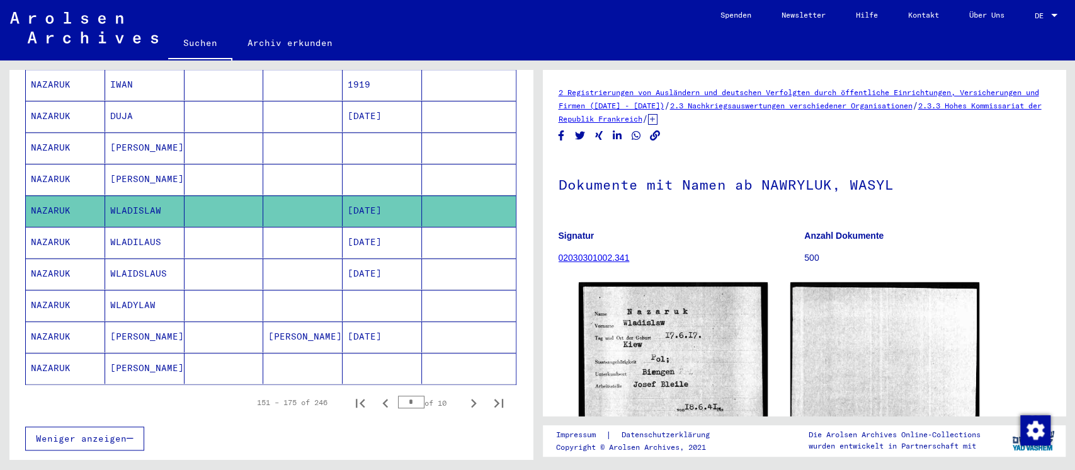
scroll to position [167, 0]
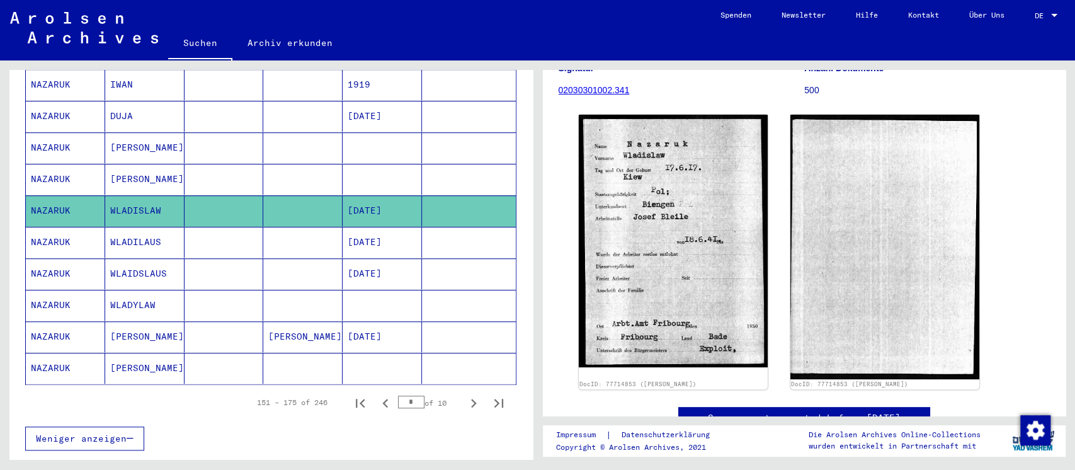
click at [286, 233] on mat-cell at bounding box center [302, 242] width 79 height 31
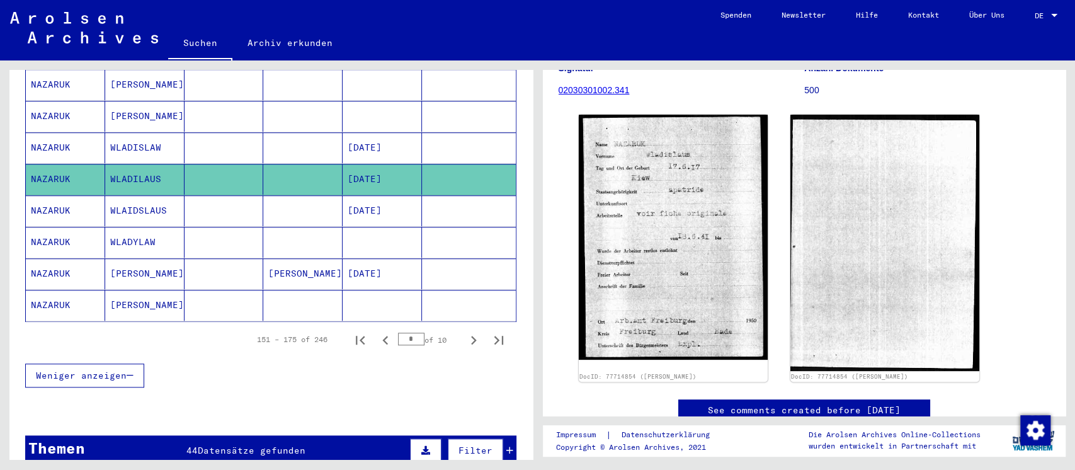
scroll to position [755, 0]
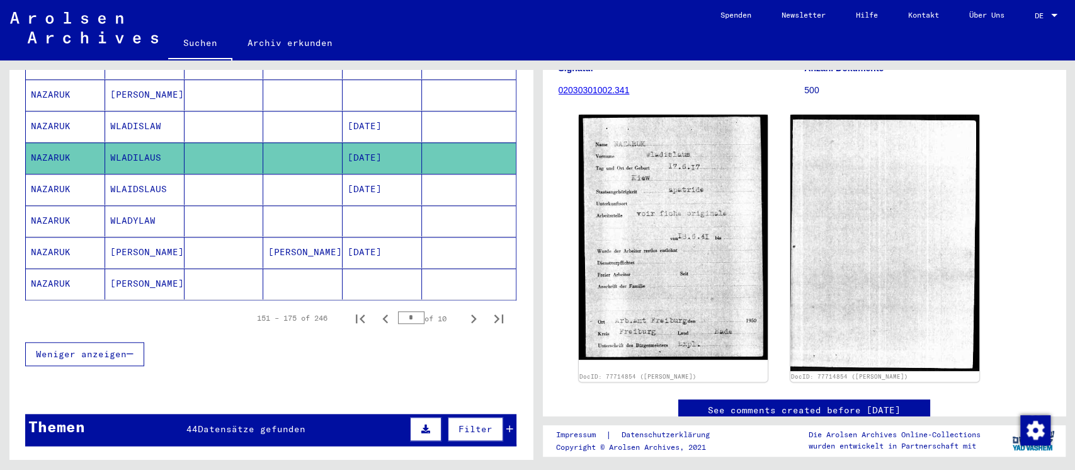
click at [276, 241] on mat-cell "[PERSON_NAME]" at bounding box center [302, 252] width 79 height 31
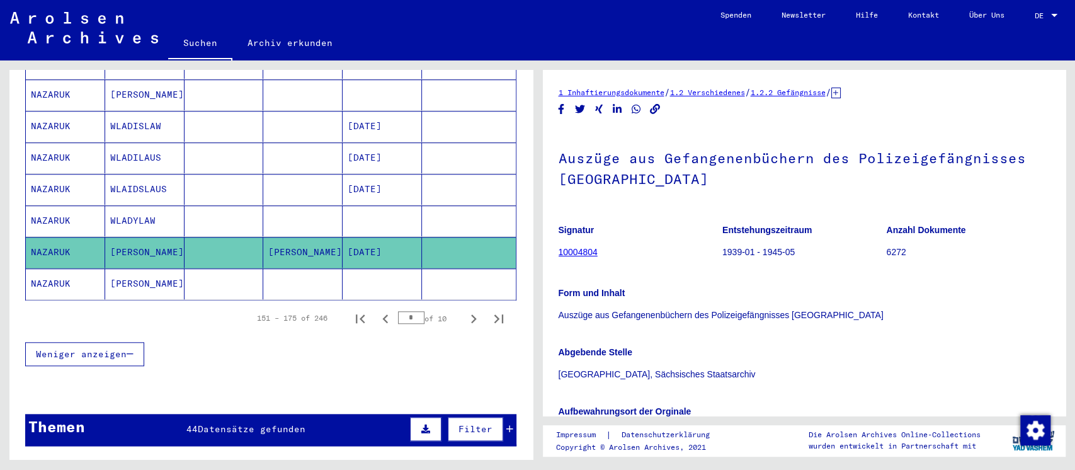
scroll to position [161, 0]
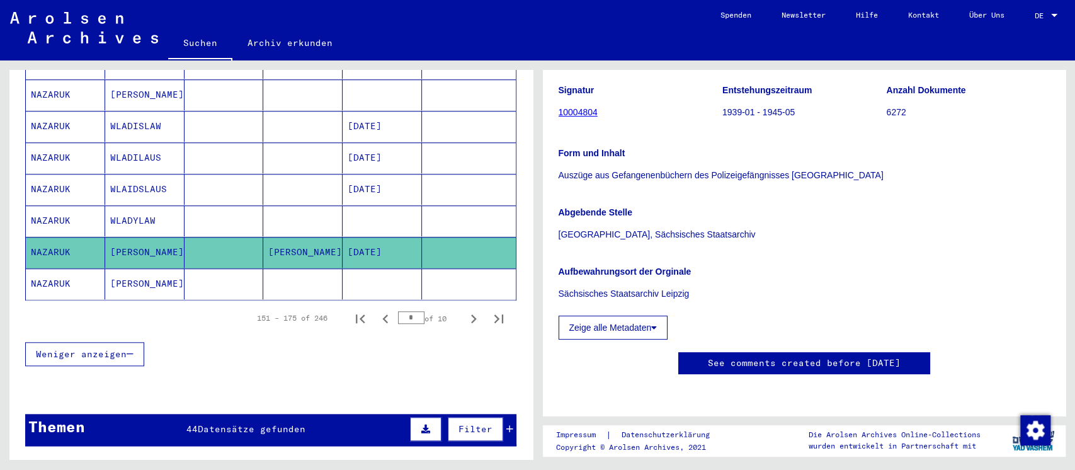
click at [342, 268] on mat-cell at bounding box center [381, 283] width 79 height 31
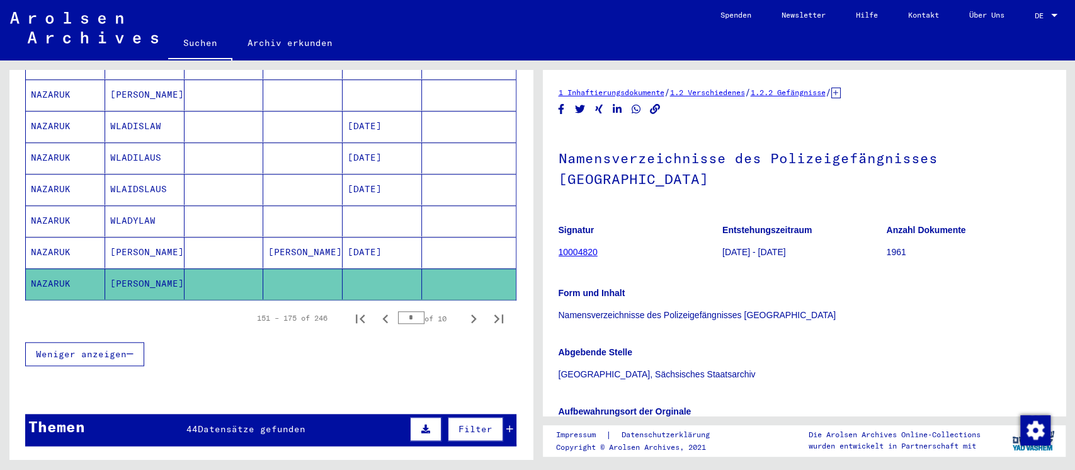
scroll to position [140, 0]
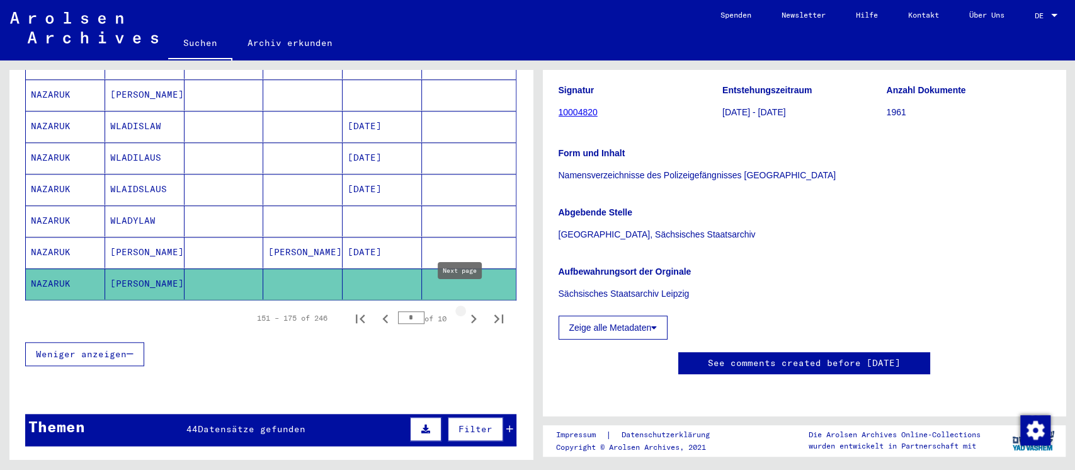
click at [465, 310] on icon "Next page" at bounding box center [474, 319] width 18 height 18
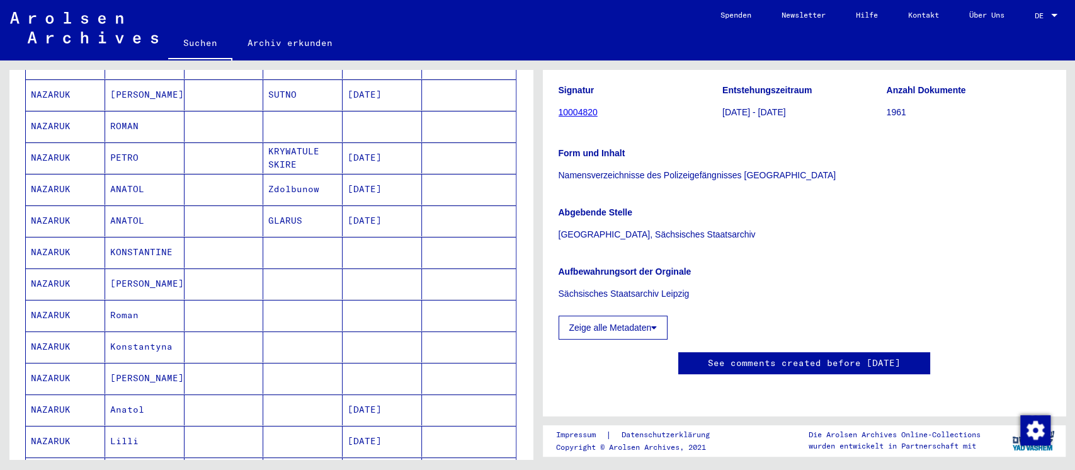
scroll to position [167, 0]
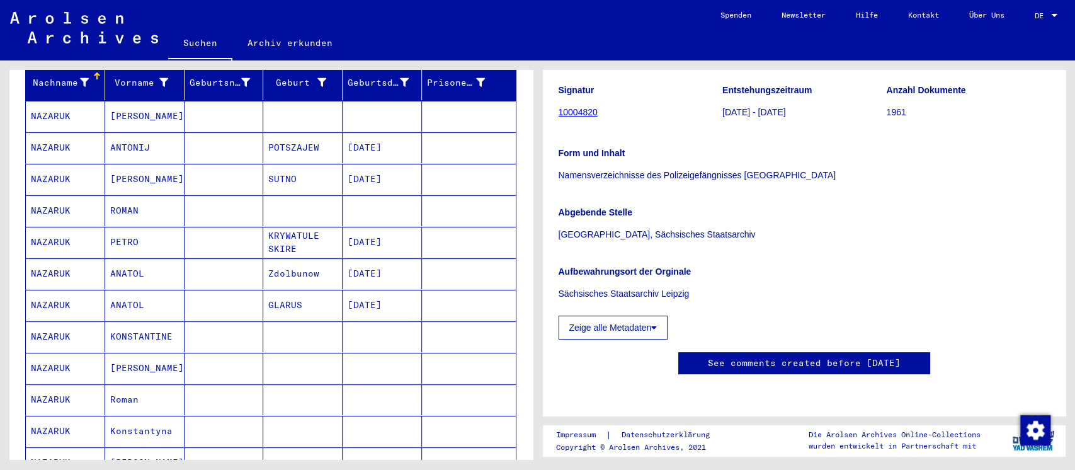
click at [281, 106] on mat-cell at bounding box center [302, 116] width 79 height 31
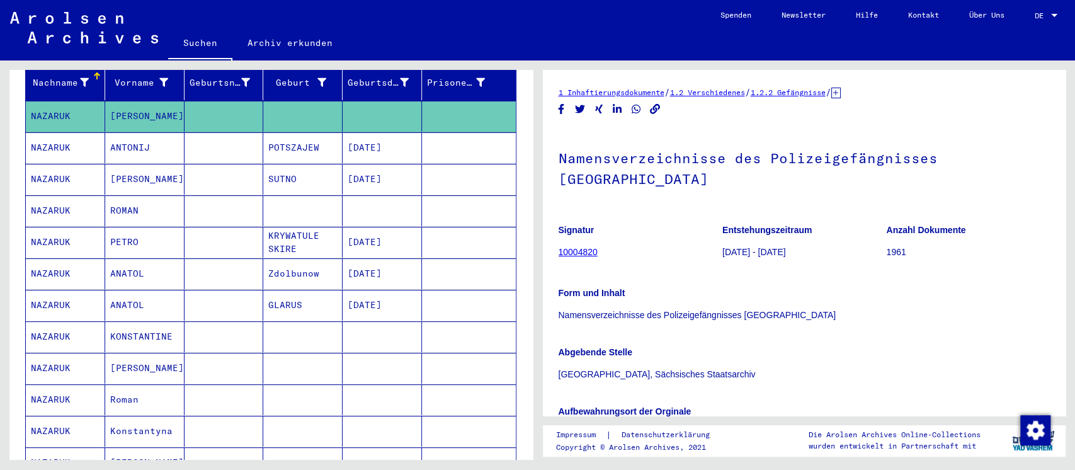
scroll to position [140, 0]
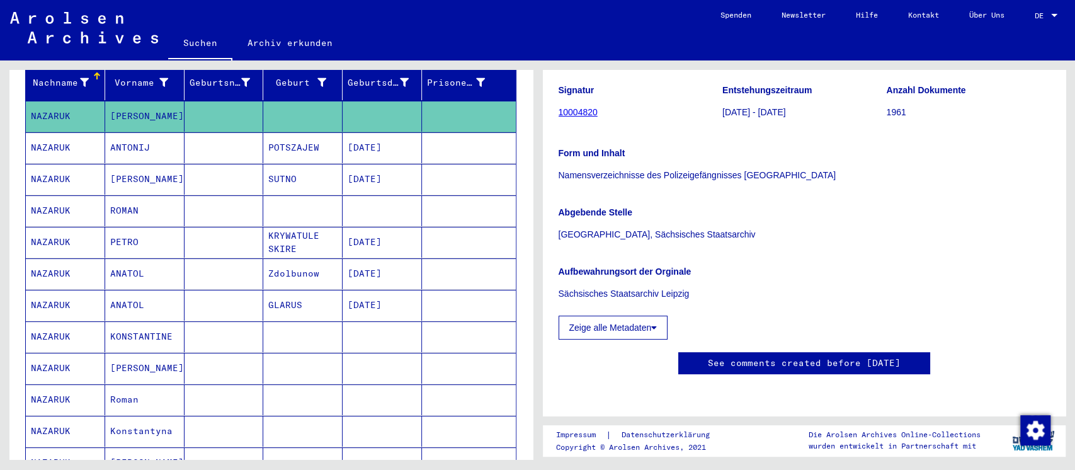
click at [276, 132] on mat-cell "POTSZAJEW" at bounding box center [302, 147] width 79 height 31
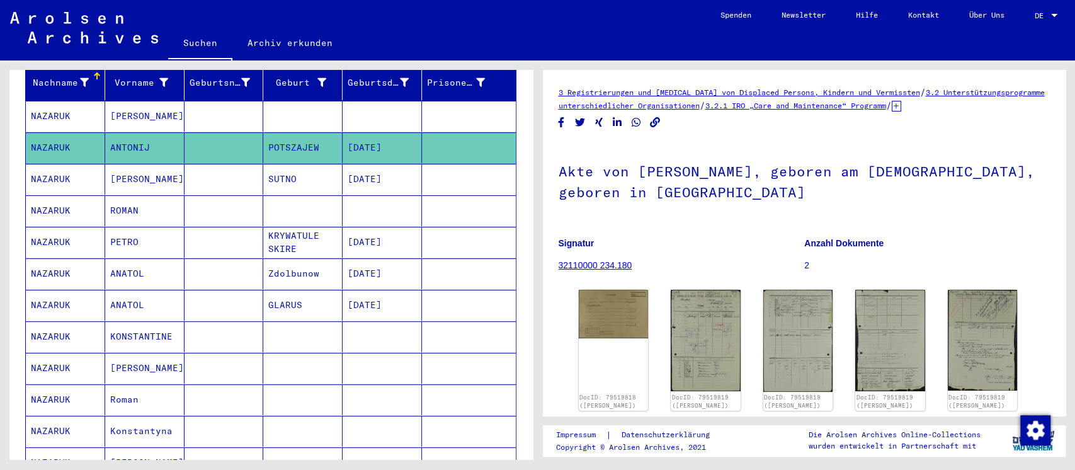
scroll to position [84, 0]
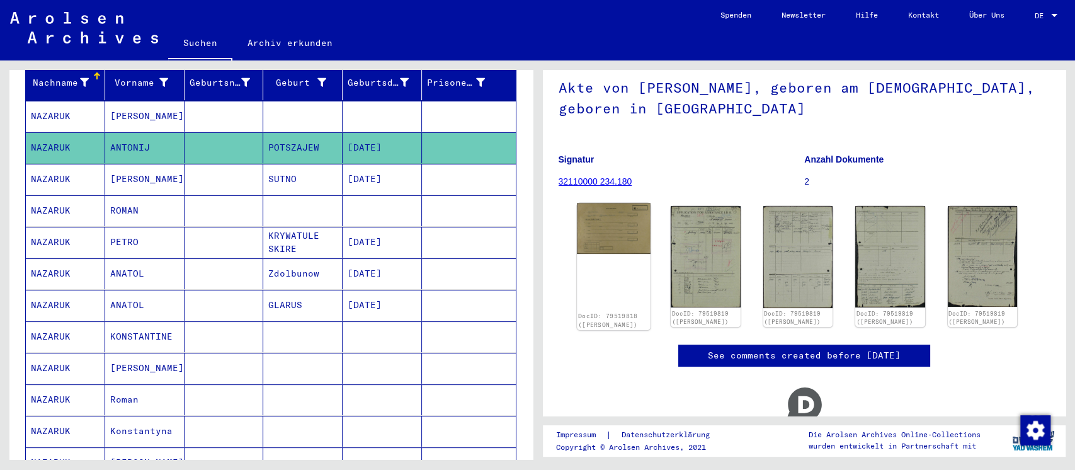
click at [587, 249] on img at bounding box center [613, 228] width 73 height 51
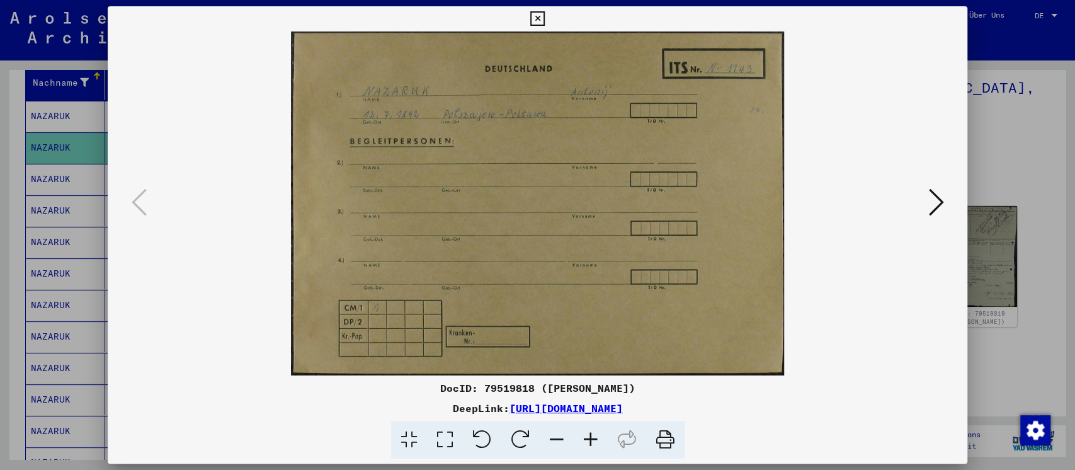
click at [999, 169] on div at bounding box center [537, 235] width 1075 height 470
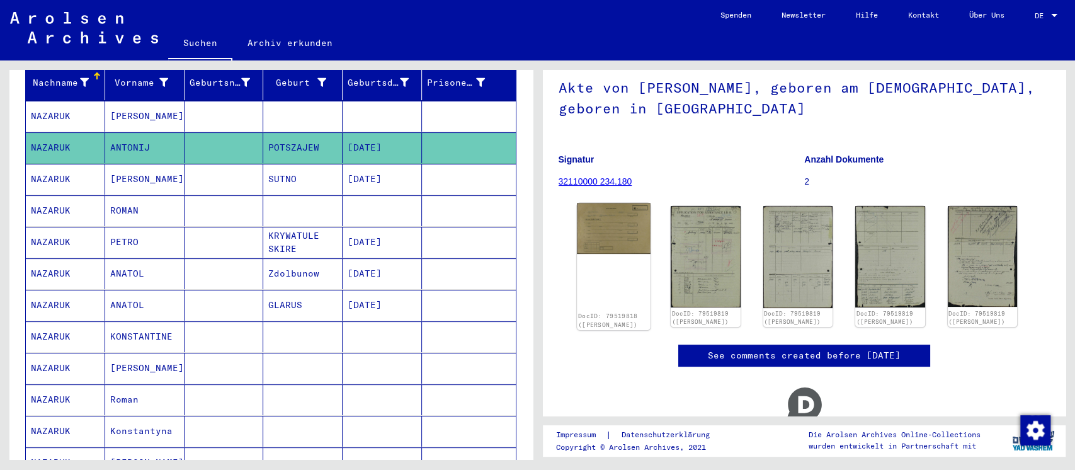
click at [599, 234] on img at bounding box center [613, 228] width 73 height 51
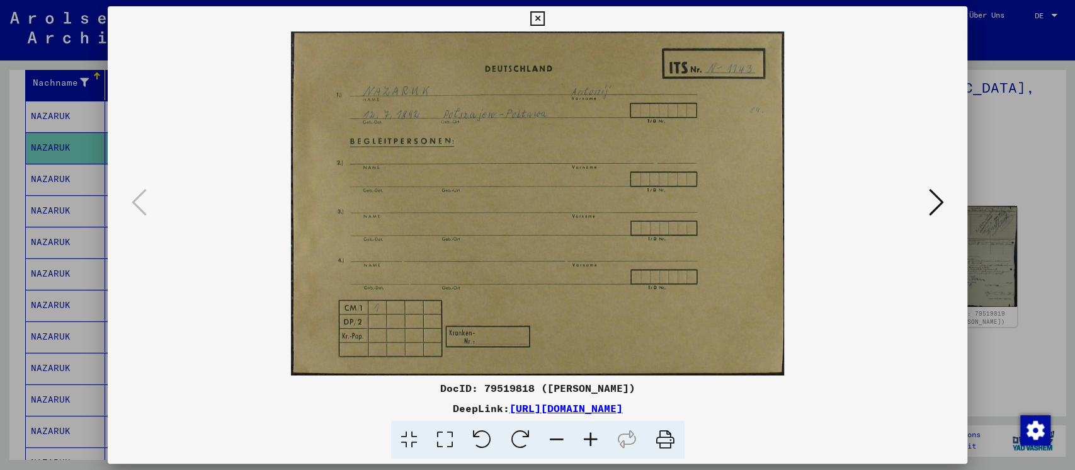
click at [930, 200] on icon at bounding box center [935, 202] width 15 height 30
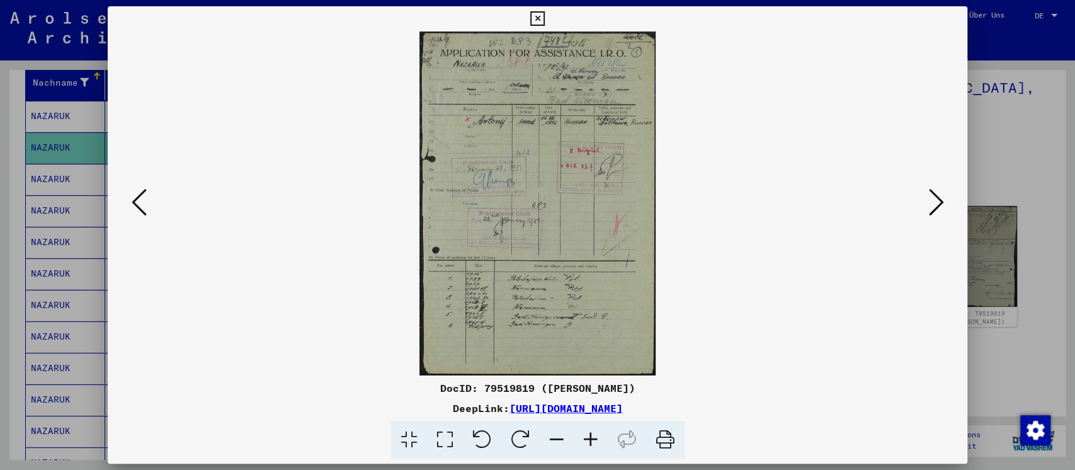
click at [930, 200] on icon at bounding box center [935, 202] width 15 height 30
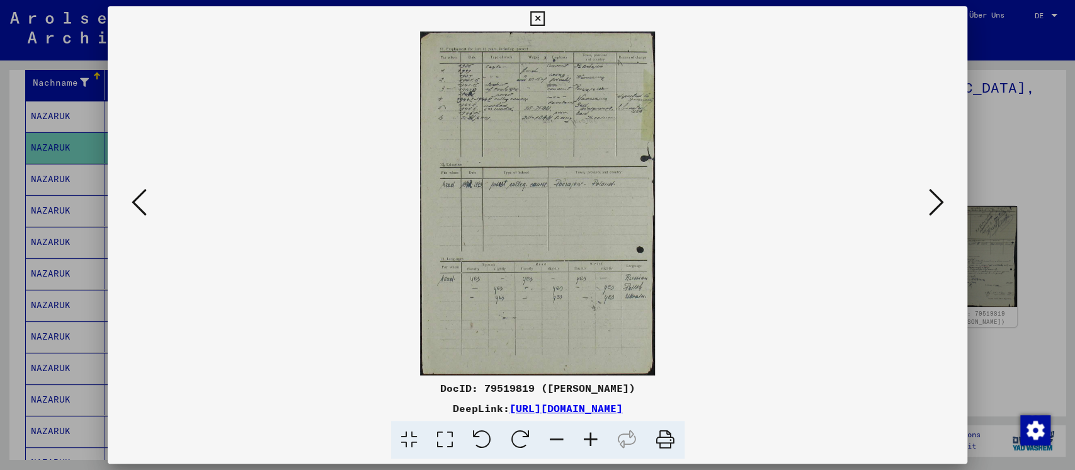
click at [930, 200] on icon at bounding box center [935, 202] width 15 height 30
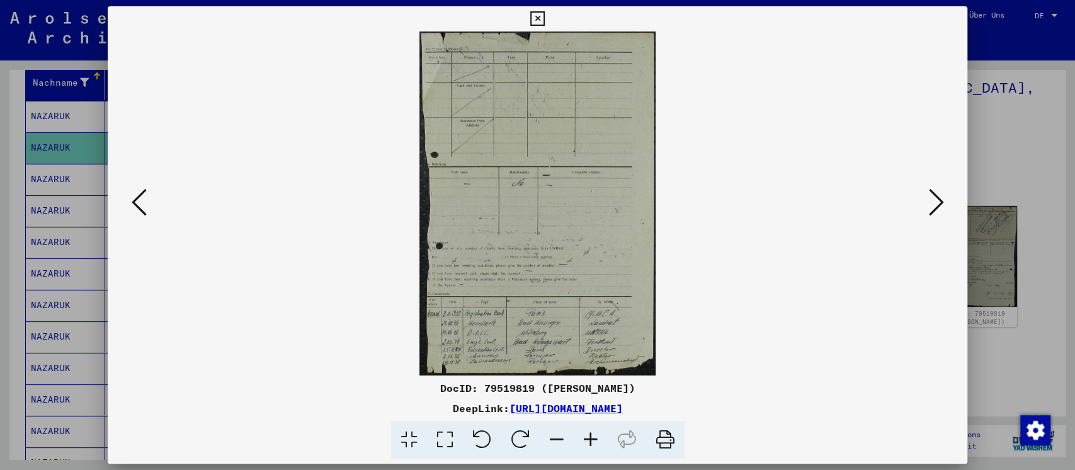
click at [930, 200] on icon at bounding box center [935, 202] width 15 height 30
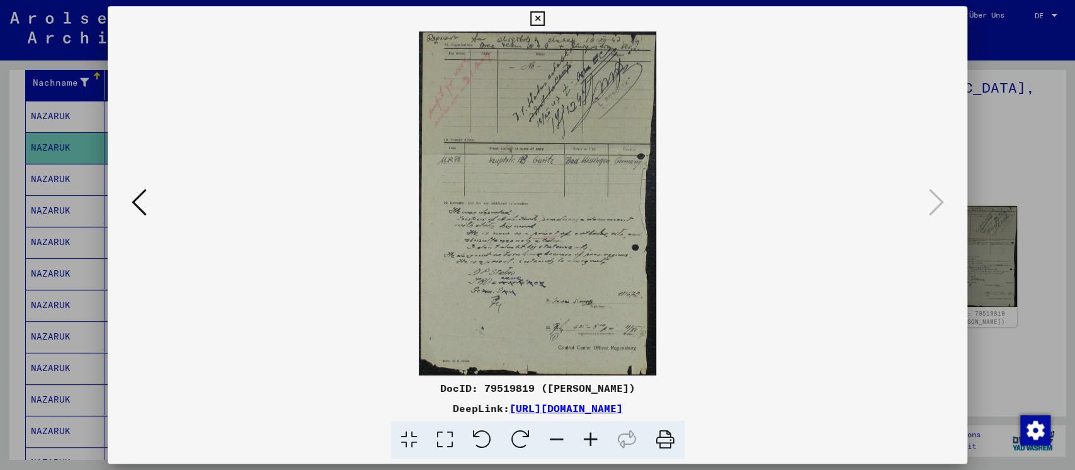
click at [1010, 173] on div at bounding box center [537, 235] width 1075 height 470
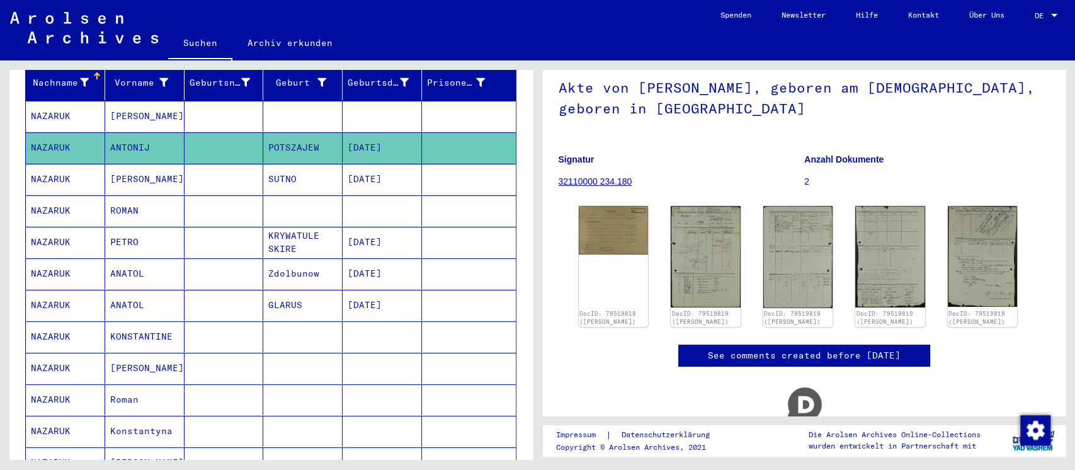
click at [217, 167] on mat-cell at bounding box center [223, 179] width 79 height 31
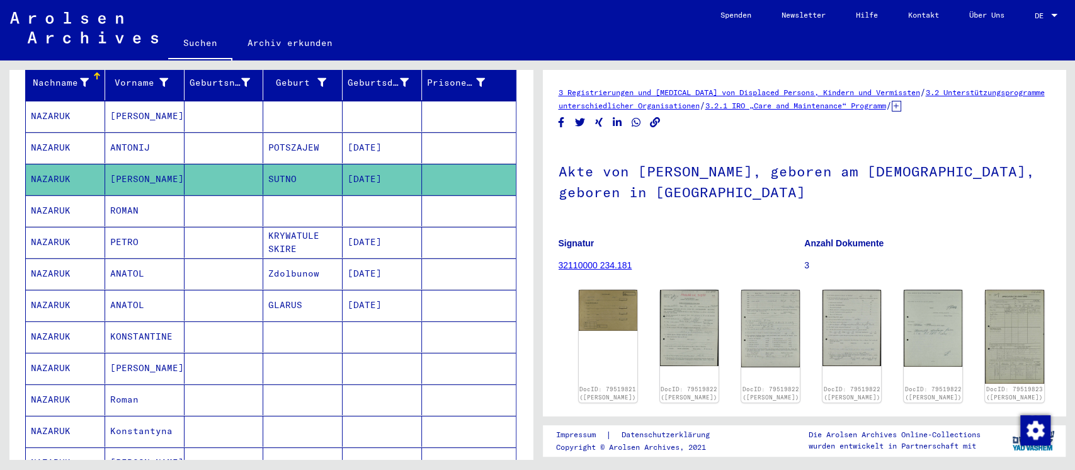
scroll to position [167, 0]
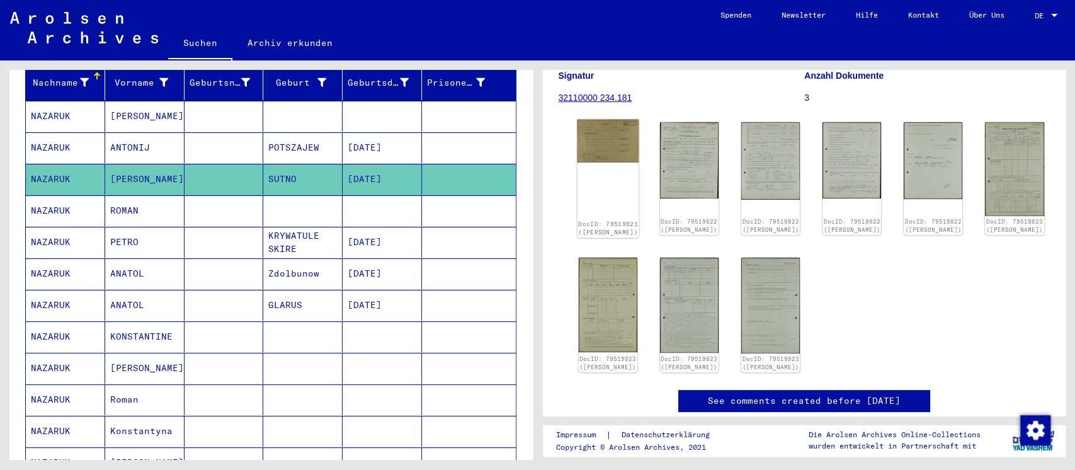
click at [594, 148] on img at bounding box center [608, 141] width 62 height 43
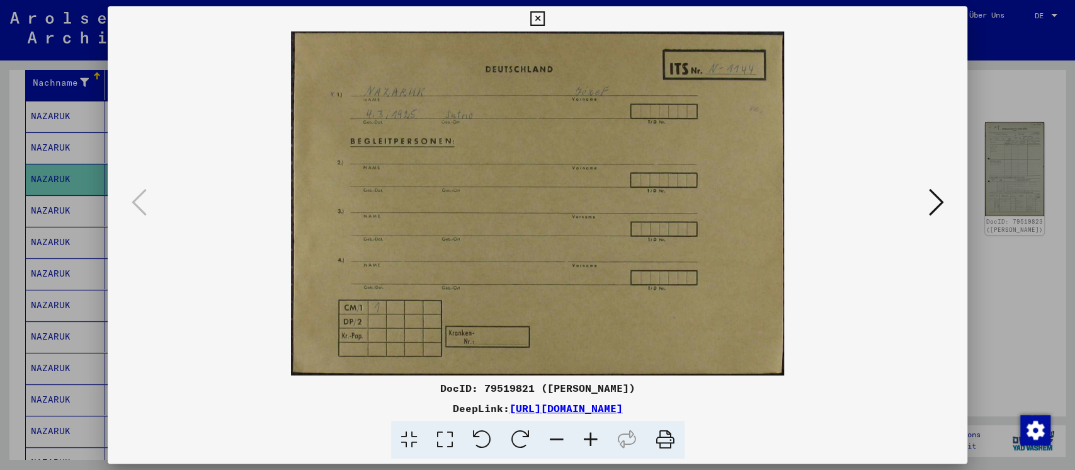
click at [933, 207] on icon at bounding box center [935, 202] width 15 height 30
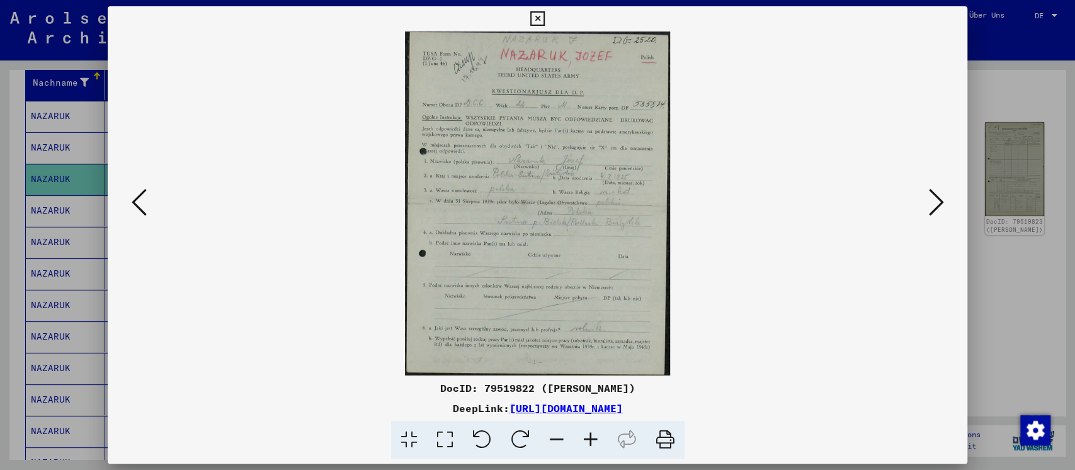
click at [1036, 273] on div at bounding box center [537, 235] width 1075 height 470
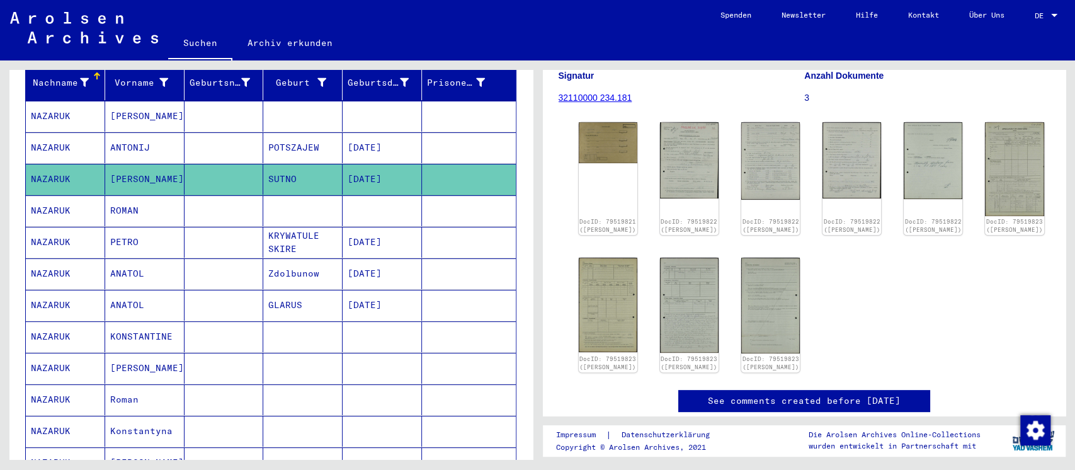
click at [284, 195] on mat-cell at bounding box center [302, 210] width 79 height 31
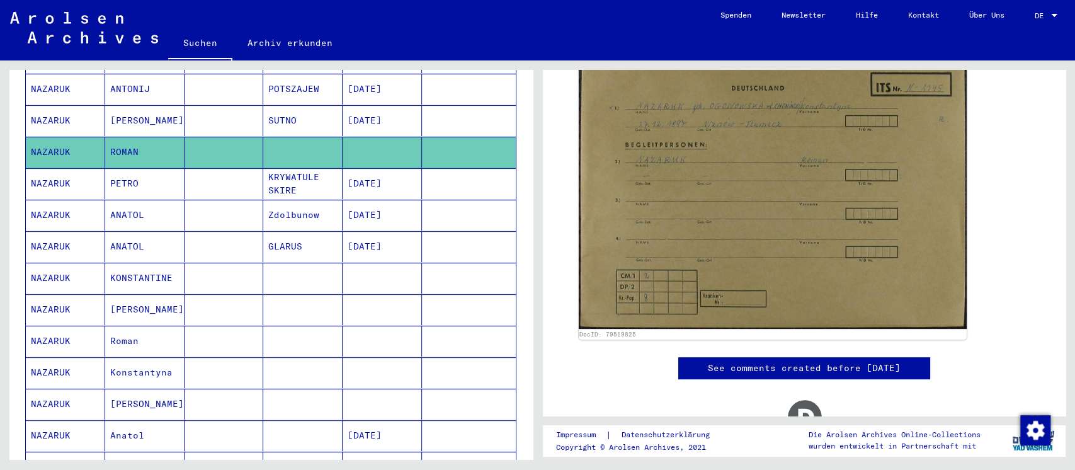
scroll to position [252, 0]
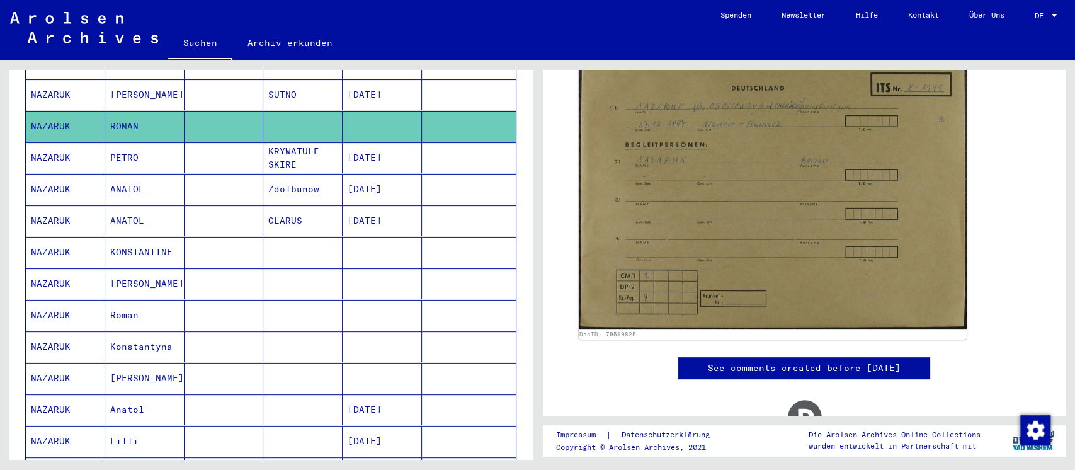
click at [284, 176] on mat-cell "Zdolbunow" at bounding box center [302, 189] width 79 height 31
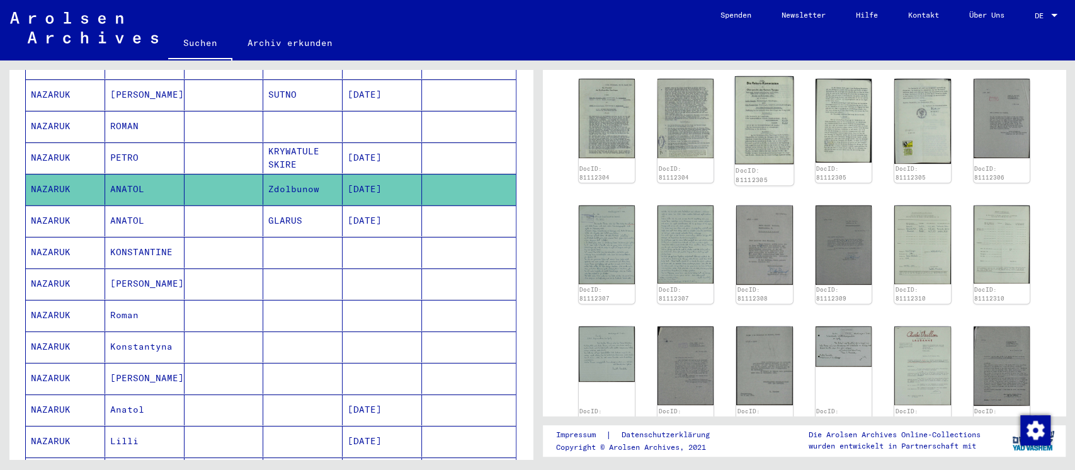
scroll to position [252, 0]
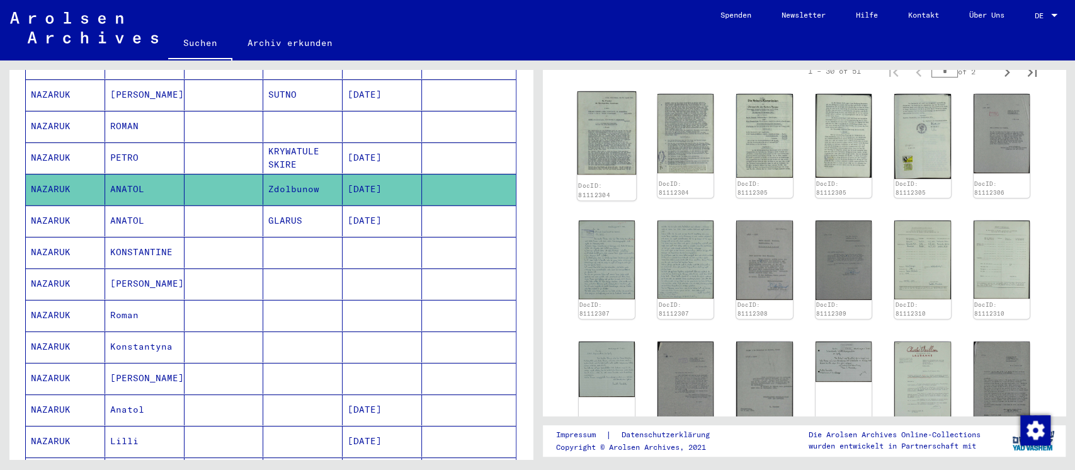
click at [609, 133] on img at bounding box center [606, 132] width 59 height 83
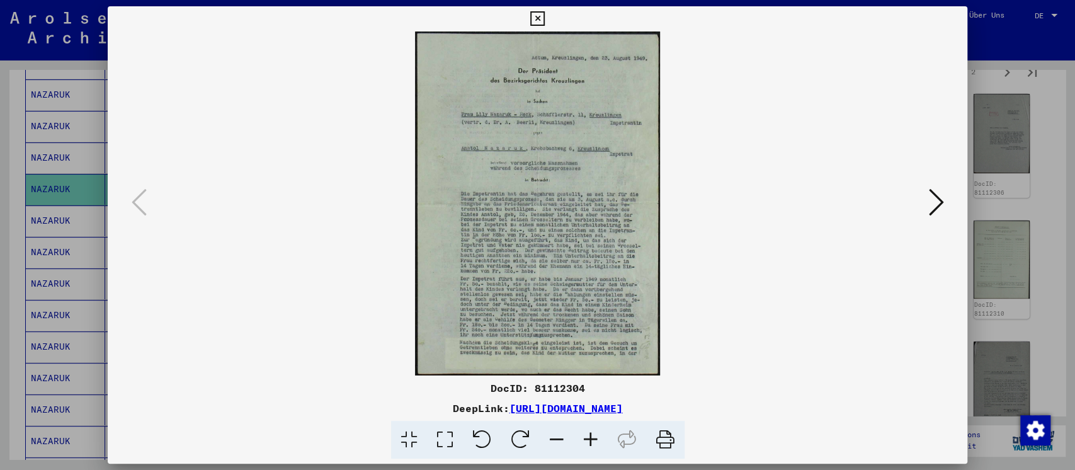
click at [934, 199] on icon at bounding box center [935, 202] width 15 height 30
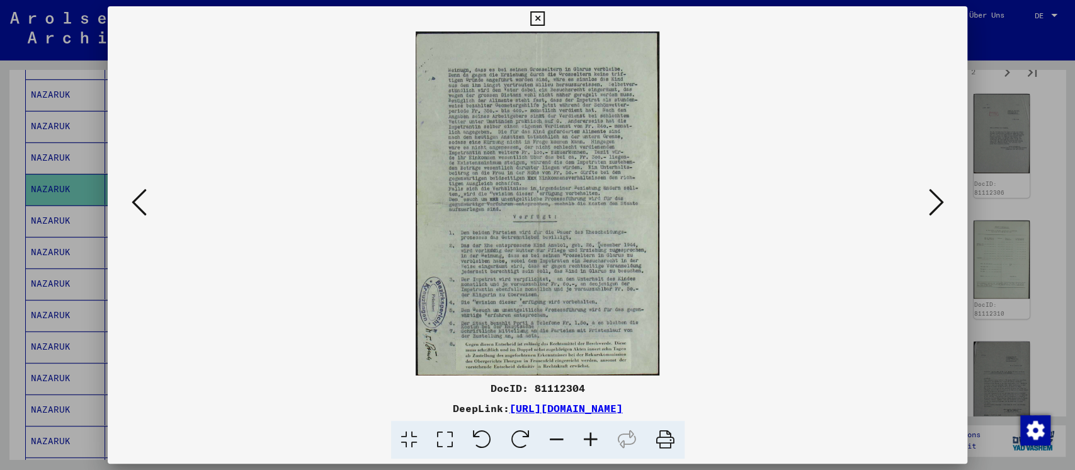
click at [934, 199] on icon at bounding box center [935, 202] width 15 height 30
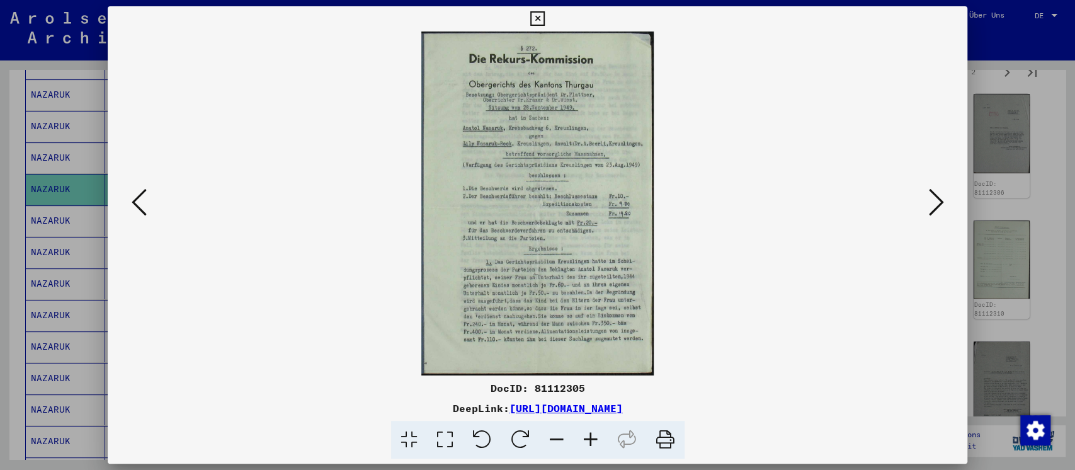
click at [934, 199] on icon at bounding box center [935, 202] width 15 height 30
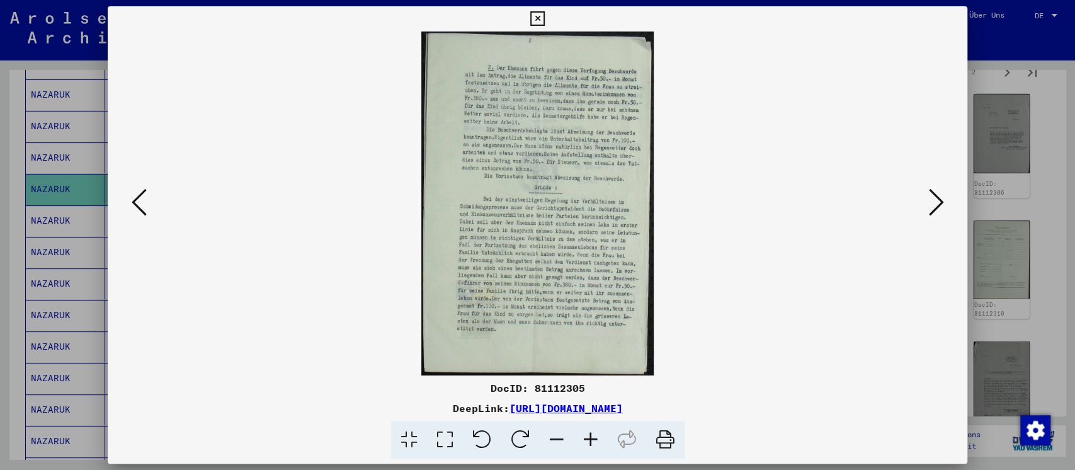
click at [1033, 200] on div at bounding box center [537, 235] width 1075 height 470
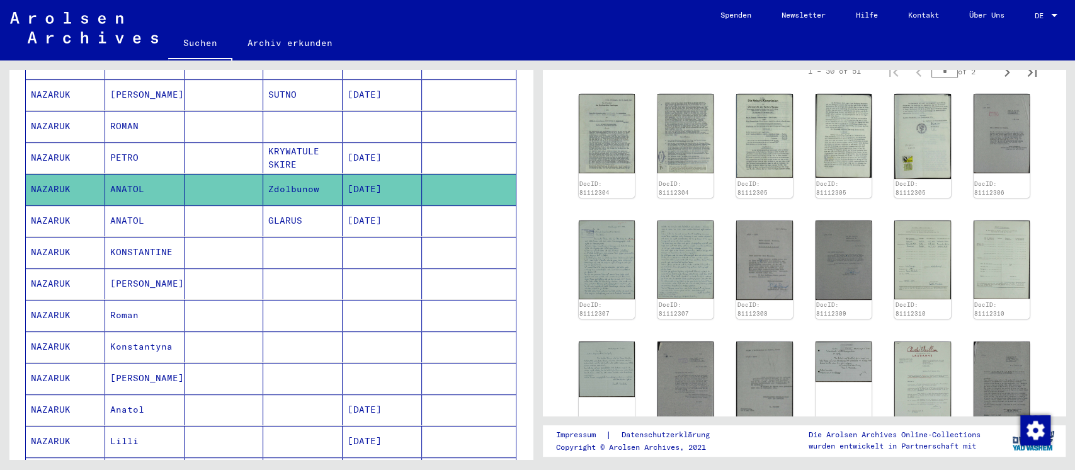
click at [200, 205] on mat-cell at bounding box center [223, 220] width 79 height 31
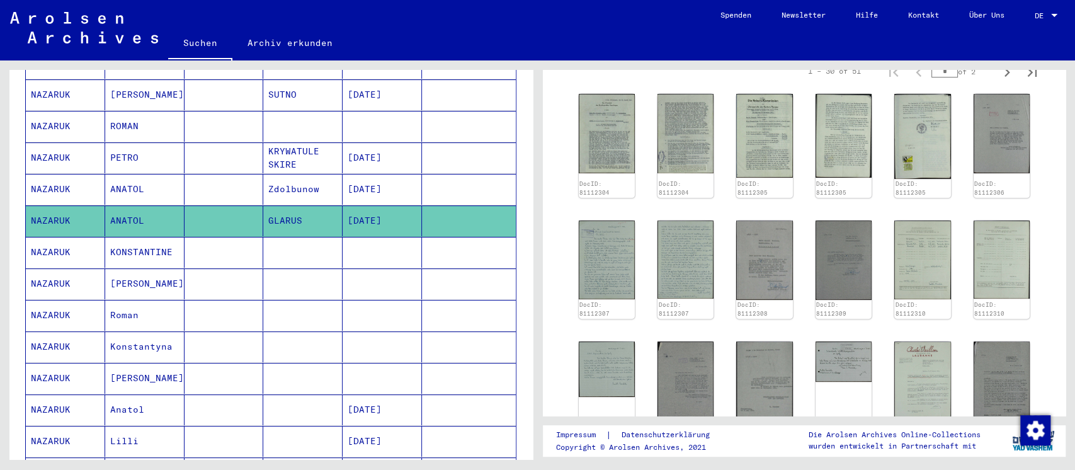
click at [286, 240] on mat-cell at bounding box center [302, 252] width 79 height 31
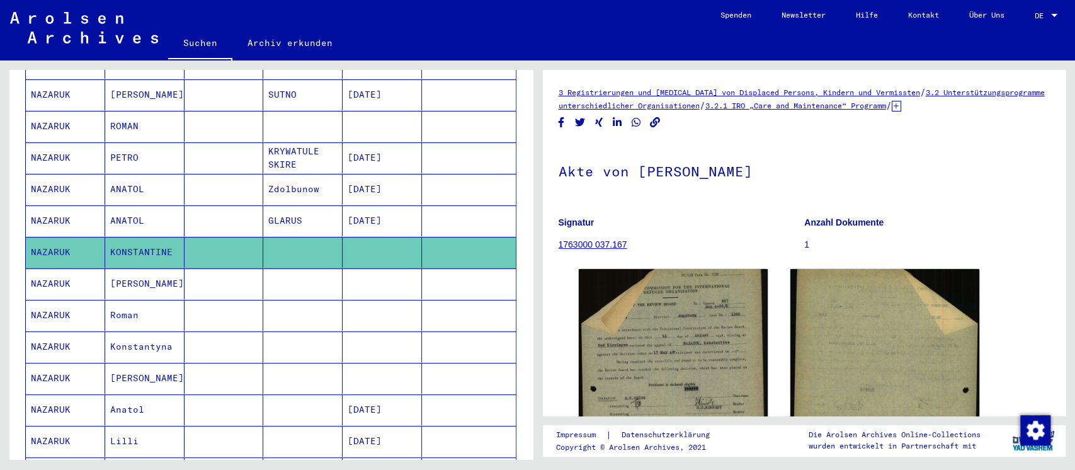
scroll to position [167, 0]
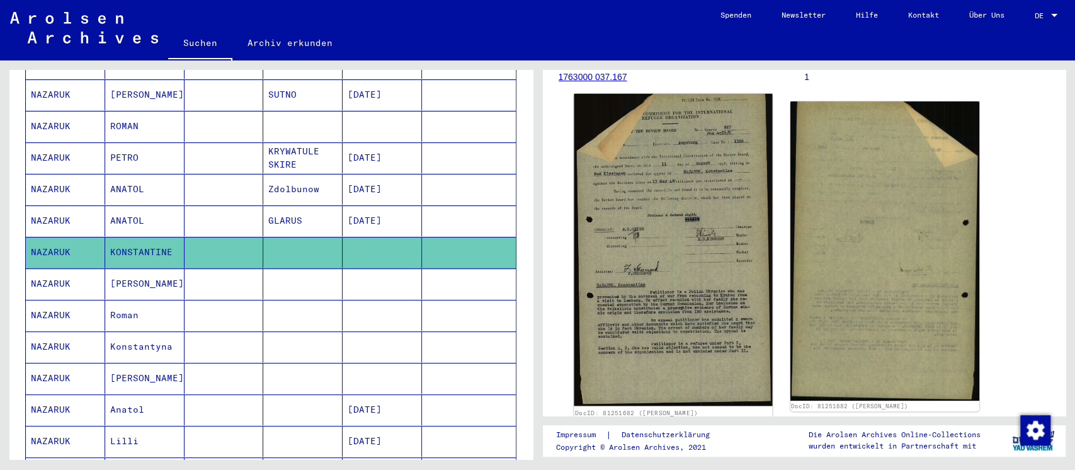
click at [639, 224] on img at bounding box center [673, 250] width 198 height 312
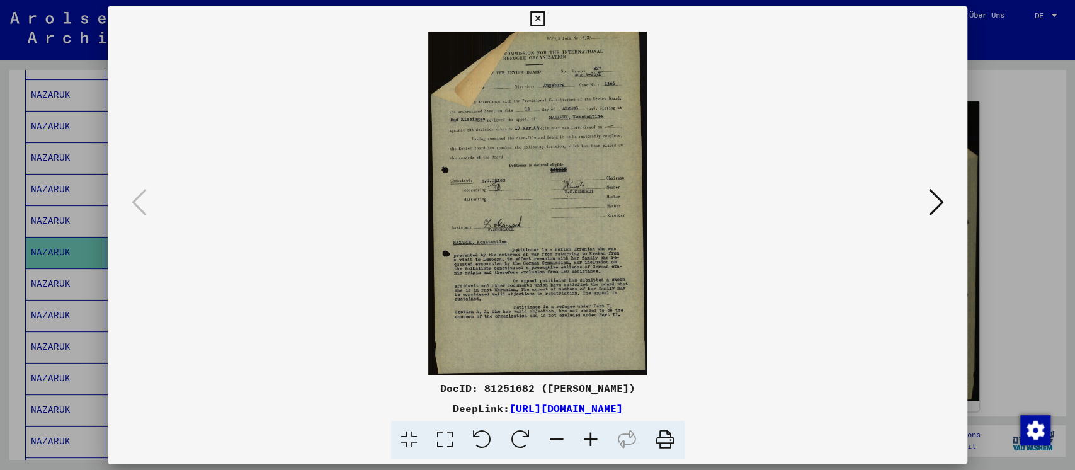
click at [1014, 224] on div at bounding box center [537, 235] width 1075 height 470
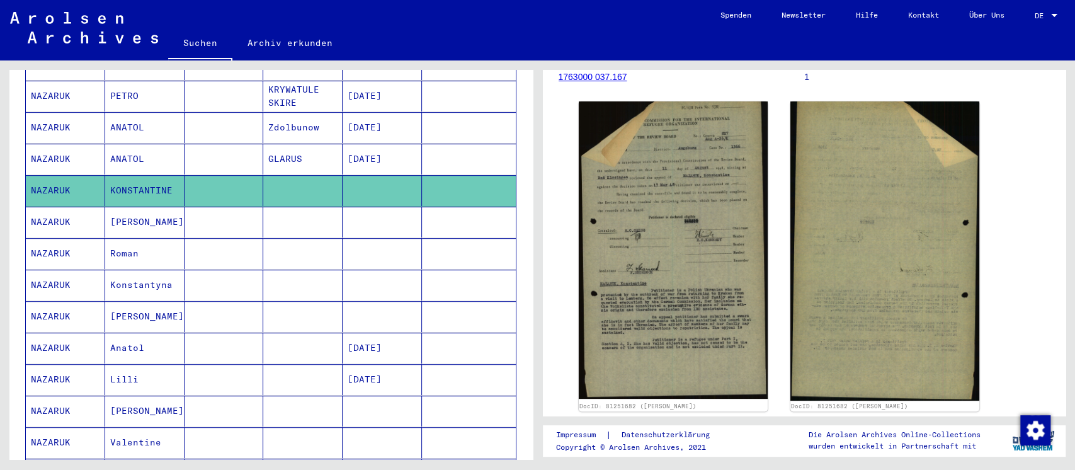
scroll to position [336, 0]
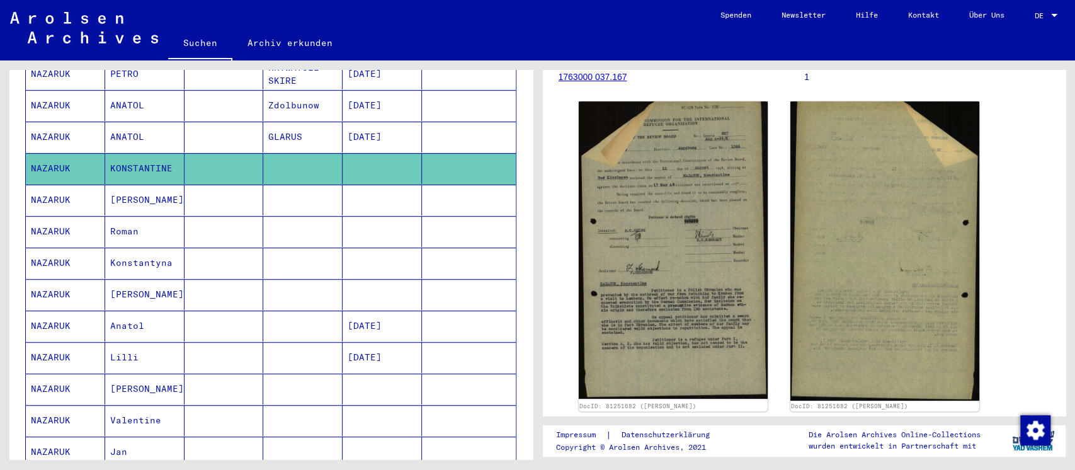
click at [234, 184] on mat-cell at bounding box center [223, 199] width 79 height 31
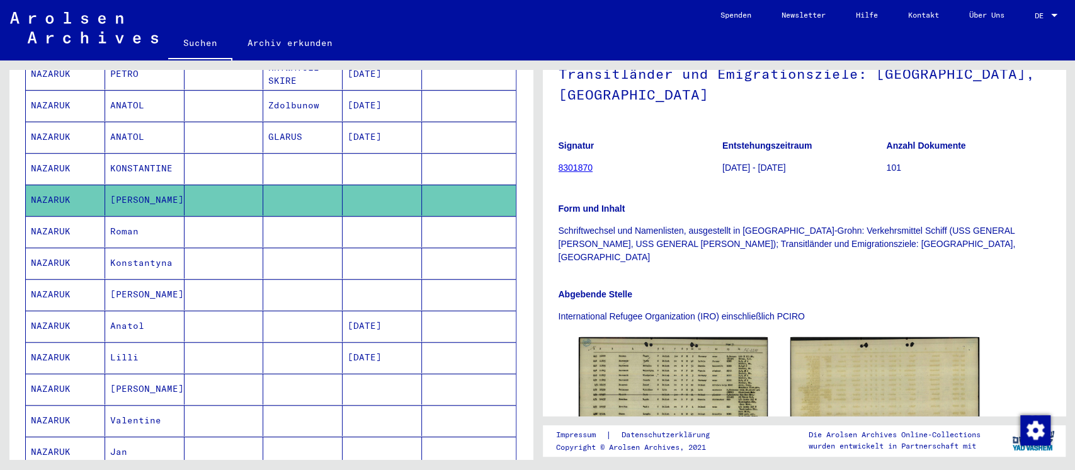
scroll to position [273, 0]
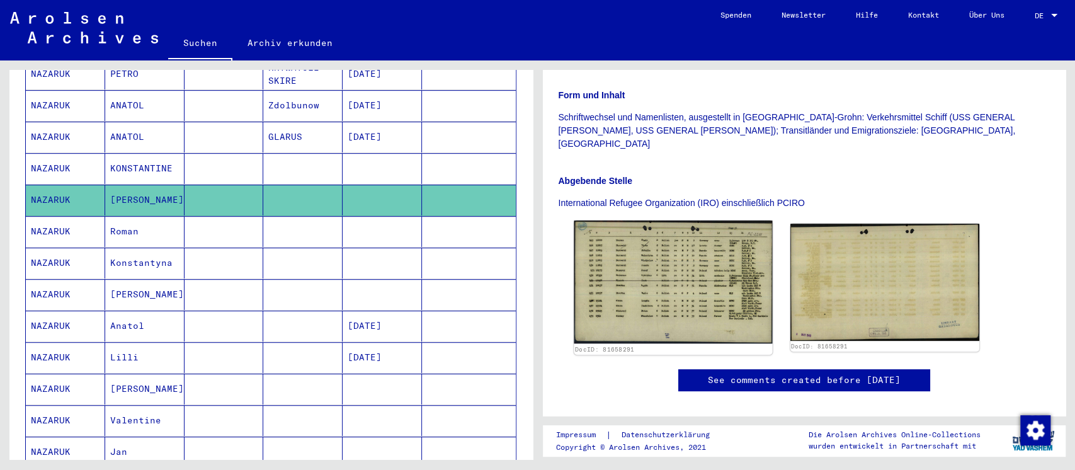
click at [693, 235] on img at bounding box center [673, 281] width 198 height 123
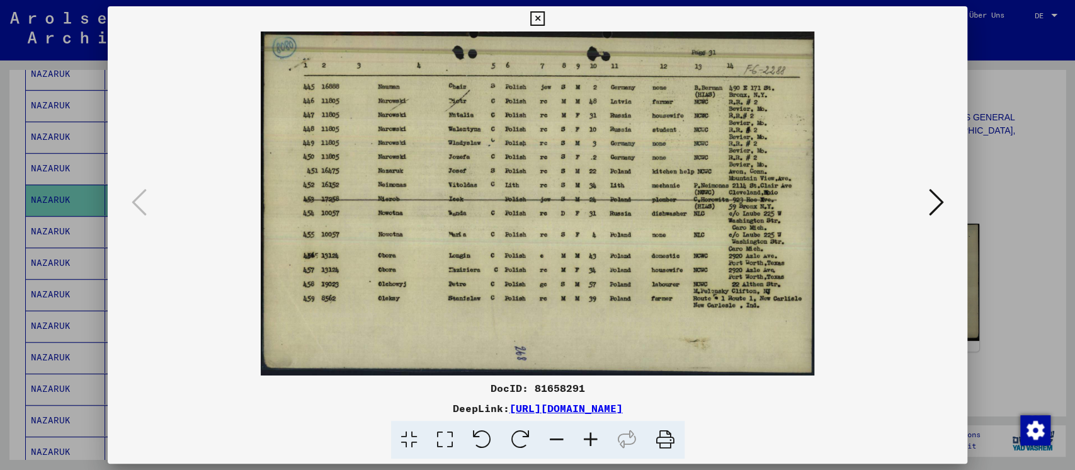
click at [982, 236] on div at bounding box center [537, 235] width 1075 height 470
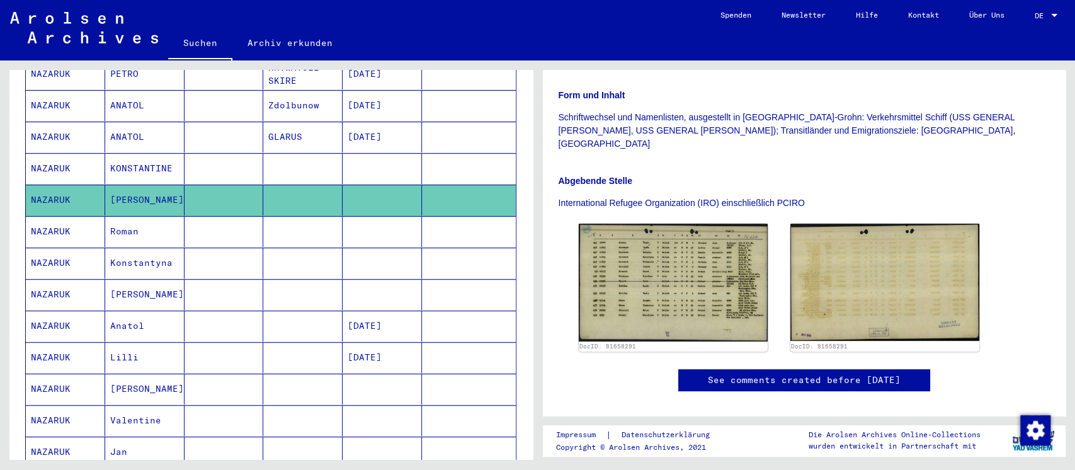
click at [302, 218] on mat-cell at bounding box center [302, 231] width 79 height 31
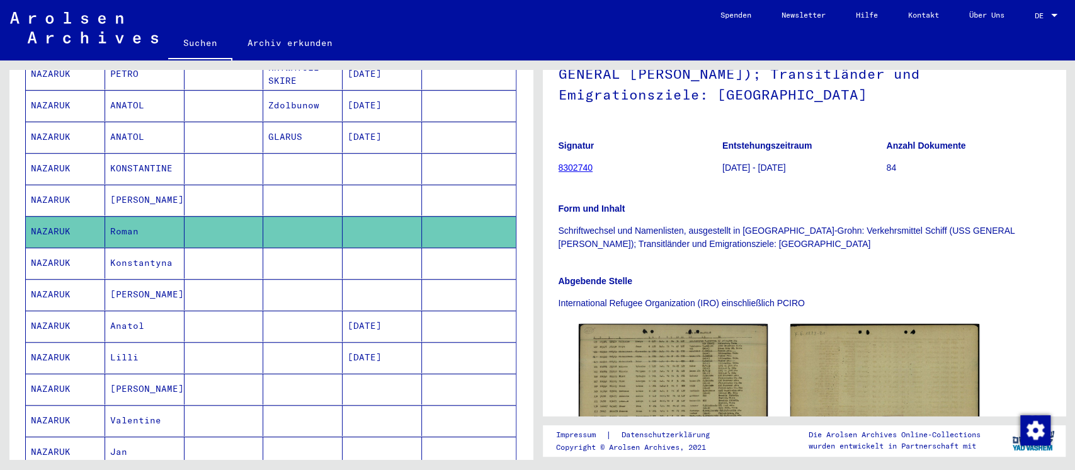
scroll to position [254, 0]
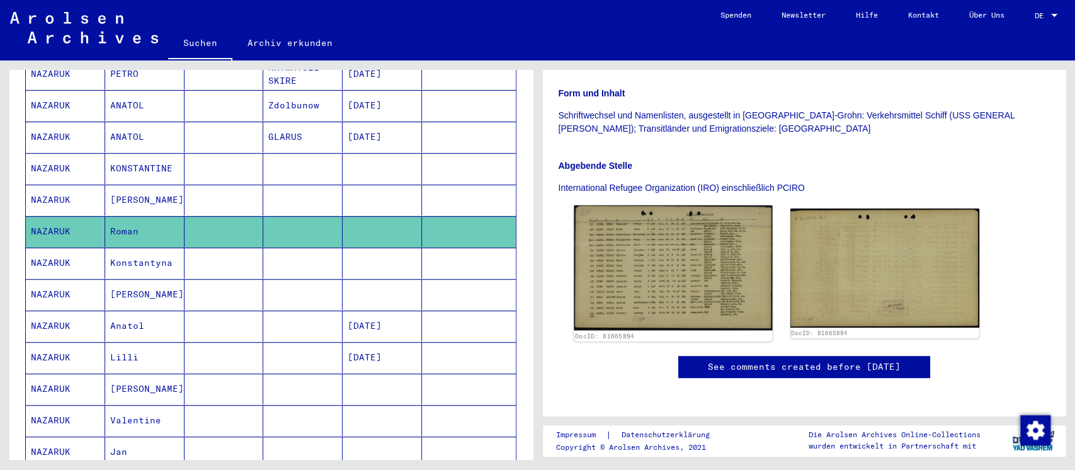
click at [682, 208] on img at bounding box center [673, 267] width 198 height 125
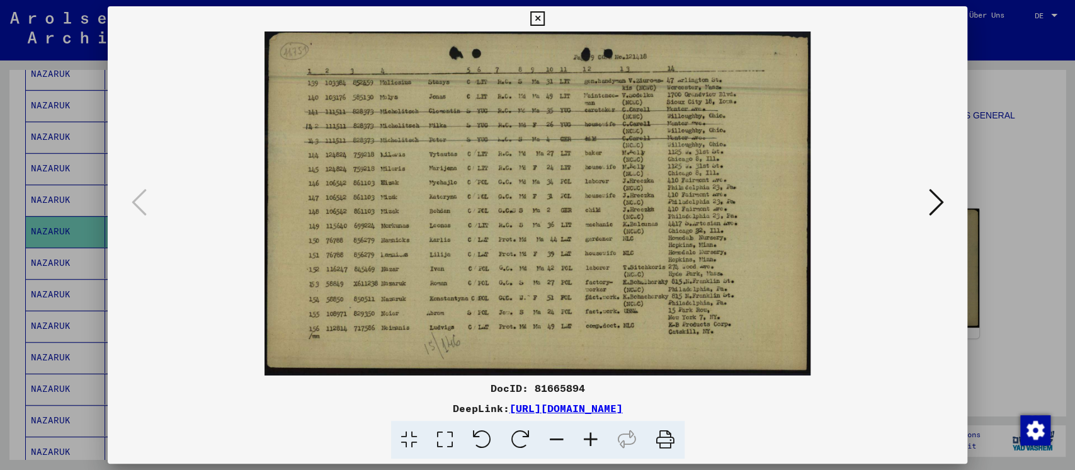
click at [1005, 273] on div at bounding box center [537, 235] width 1075 height 470
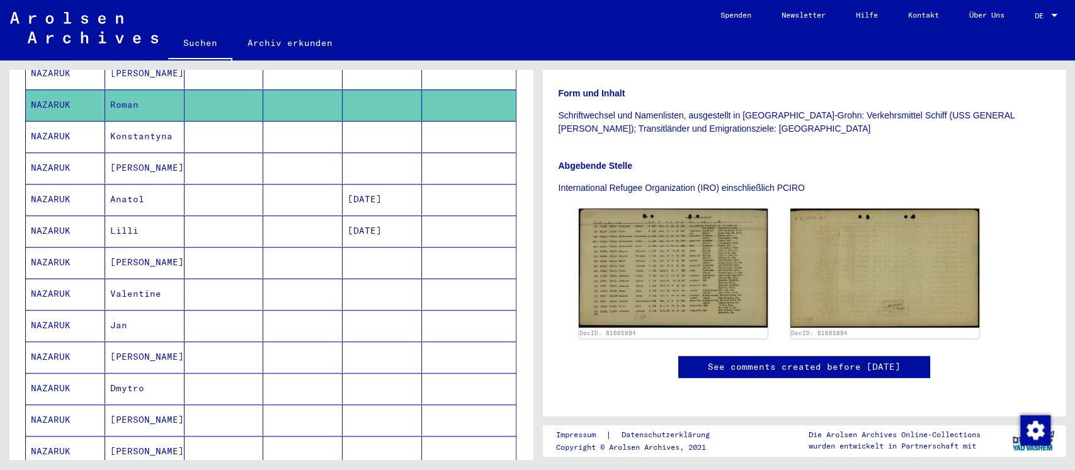
scroll to position [504, 0]
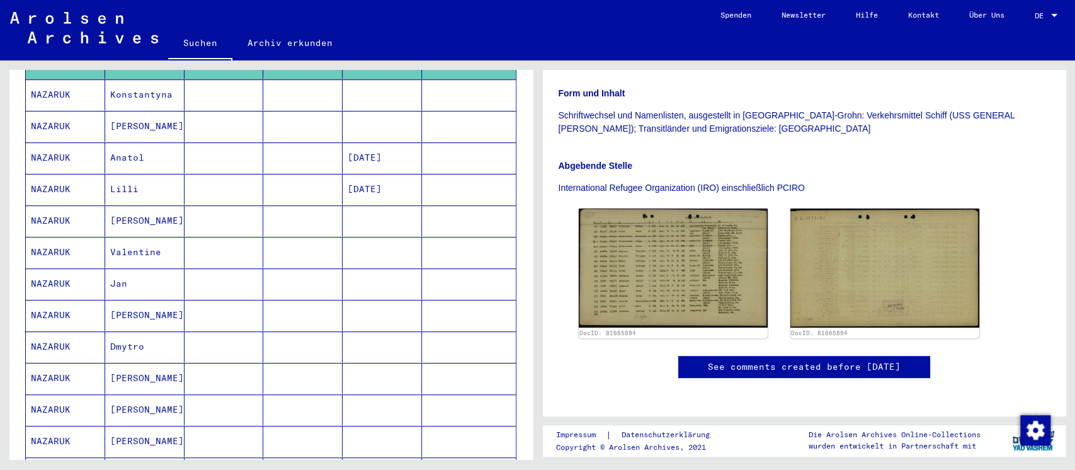
click at [263, 115] on mat-cell at bounding box center [302, 126] width 79 height 31
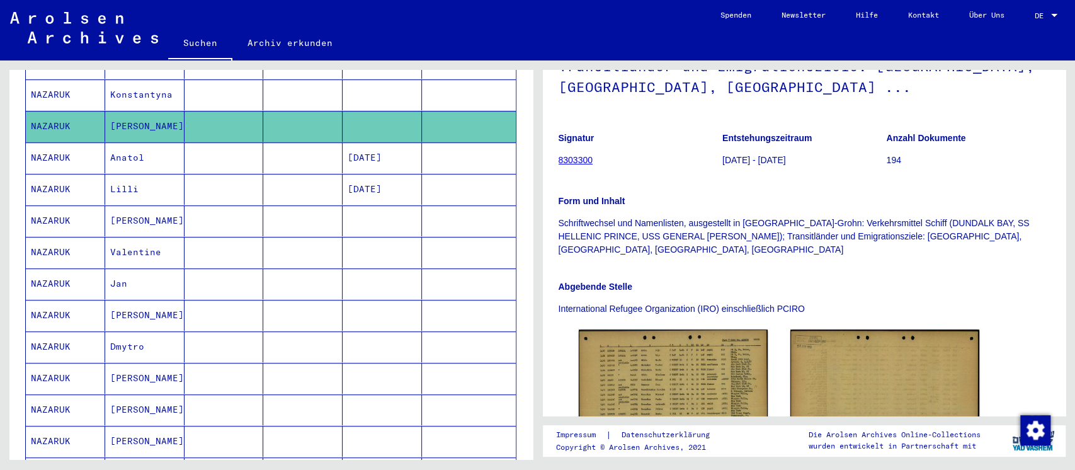
scroll to position [275, 0]
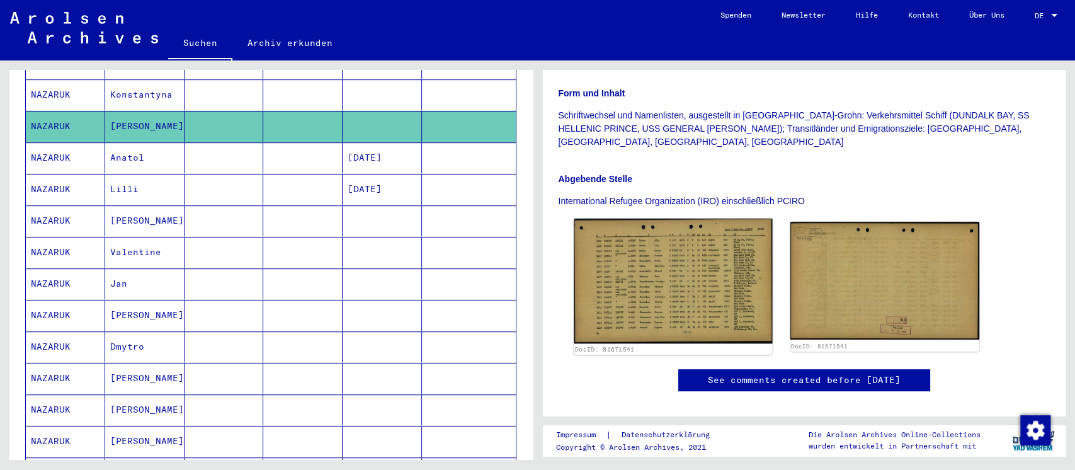
click at [650, 225] on img at bounding box center [673, 280] width 198 height 125
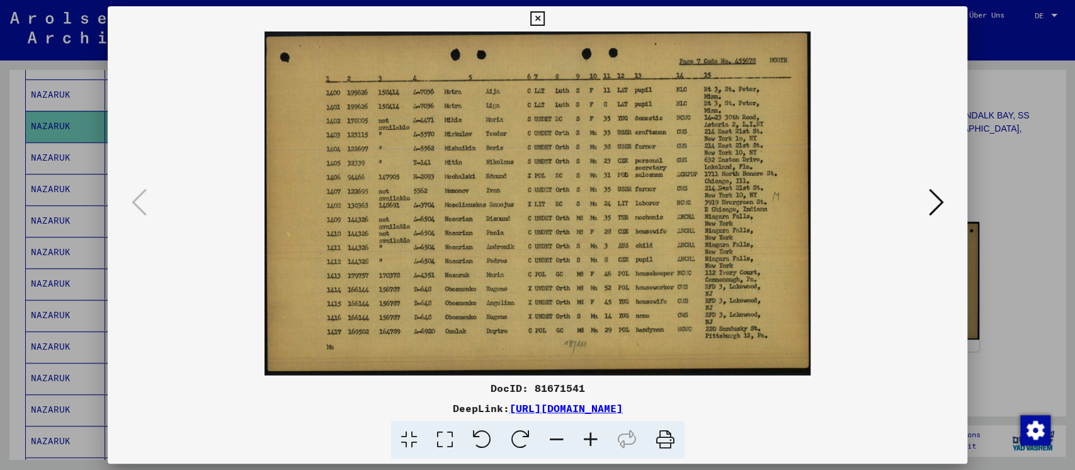
click at [993, 248] on div at bounding box center [537, 235] width 1075 height 470
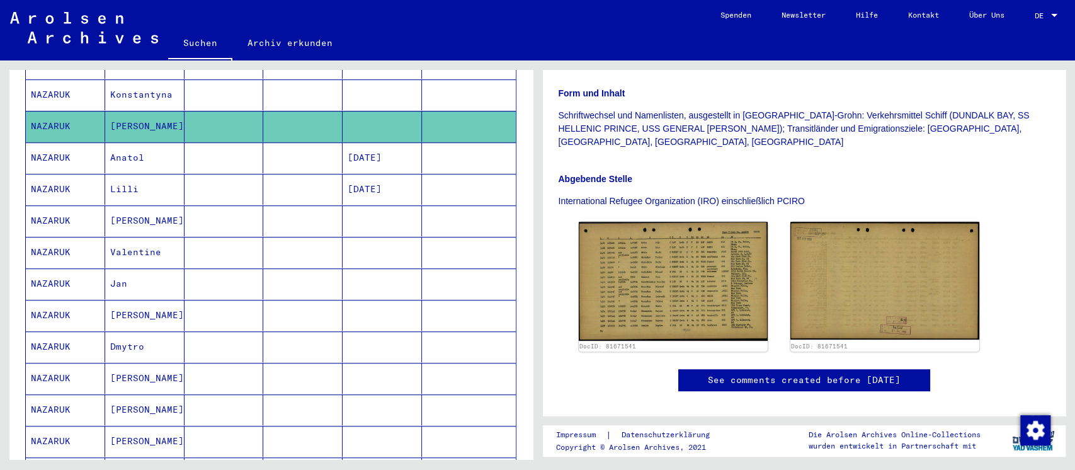
click at [249, 148] on mat-cell at bounding box center [223, 157] width 79 height 31
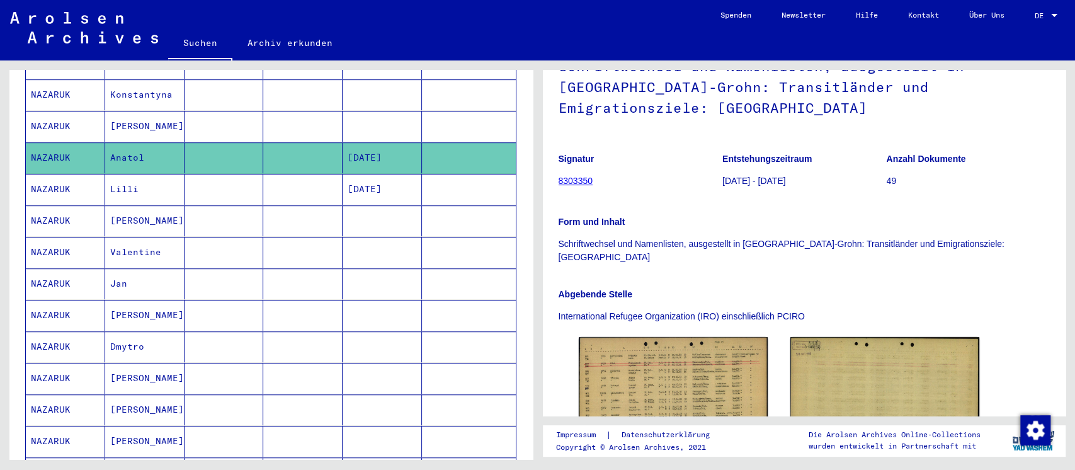
scroll to position [219, 0]
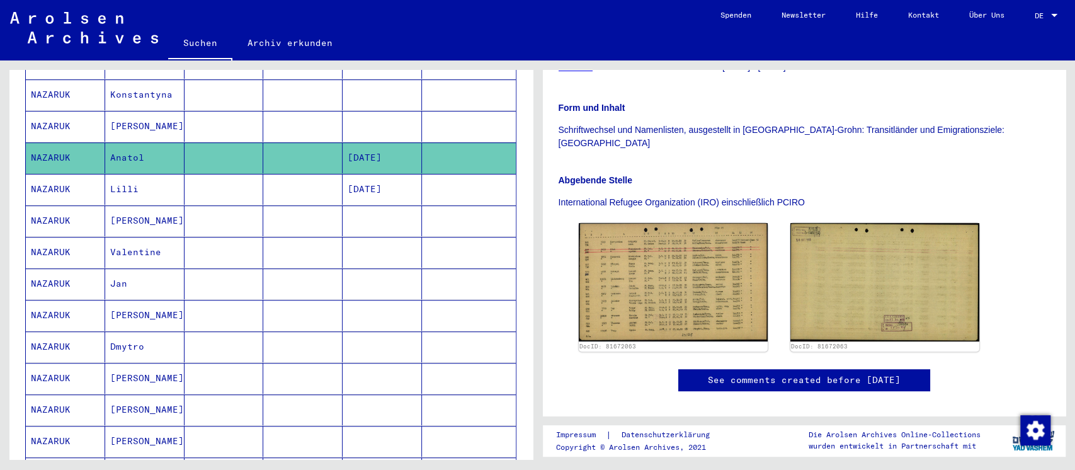
click at [676, 223] on img at bounding box center [673, 282] width 189 height 118
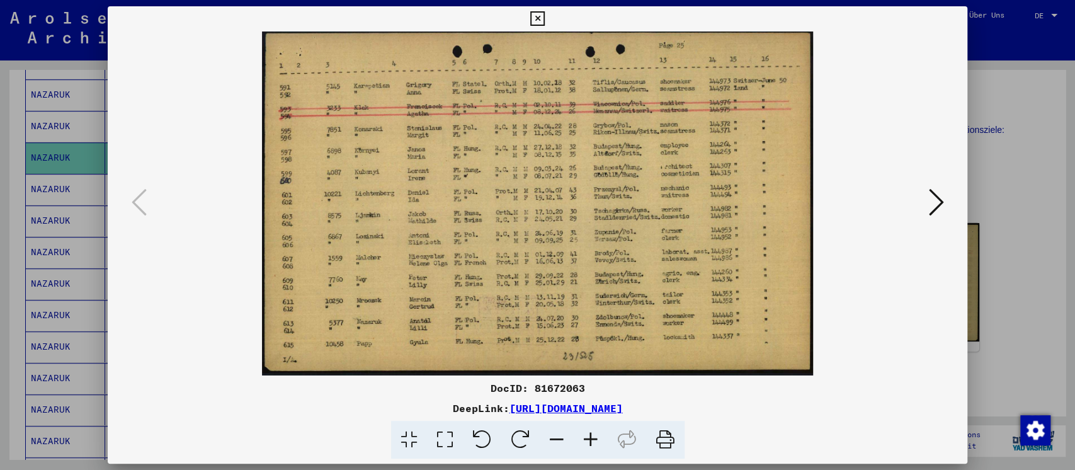
click at [1012, 269] on div at bounding box center [537, 235] width 1075 height 470
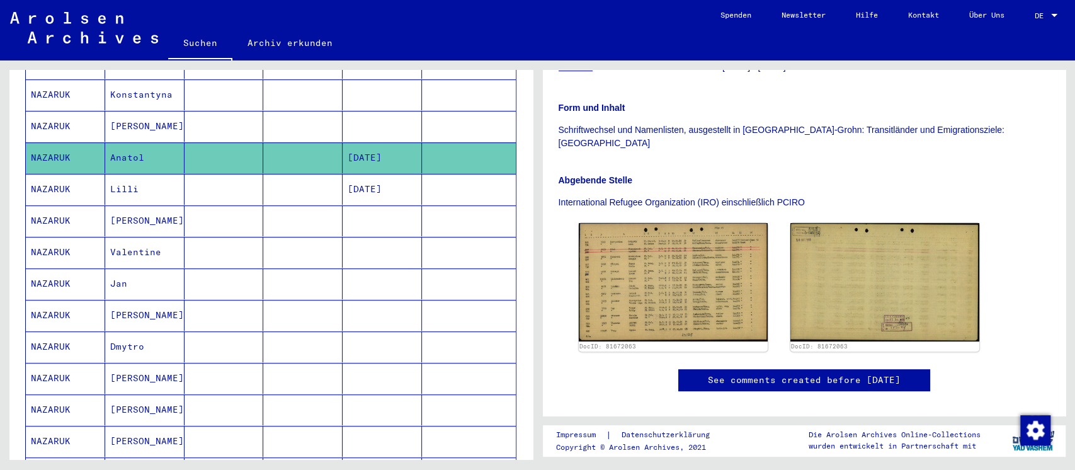
click at [231, 205] on mat-cell at bounding box center [223, 220] width 79 height 31
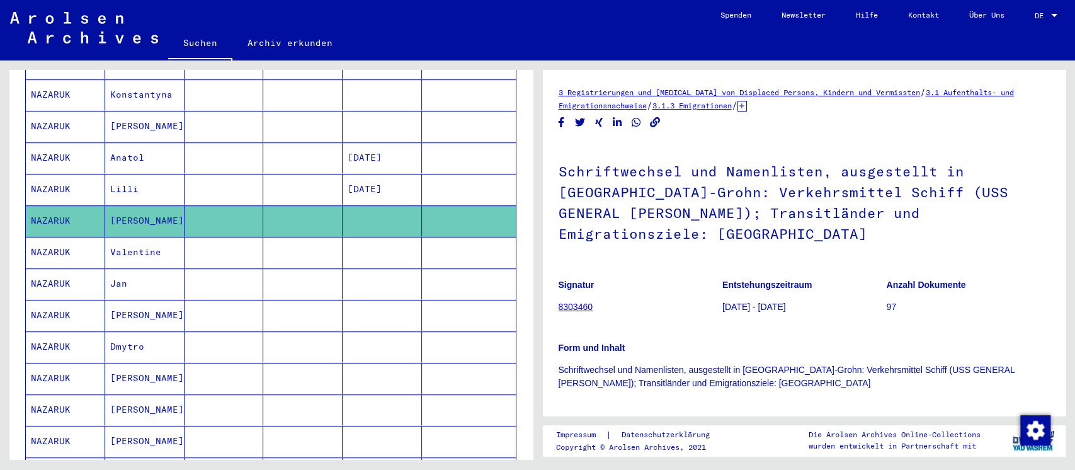
scroll to position [252, 0]
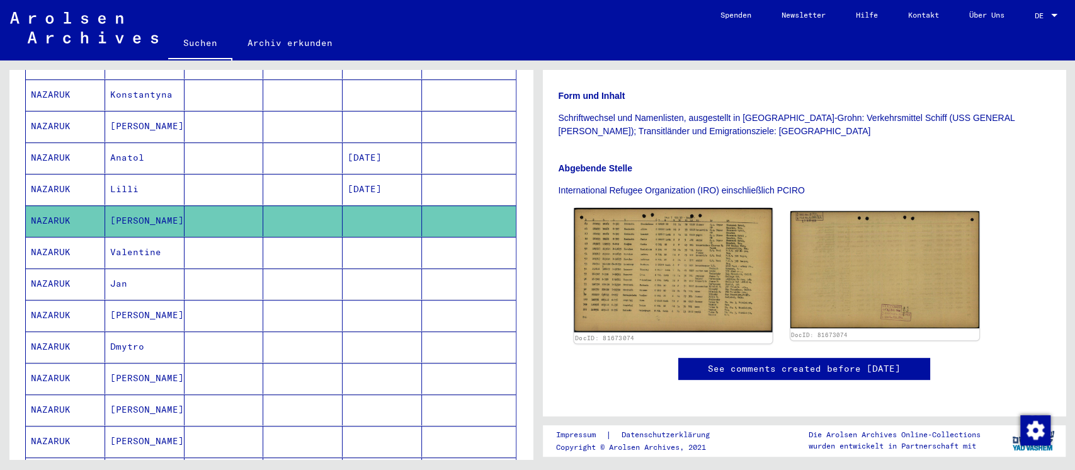
click at [703, 234] on img at bounding box center [673, 270] width 198 height 124
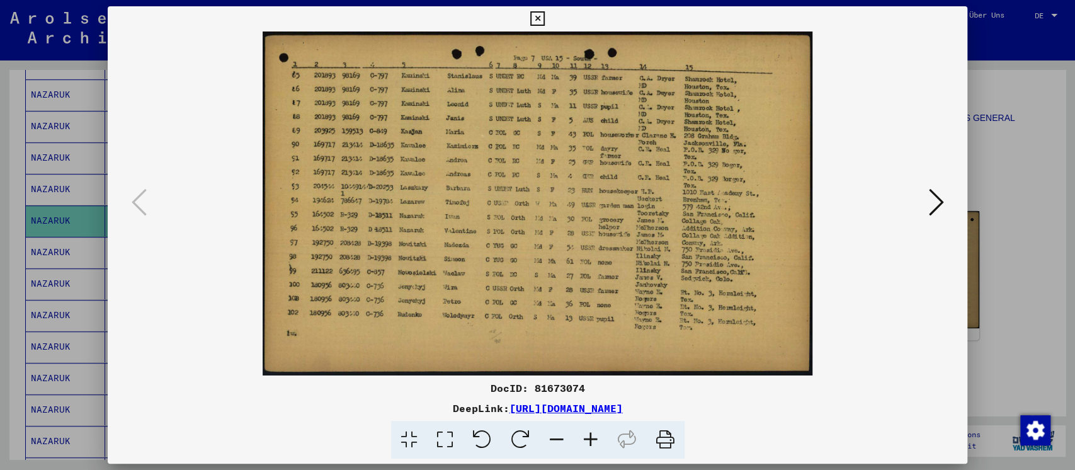
click at [1027, 234] on div at bounding box center [537, 235] width 1075 height 470
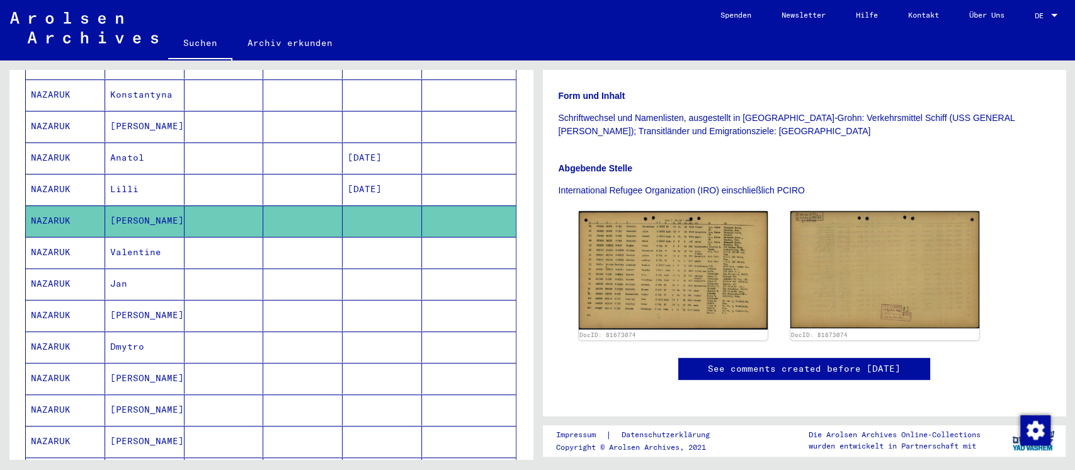
scroll to position [587, 0]
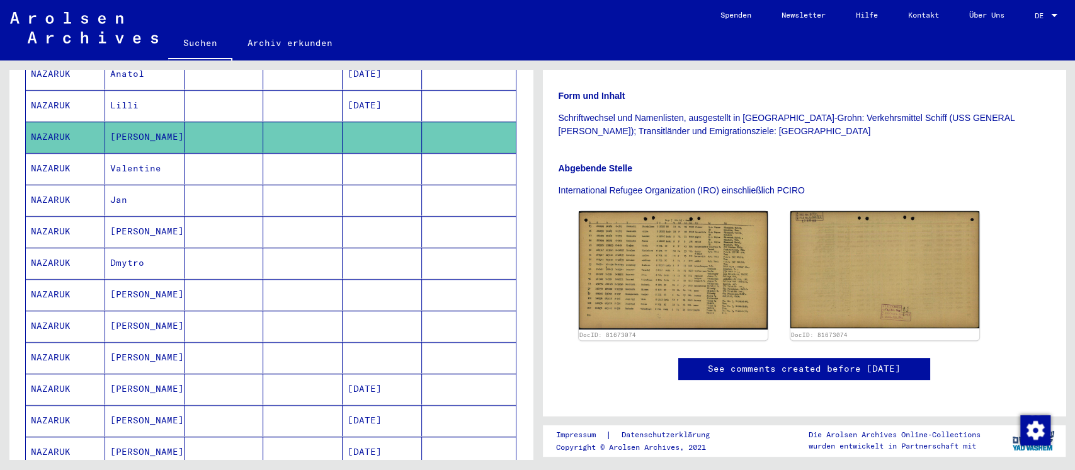
click at [222, 186] on mat-cell at bounding box center [223, 199] width 79 height 31
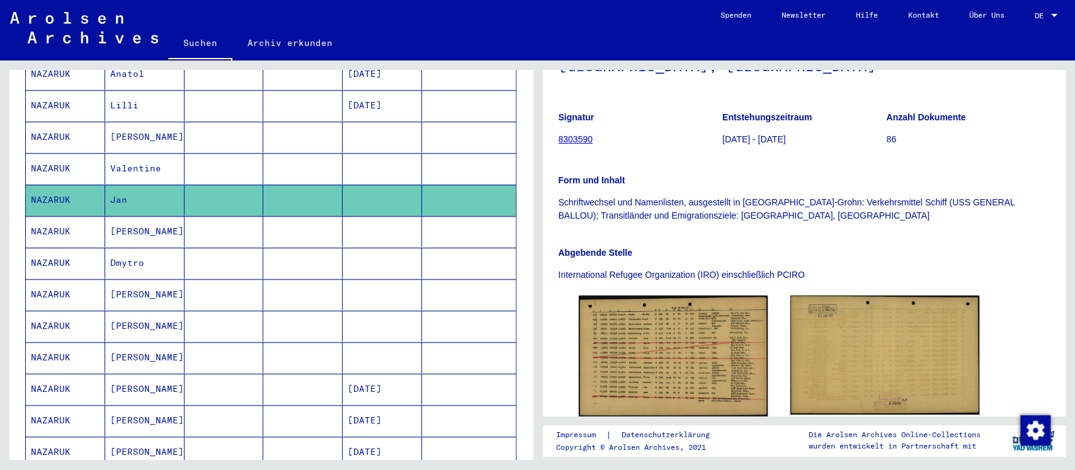
scroll to position [252, 0]
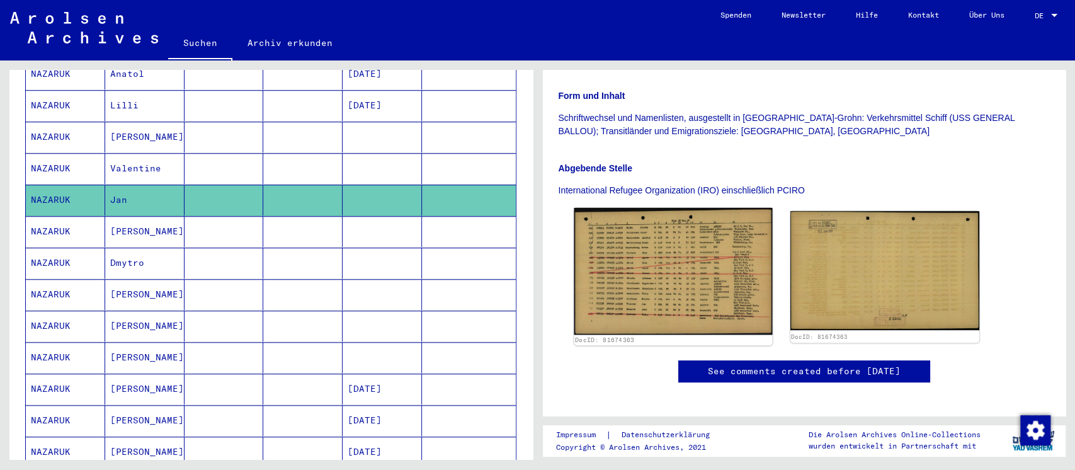
click at [617, 228] on img at bounding box center [673, 271] width 198 height 127
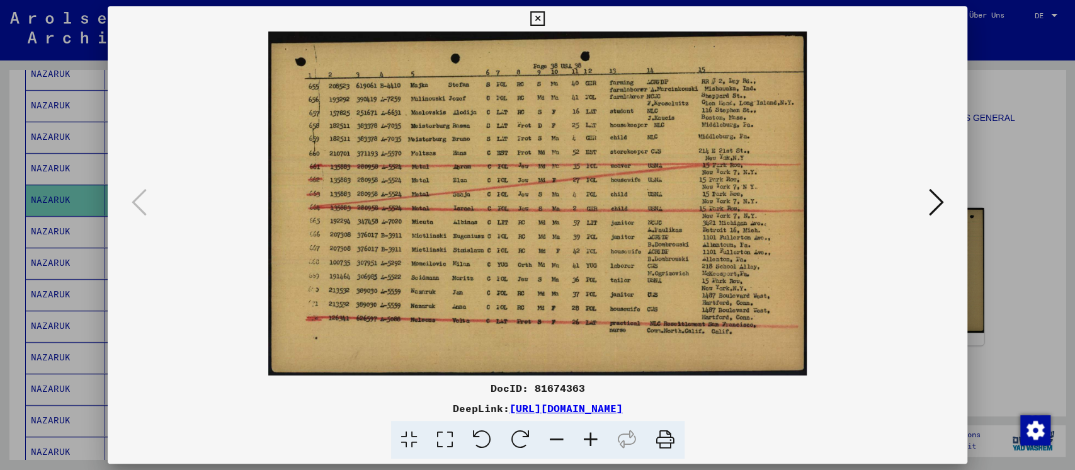
drag, startPoint x: 987, startPoint y: 261, endPoint x: 829, endPoint y: 239, distance: 159.6
click at [988, 261] on div at bounding box center [537, 235] width 1075 height 470
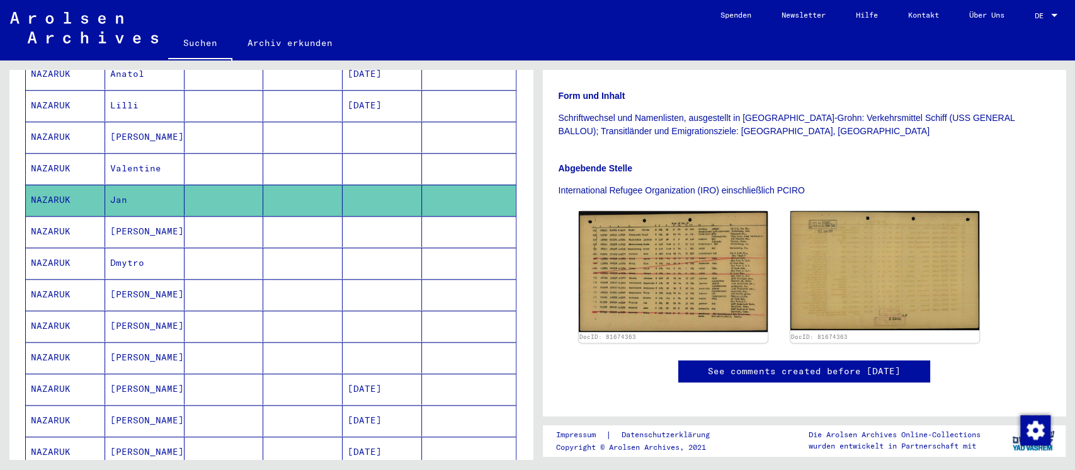
scroll to position [671, 0]
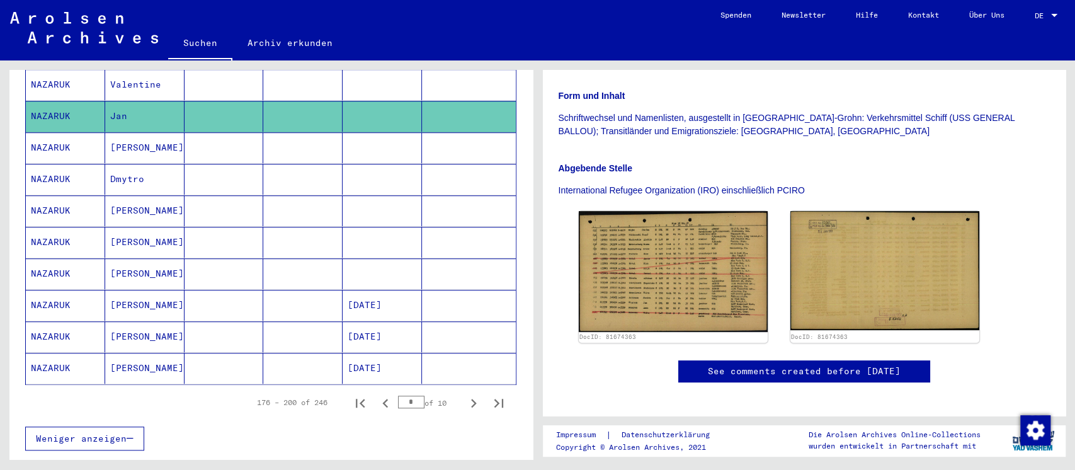
click at [208, 141] on mat-cell at bounding box center [223, 147] width 79 height 31
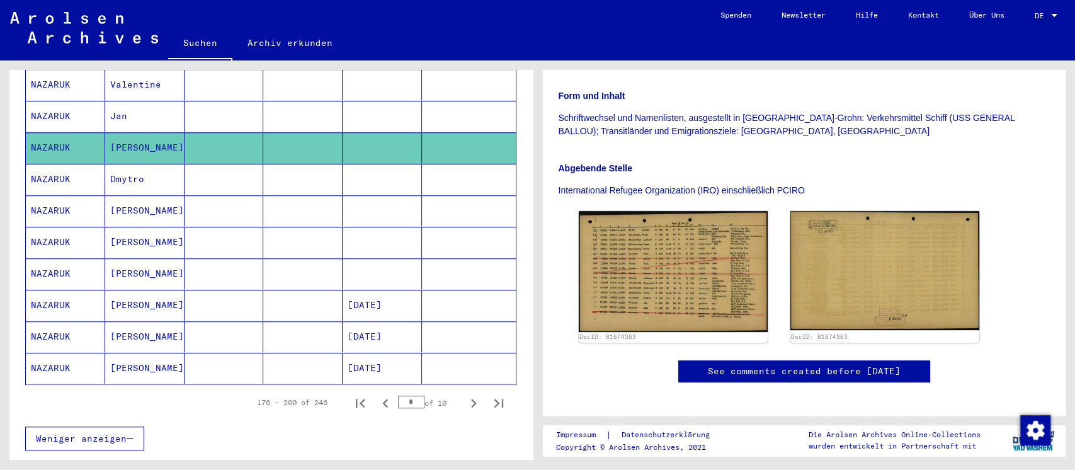
click at [225, 164] on mat-cell at bounding box center [223, 179] width 79 height 31
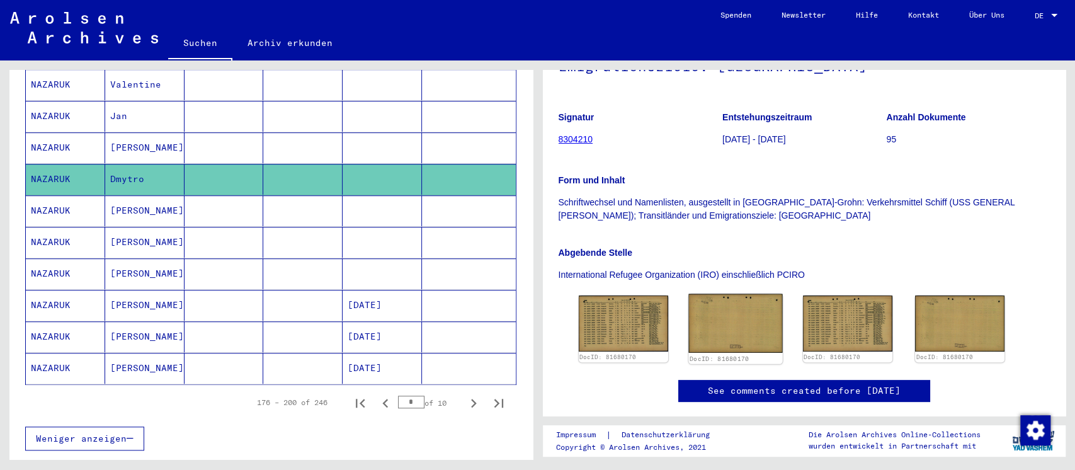
scroll to position [193, 0]
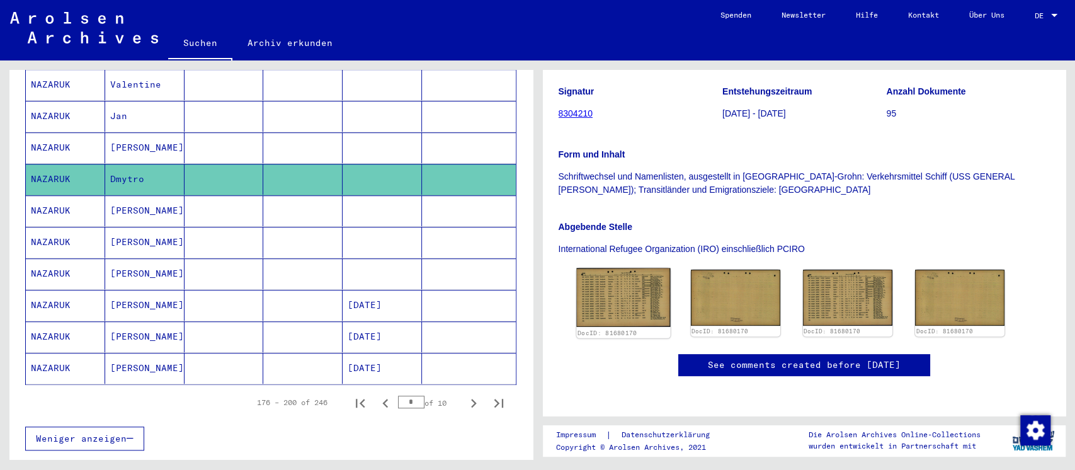
click at [616, 268] on img at bounding box center [623, 297] width 94 height 59
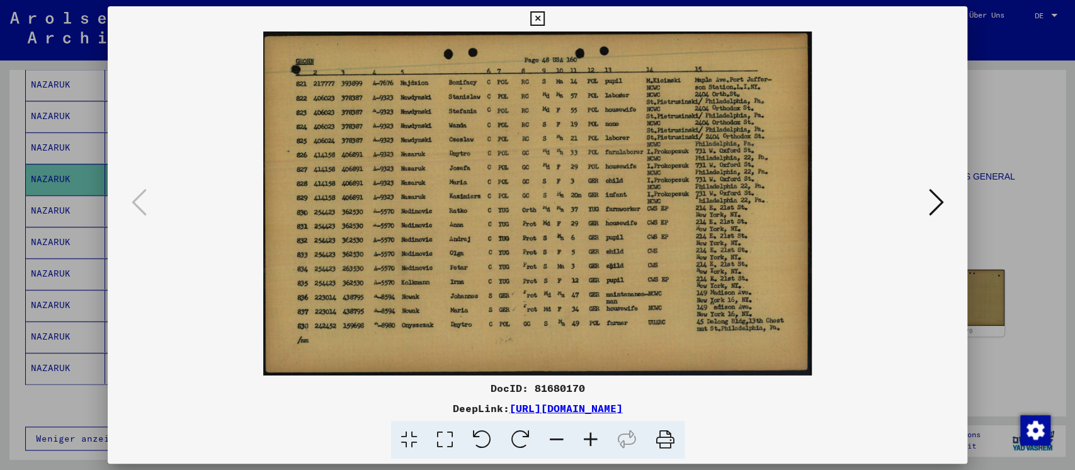
click at [1036, 224] on div at bounding box center [537, 235] width 1075 height 470
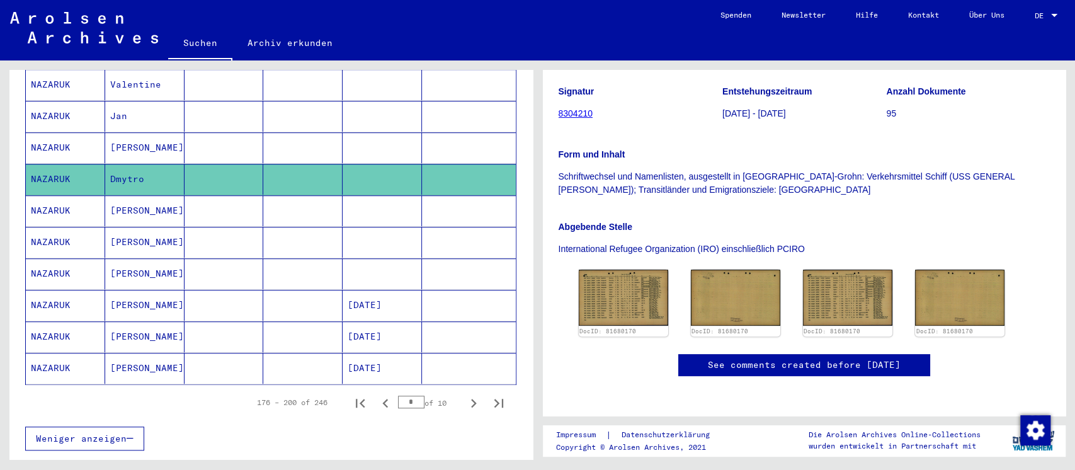
click at [291, 207] on mat-cell at bounding box center [302, 210] width 79 height 31
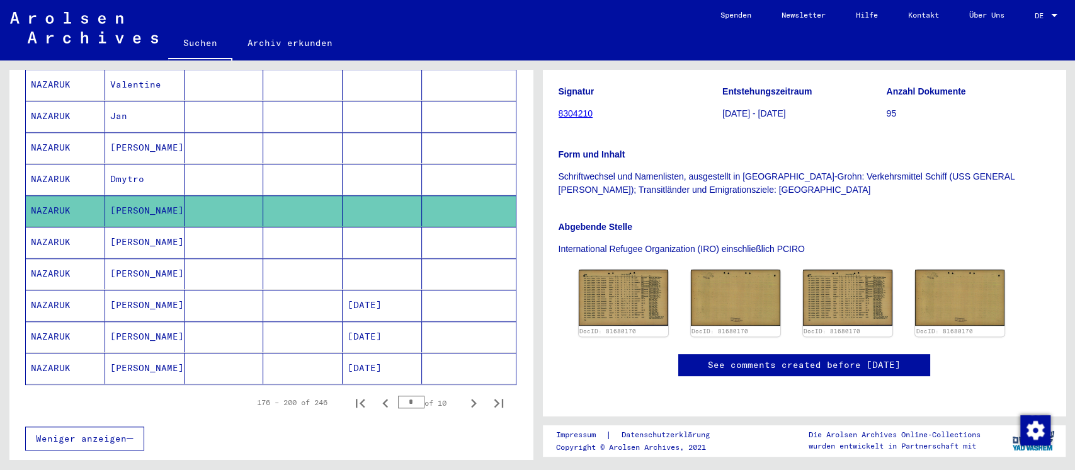
click at [303, 232] on mat-cell at bounding box center [302, 242] width 79 height 31
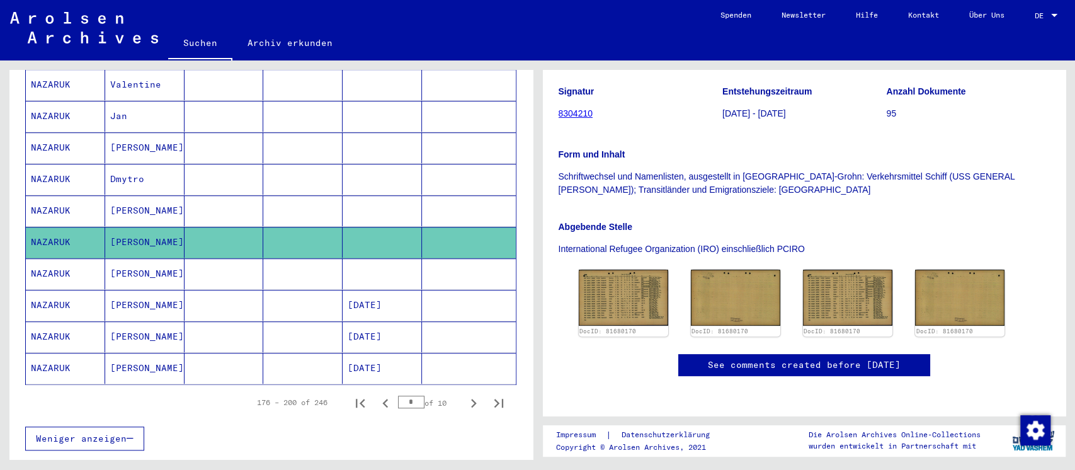
click at [288, 258] on mat-cell at bounding box center [302, 273] width 79 height 31
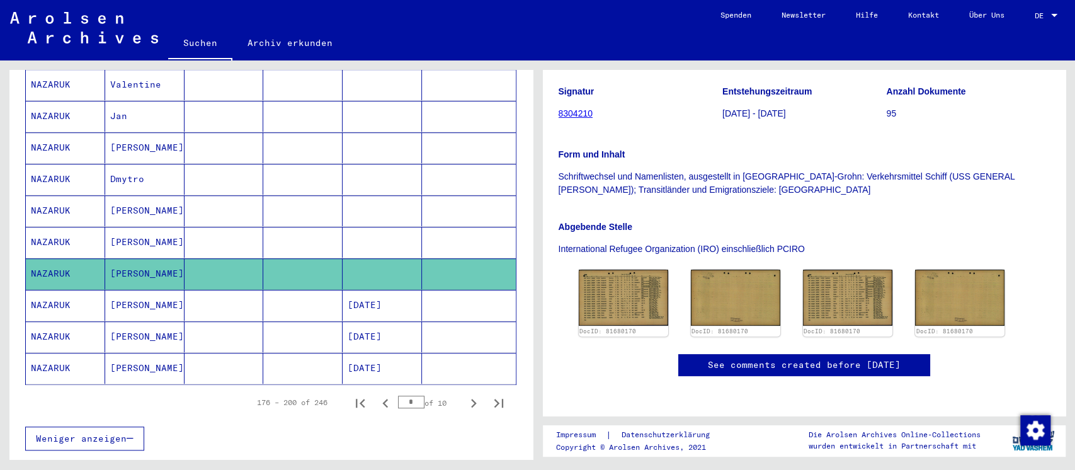
click at [288, 290] on mat-cell at bounding box center [302, 305] width 79 height 31
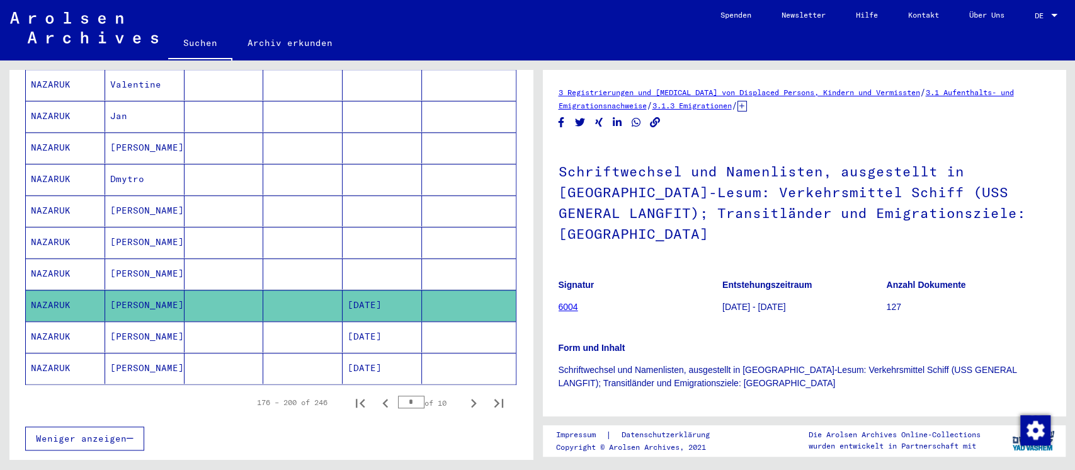
scroll to position [252, 0]
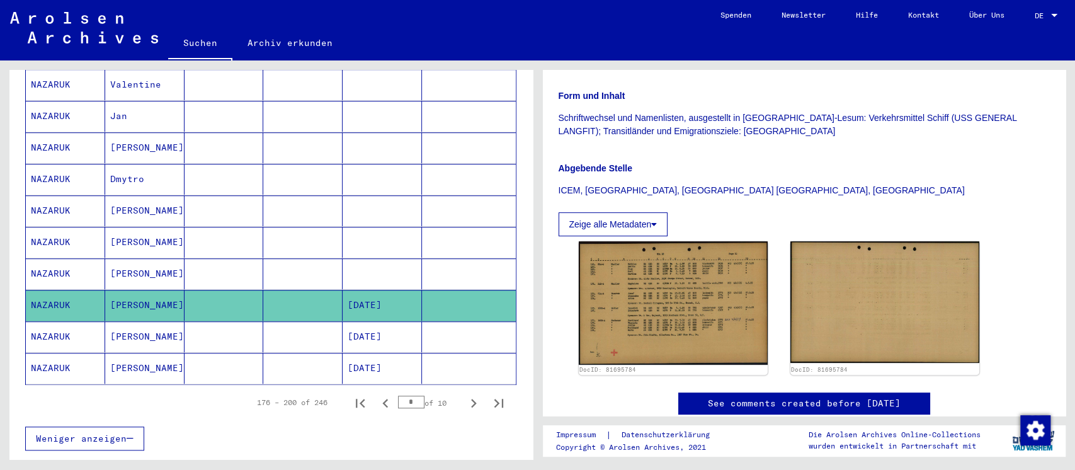
click at [664, 268] on img at bounding box center [673, 302] width 189 height 123
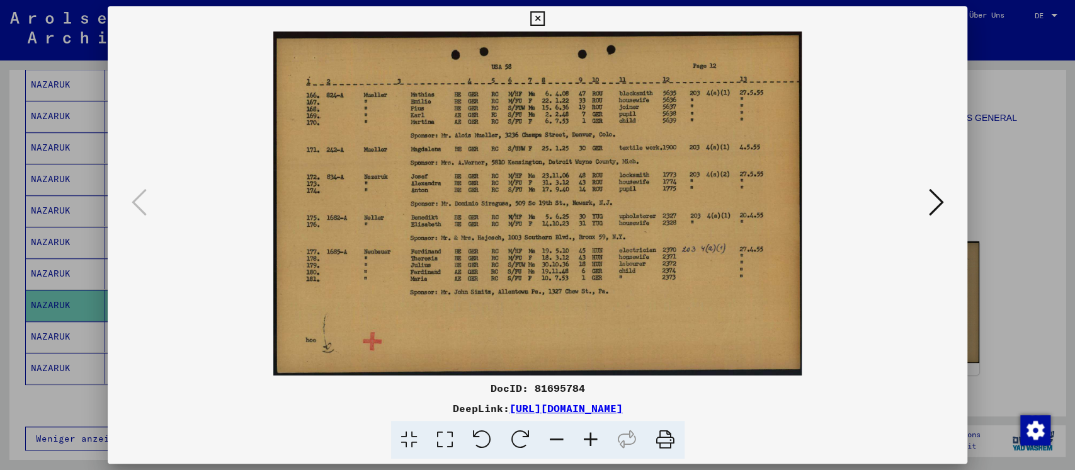
click at [1033, 300] on div at bounding box center [537, 235] width 1075 height 470
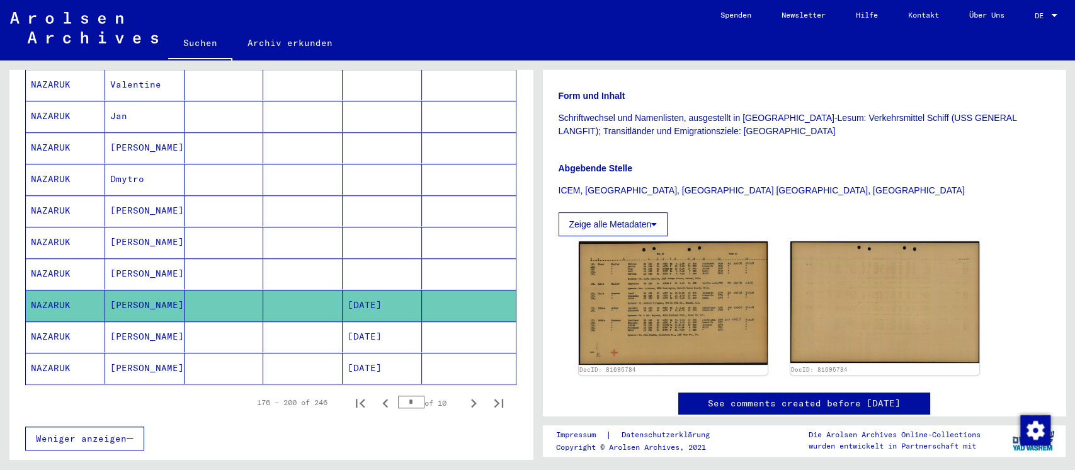
scroll to position [839, 0]
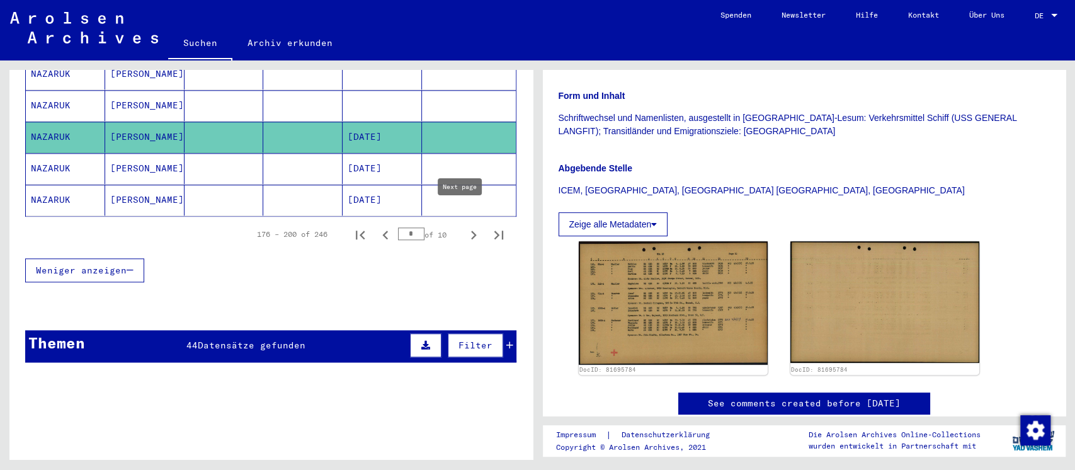
click at [465, 226] on icon "Next page" at bounding box center [474, 235] width 18 height 18
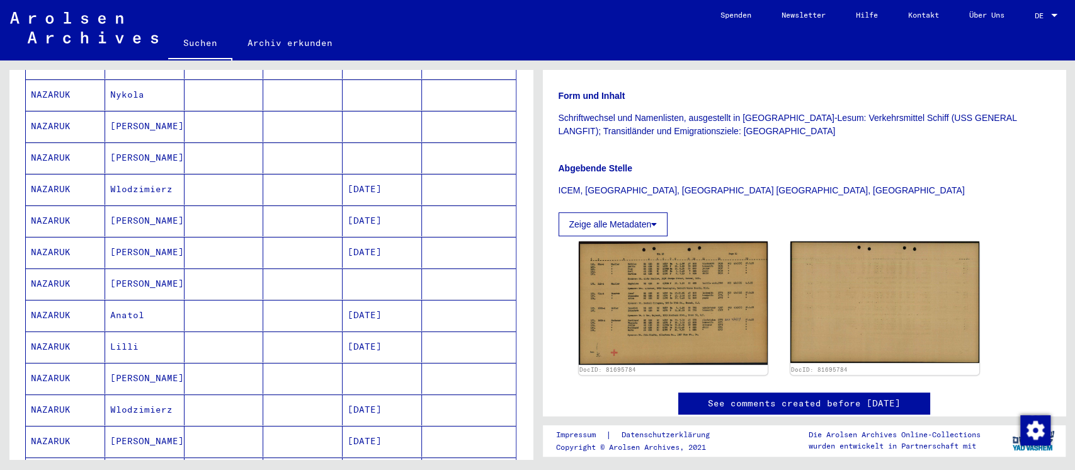
scroll to position [167, 0]
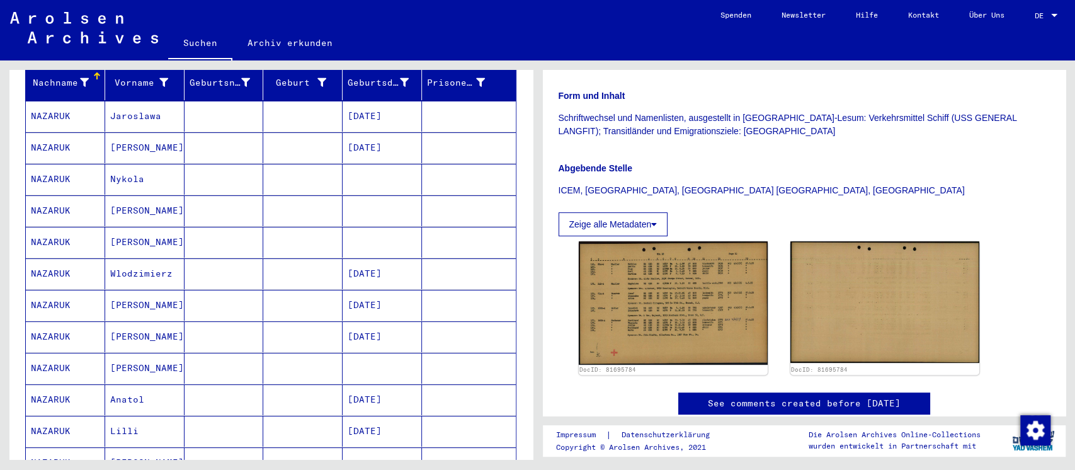
click at [298, 105] on mat-cell at bounding box center [302, 116] width 79 height 31
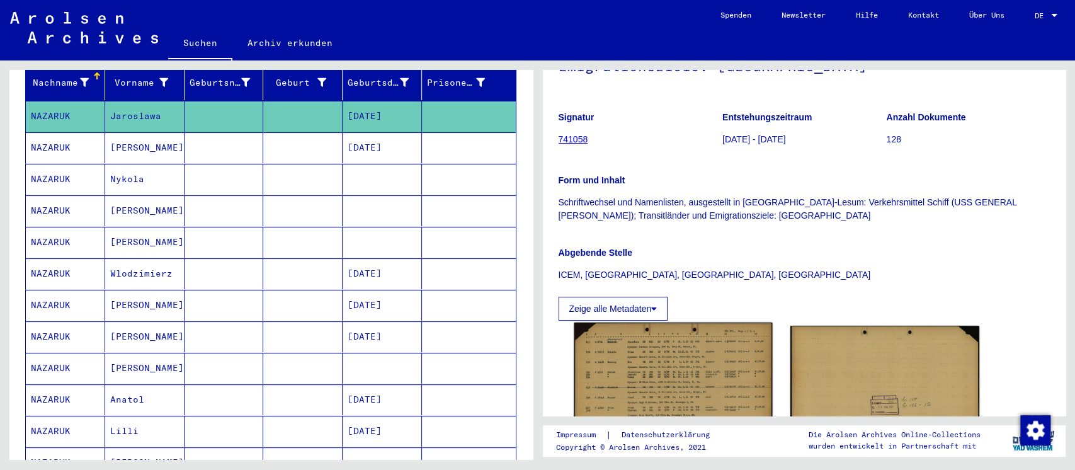
scroll to position [287, 0]
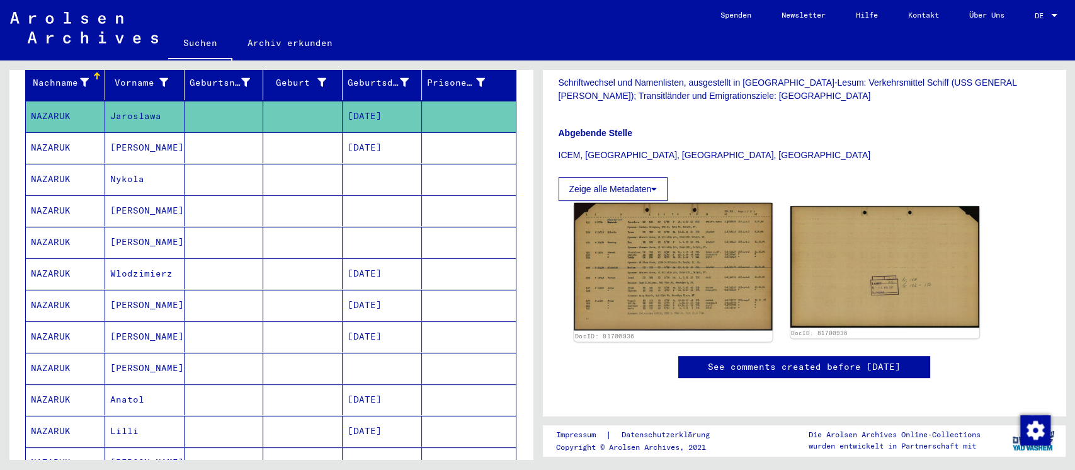
click at [642, 237] on img at bounding box center [673, 267] width 198 height 128
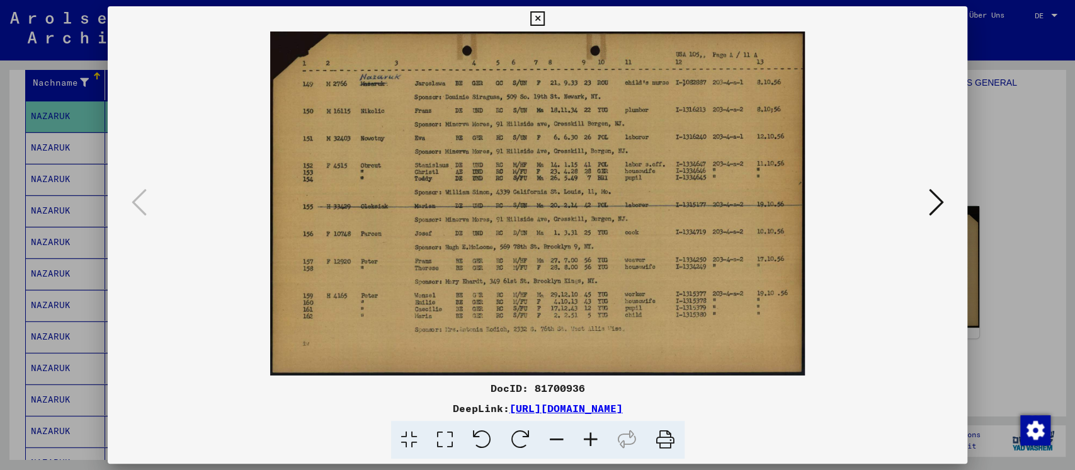
click at [999, 218] on div at bounding box center [537, 235] width 1075 height 470
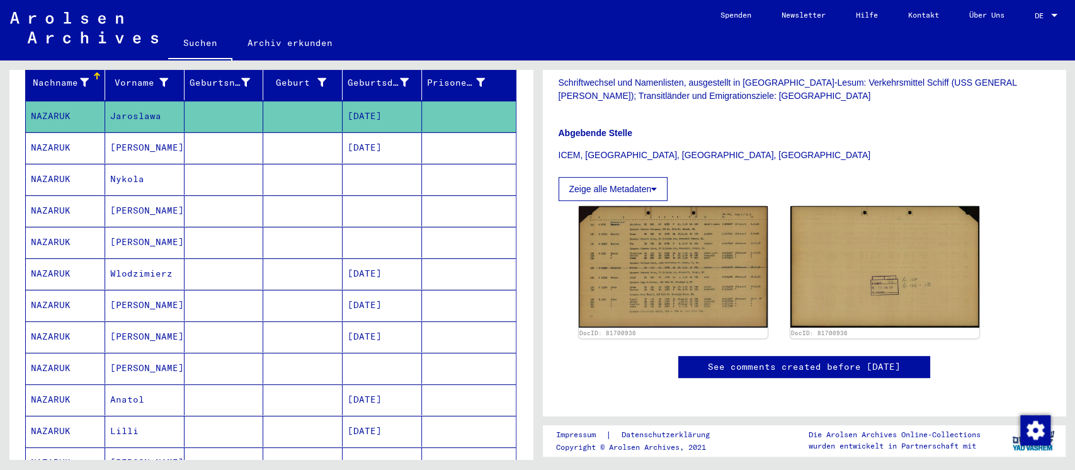
click at [276, 132] on mat-cell at bounding box center [302, 147] width 79 height 31
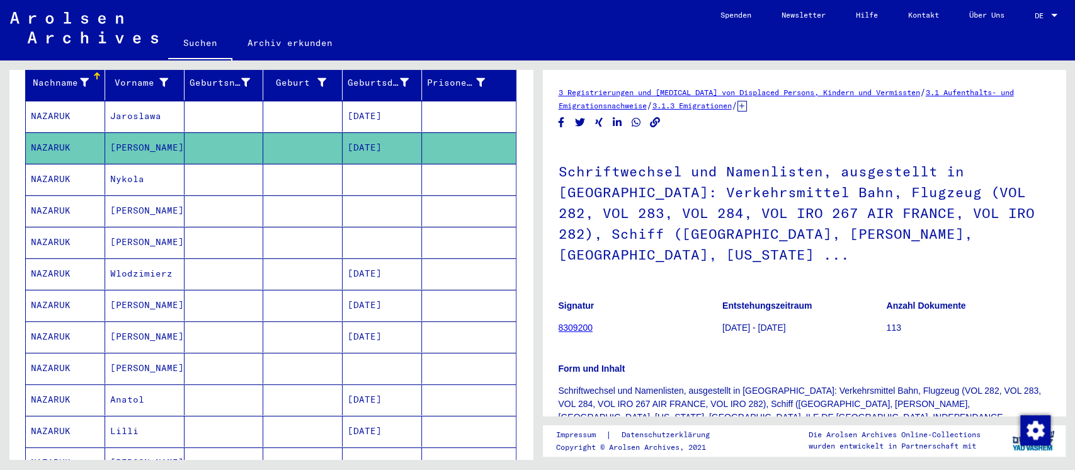
scroll to position [252, 0]
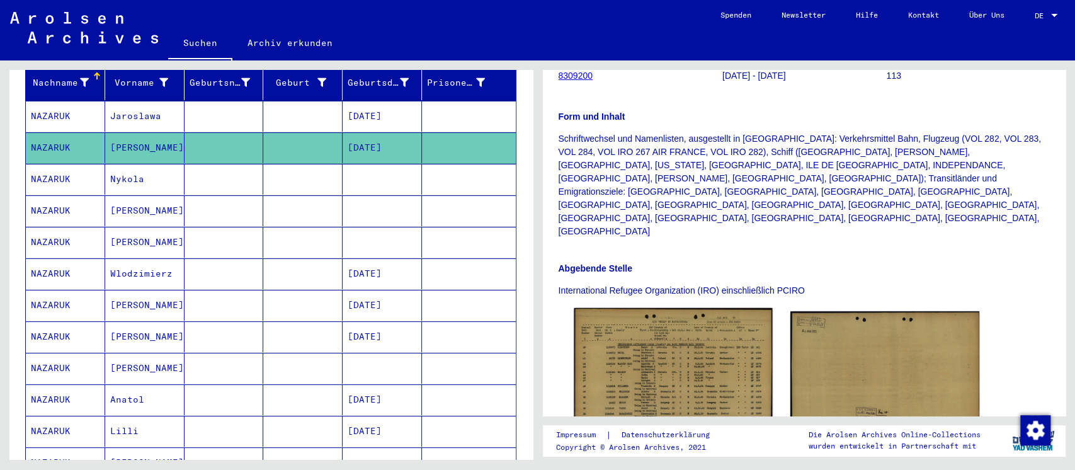
click at [696, 308] on img at bounding box center [673, 373] width 198 height 131
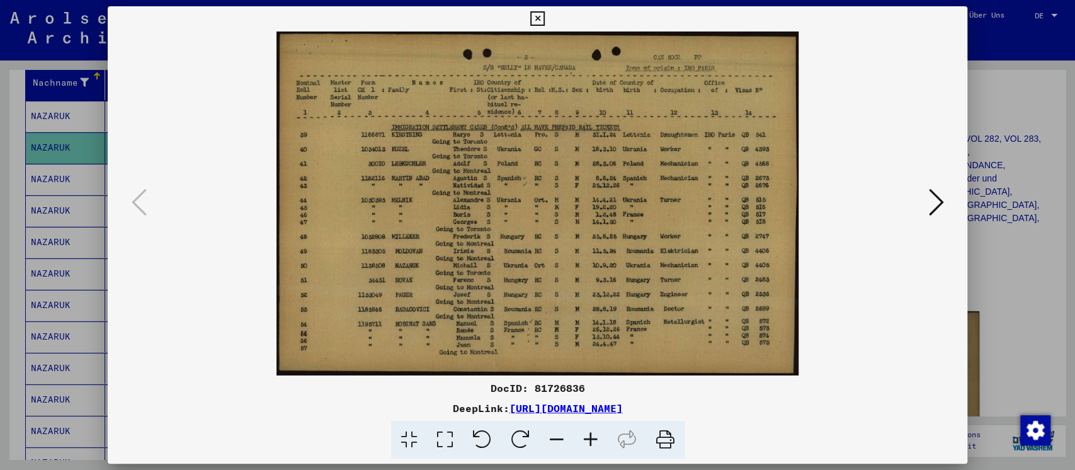
click at [1006, 274] on div at bounding box center [537, 235] width 1075 height 470
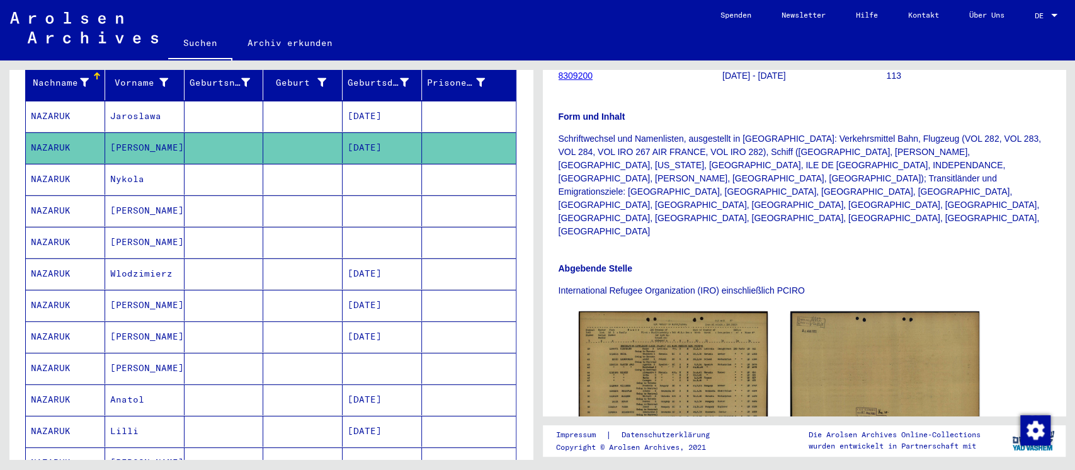
click at [220, 174] on mat-cell at bounding box center [223, 179] width 79 height 31
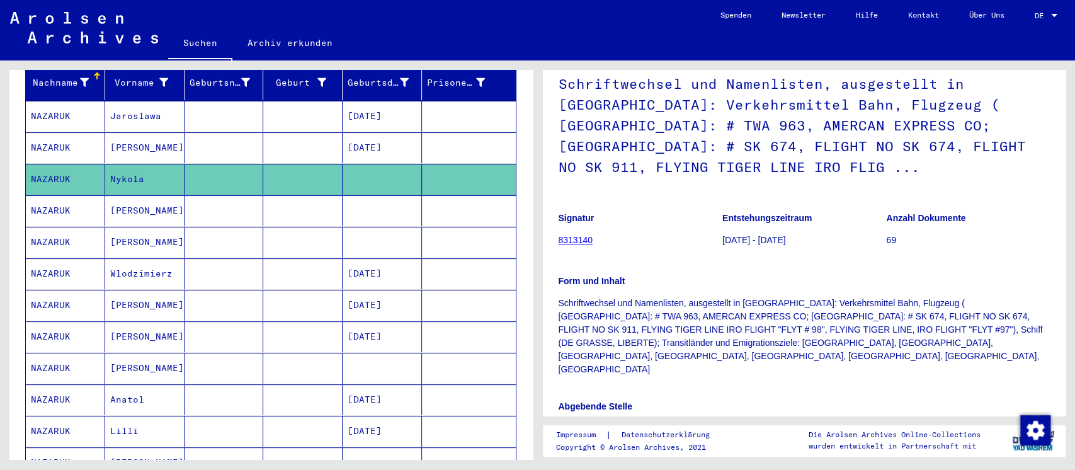
scroll to position [252, 0]
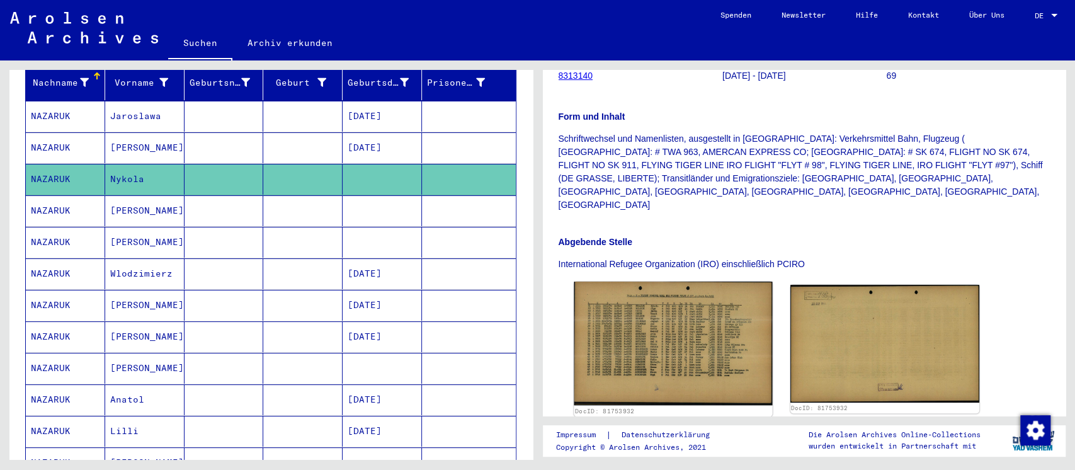
click at [651, 281] on img at bounding box center [673, 343] width 198 height 124
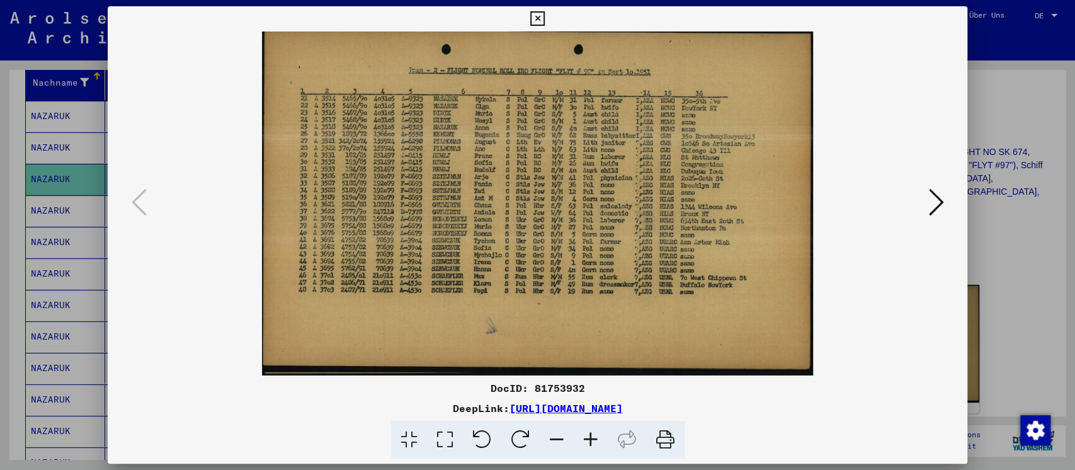
click at [994, 295] on div at bounding box center [537, 235] width 1075 height 470
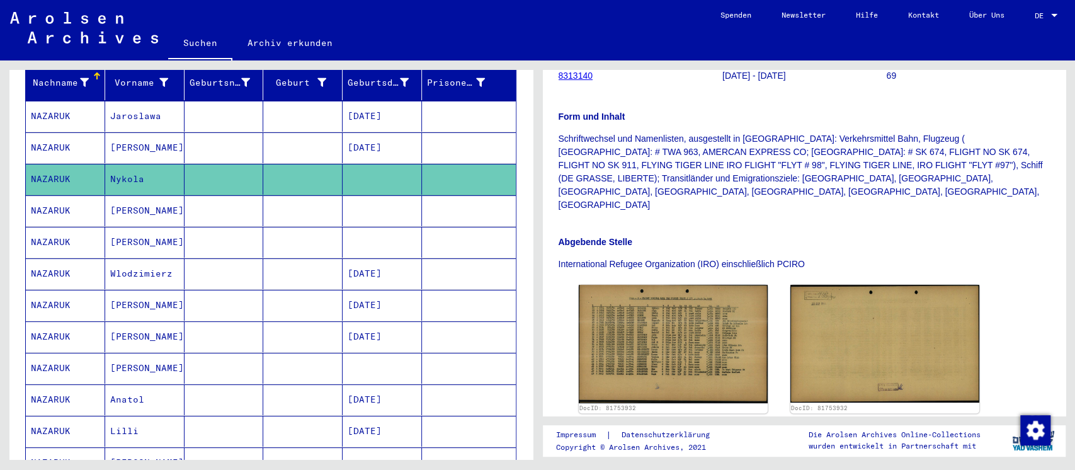
click at [275, 227] on mat-cell at bounding box center [302, 242] width 79 height 31
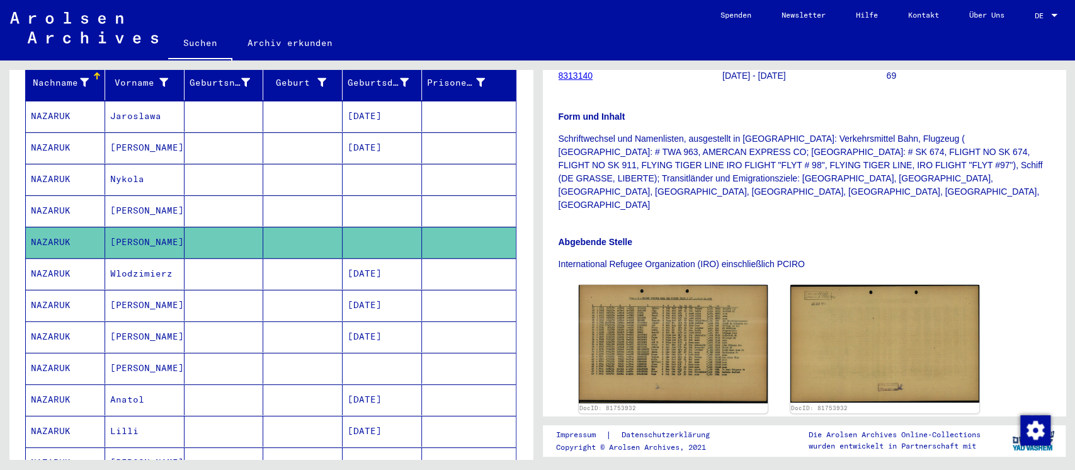
click at [217, 261] on mat-cell at bounding box center [223, 273] width 79 height 31
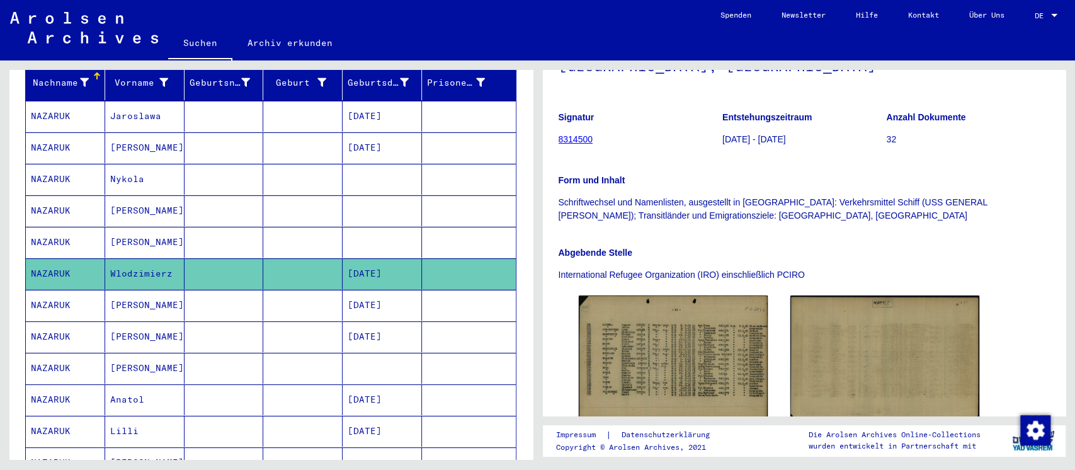
scroll to position [252, 0]
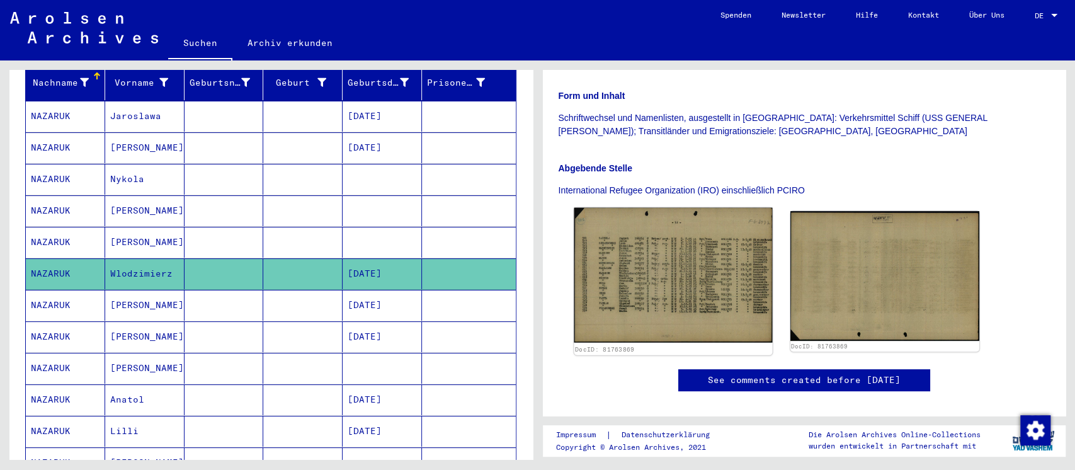
click at [647, 259] on img at bounding box center [673, 275] width 198 height 135
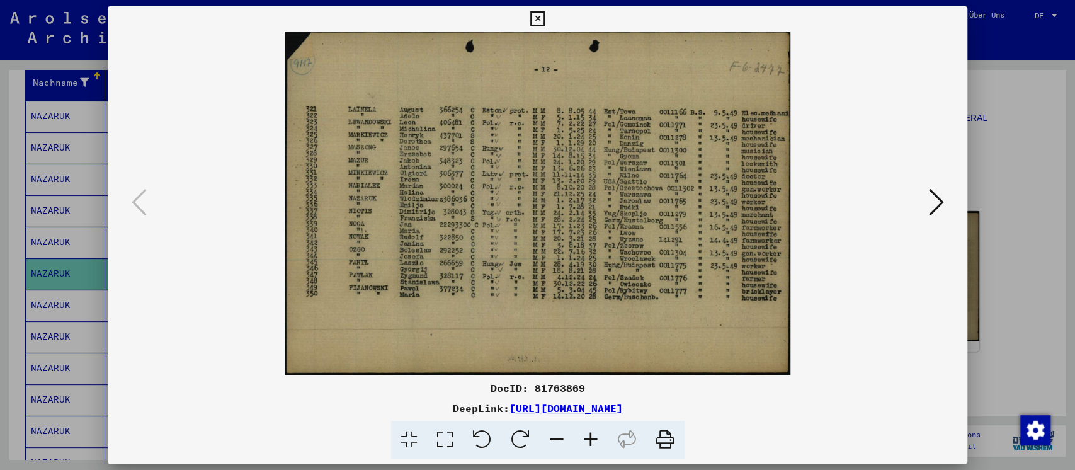
click at [1004, 215] on div at bounding box center [537, 235] width 1075 height 470
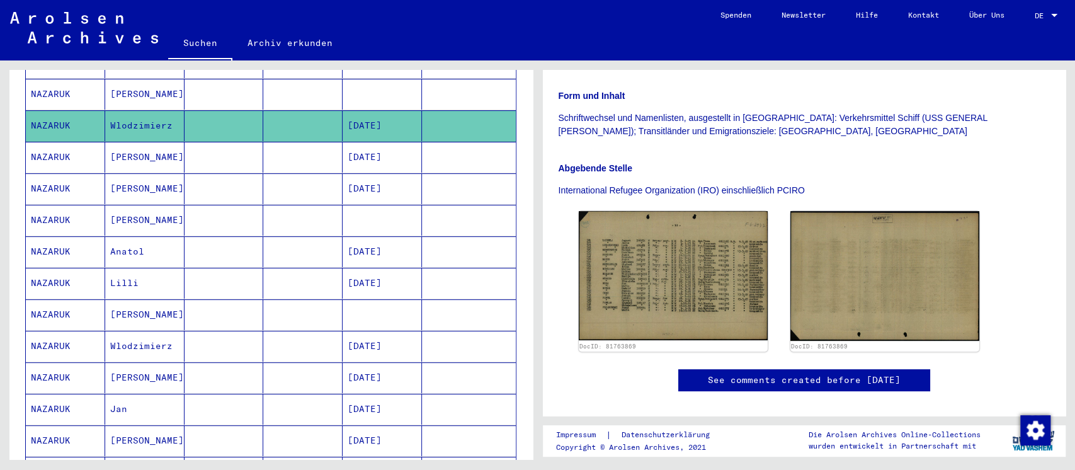
scroll to position [336, 0]
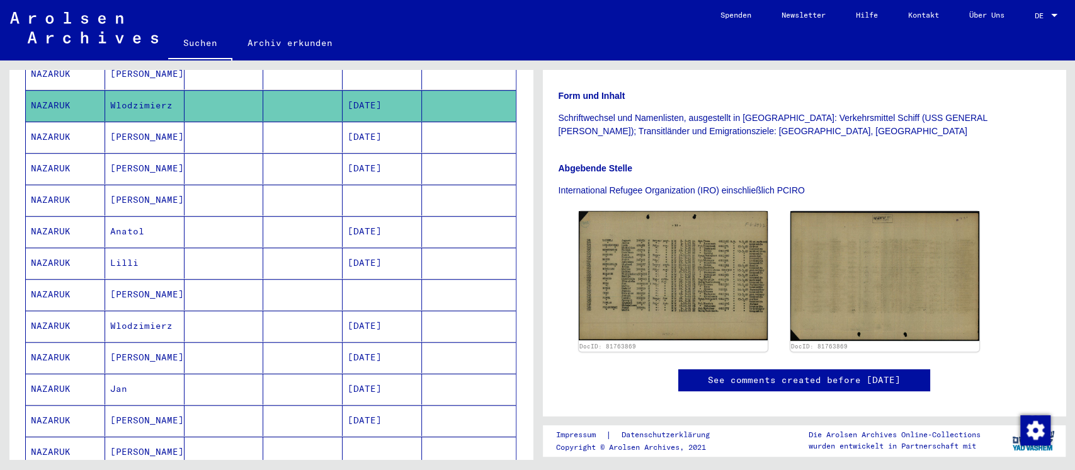
click at [251, 159] on mat-cell at bounding box center [223, 168] width 79 height 31
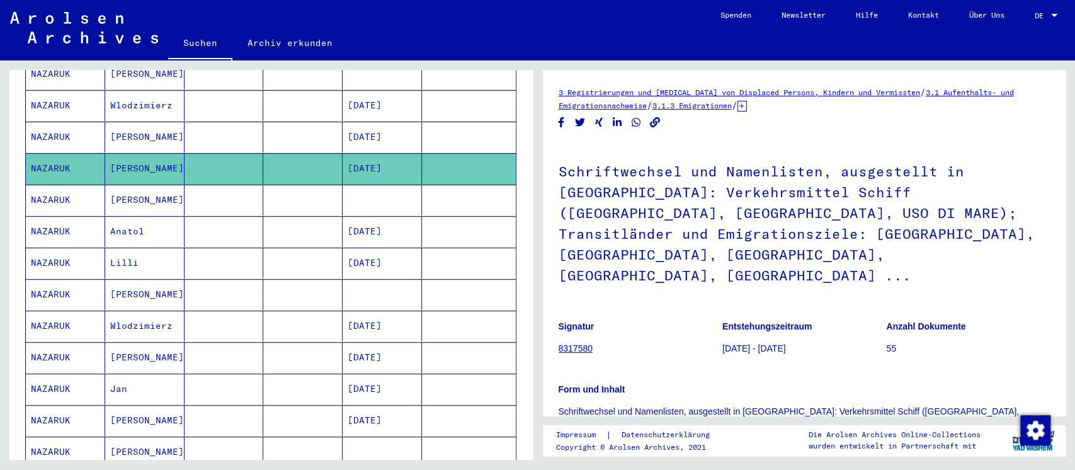
scroll to position [252, 0]
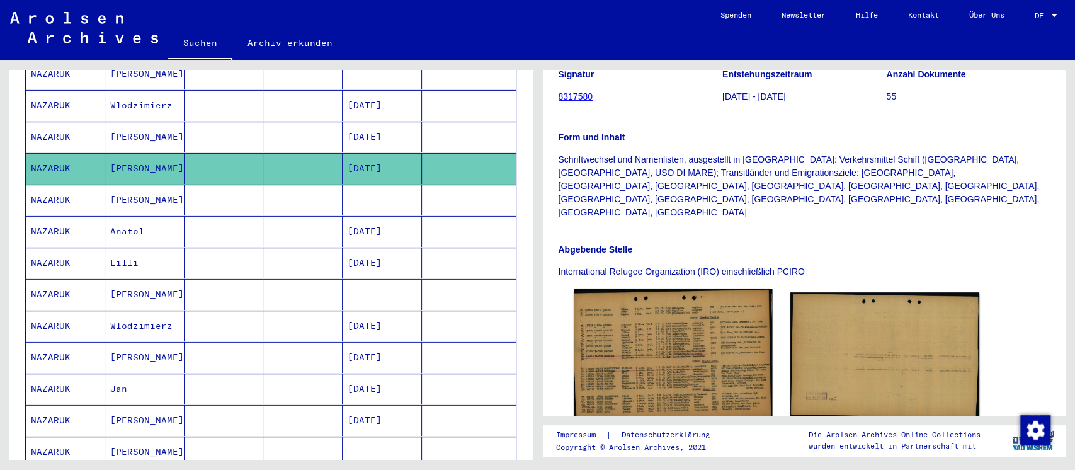
click at [655, 289] on img at bounding box center [673, 355] width 198 height 132
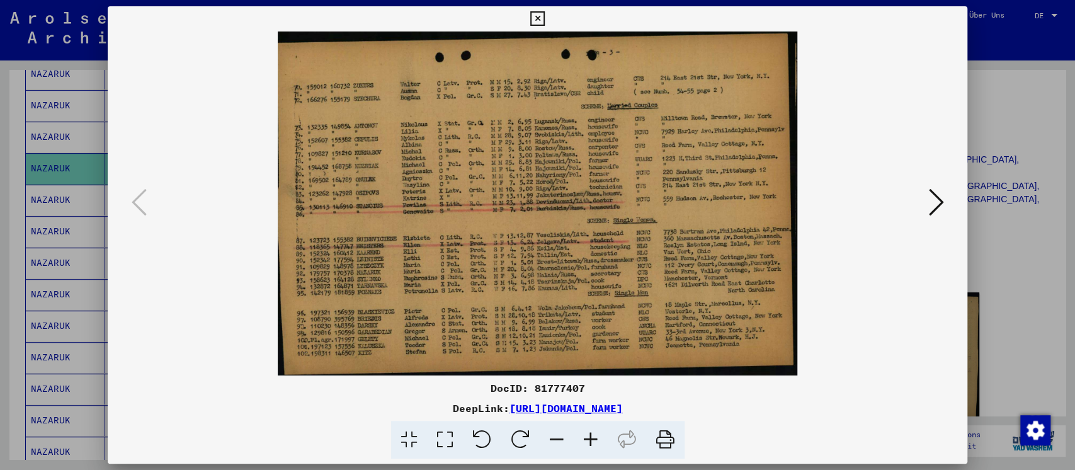
click at [1017, 210] on div at bounding box center [537, 235] width 1075 height 470
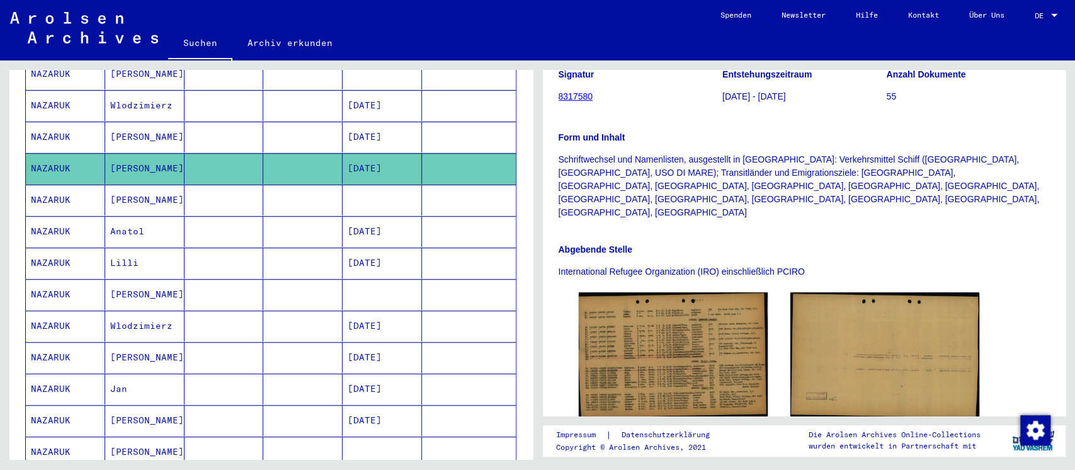
click at [115, 184] on mat-cell "[PERSON_NAME]" at bounding box center [144, 199] width 79 height 31
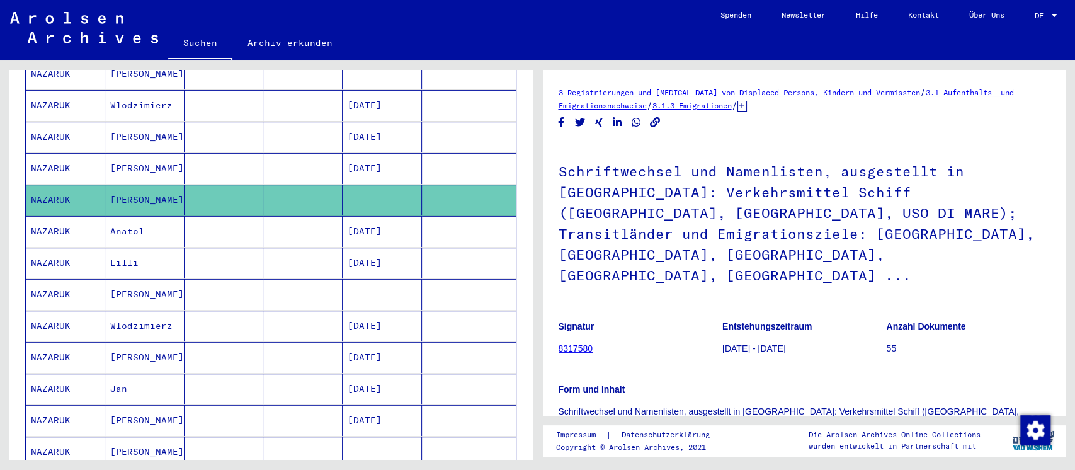
click at [217, 216] on mat-cell at bounding box center [223, 231] width 79 height 31
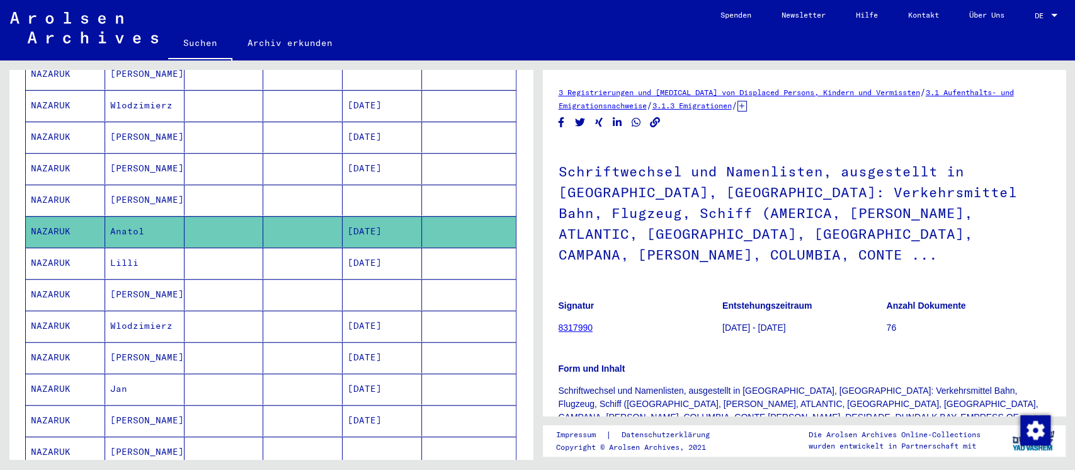
scroll to position [336, 0]
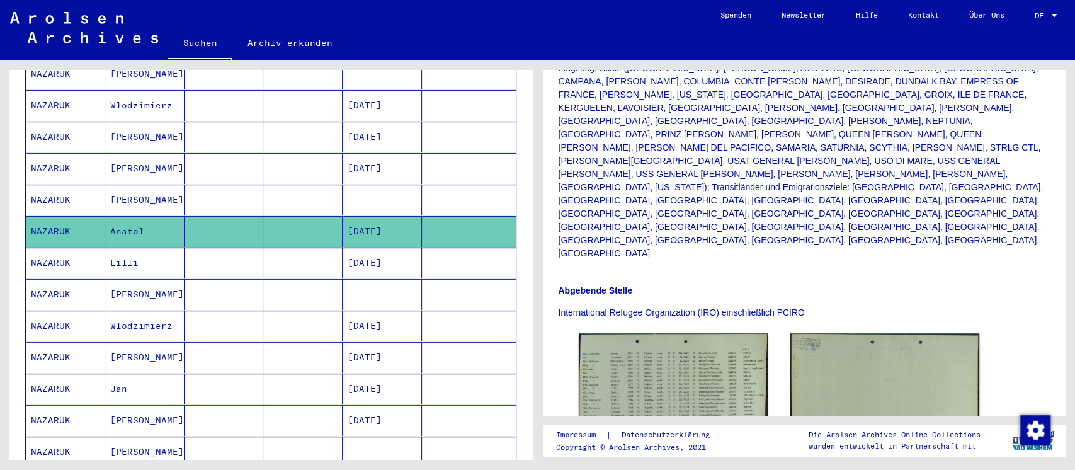
click at [273, 247] on mat-cell at bounding box center [302, 262] width 79 height 31
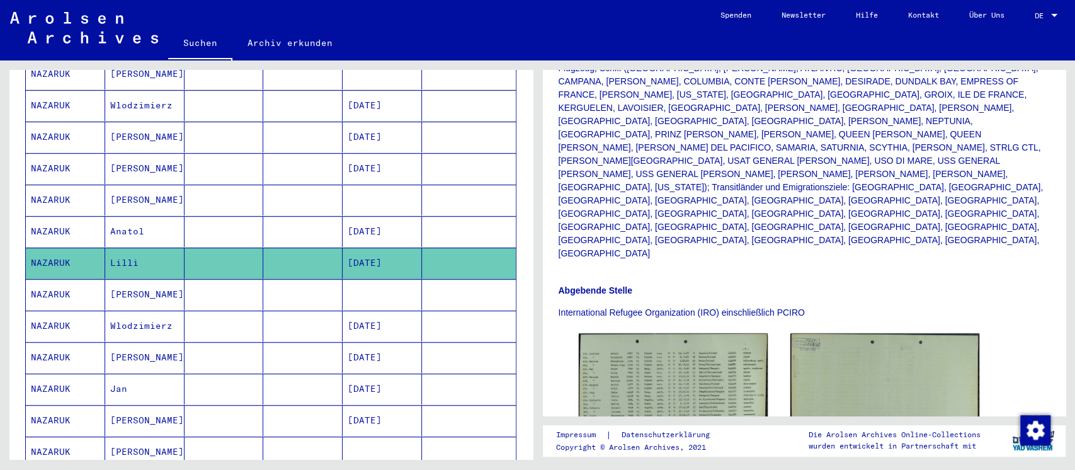
click at [283, 287] on mat-cell at bounding box center [302, 294] width 79 height 31
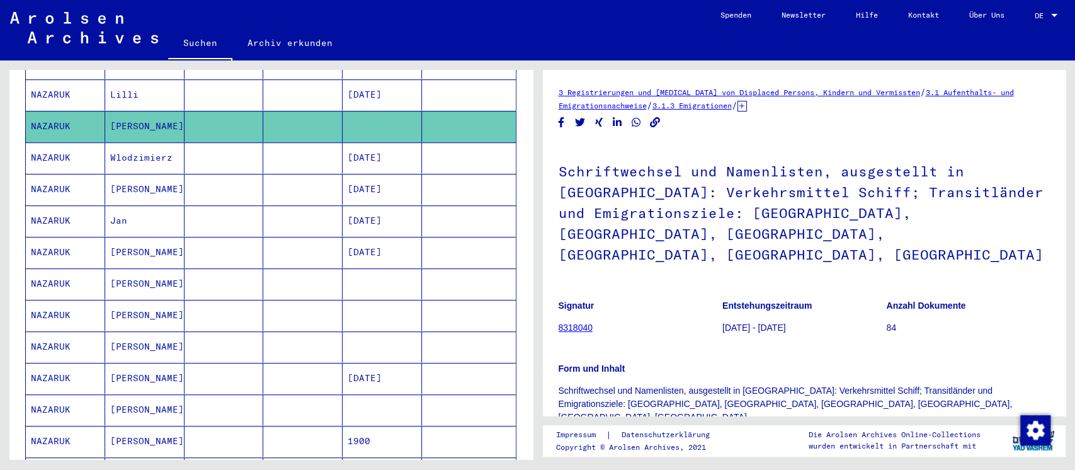
scroll to position [281, 0]
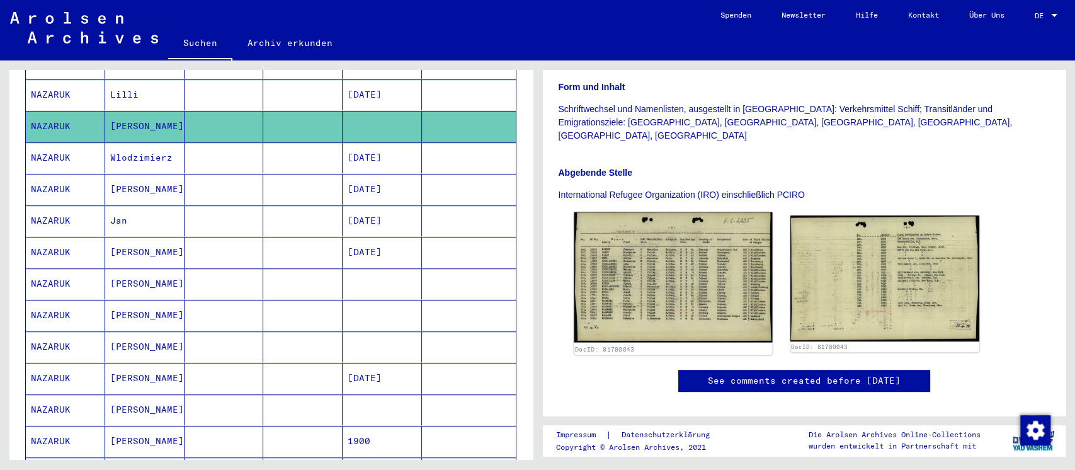
click at [682, 244] on img at bounding box center [673, 277] width 198 height 130
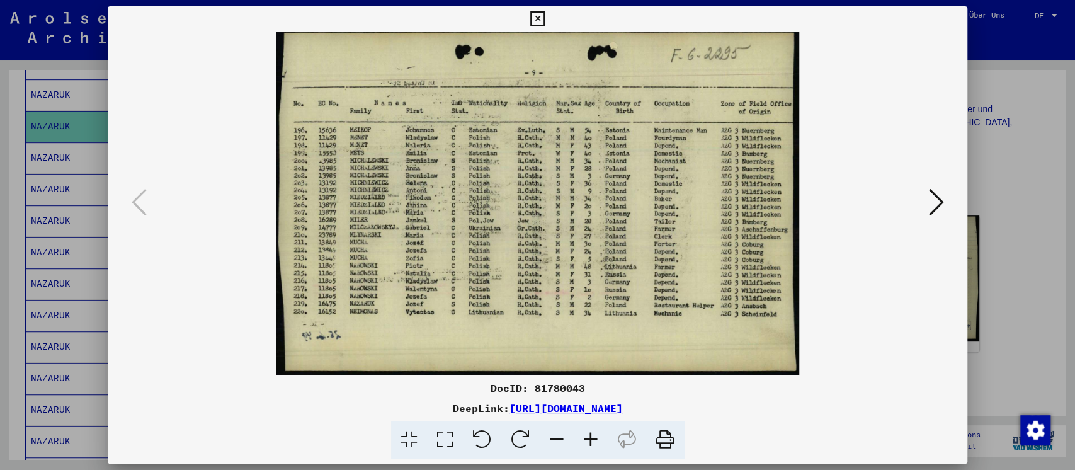
click at [1027, 256] on div at bounding box center [537, 235] width 1075 height 470
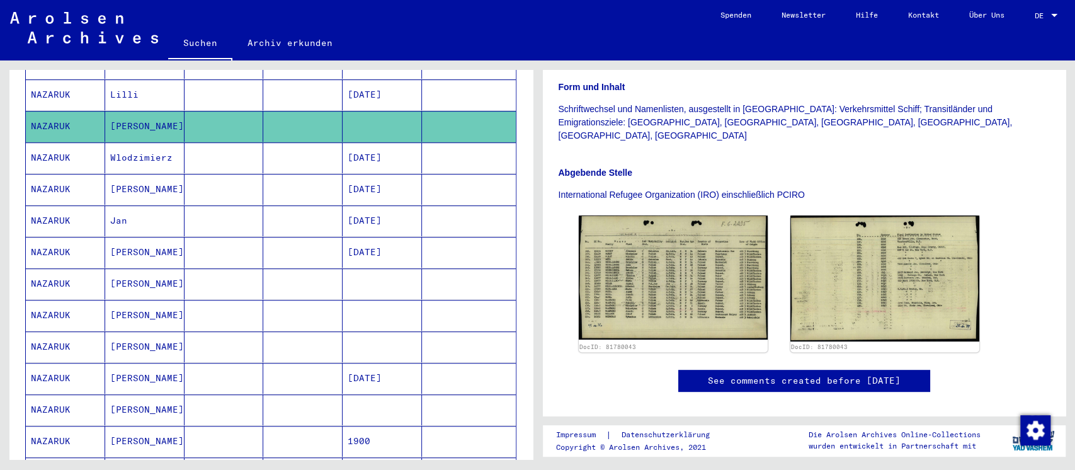
click at [140, 150] on mat-cell "Wlodzimierz" at bounding box center [144, 157] width 79 height 31
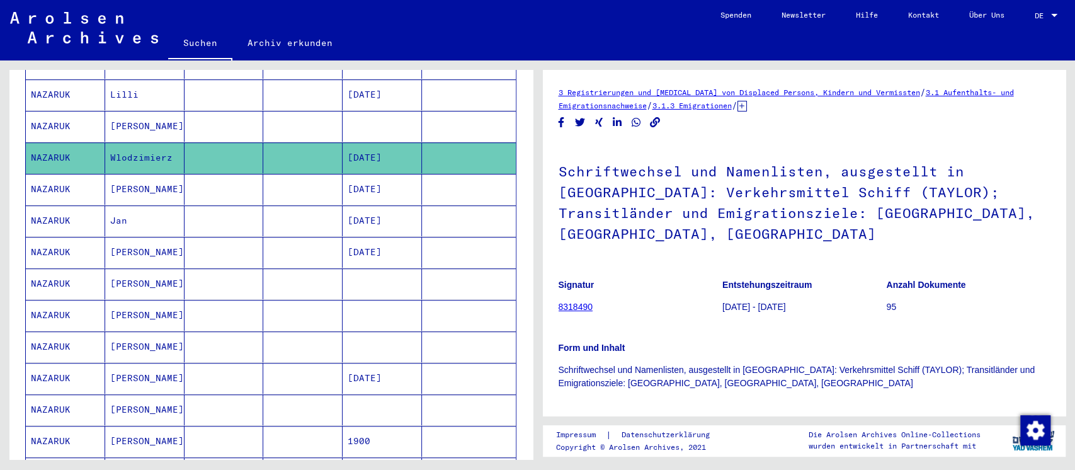
scroll to position [336, 0]
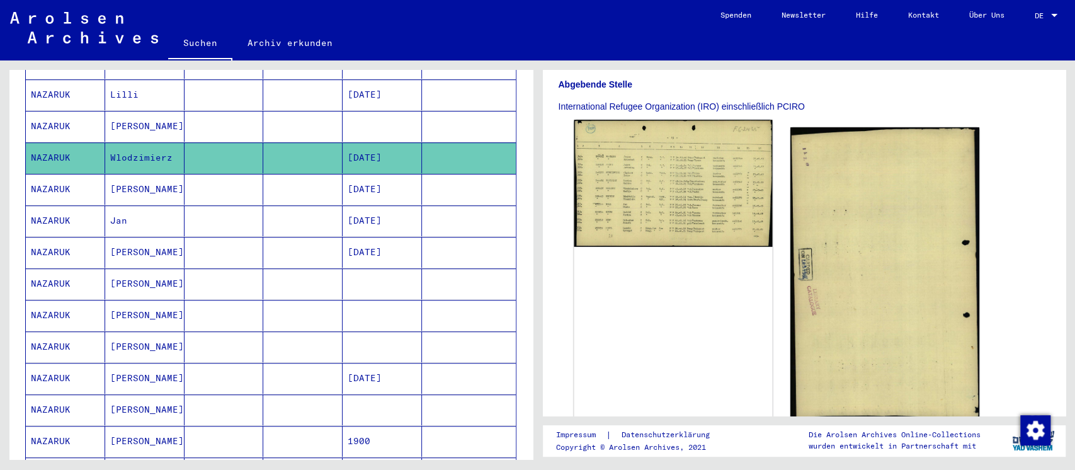
click at [651, 175] on img at bounding box center [673, 183] width 198 height 127
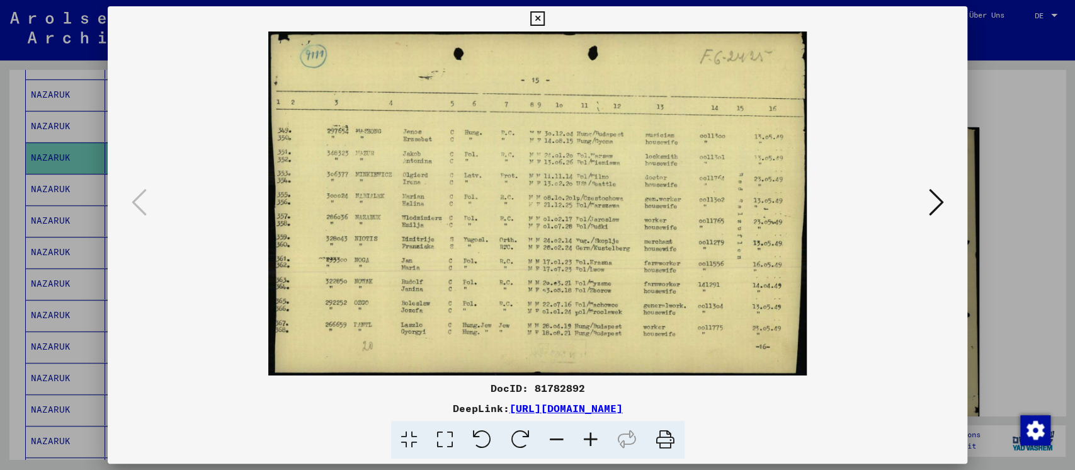
click at [990, 232] on div at bounding box center [537, 235] width 1075 height 470
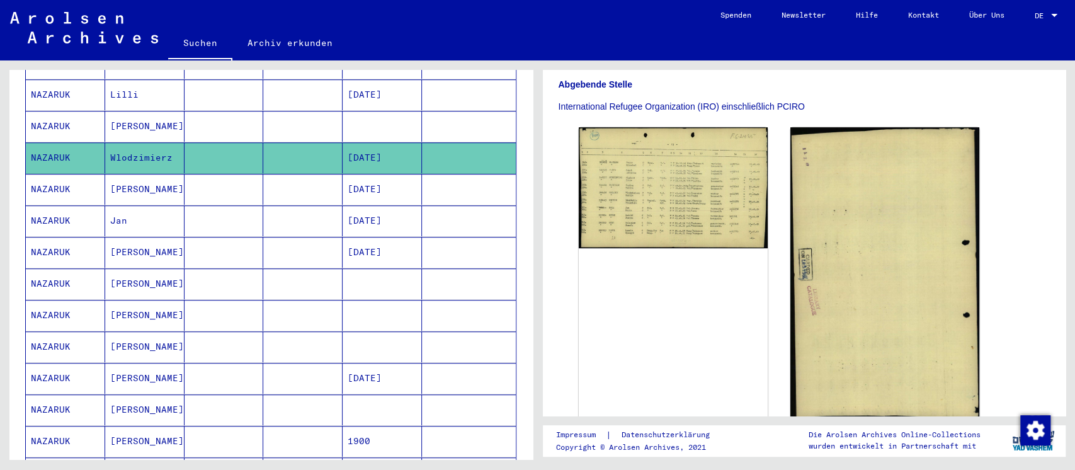
click at [307, 209] on mat-cell at bounding box center [302, 220] width 79 height 31
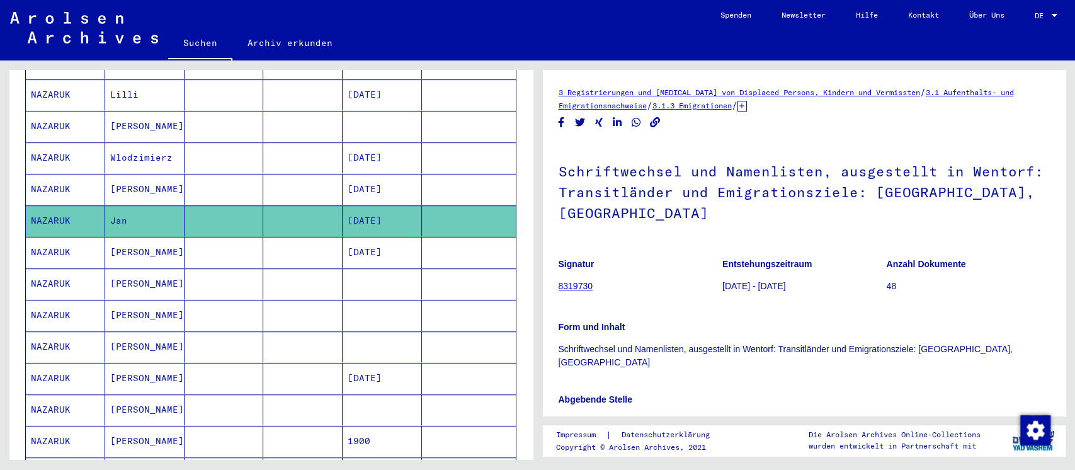
scroll to position [219, 0]
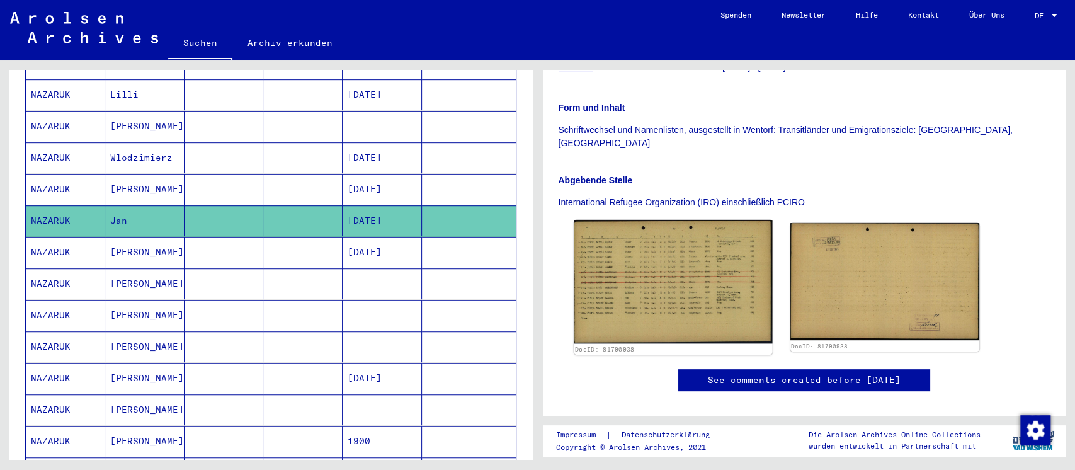
click at [654, 244] on img at bounding box center [673, 282] width 198 height 124
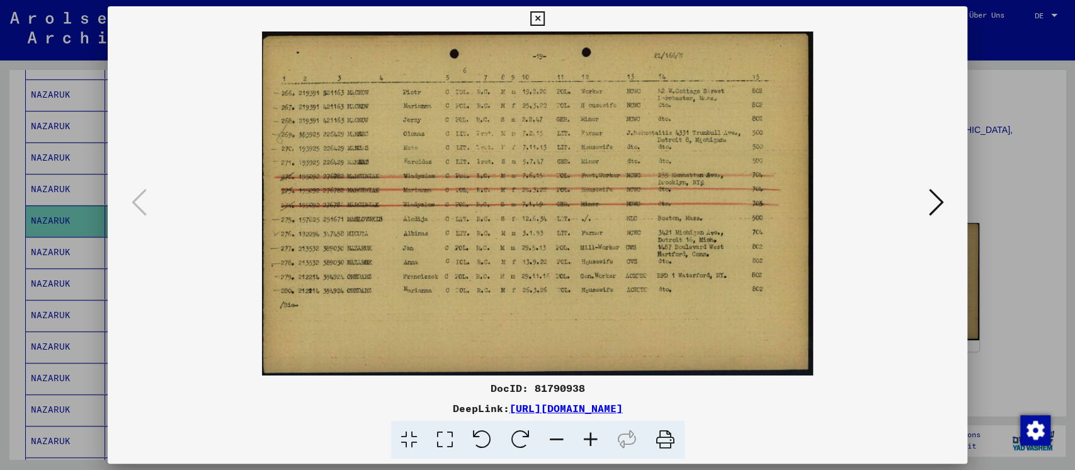
click at [1007, 254] on div at bounding box center [537, 235] width 1075 height 470
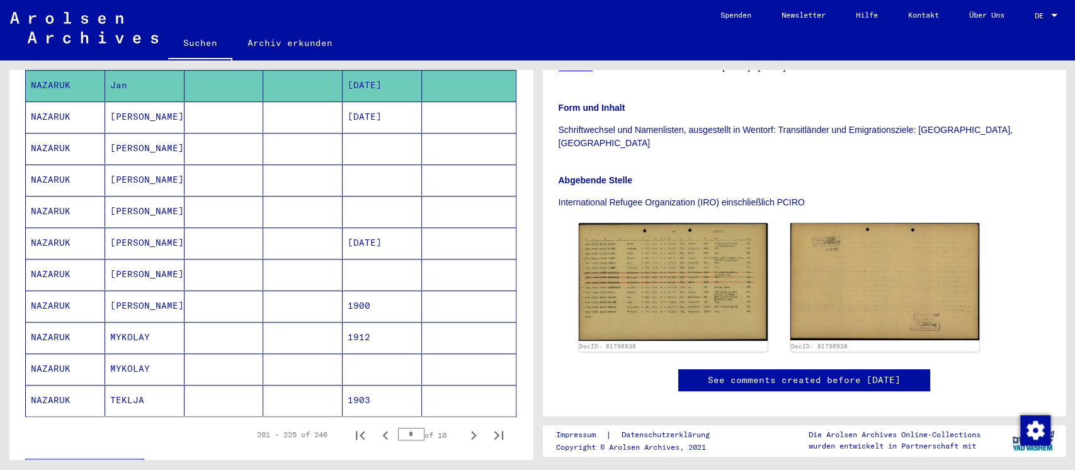
scroll to position [671, 0]
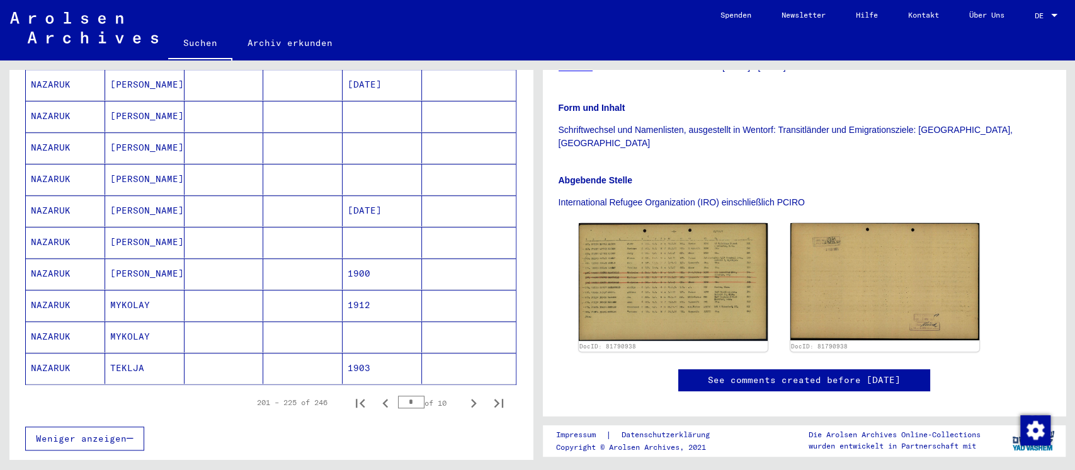
click at [283, 132] on mat-cell at bounding box center [302, 147] width 79 height 31
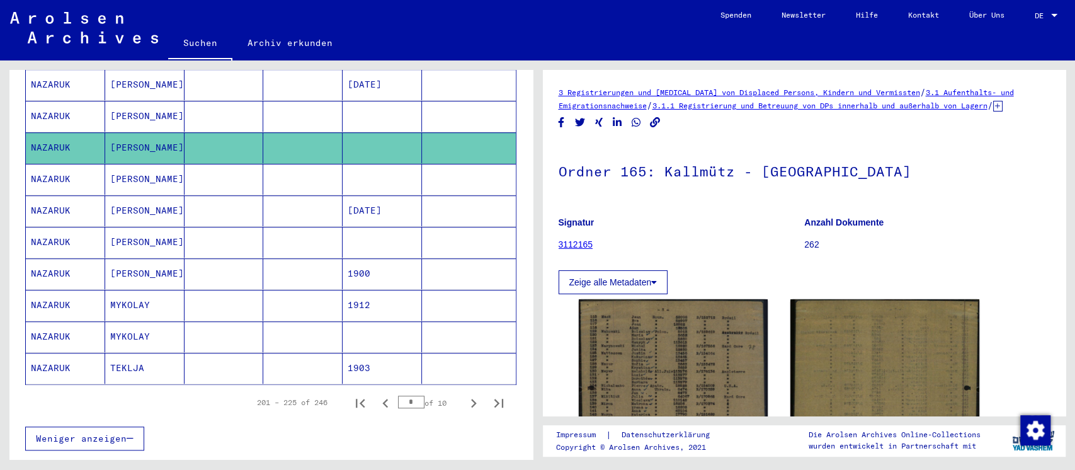
click at [307, 164] on mat-cell at bounding box center [302, 179] width 79 height 31
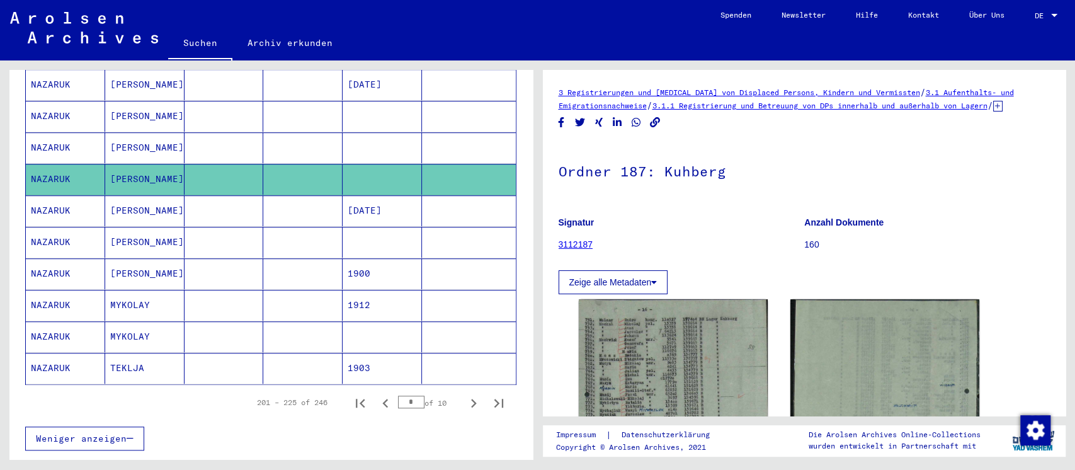
scroll to position [167, 0]
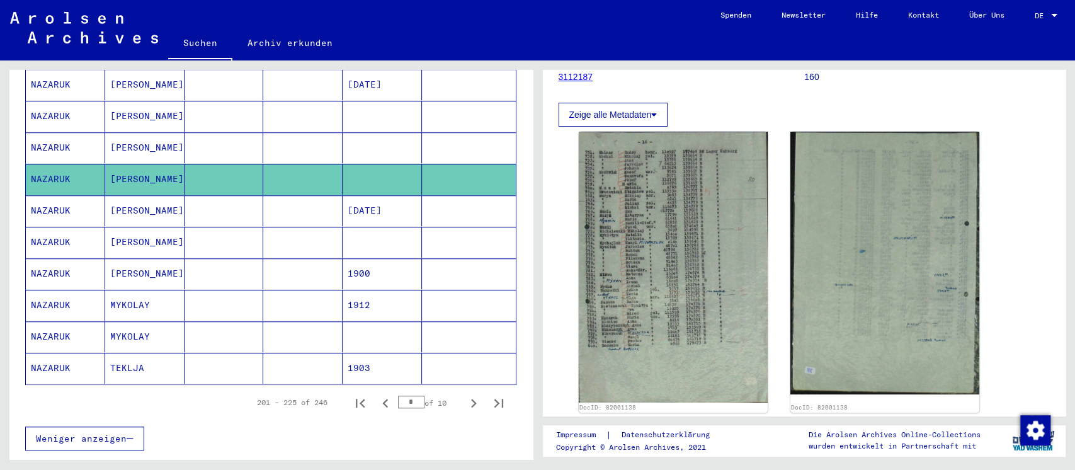
click at [242, 227] on mat-cell at bounding box center [223, 242] width 79 height 31
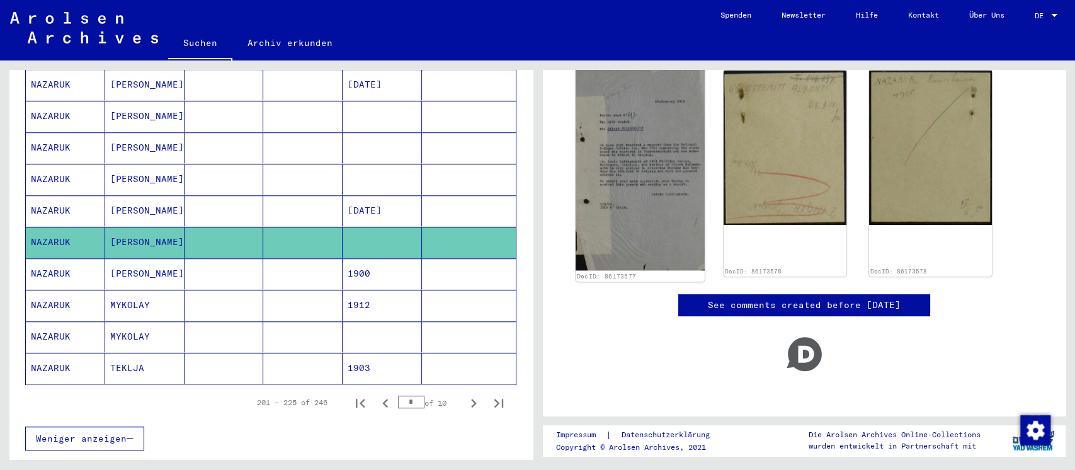
click at [620, 174] on img at bounding box center [639, 167] width 129 height 205
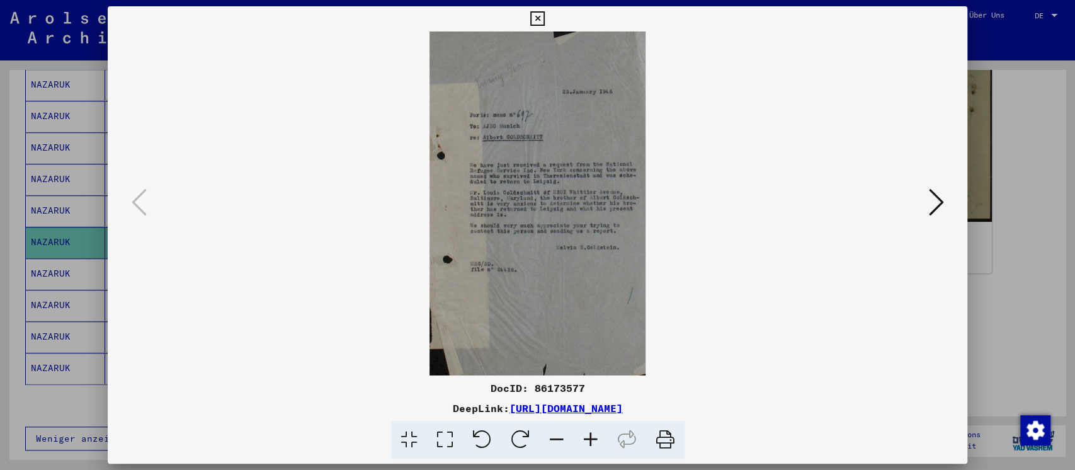
click at [933, 200] on icon at bounding box center [935, 202] width 15 height 30
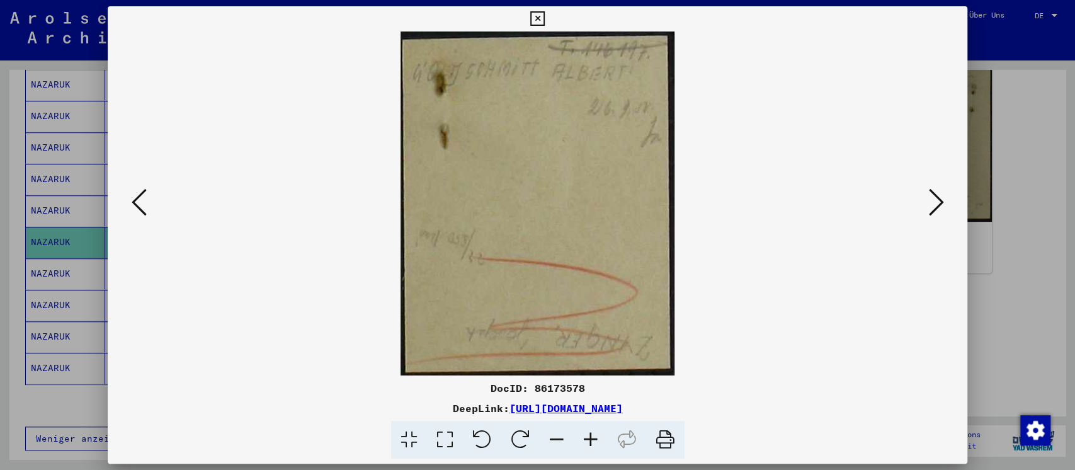
click at [932, 199] on icon at bounding box center [935, 202] width 15 height 30
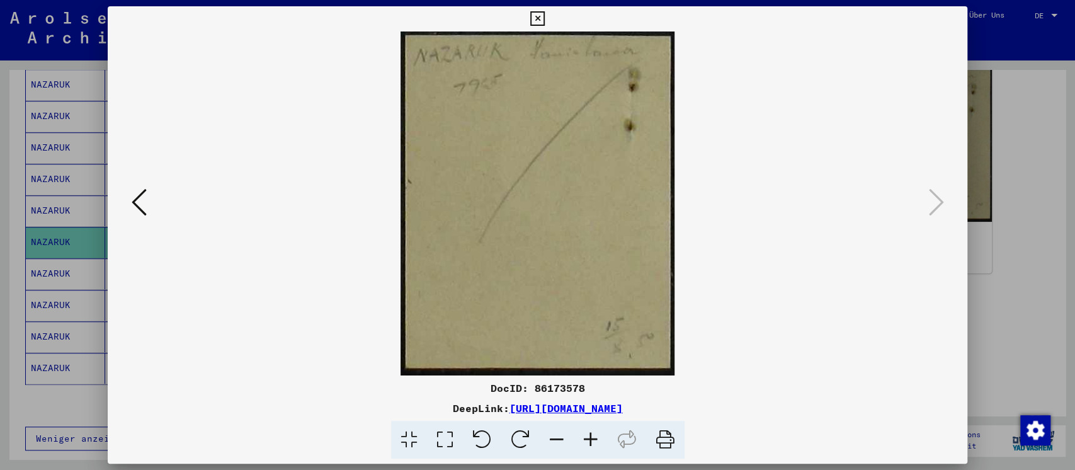
click at [1014, 305] on div at bounding box center [537, 235] width 1075 height 470
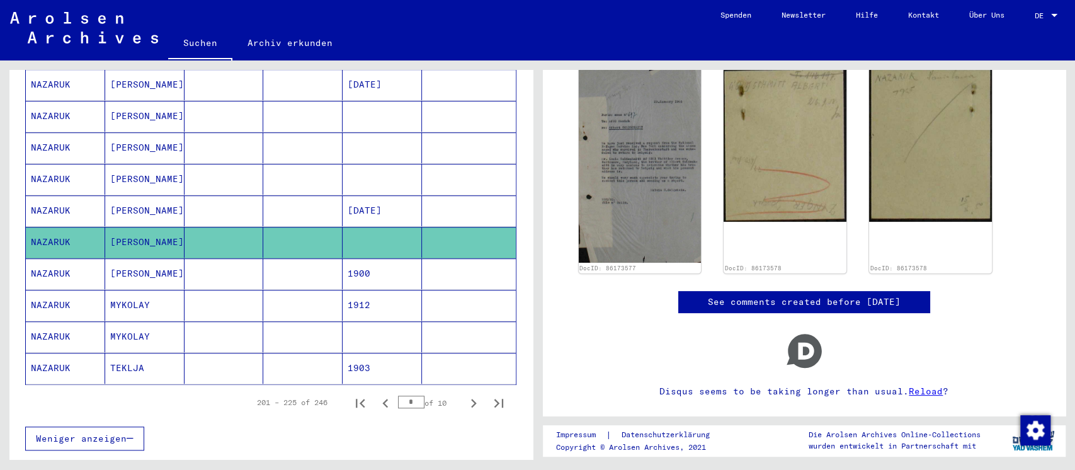
click at [252, 260] on mat-cell at bounding box center [223, 273] width 79 height 31
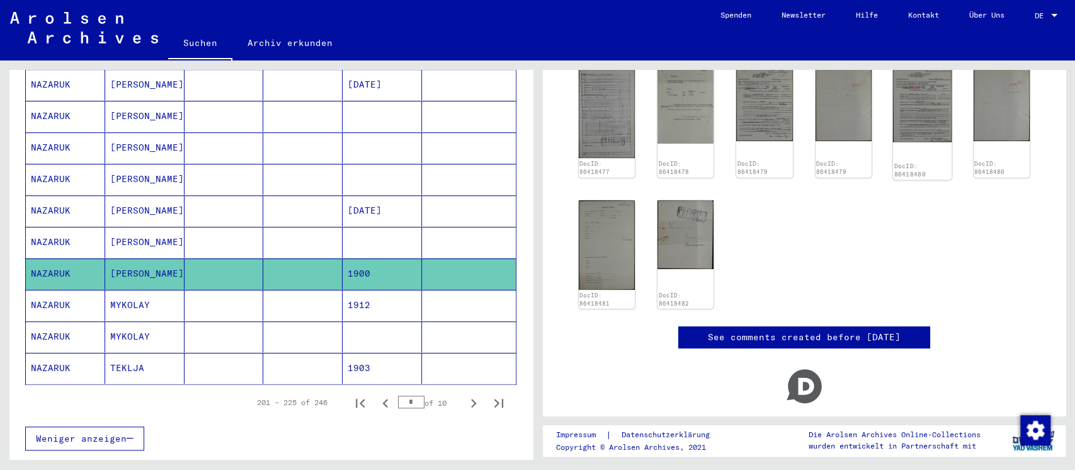
scroll to position [154, 0]
click at [597, 105] on img at bounding box center [606, 112] width 59 height 95
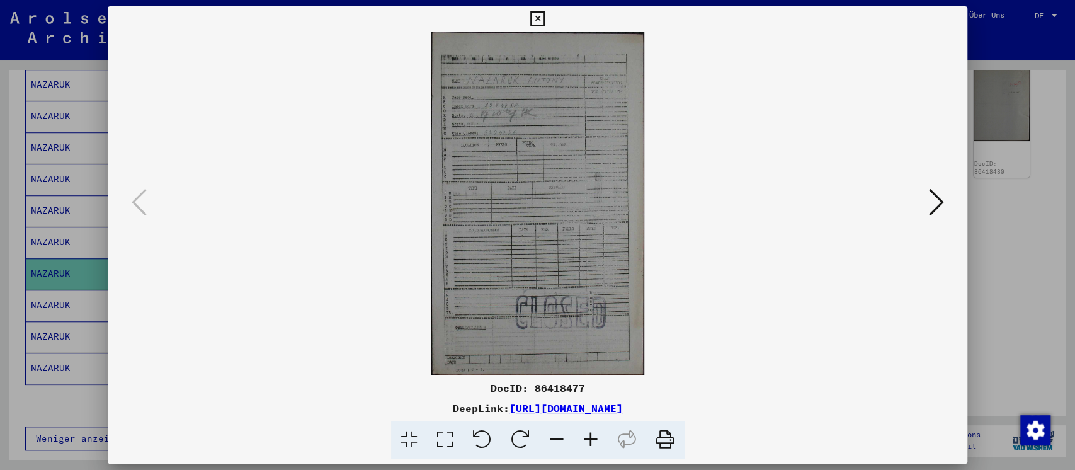
click at [933, 199] on icon at bounding box center [935, 202] width 15 height 30
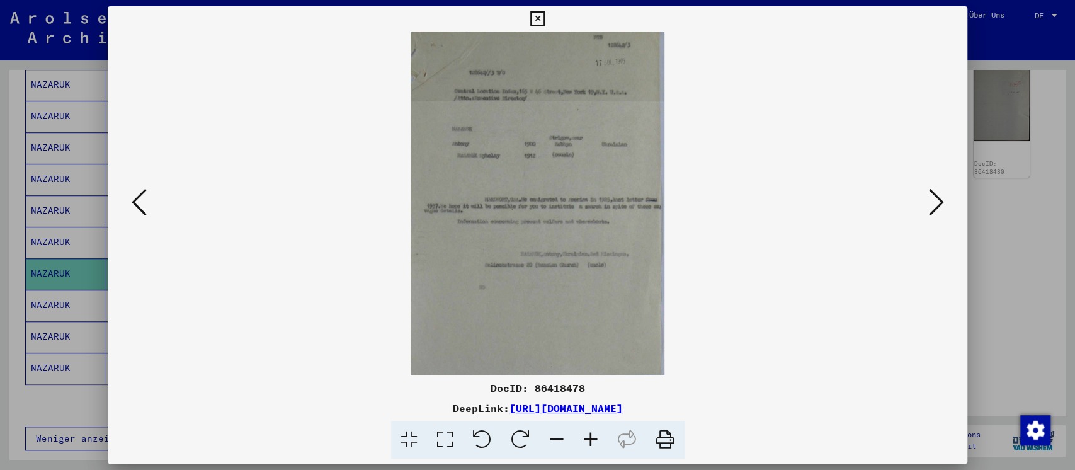
click at [930, 199] on icon at bounding box center [935, 202] width 15 height 30
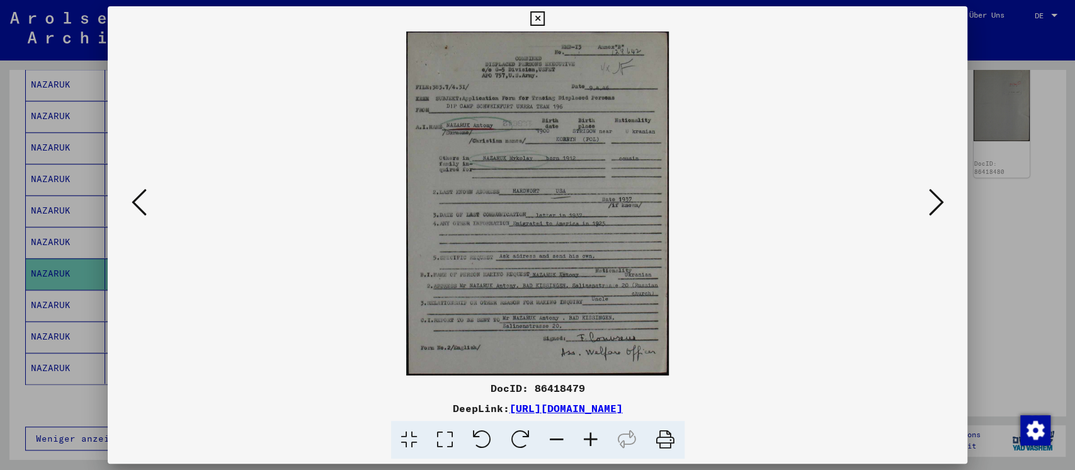
click at [930, 199] on icon at bounding box center [935, 202] width 15 height 30
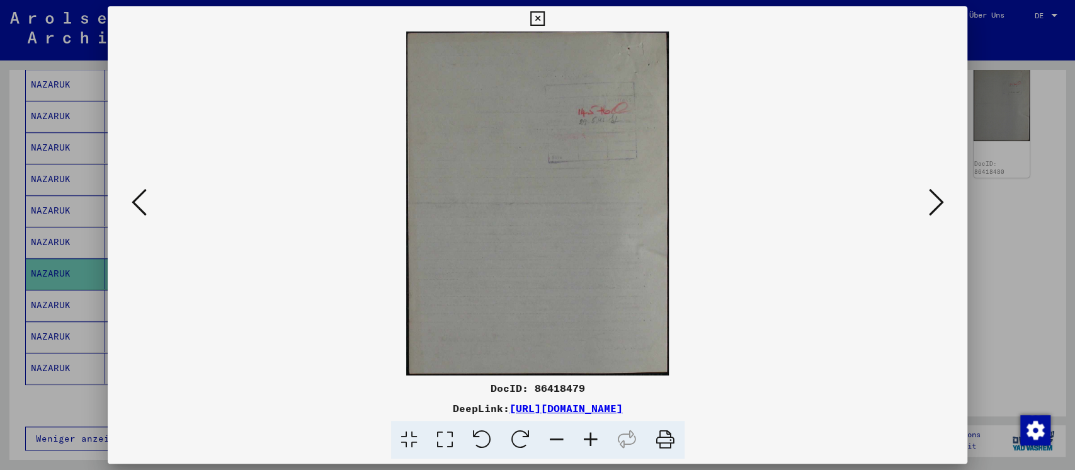
click at [930, 199] on icon at bounding box center [935, 202] width 15 height 30
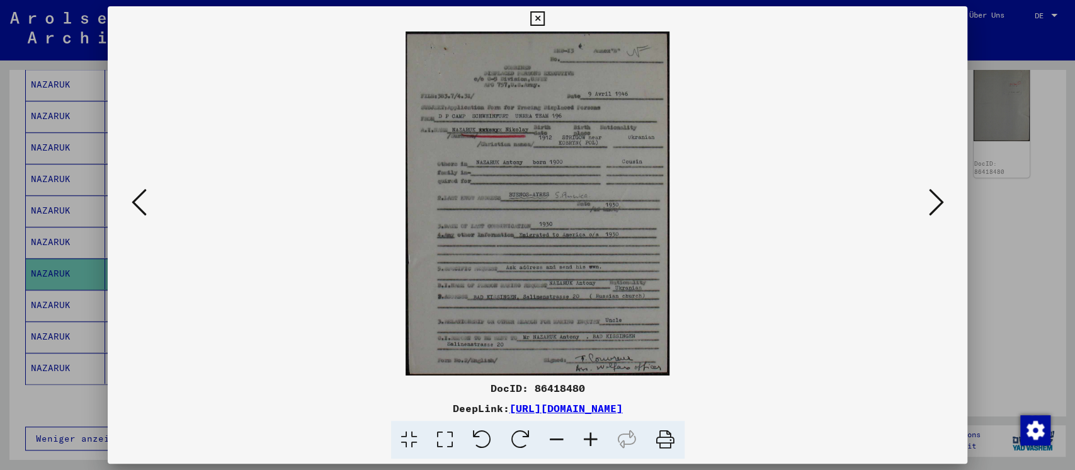
click at [930, 199] on icon at bounding box center [935, 202] width 15 height 30
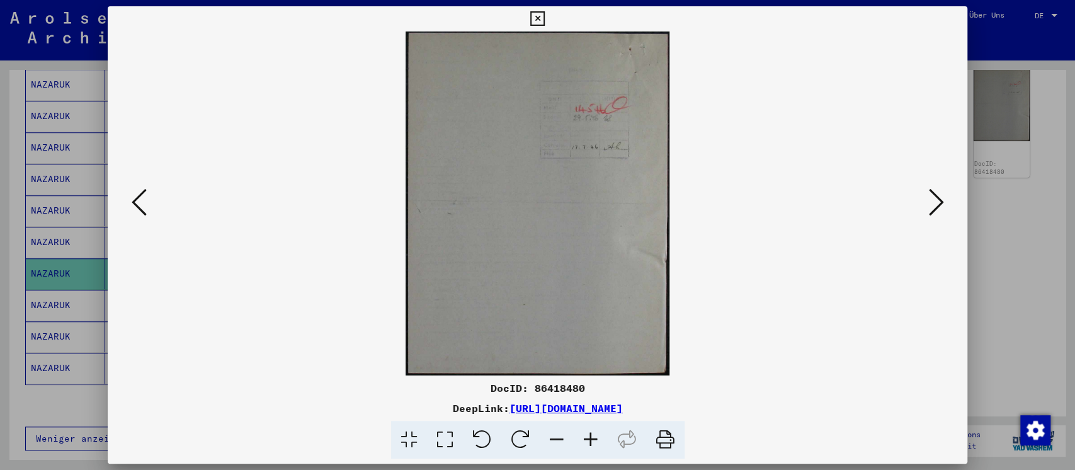
click at [930, 199] on icon at bounding box center [935, 202] width 15 height 30
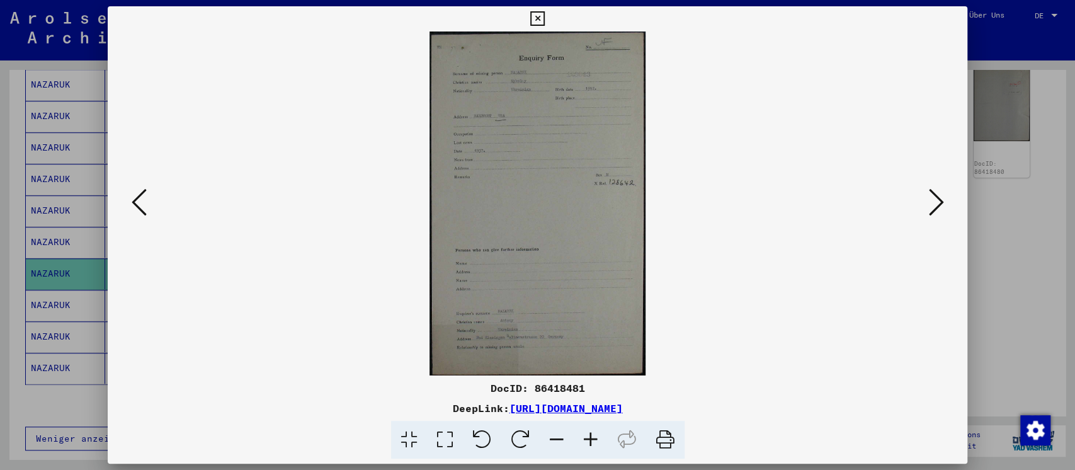
click at [930, 199] on icon at bounding box center [935, 202] width 15 height 30
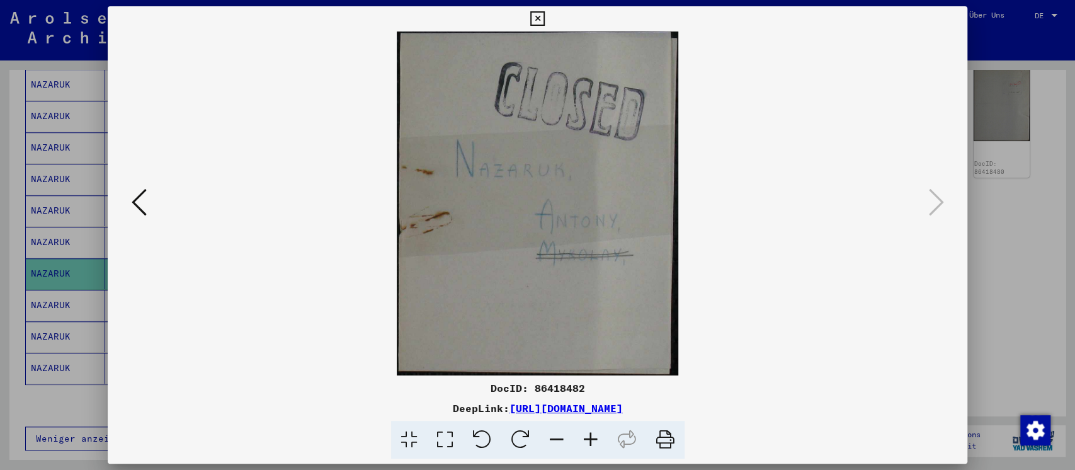
click at [984, 212] on div at bounding box center [537, 235] width 1075 height 470
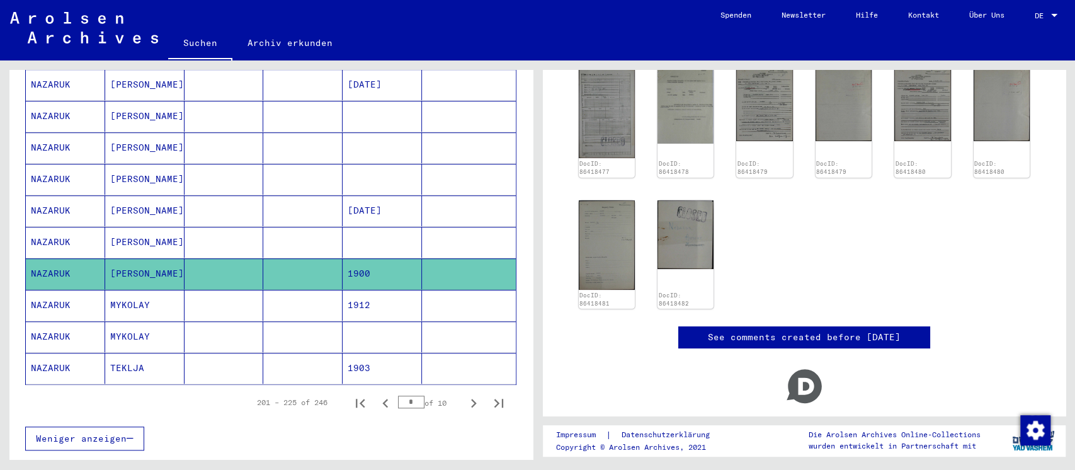
click at [342, 290] on mat-cell "1912" at bounding box center [381, 305] width 79 height 31
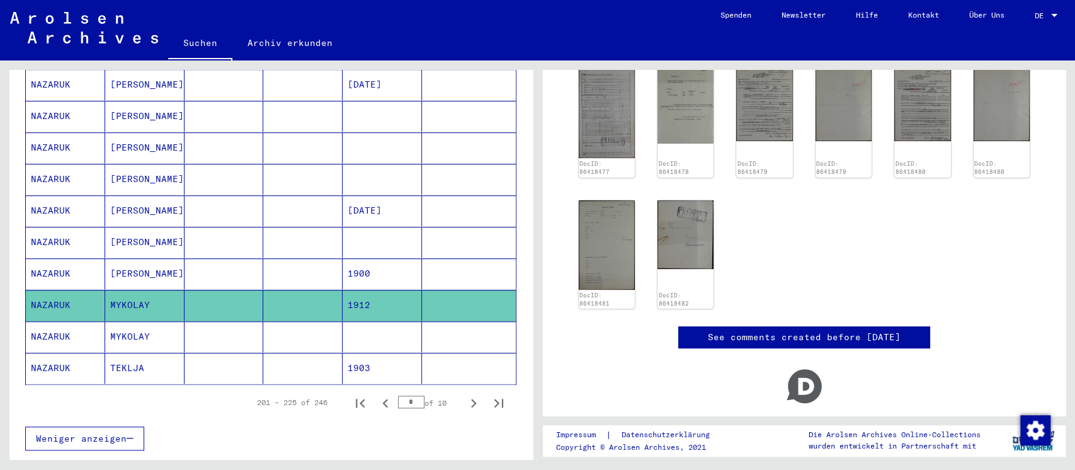
click at [332, 321] on mat-cell at bounding box center [302, 336] width 79 height 31
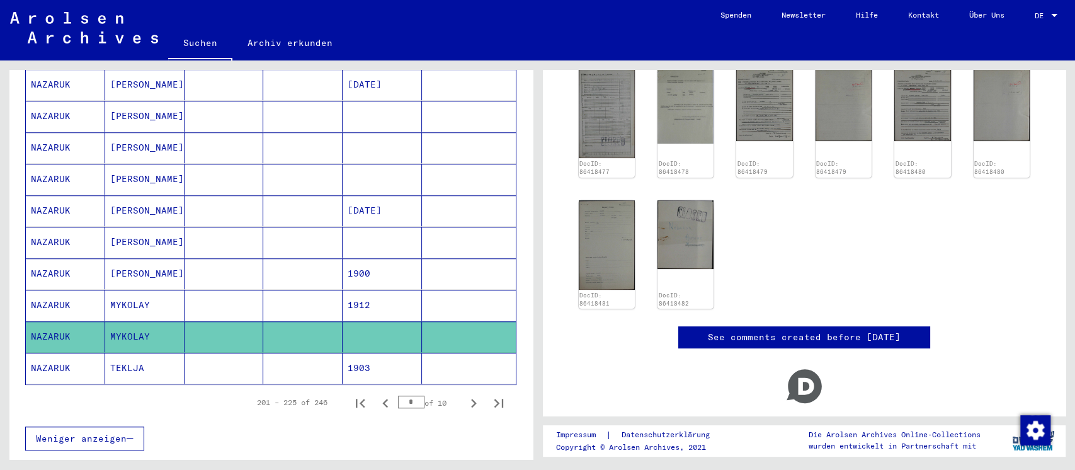
click at [306, 353] on mat-cell at bounding box center [302, 368] width 79 height 31
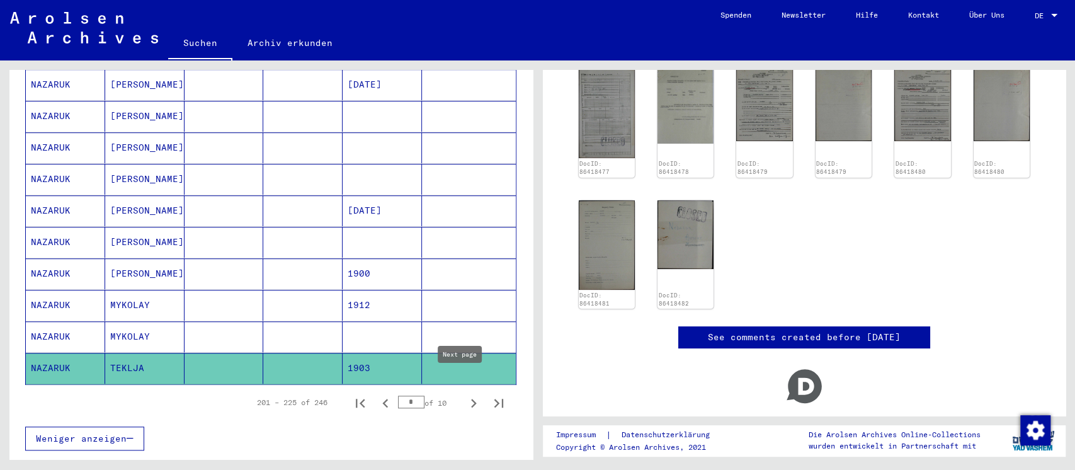
click at [465, 394] on icon "Next page" at bounding box center [474, 403] width 18 height 18
type input "**"
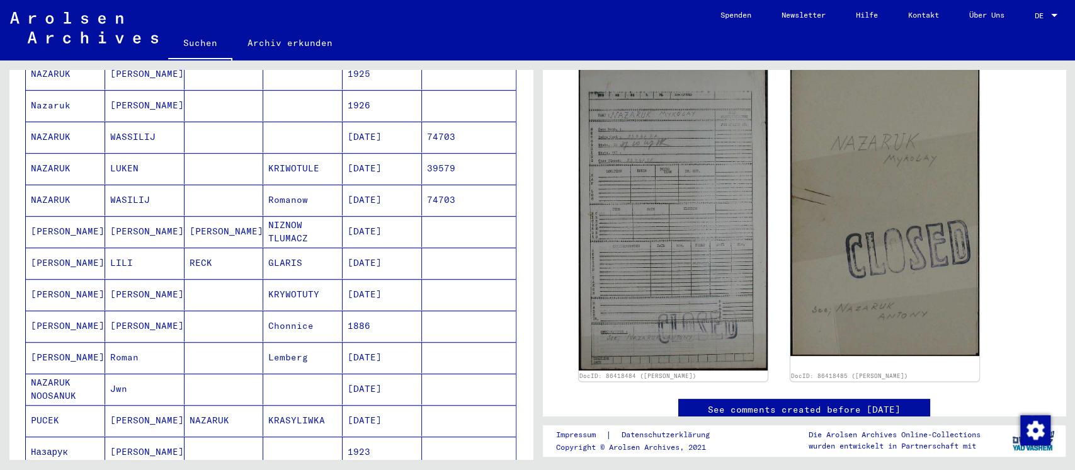
scroll to position [167, 0]
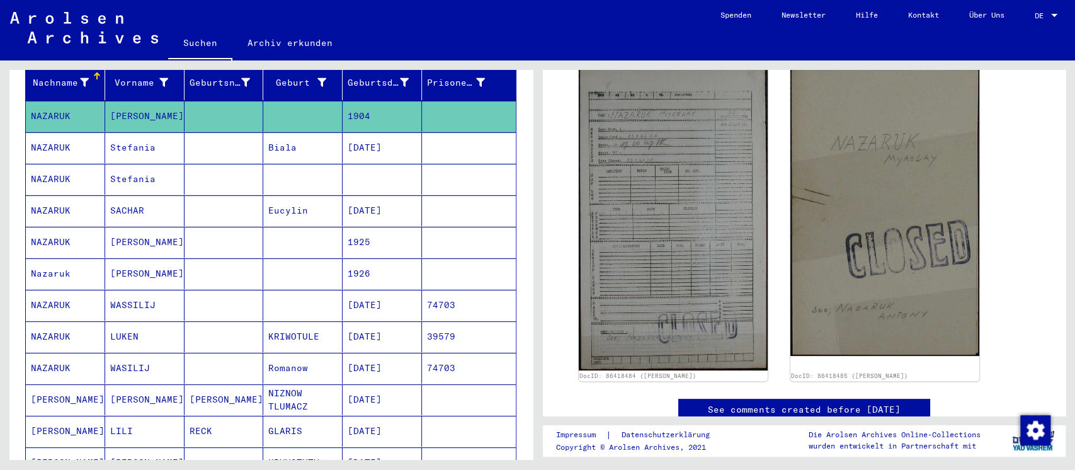
click at [342, 101] on mat-cell "1904" at bounding box center [381, 116] width 79 height 31
click at [326, 132] on mat-cell "Biala" at bounding box center [302, 147] width 79 height 31
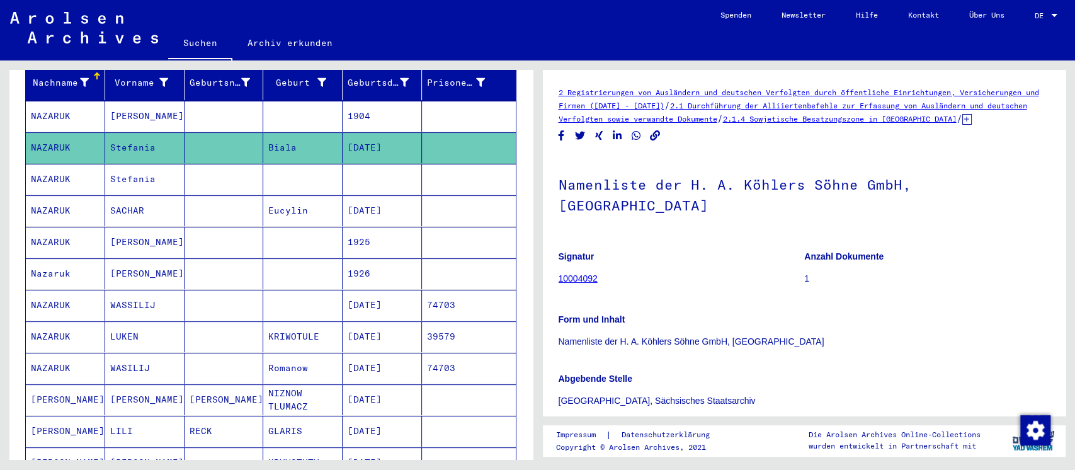
click at [291, 164] on mat-cell at bounding box center [302, 179] width 79 height 31
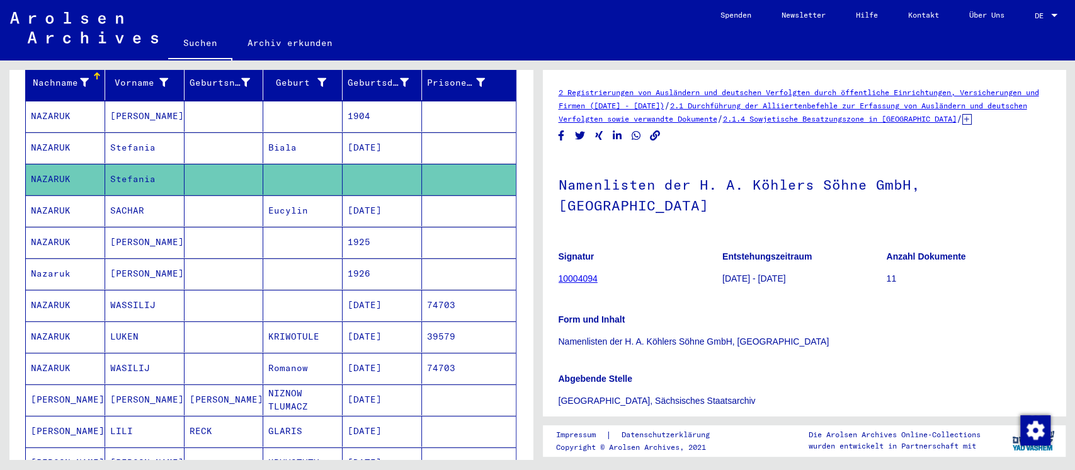
click at [301, 197] on mat-cell "Eucylin" at bounding box center [302, 210] width 79 height 31
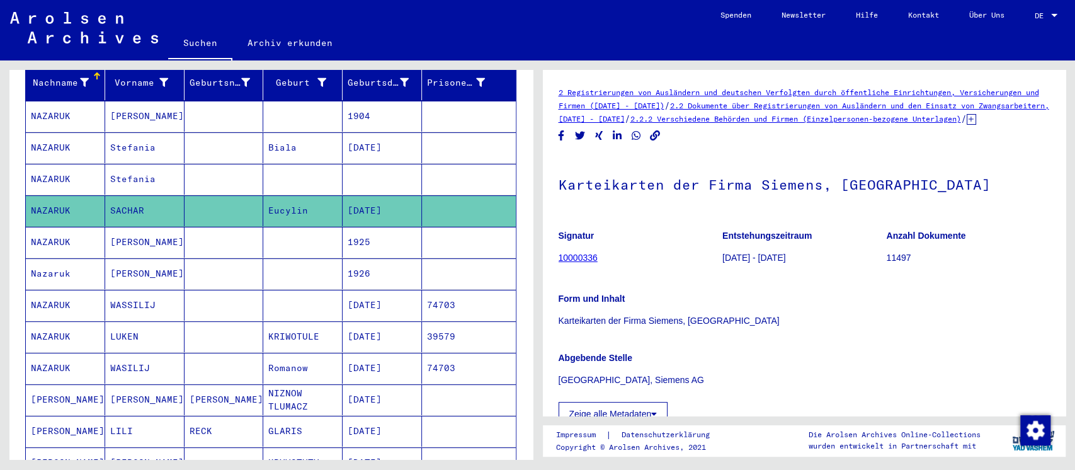
scroll to position [120, 0]
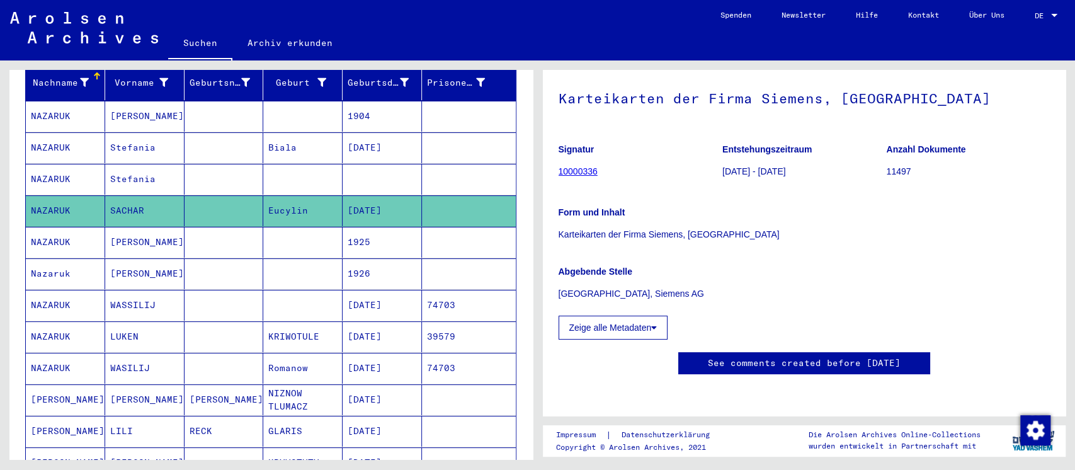
click at [263, 227] on mat-cell at bounding box center [302, 242] width 79 height 31
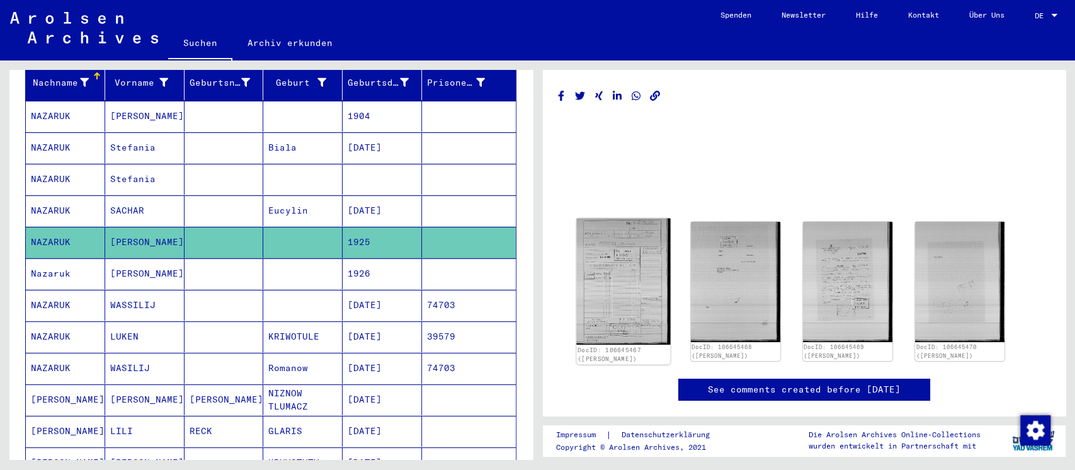
click at [592, 259] on img at bounding box center [623, 281] width 94 height 126
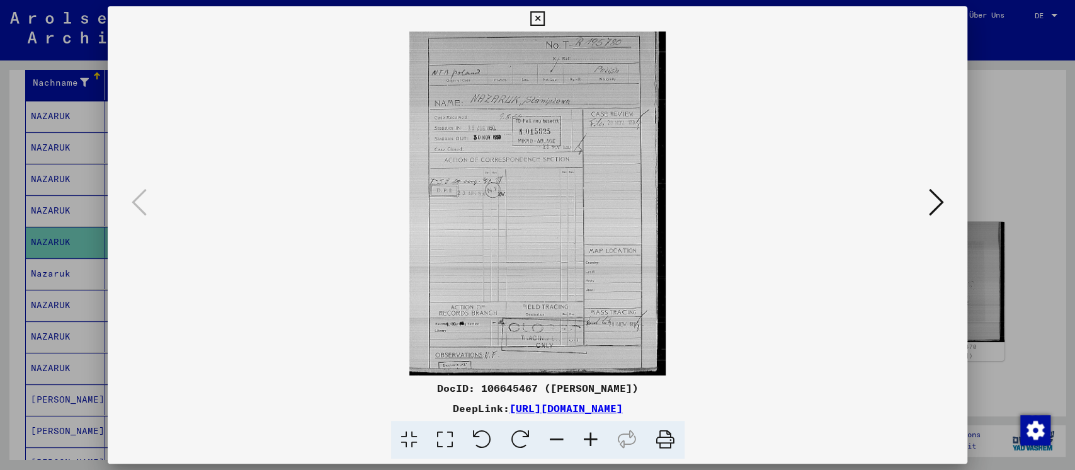
click at [939, 204] on icon at bounding box center [935, 202] width 15 height 30
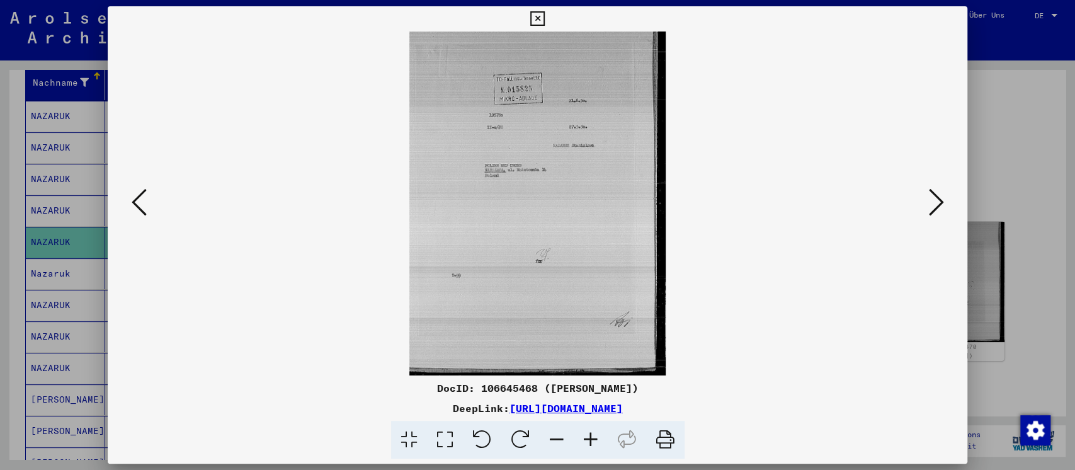
click at [936, 200] on icon at bounding box center [935, 202] width 15 height 30
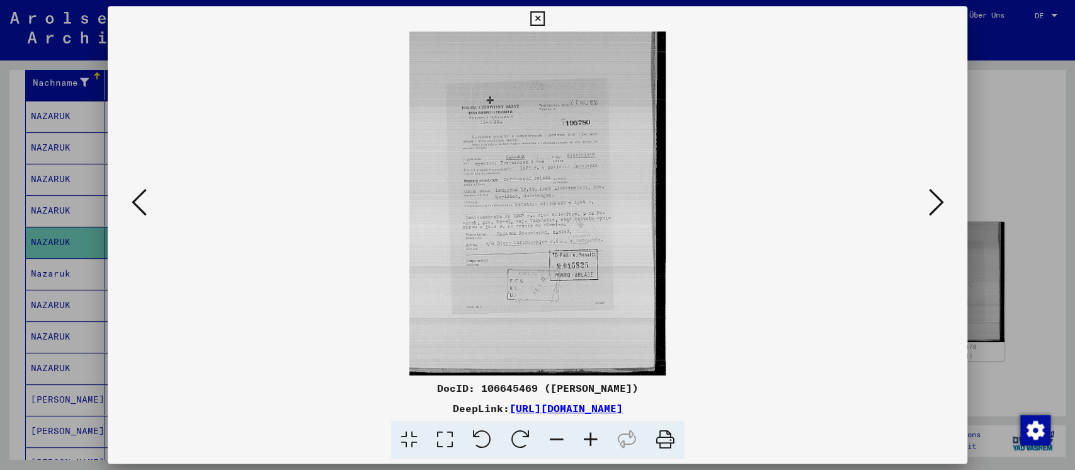
click at [438, 436] on icon at bounding box center [445, 440] width 36 height 38
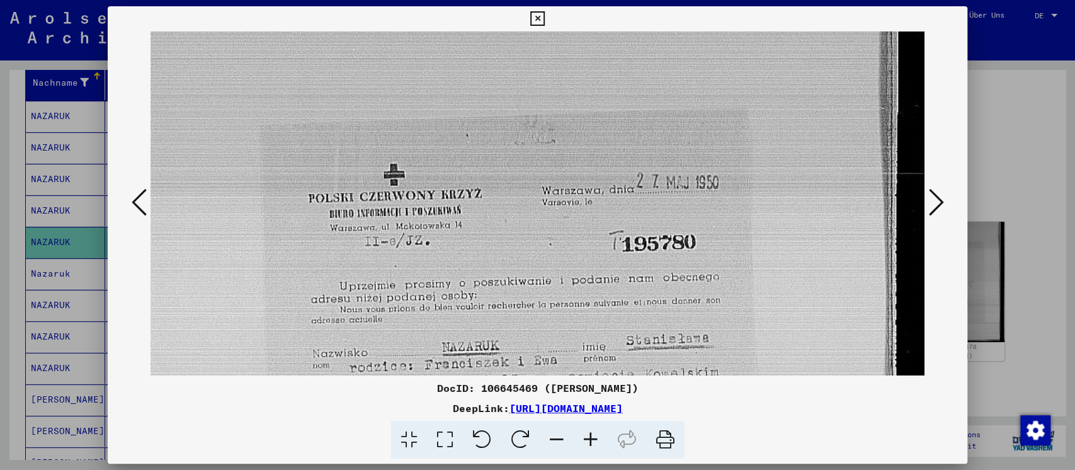
drag, startPoint x: 525, startPoint y: 304, endPoint x: 526, endPoint y: 156, distance: 148.6
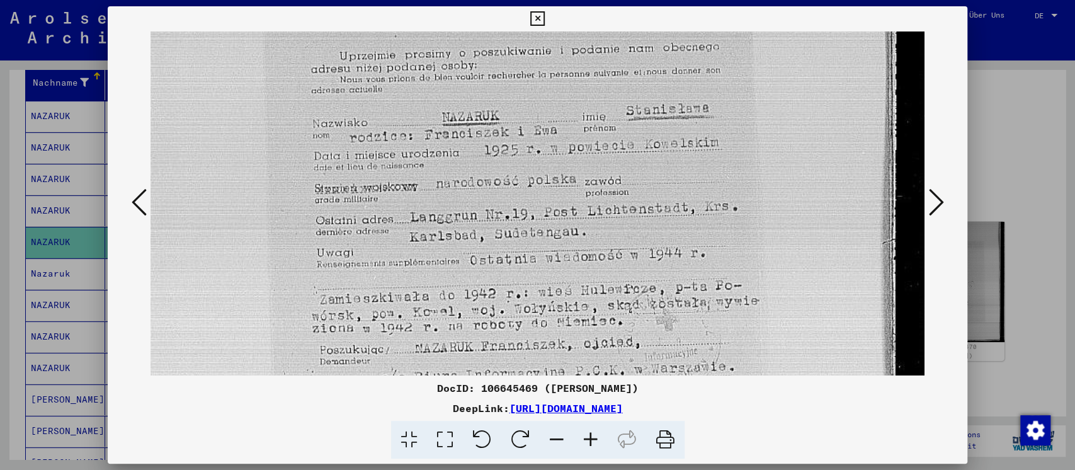
drag, startPoint x: 559, startPoint y: 310, endPoint x: 577, endPoint y: 121, distance: 189.7
click at [577, 121] on img at bounding box center [537, 257] width 774 height 1038
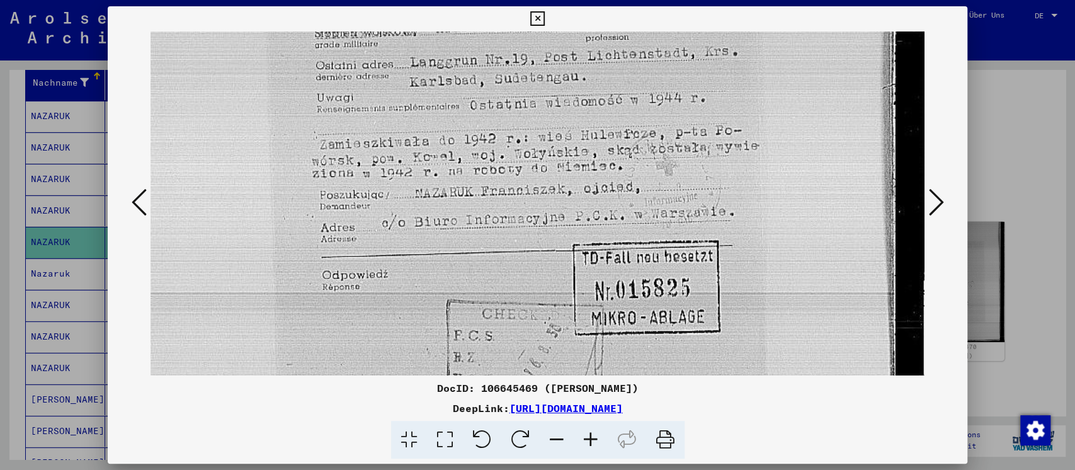
scroll to position [452, 0]
drag, startPoint x: 771, startPoint y: 267, endPoint x: 745, endPoint y: 120, distance: 148.8
click at [745, 120] on img at bounding box center [537, 98] width 774 height 1038
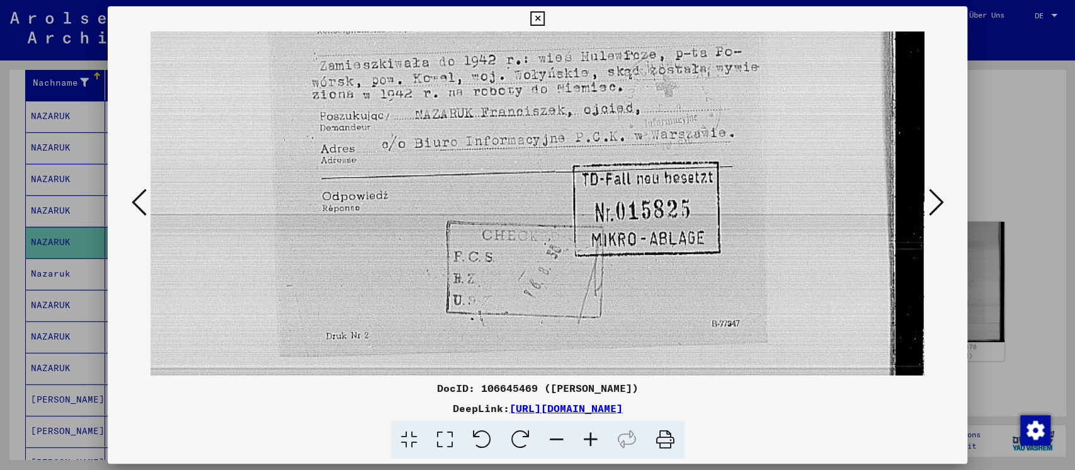
scroll to position [596, 0]
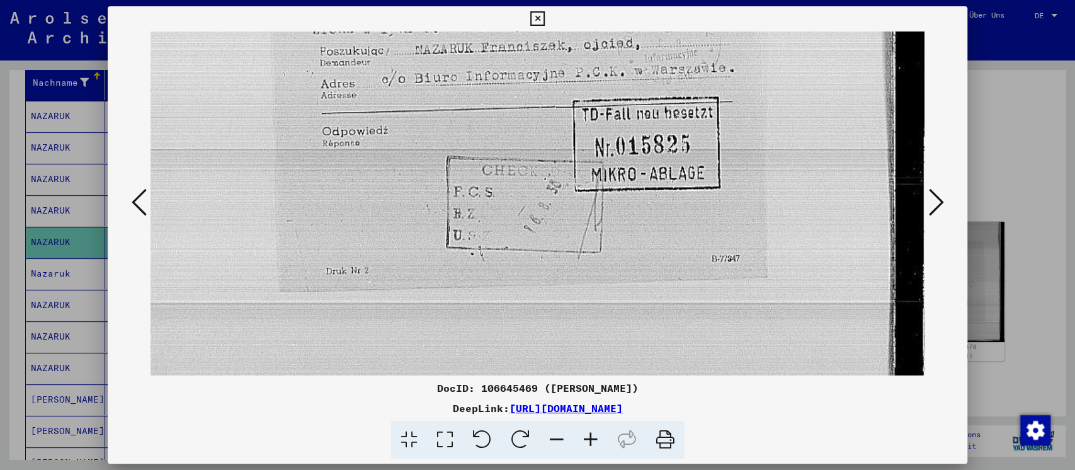
drag, startPoint x: 530, startPoint y: 227, endPoint x: 510, endPoint y: 83, distance: 145.6
click at [932, 202] on icon at bounding box center [935, 202] width 15 height 30
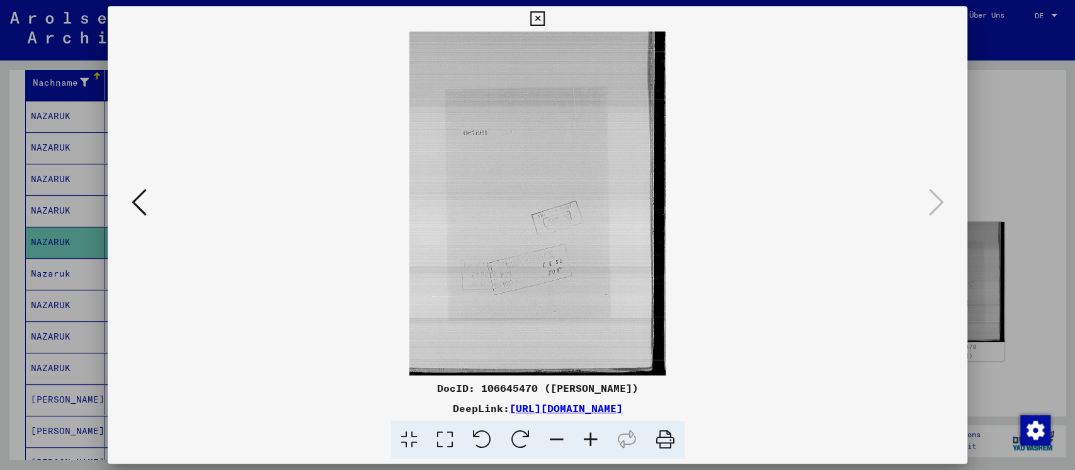
scroll to position [0, 0]
click at [1001, 174] on div at bounding box center [537, 235] width 1075 height 470
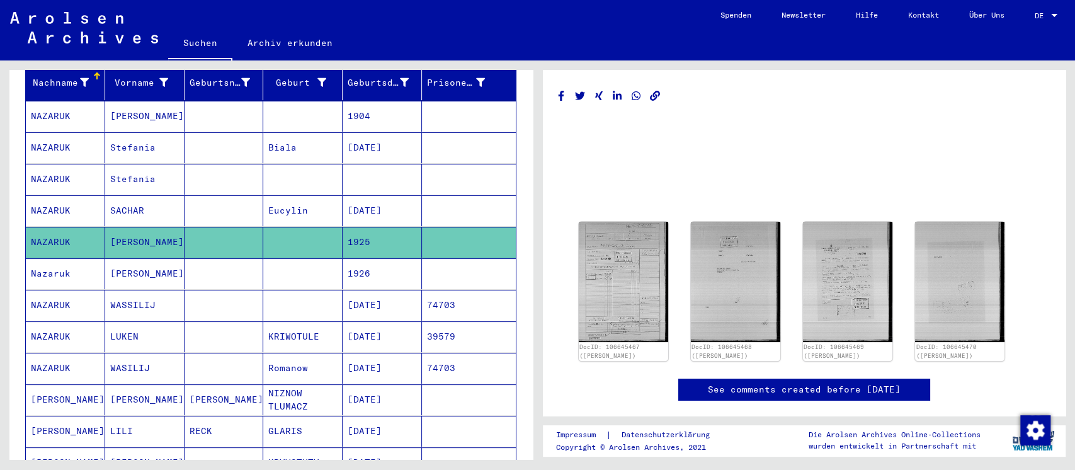
click at [294, 261] on mat-cell at bounding box center [302, 273] width 79 height 31
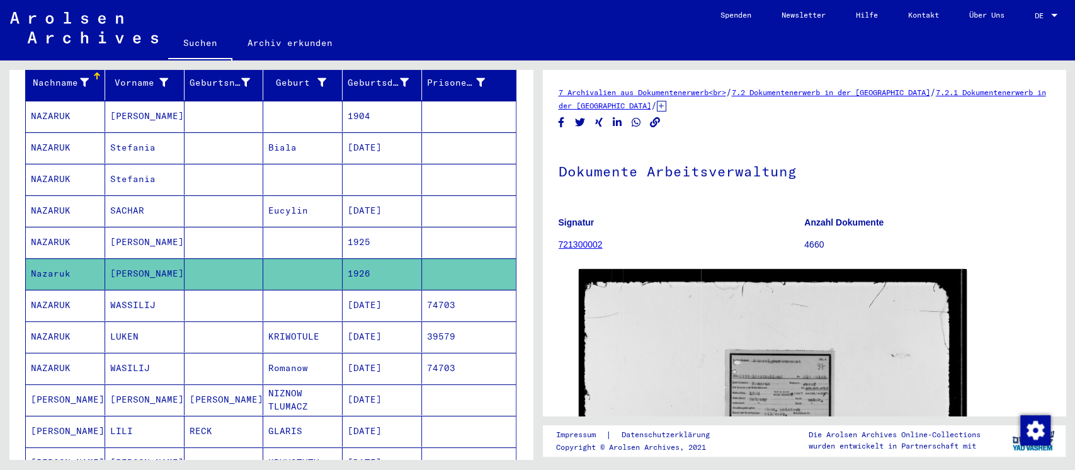
scroll to position [167, 0]
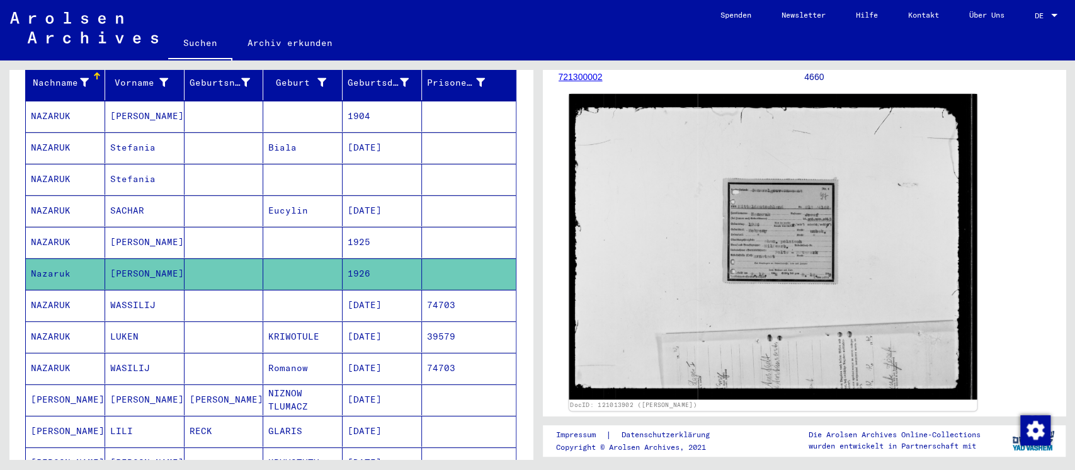
click at [796, 226] on img at bounding box center [772, 246] width 407 height 305
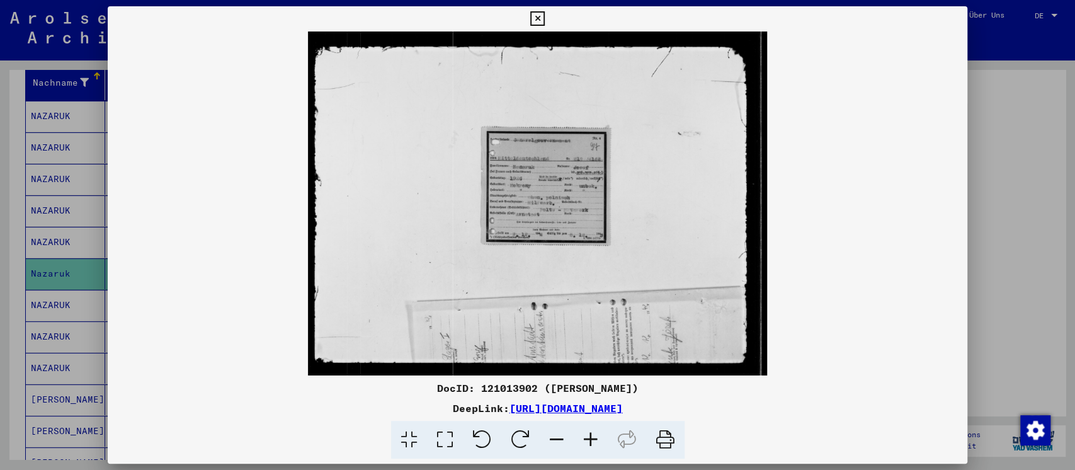
click at [448, 435] on icon at bounding box center [445, 440] width 36 height 38
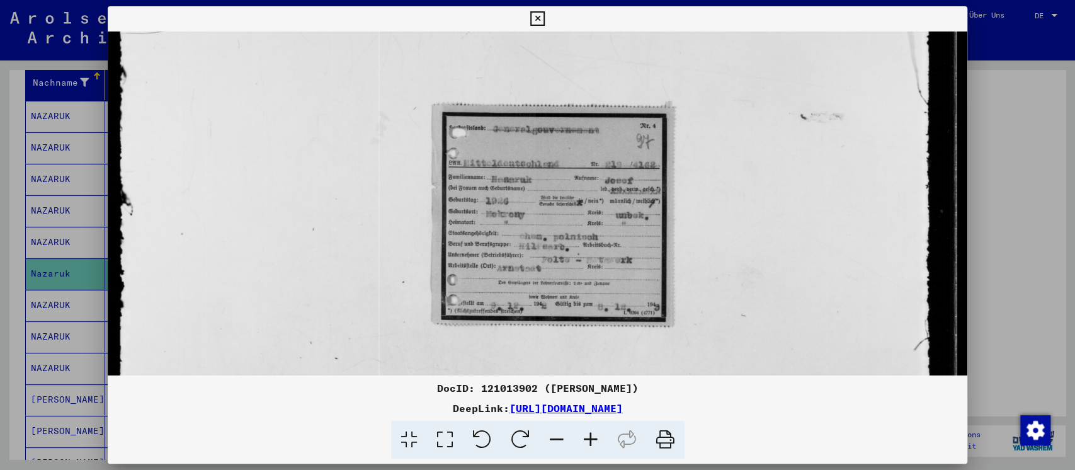
scroll to position [121, 0]
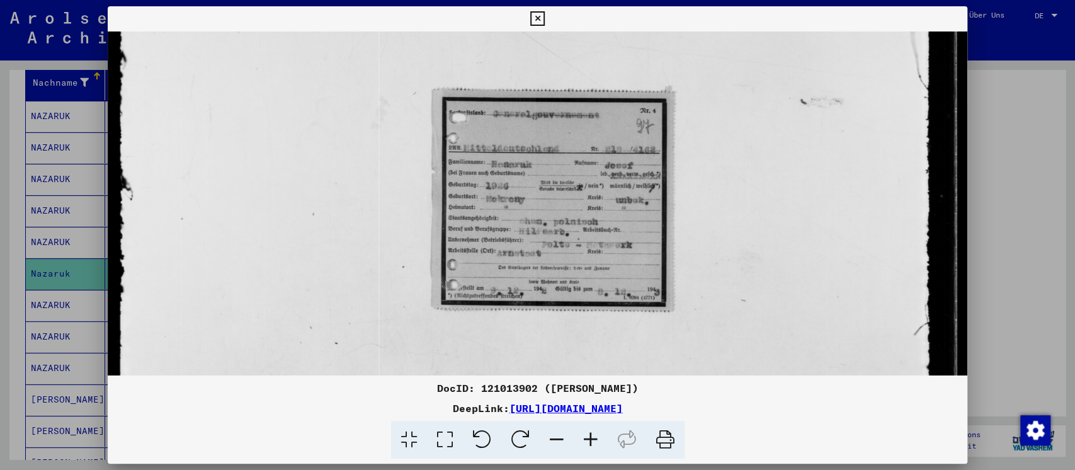
drag, startPoint x: 485, startPoint y: 319, endPoint x: 478, endPoint y: 204, distance: 114.8
click at [478, 204] on img at bounding box center [538, 233] width 860 height 644
click at [1005, 183] on div at bounding box center [537, 235] width 1075 height 470
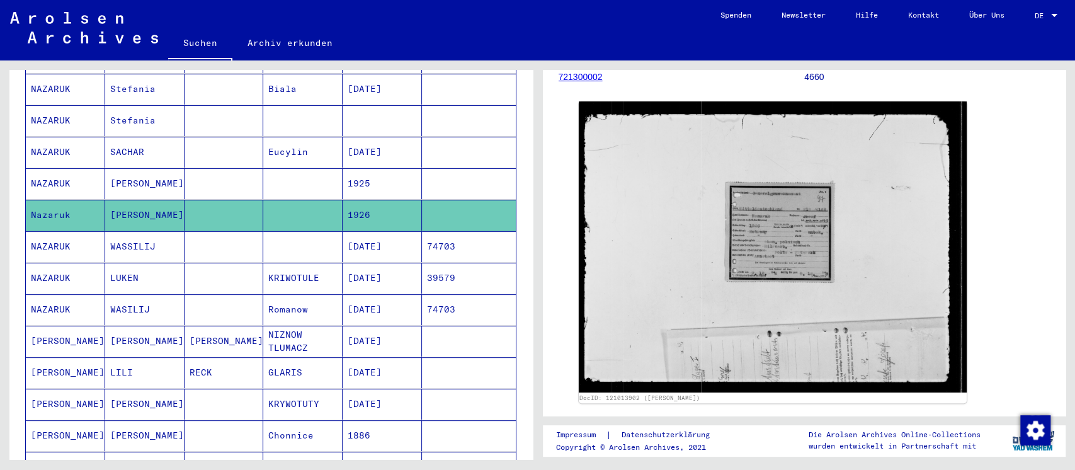
scroll to position [252, 0]
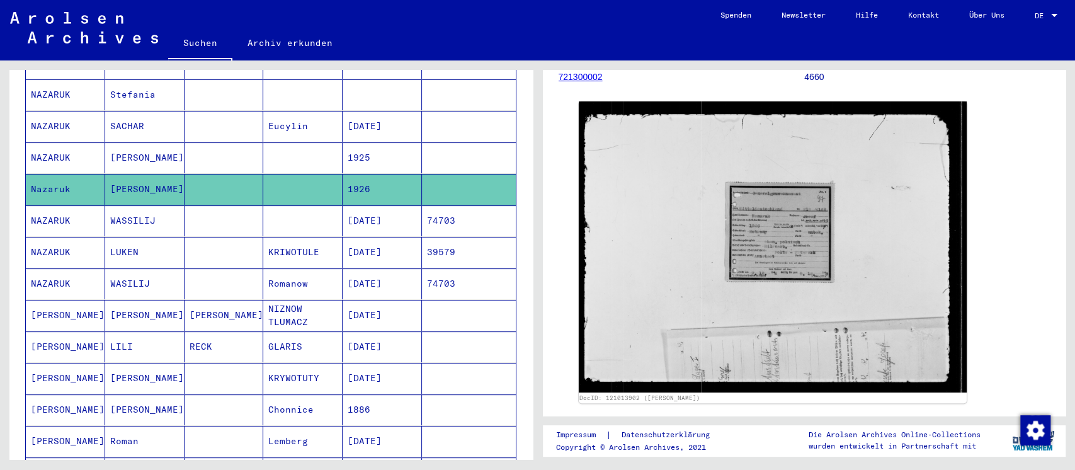
click at [289, 205] on mat-cell at bounding box center [302, 220] width 79 height 31
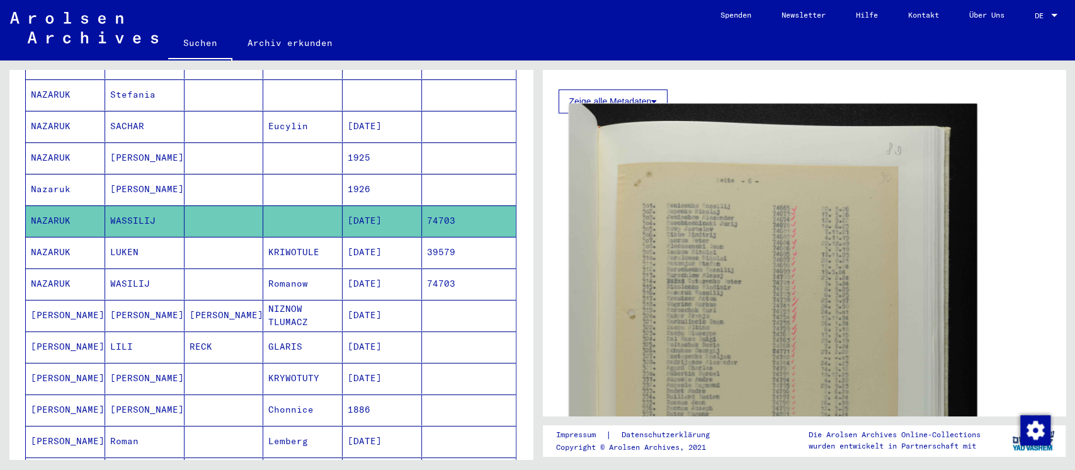
scroll to position [252, 0]
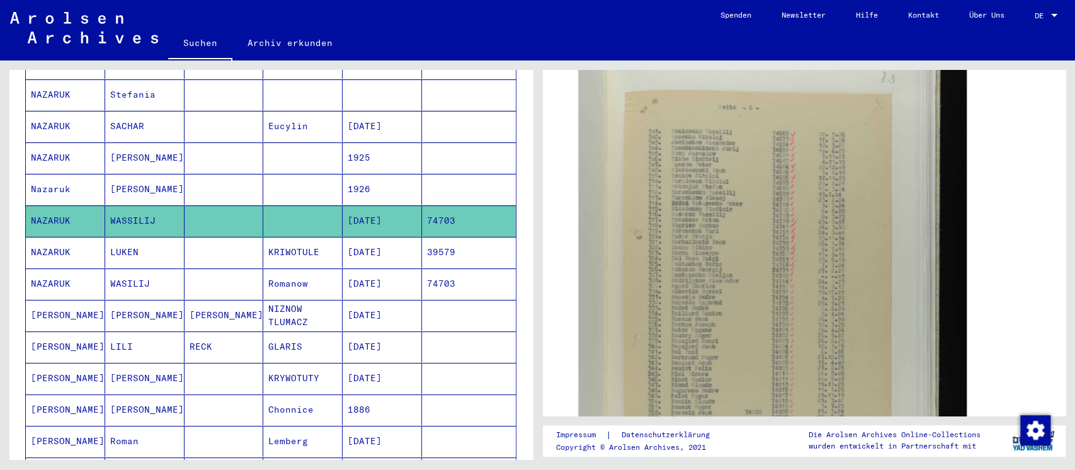
click at [205, 243] on mat-cell at bounding box center [223, 252] width 79 height 31
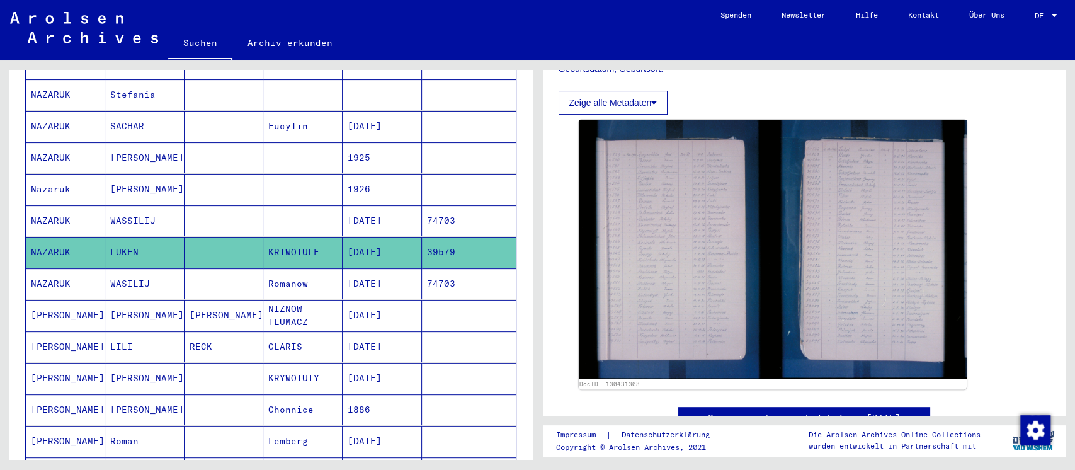
scroll to position [336, 0]
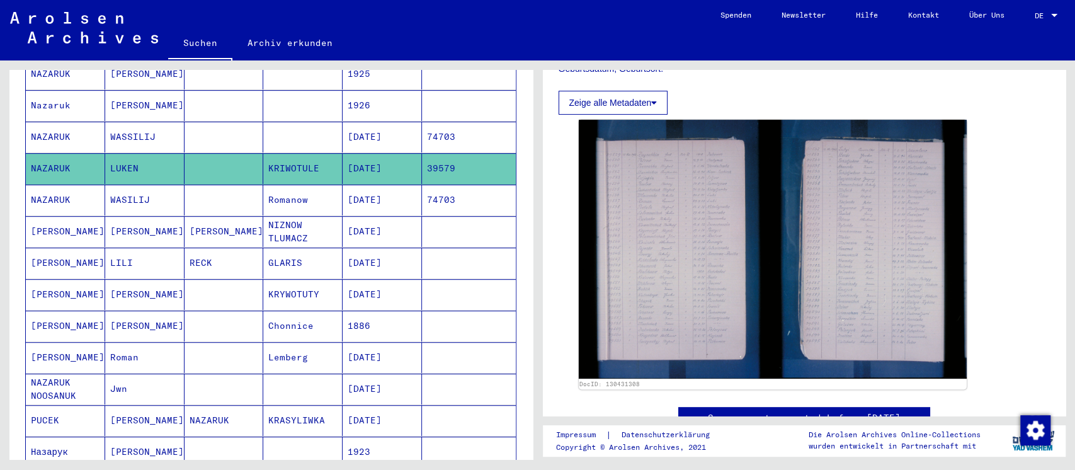
click at [215, 184] on mat-cell at bounding box center [223, 199] width 79 height 31
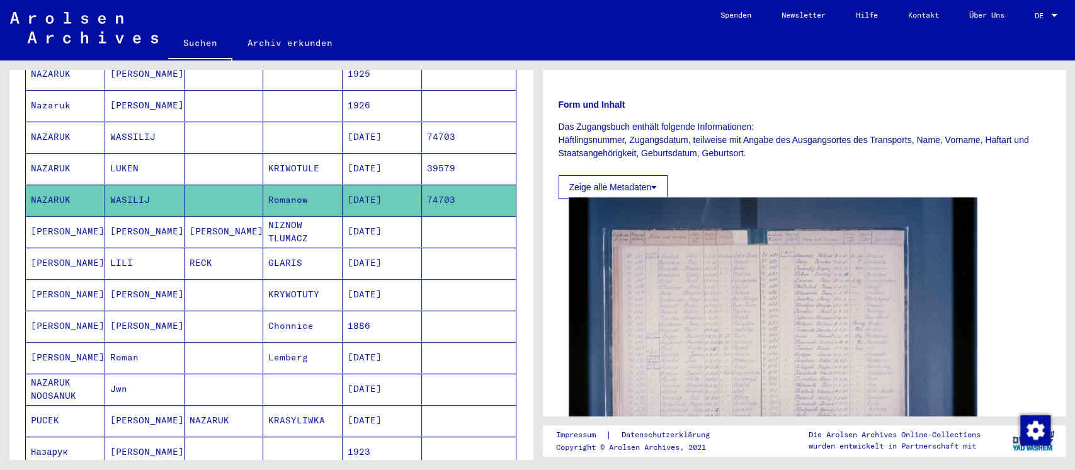
scroll to position [252, 0]
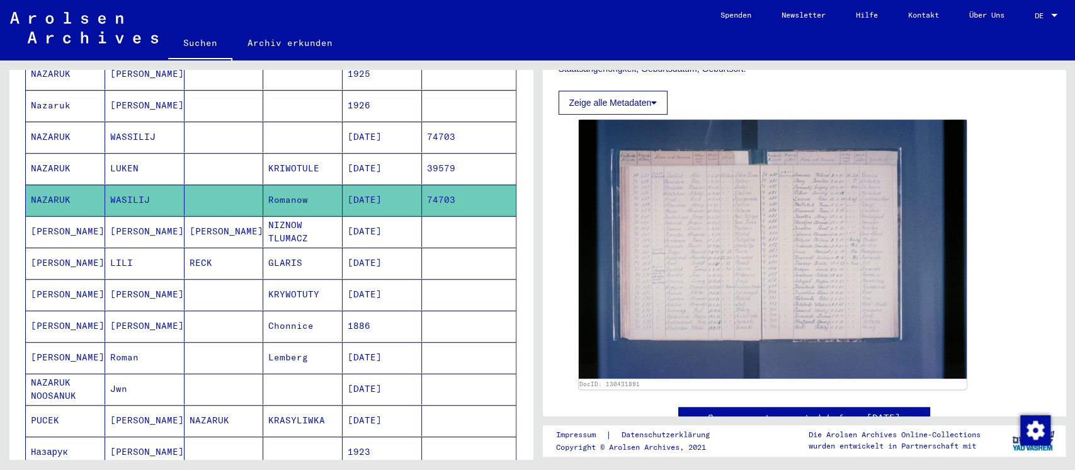
click at [186, 216] on mat-cell "[PERSON_NAME]" at bounding box center [223, 231] width 79 height 31
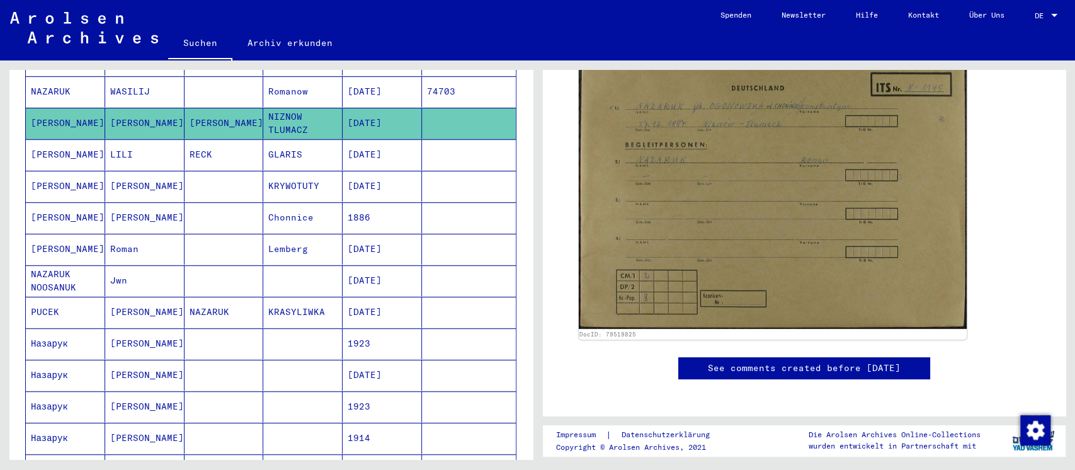
scroll to position [419, 0]
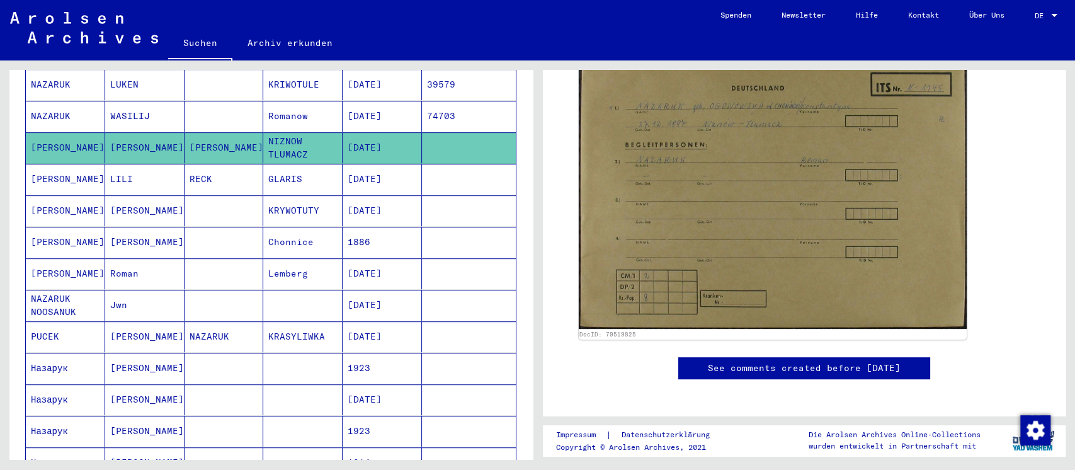
click at [235, 227] on mat-cell at bounding box center [223, 242] width 79 height 31
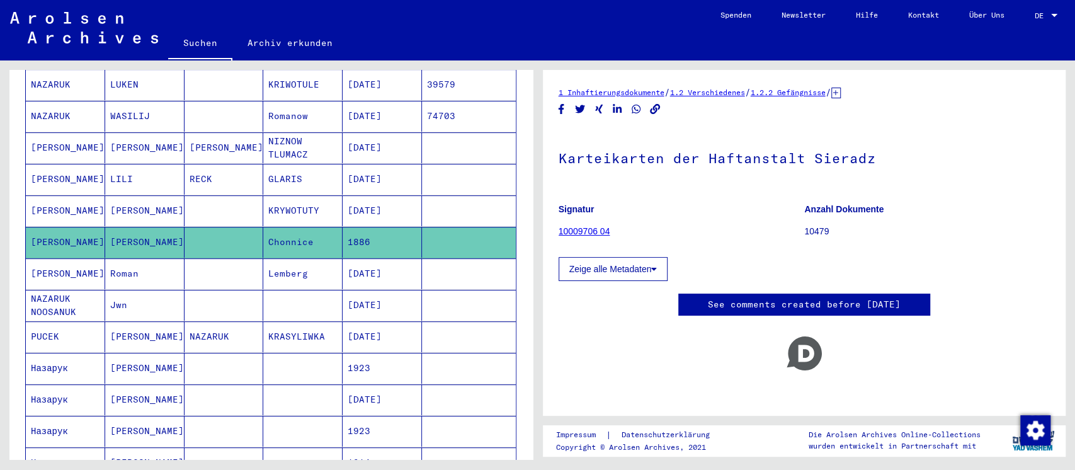
scroll to position [504, 0]
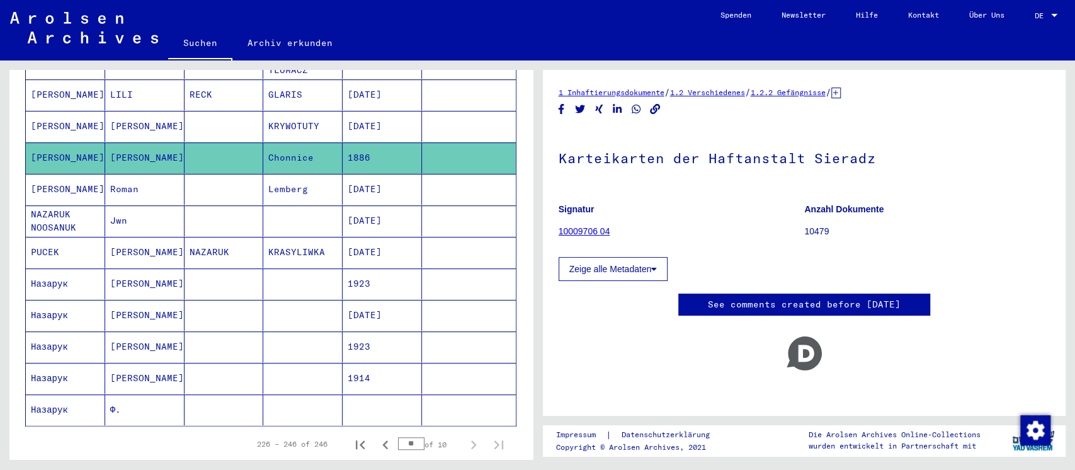
click at [220, 205] on mat-cell at bounding box center [223, 220] width 79 height 31
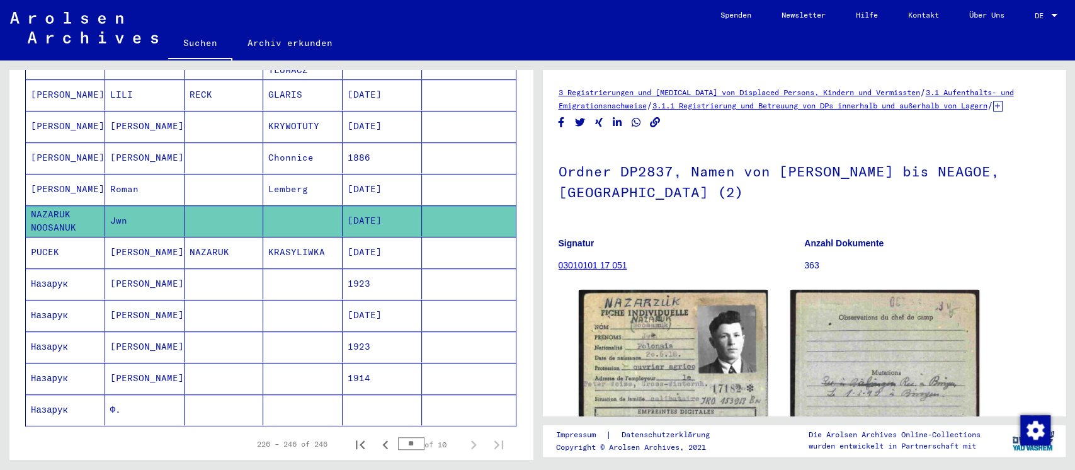
scroll to position [84, 0]
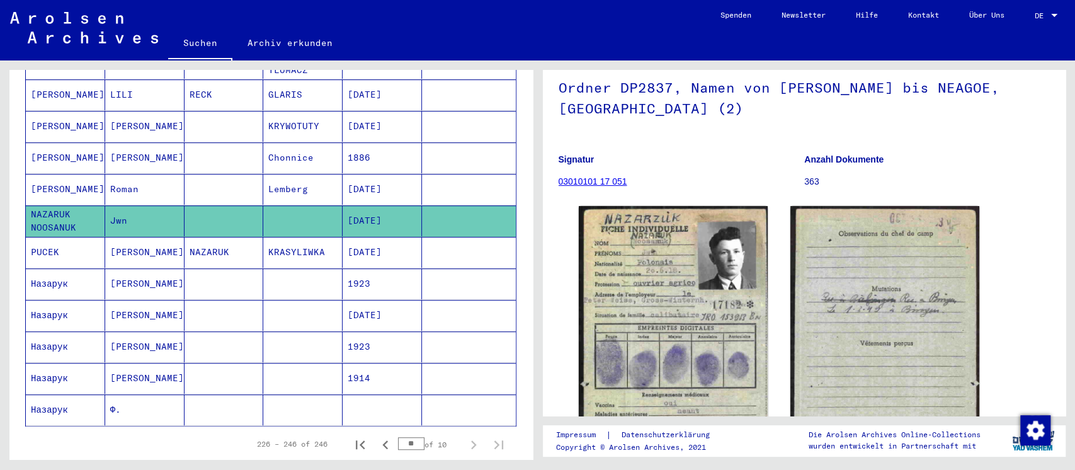
click at [264, 239] on mat-cell "KRASYLIWKA" at bounding box center [302, 252] width 79 height 31
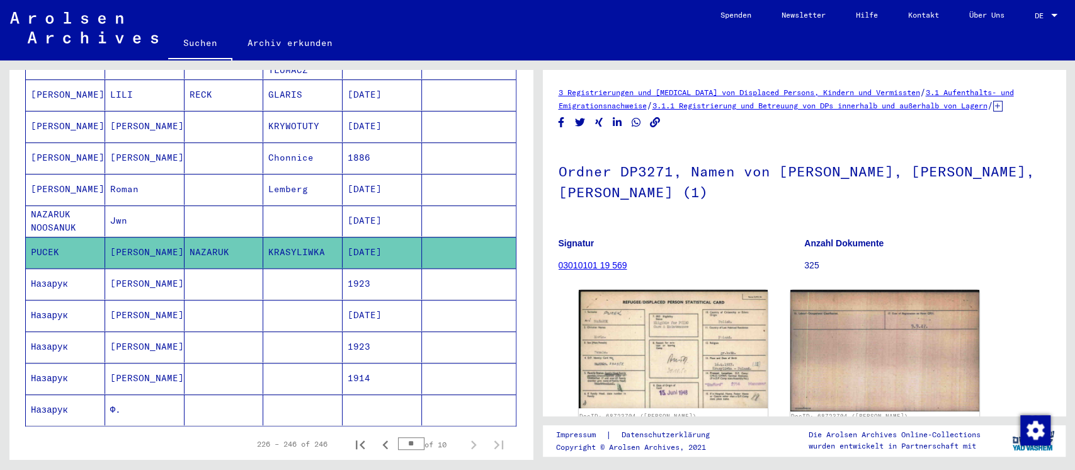
scroll to position [167, 0]
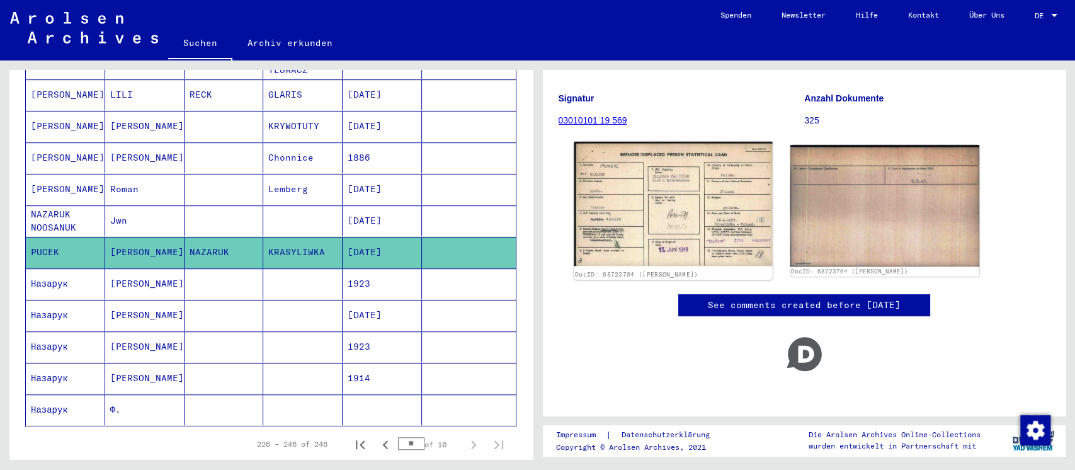
click at [700, 212] on img at bounding box center [673, 204] width 198 height 124
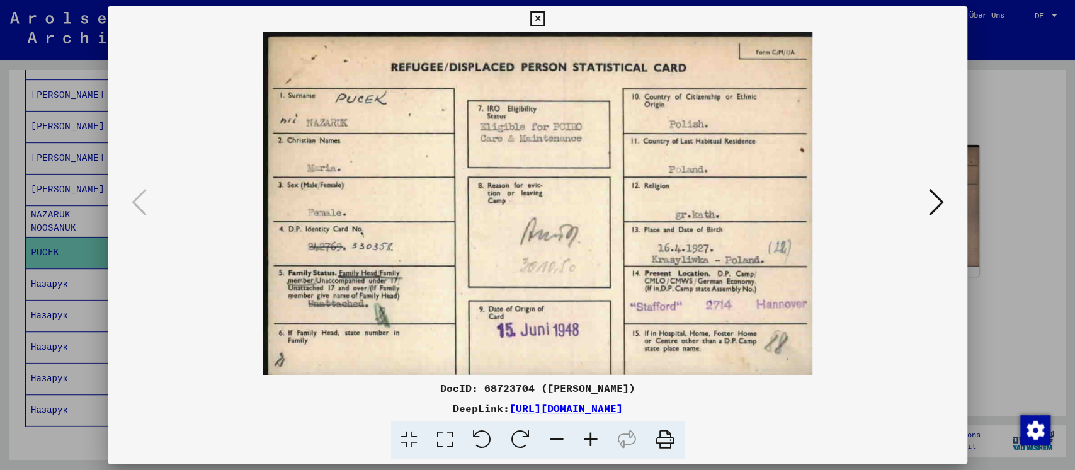
click at [1006, 225] on div at bounding box center [537, 235] width 1075 height 470
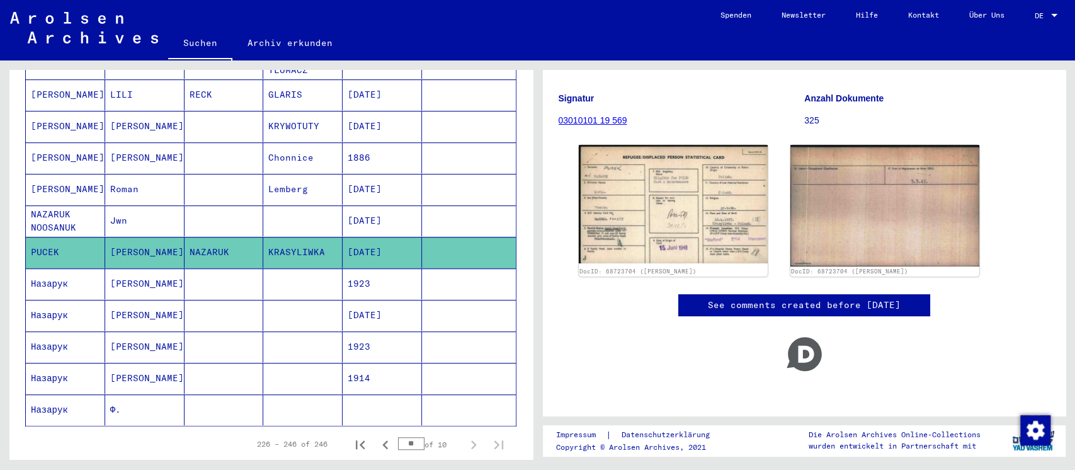
click at [186, 268] on mat-cell at bounding box center [223, 283] width 79 height 31
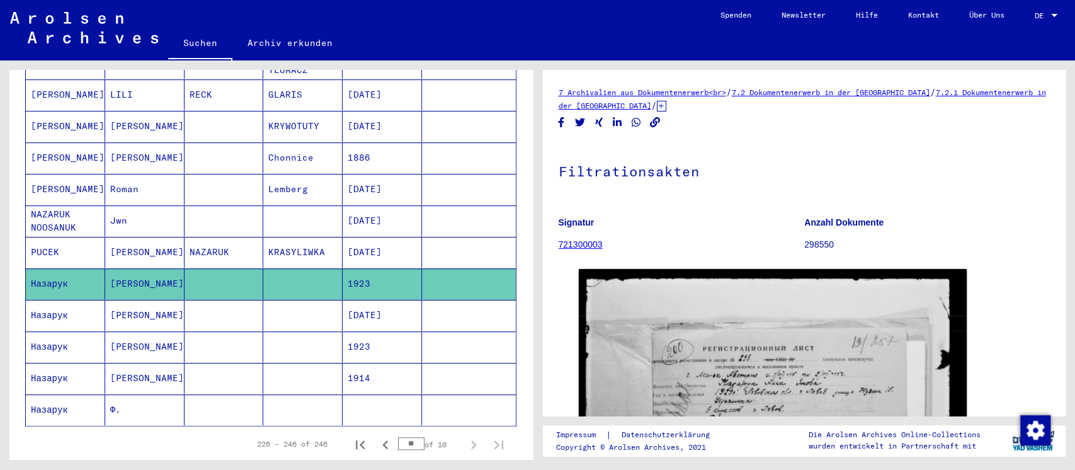
scroll to position [167, 0]
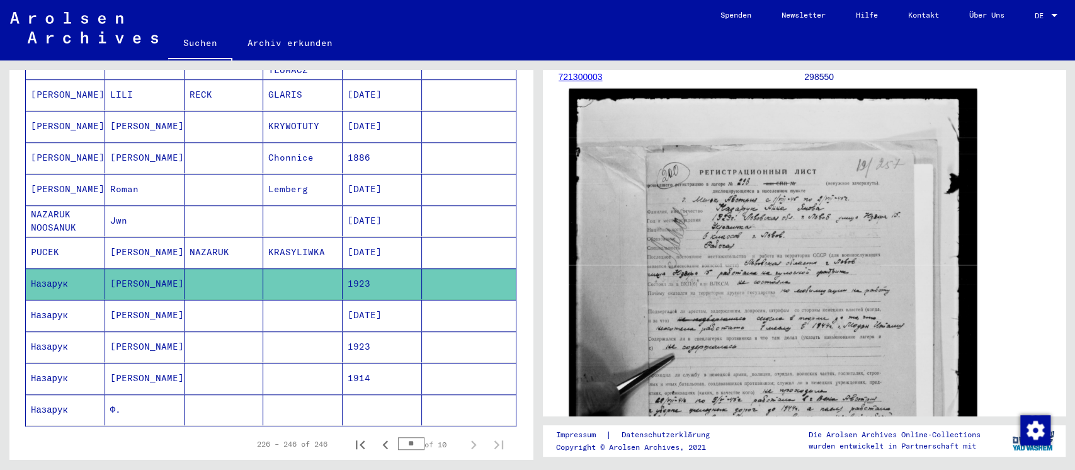
click at [813, 245] on img at bounding box center [772, 353] width 407 height 529
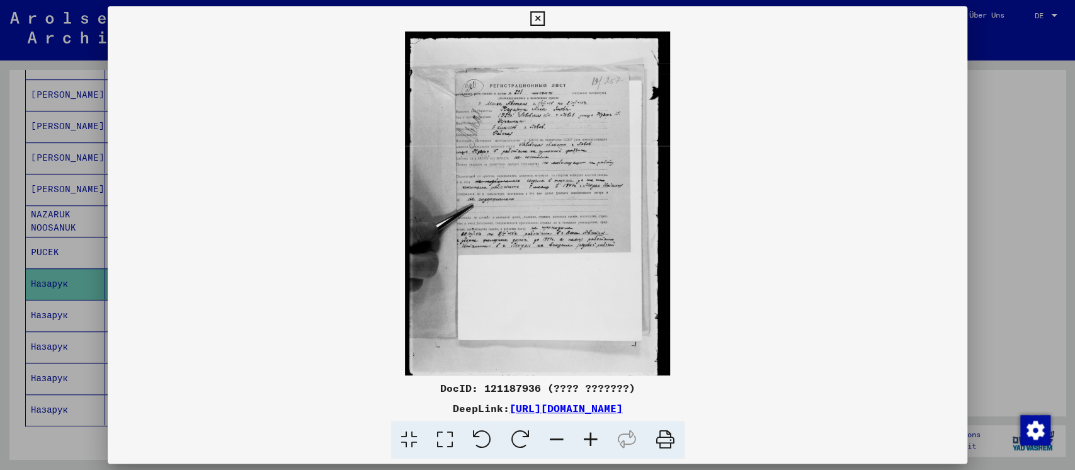
click at [446, 436] on icon at bounding box center [445, 440] width 36 height 38
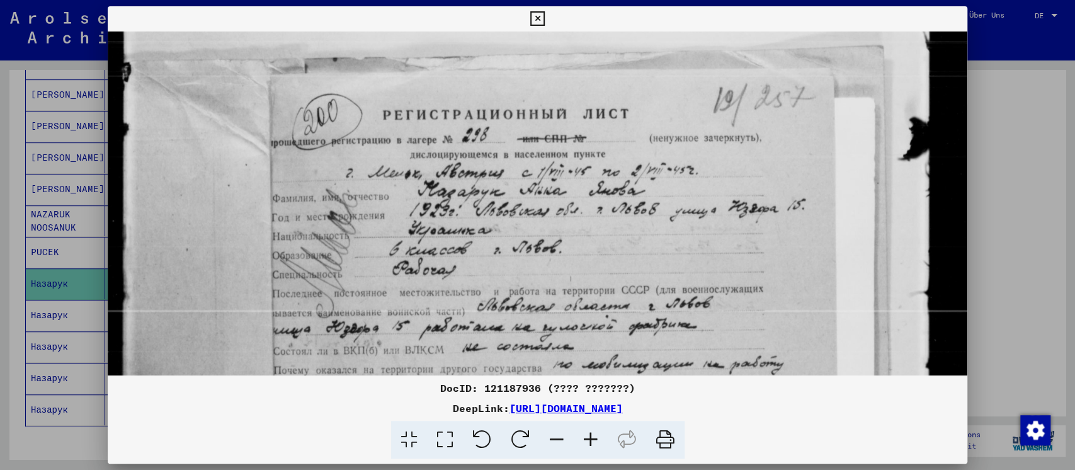
scroll to position [94, 0]
drag, startPoint x: 550, startPoint y: 303, endPoint x: 550, endPoint y: 209, distance: 94.4
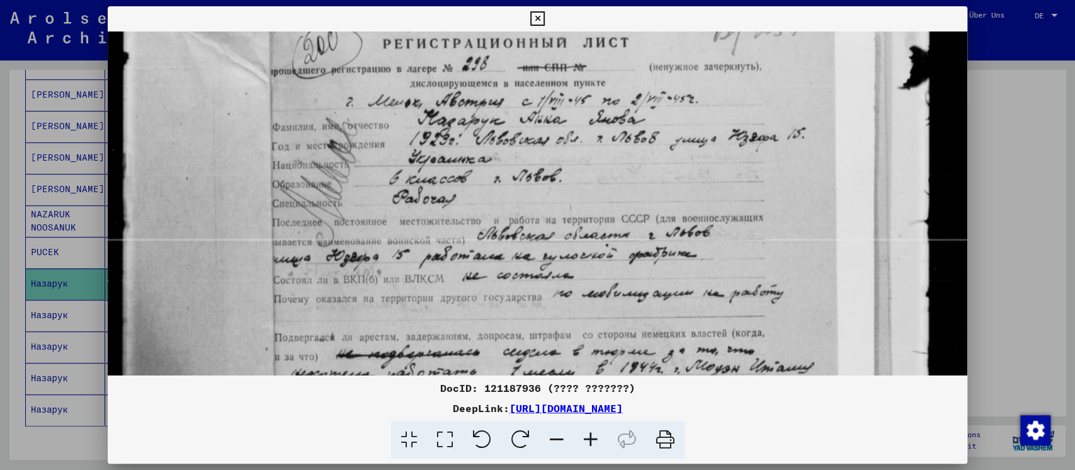
scroll to position [169, 0]
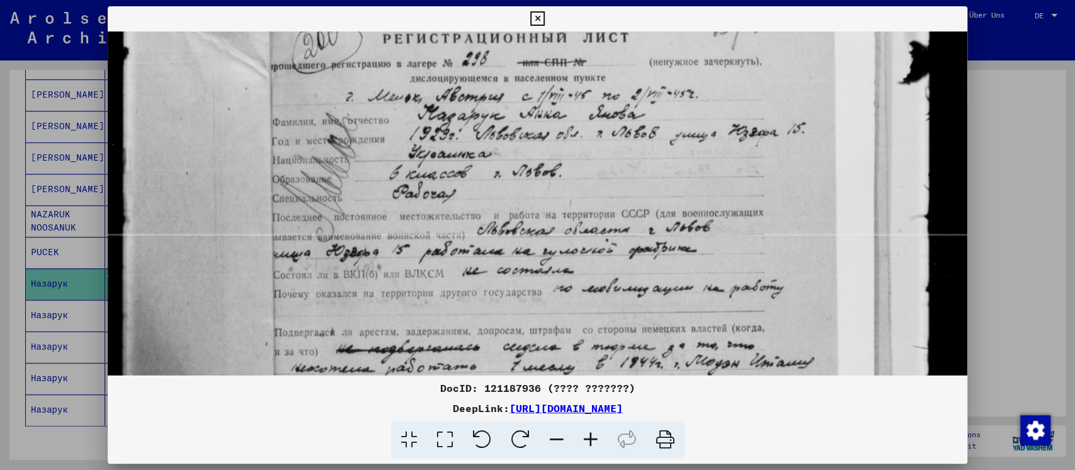
drag, startPoint x: 555, startPoint y: 229, endPoint x: 535, endPoint y: 154, distance: 78.4
click at [535, 154] on img at bounding box center [538, 420] width 860 height 1117
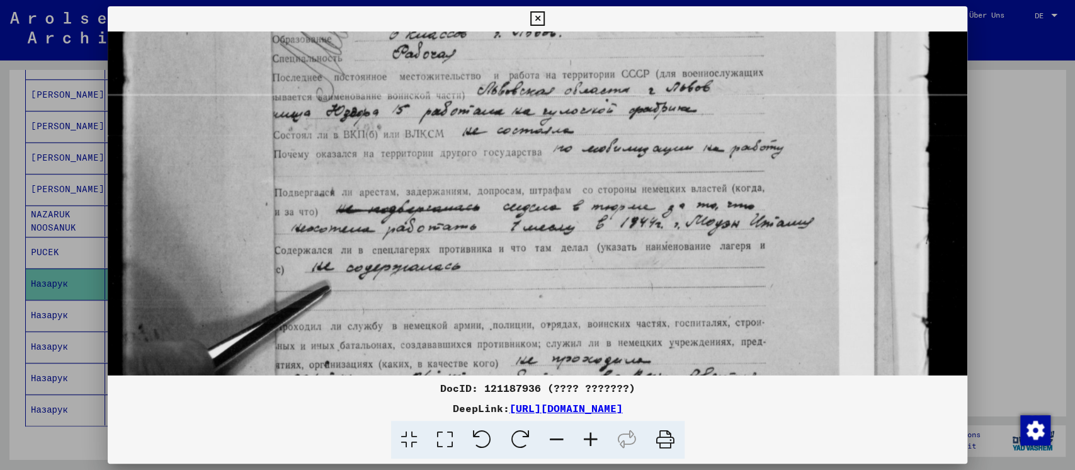
scroll to position [312, 0]
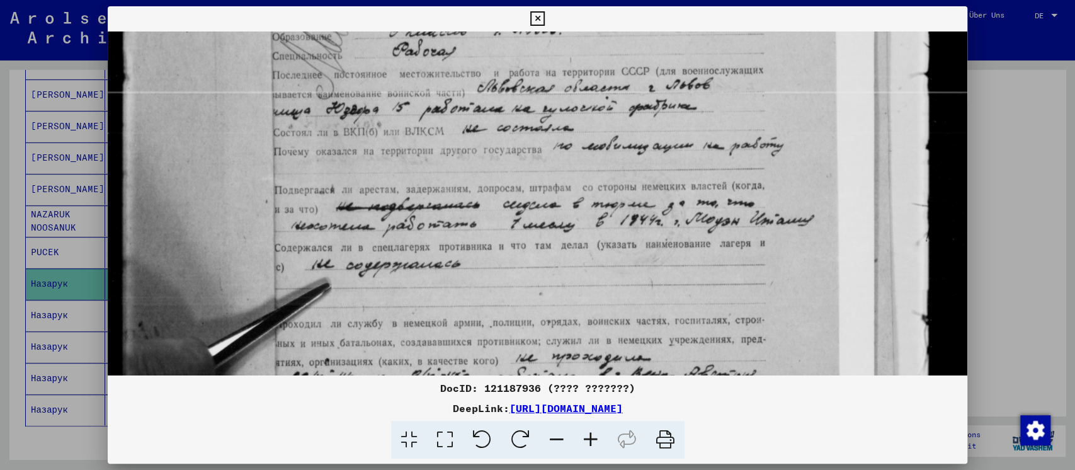
drag, startPoint x: 442, startPoint y: 283, endPoint x: 450, endPoint y: 141, distance: 142.5
click at [450, 141] on img at bounding box center [538, 278] width 860 height 1117
click at [1019, 249] on div at bounding box center [537, 235] width 1075 height 470
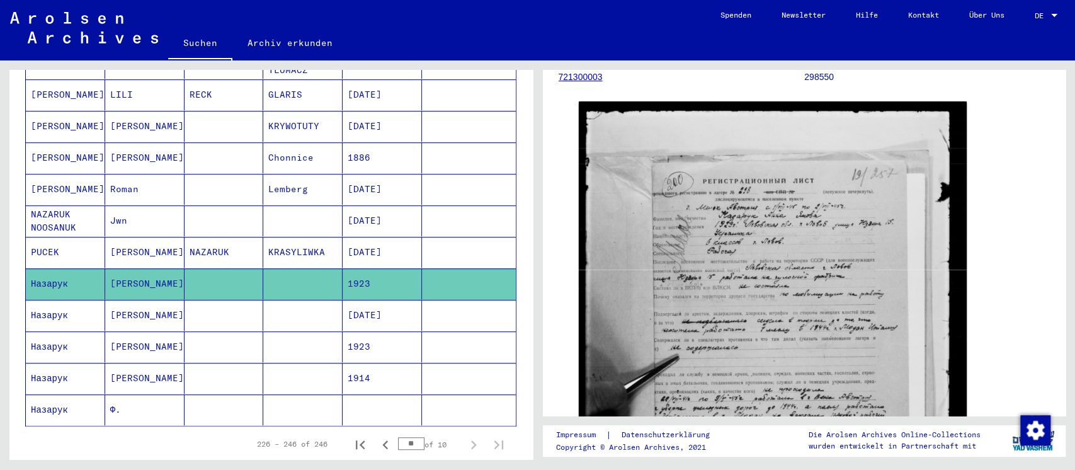
click at [204, 300] on mat-cell at bounding box center [223, 315] width 79 height 31
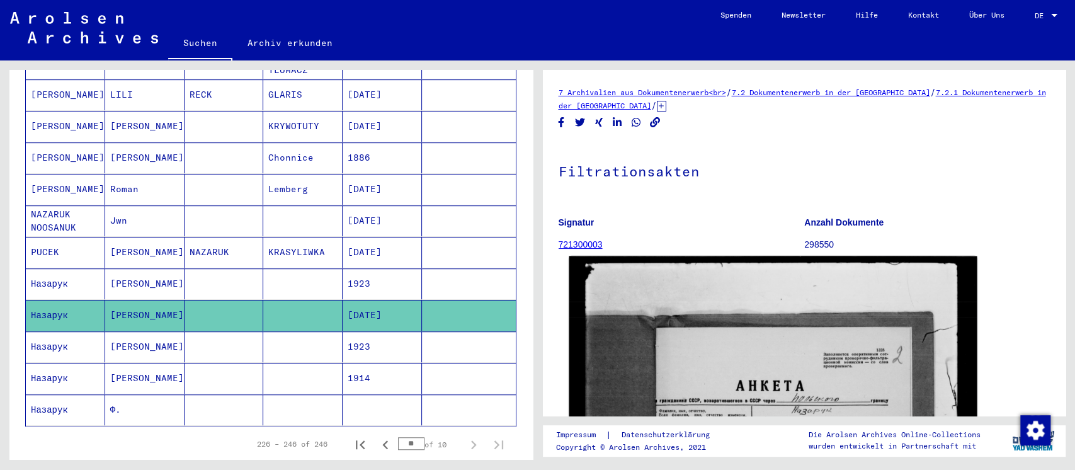
scroll to position [252, 0]
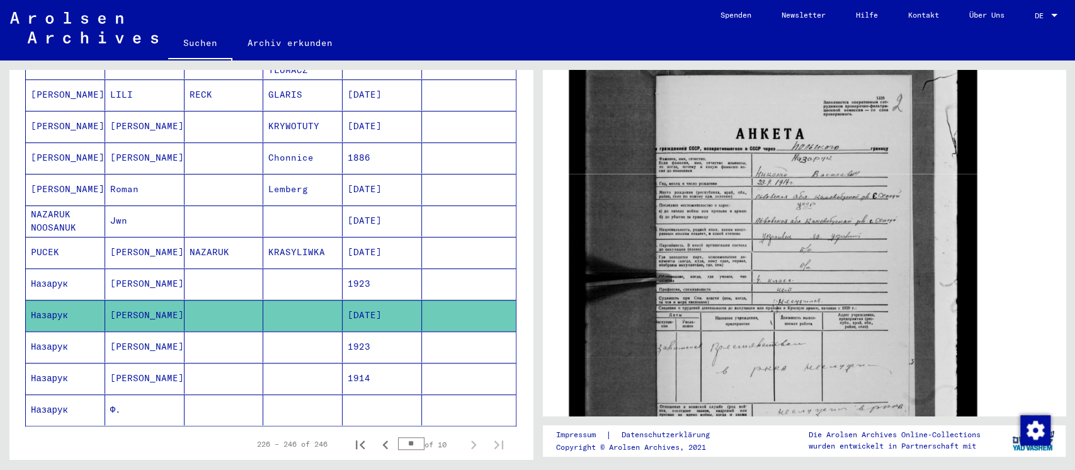
click at [692, 356] on img at bounding box center [772, 273] width 407 height 539
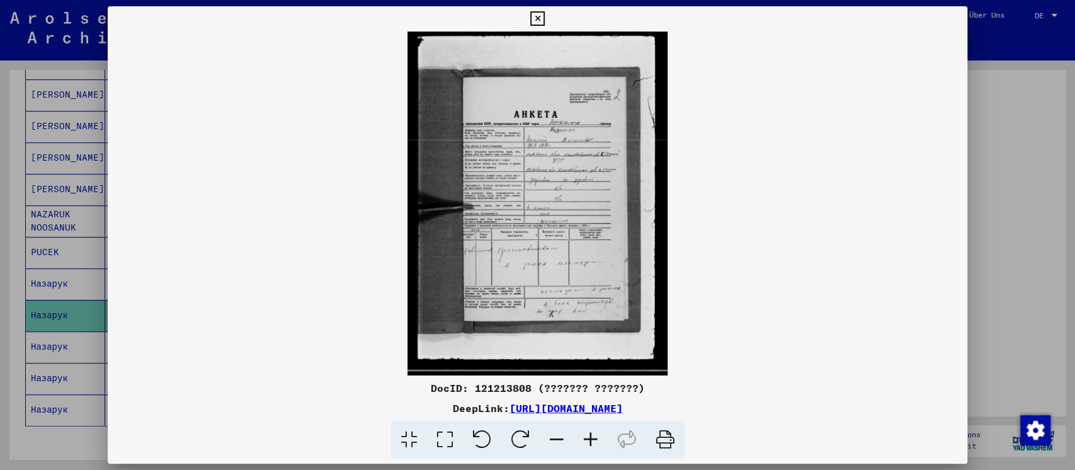
click at [447, 440] on icon at bounding box center [445, 440] width 36 height 38
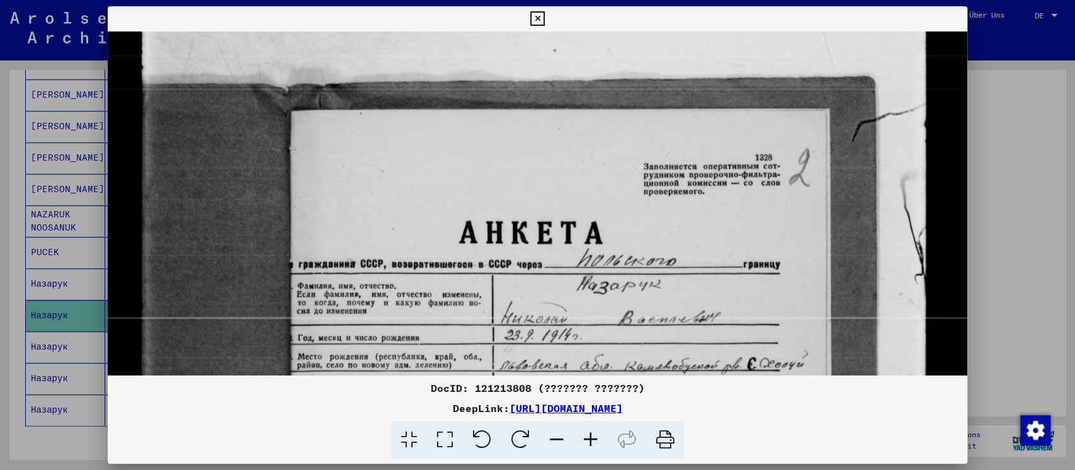
drag, startPoint x: 513, startPoint y: 290, endPoint x: 477, endPoint y: 110, distance: 183.0
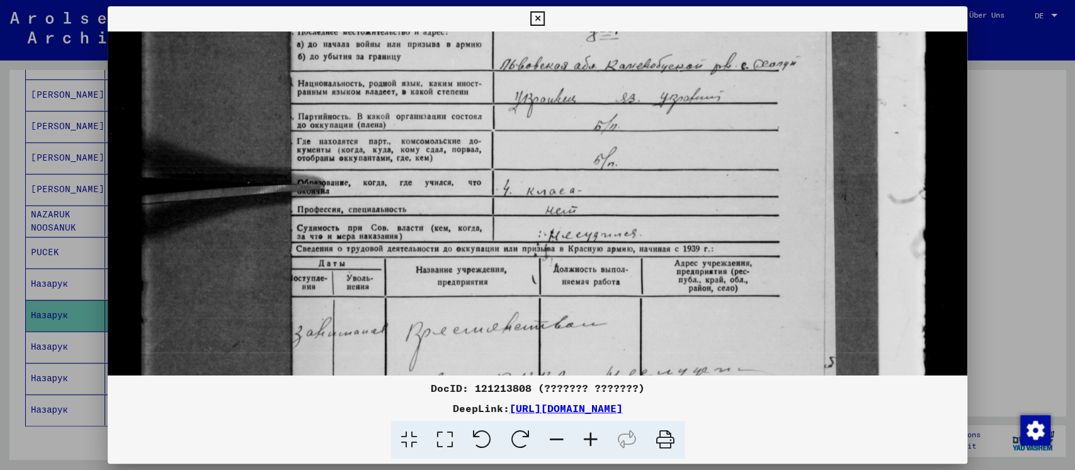
scroll to position [435, 0]
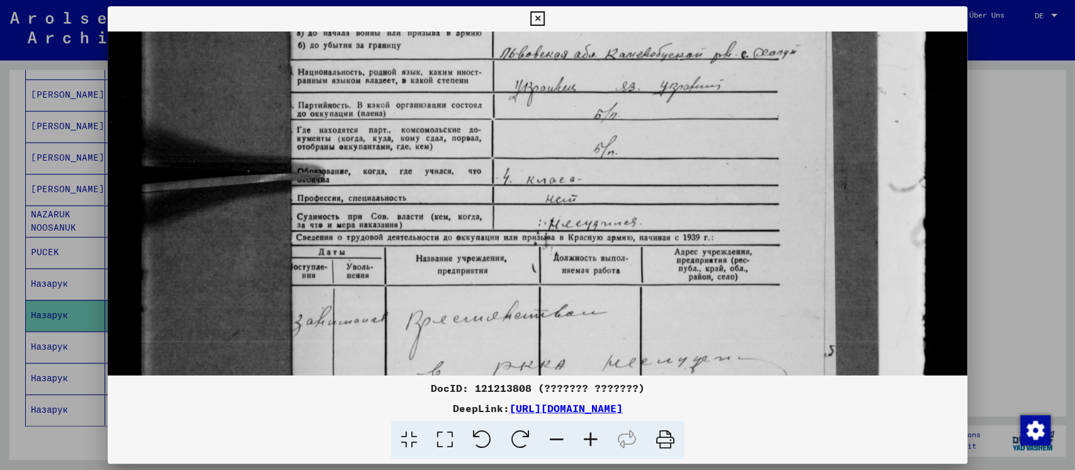
drag, startPoint x: 458, startPoint y: 276, endPoint x: 435, endPoint y: 41, distance: 236.6
click at [435, 41] on img at bounding box center [538, 164] width 860 height 1137
click at [1005, 278] on div at bounding box center [537, 235] width 1075 height 470
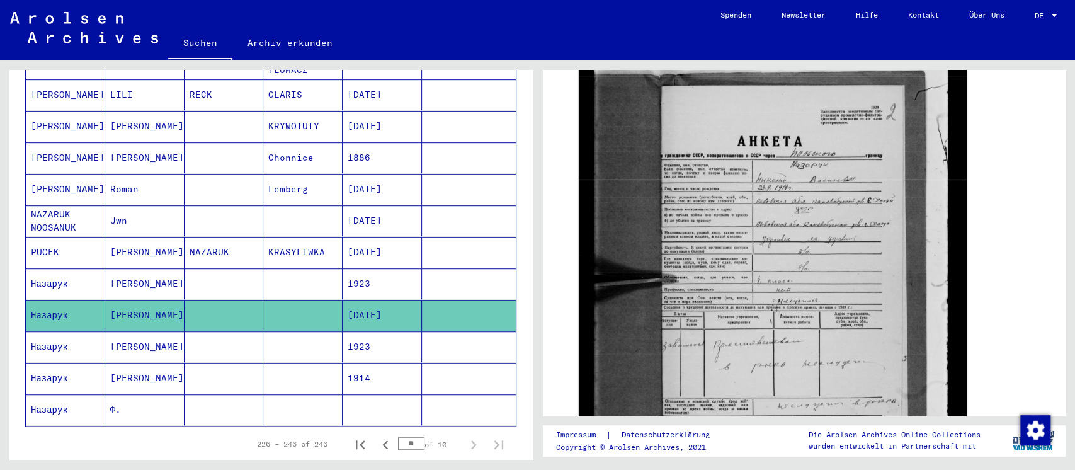
click at [264, 334] on mat-cell at bounding box center [302, 346] width 79 height 31
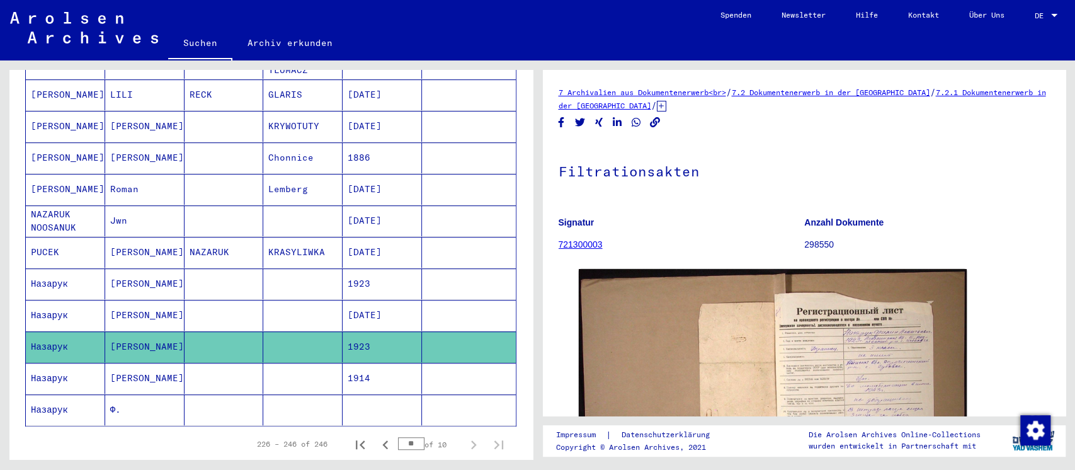
scroll to position [167, 0]
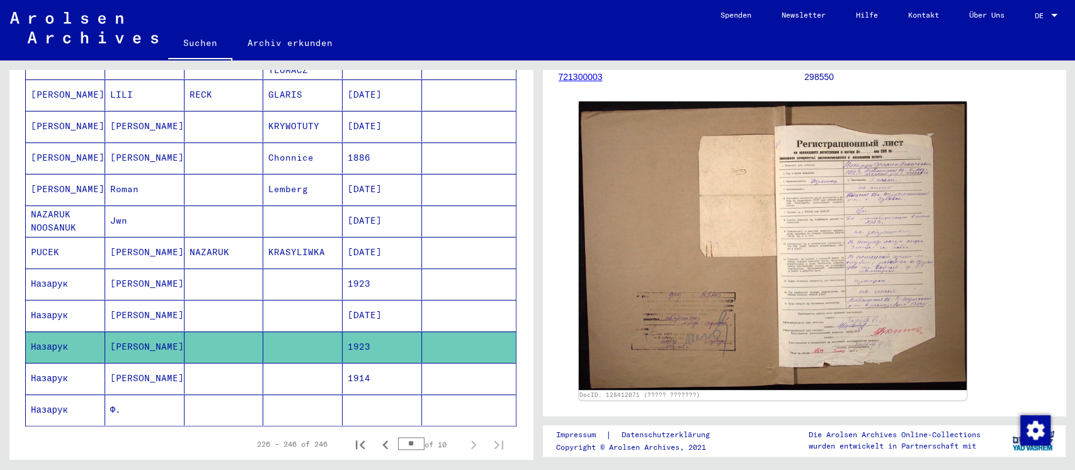
click at [823, 219] on img at bounding box center [773, 245] width 388 height 288
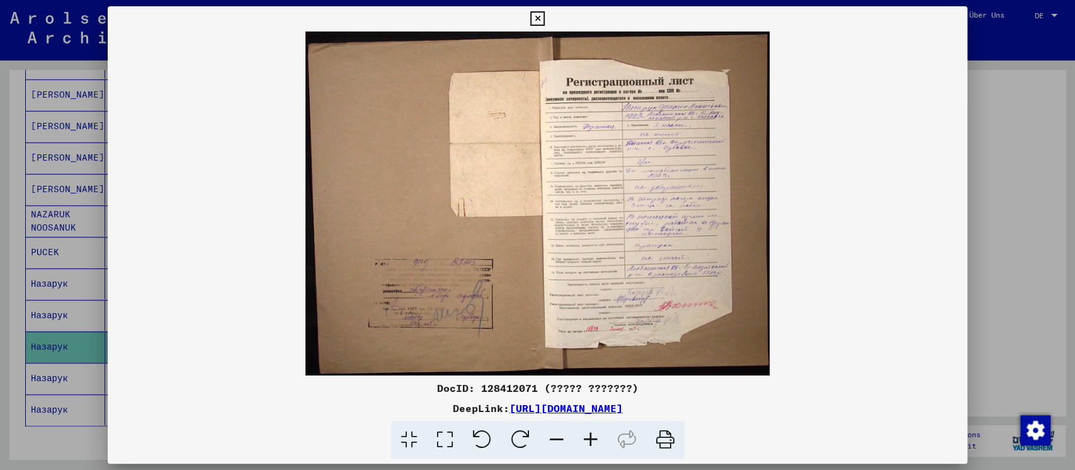
click at [444, 444] on icon at bounding box center [445, 440] width 36 height 38
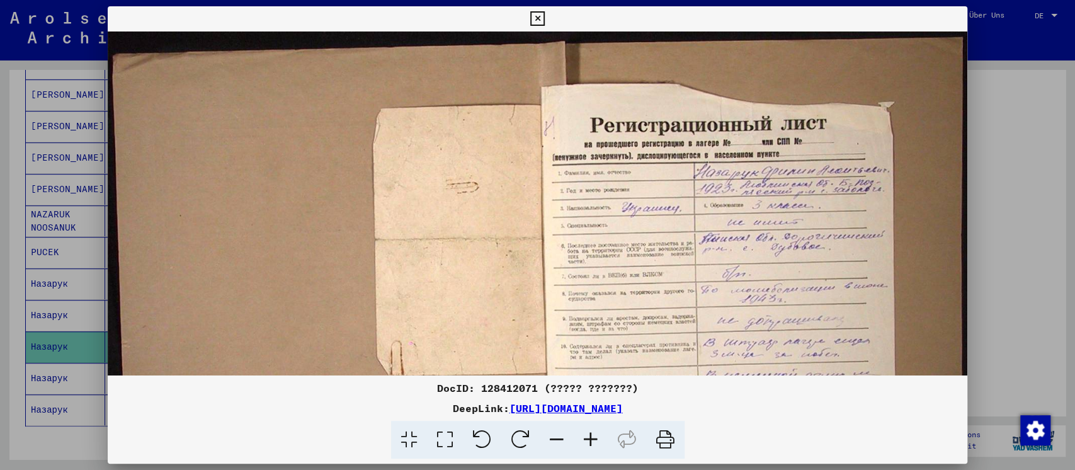
click at [1010, 252] on div at bounding box center [537, 235] width 1075 height 470
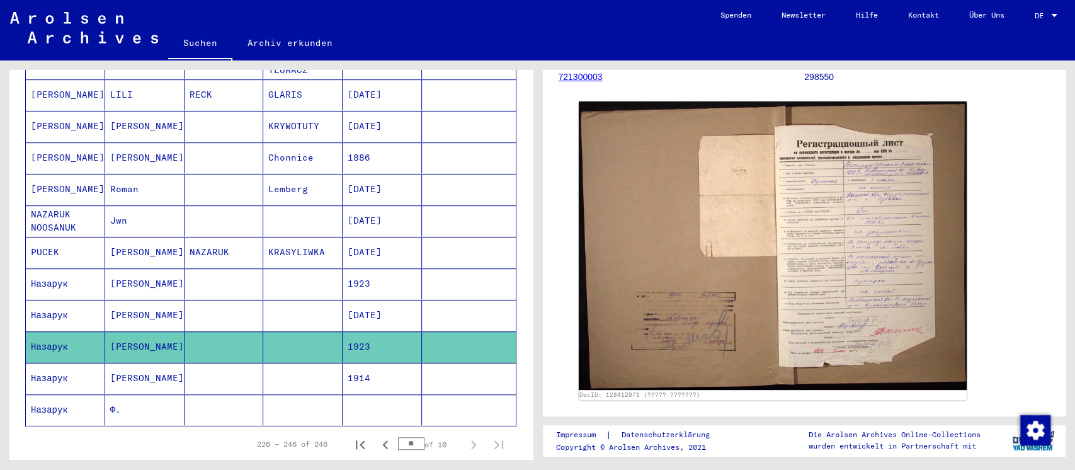
click at [286, 364] on mat-cell at bounding box center [302, 378] width 79 height 31
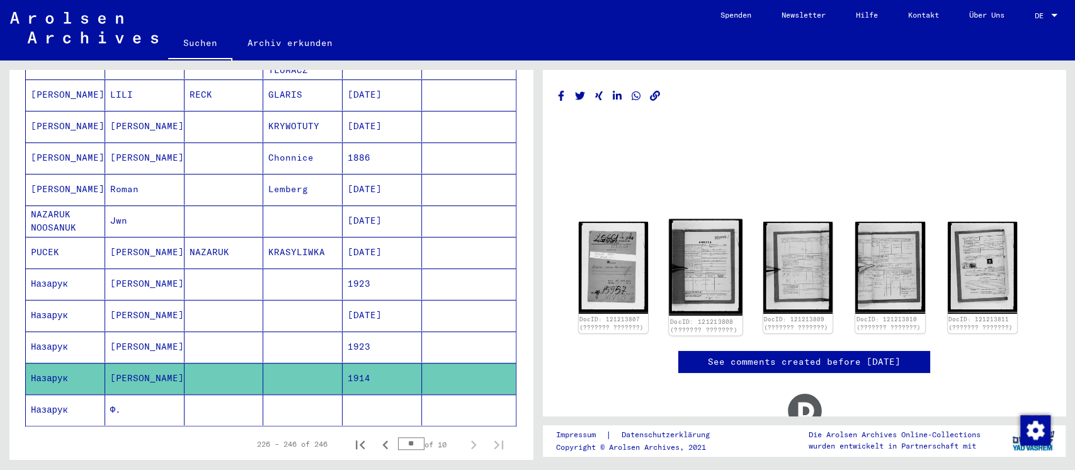
click at [703, 264] on img at bounding box center [705, 267] width 73 height 96
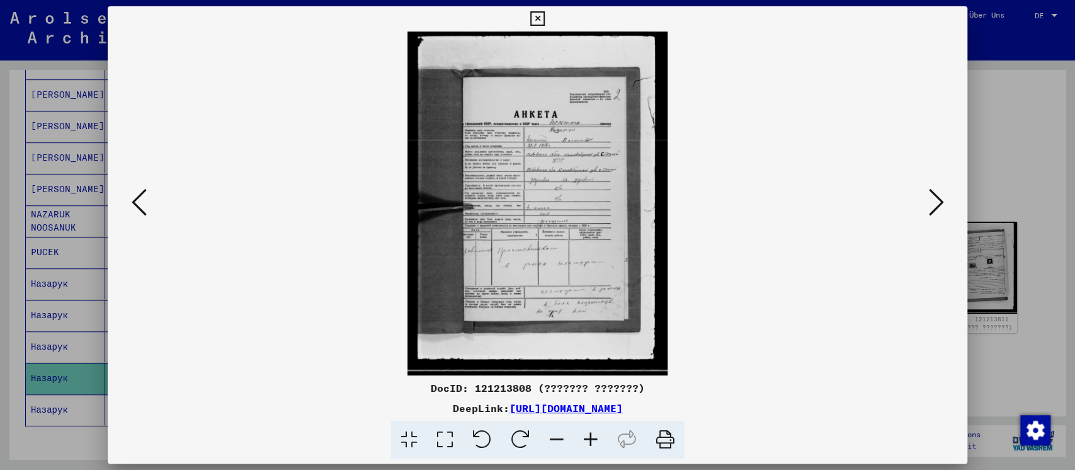
click at [455, 441] on icon at bounding box center [445, 440] width 36 height 38
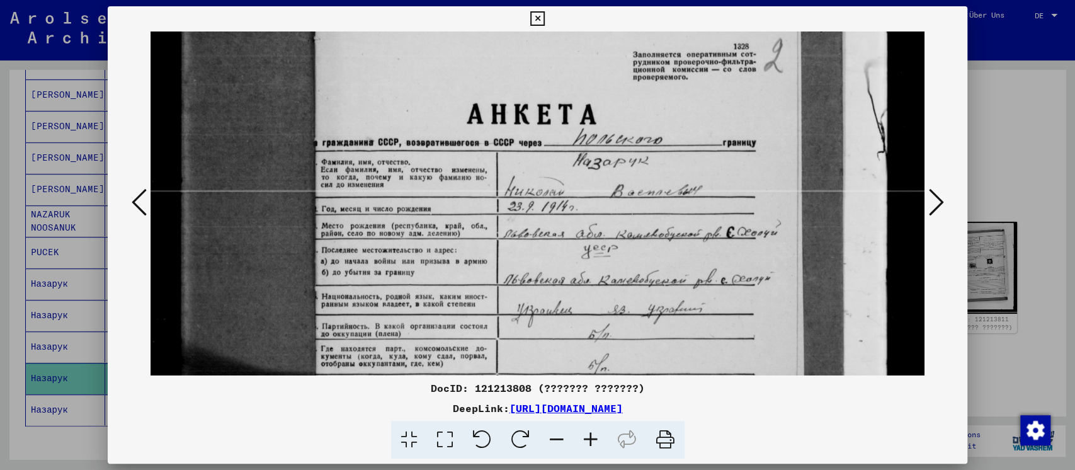
scroll to position [179, 0]
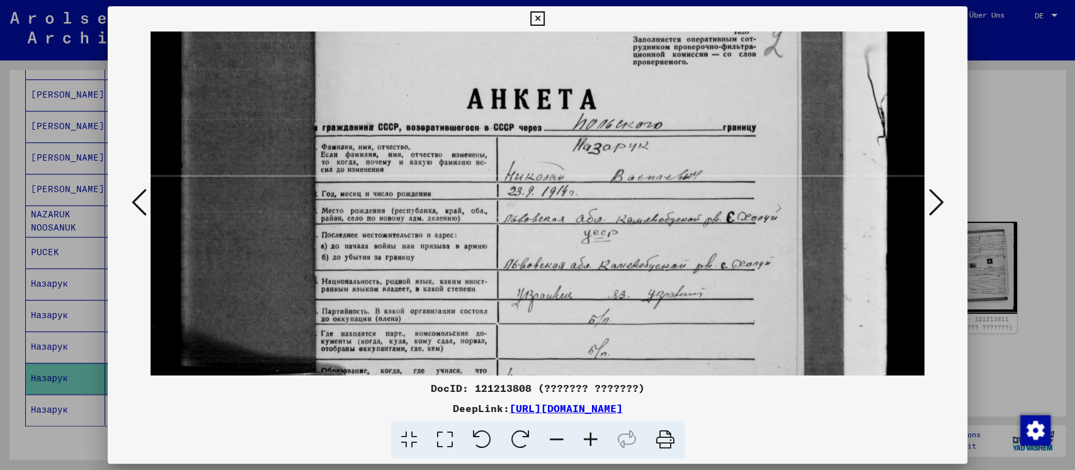
drag, startPoint x: 508, startPoint y: 330, endPoint x: 482, endPoint y: 154, distance: 177.5
click at [482, 154] on img at bounding box center [537, 365] width 774 height 1024
click at [452, 327] on img at bounding box center [537, 365] width 774 height 1024
click at [987, 338] on div at bounding box center [537, 235] width 1075 height 470
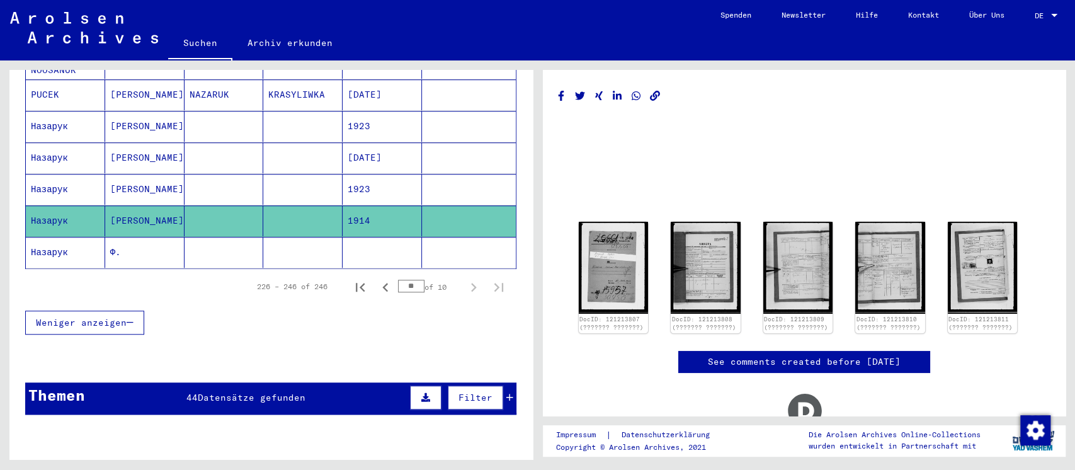
scroll to position [671, 0]
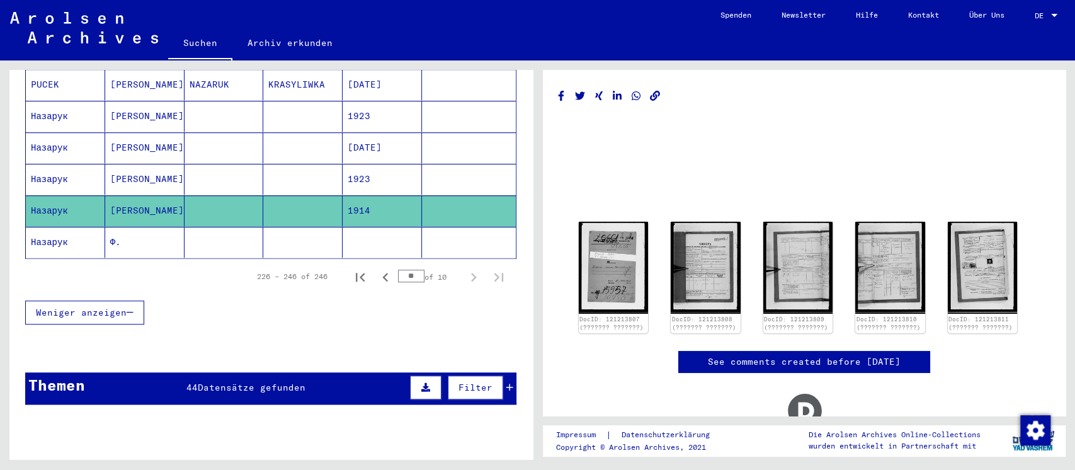
click at [273, 227] on mat-cell at bounding box center [302, 242] width 79 height 31
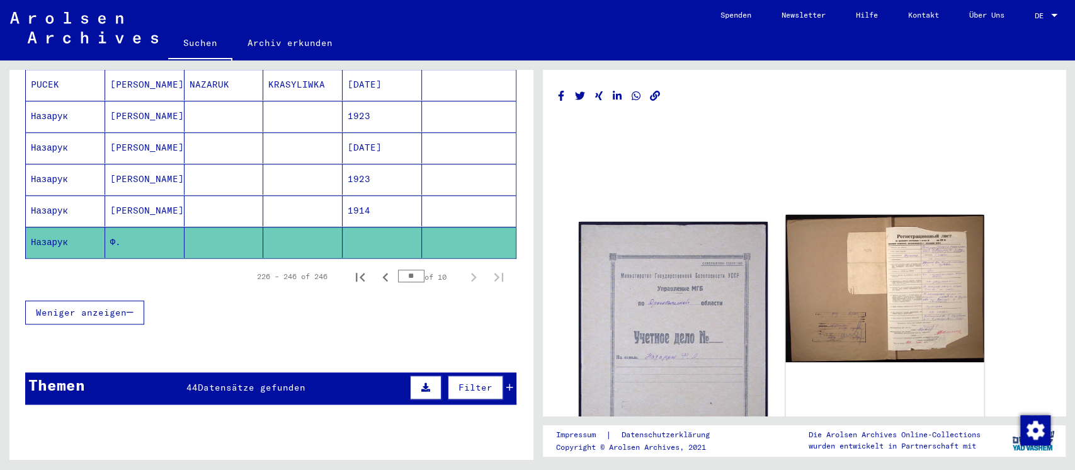
click at [907, 280] on img at bounding box center [884, 288] width 198 height 147
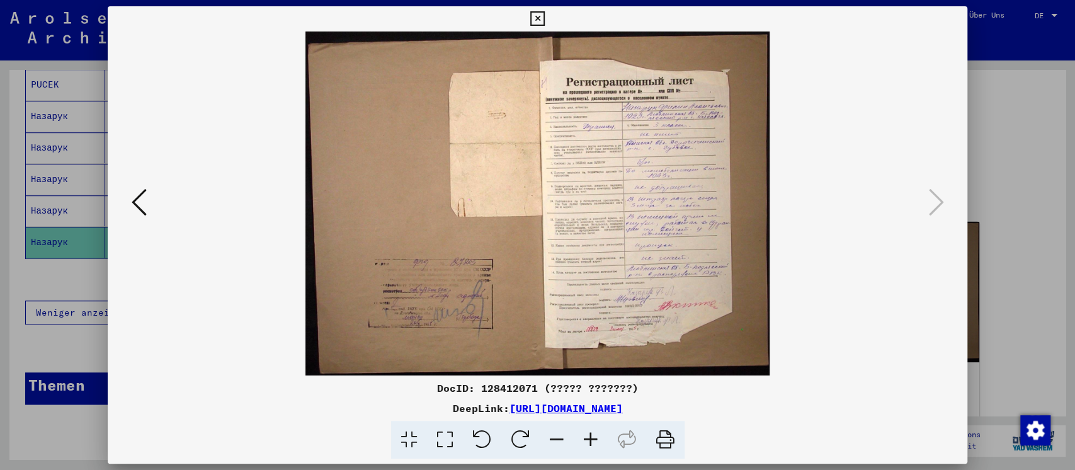
click at [443, 444] on icon at bounding box center [445, 440] width 36 height 38
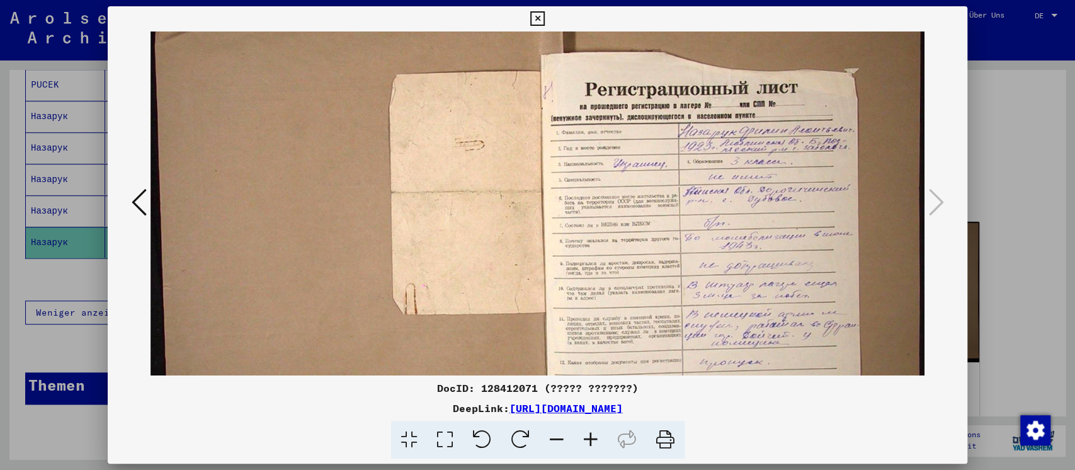
scroll to position [27, 0]
drag, startPoint x: 655, startPoint y: 298, endPoint x: 645, endPoint y: 272, distance: 28.5
click at [645, 272] on img at bounding box center [537, 291] width 774 height 574
click at [992, 308] on div at bounding box center [537, 235] width 1075 height 470
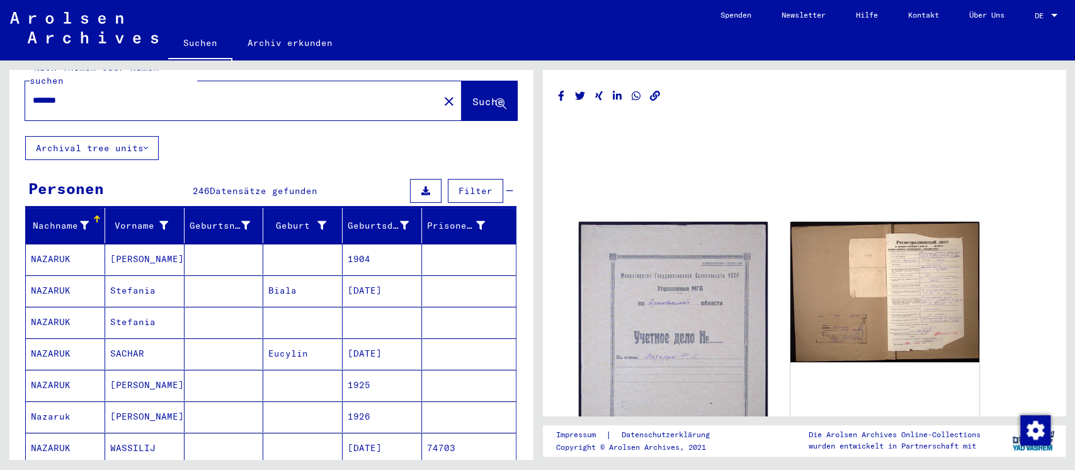
scroll to position [0, 0]
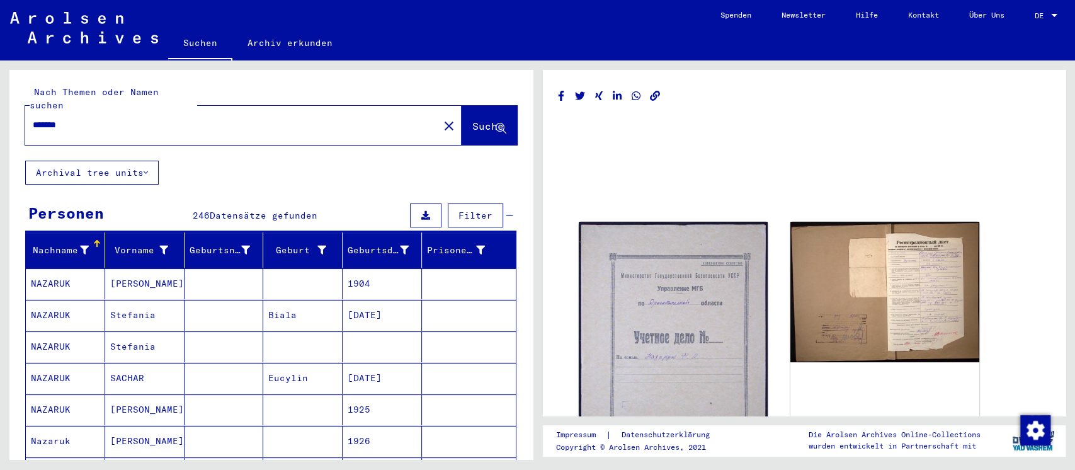
click at [441, 118] on mat-icon "close" at bounding box center [448, 125] width 15 height 15
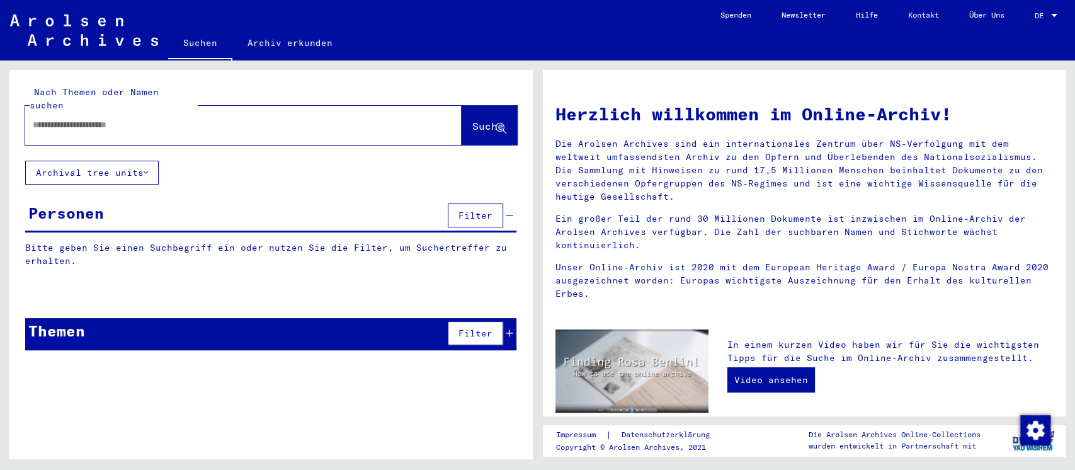
click at [410, 112] on div at bounding box center [243, 125] width 436 height 39
click at [139, 118] on input "text" at bounding box center [228, 124] width 391 height 13
